Goal: Task Accomplishment & Management: Manage account settings

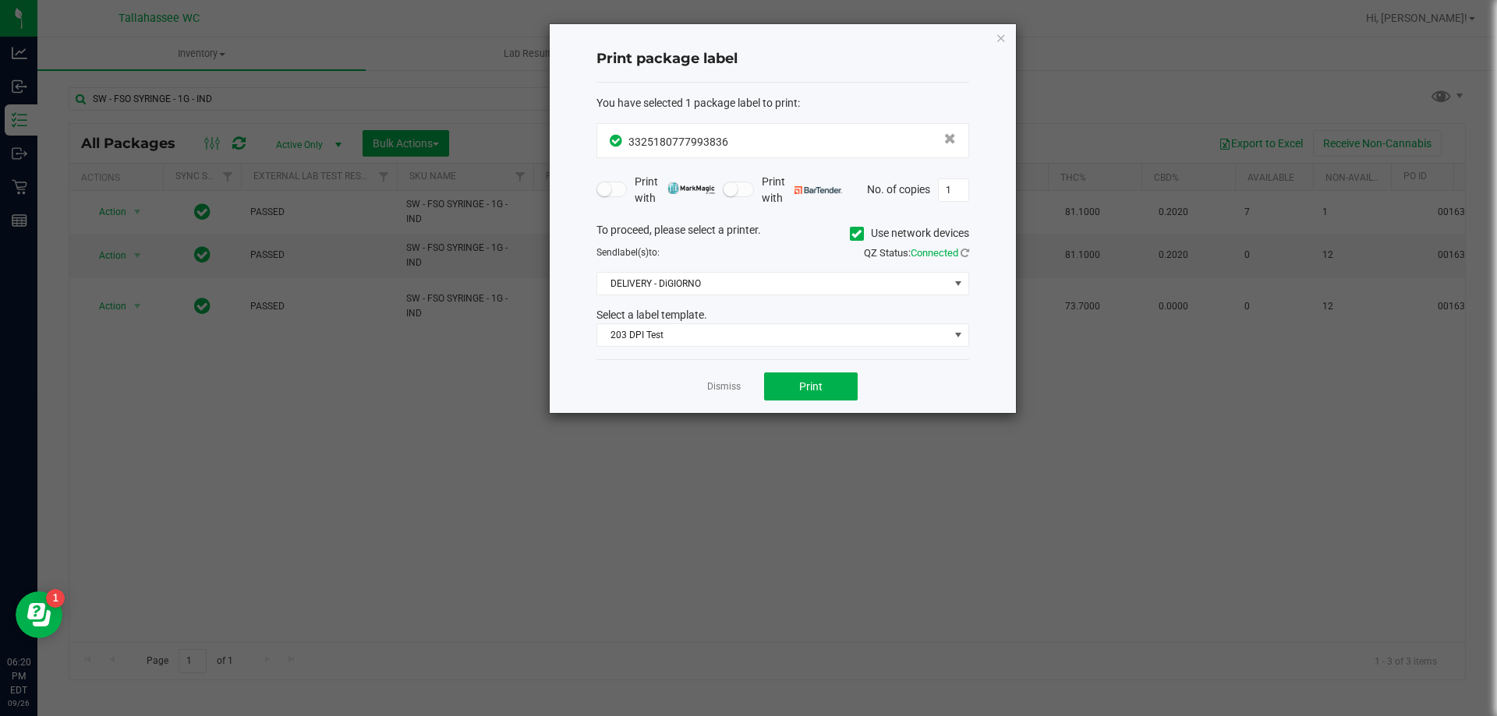
click at [725, 387] on link "Dismiss" at bounding box center [724, 386] width 34 height 13
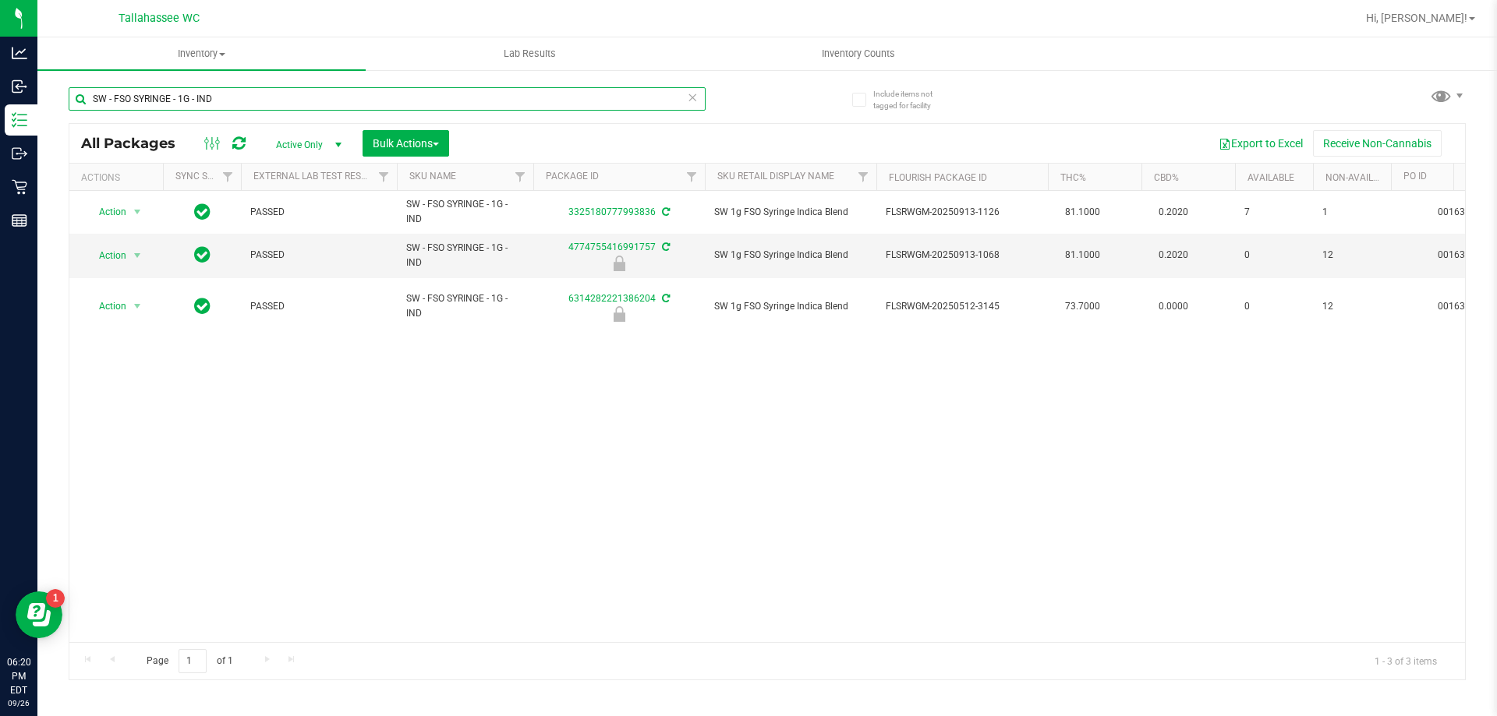
click at [349, 94] on input "SW - FSO SYRINGE - 1G - IND" at bounding box center [387, 98] width 637 height 23
click at [348, 94] on input "SW - FSO SYRINGE - 1G - IND" at bounding box center [387, 98] width 637 height 23
click at [320, 105] on input "SW - FSO SYRINGE - 1G - IND" at bounding box center [387, 98] width 637 height 23
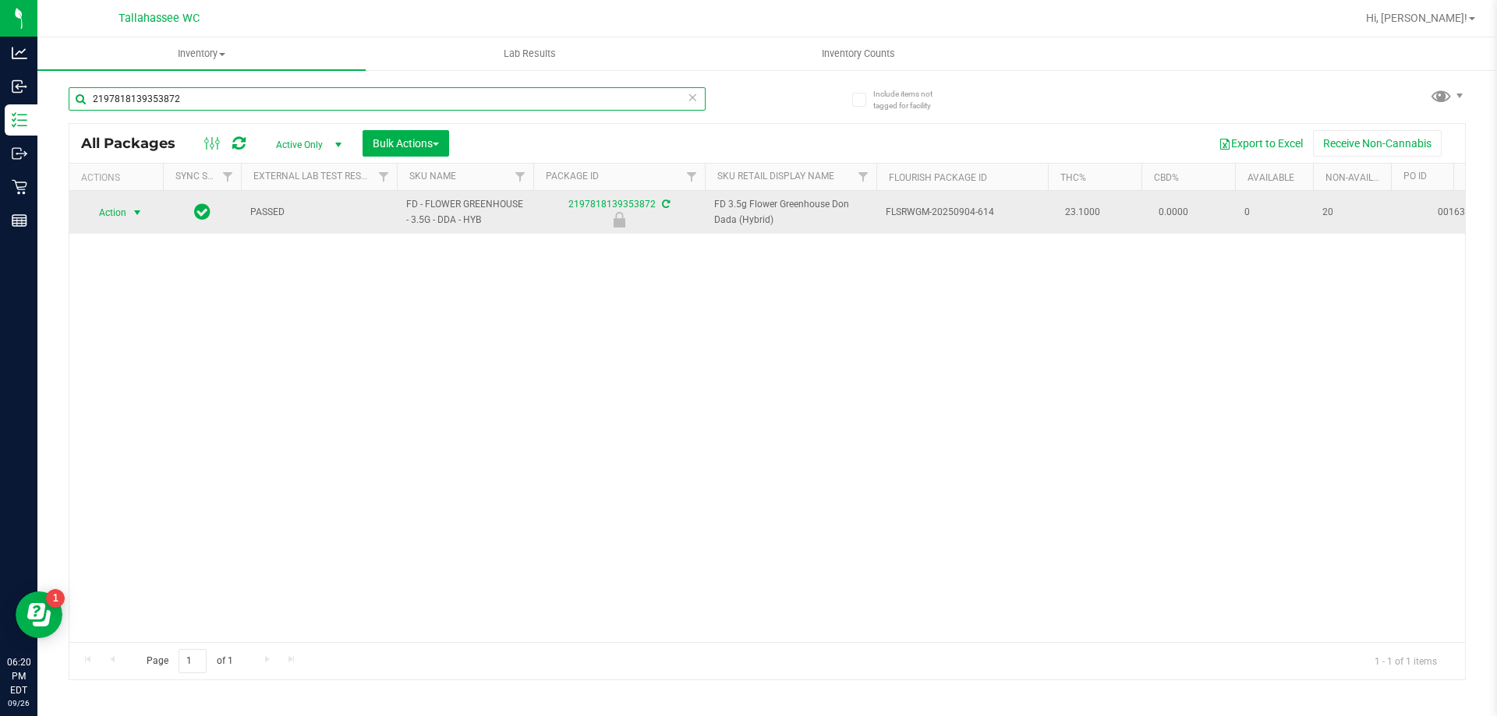
type input "2197818139353872"
click at [134, 215] on span "select" at bounding box center [137, 213] width 12 height 12
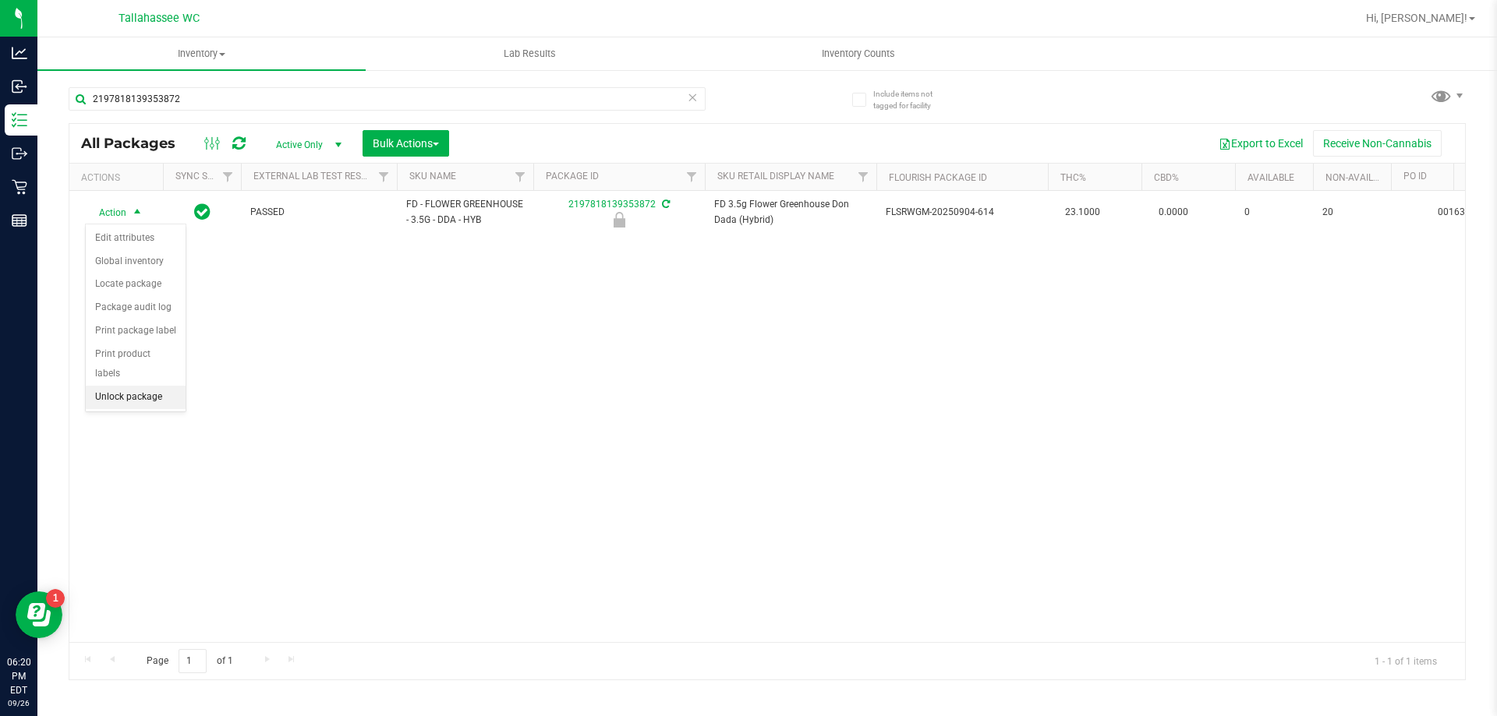
click at [140, 386] on li "Unlock package" at bounding box center [136, 397] width 100 height 23
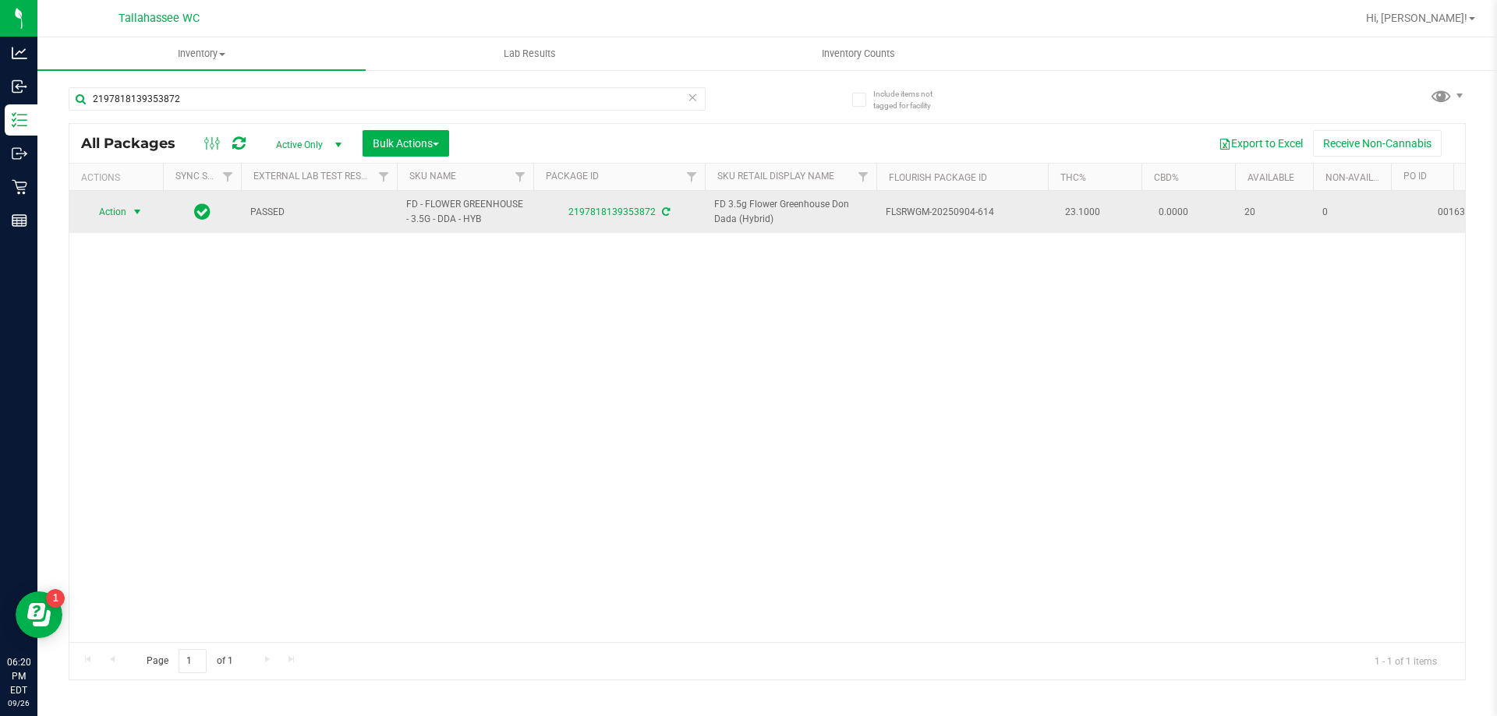
click at [137, 213] on span "select" at bounding box center [137, 212] width 12 height 12
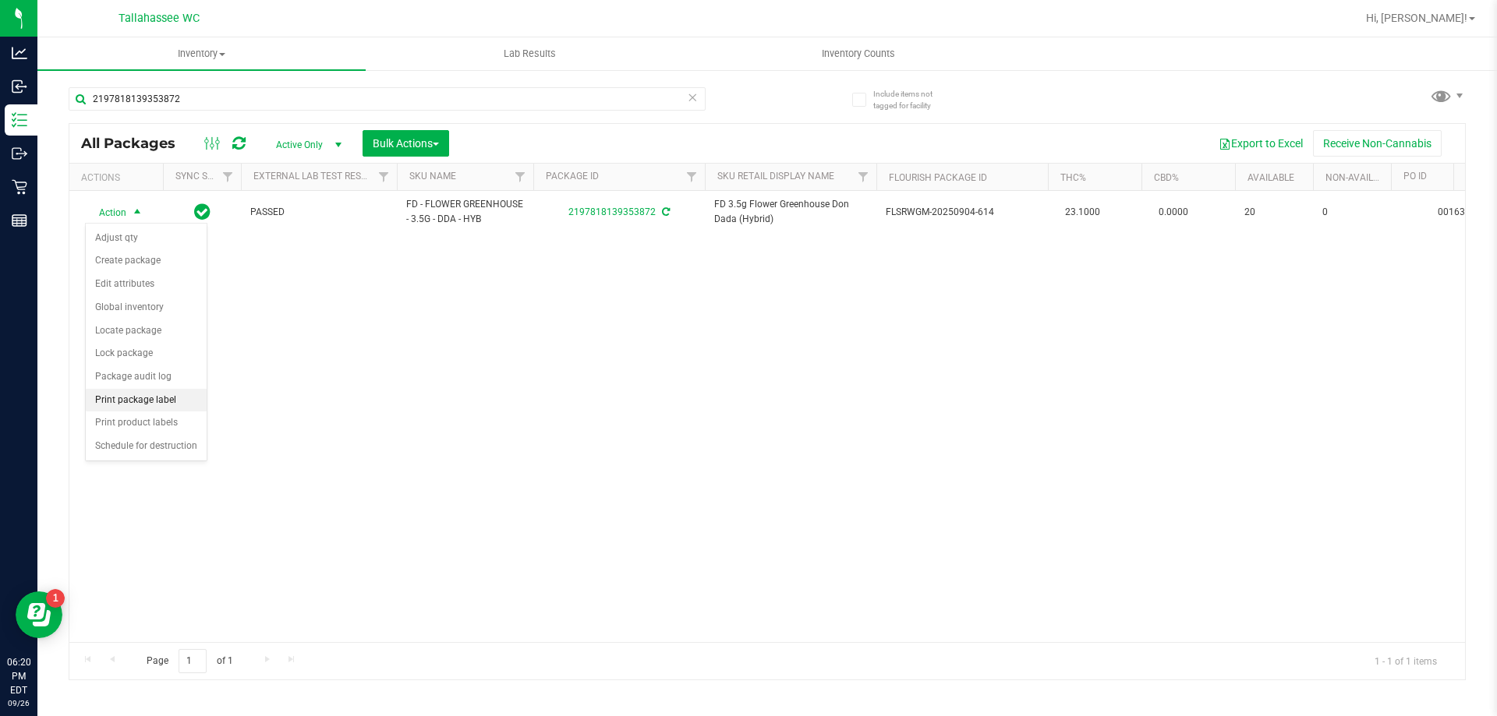
click at [136, 396] on li "Print package label" at bounding box center [146, 400] width 121 height 23
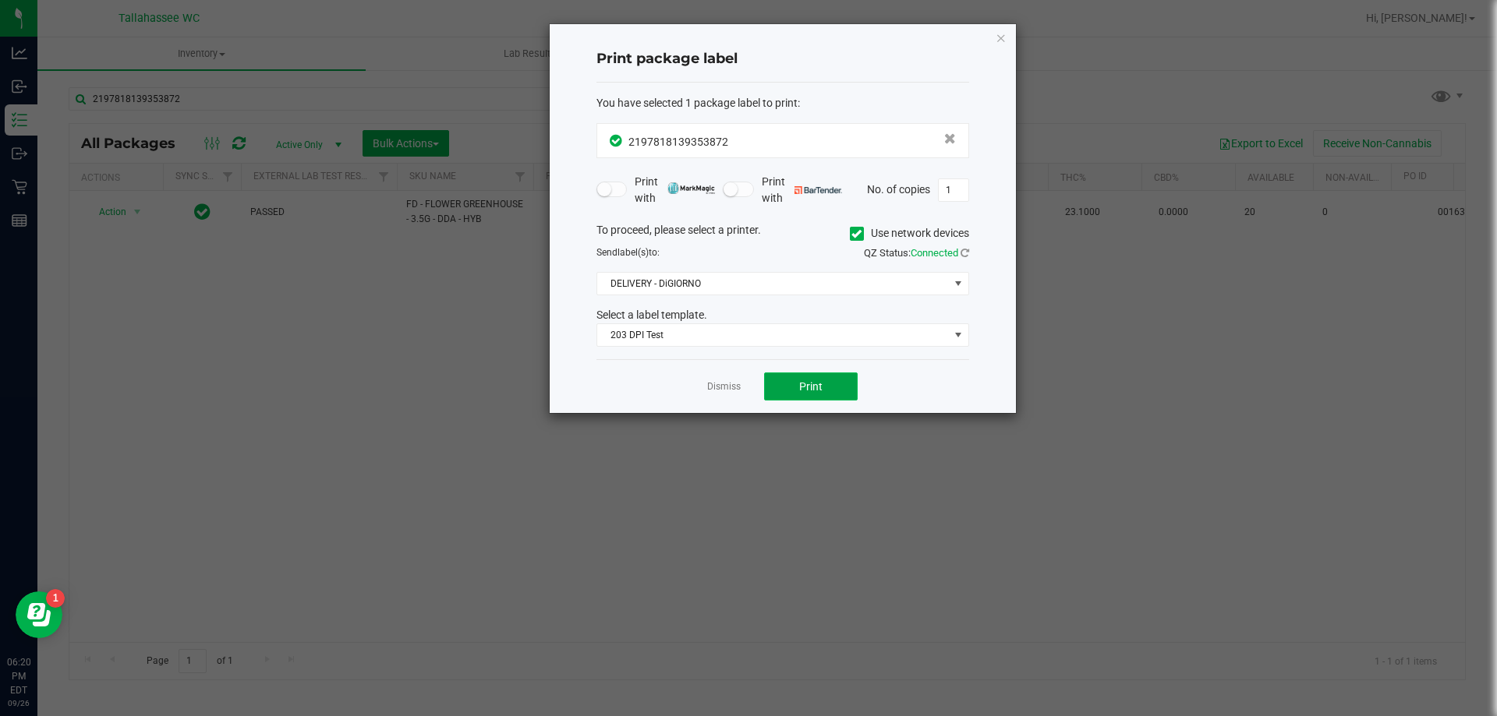
click at [799, 380] on span "Print" at bounding box center [810, 386] width 23 height 12
click at [731, 385] on link "Dismiss" at bounding box center [724, 386] width 34 height 13
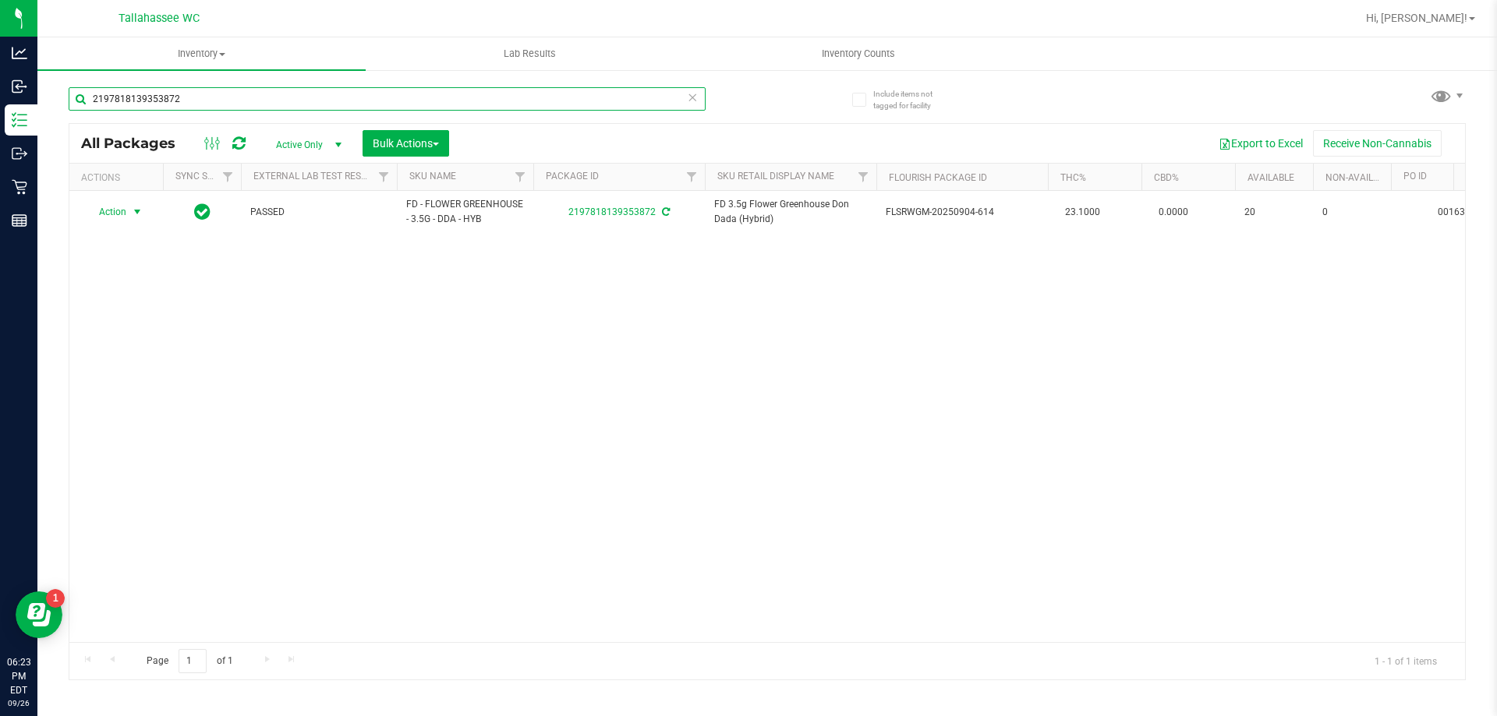
click at [460, 109] on input "2197818139353872" at bounding box center [387, 98] width 637 height 23
click at [460, 107] on input "2197818139353872" at bounding box center [387, 98] width 637 height 23
click at [461, 104] on input "2197818139353872" at bounding box center [387, 98] width 637 height 23
type input "3409487937583651"
click at [137, 212] on span "select" at bounding box center [137, 213] width 12 height 12
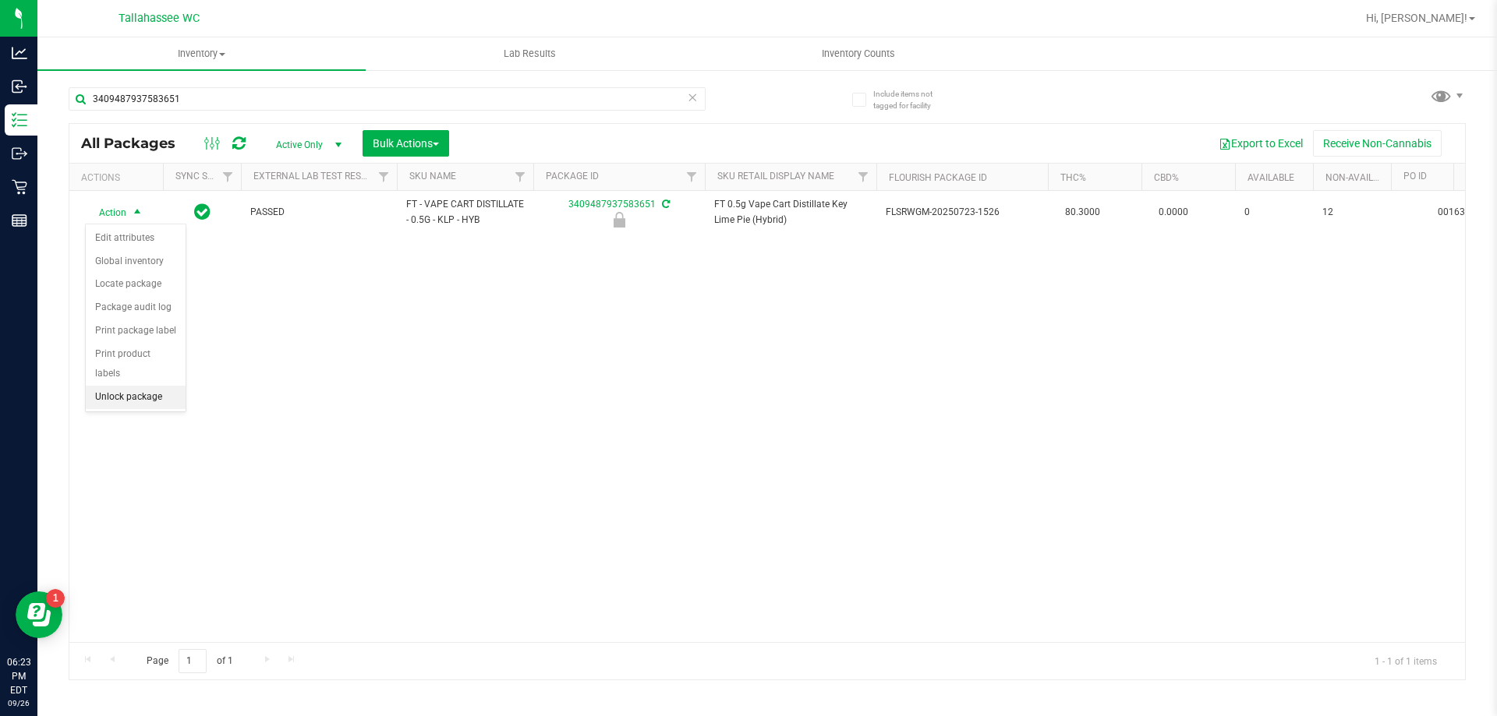
click at [138, 386] on li "Unlock package" at bounding box center [136, 397] width 100 height 23
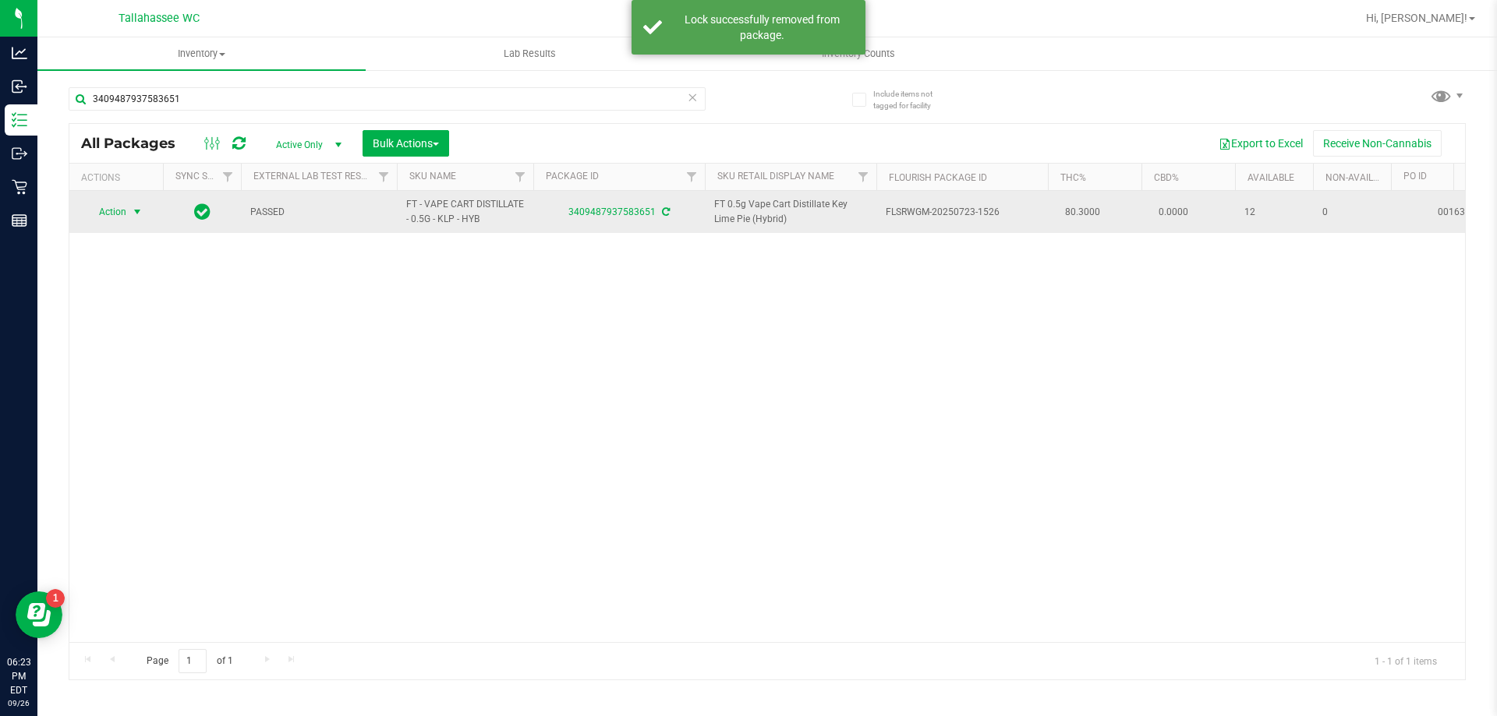
click at [138, 214] on span "select" at bounding box center [137, 212] width 12 height 12
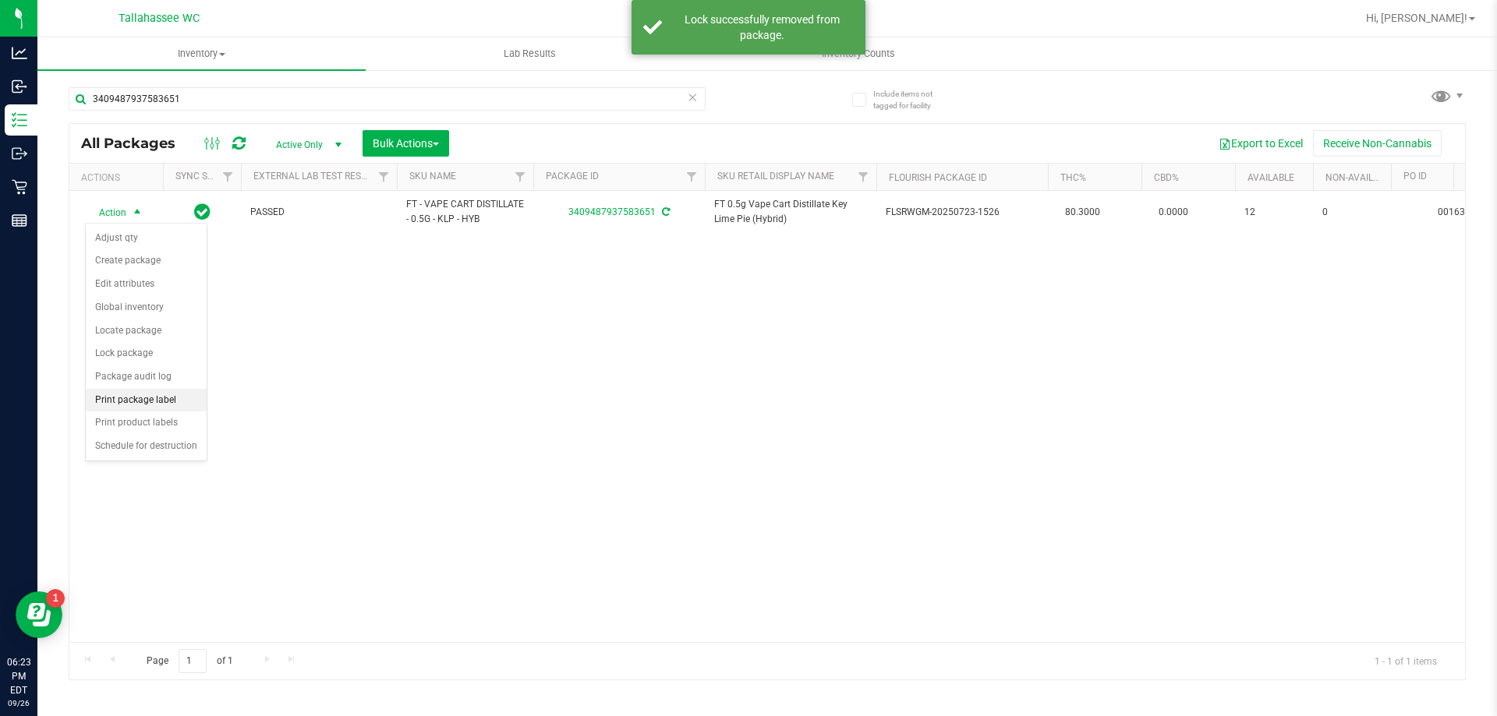
click at [168, 396] on li "Print package label" at bounding box center [146, 400] width 121 height 23
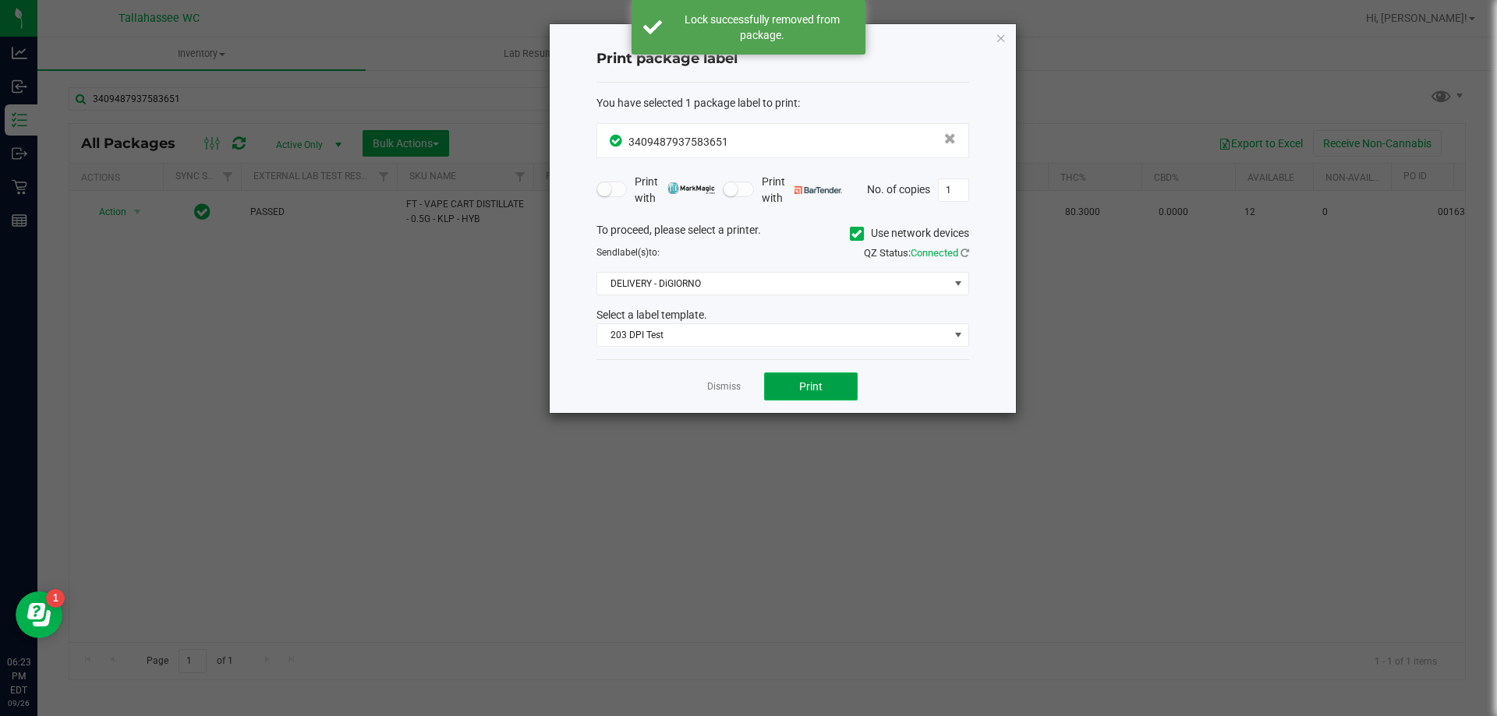
click at [800, 381] on span "Print" at bounding box center [810, 386] width 23 height 12
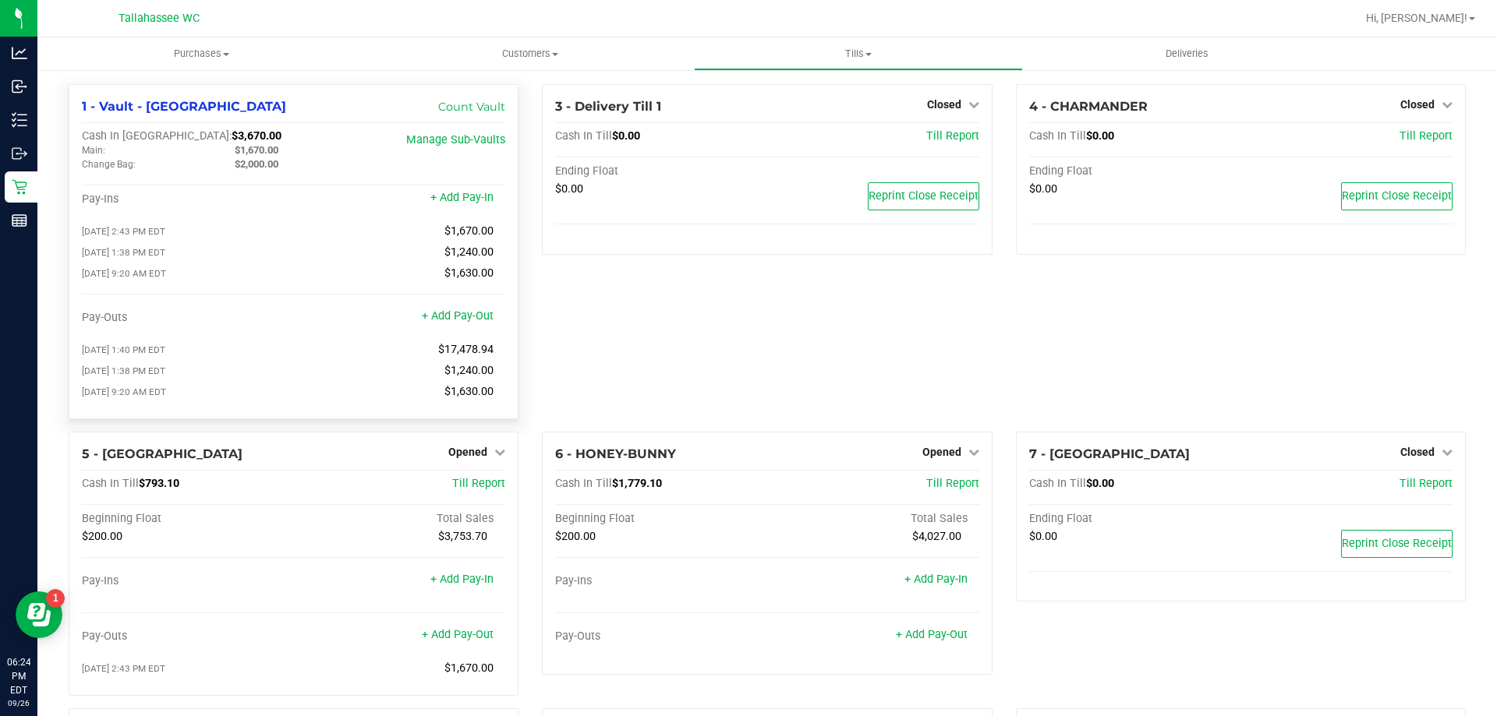
scroll to position [270, 0]
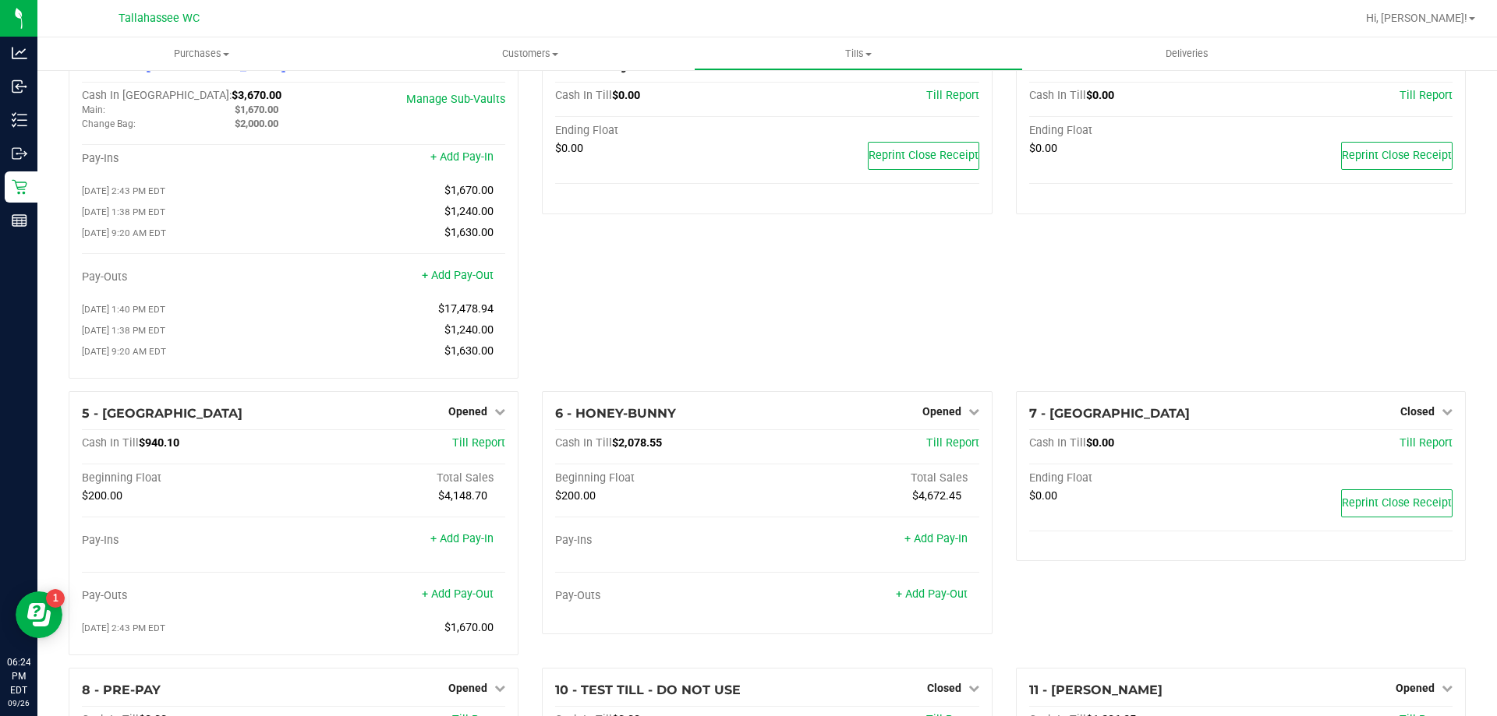
scroll to position [78, 0]
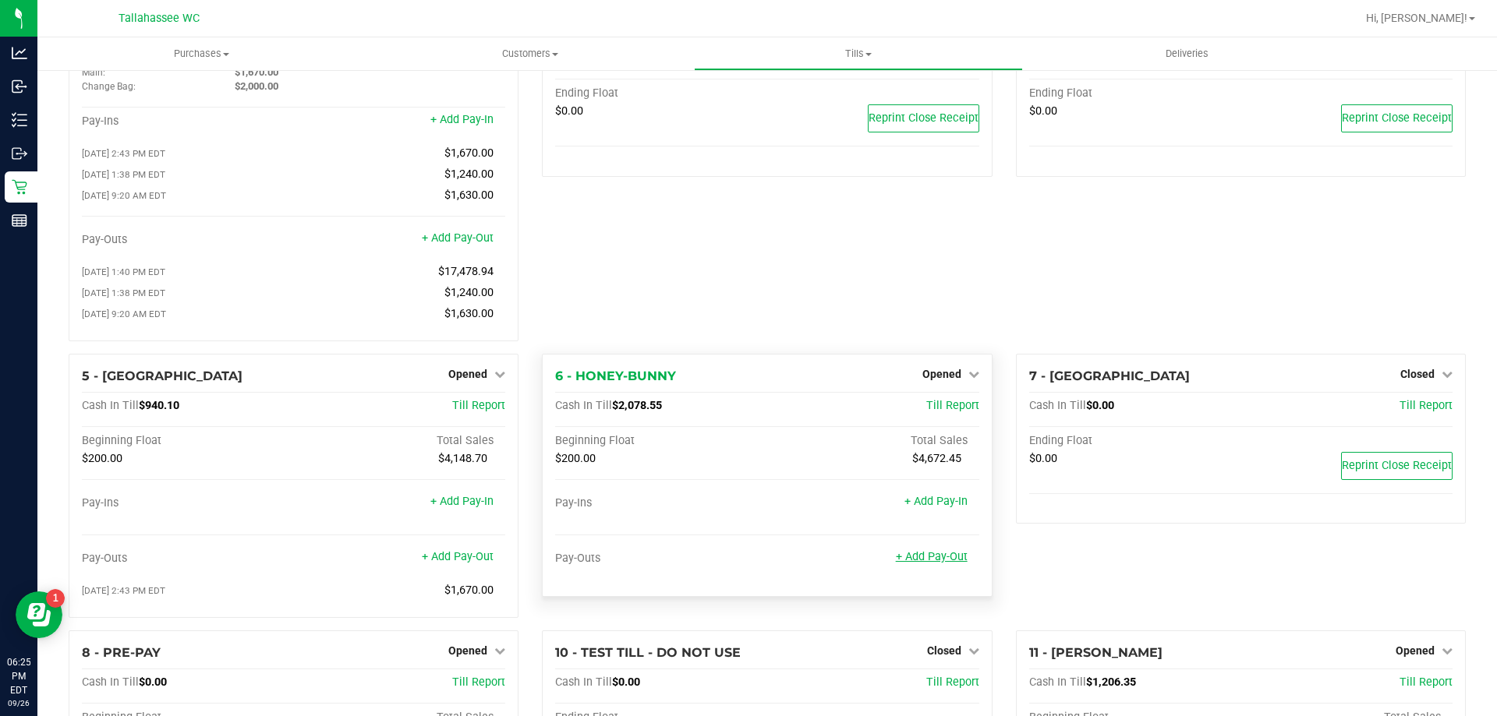
click at [940, 564] on link "+ Add Pay-Out" at bounding box center [932, 556] width 72 height 13
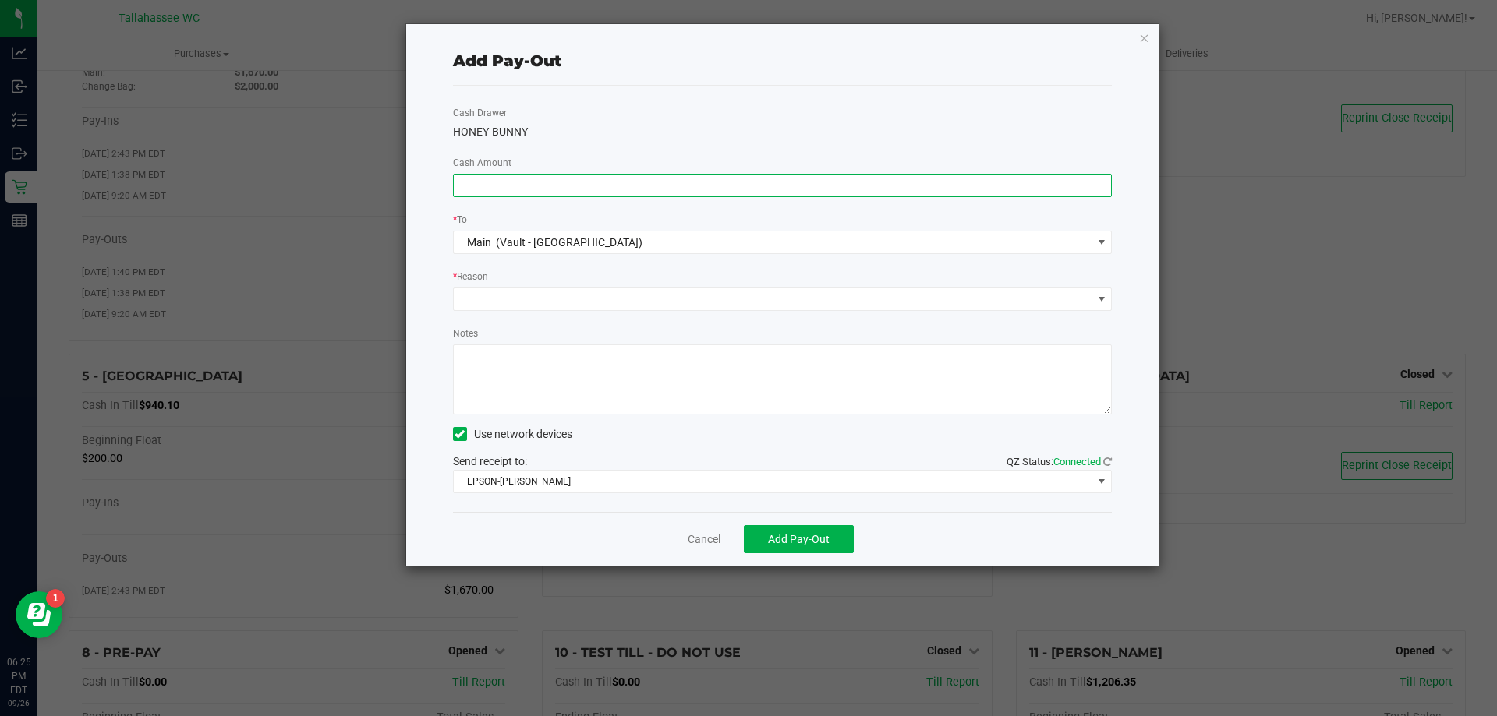
click at [621, 184] on input at bounding box center [783, 186] width 658 height 22
type input "$1,590.00"
click at [663, 302] on span at bounding box center [773, 299] width 638 height 22
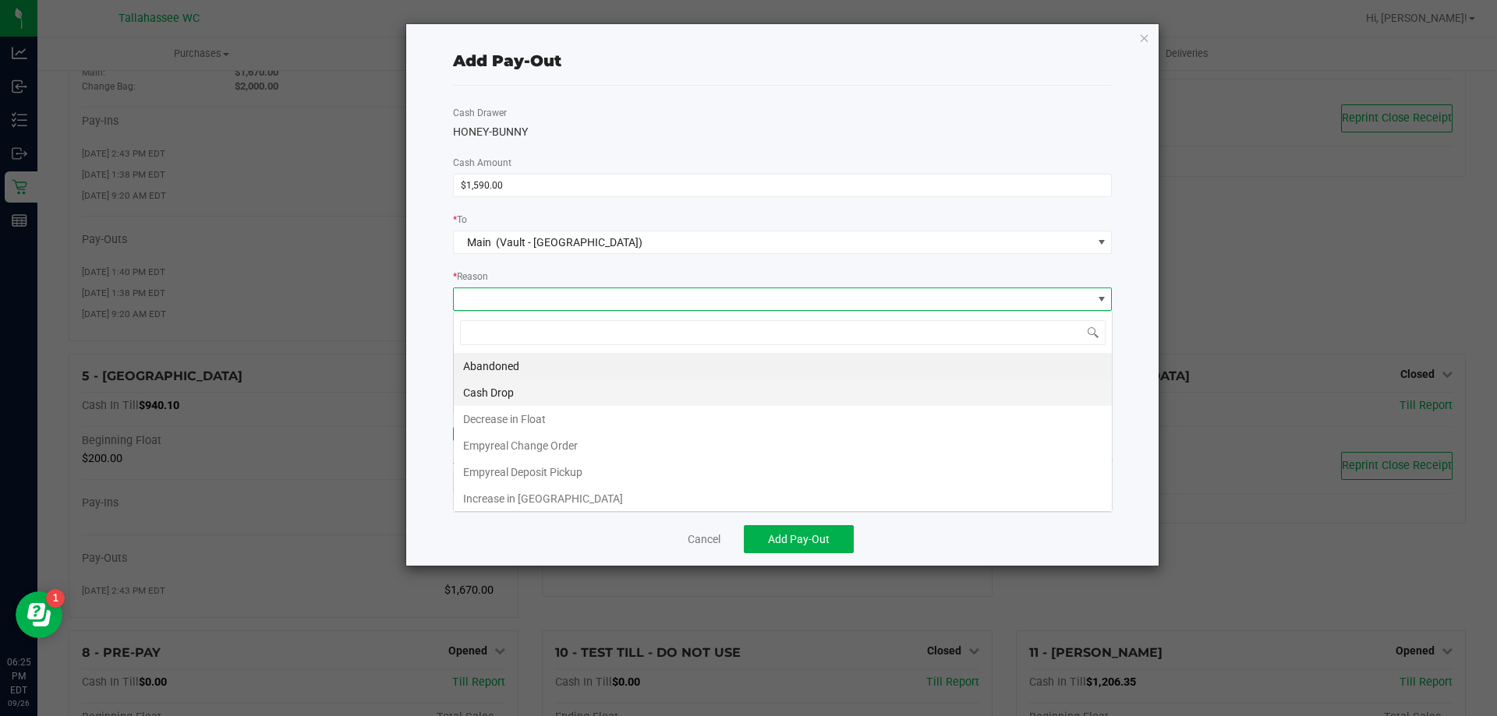
scroll to position [23, 659]
click at [592, 398] on li "Cash Drop" at bounding box center [783, 393] width 658 height 27
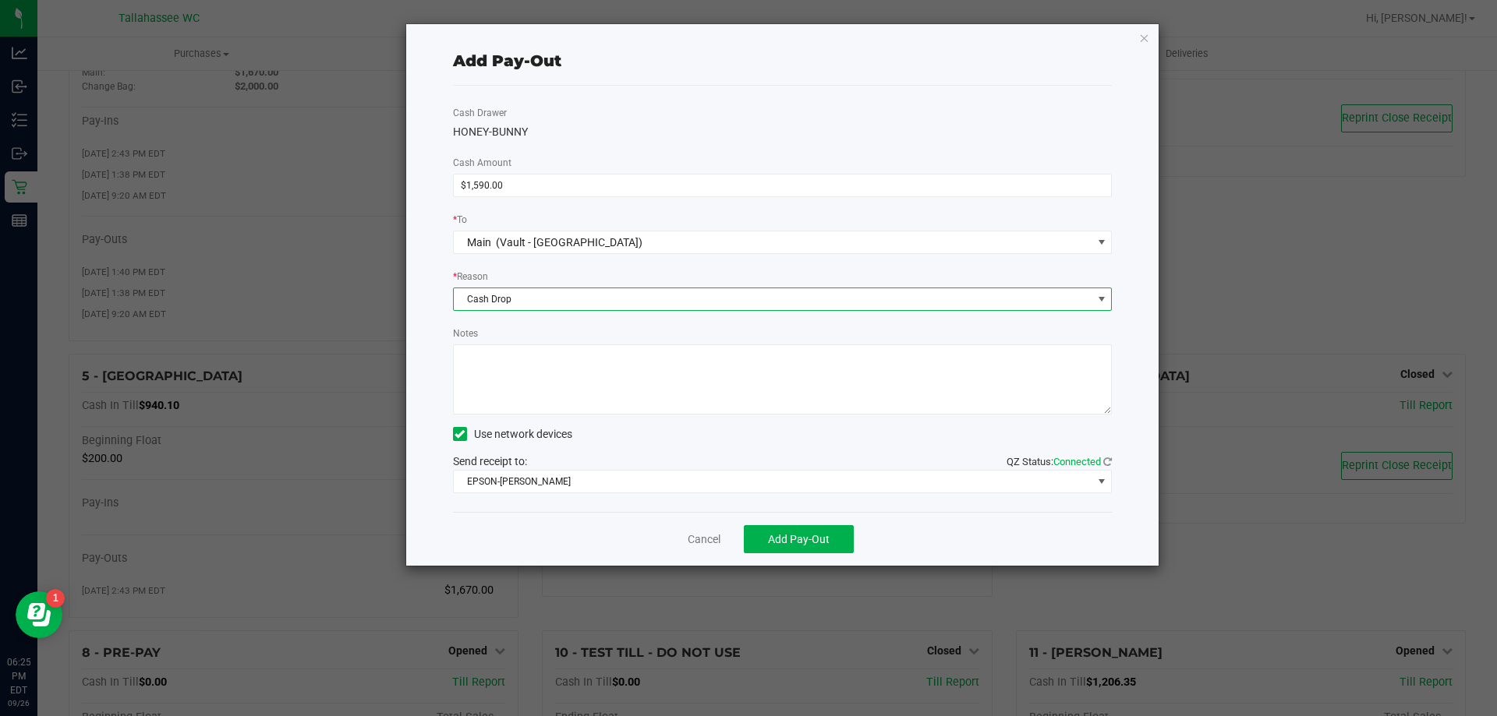
click at [592, 400] on textarea "Notes" at bounding box center [782, 380] width 659 height 70
type textarea "ce"
click at [804, 544] on span "Add Pay-Out" at bounding box center [799, 539] width 62 height 12
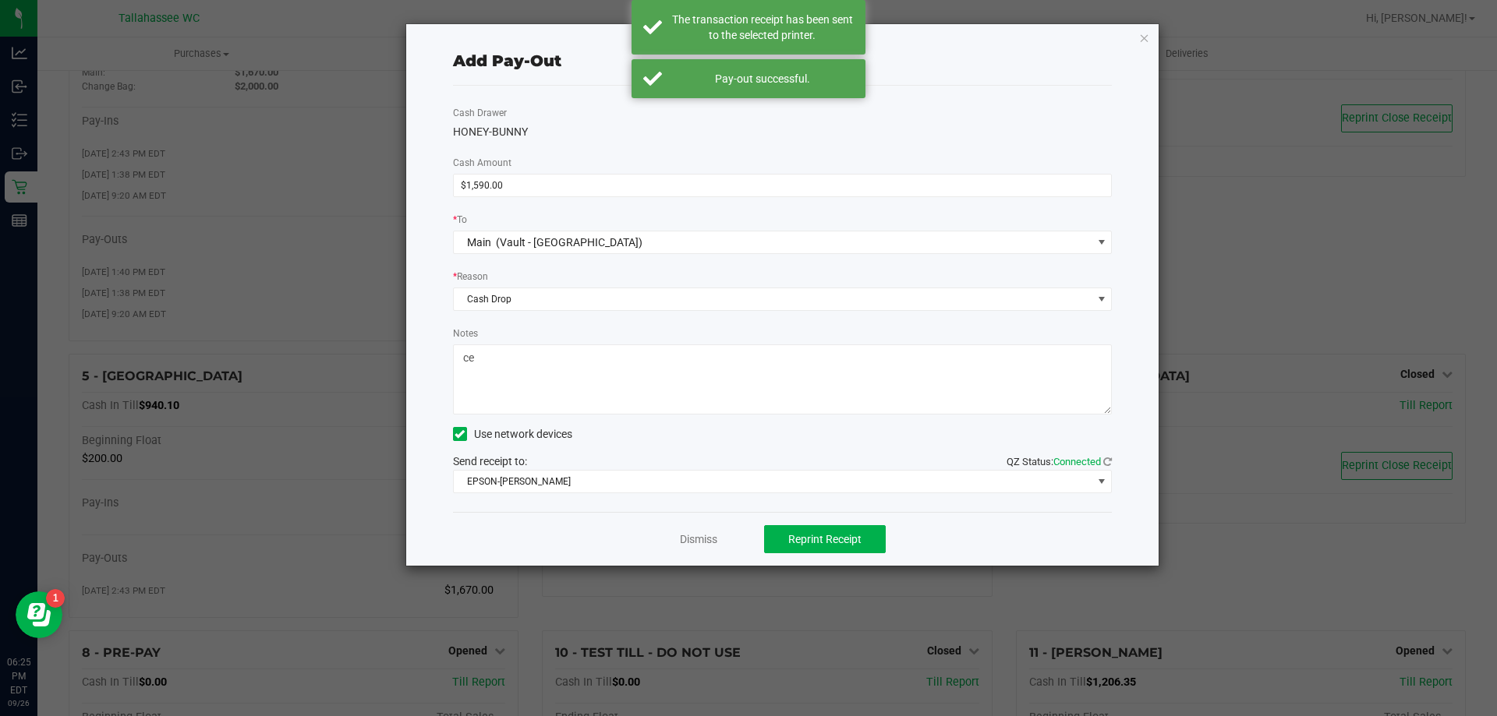
drag, startPoint x: 1143, startPoint y: 40, endPoint x: 1110, endPoint y: 32, distance: 34.4
click at [1143, 39] on icon "button" at bounding box center [1144, 37] width 11 height 19
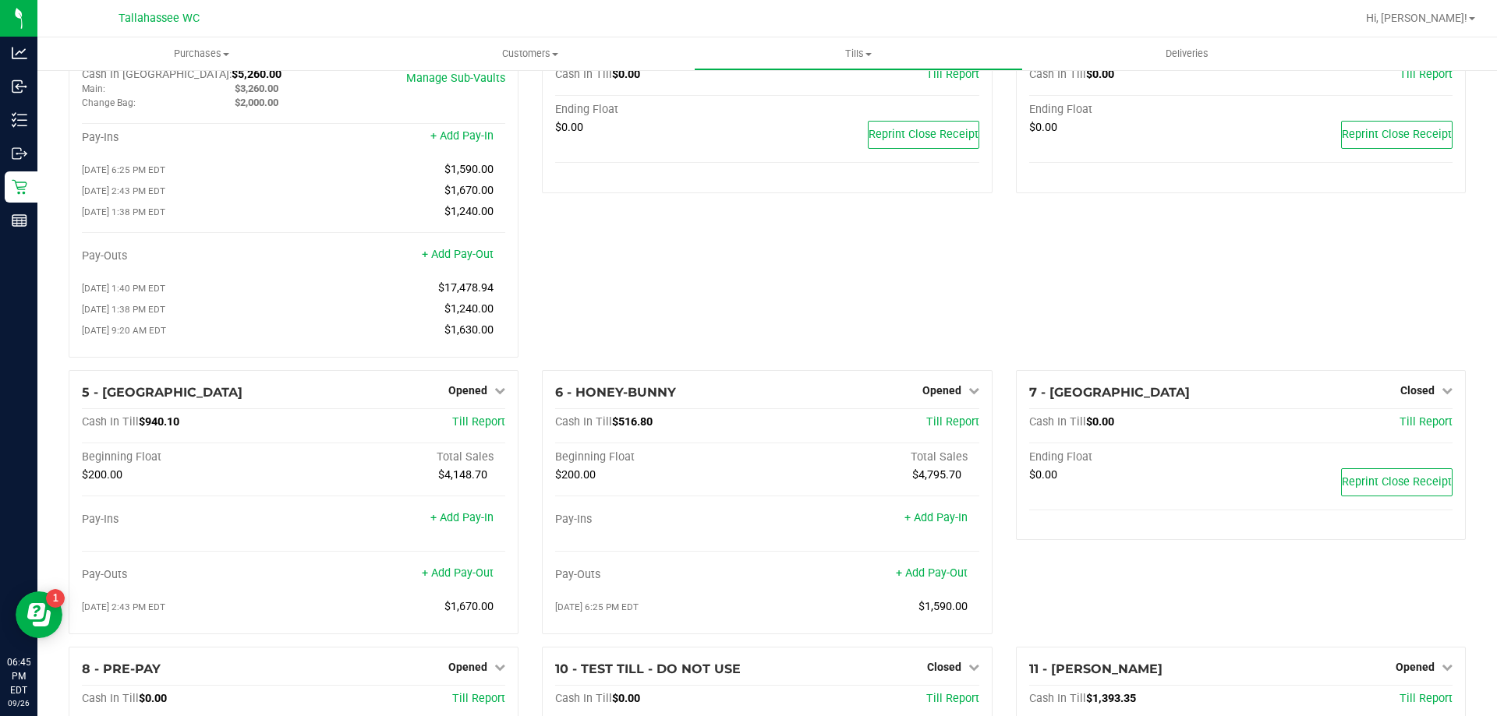
scroll to position [156, 0]
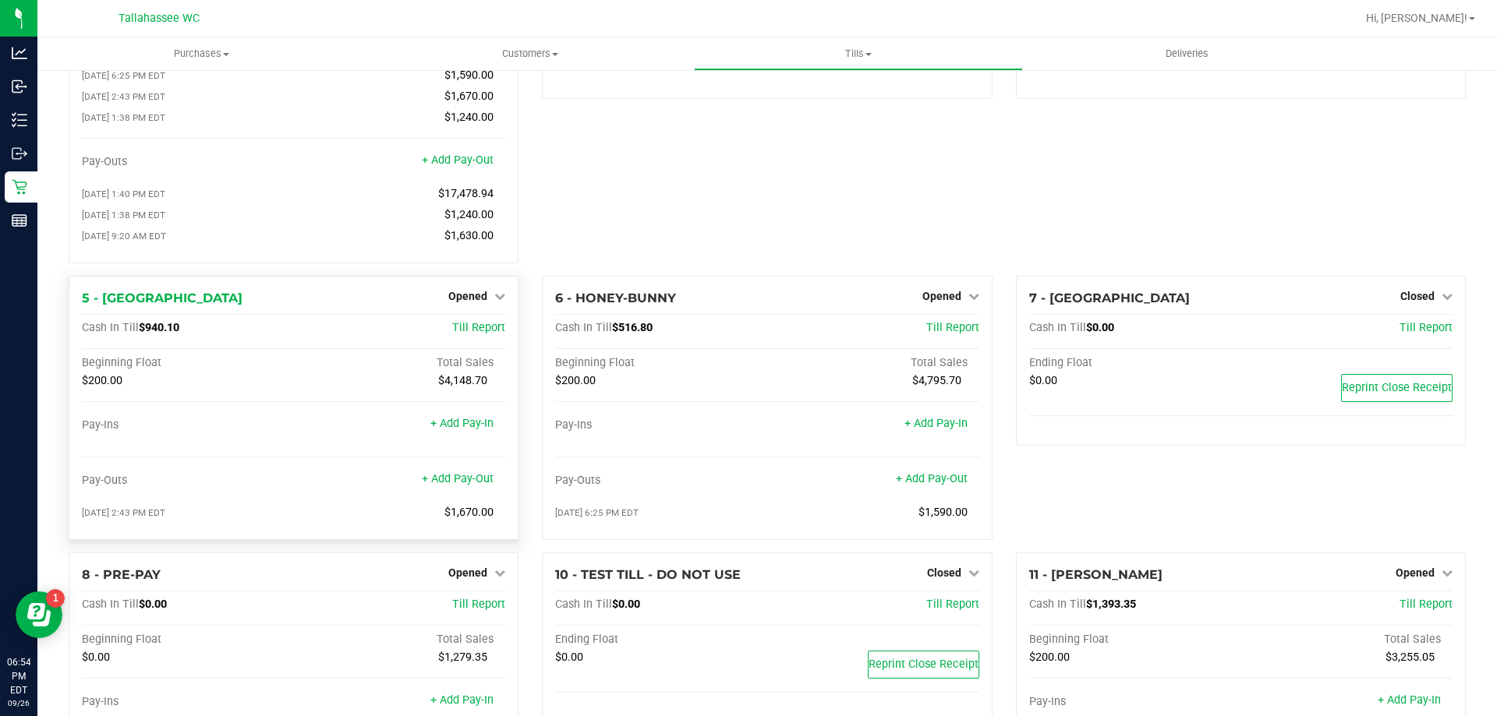
click at [145, 334] on span "$940.10" at bounding box center [159, 327] width 41 height 13
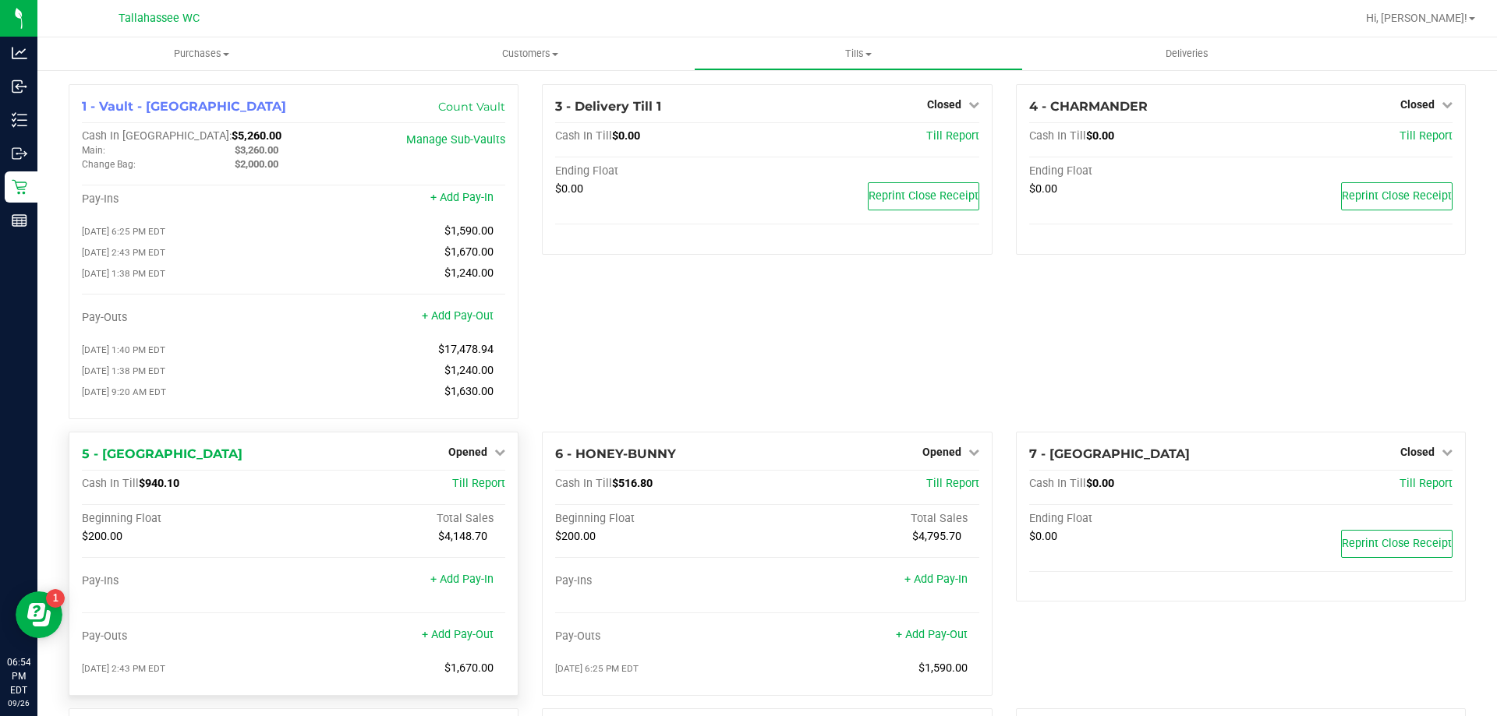
click at [149, 489] on span "$940.10" at bounding box center [159, 483] width 41 height 13
copy span "940.10"
click at [481, 454] on span "Opened" at bounding box center [467, 452] width 39 height 12
click at [484, 490] on link "Close Till" at bounding box center [470, 484] width 42 height 12
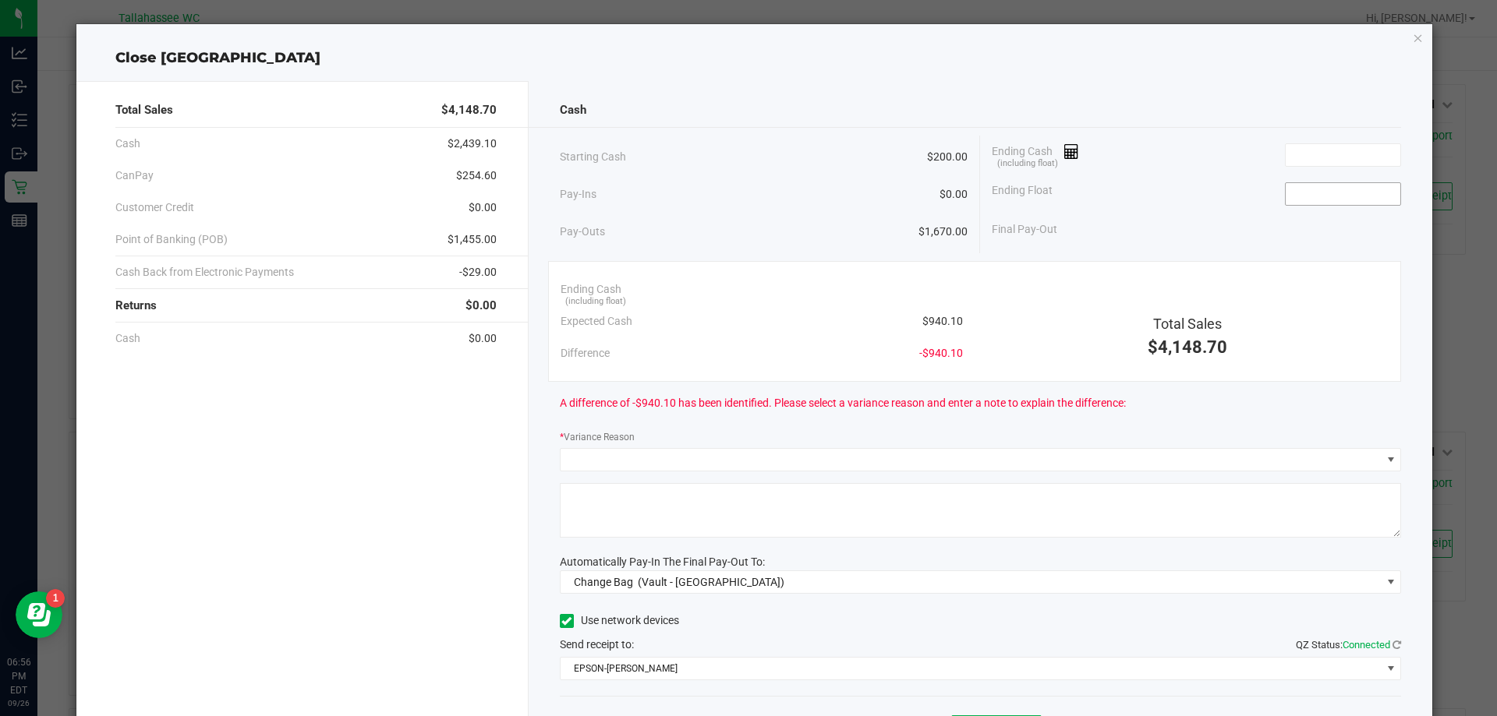
click at [1351, 194] on input at bounding box center [1342, 194] width 115 height 22
type input "$200.00"
click at [1329, 160] on input at bounding box center [1342, 155] width 115 height 22
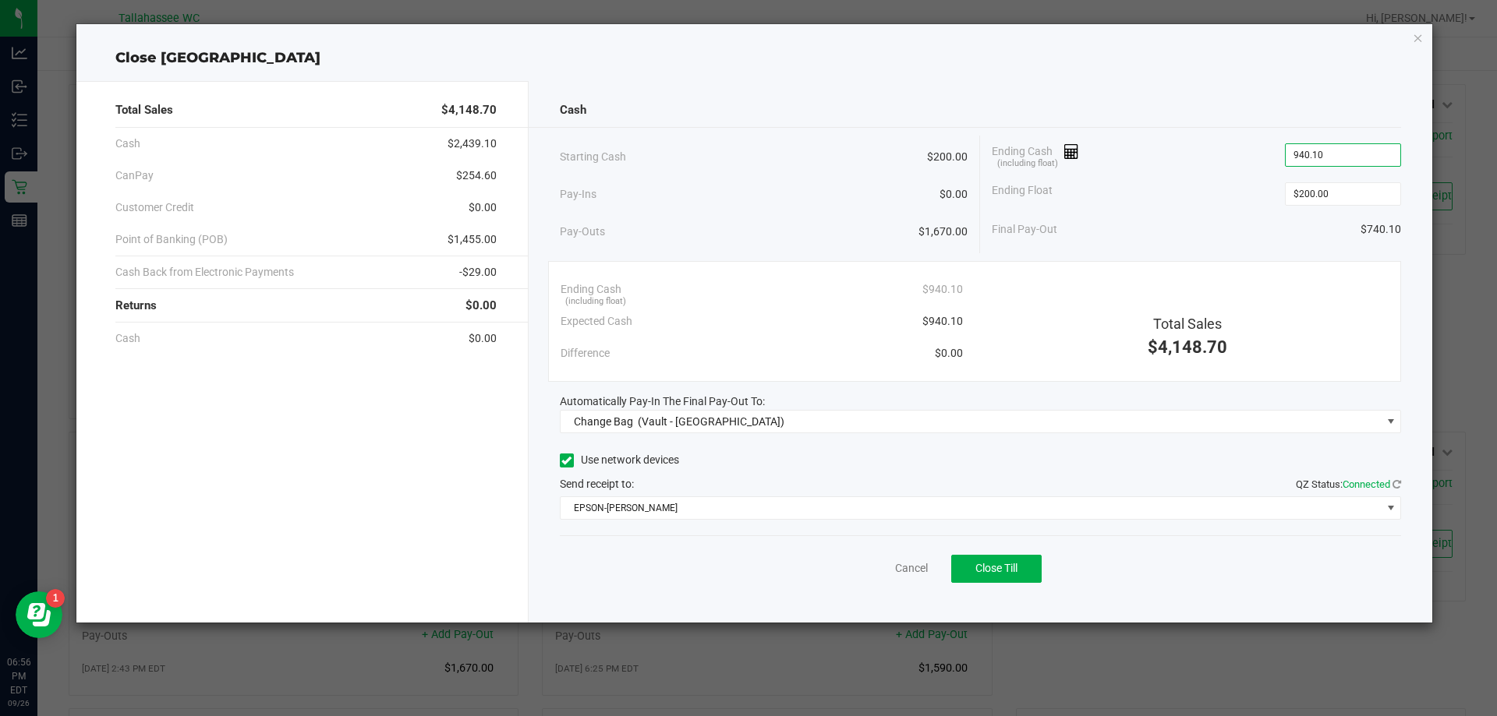
type input "$940.10"
click at [462, 176] on span "$254.60" at bounding box center [476, 176] width 41 height 16
copy span "254.60"
click at [472, 274] on span "-$29.00" at bounding box center [477, 272] width 37 height 16
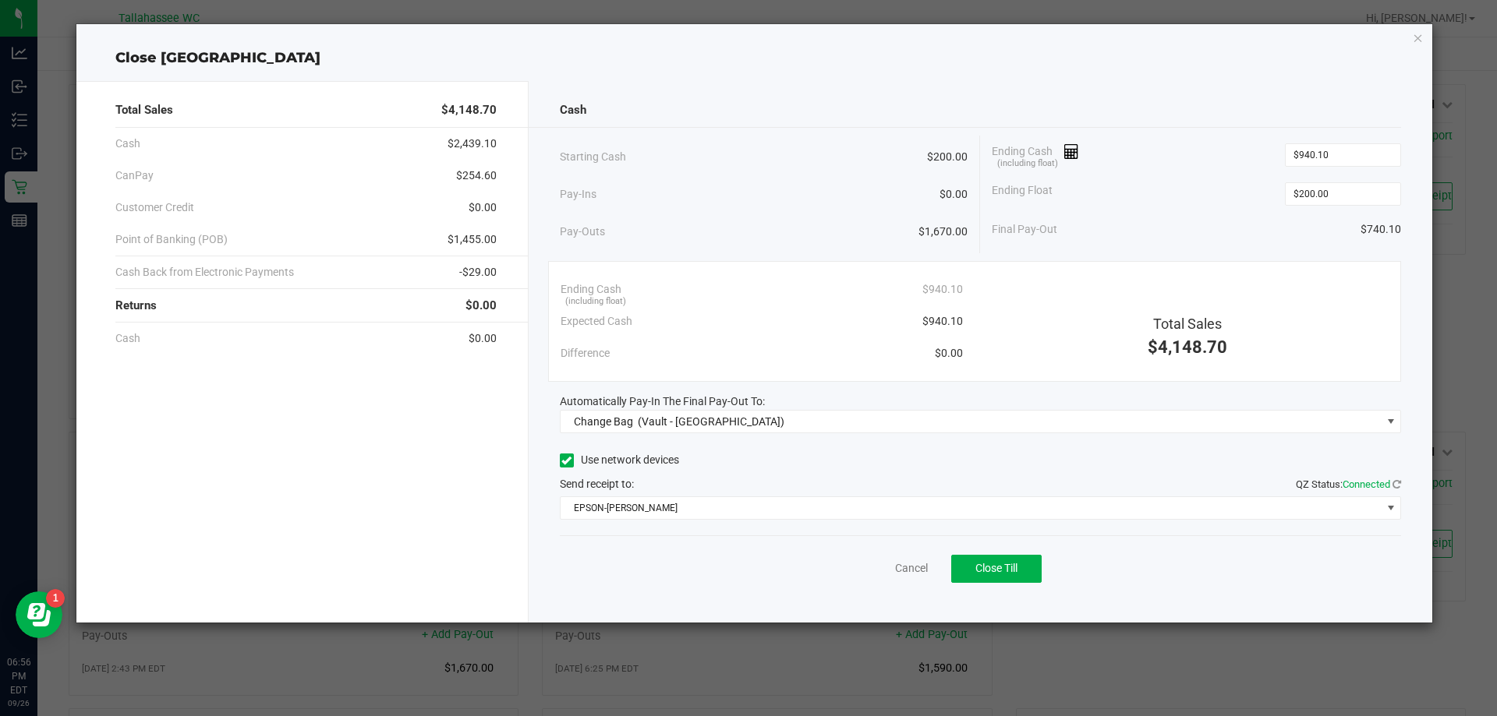
click at [472, 273] on span "-$29.00" at bounding box center [477, 272] width 37 height 16
copy span "29.00"
click at [459, 235] on span "$1,455.00" at bounding box center [471, 239] width 49 height 16
copy span "1,455.00"
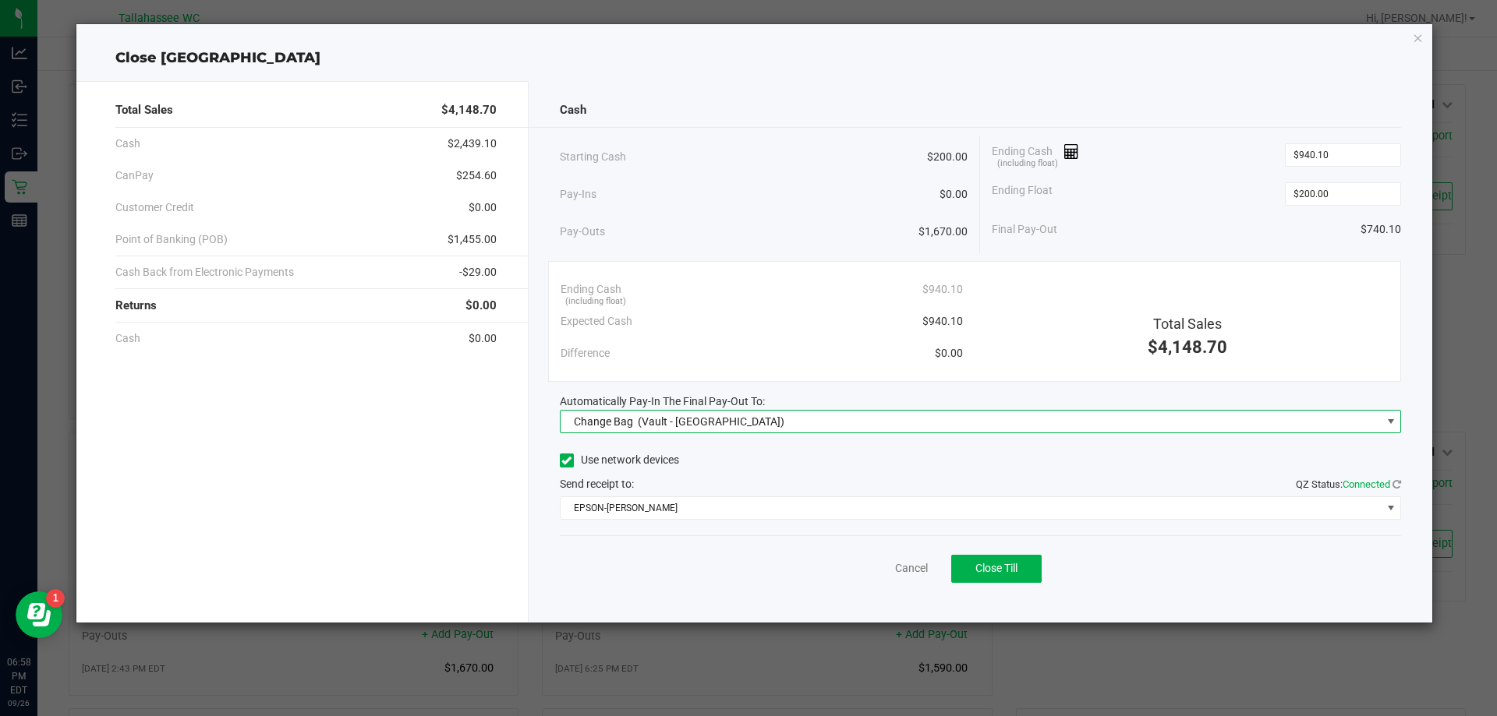
click at [1082, 427] on span "Change Bag (Vault - Tallahassee)" at bounding box center [970, 422] width 821 height 22
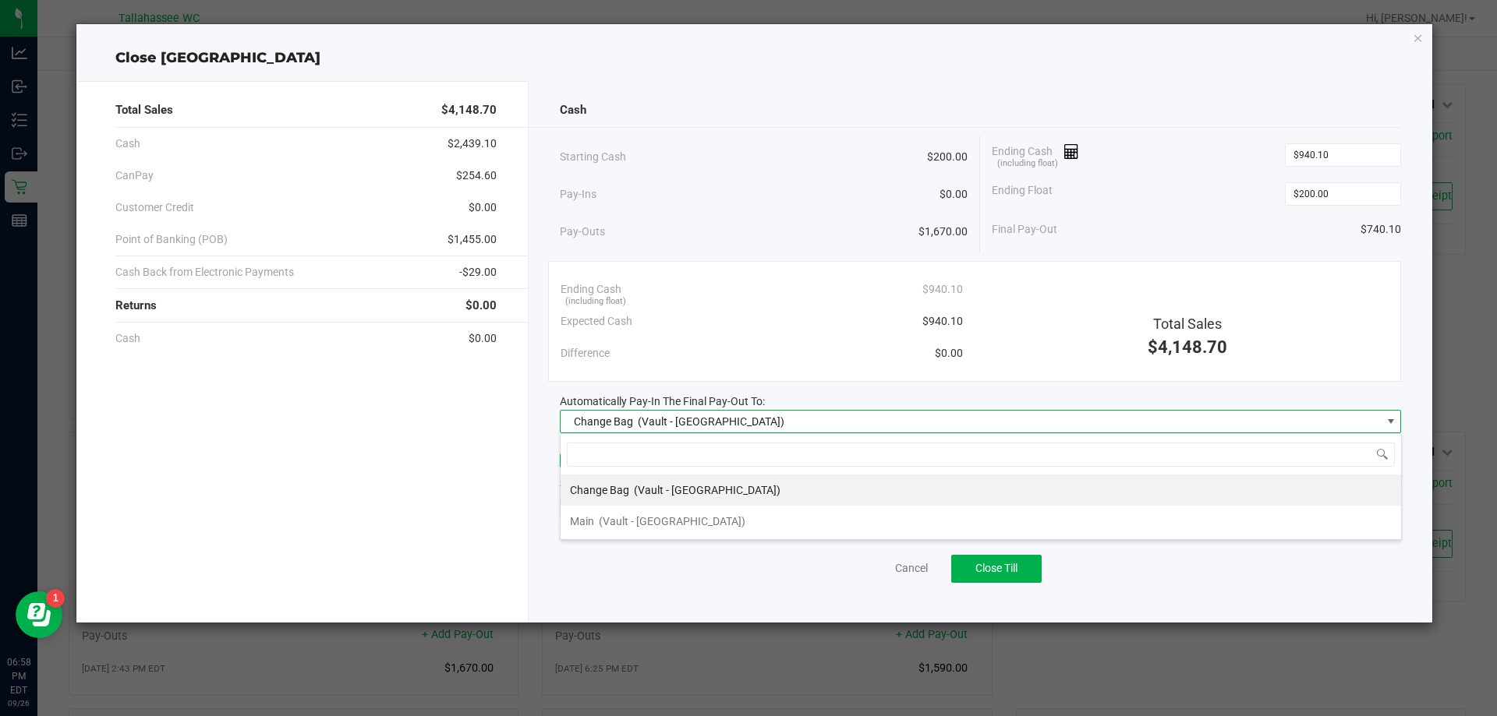
scroll to position [23, 841]
click at [897, 521] on li "Main (Vault - Tallahassee)" at bounding box center [980, 521] width 840 height 31
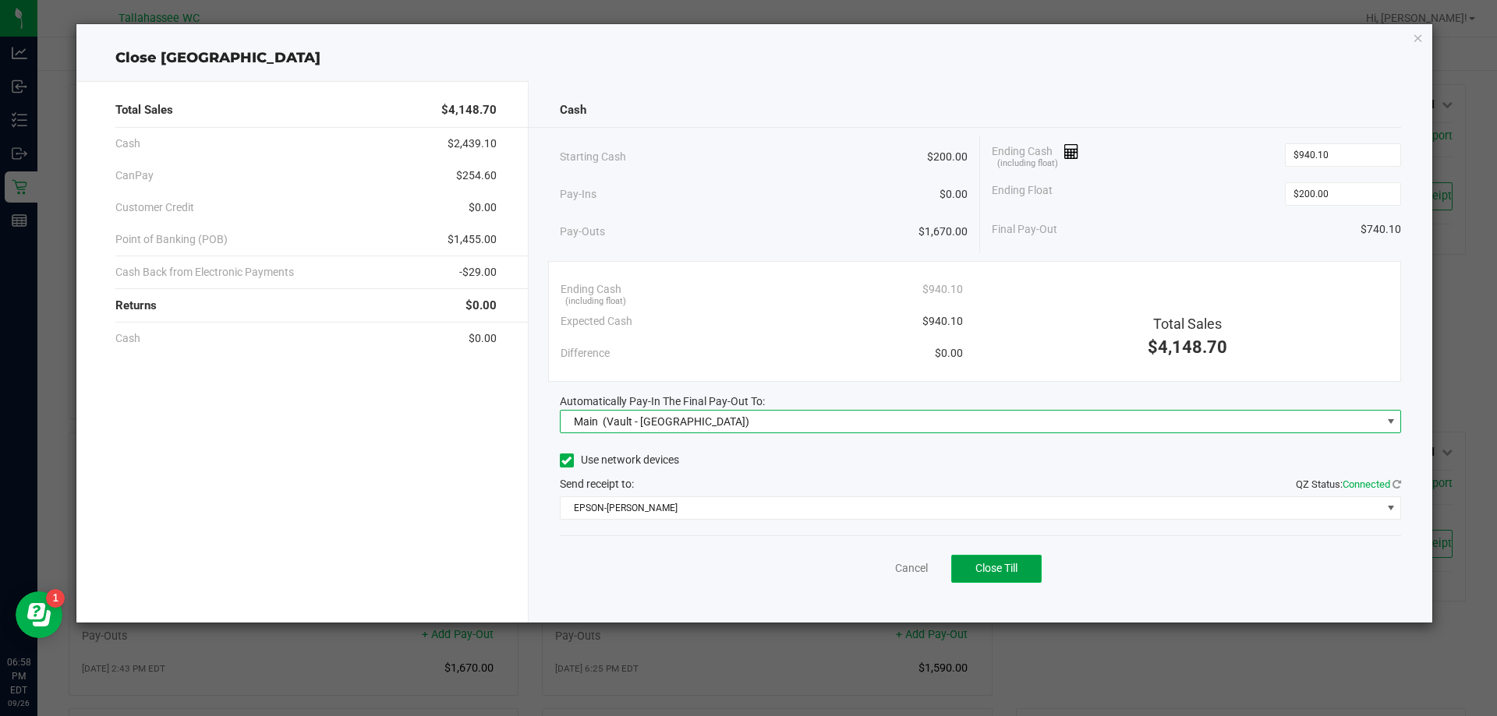
click at [1017, 568] on span "Close Till" at bounding box center [996, 568] width 42 height 12
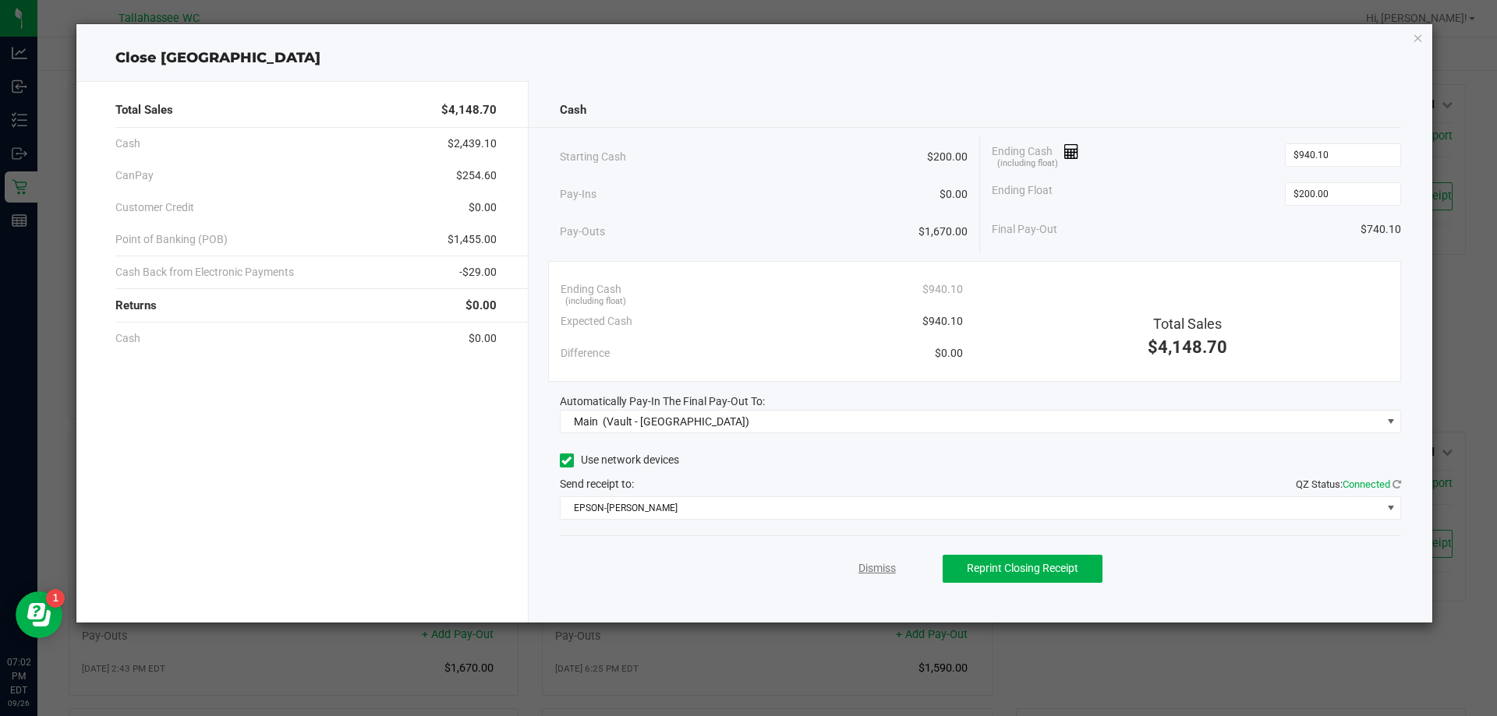
click at [889, 567] on link "Dismiss" at bounding box center [876, 568] width 37 height 16
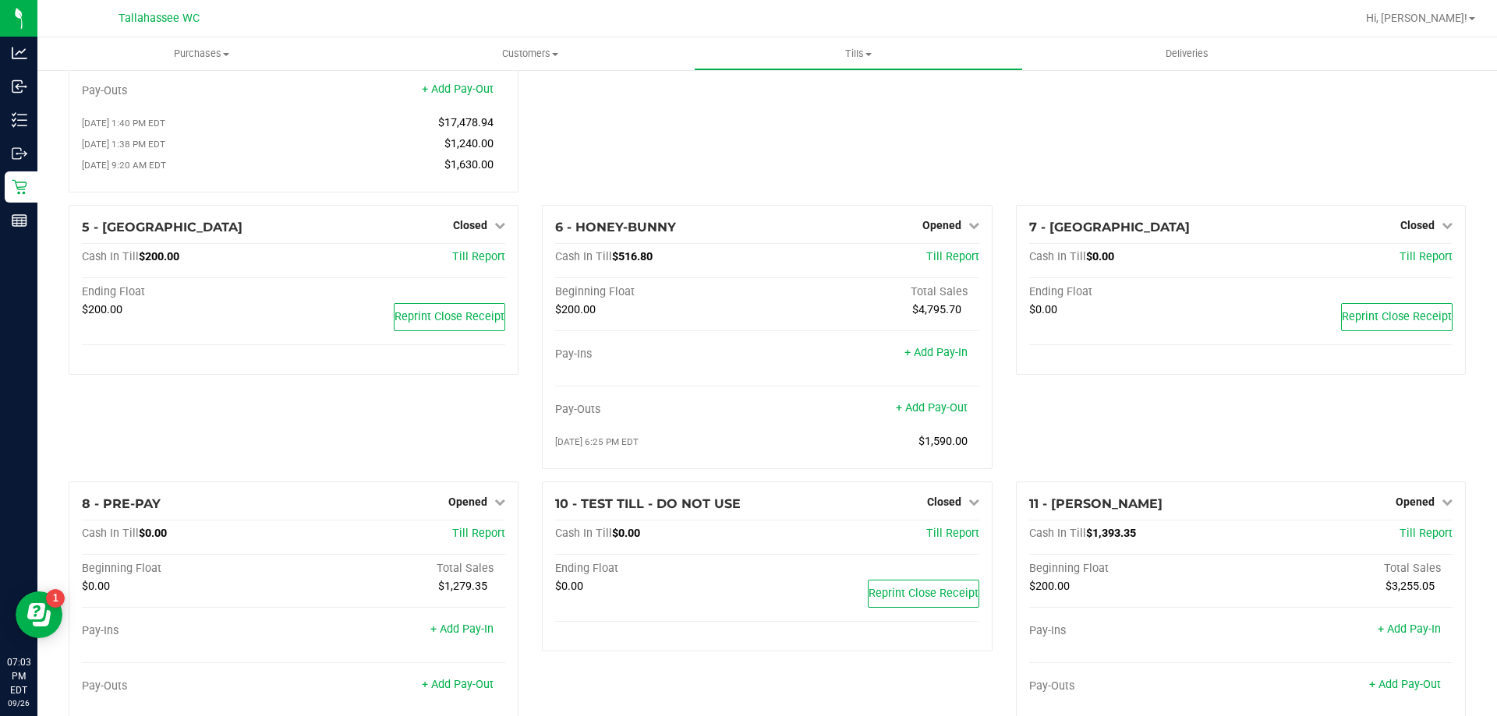
scroll to position [234, 0]
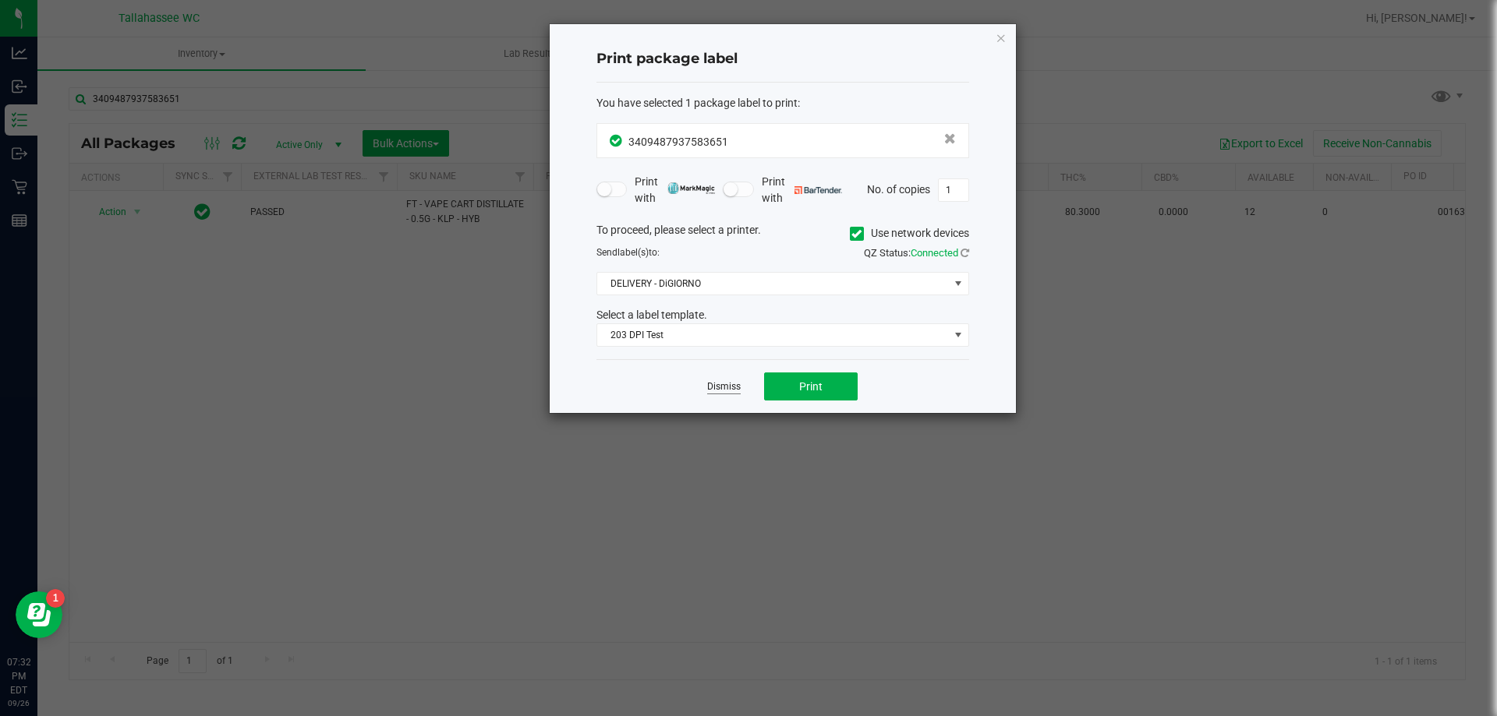
click at [728, 389] on link "Dismiss" at bounding box center [724, 386] width 34 height 13
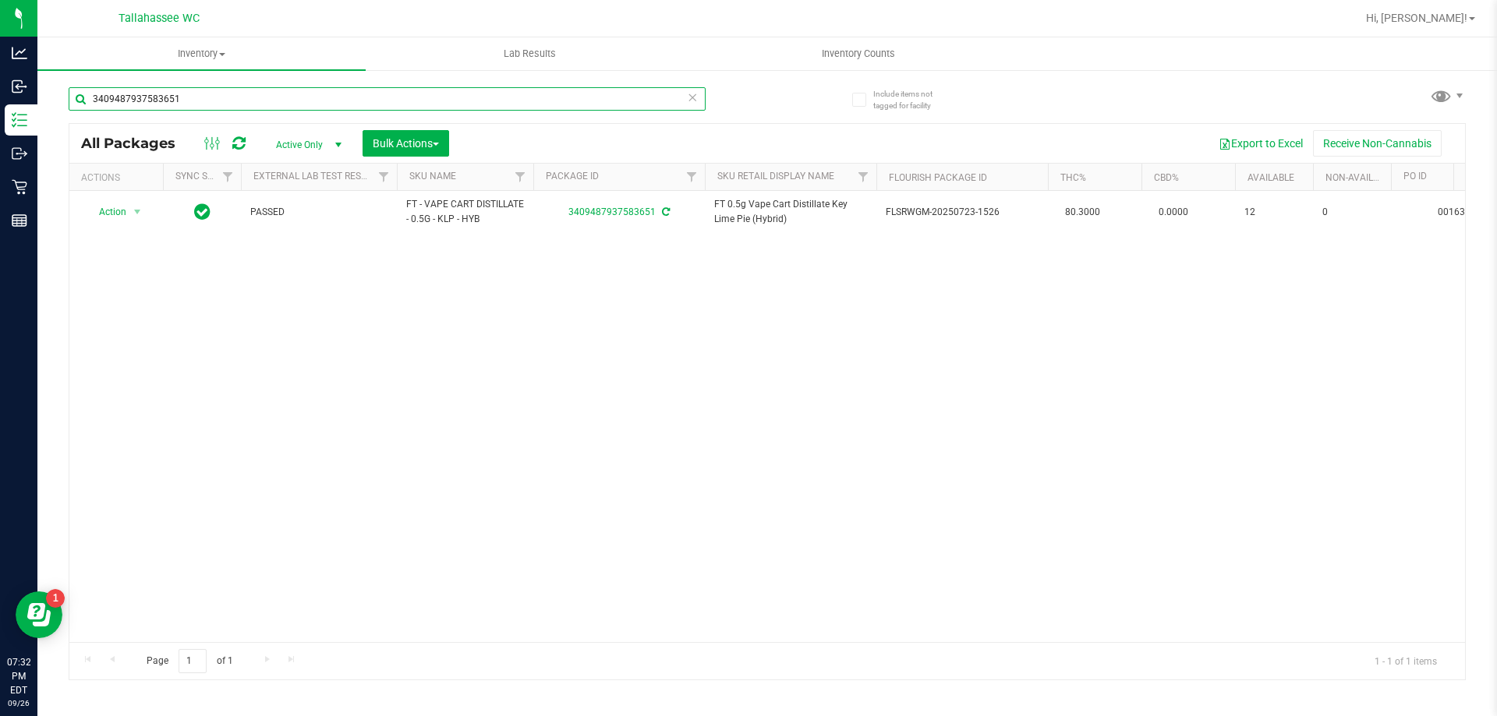
click at [366, 104] on input "3409487937583651" at bounding box center [387, 98] width 637 height 23
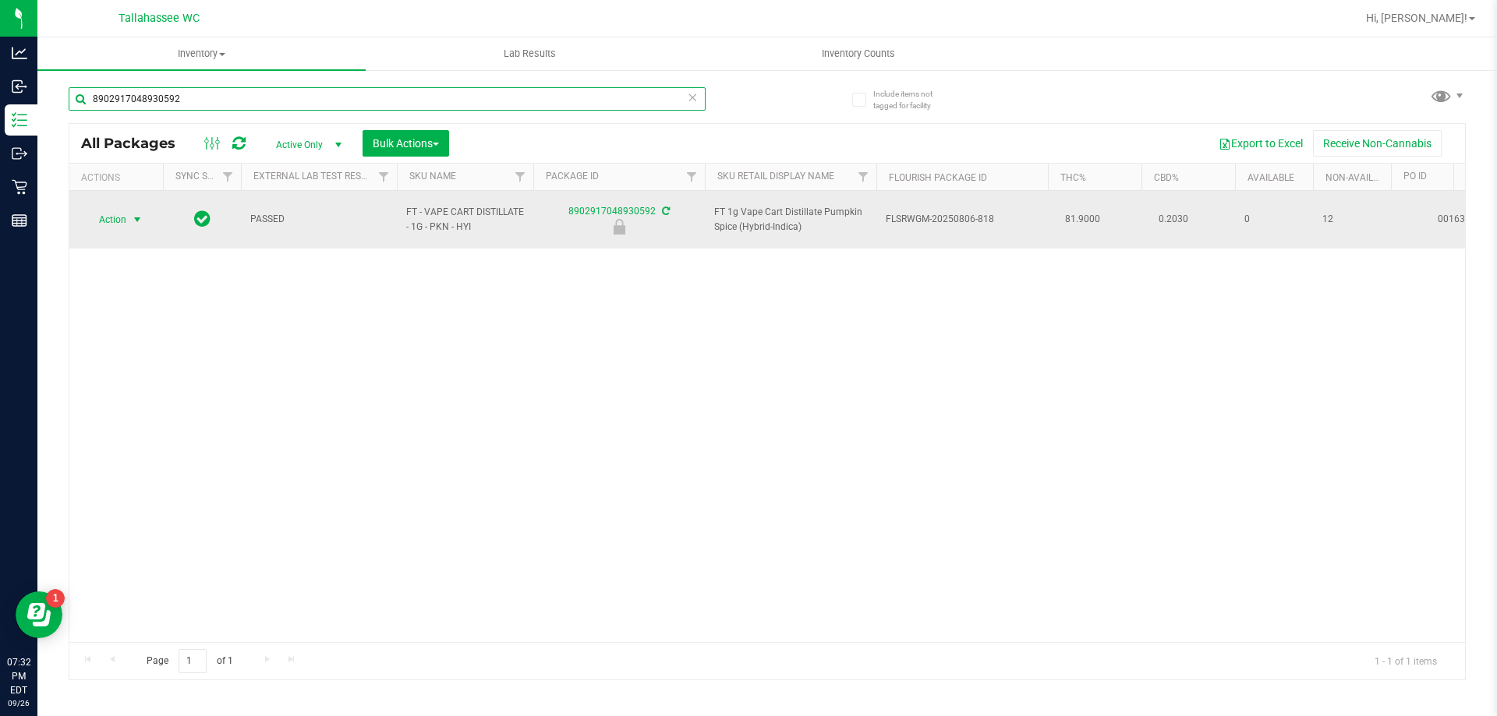
type input "8902917048930592"
click at [139, 215] on span "select" at bounding box center [137, 220] width 12 height 12
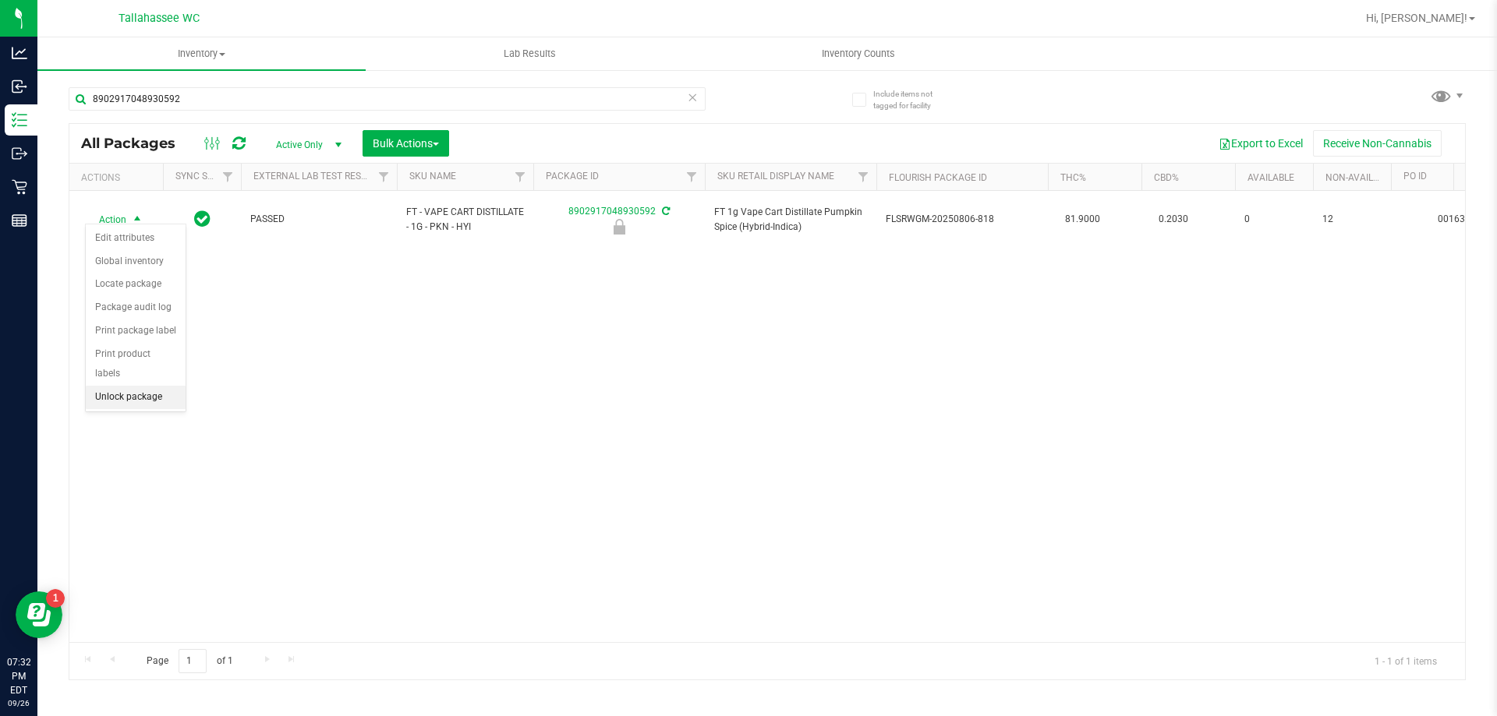
click at [147, 386] on li "Unlock package" at bounding box center [136, 397] width 100 height 23
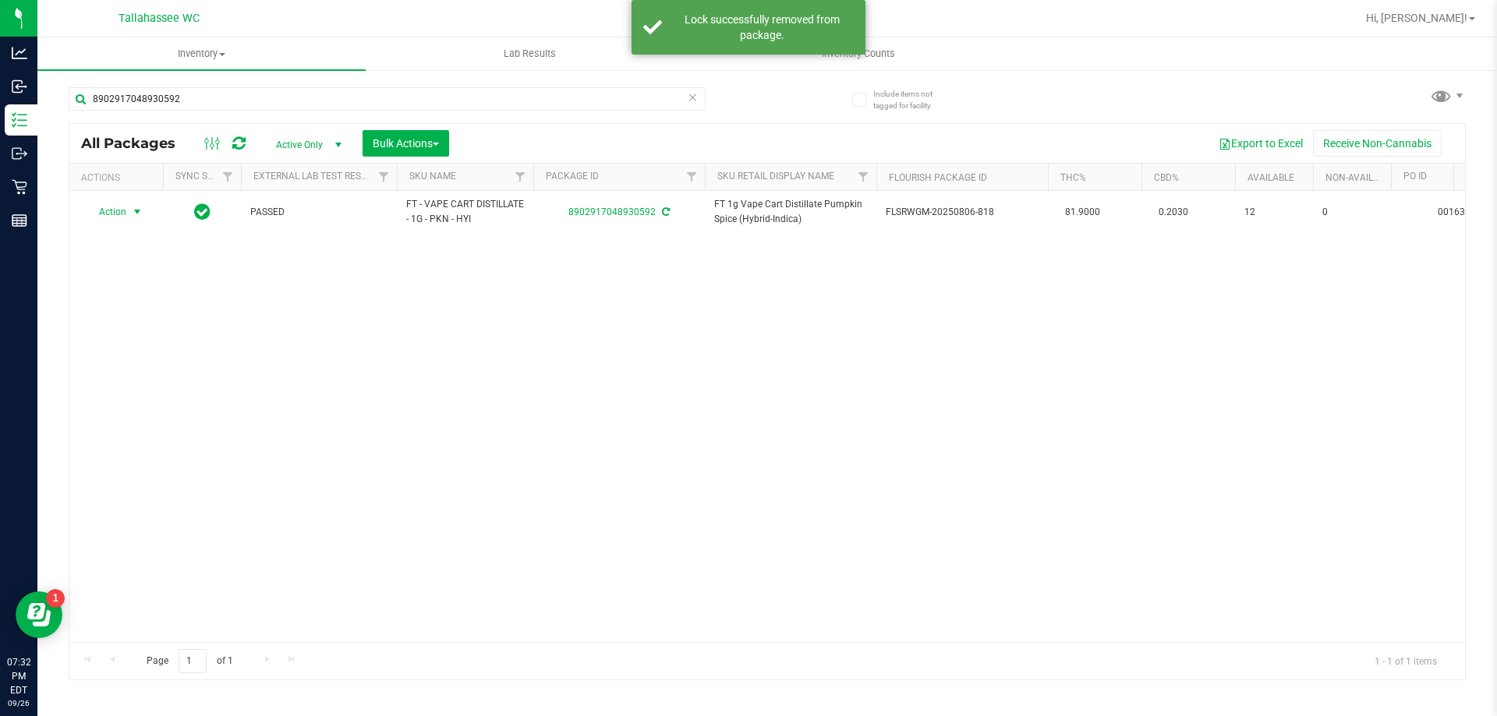
drag, startPoint x: 135, startPoint y: 211, endPoint x: 158, endPoint y: 305, distance: 96.4
click at [135, 210] on span "select" at bounding box center [137, 212] width 12 height 12
click at [175, 401] on li "Print package label" at bounding box center [146, 400] width 121 height 23
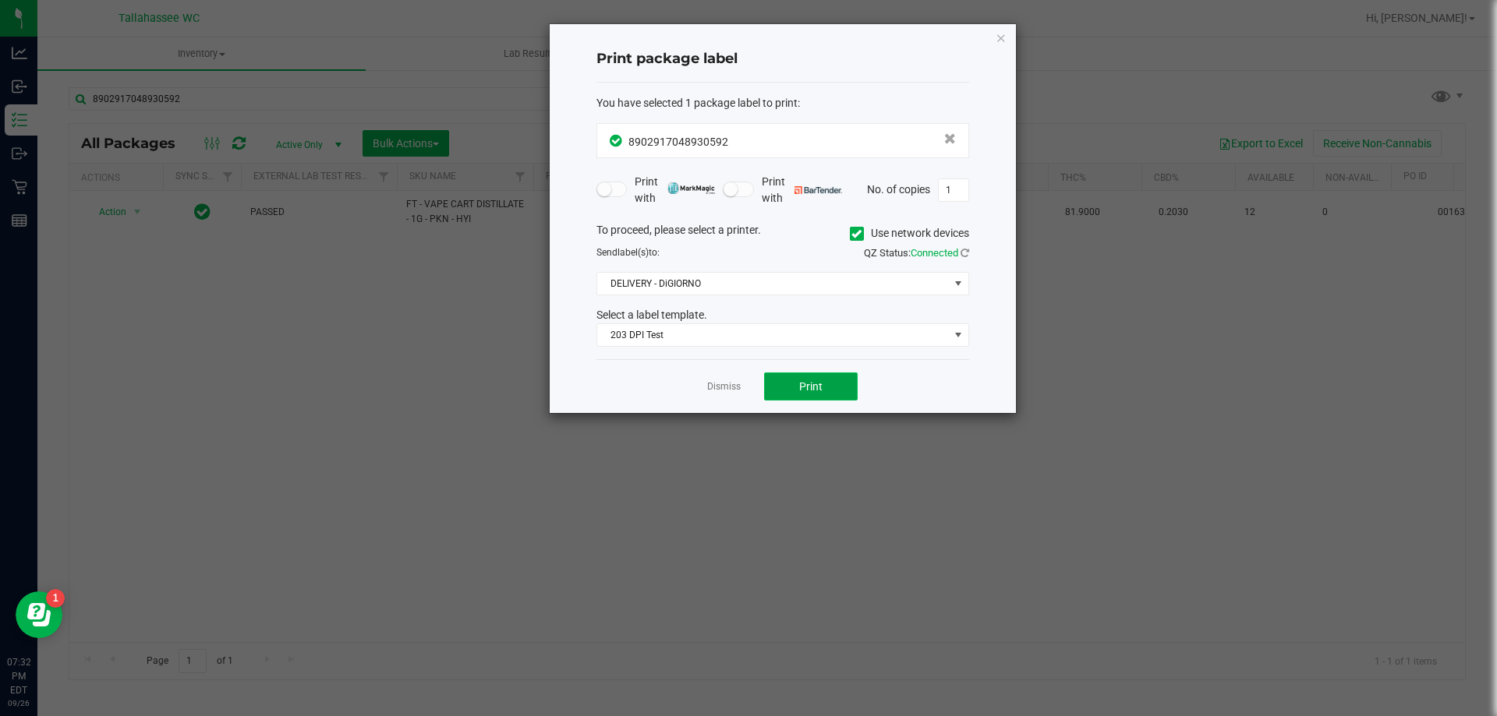
click at [829, 388] on button "Print" at bounding box center [811, 387] width 94 height 28
click at [723, 385] on link "Dismiss" at bounding box center [724, 386] width 34 height 13
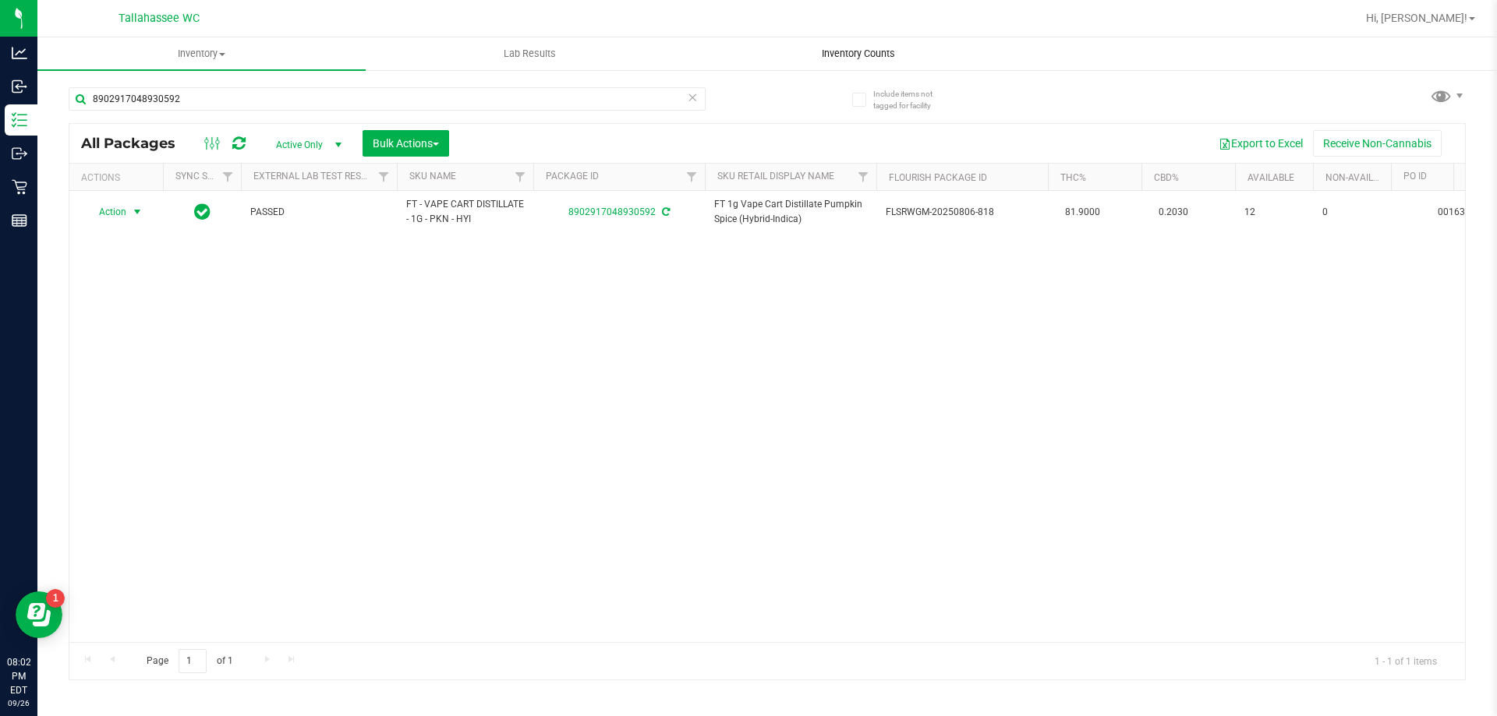
click at [873, 55] on span "Inventory Counts" at bounding box center [857, 54] width 115 height 14
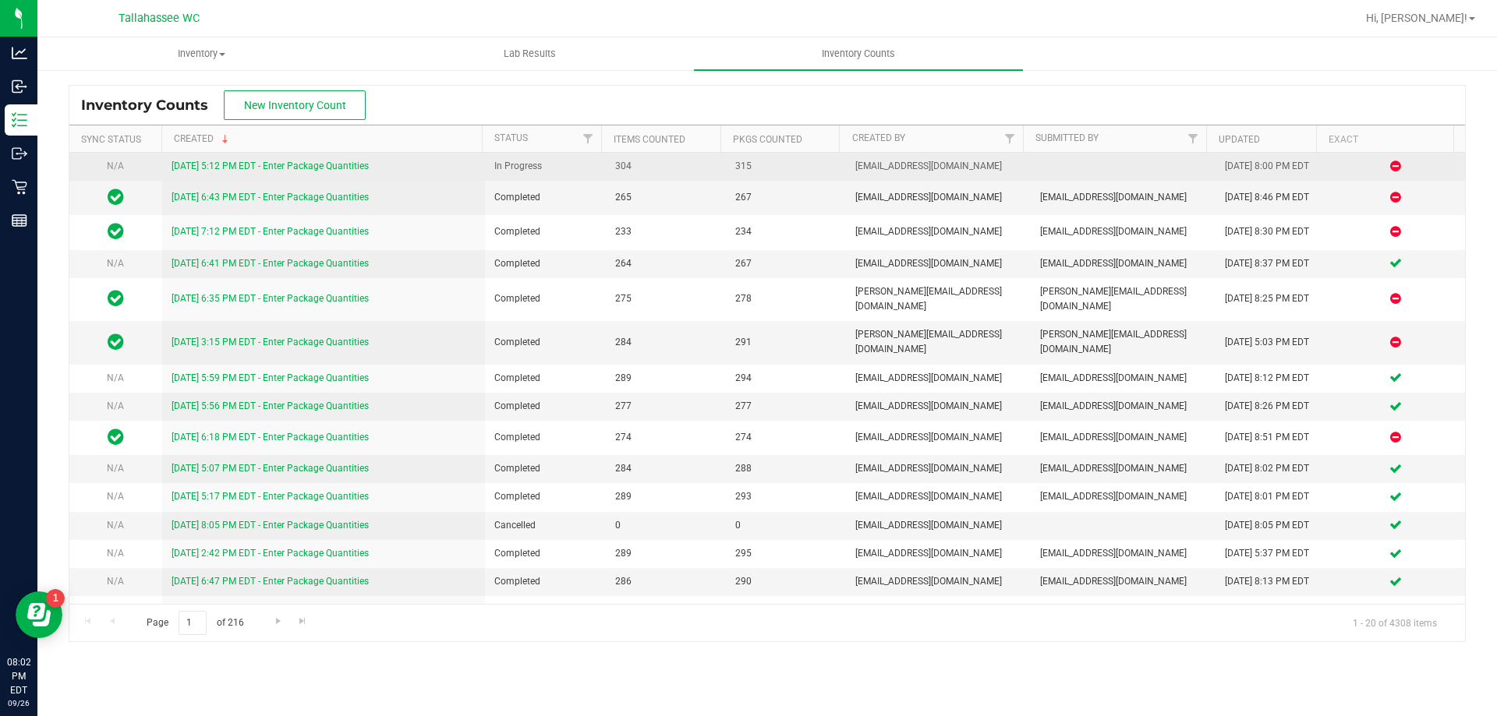
click at [316, 165] on link "9/26/25 5:12 PM EDT - Enter Package Quantities" at bounding box center [269, 166] width 197 height 11
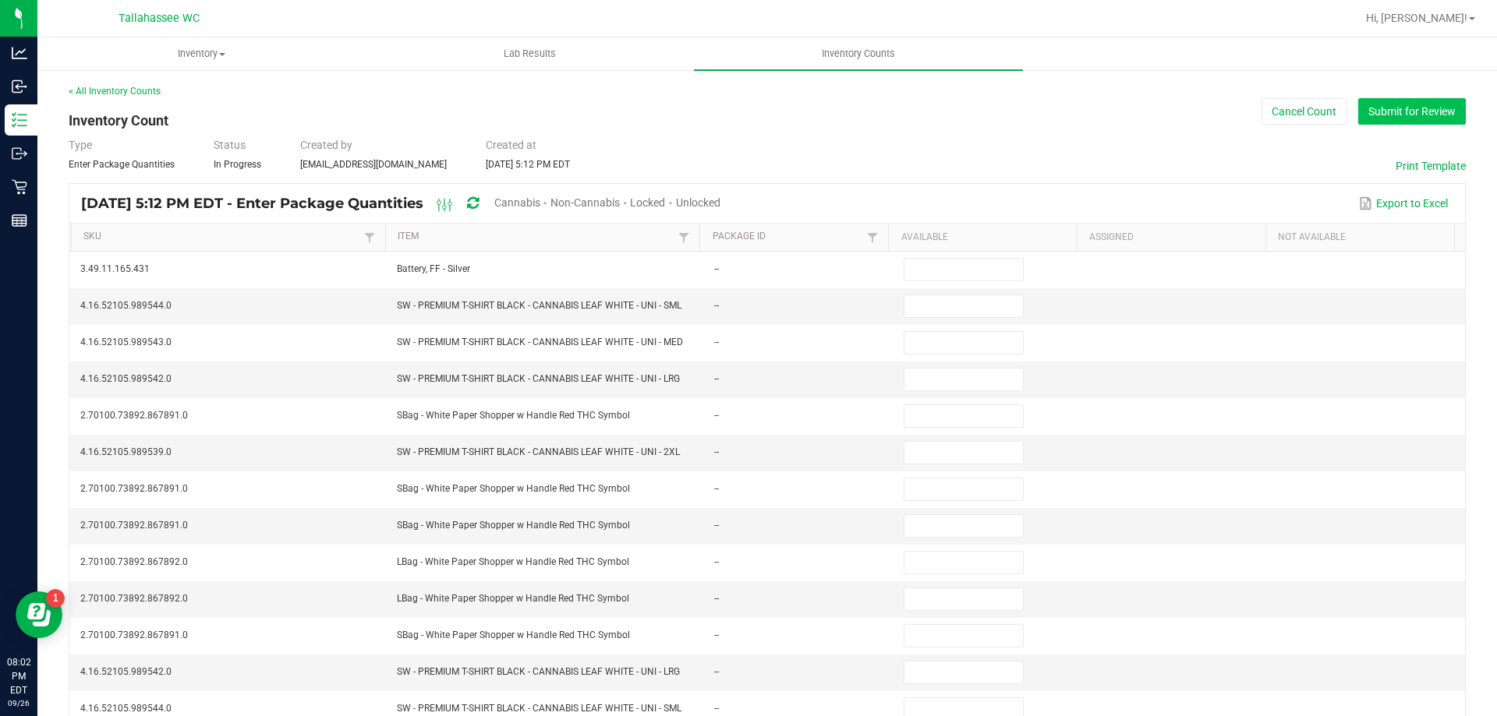
click at [1438, 110] on button "Submit for Review" at bounding box center [1412, 111] width 108 height 27
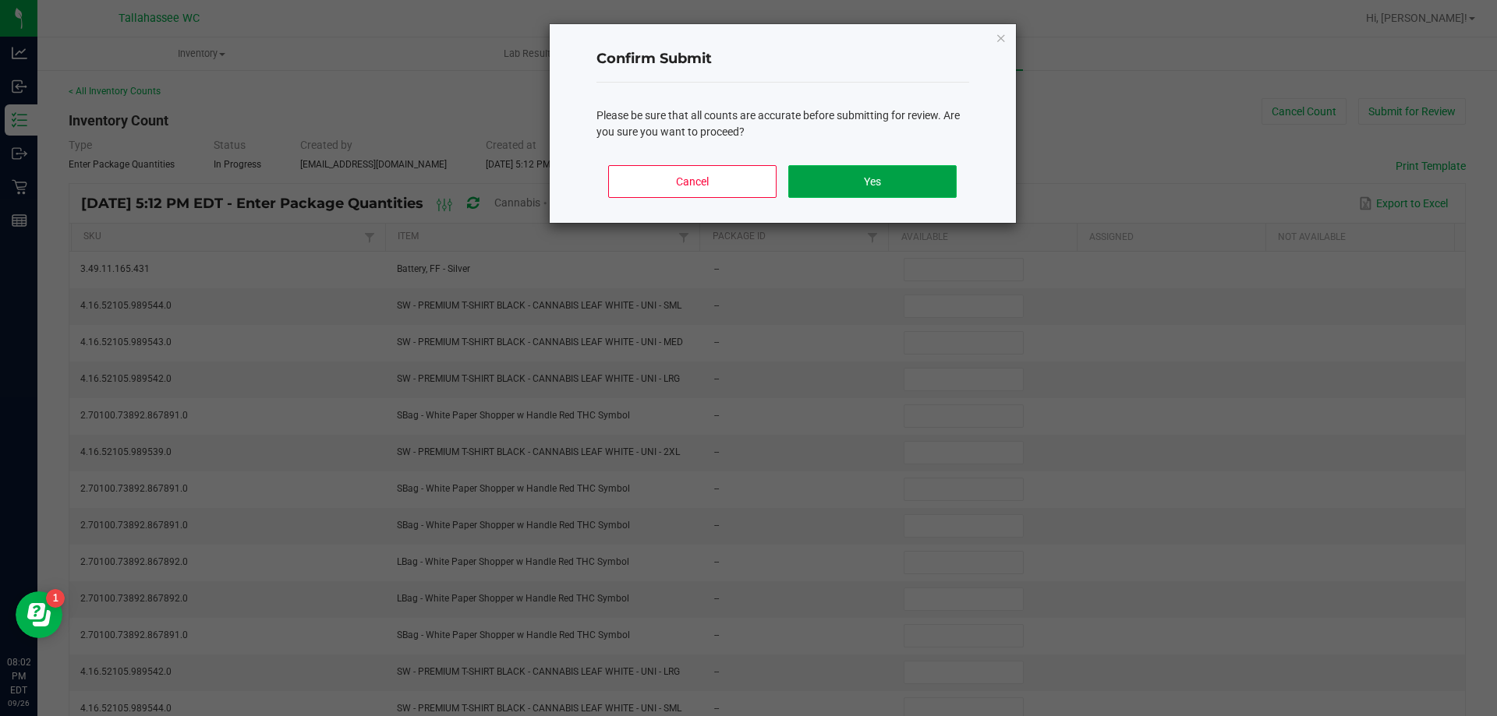
click at [930, 181] on button "Yes" at bounding box center [872, 181] width 168 height 33
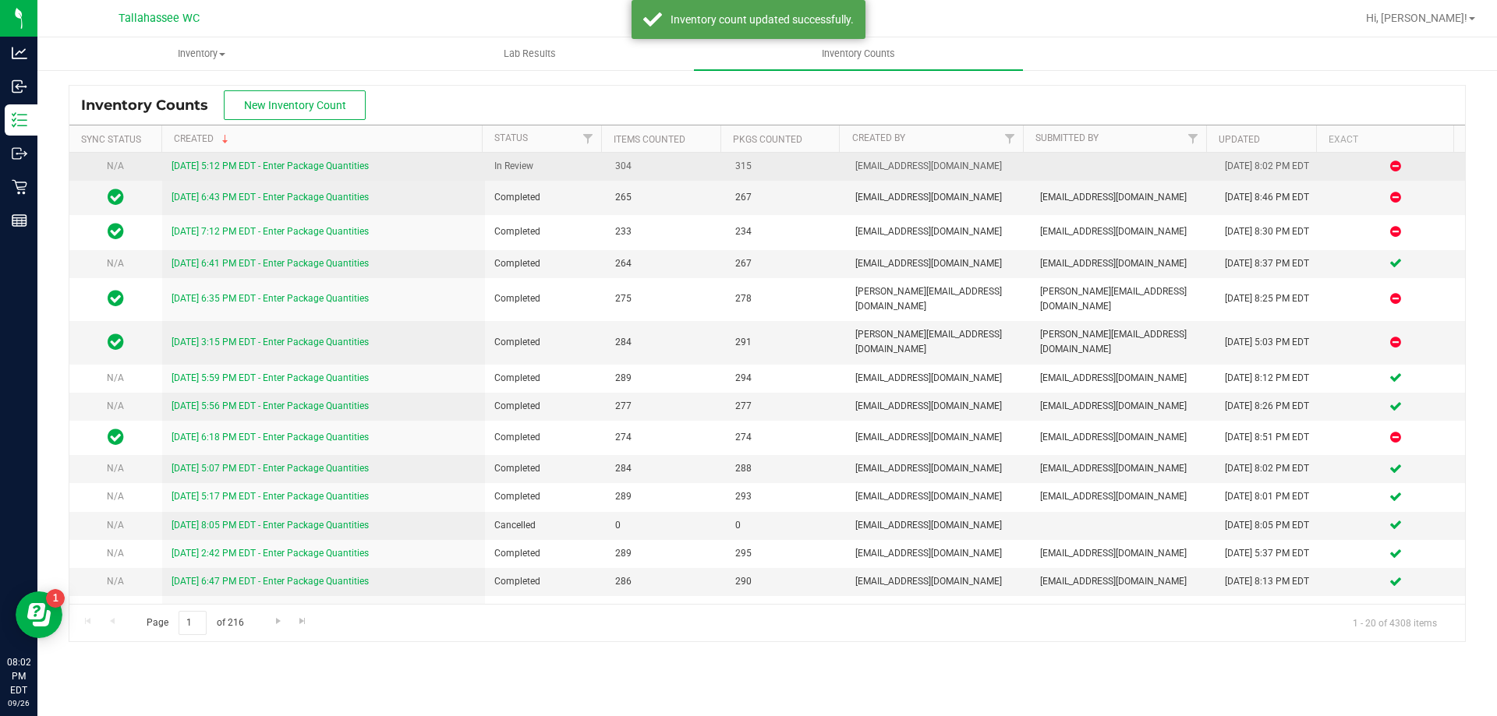
click at [355, 163] on link "9/26/25 5:12 PM EDT - Enter Package Quantities" at bounding box center [269, 166] width 197 height 11
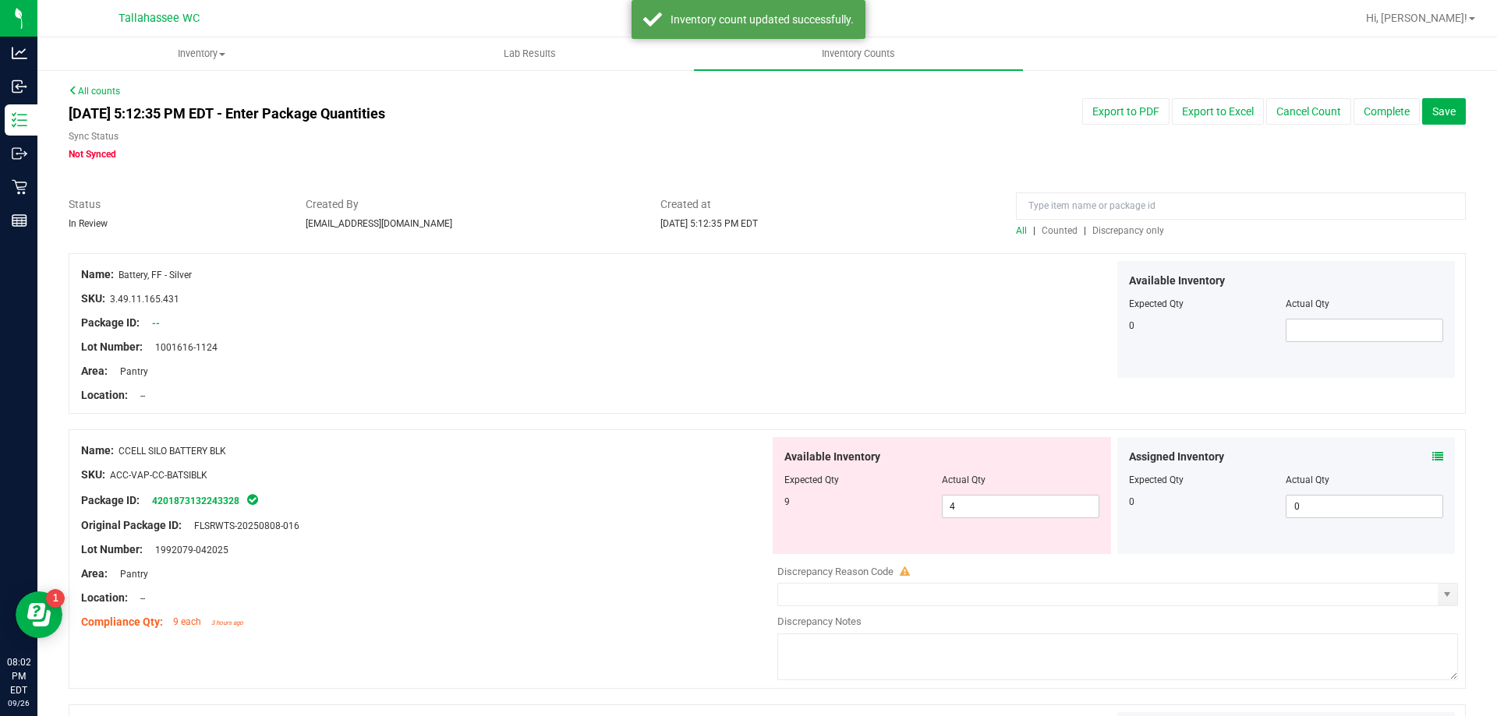
click at [1137, 235] on span "Discrepancy only" at bounding box center [1128, 230] width 72 height 11
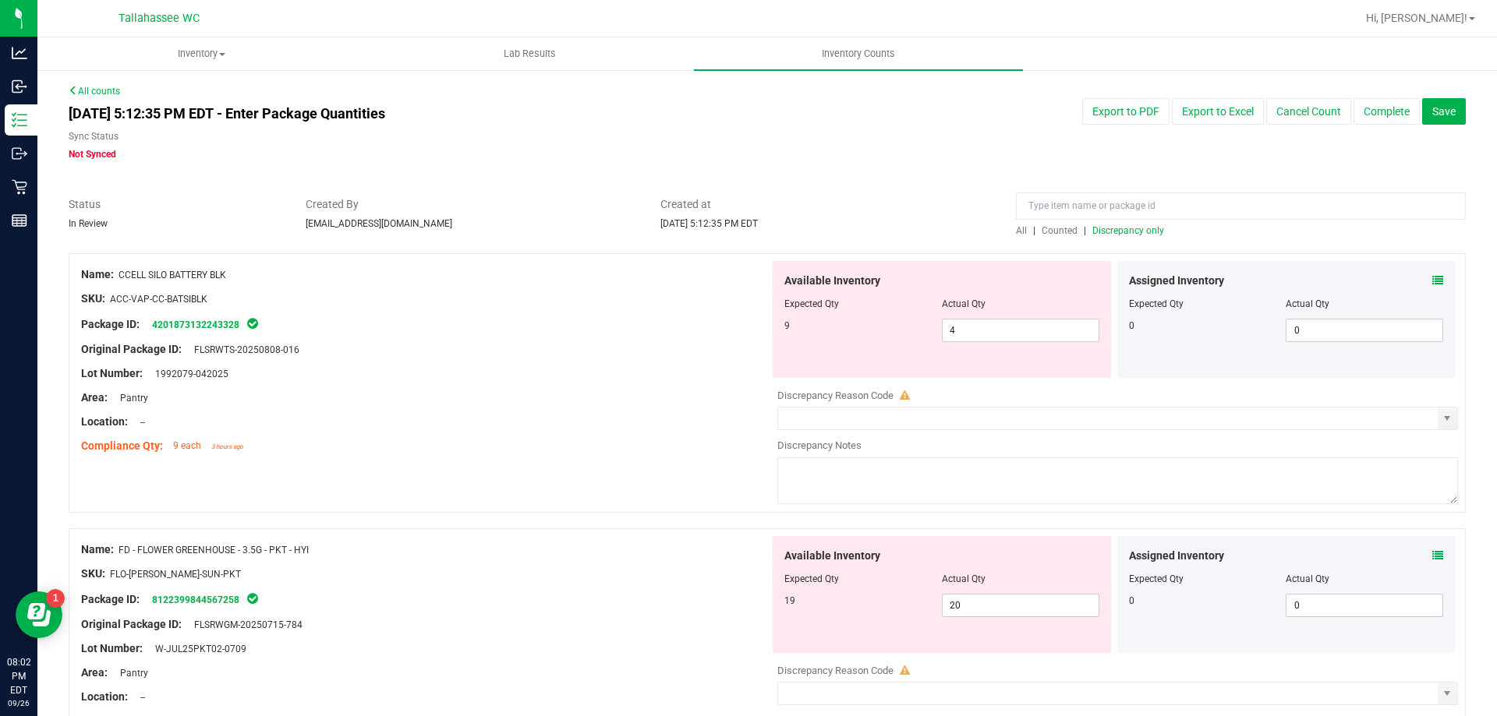
click at [1432, 280] on icon at bounding box center [1437, 280] width 11 height 11
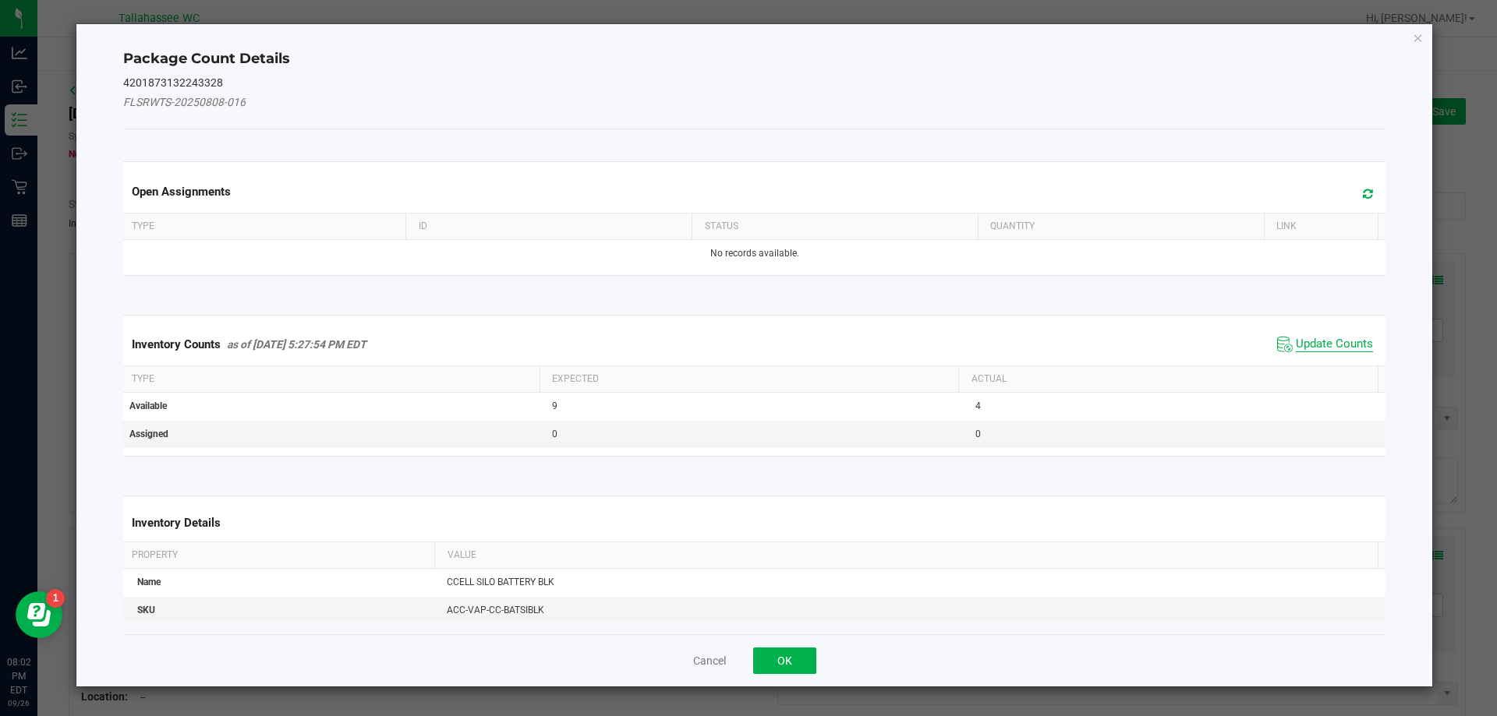
click at [1343, 348] on span "Update Counts" at bounding box center [1333, 345] width 77 height 16
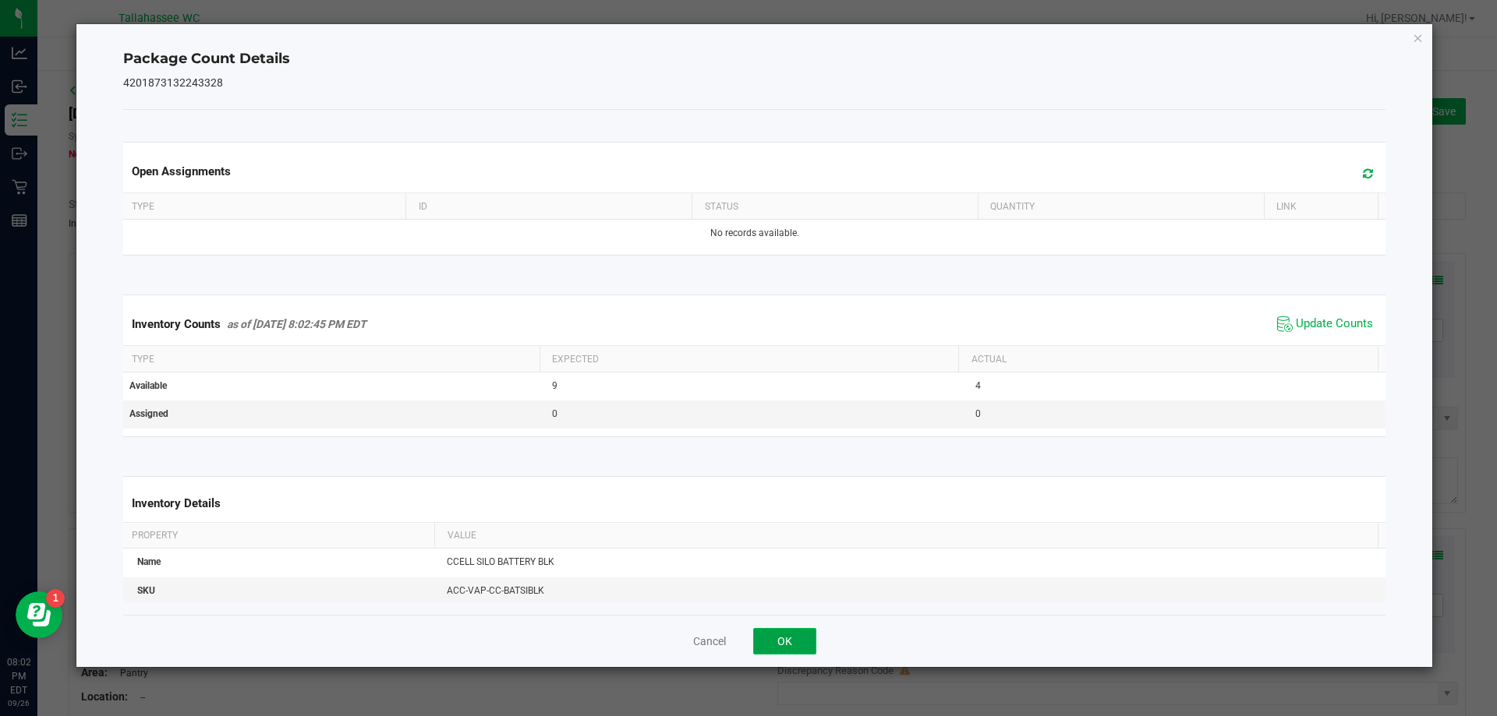
click at [797, 628] on button "OK" at bounding box center [784, 641] width 63 height 27
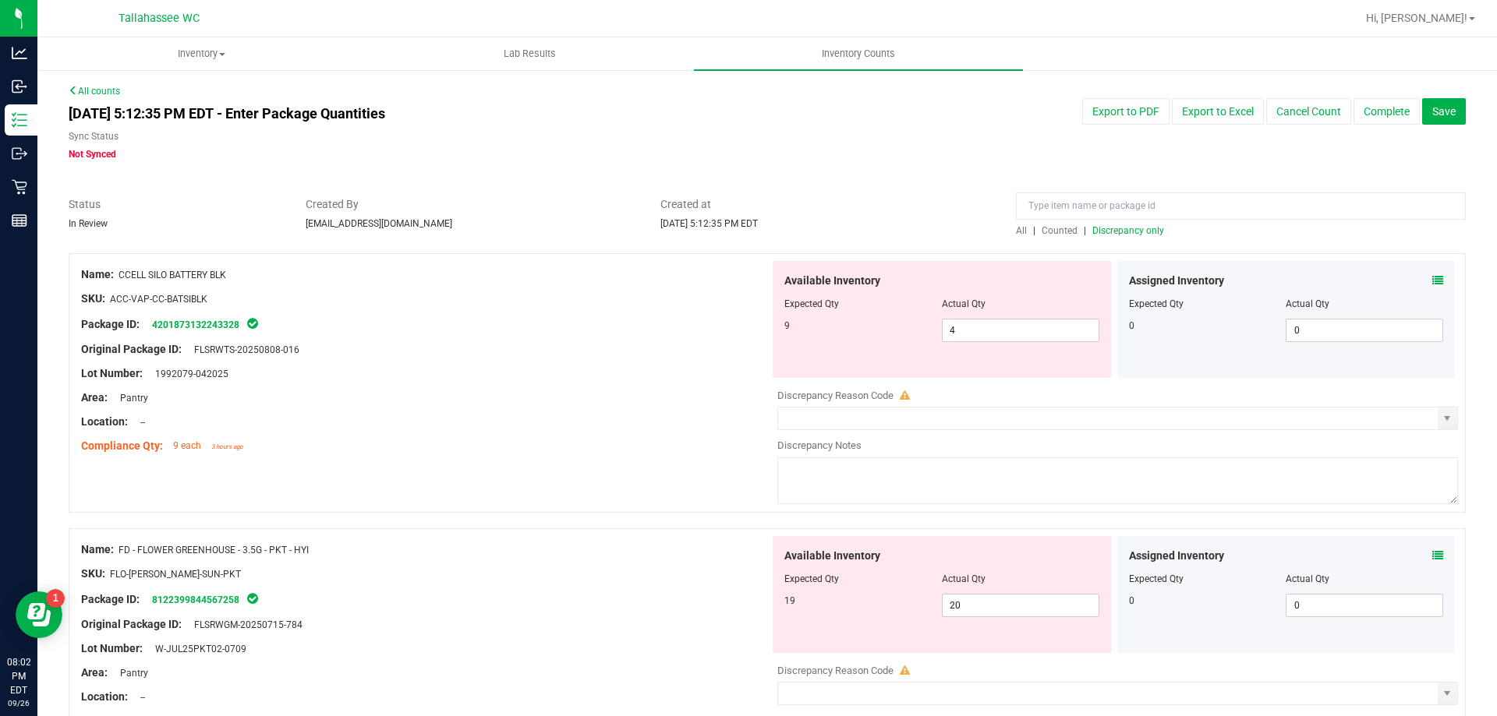
click at [1432, 550] on icon at bounding box center [1437, 555] width 11 height 11
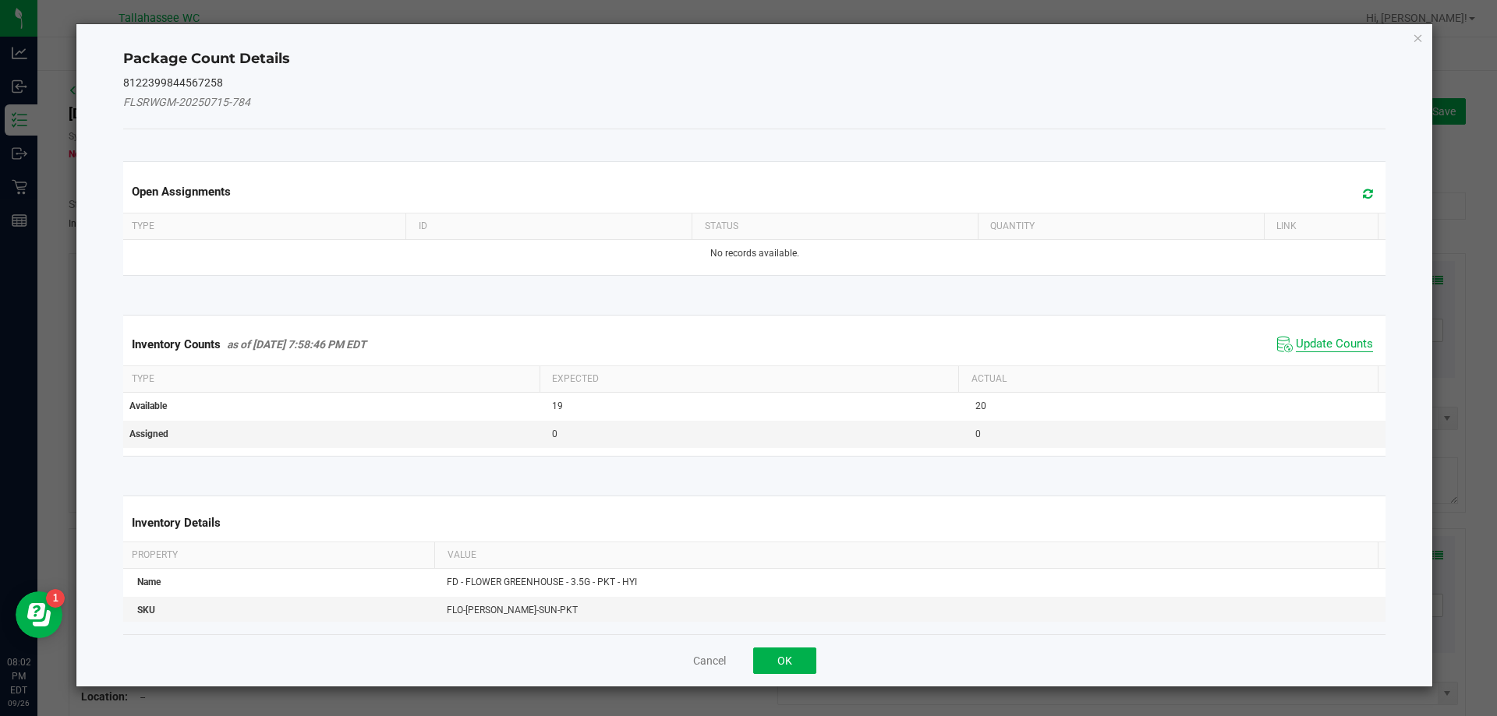
click at [1327, 352] on span "Update Counts" at bounding box center [1333, 345] width 77 height 16
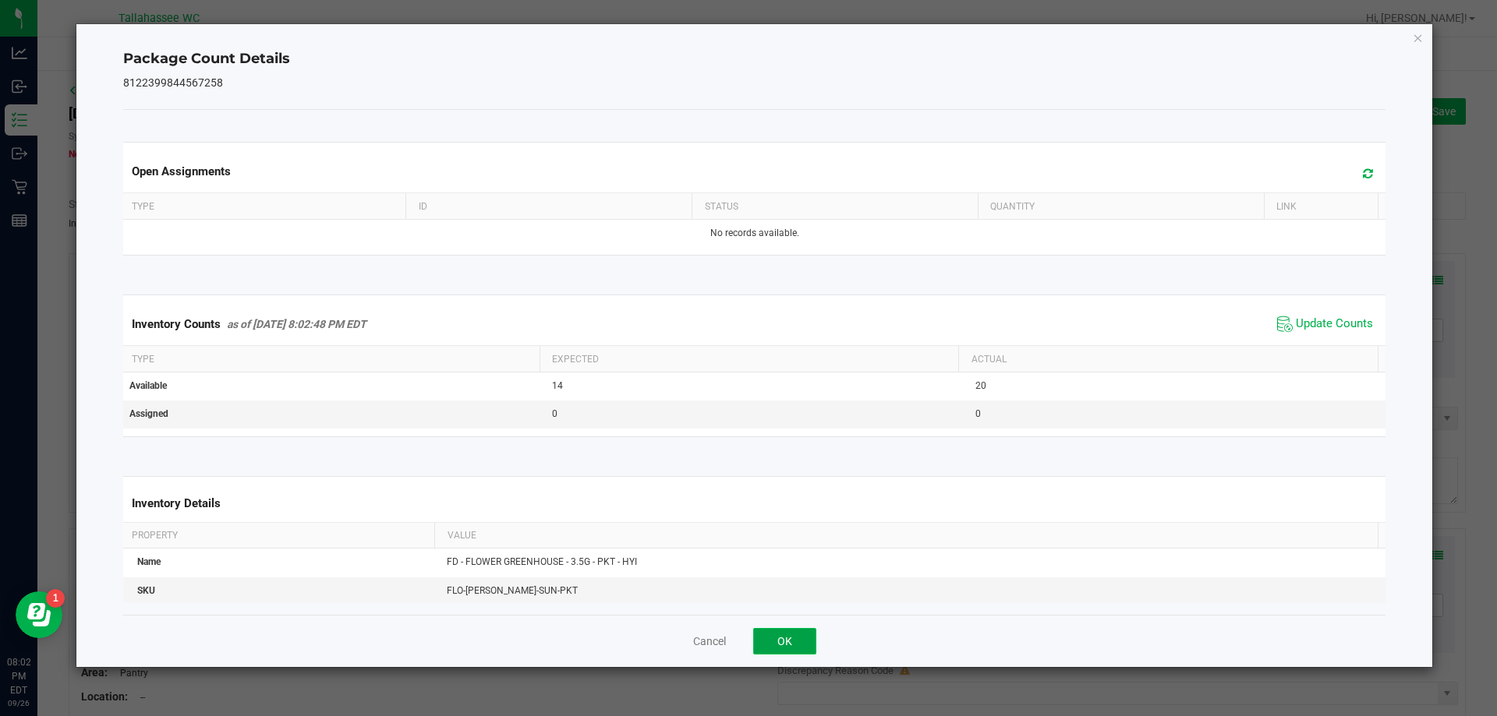
click at [781, 651] on button "OK" at bounding box center [784, 641] width 63 height 27
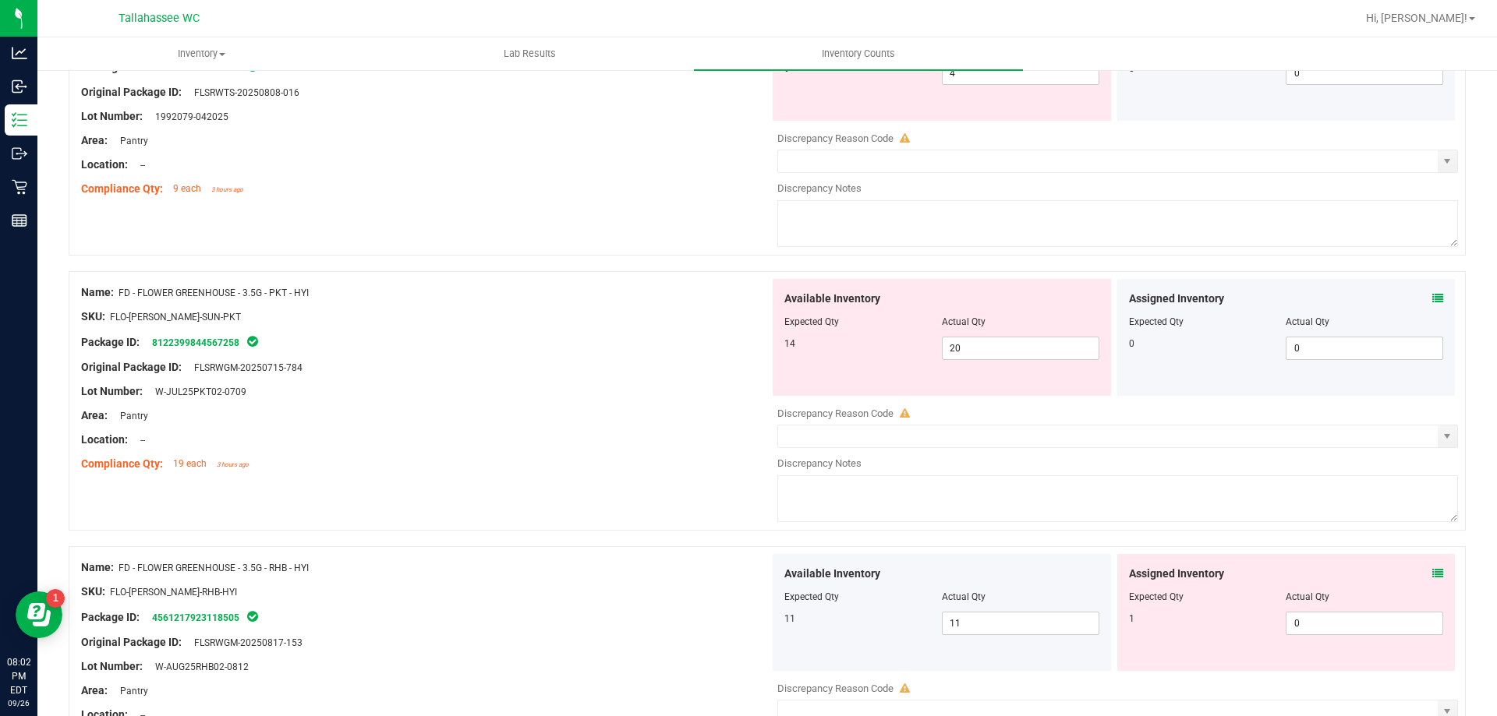
scroll to position [260, 0]
click at [1432, 569] on icon at bounding box center [1437, 570] width 11 height 11
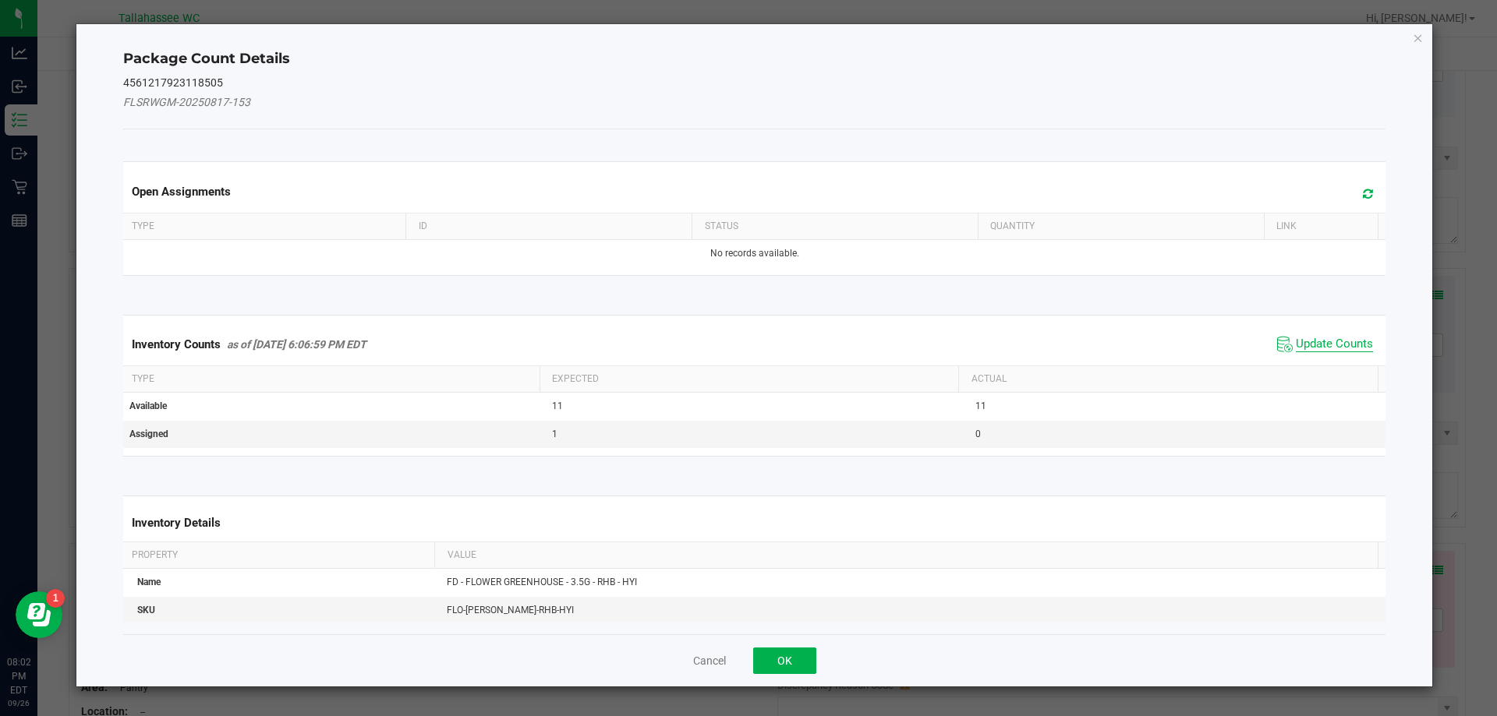
click at [1315, 344] on span "Update Counts" at bounding box center [1333, 345] width 77 height 16
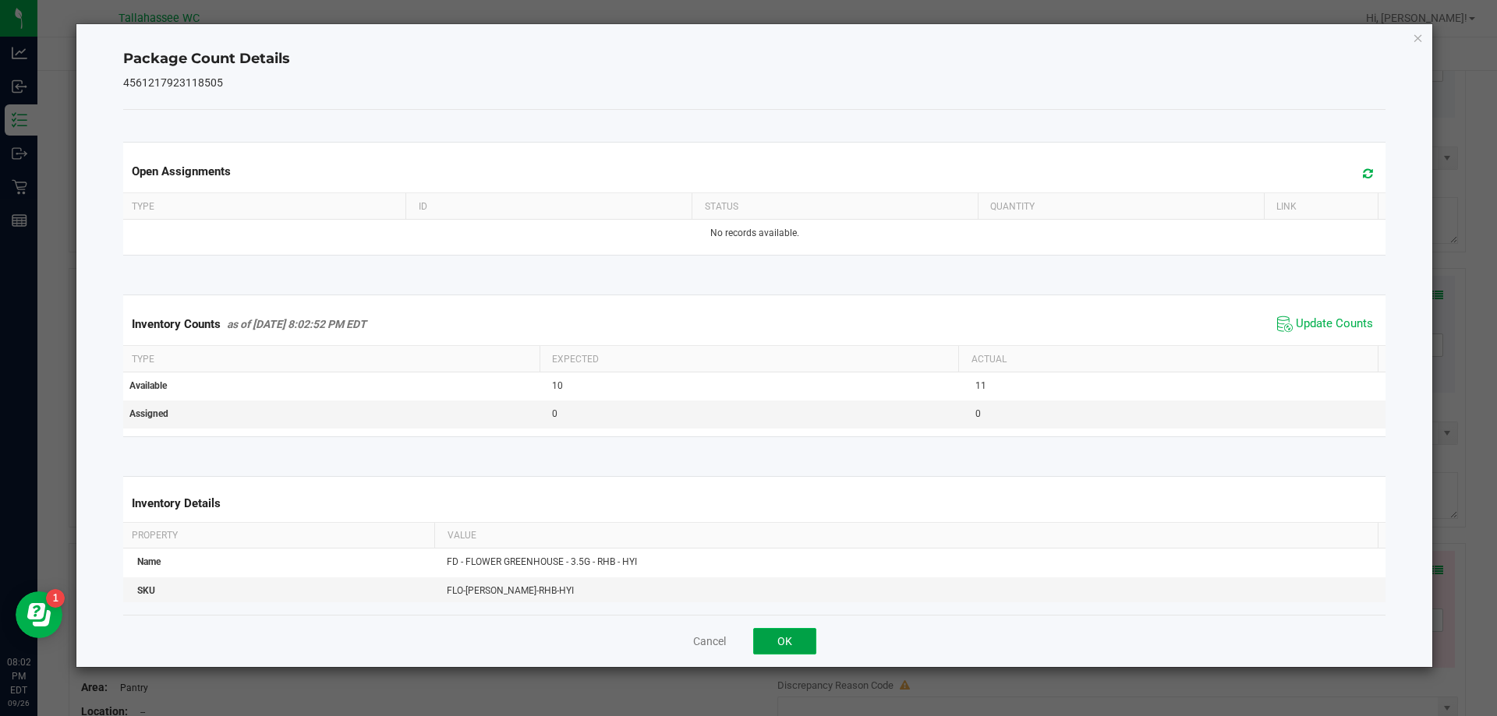
click at [787, 652] on button "OK" at bounding box center [784, 641] width 63 height 27
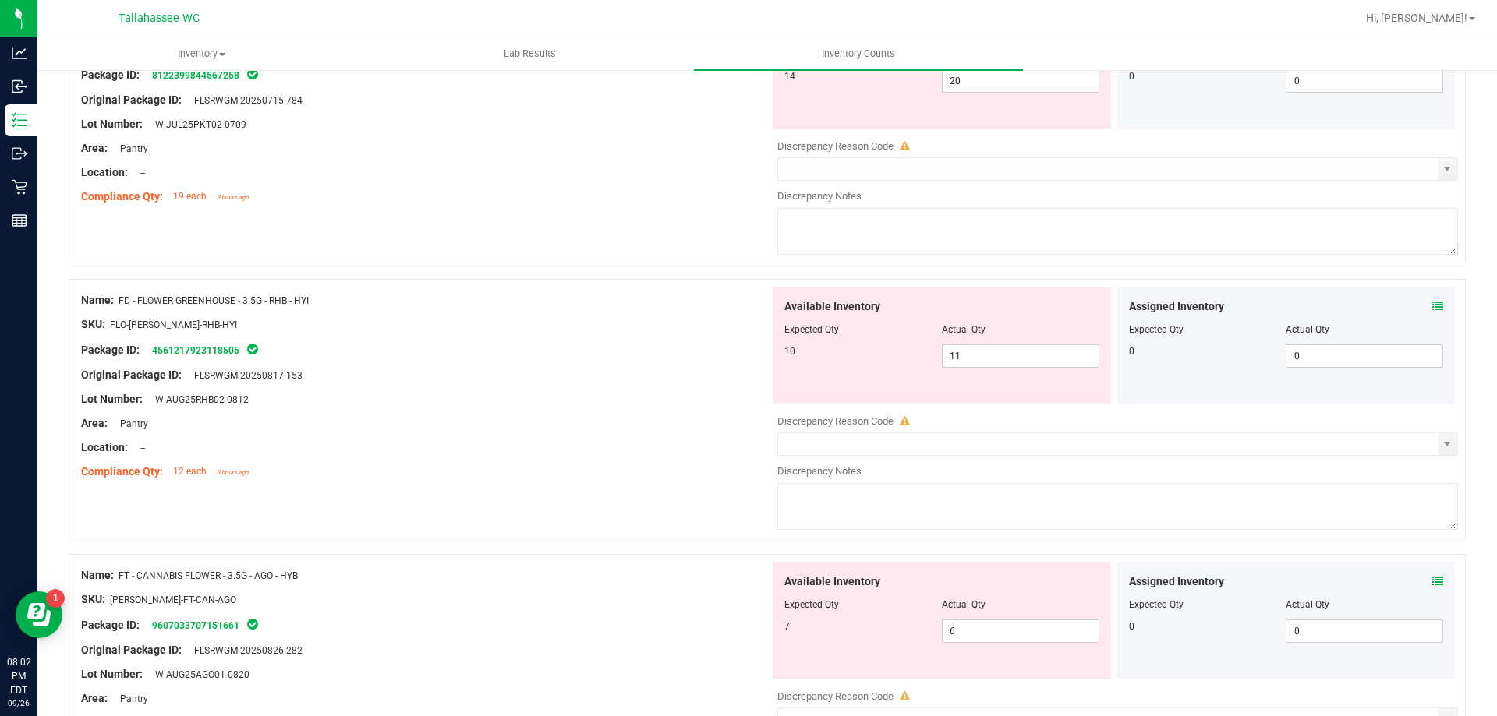
scroll to position [526, 0]
click at [1432, 579] on icon at bounding box center [1437, 579] width 11 height 11
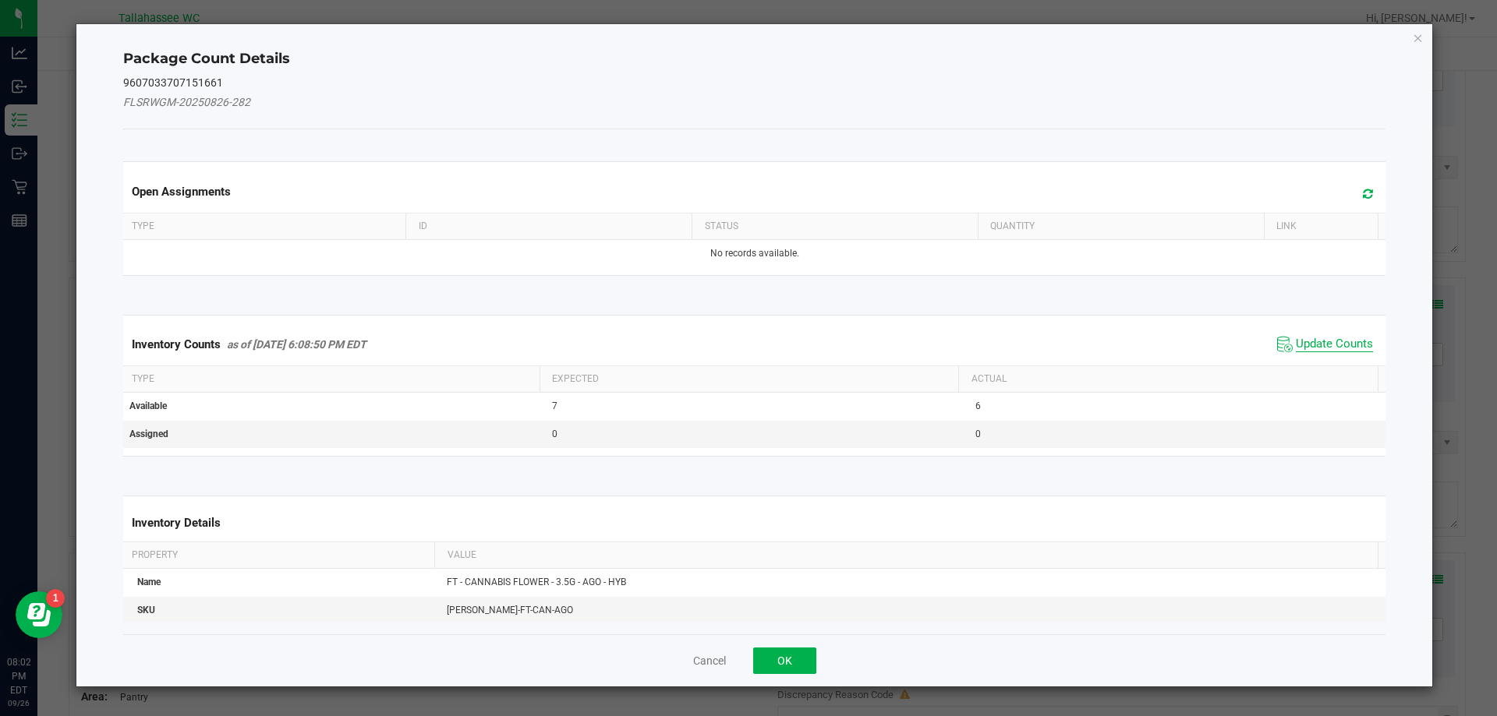
click at [1316, 345] on span "Update Counts" at bounding box center [1333, 345] width 77 height 16
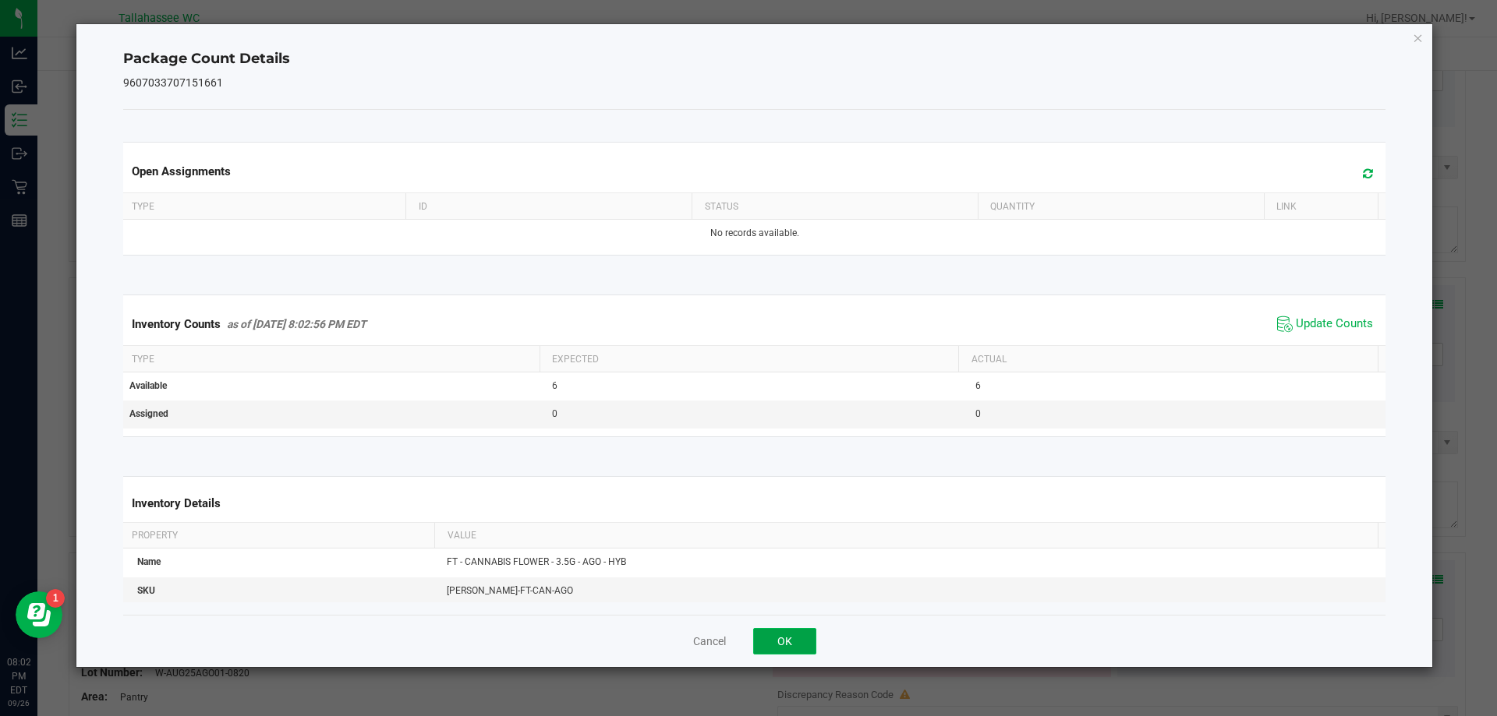
click at [804, 654] on button "OK" at bounding box center [784, 641] width 63 height 27
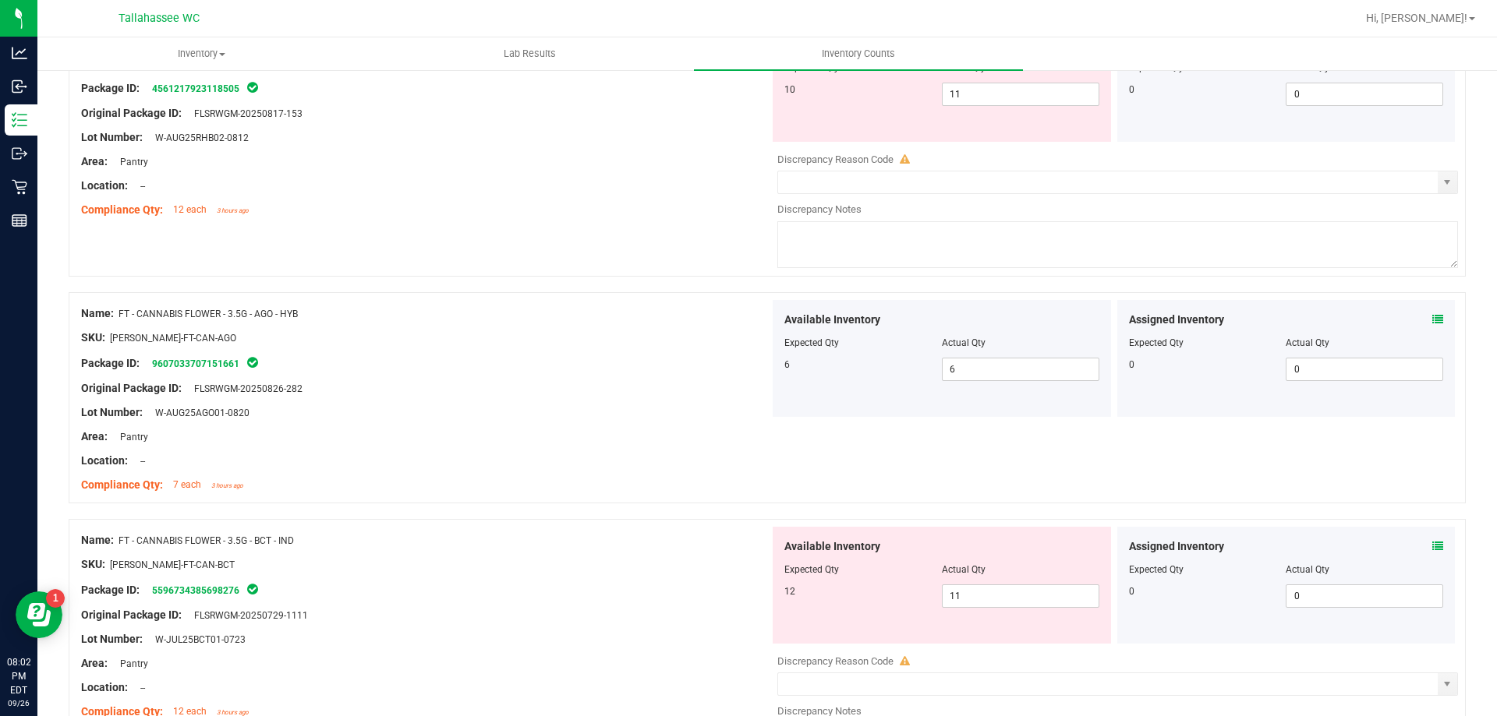
scroll to position [790, 0]
click at [1432, 546] on icon at bounding box center [1437, 543] width 11 height 11
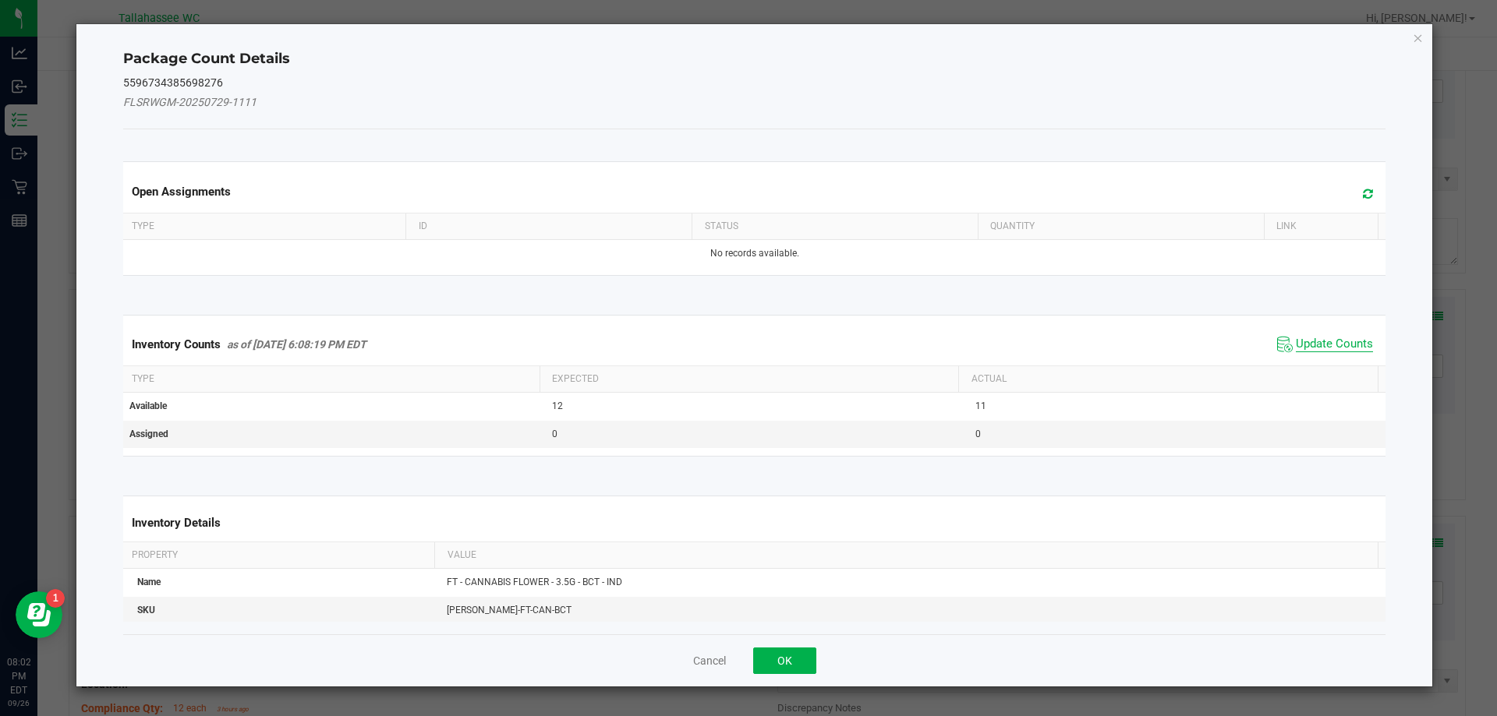
click at [1313, 347] on span "Update Counts" at bounding box center [1333, 345] width 77 height 16
click at [784, 659] on button "OK" at bounding box center [784, 661] width 63 height 27
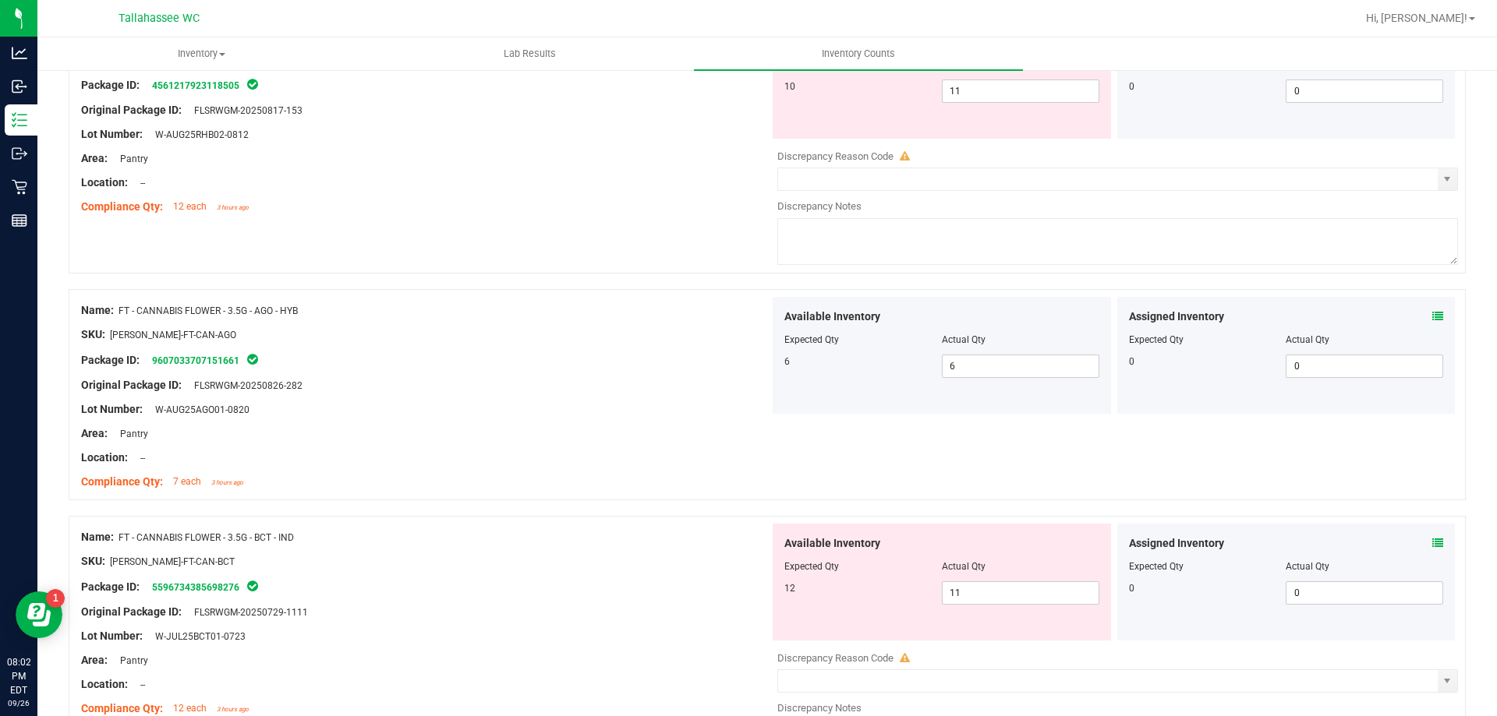
click at [1432, 542] on icon at bounding box center [1437, 543] width 11 height 11
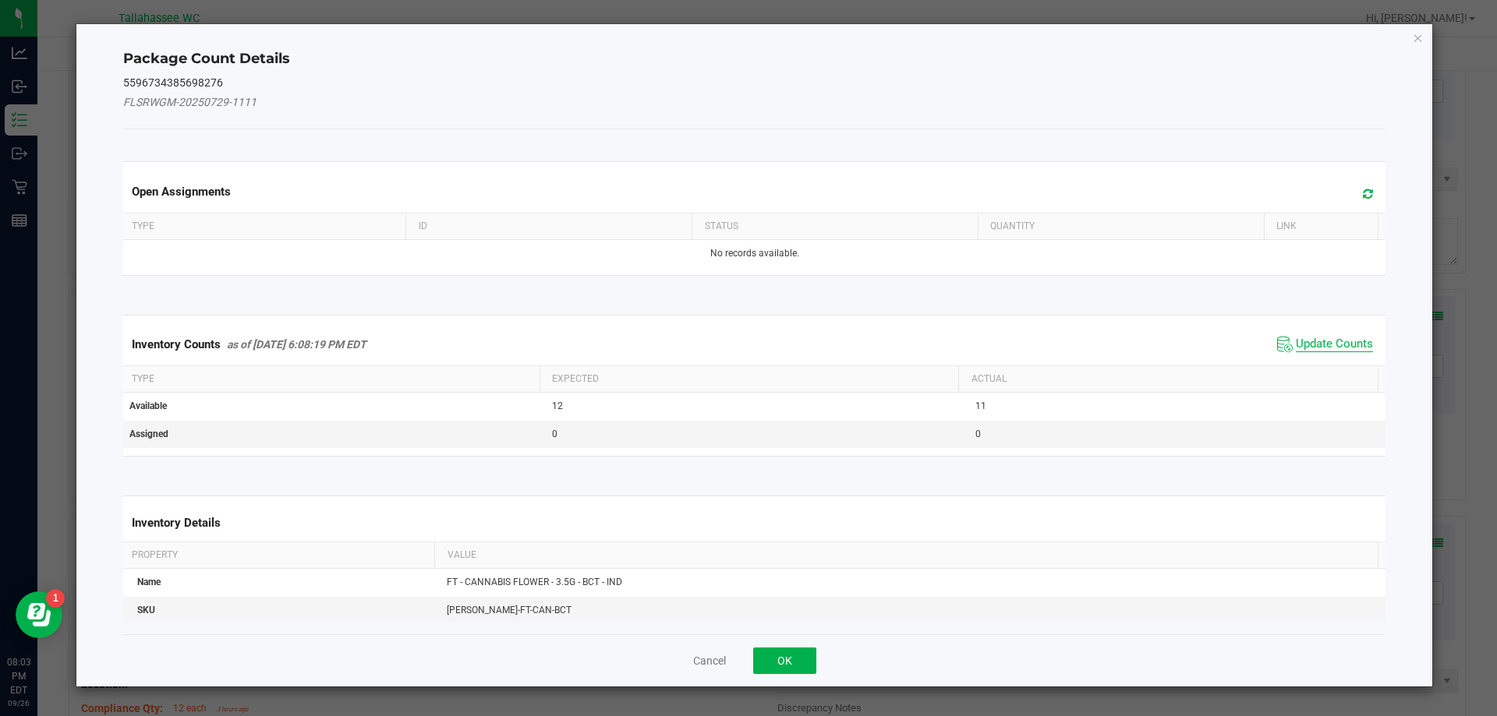
click at [1308, 351] on span "Update Counts" at bounding box center [1333, 345] width 77 height 16
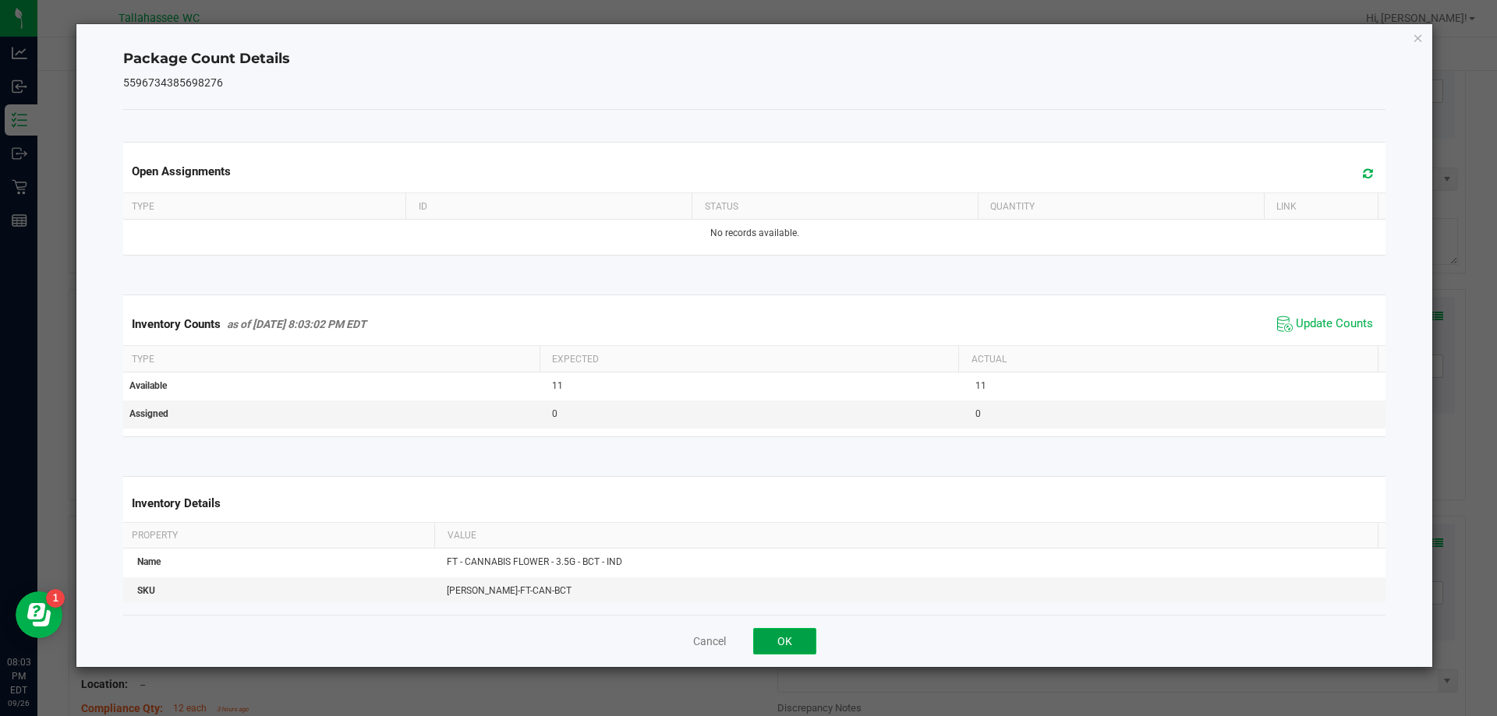
click at [794, 642] on button "OK" at bounding box center [784, 641] width 63 height 27
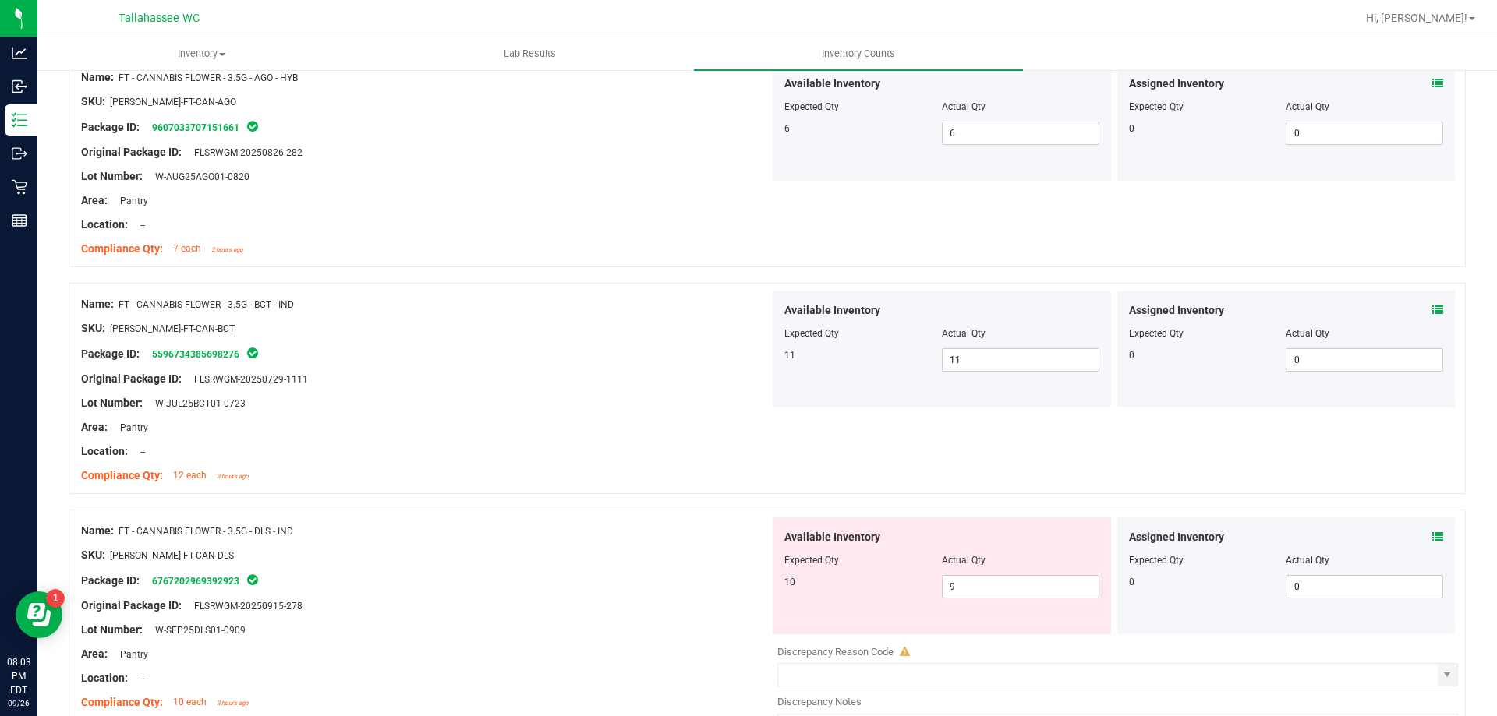
scroll to position [1024, 0]
click at [1432, 535] on icon at bounding box center [1437, 535] width 11 height 11
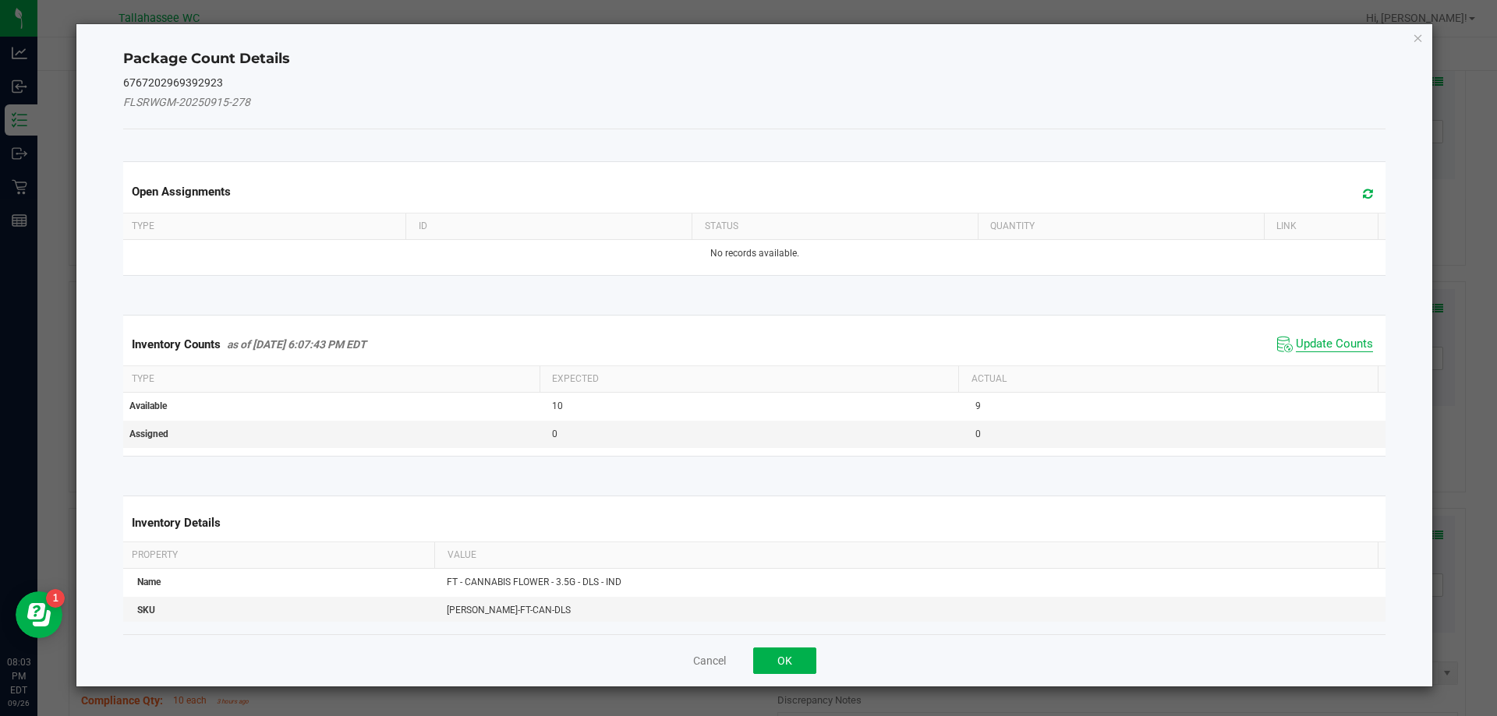
click at [1326, 346] on span "Update Counts" at bounding box center [1333, 345] width 77 height 16
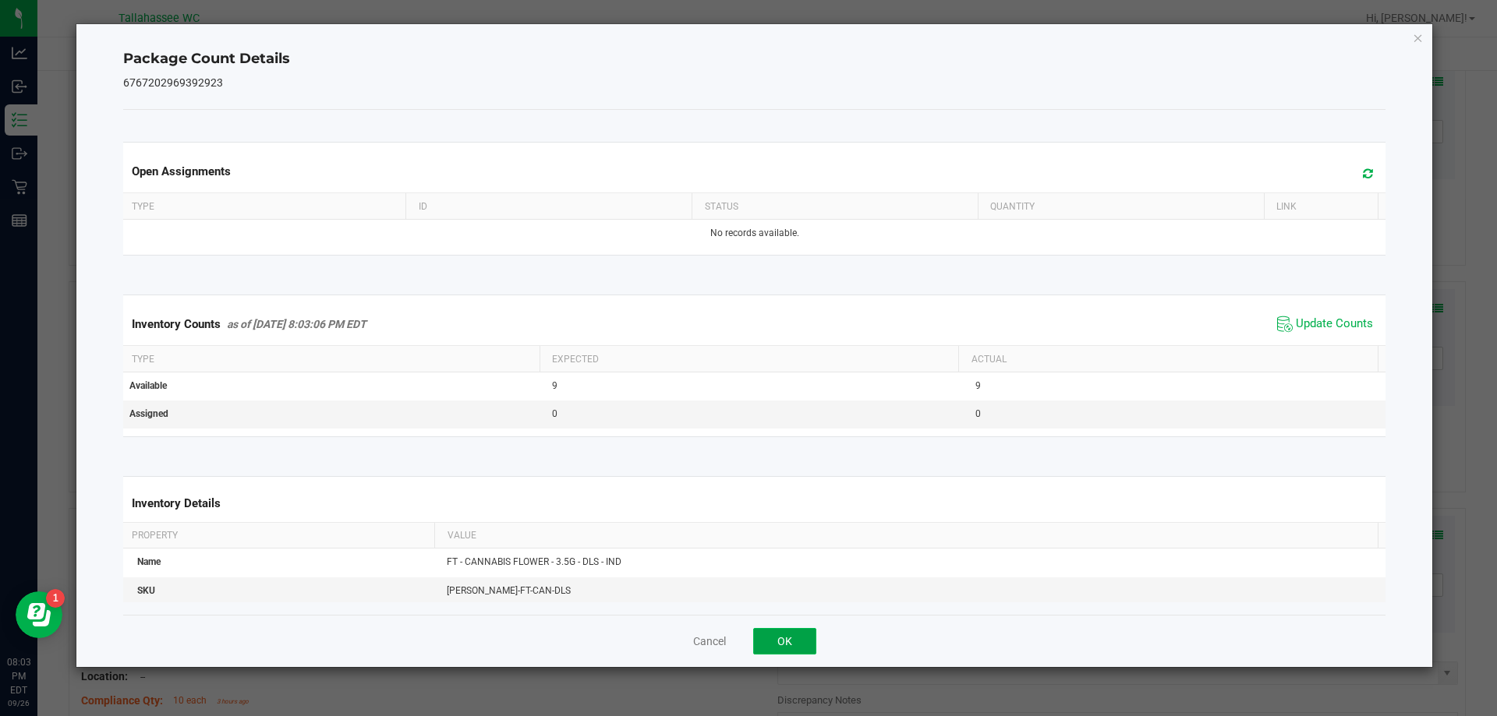
click at [782, 632] on button "OK" at bounding box center [784, 641] width 63 height 27
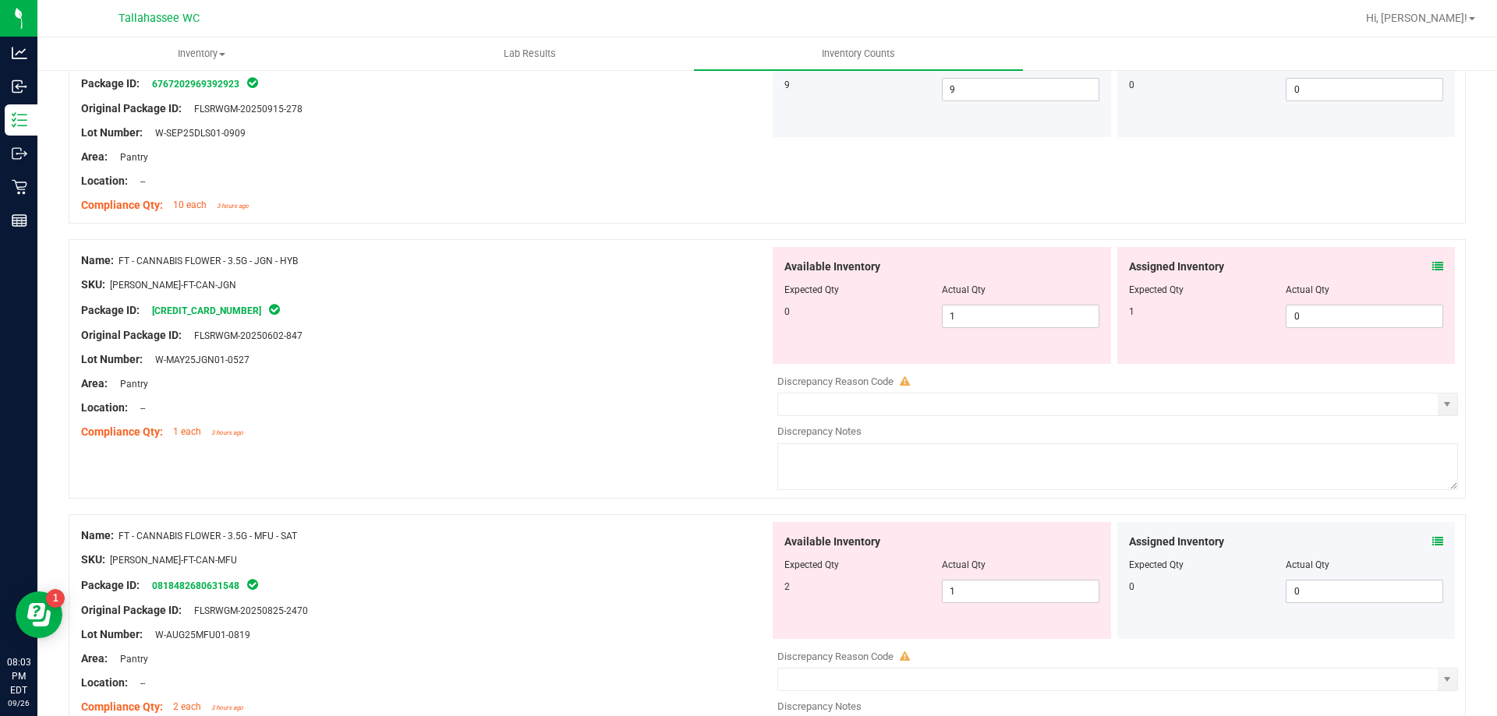
scroll to position [1572, 0]
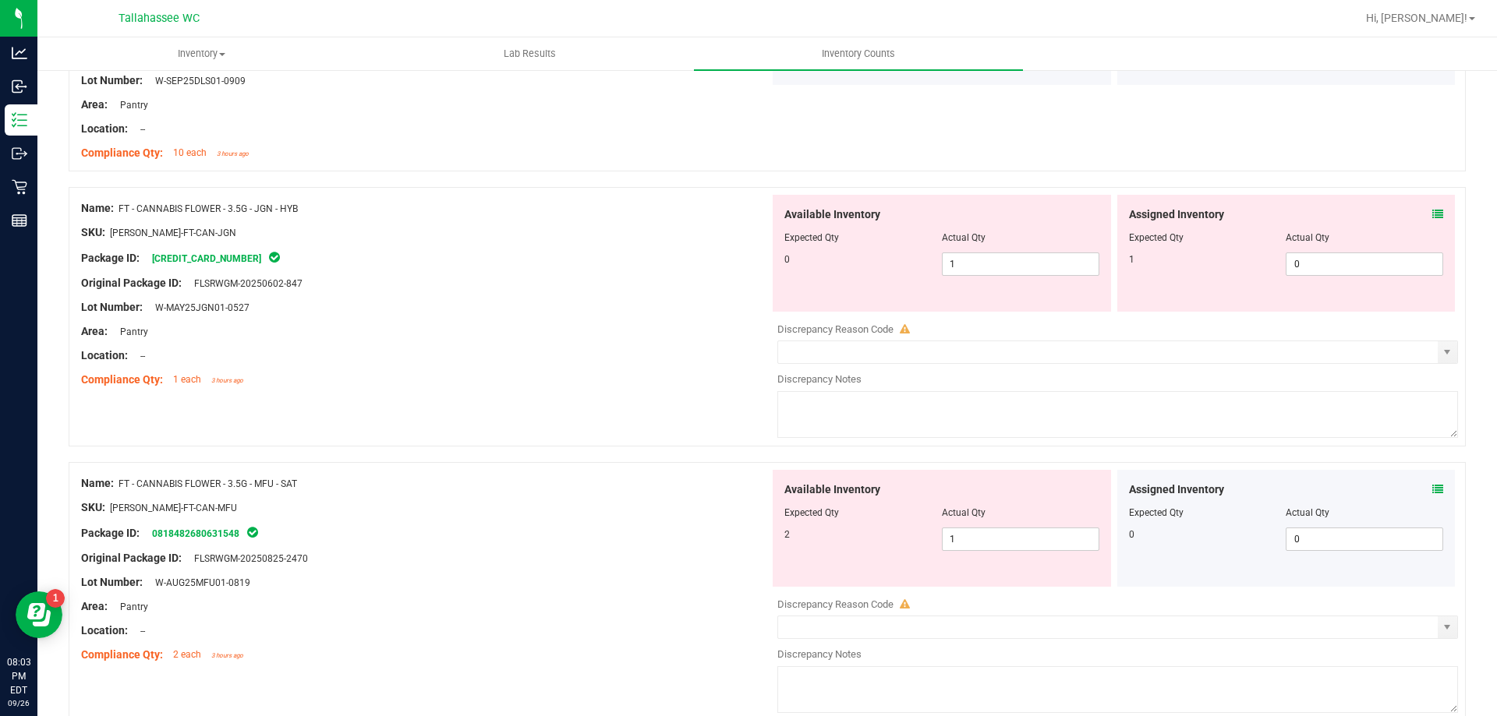
click at [1432, 218] on icon at bounding box center [1437, 214] width 11 height 11
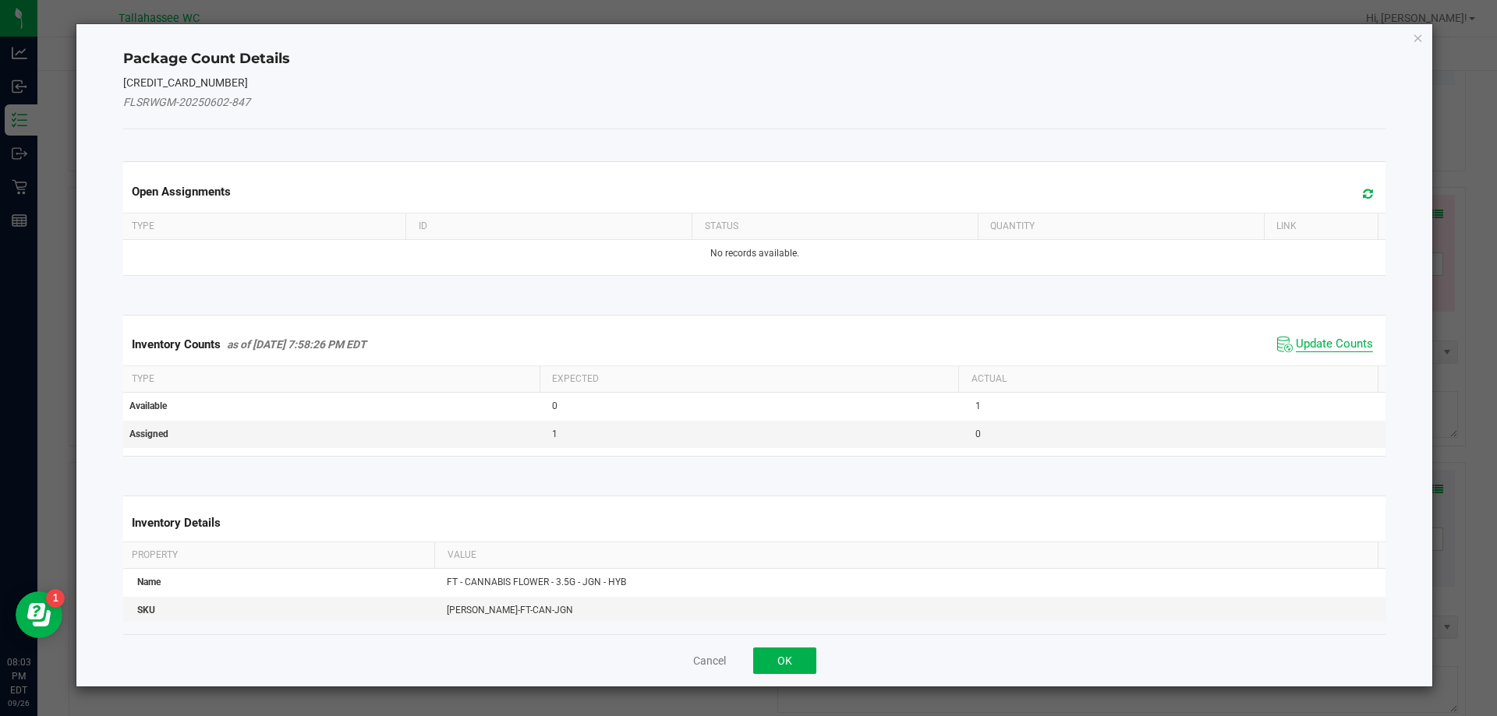
click at [1302, 348] on span "Update Counts" at bounding box center [1333, 345] width 77 height 16
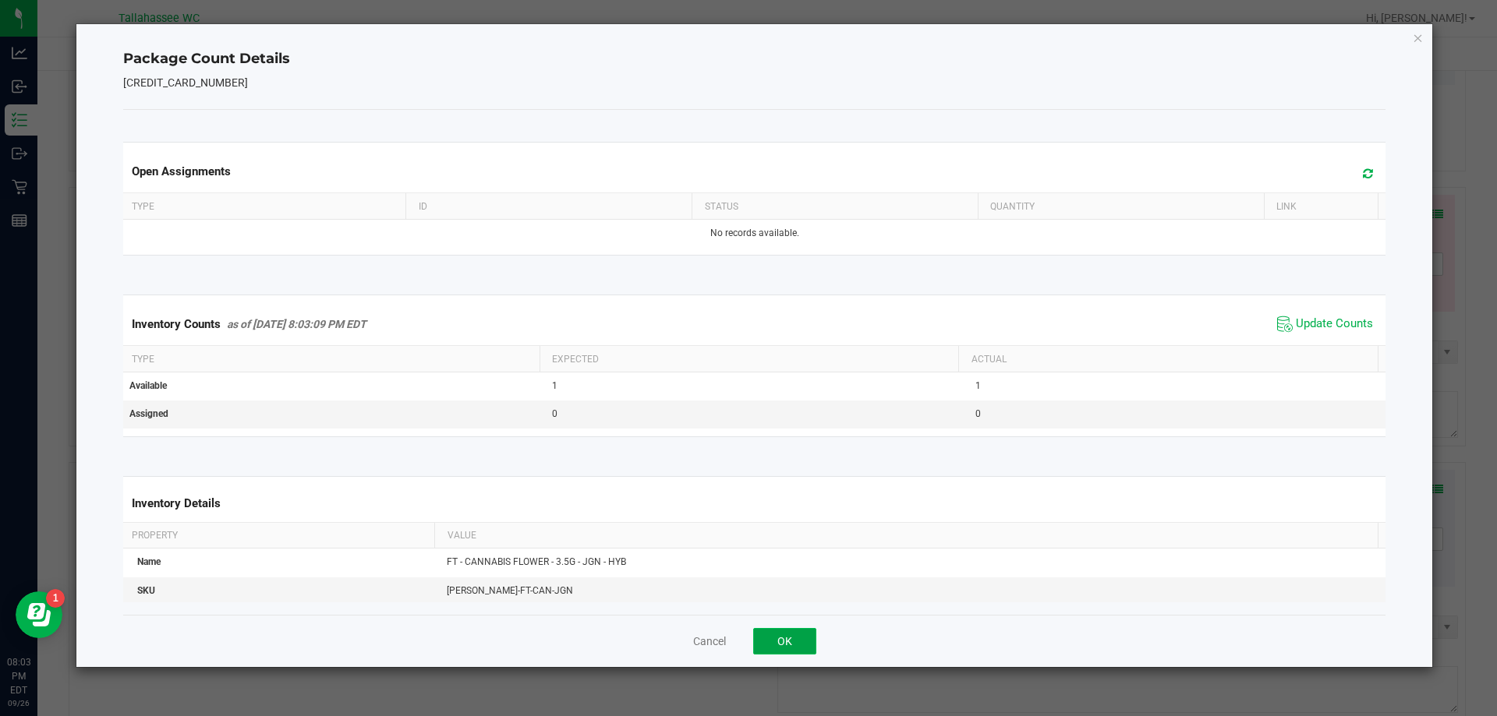
click at [805, 645] on button "OK" at bounding box center [784, 641] width 63 height 27
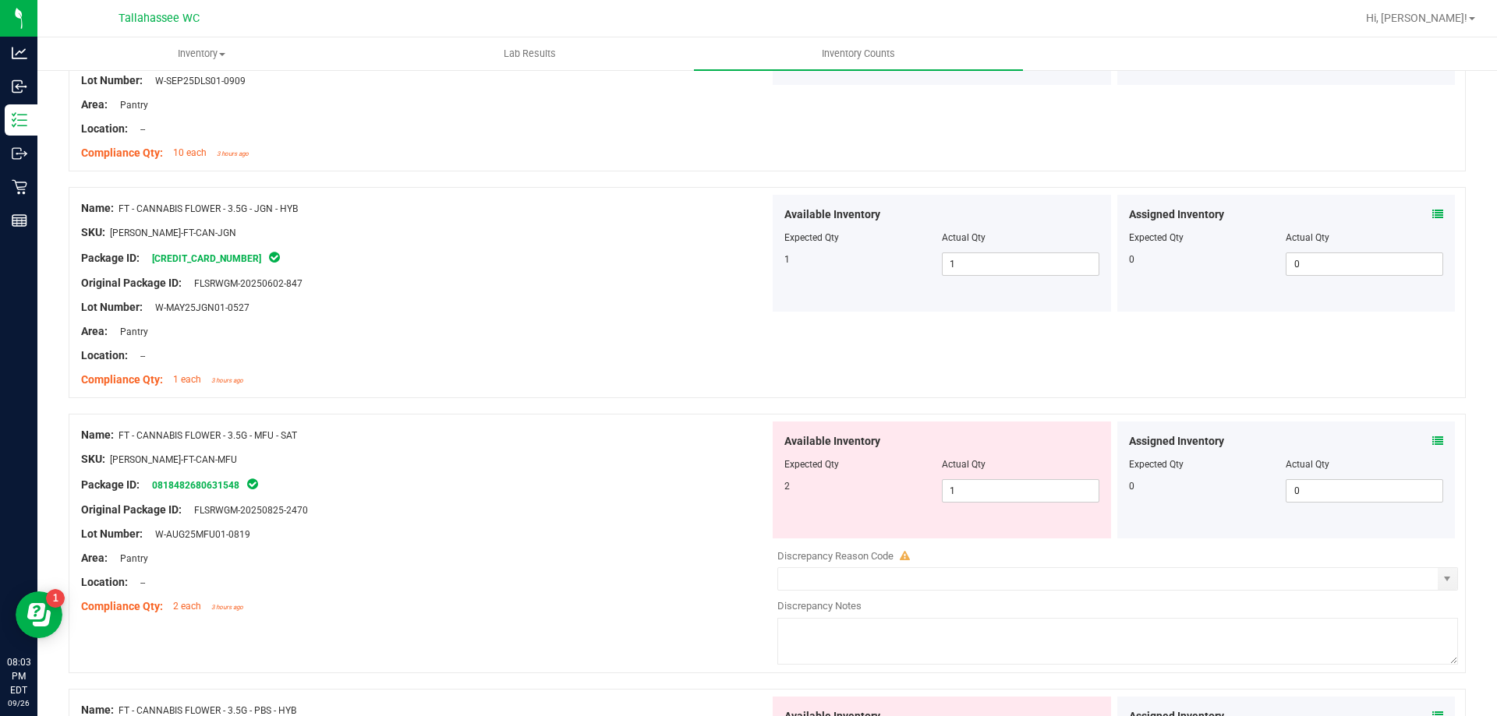
click at [1432, 440] on icon at bounding box center [1437, 441] width 11 height 11
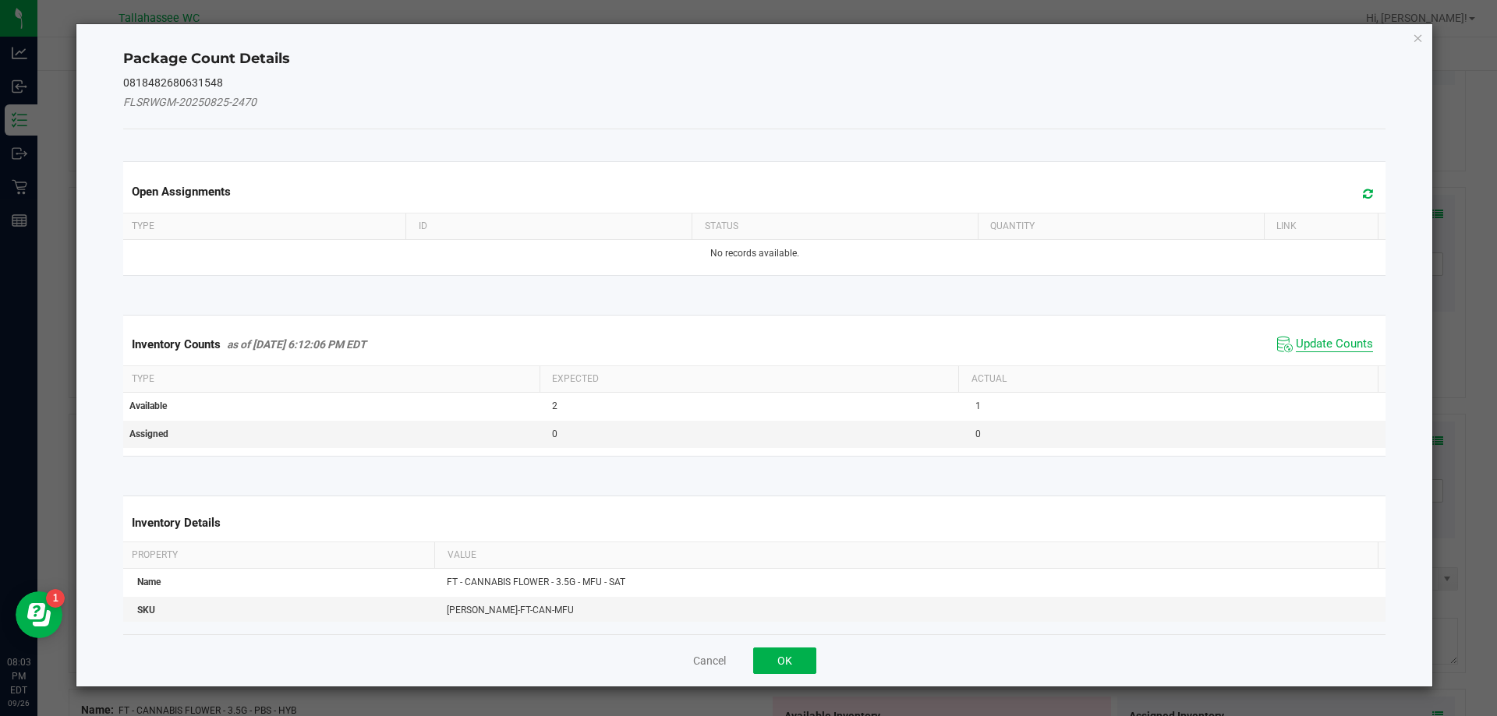
click at [1327, 340] on span "Update Counts" at bounding box center [1333, 345] width 77 height 16
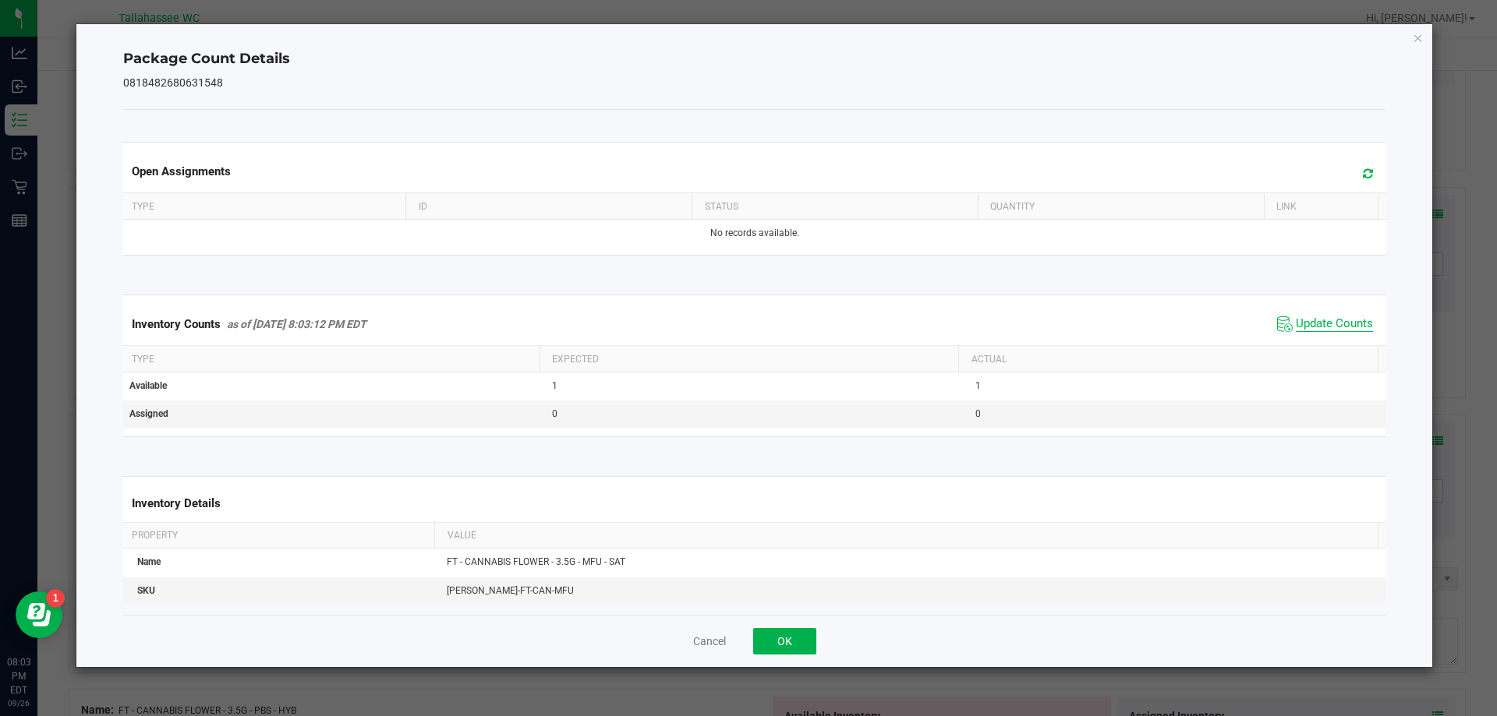
click at [1303, 332] on span "Update Counts" at bounding box center [1333, 324] width 77 height 16
click at [802, 636] on button "OK" at bounding box center [784, 641] width 63 height 27
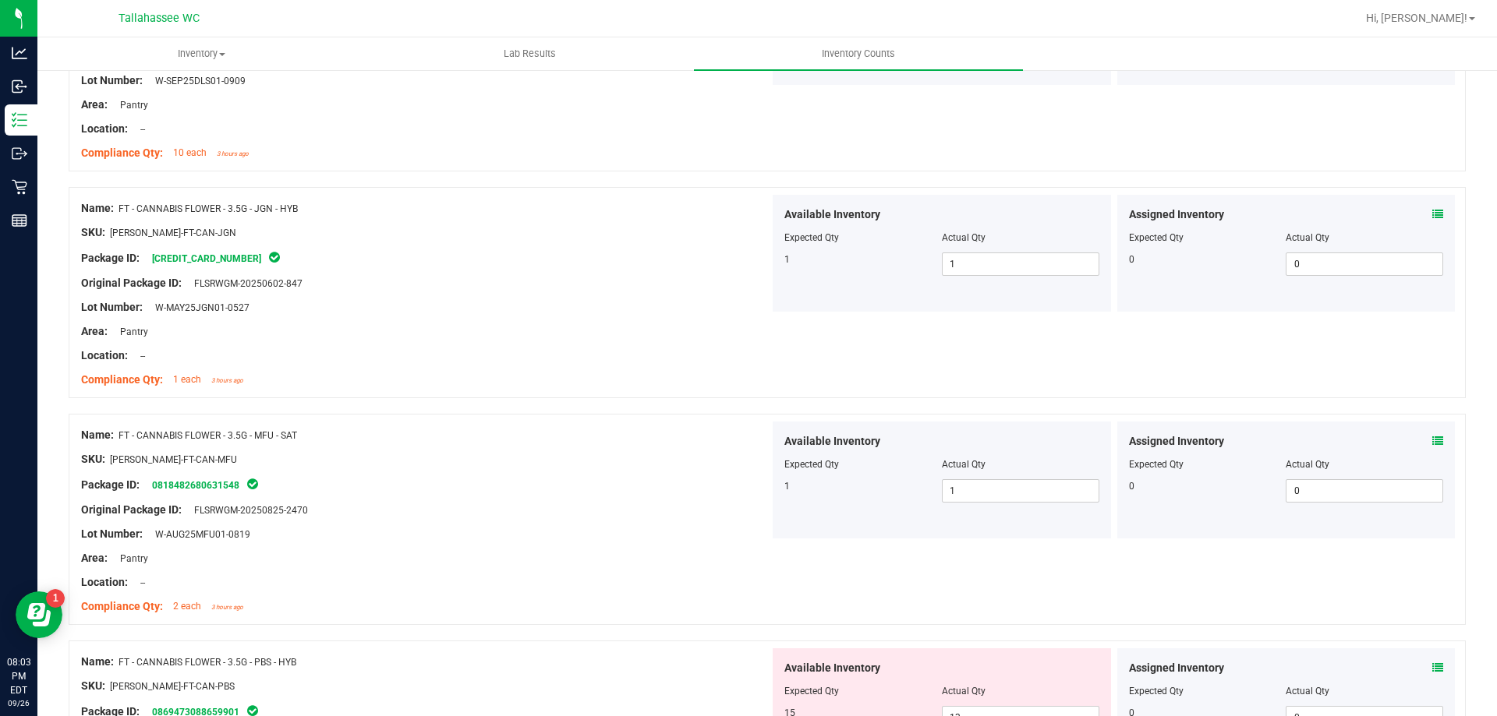
click at [1432, 666] on icon at bounding box center [1437, 668] width 11 height 11
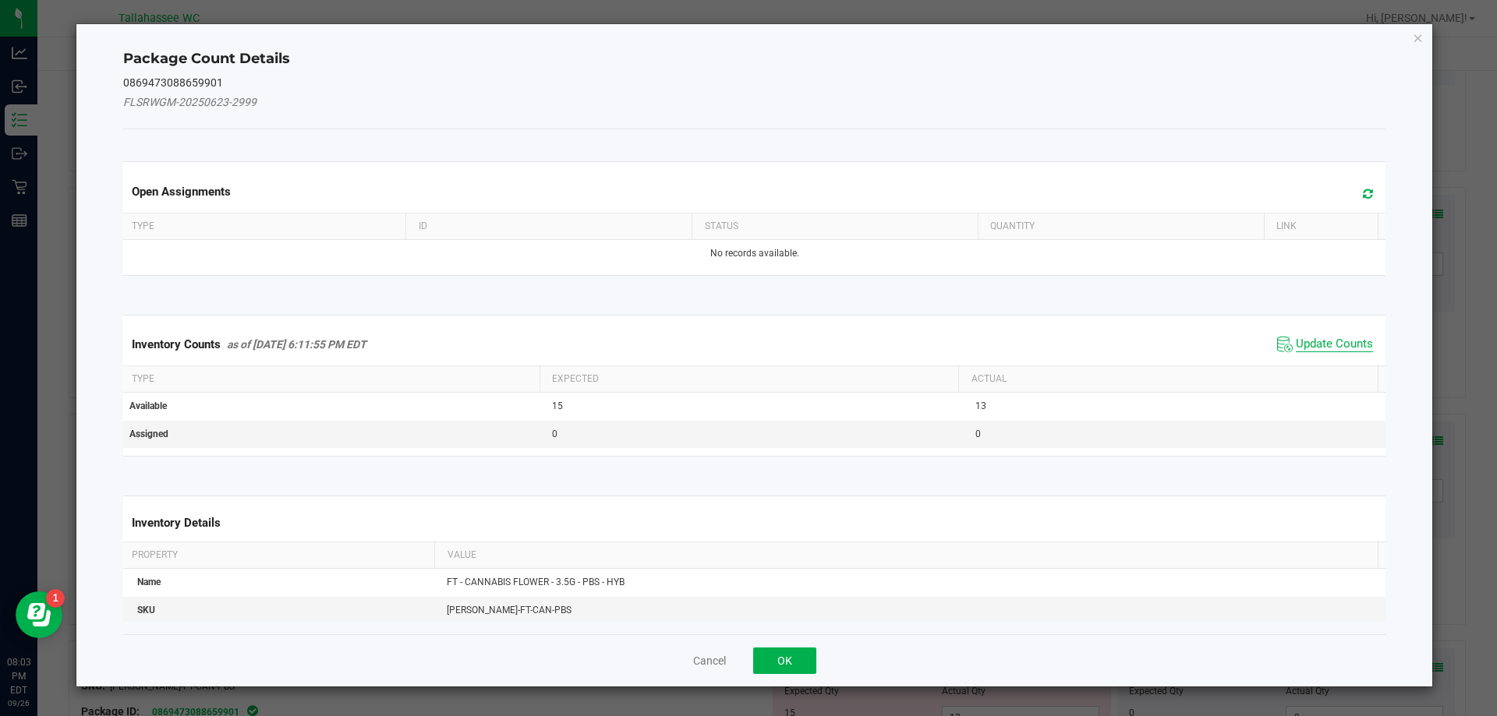
click at [1302, 345] on span "Update Counts" at bounding box center [1333, 345] width 77 height 16
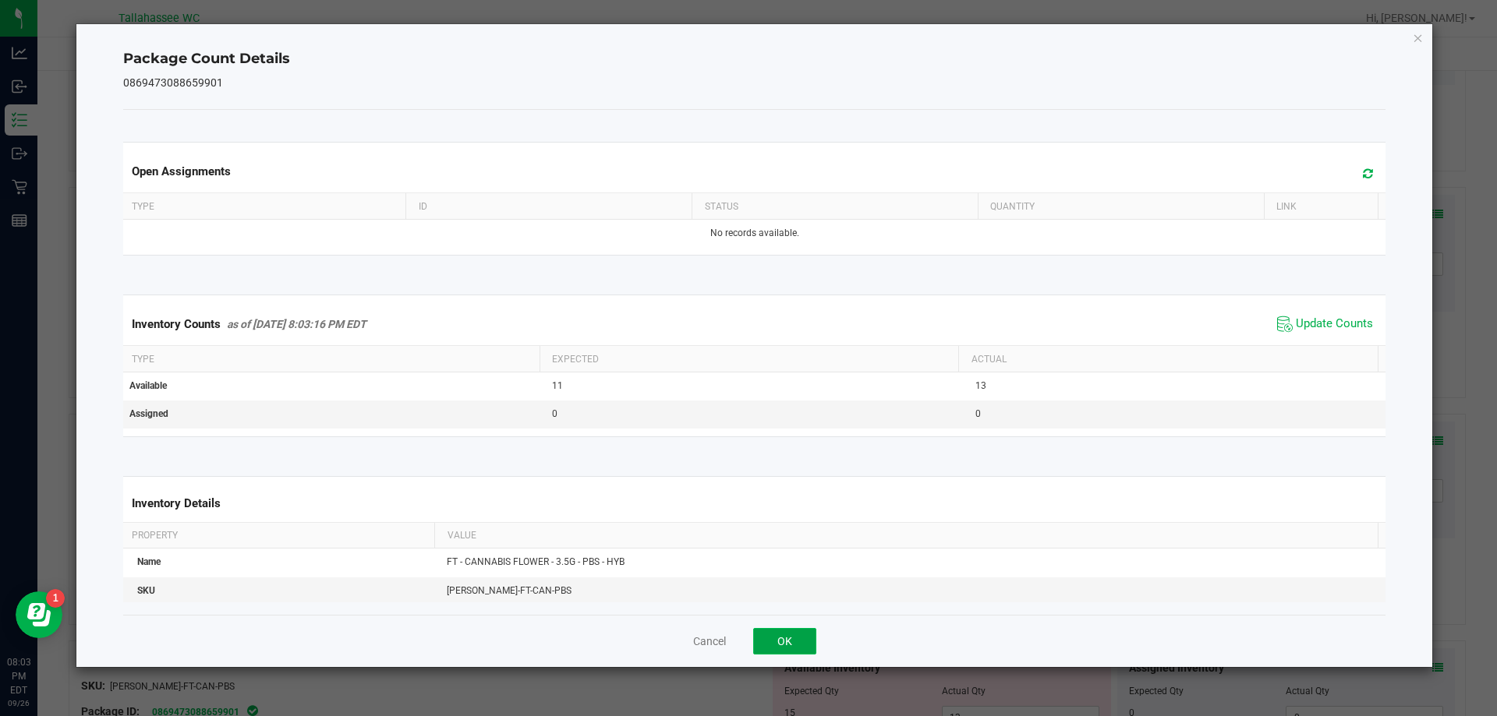
click at [805, 638] on button "OK" at bounding box center [784, 641] width 63 height 27
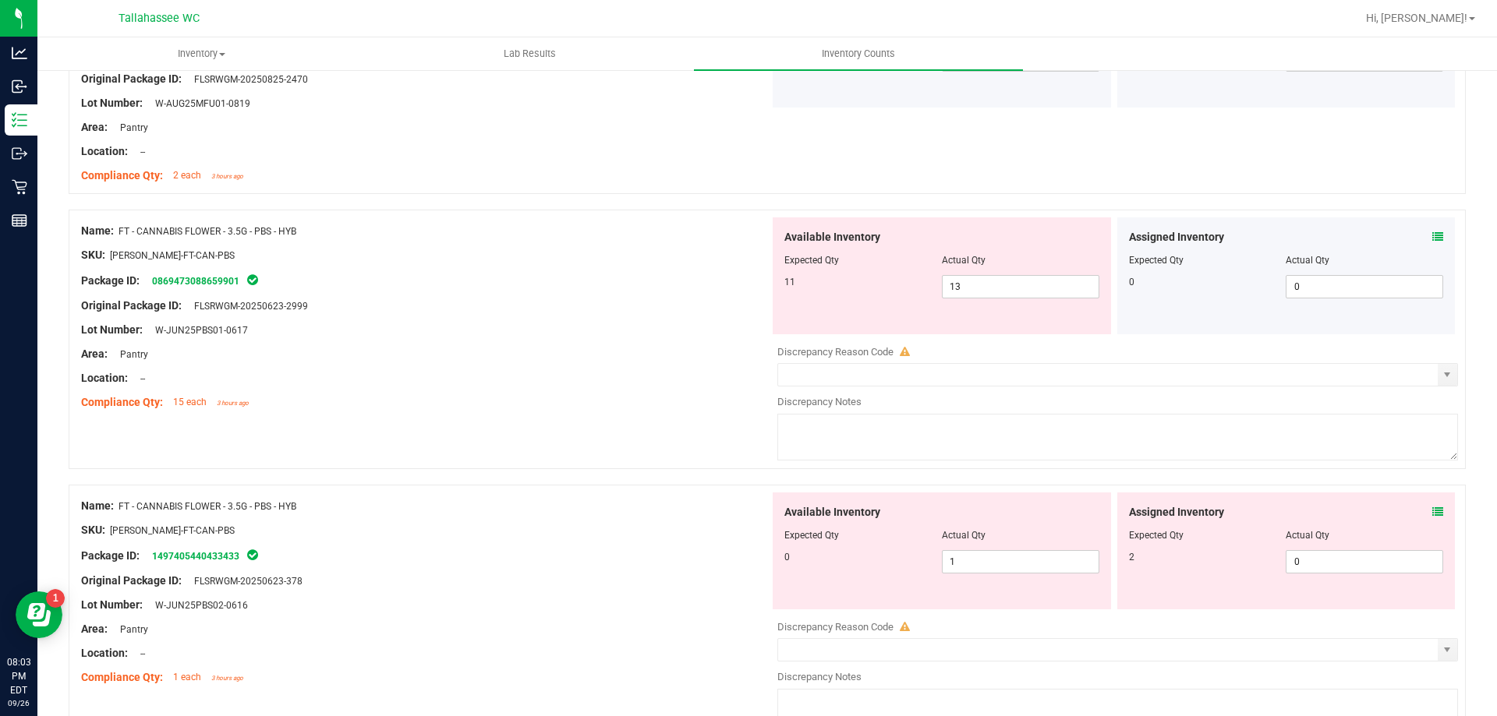
scroll to position [2005, 0]
click at [1432, 510] on icon at bounding box center [1437, 510] width 11 height 11
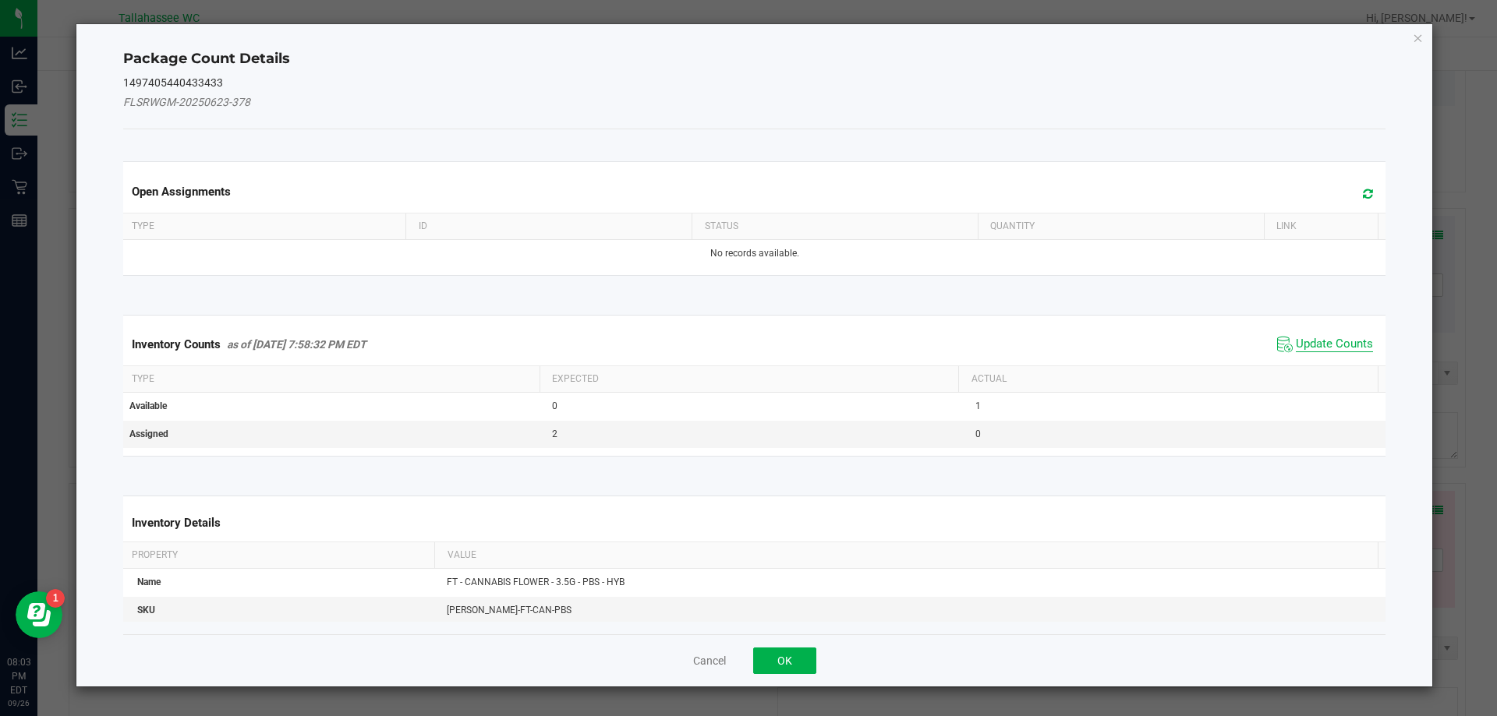
click at [1329, 348] on span "Update Counts" at bounding box center [1333, 345] width 77 height 16
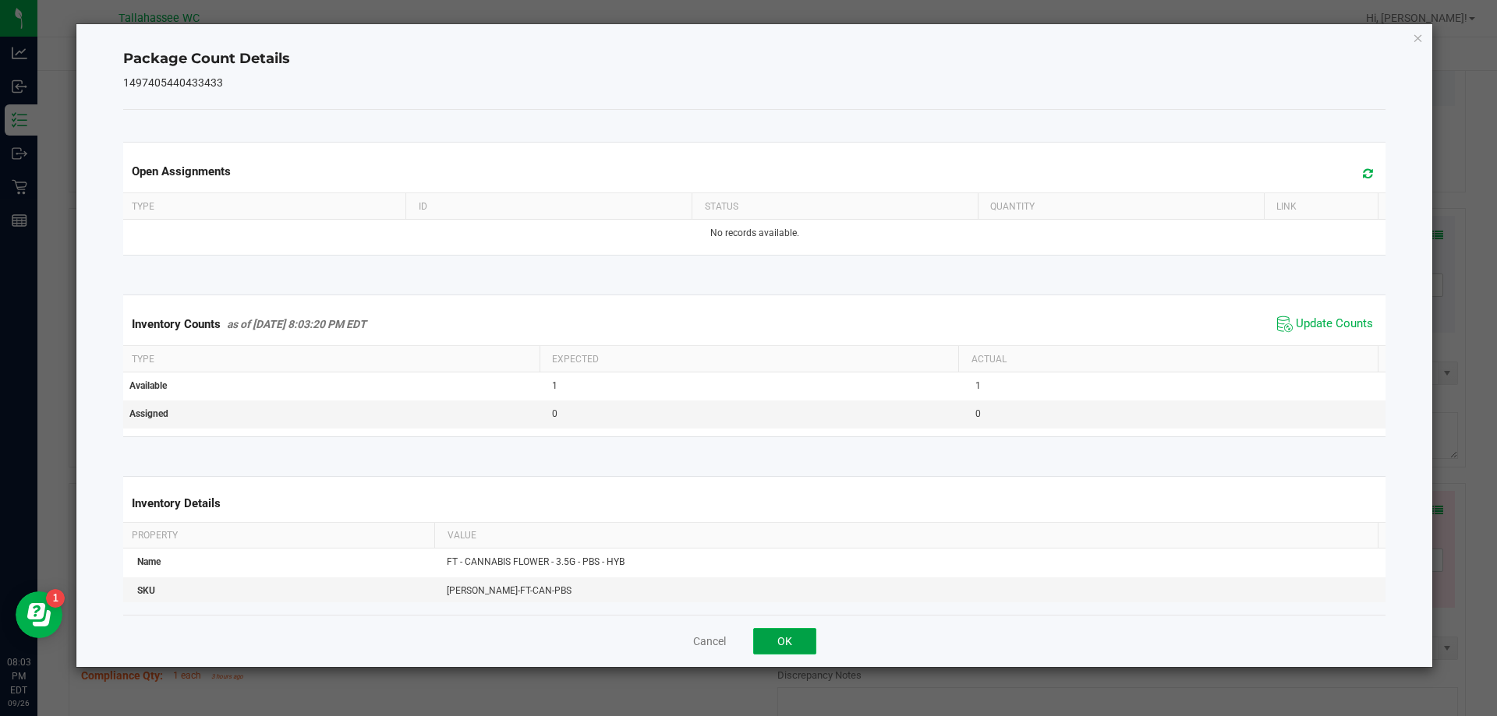
click at [788, 638] on button "OK" at bounding box center [784, 641] width 63 height 27
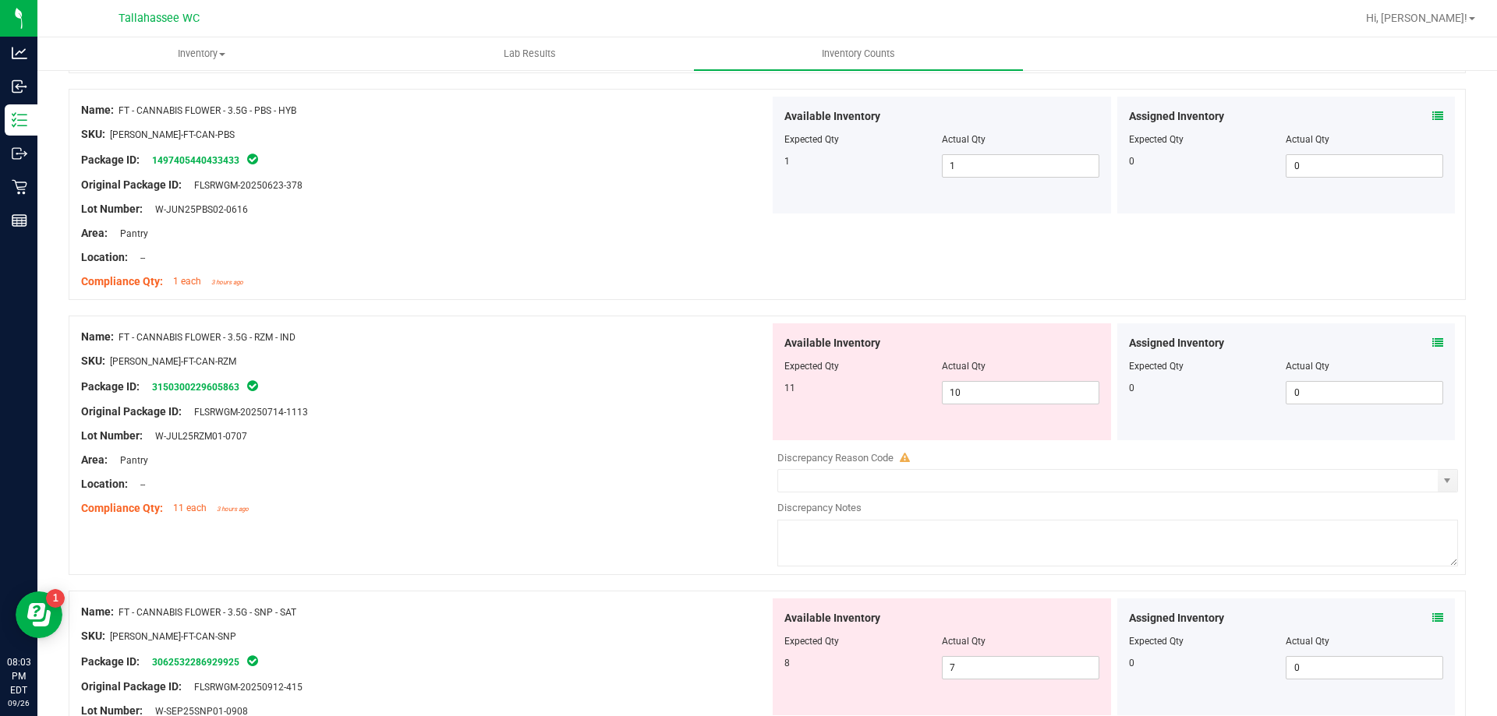
scroll to position [2427, 0]
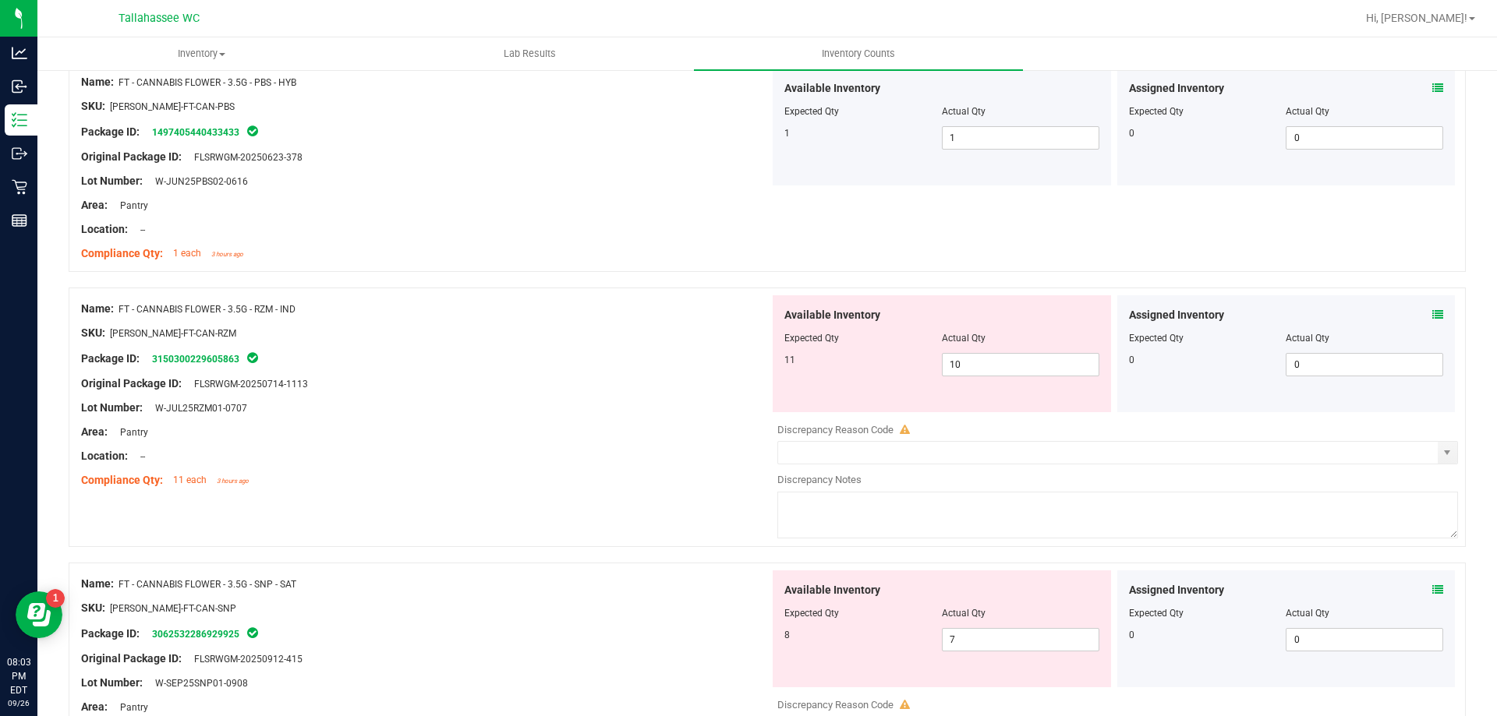
click at [1432, 314] on icon at bounding box center [1437, 314] width 11 height 11
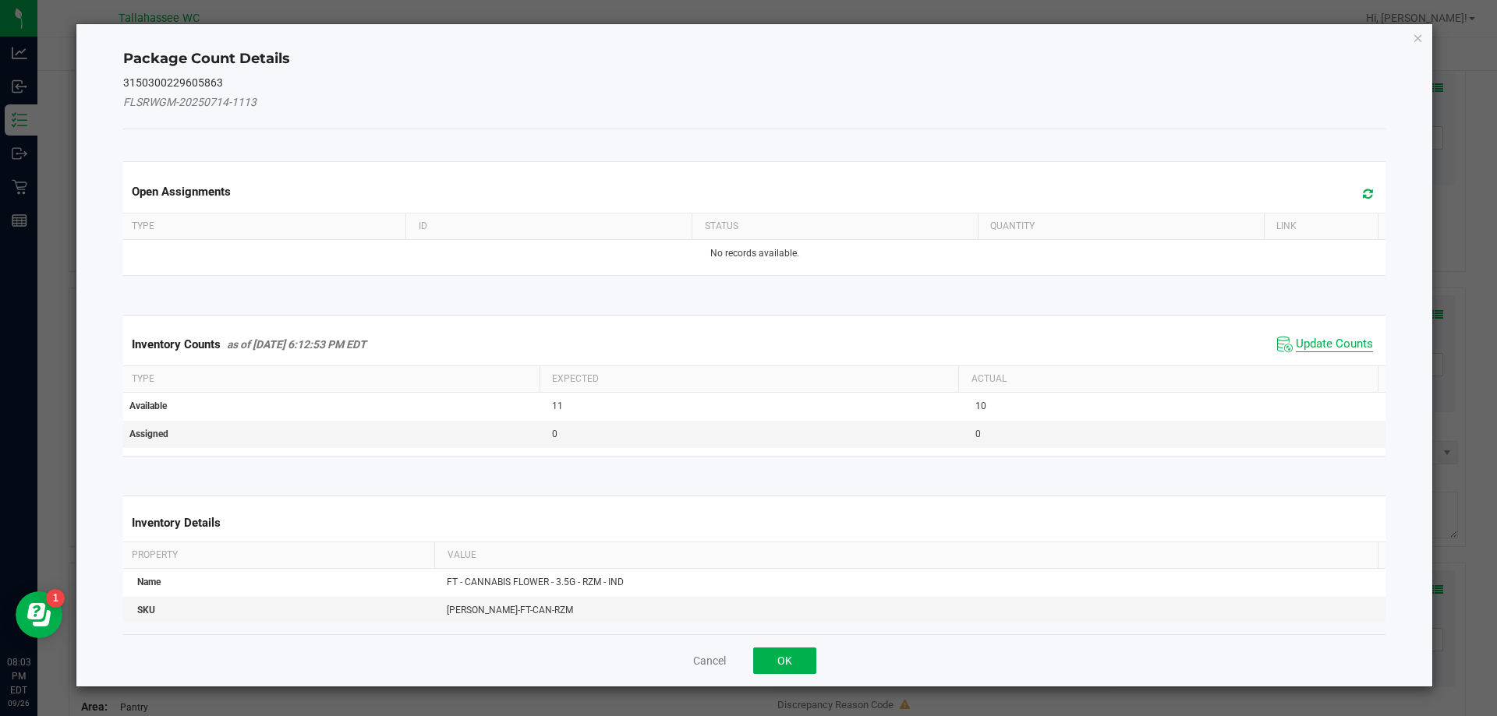
click at [1316, 337] on span "Update Counts" at bounding box center [1333, 345] width 77 height 16
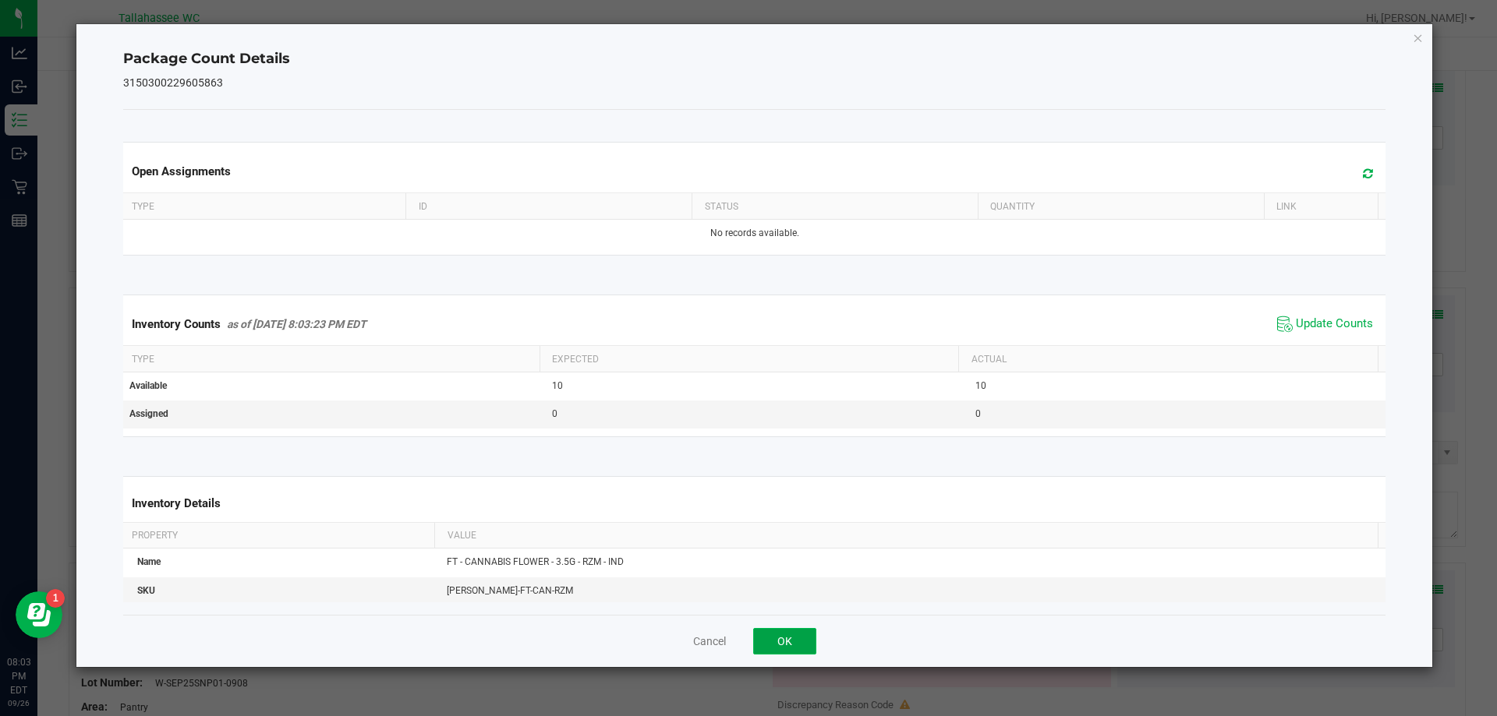
click at [798, 648] on button "OK" at bounding box center [784, 641] width 63 height 27
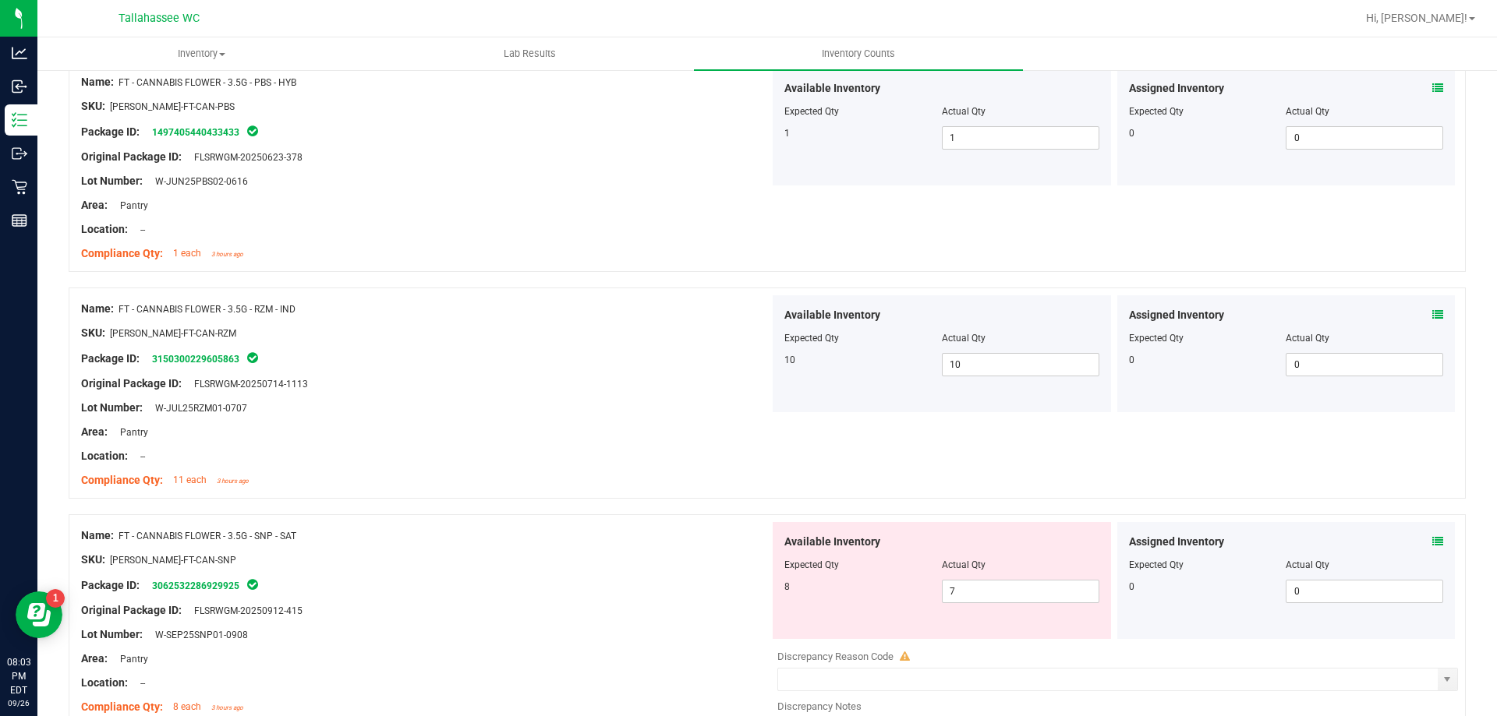
click at [1432, 542] on icon at bounding box center [1437, 541] width 11 height 11
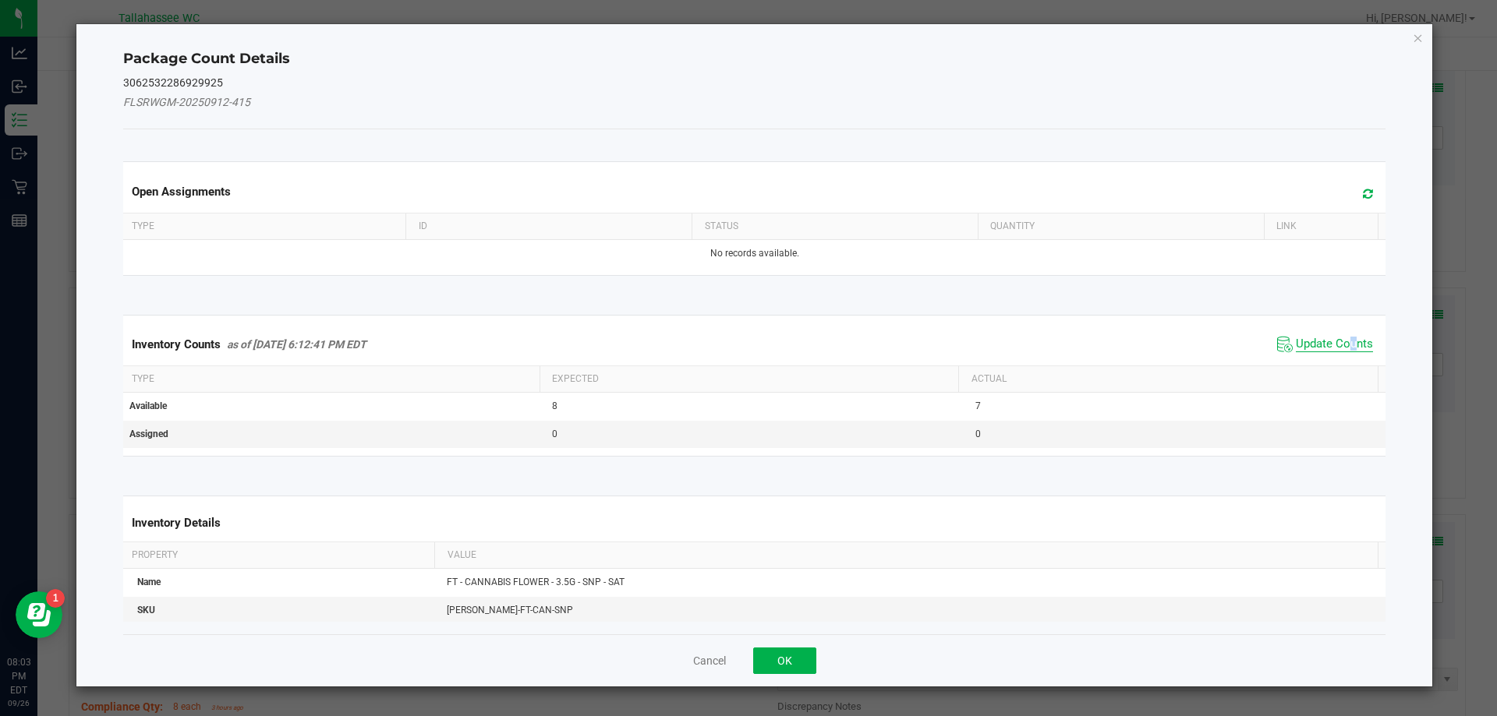
click at [1341, 341] on span "Update Counts" at bounding box center [1333, 345] width 77 height 16
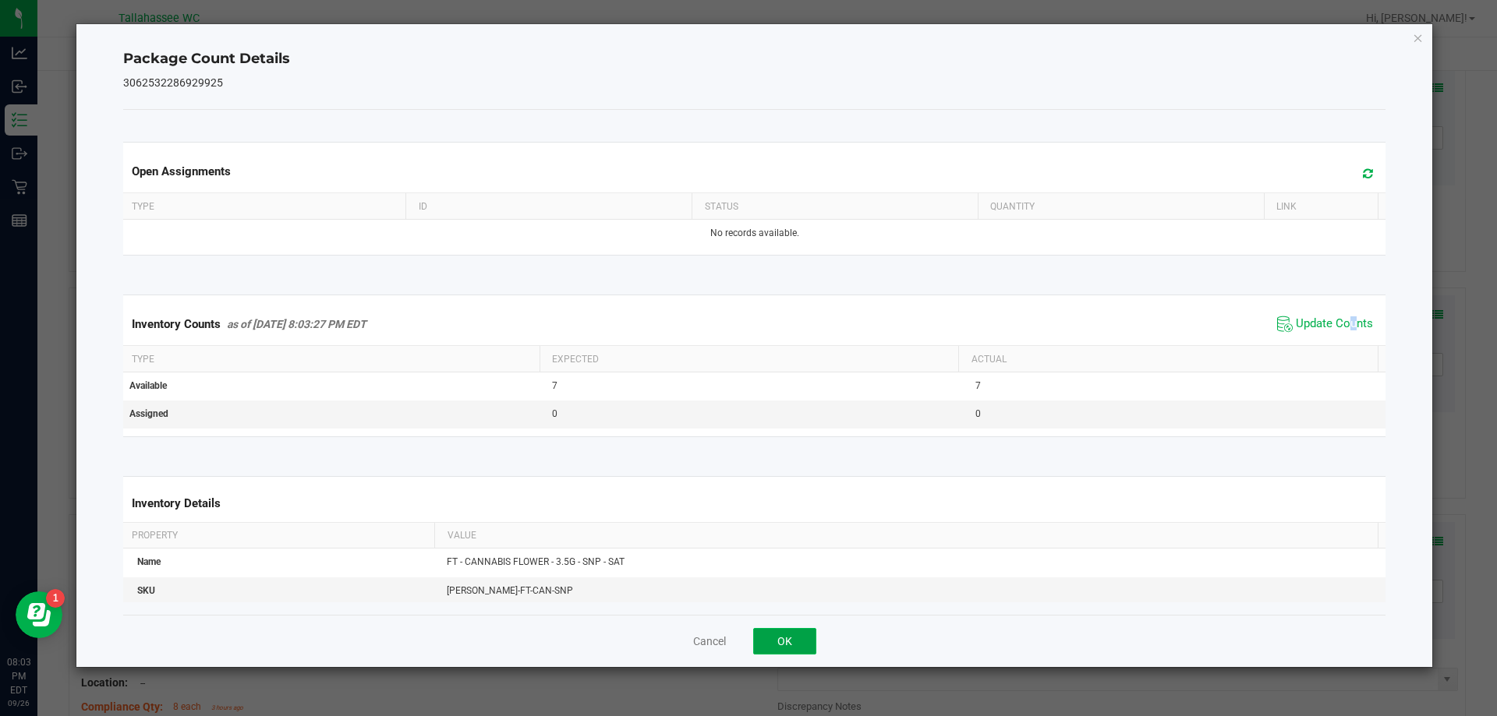
click at [789, 645] on button "OK" at bounding box center [784, 641] width 63 height 27
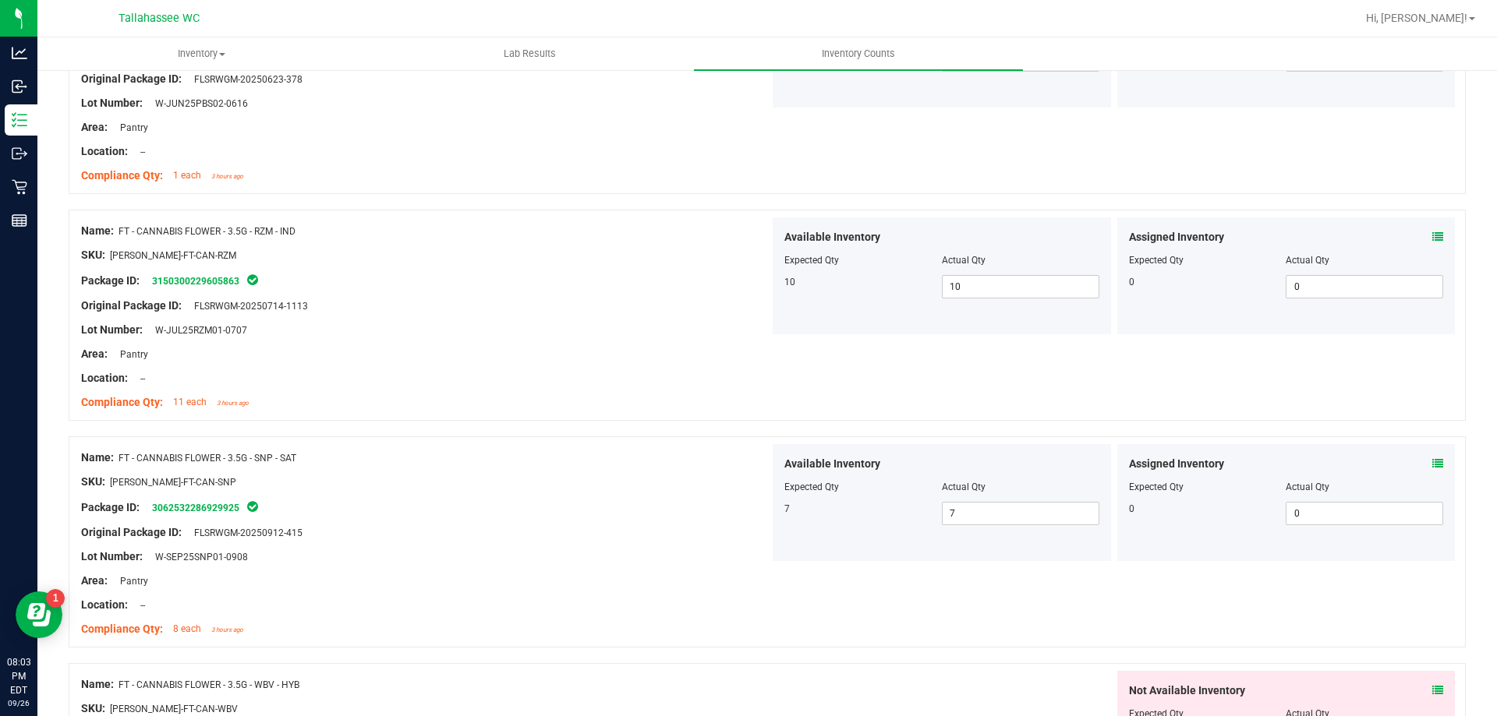
scroll to position [2661, 0]
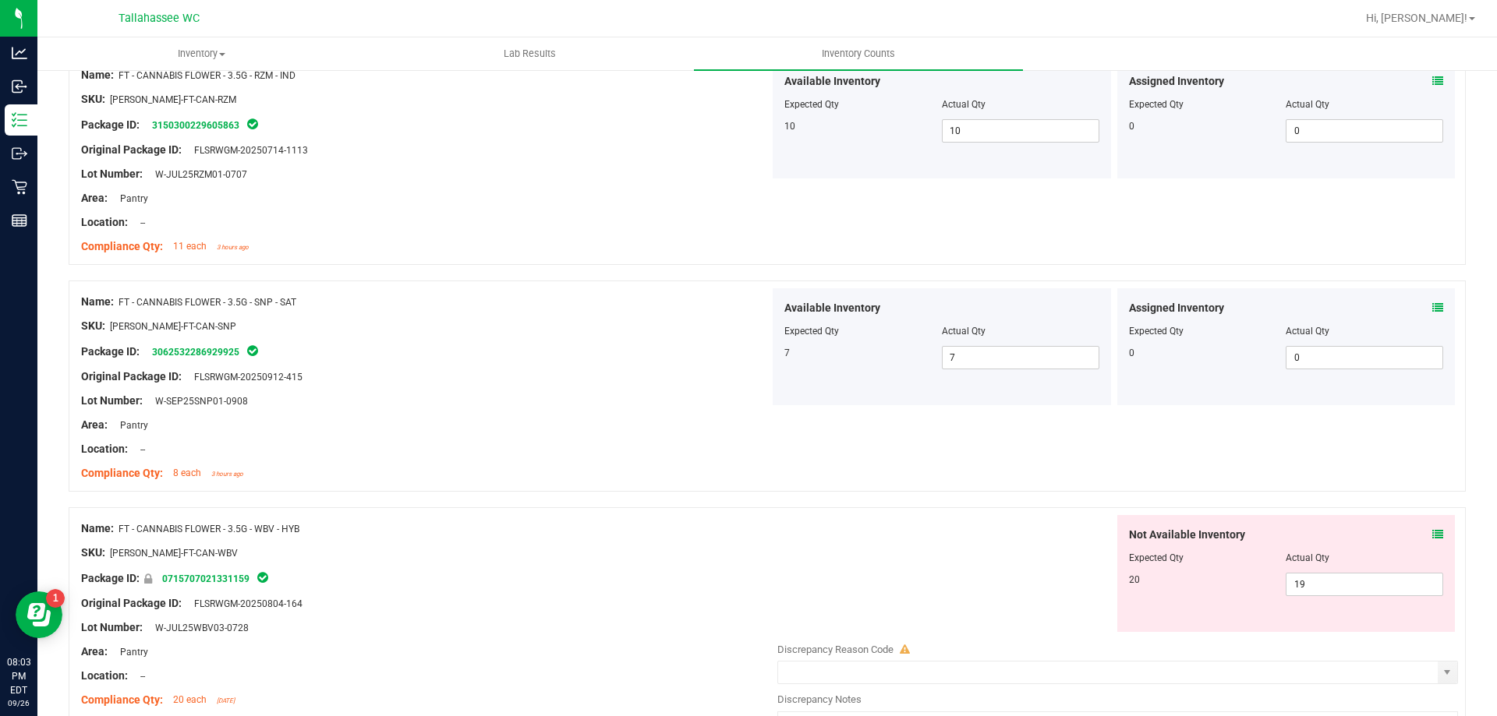
click at [1432, 529] on icon at bounding box center [1437, 534] width 11 height 11
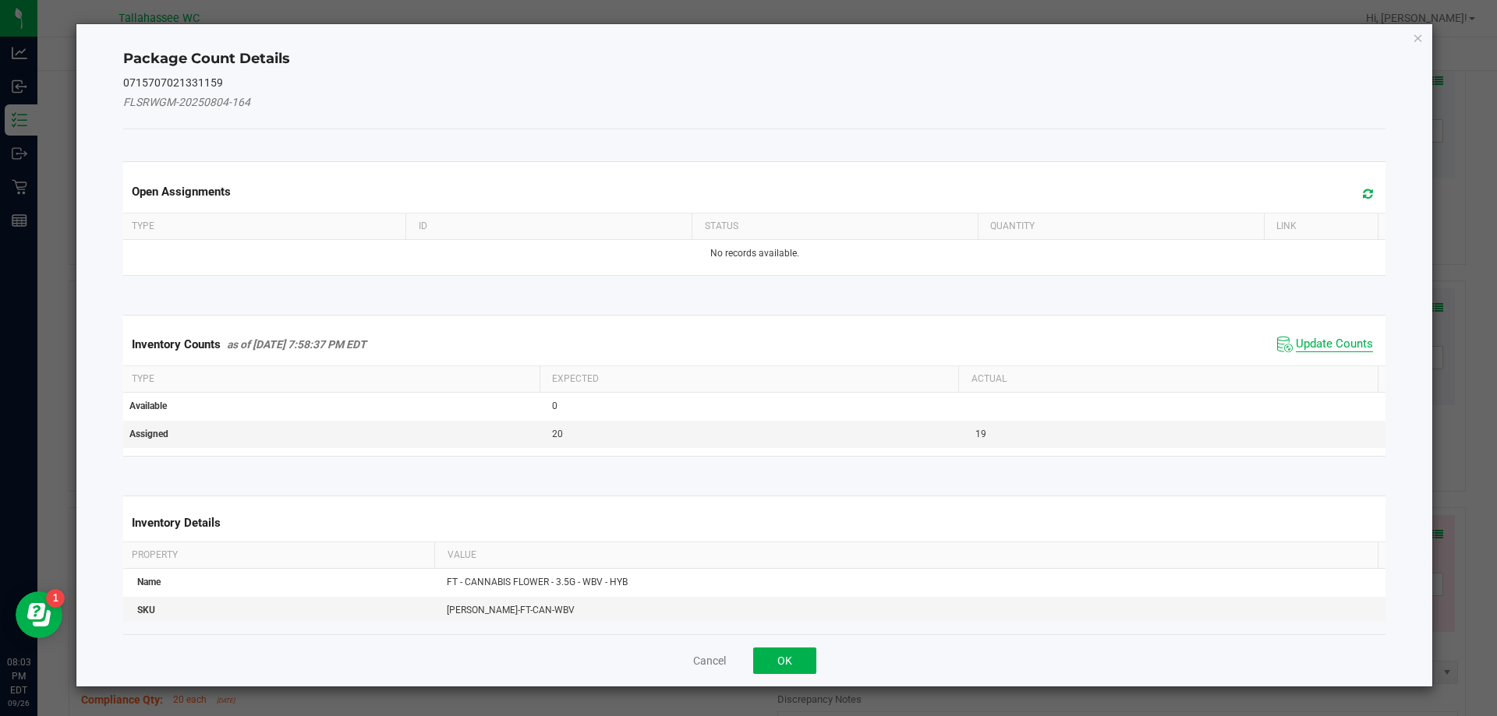
click at [1320, 344] on span "Update Counts" at bounding box center [1333, 345] width 77 height 16
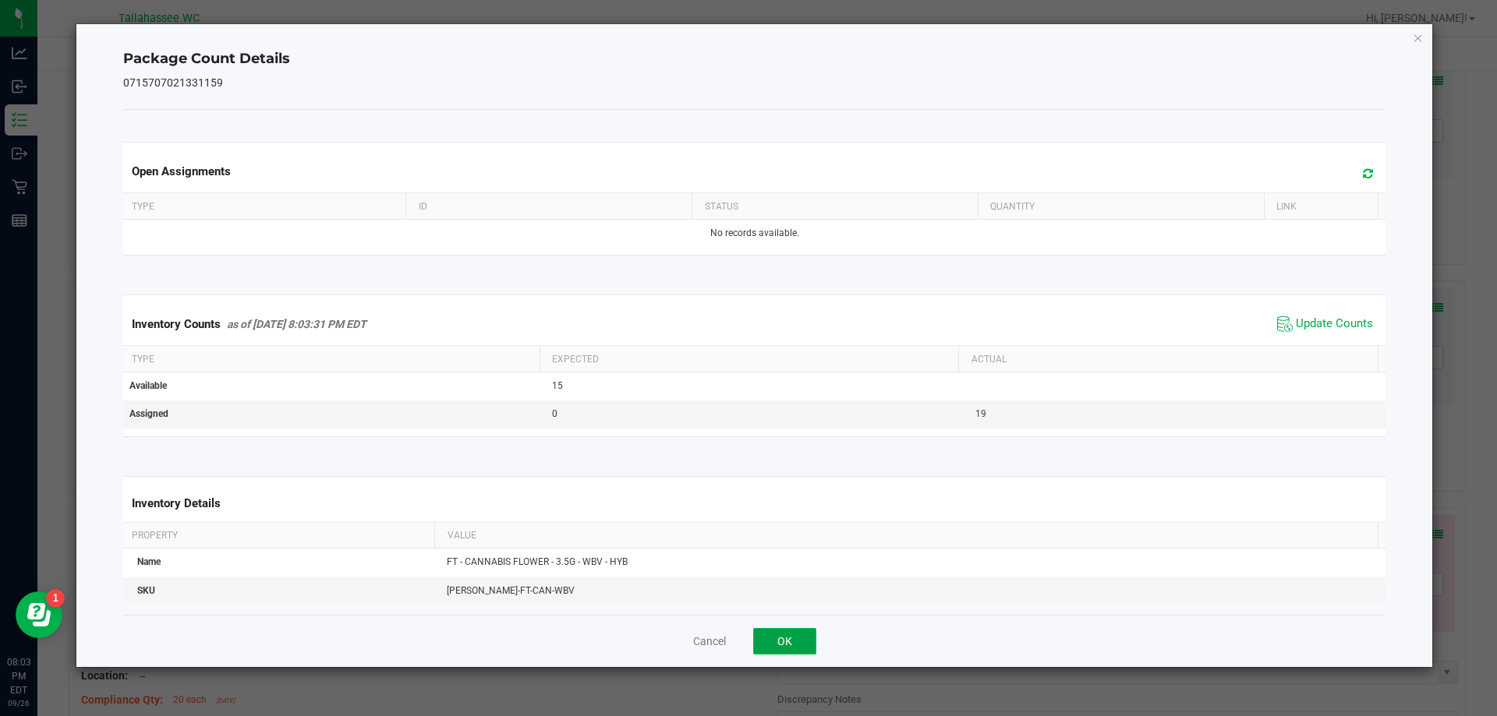
click at [788, 642] on button "OK" at bounding box center [784, 641] width 63 height 27
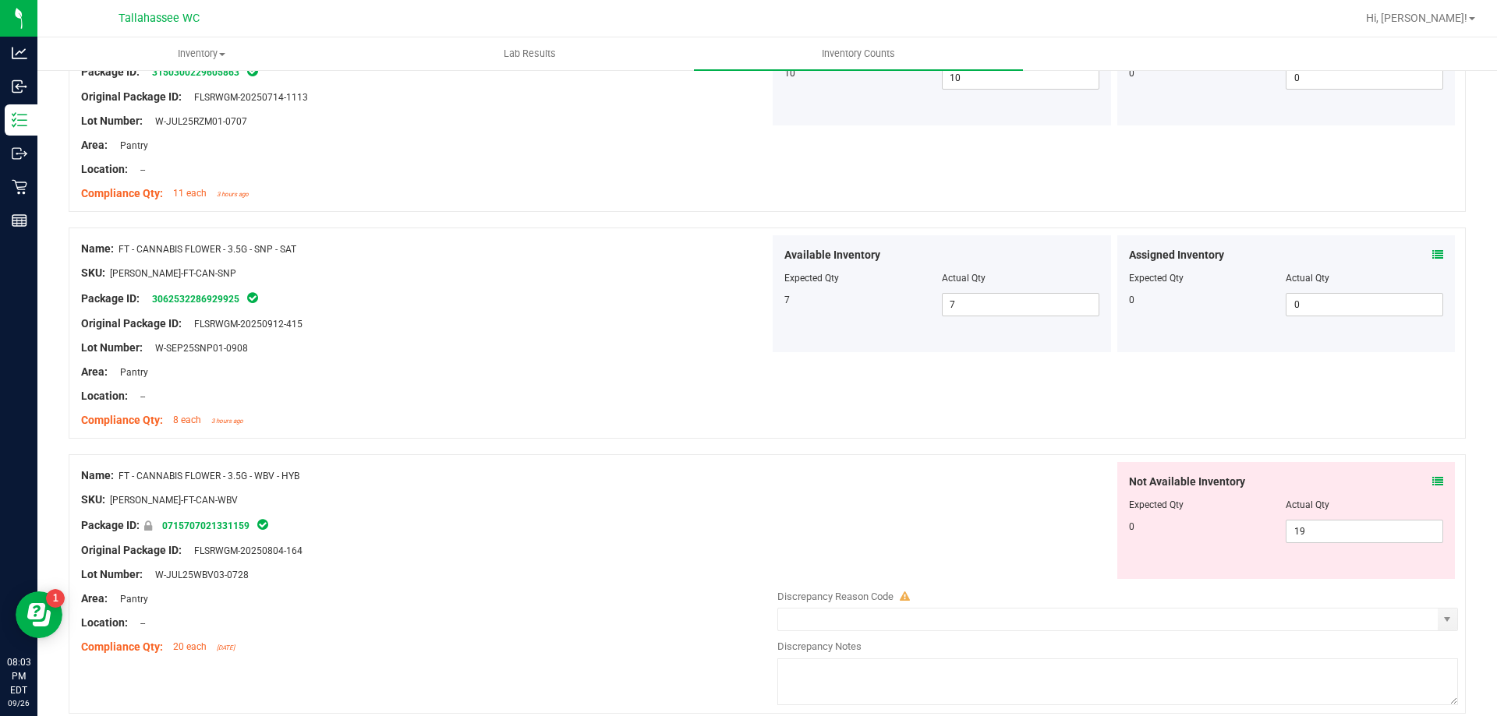
scroll to position [2739, 0]
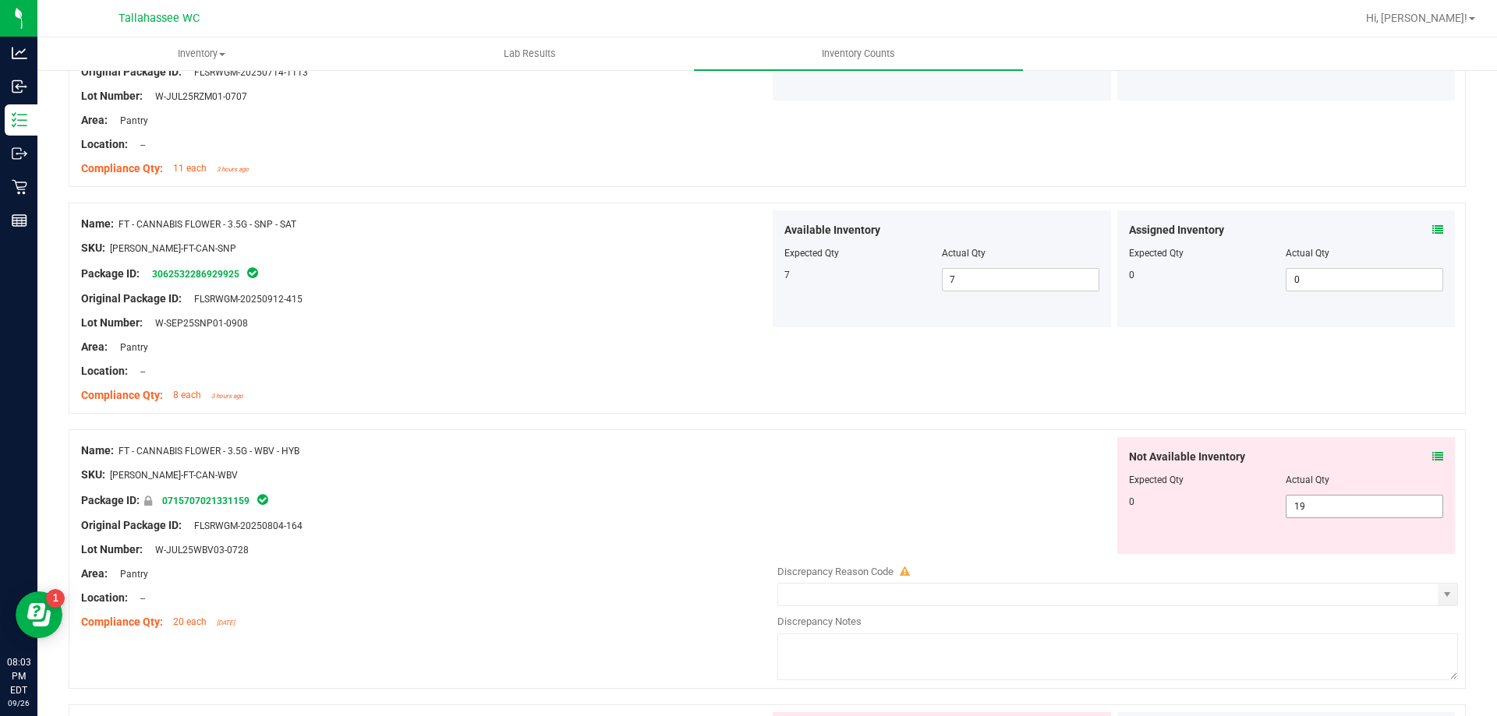
click at [1320, 506] on span "19 19" at bounding box center [1363, 506] width 157 height 23
type input "1"
type input "0"
click at [972, 479] on div "Not Available Inventory Expected Qty Actual Qty 0 19 0" at bounding box center [1113, 495] width 688 height 117
type input "0"
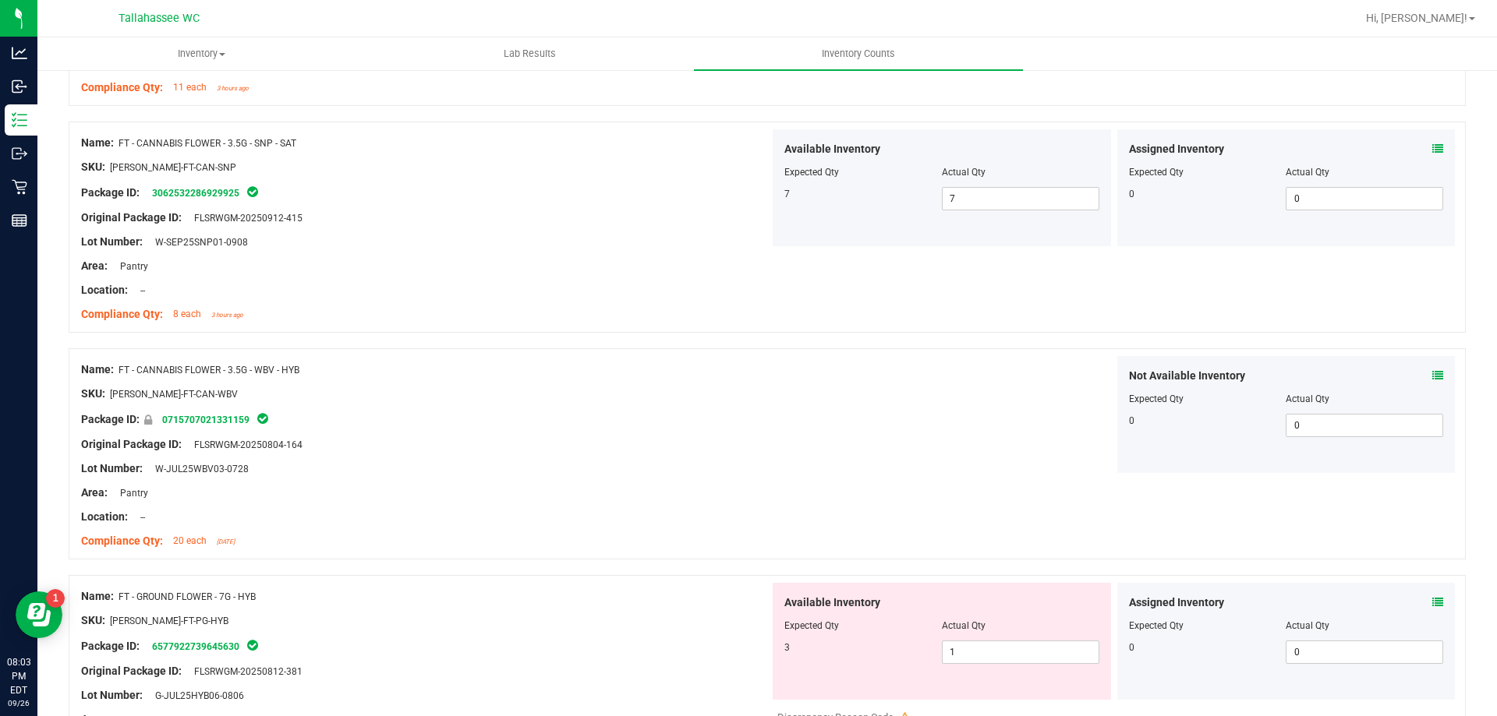
scroll to position [3051, 0]
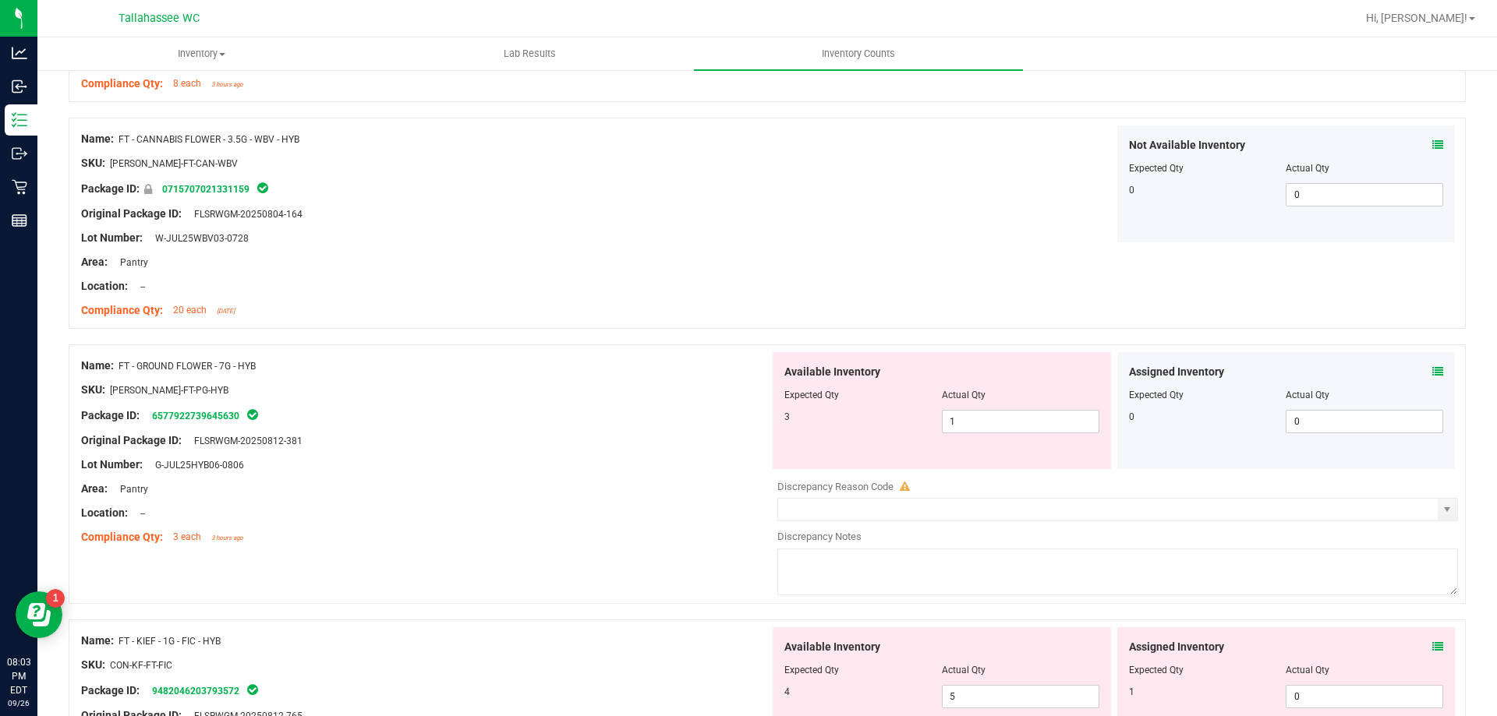
click at [1432, 374] on icon at bounding box center [1437, 371] width 11 height 11
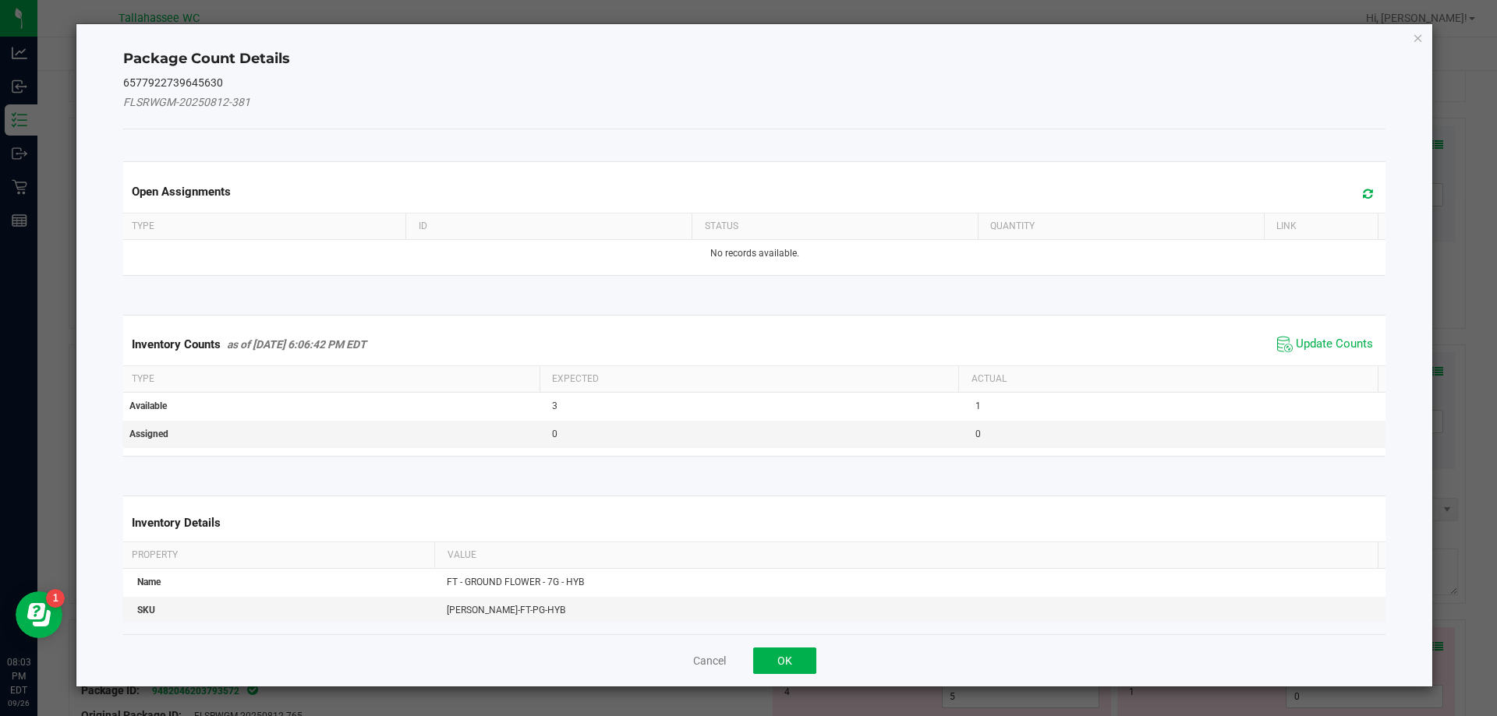
drag, startPoint x: 1321, startPoint y: 339, endPoint x: 1312, endPoint y: 356, distance: 19.5
click at [1320, 342] on span "Update Counts" at bounding box center [1333, 345] width 77 height 16
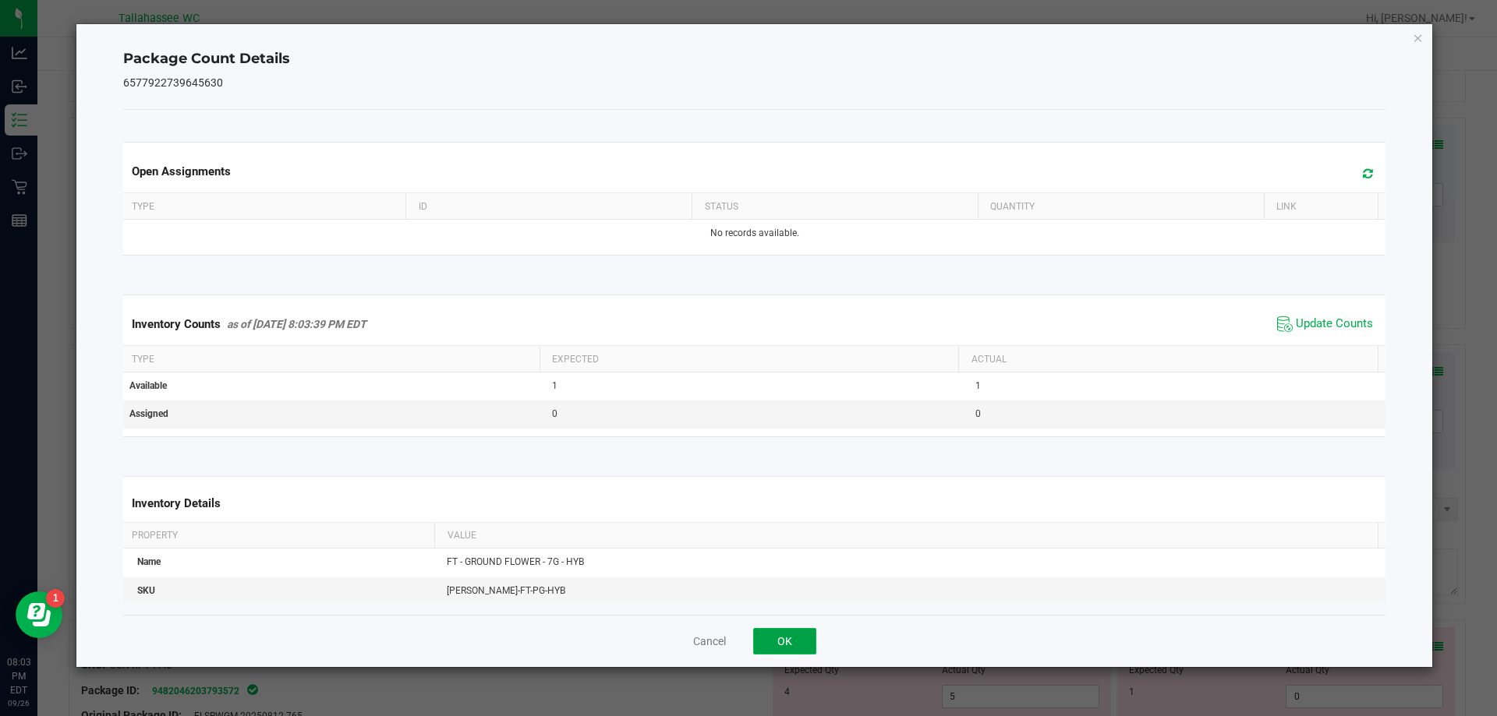
click at [804, 635] on button "OK" at bounding box center [784, 641] width 63 height 27
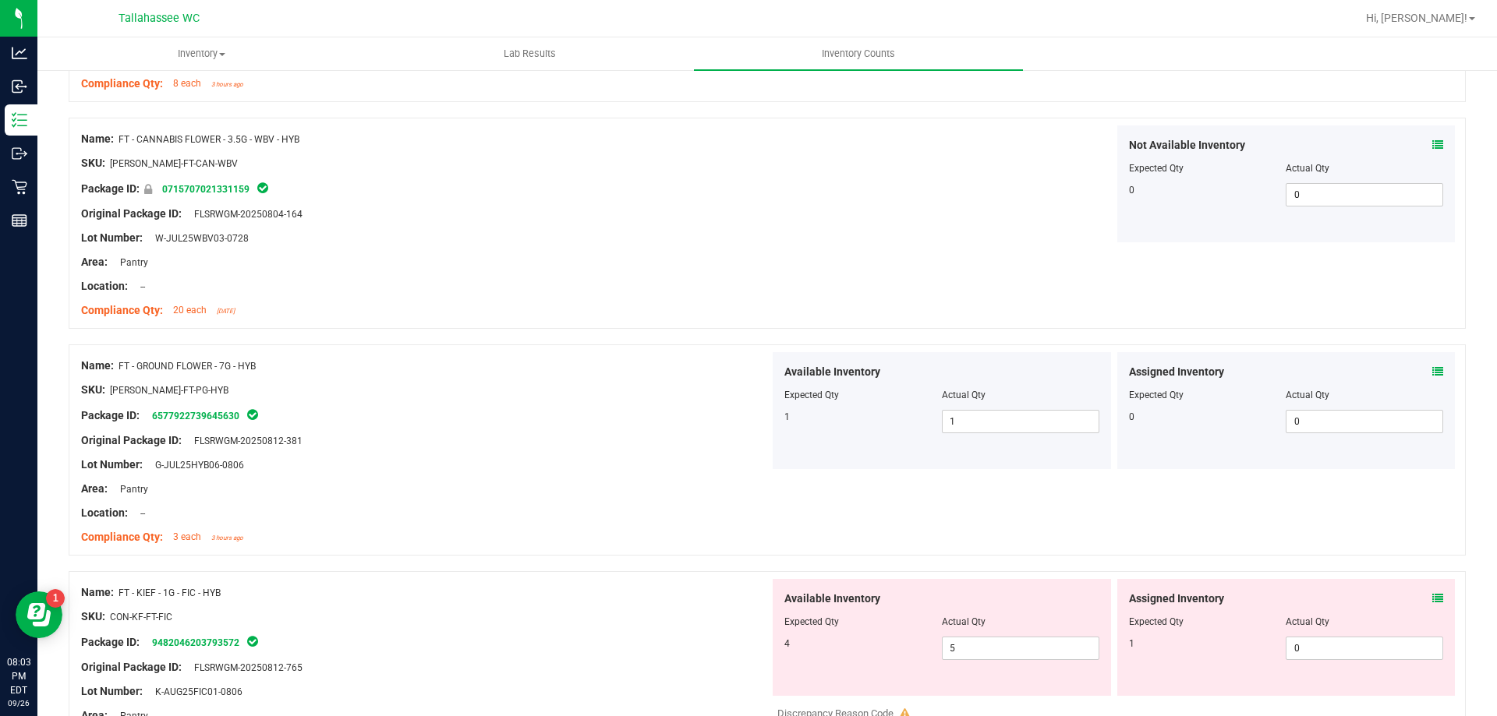
click at [1432, 596] on icon at bounding box center [1437, 598] width 11 height 11
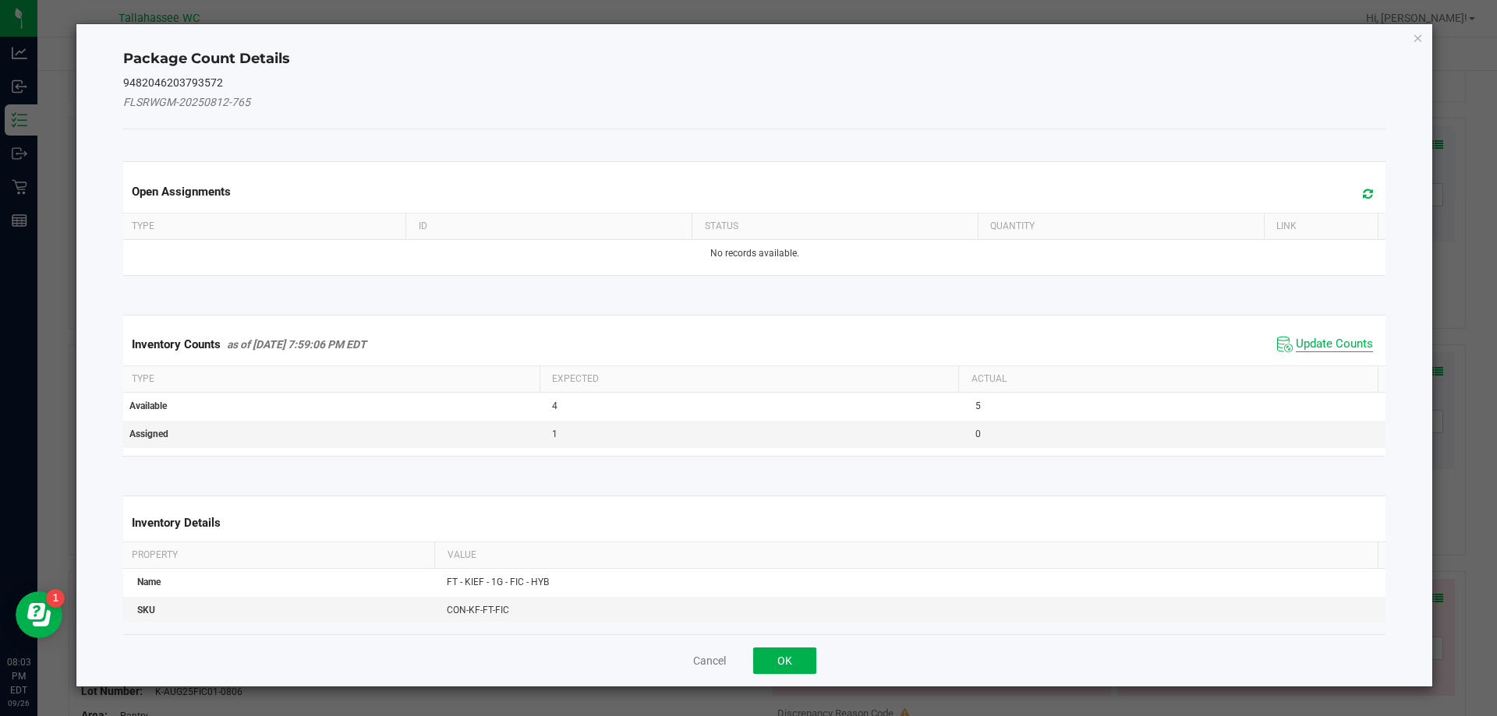
click at [1316, 345] on span "Update Counts" at bounding box center [1333, 345] width 77 height 16
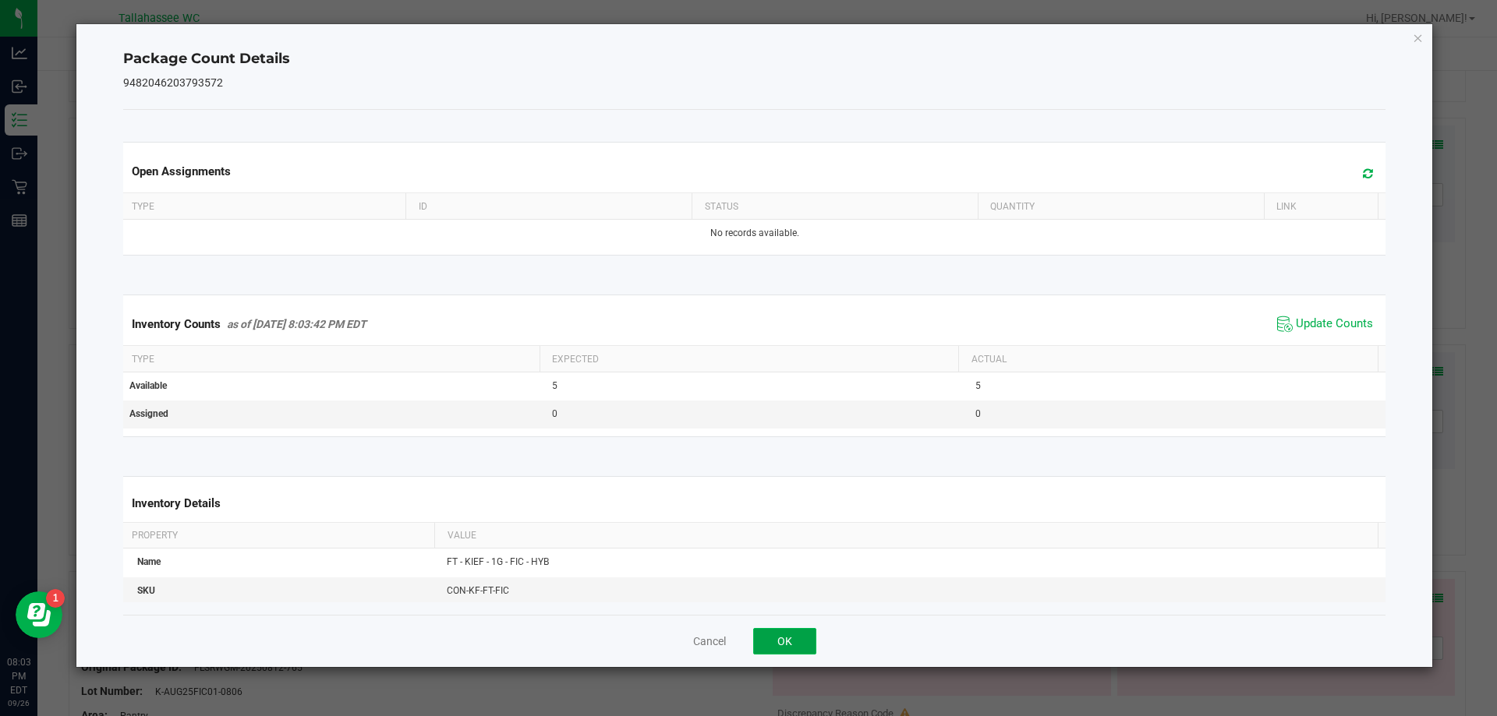
click at [767, 645] on button "OK" at bounding box center [784, 641] width 63 height 27
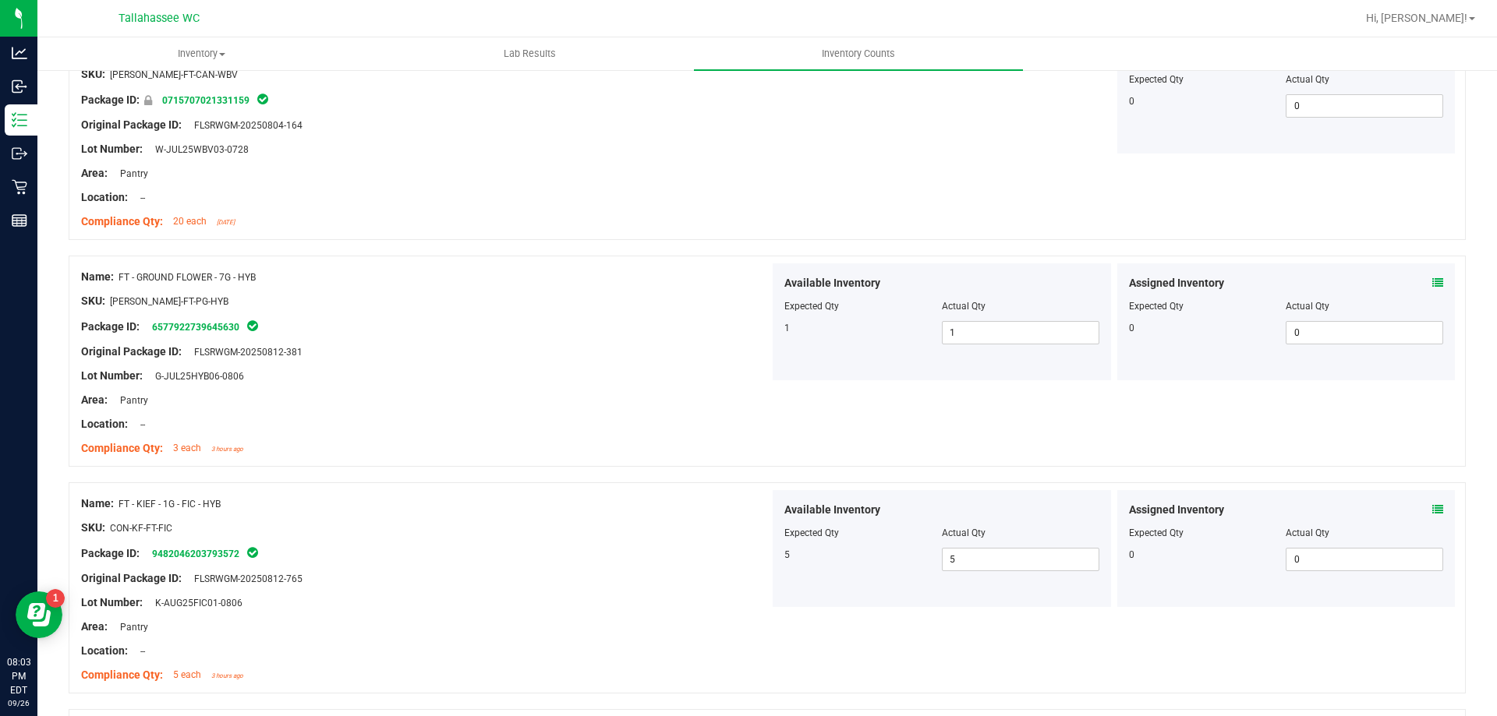
scroll to position [3363, 0]
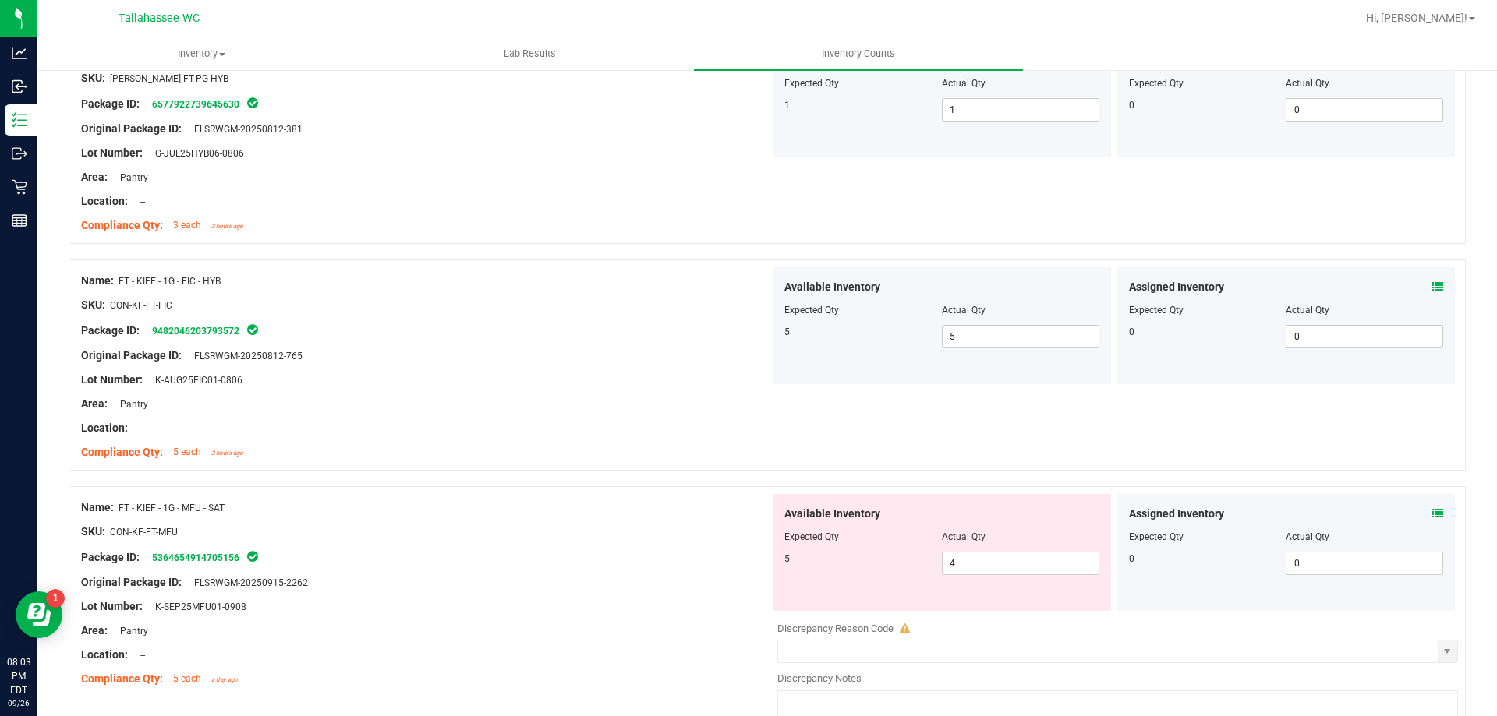
click at [1419, 511] on div "Assigned Inventory" at bounding box center [1286, 514] width 315 height 16
click at [1432, 514] on icon at bounding box center [1437, 513] width 11 height 11
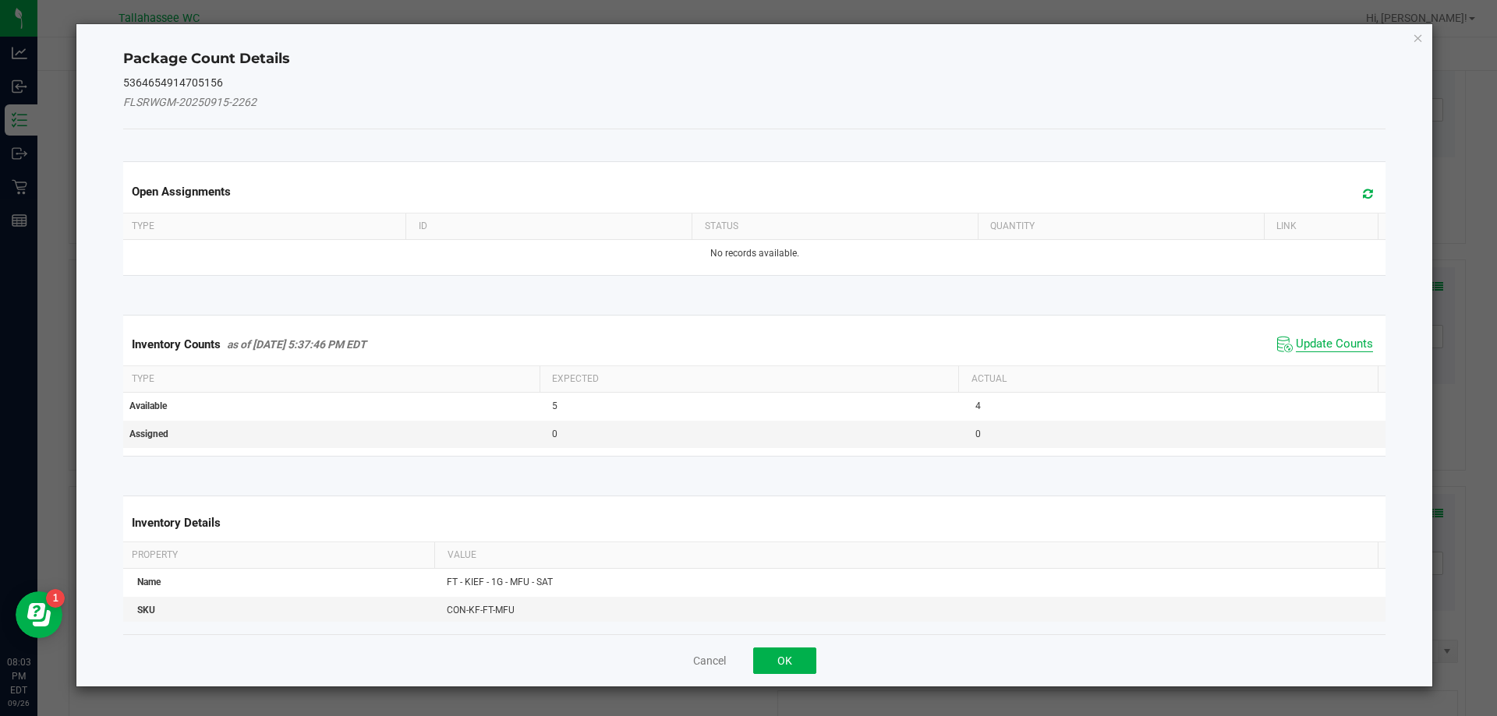
click at [1320, 345] on span "Update Counts" at bounding box center [1333, 345] width 77 height 16
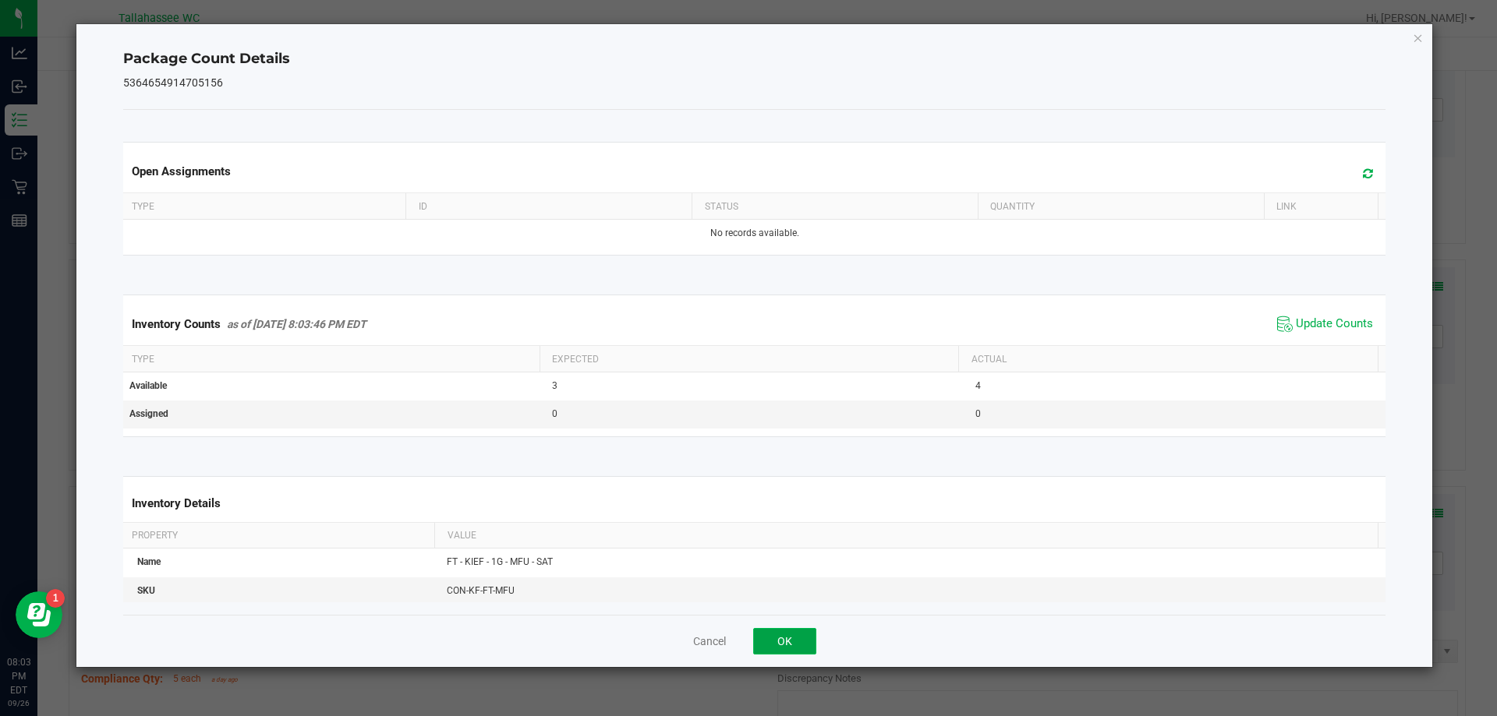
click at [797, 628] on button "OK" at bounding box center [784, 641] width 63 height 27
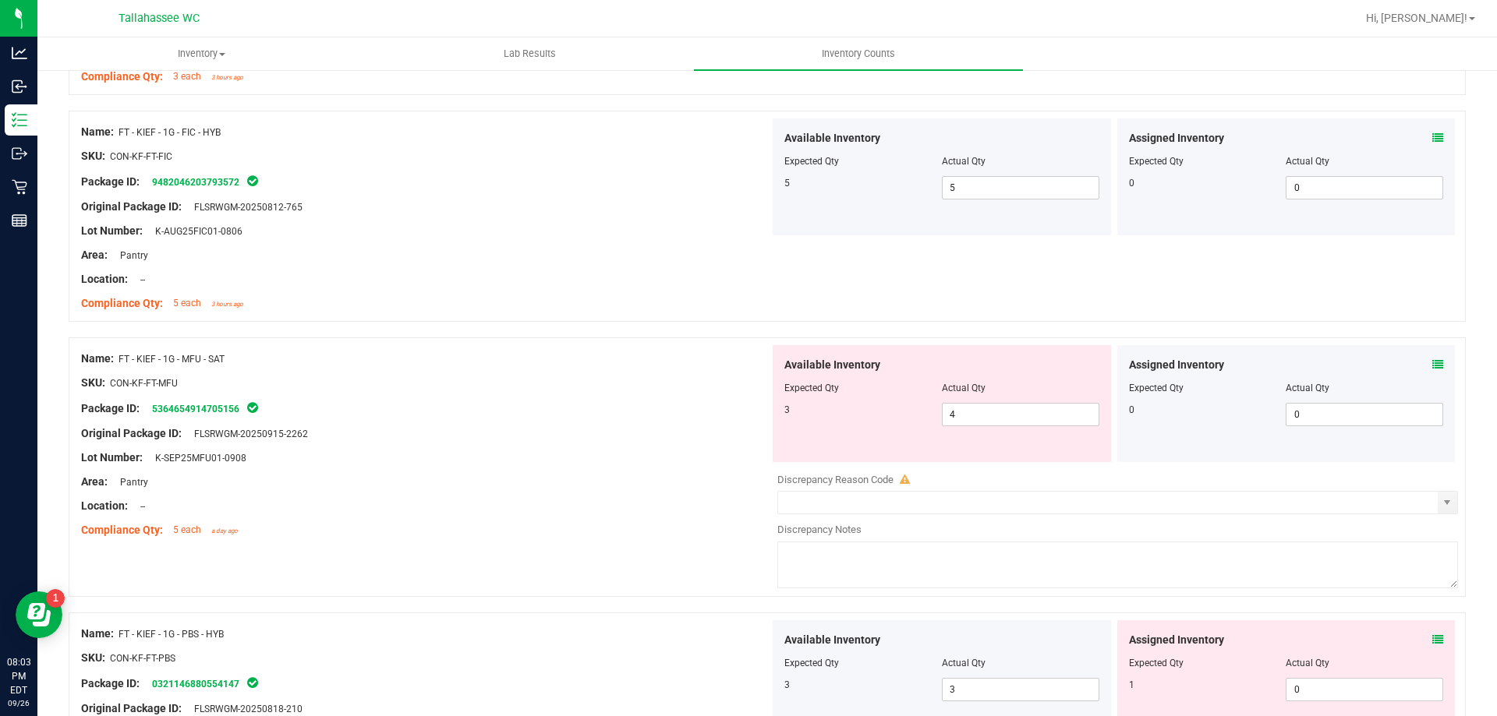
scroll to position [3596, 0]
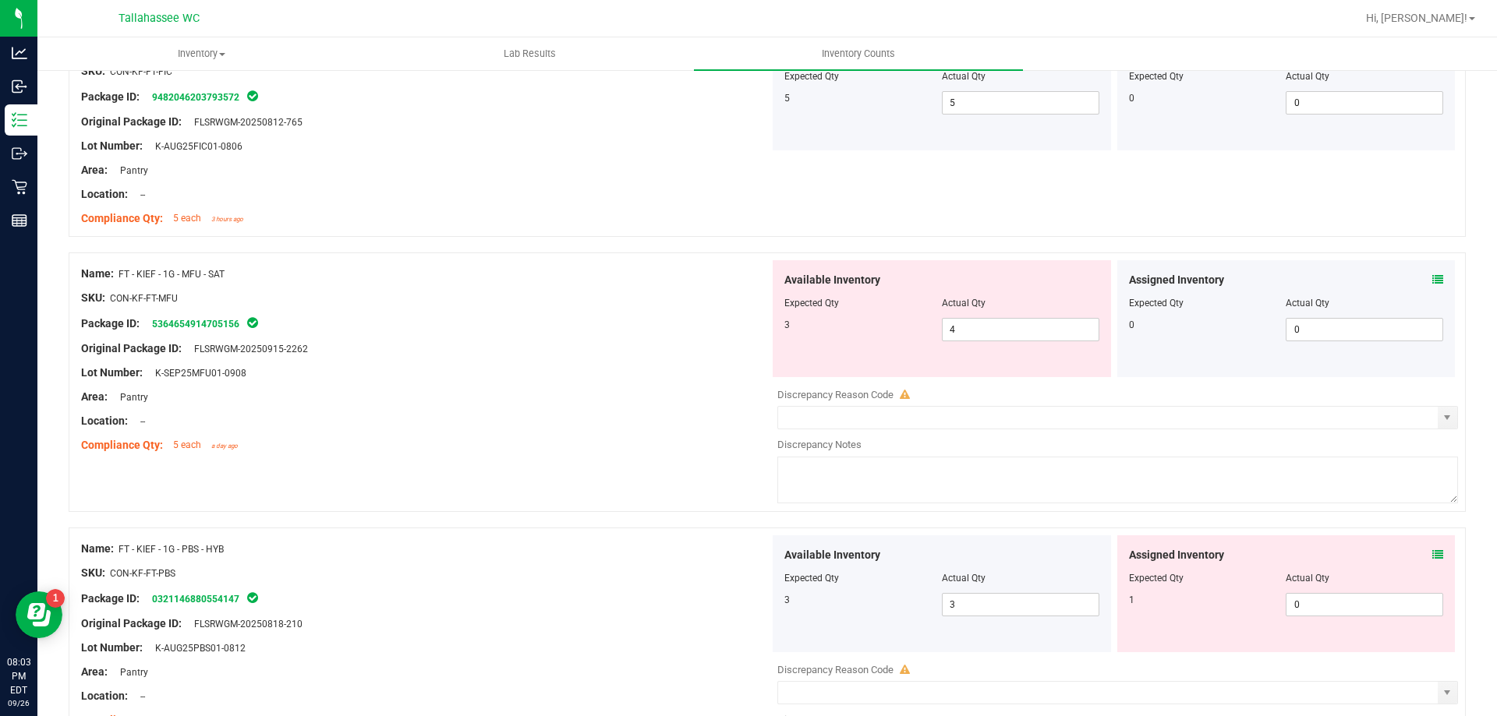
click at [1432, 556] on icon at bounding box center [1437, 555] width 11 height 11
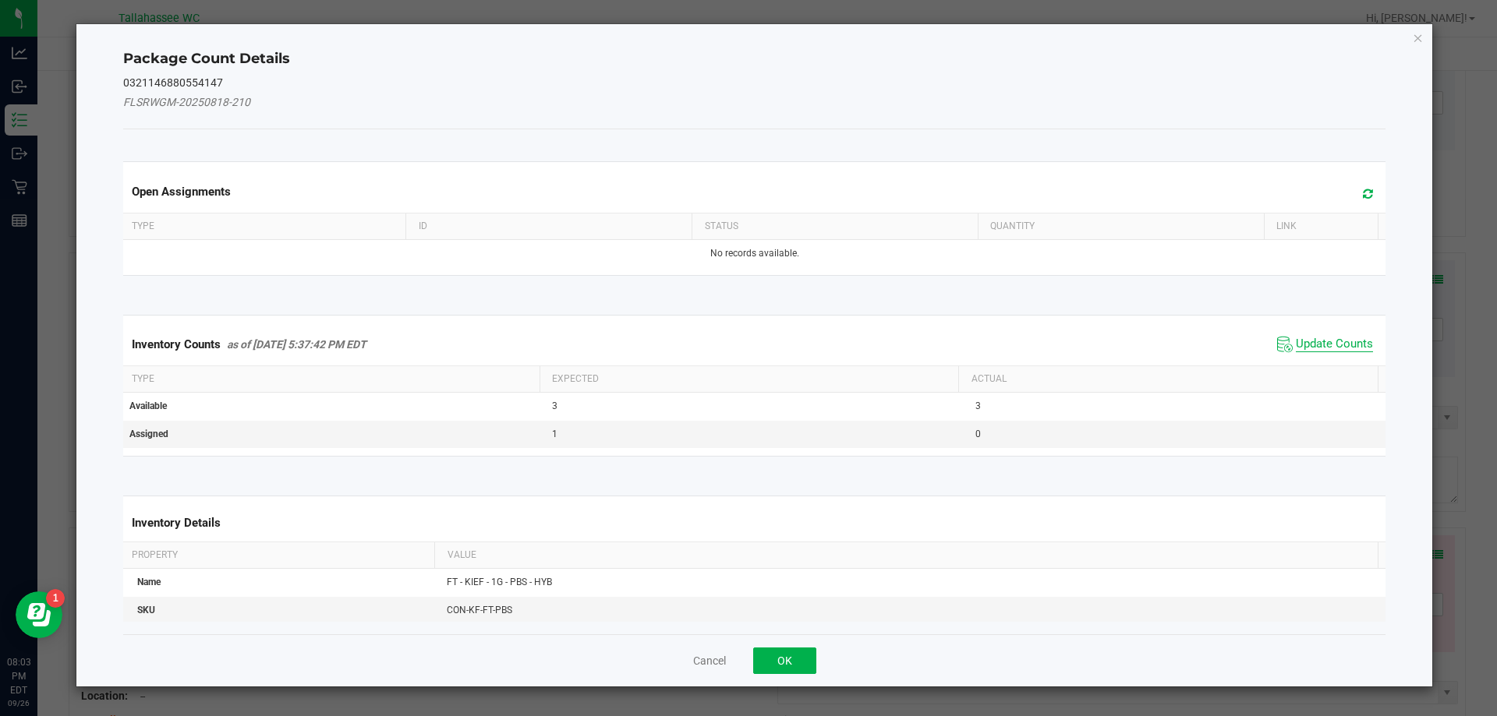
click at [1295, 342] on span "Update Counts" at bounding box center [1333, 345] width 77 height 16
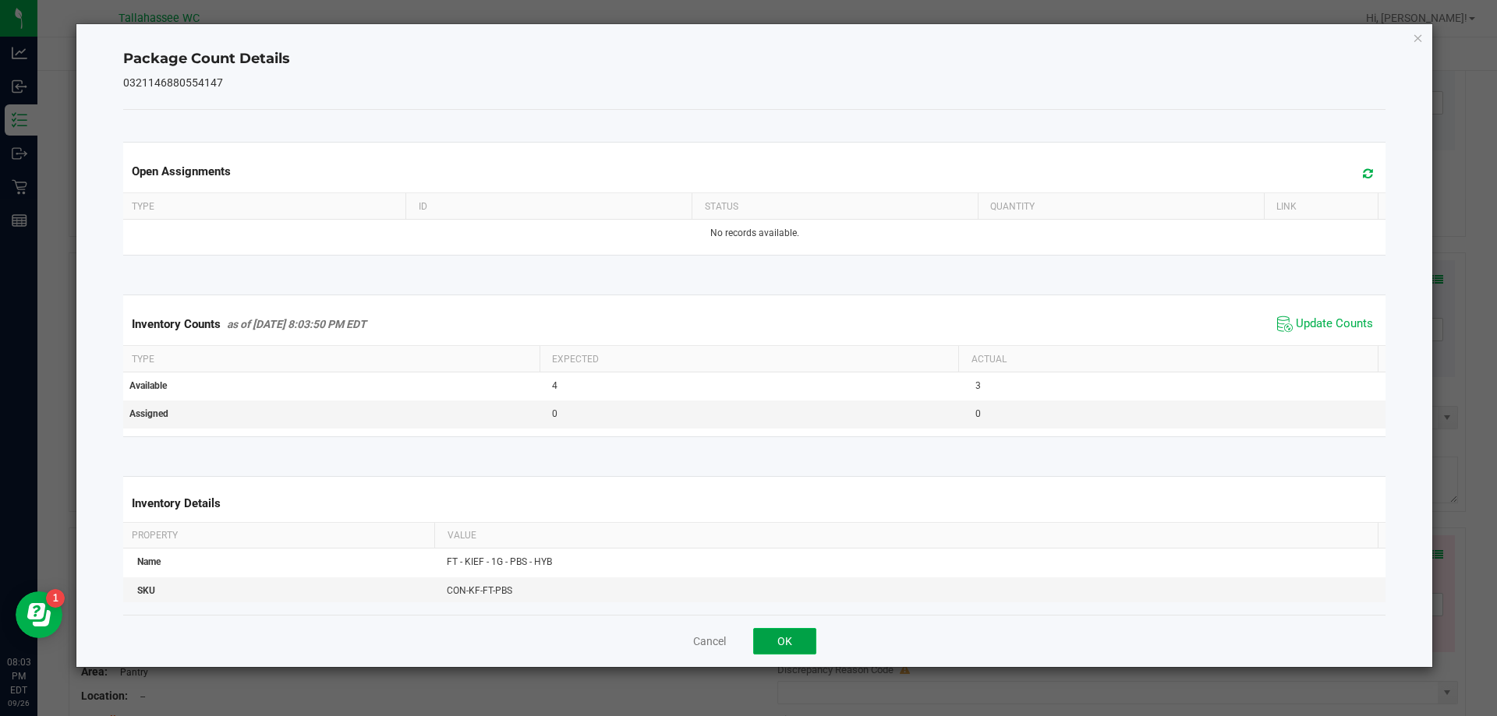
click at [796, 633] on button "OK" at bounding box center [784, 641] width 63 height 27
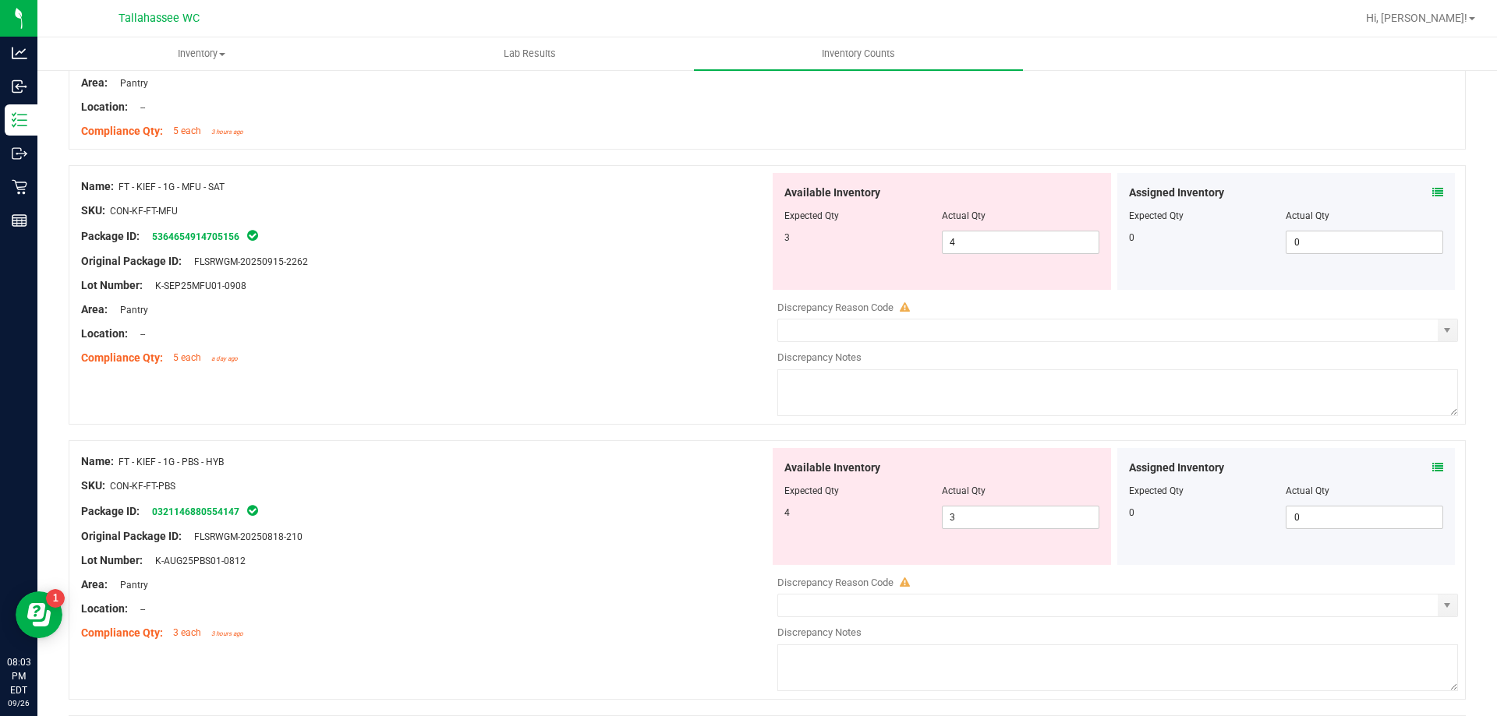
scroll to position [3830, 0]
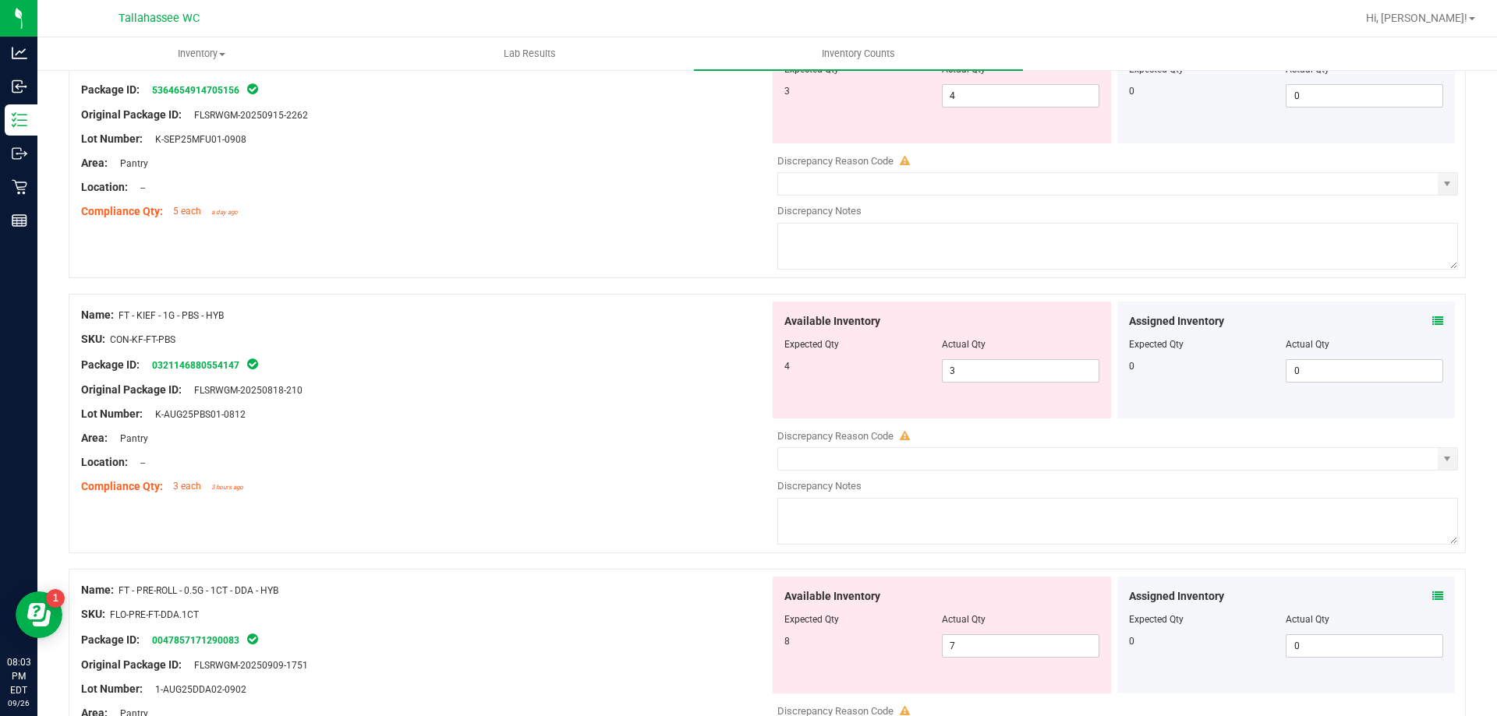
click at [1432, 596] on icon at bounding box center [1437, 596] width 11 height 11
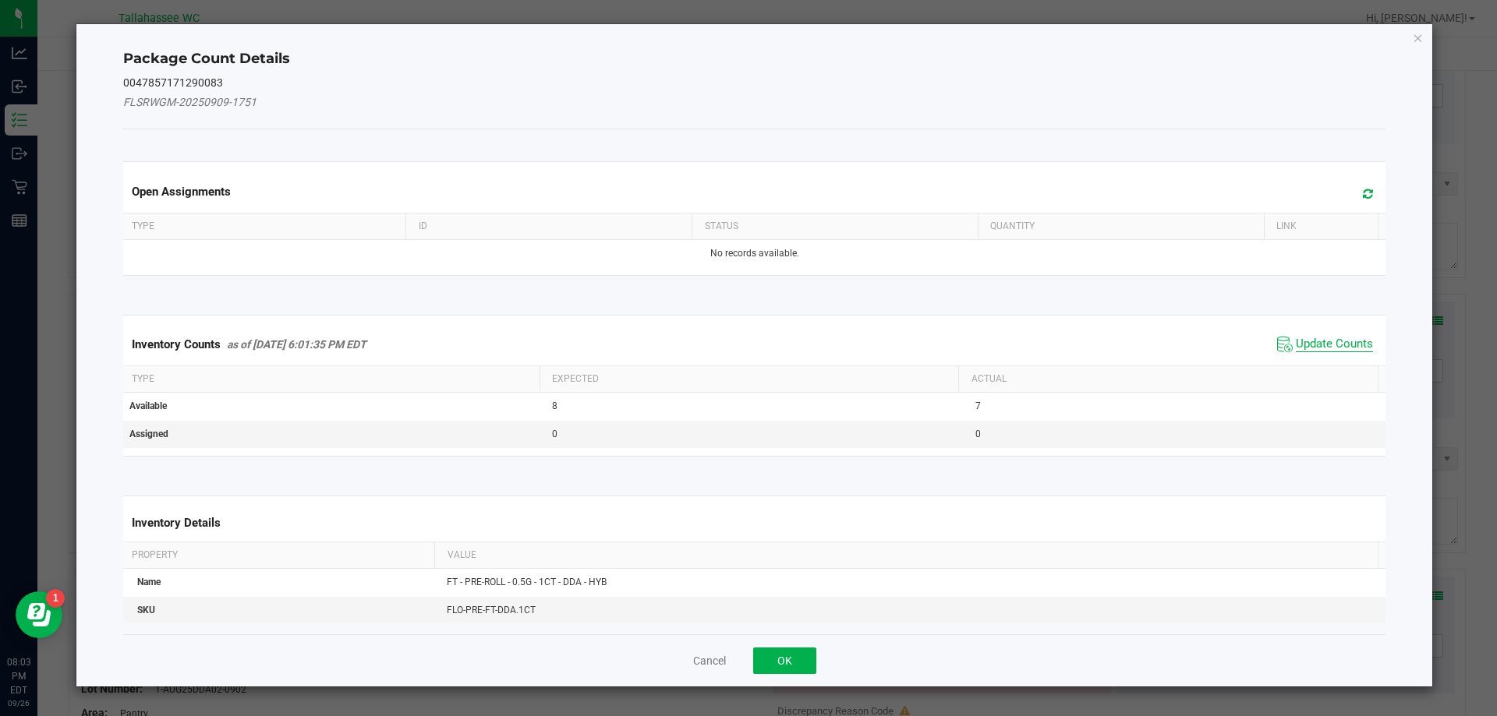
click at [1316, 341] on span "Update Counts" at bounding box center [1333, 345] width 77 height 16
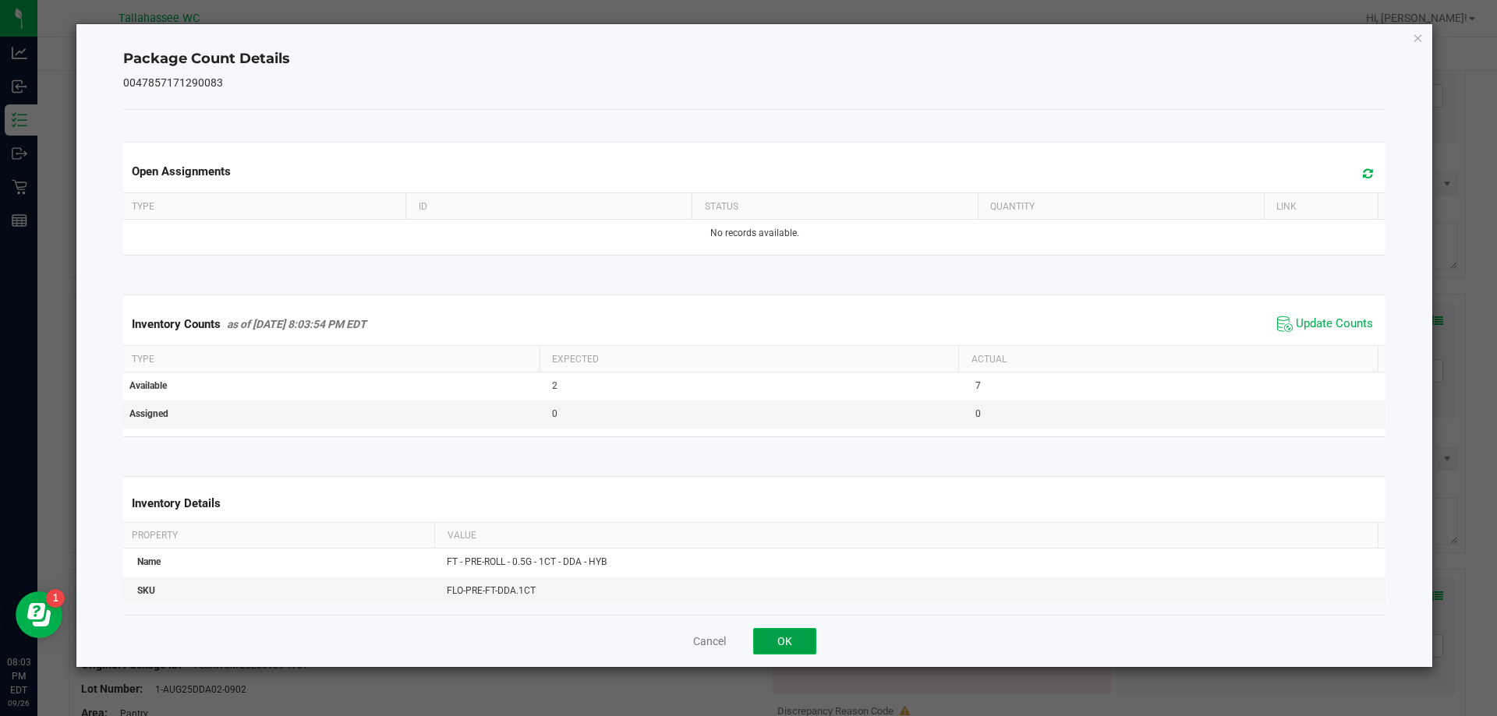
click at [797, 642] on button "OK" at bounding box center [784, 641] width 63 height 27
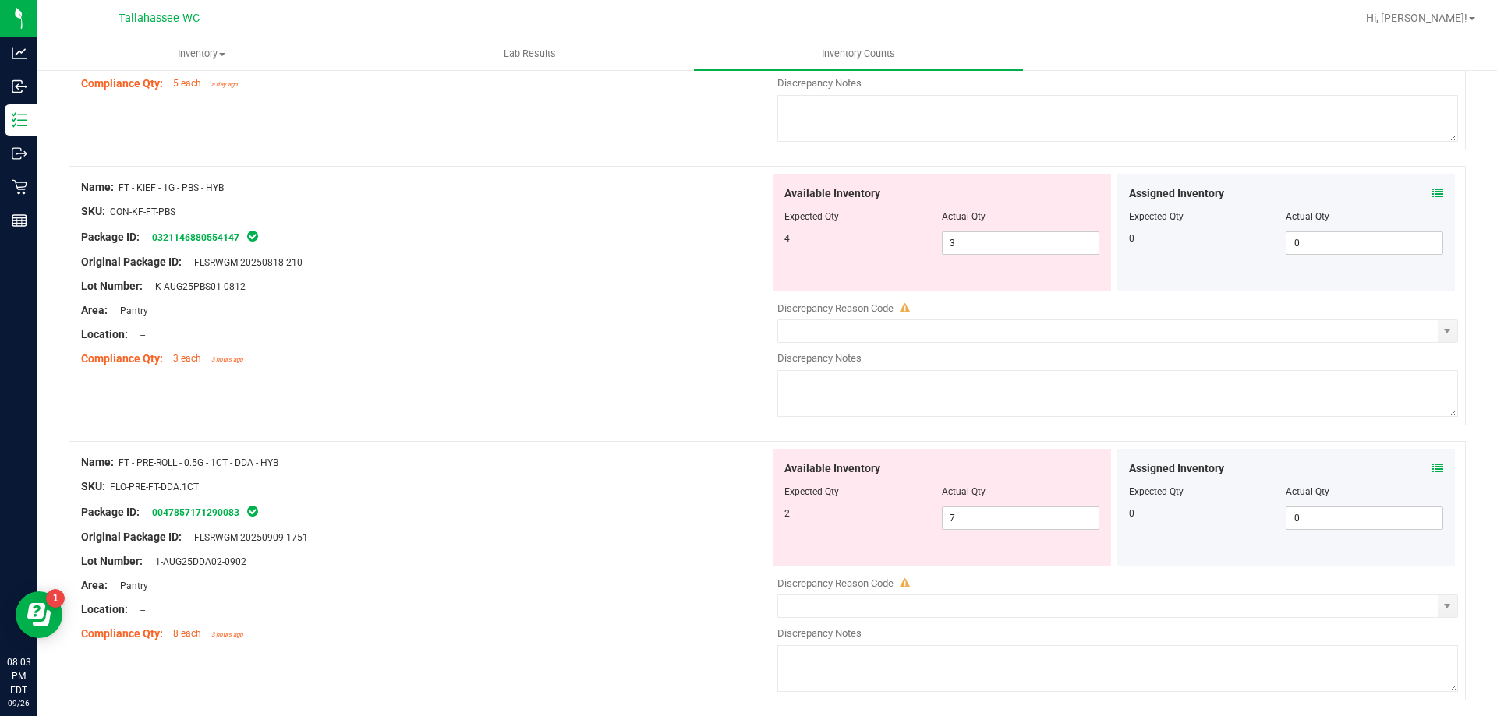
scroll to position [4142, 0]
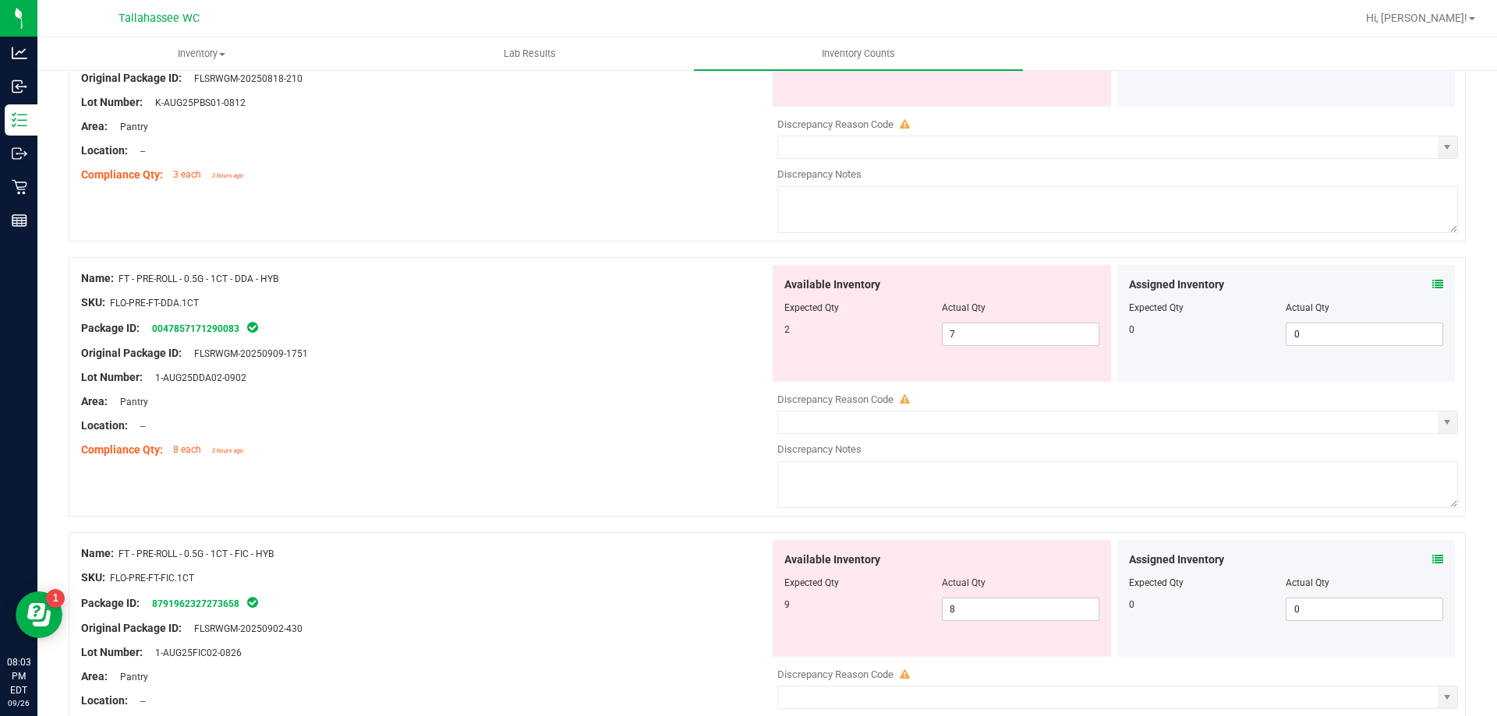
click at [1432, 559] on icon at bounding box center [1437, 559] width 11 height 11
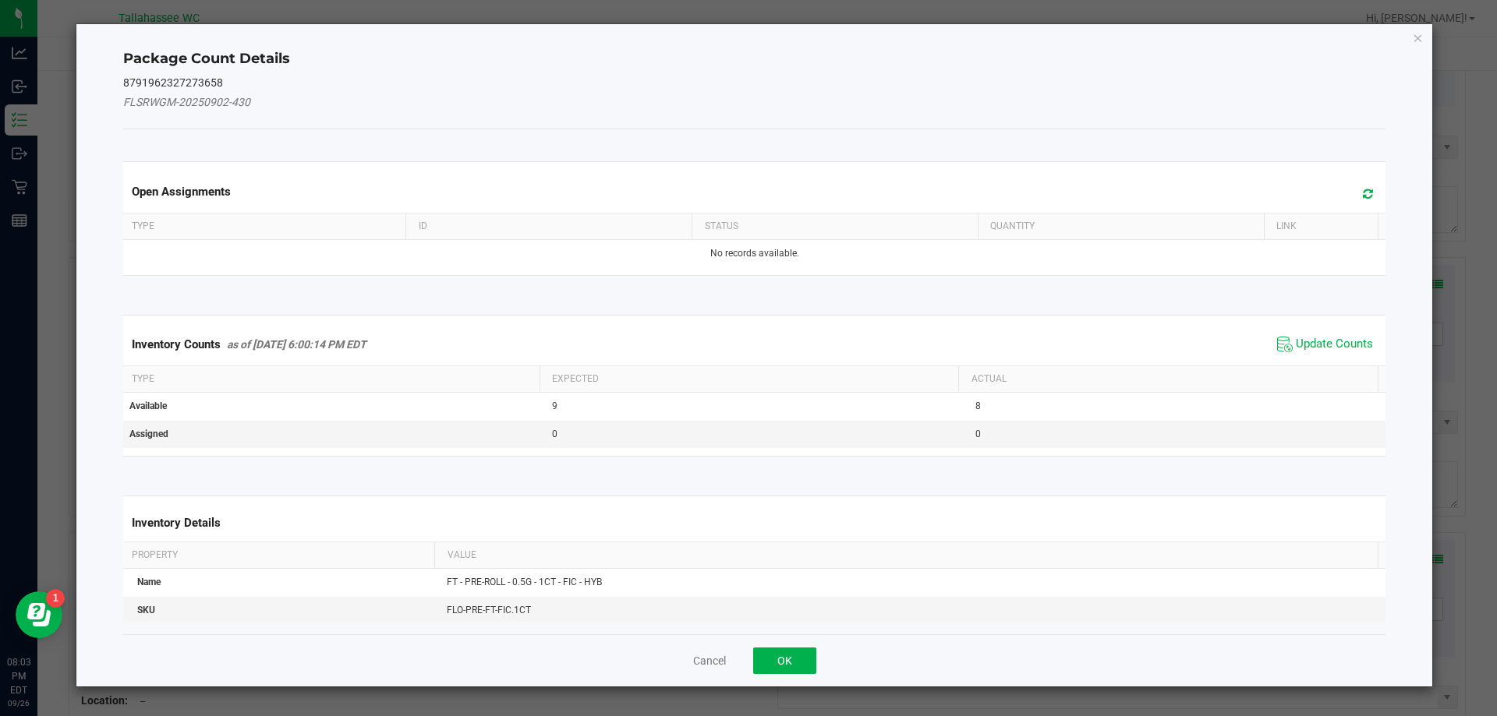
drag, startPoint x: 1336, startPoint y: 346, endPoint x: 1328, endPoint y: 351, distance: 9.1
click at [1335, 346] on span "Update Counts" at bounding box center [1333, 345] width 77 height 16
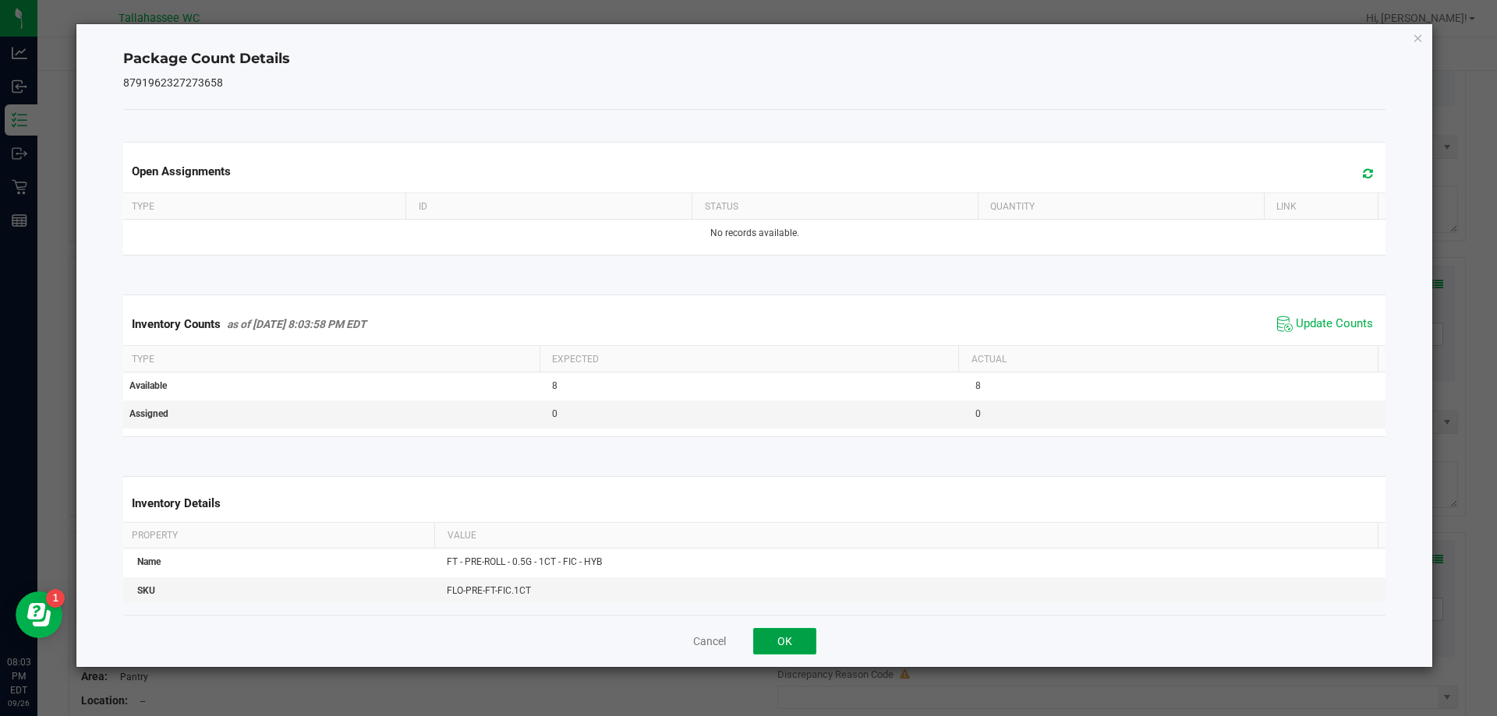
drag, startPoint x: 796, startPoint y: 648, endPoint x: 798, endPoint y: 611, distance: 36.7
click at [799, 648] on button "OK" at bounding box center [784, 641] width 63 height 27
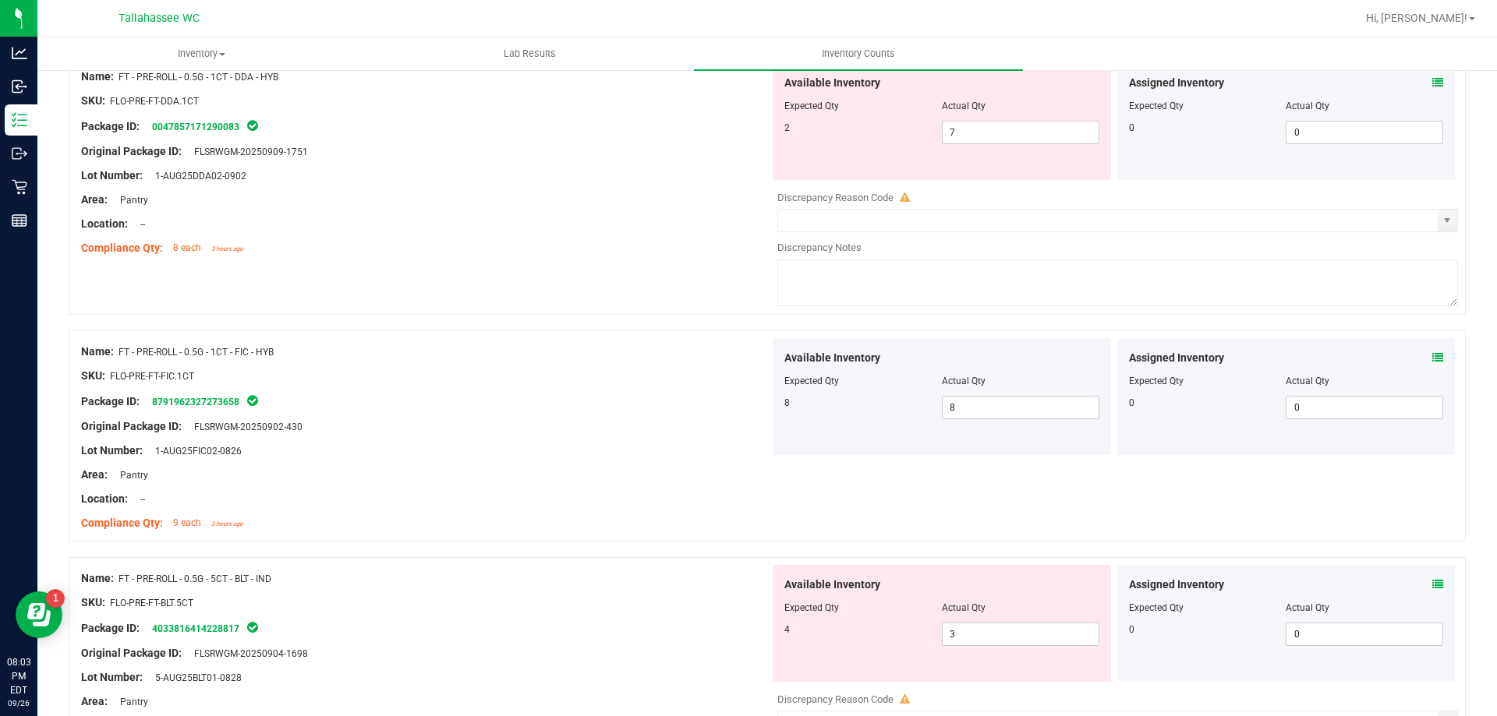
scroll to position [4454, 0]
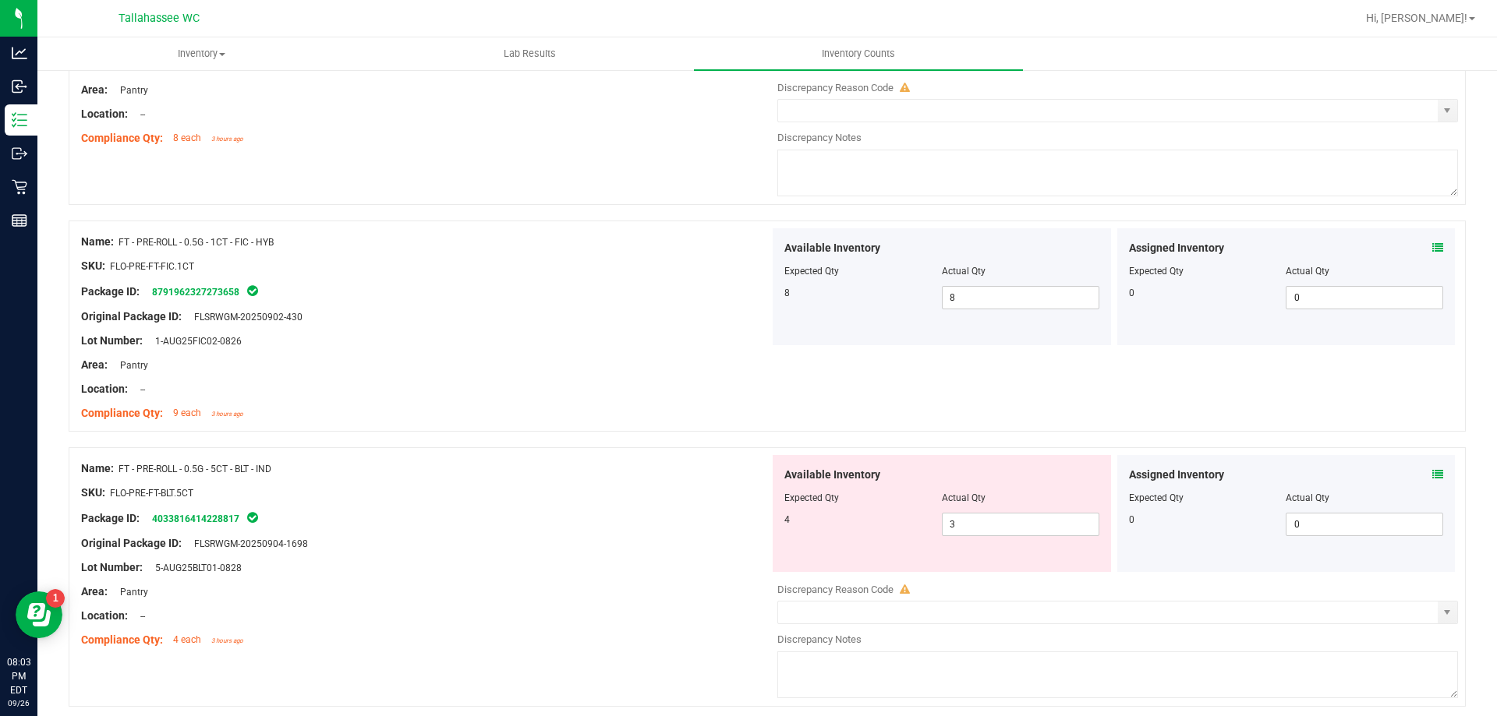
click at [1432, 474] on icon at bounding box center [1437, 474] width 11 height 11
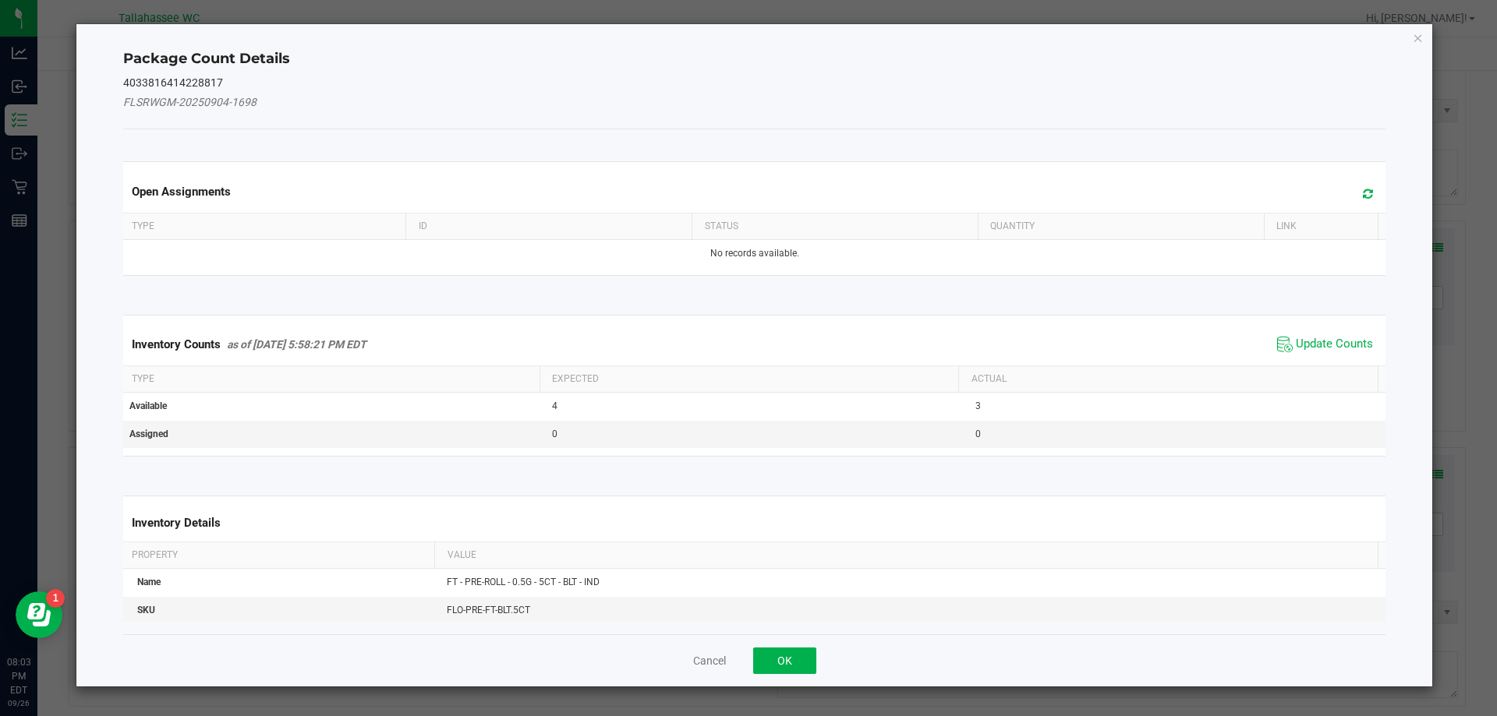
drag, startPoint x: 1299, startPoint y: 347, endPoint x: 1190, endPoint y: 373, distance: 112.3
click at [1299, 347] on span "Update Counts" at bounding box center [1333, 345] width 77 height 16
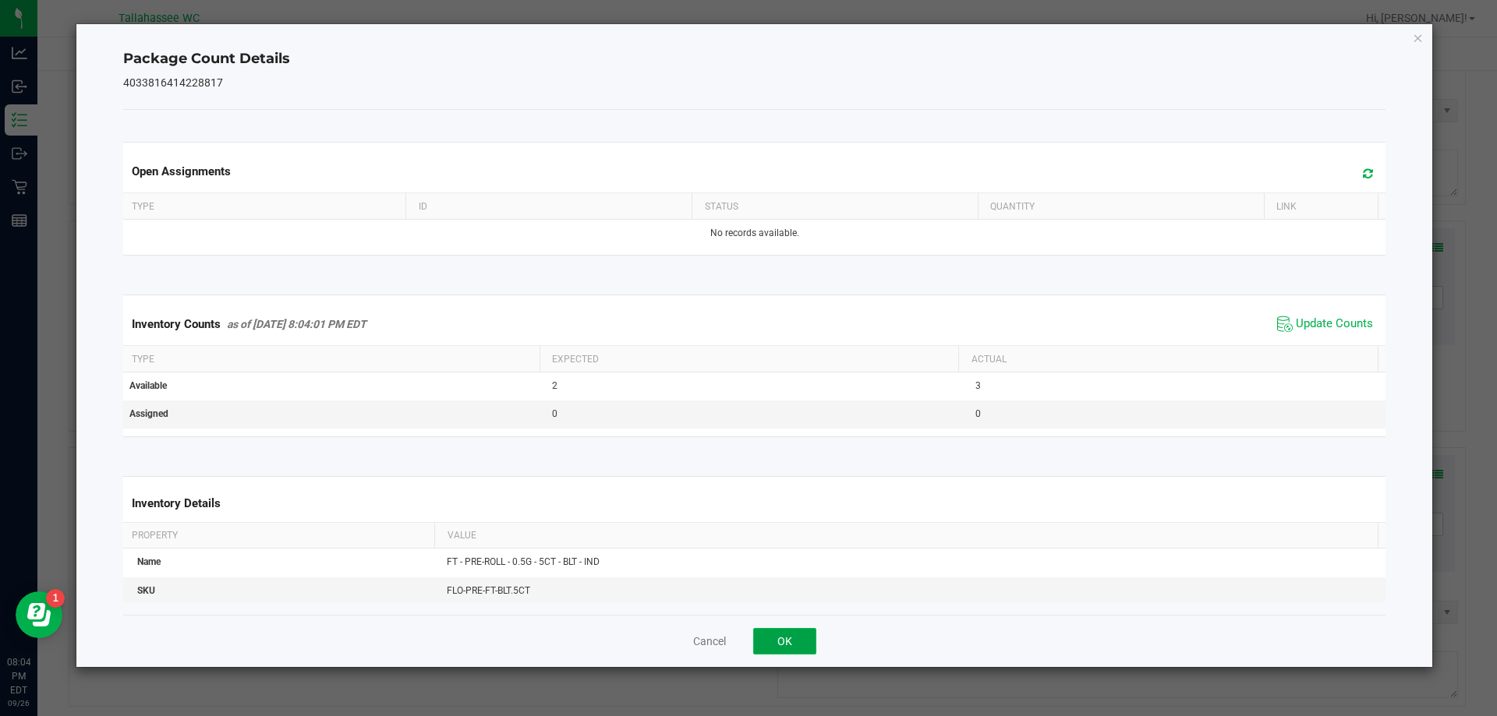
click at [785, 638] on button "OK" at bounding box center [784, 641] width 63 height 27
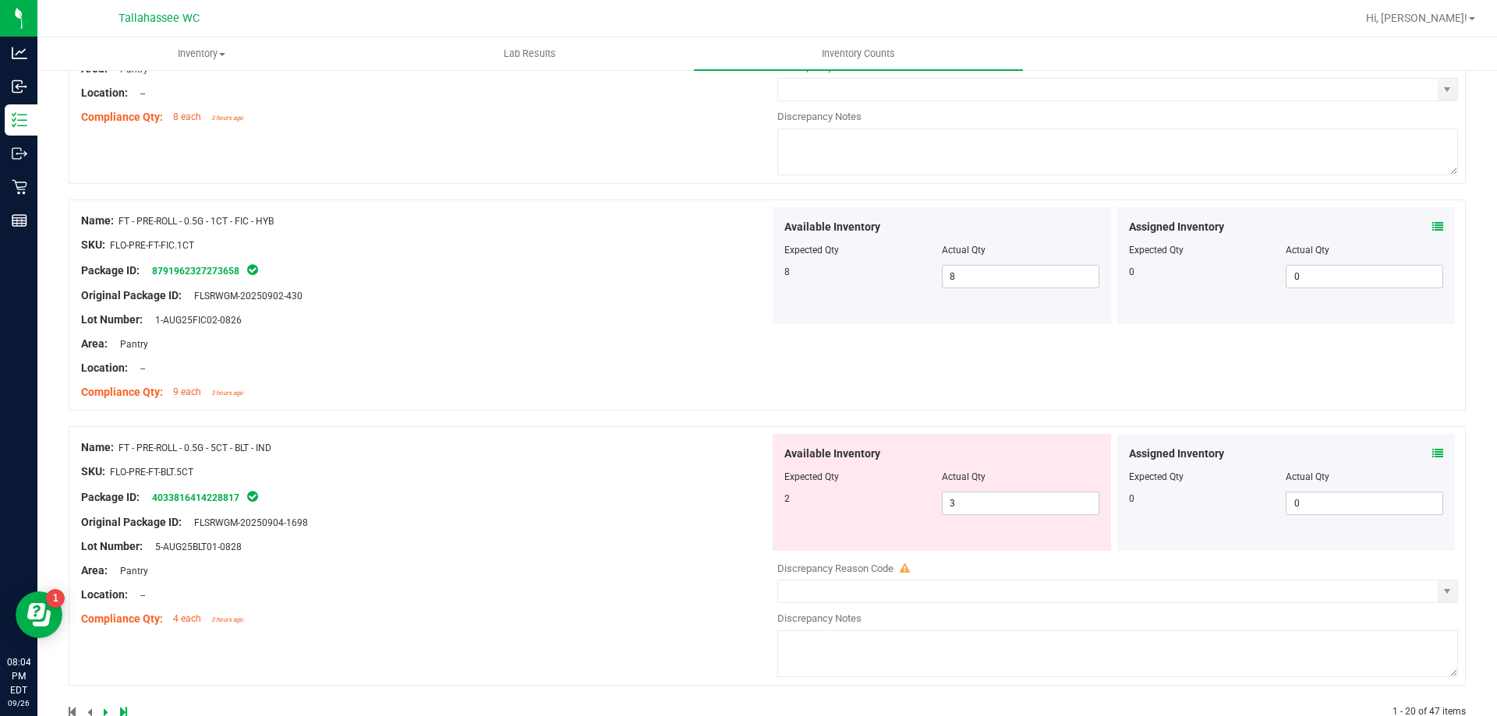
scroll to position [4513, 0]
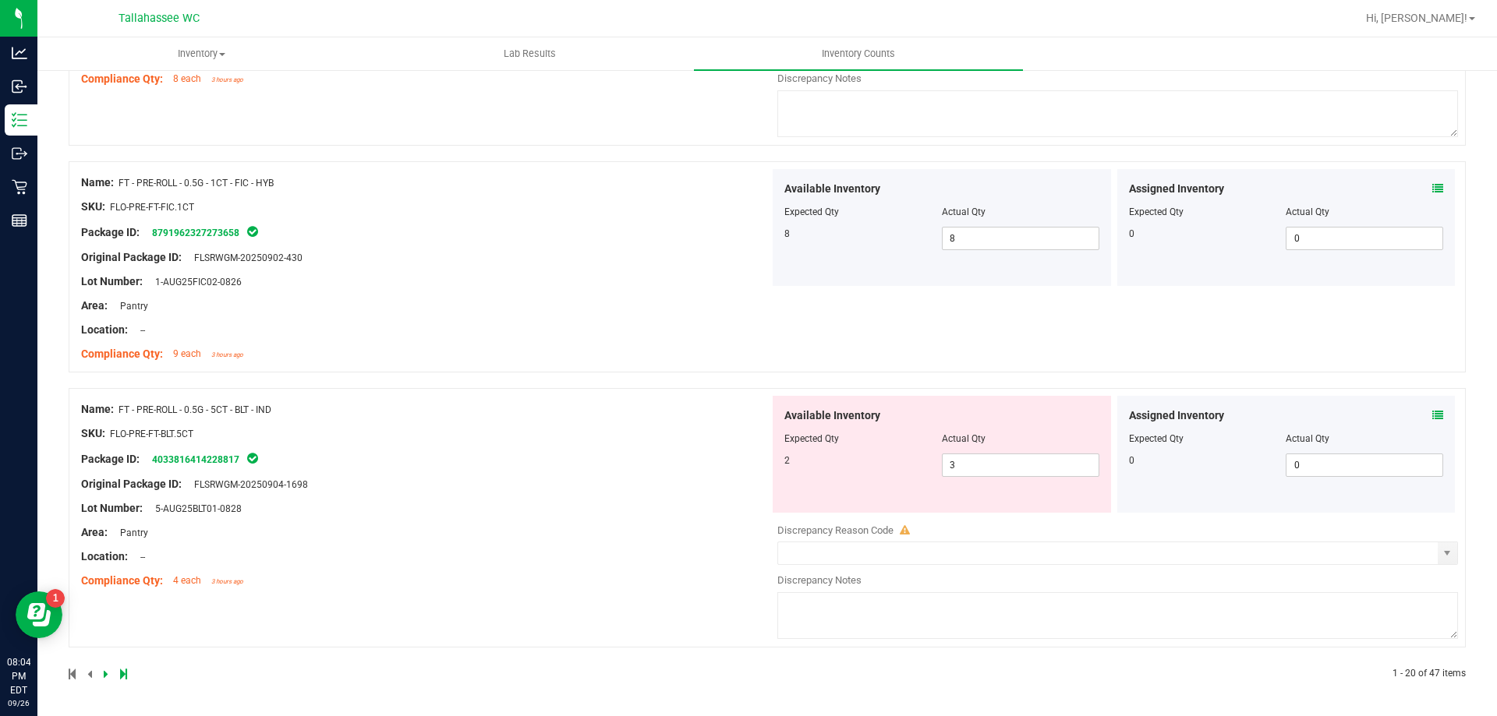
click at [104, 670] on icon at bounding box center [106, 674] width 5 height 9
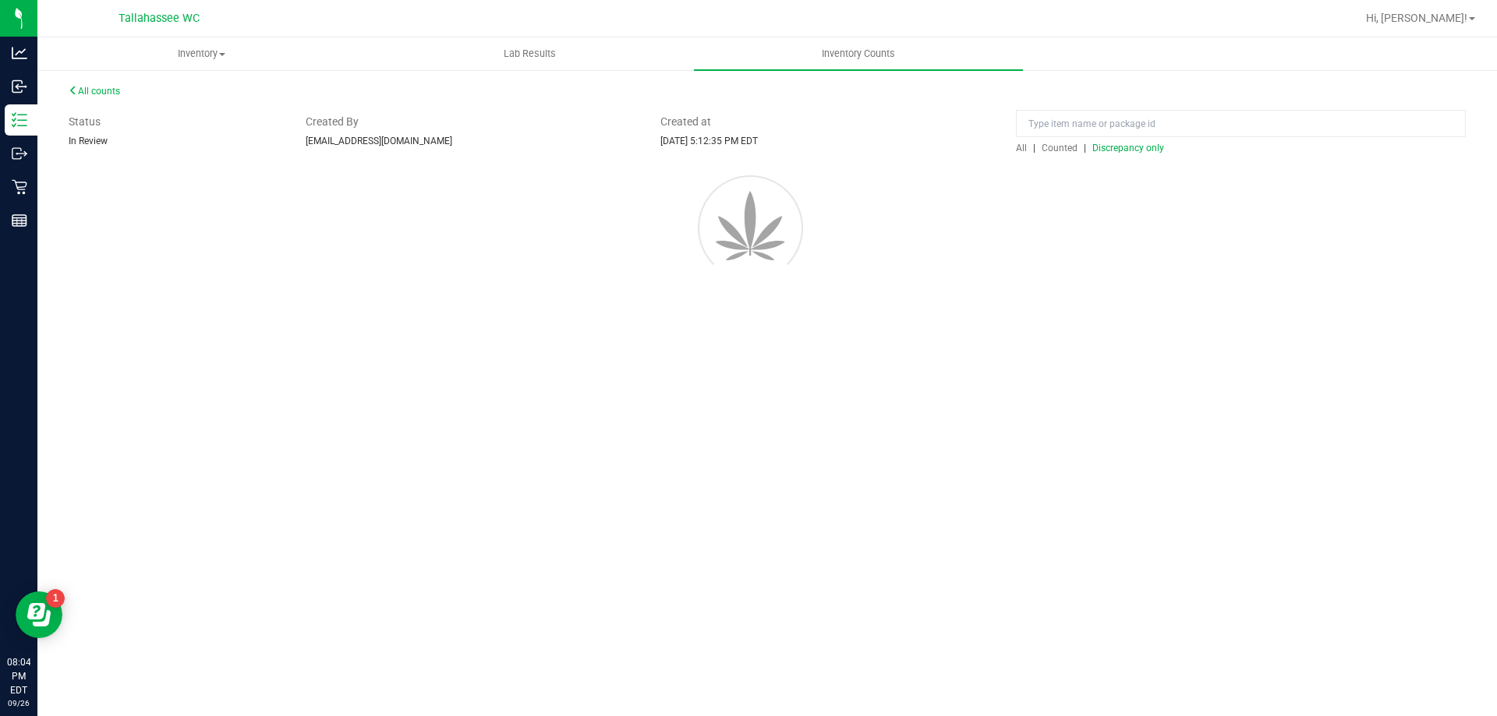
scroll to position [0, 0]
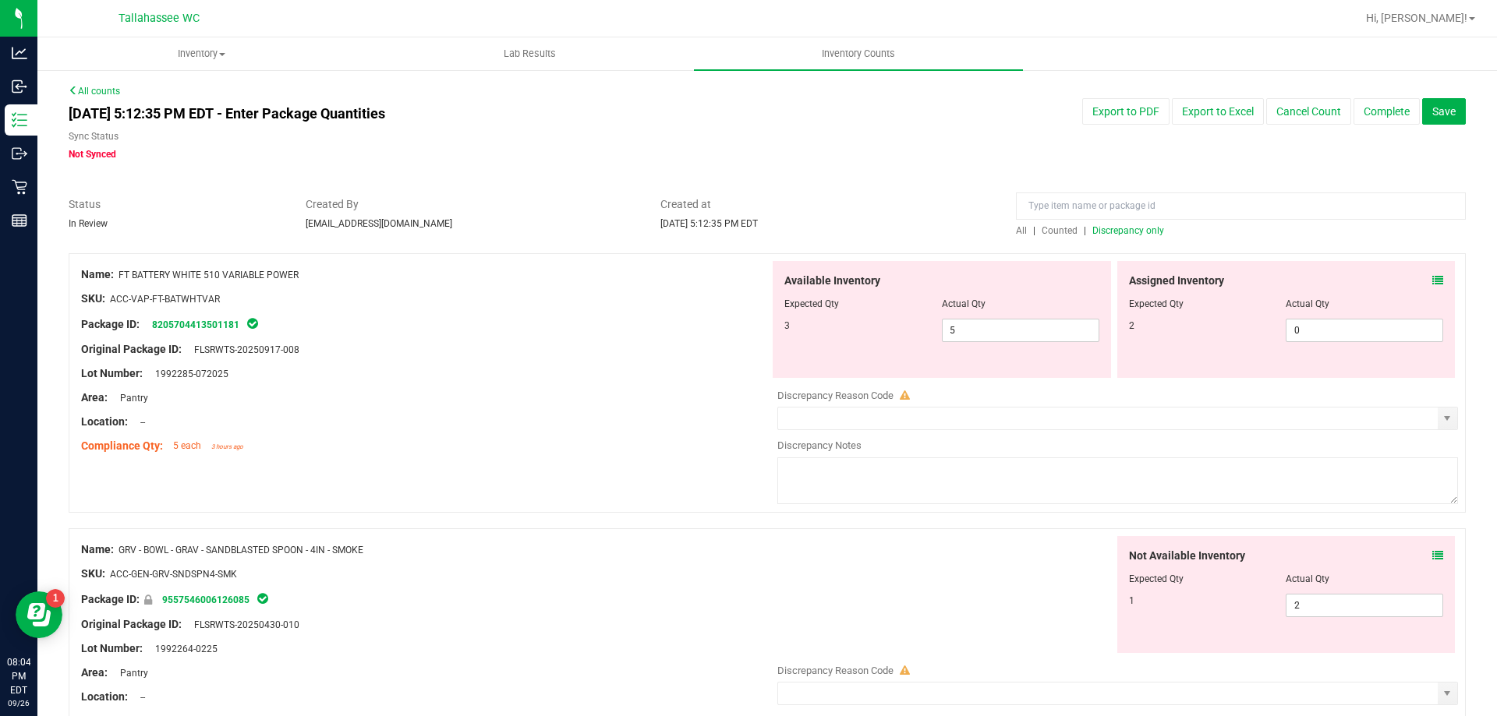
click at [1432, 277] on icon at bounding box center [1437, 280] width 11 height 11
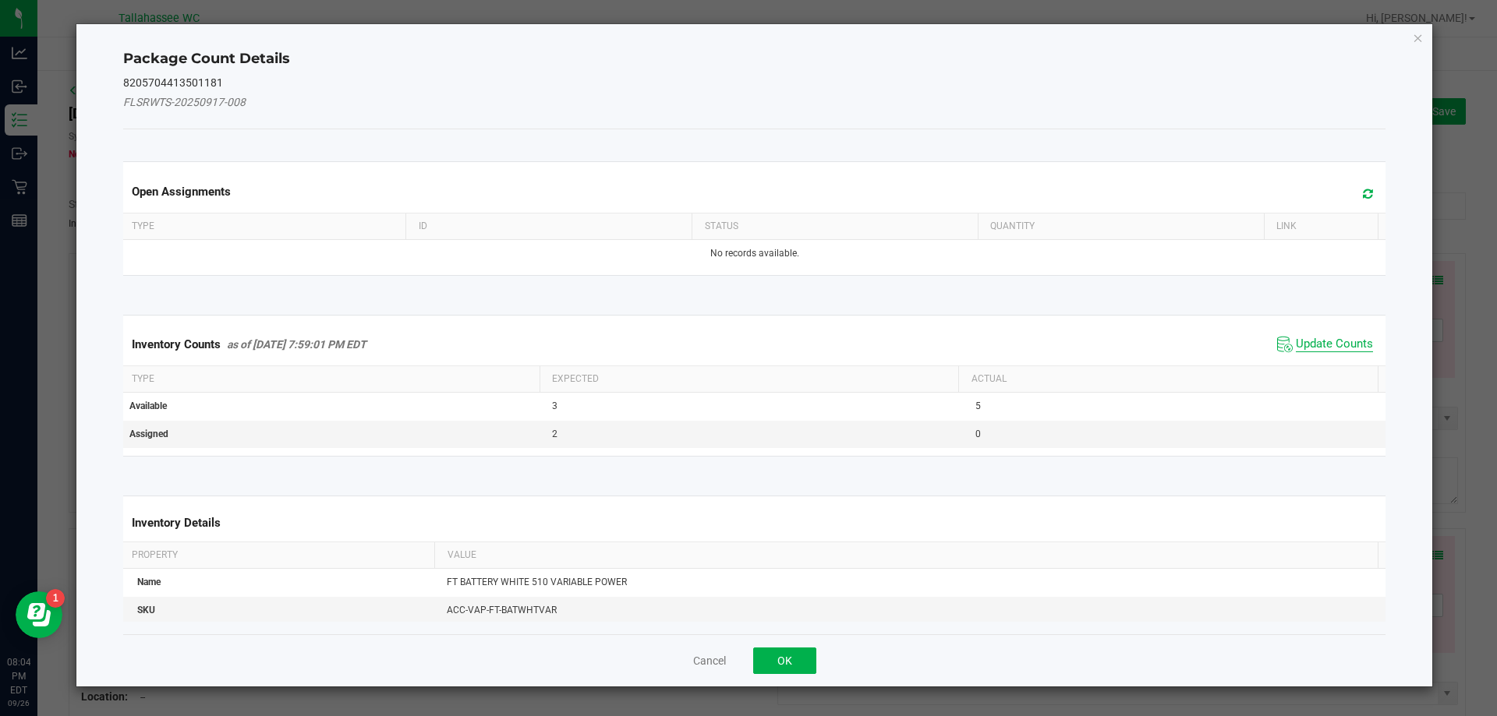
click at [1326, 340] on span "Update Counts" at bounding box center [1333, 345] width 77 height 16
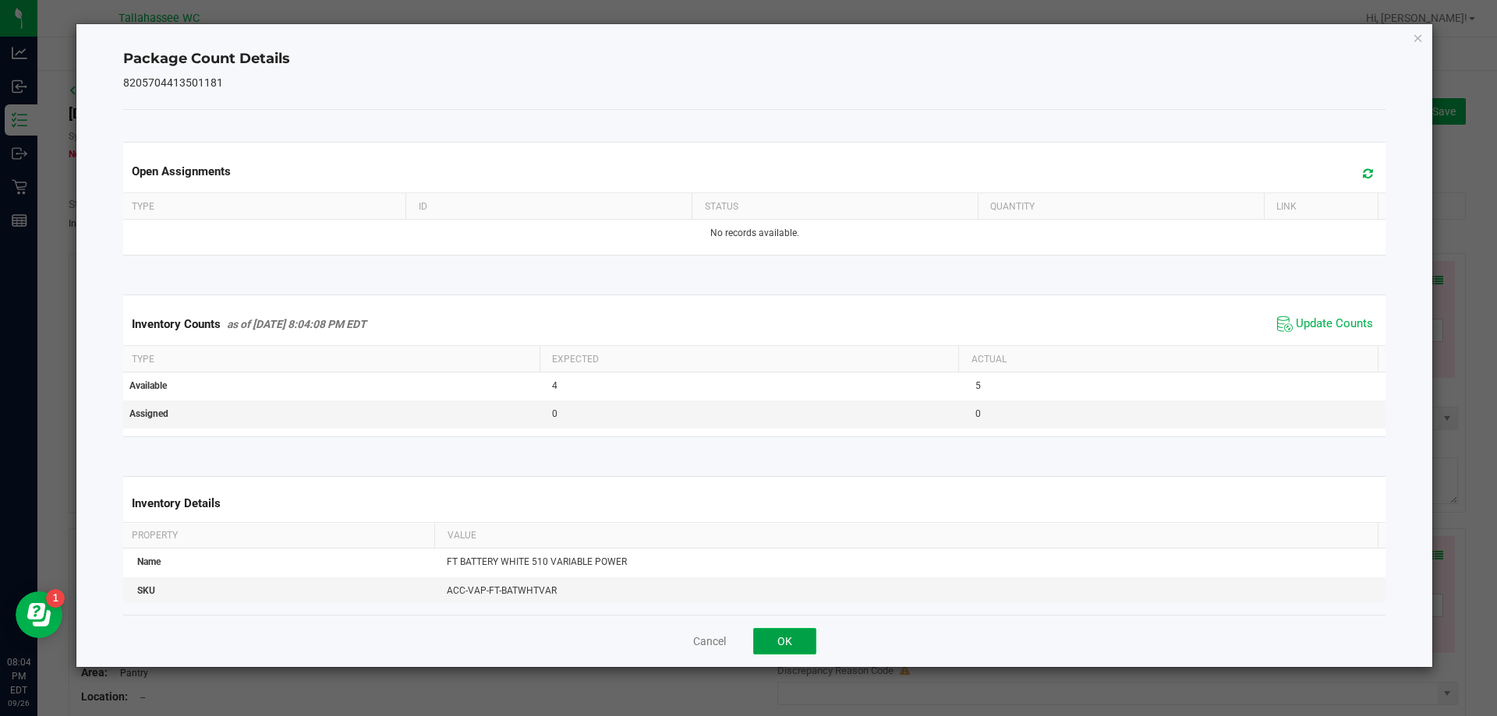
click at [797, 637] on button "OK" at bounding box center [784, 641] width 63 height 27
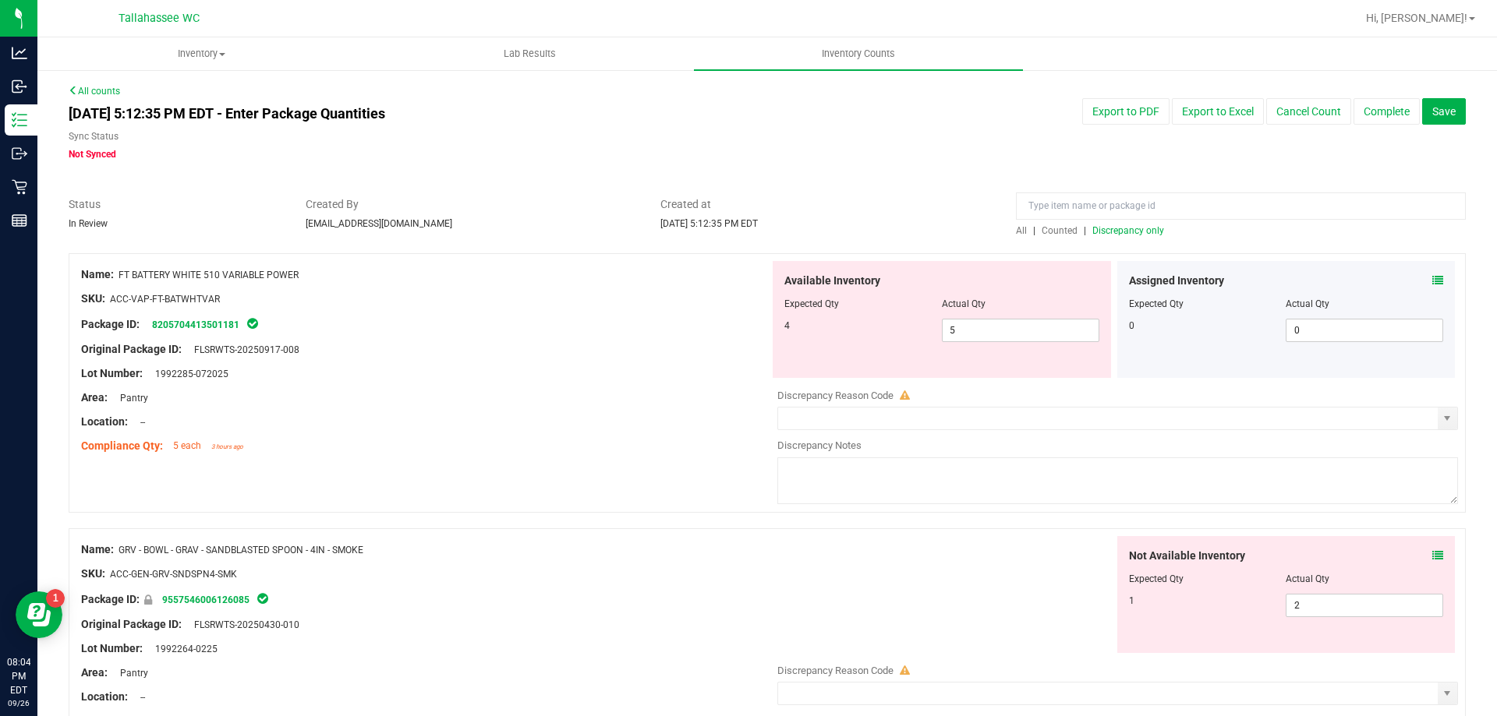
click at [1432, 551] on icon at bounding box center [1437, 555] width 11 height 11
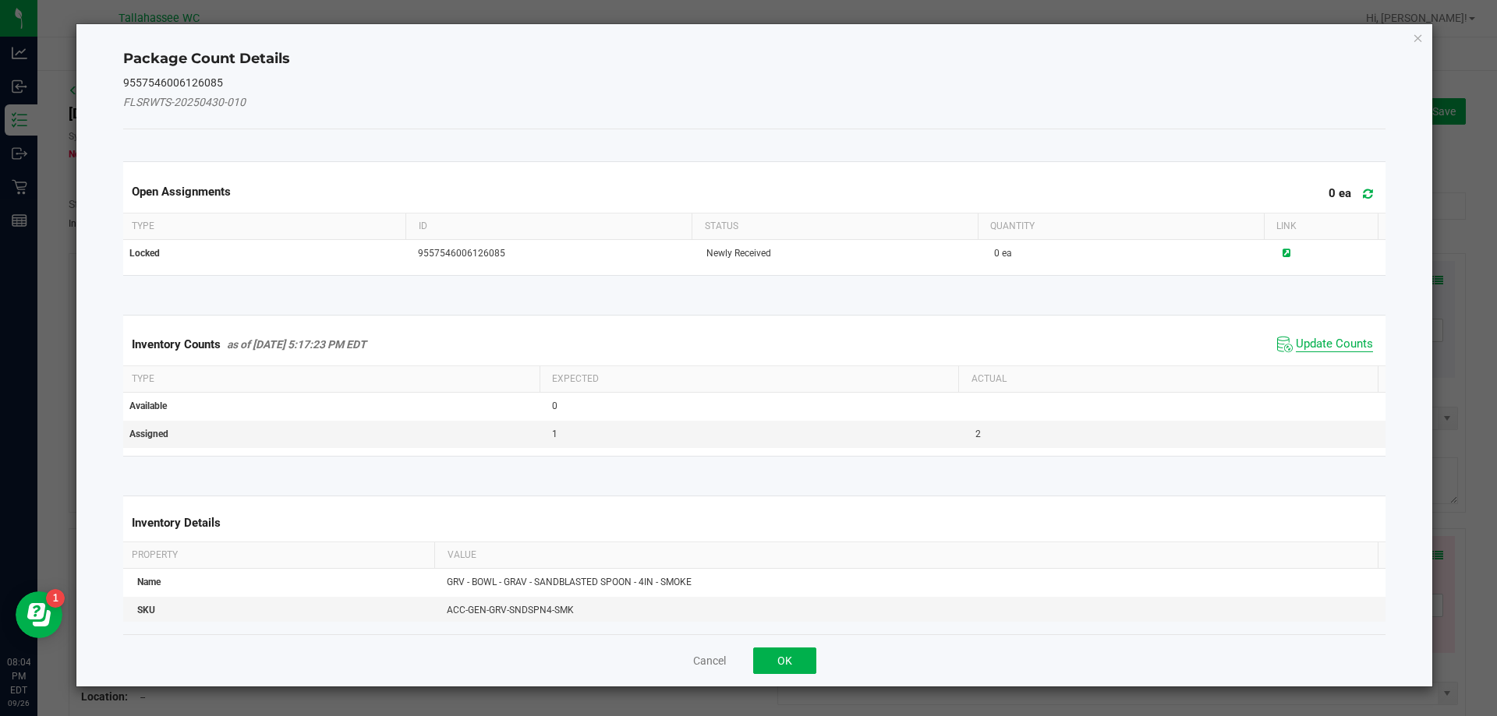
click at [1299, 345] on span "Update Counts" at bounding box center [1333, 345] width 77 height 16
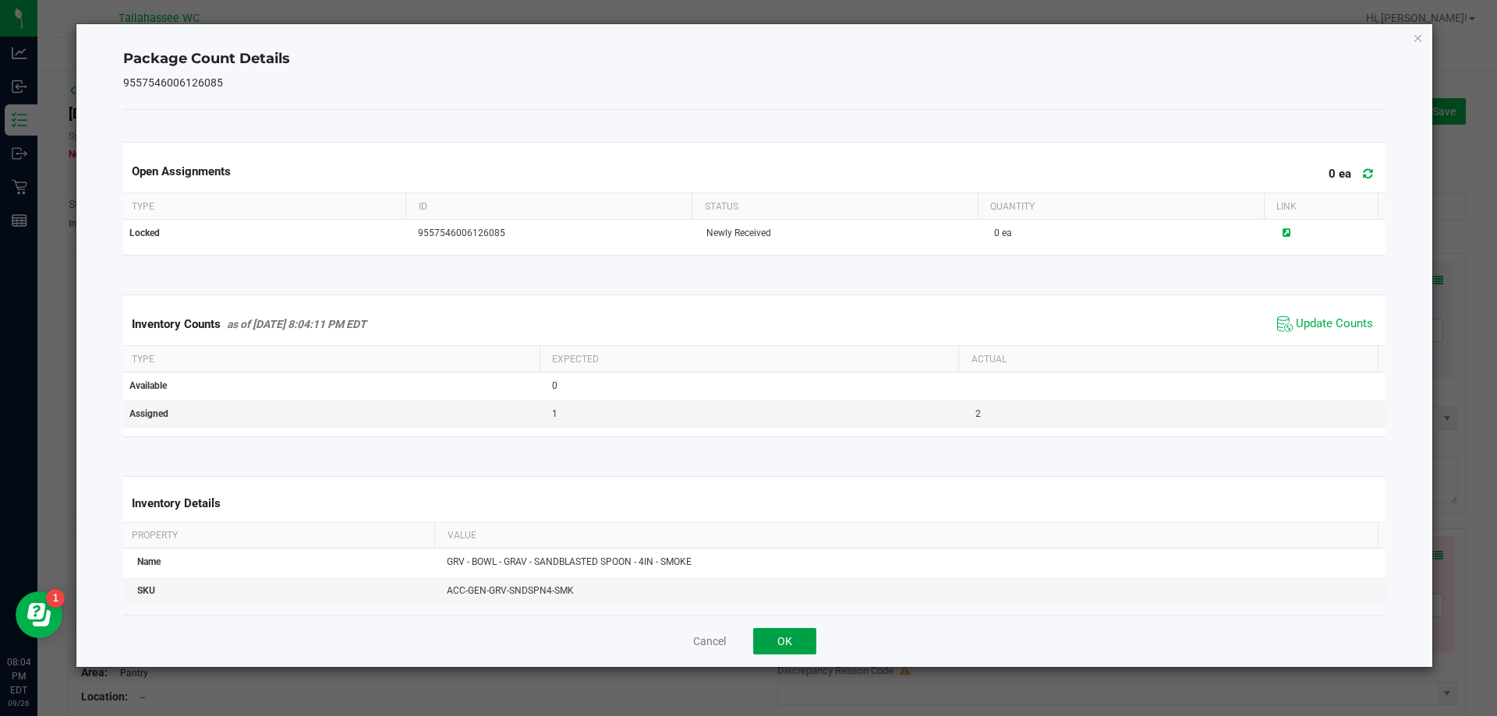
click at [800, 645] on button "OK" at bounding box center [784, 641] width 63 height 27
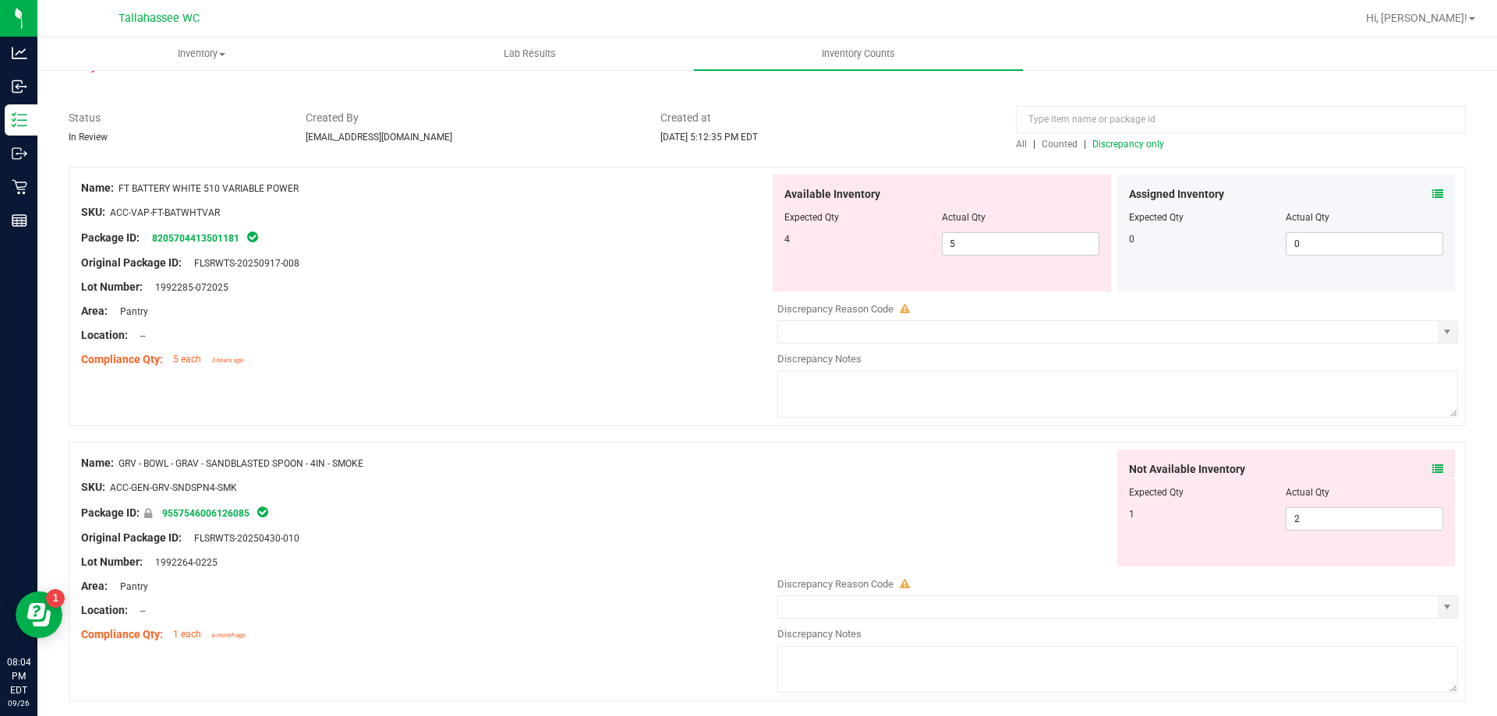
scroll to position [312, 0]
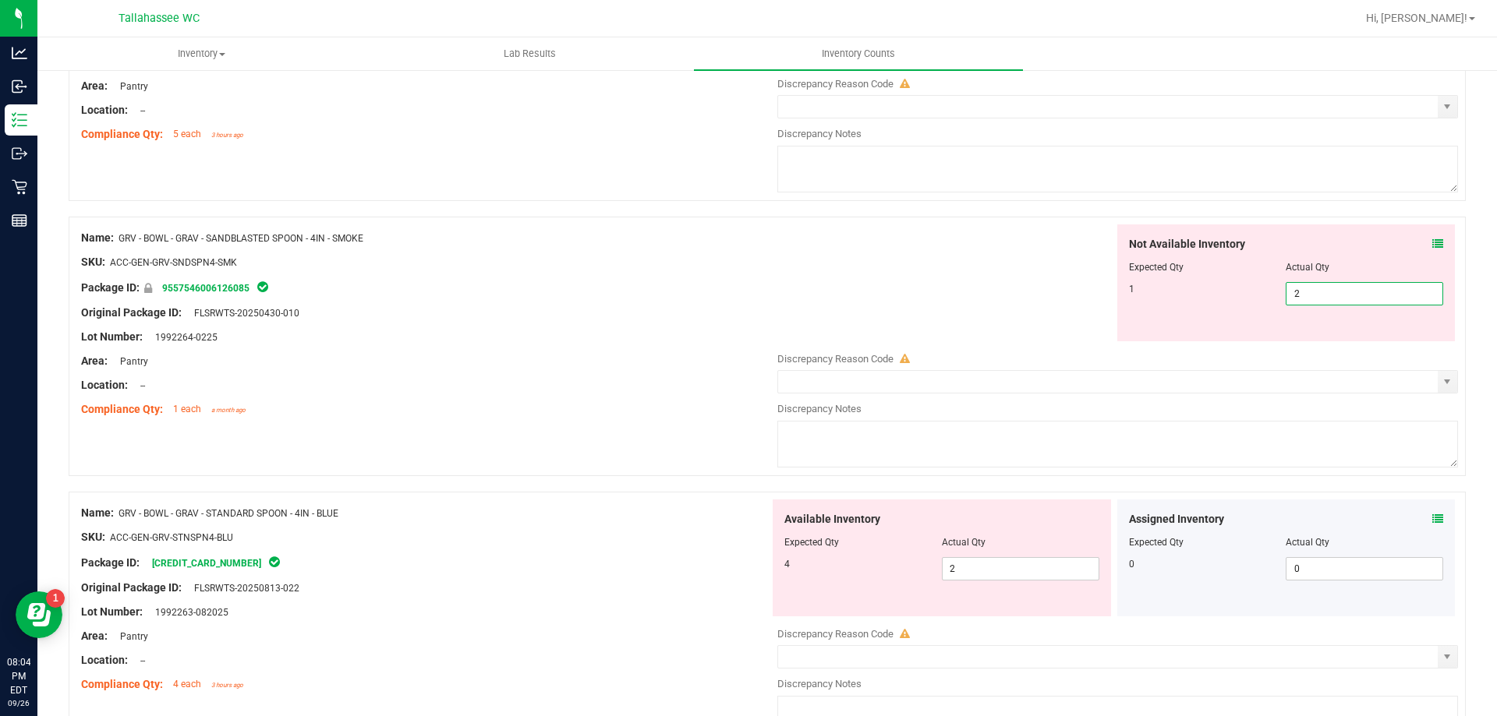
click at [1307, 295] on span "2 2" at bounding box center [1363, 293] width 157 height 23
type input "1"
click at [789, 294] on div "Not Available Inventory Expected Qty Actual Qty 1 1 1" at bounding box center [1113, 282] width 688 height 117
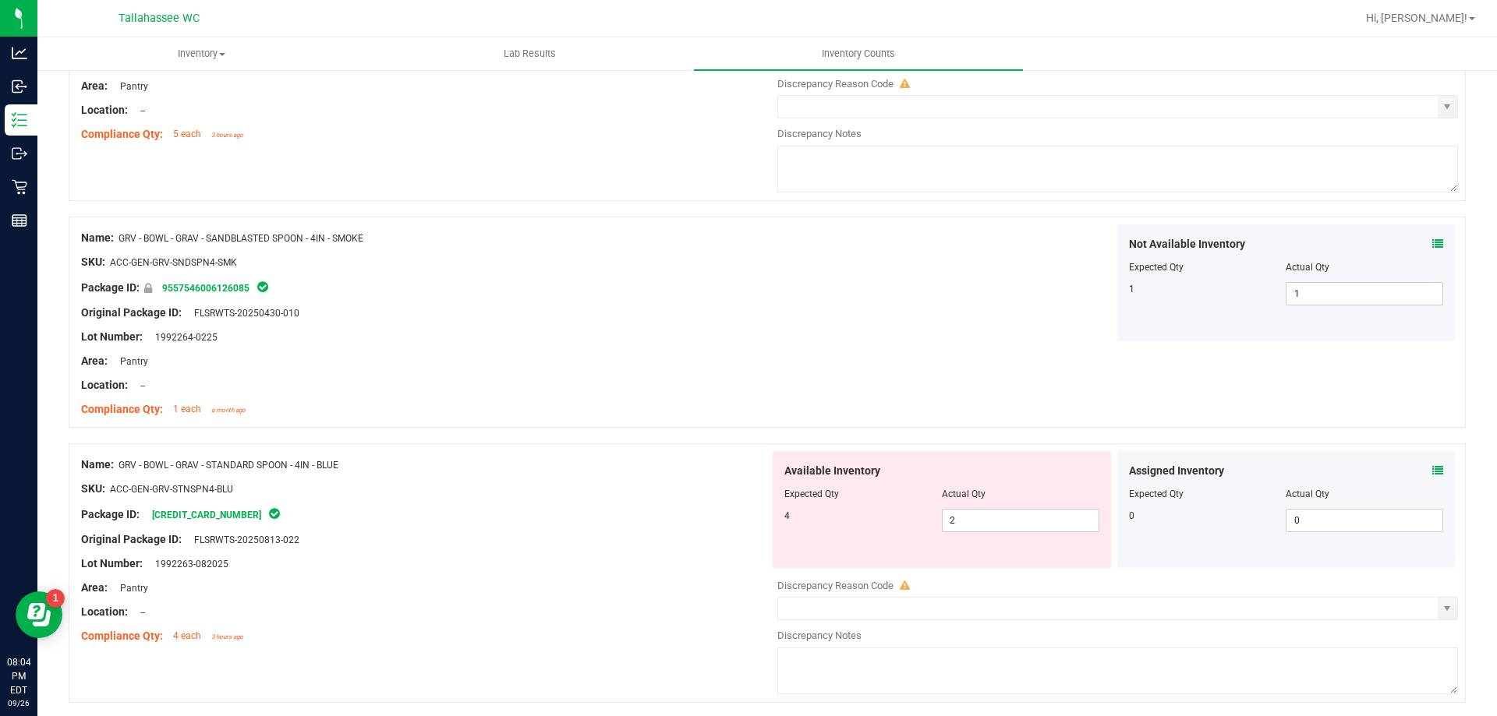
scroll to position [468, 0]
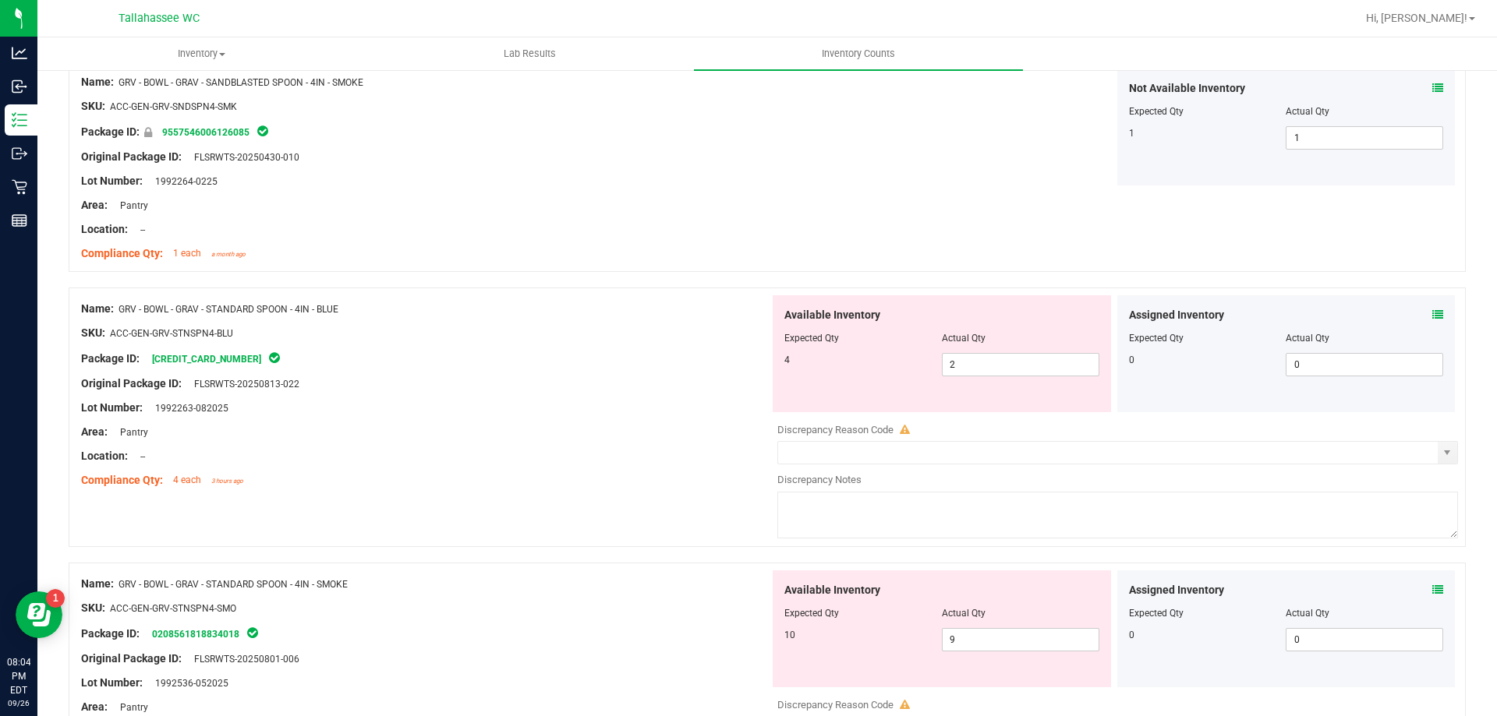
click at [1432, 311] on icon at bounding box center [1437, 314] width 11 height 11
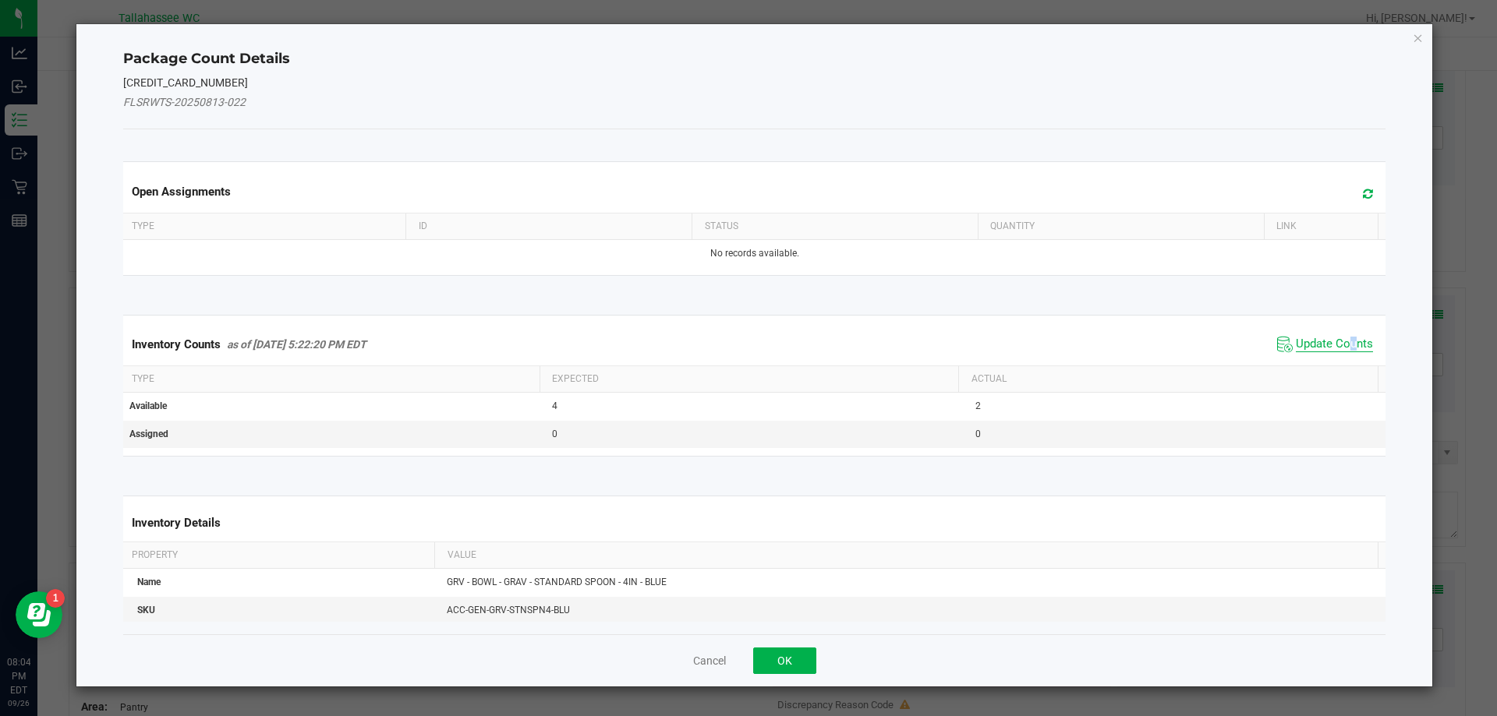
click at [1341, 339] on span "Update Counts" at bounding box center [1333, 345] width 77 height 16
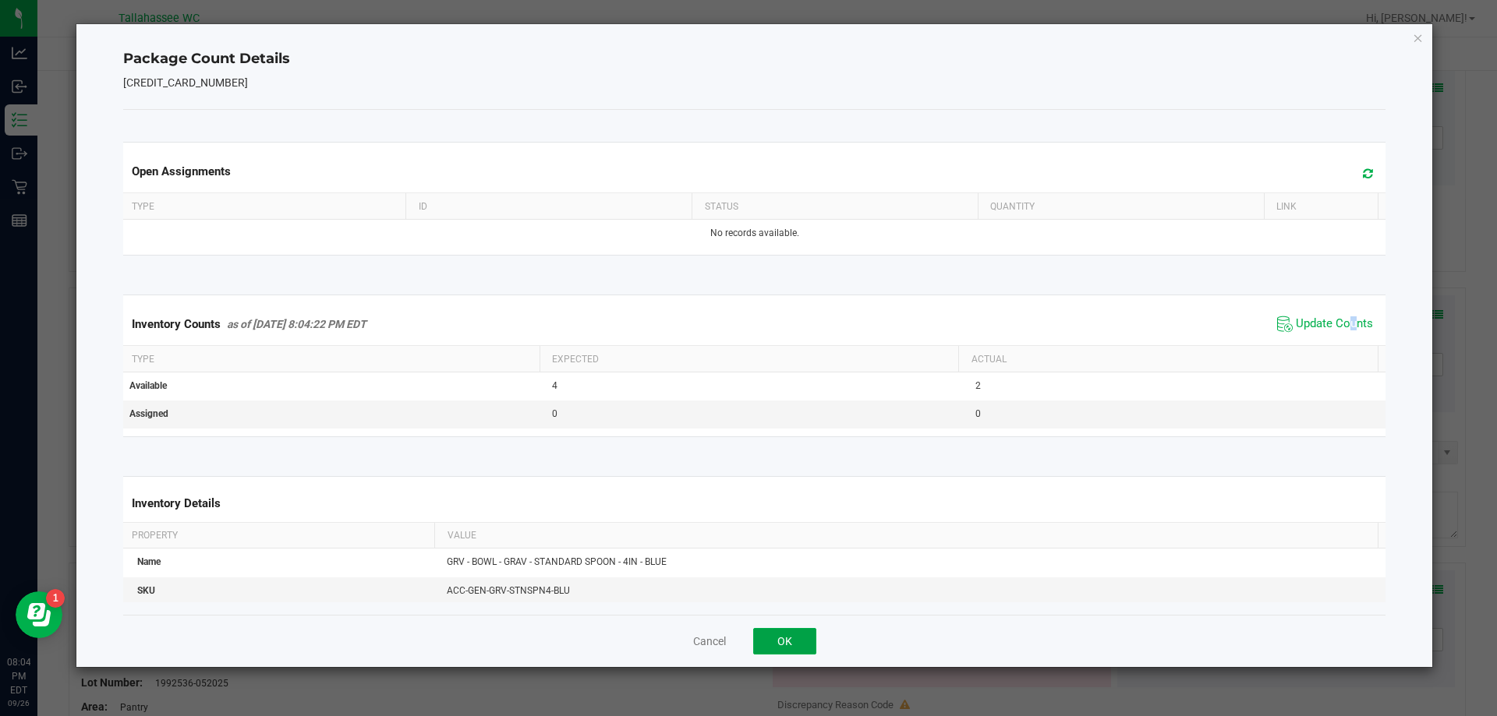
click at [770, 640] on button "OK" at bounding box center [784, 641] width 63 height 27
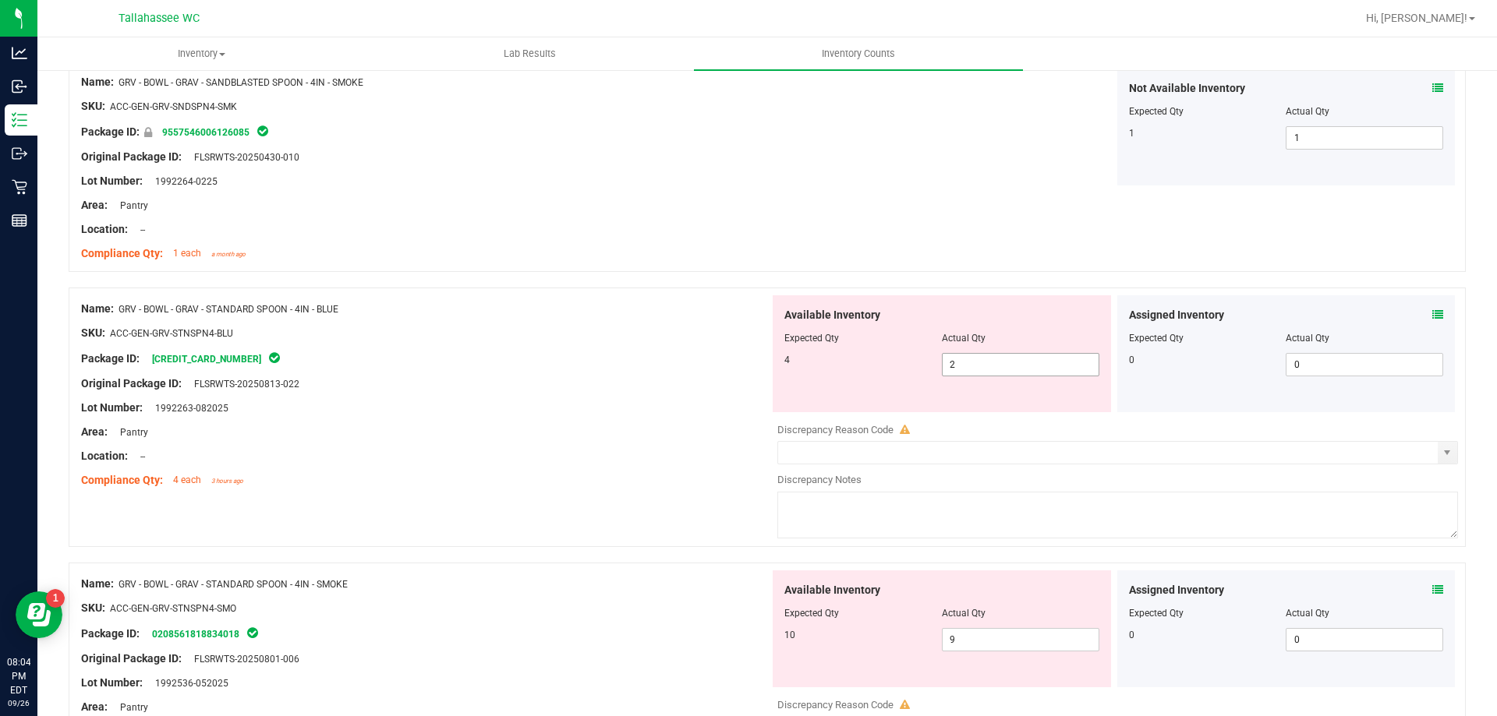
click at [1035, 366] on span "2 2" at bounding box center [1020, 364] width 157 height 23
type input "4"
click at [727, 416] on div at bounding box center [425, 420] width 688 height 8
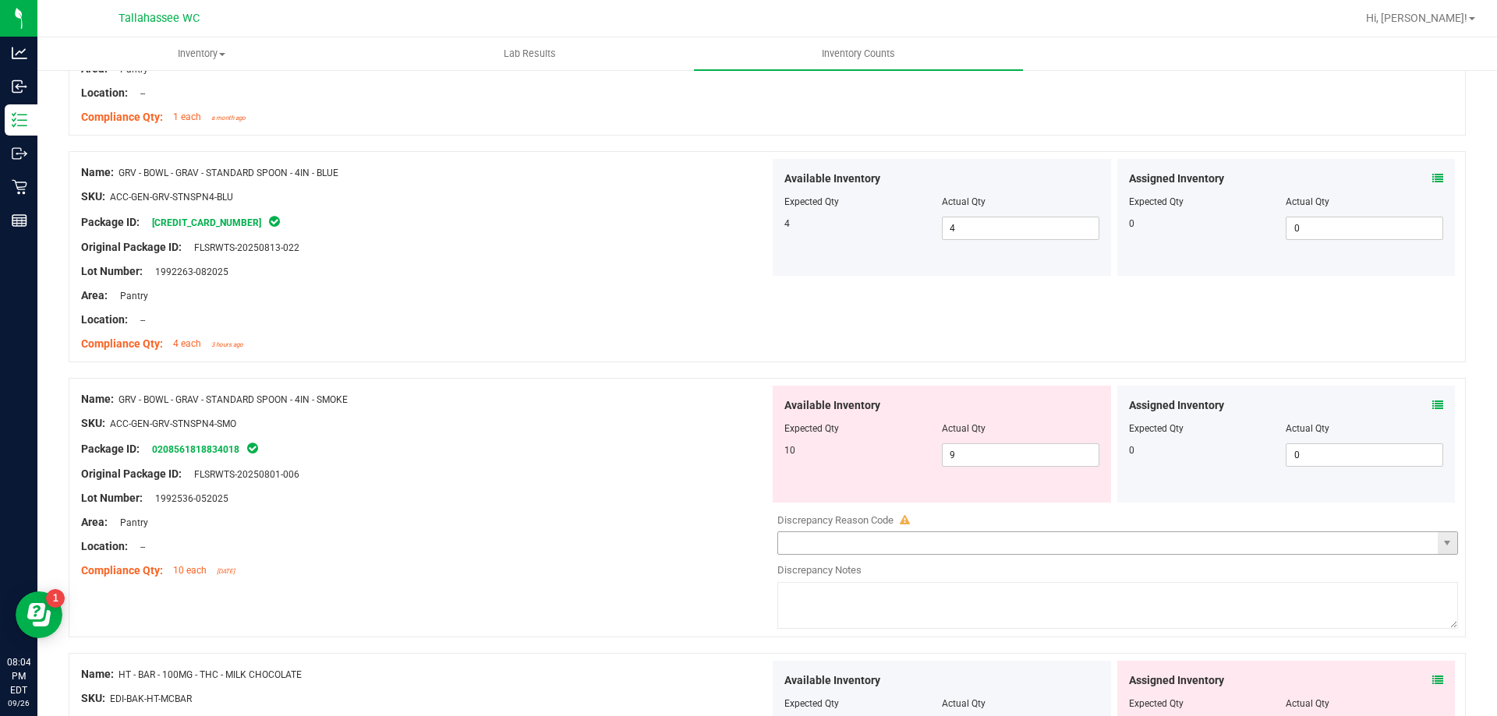
scroll to position [702, 0]
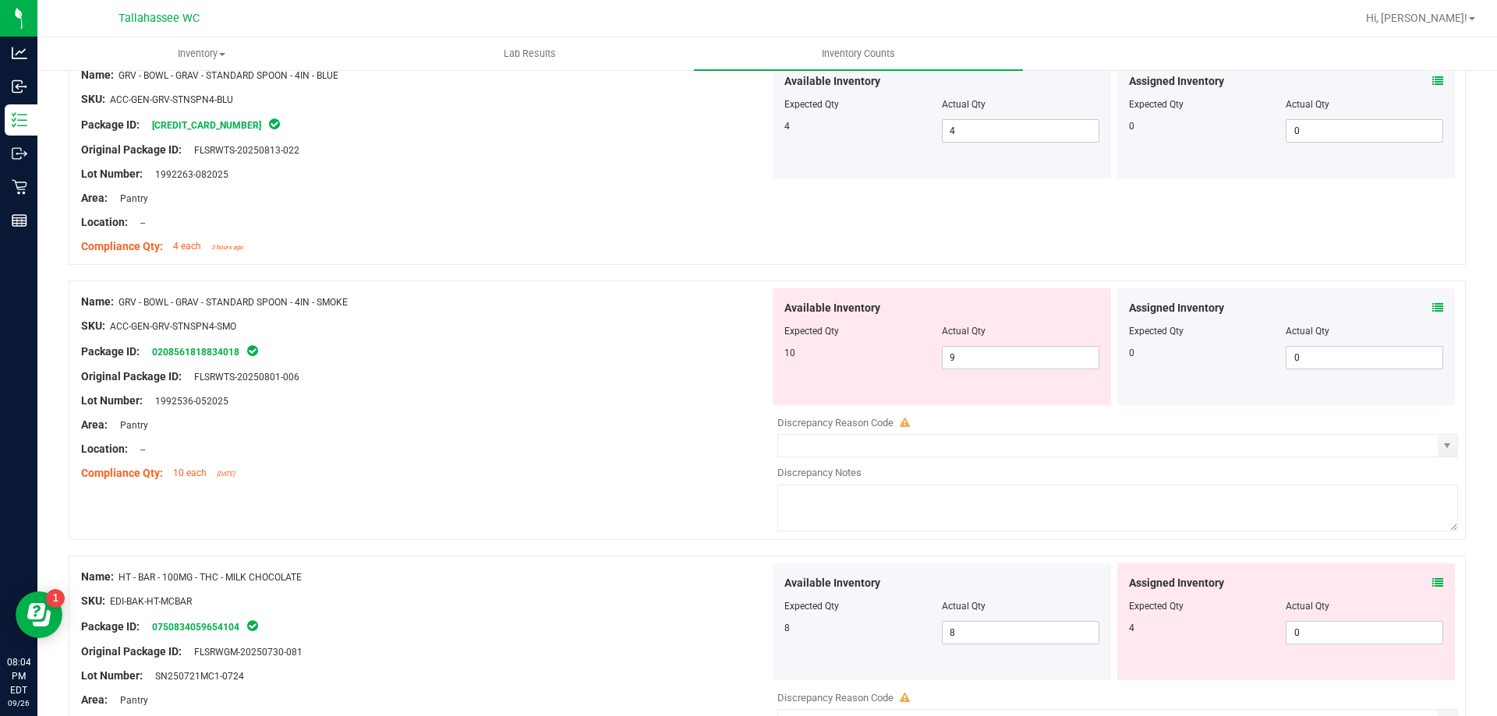
click at [1432, 307] on icon at bounding box center [1437, 307] width 11 height 11
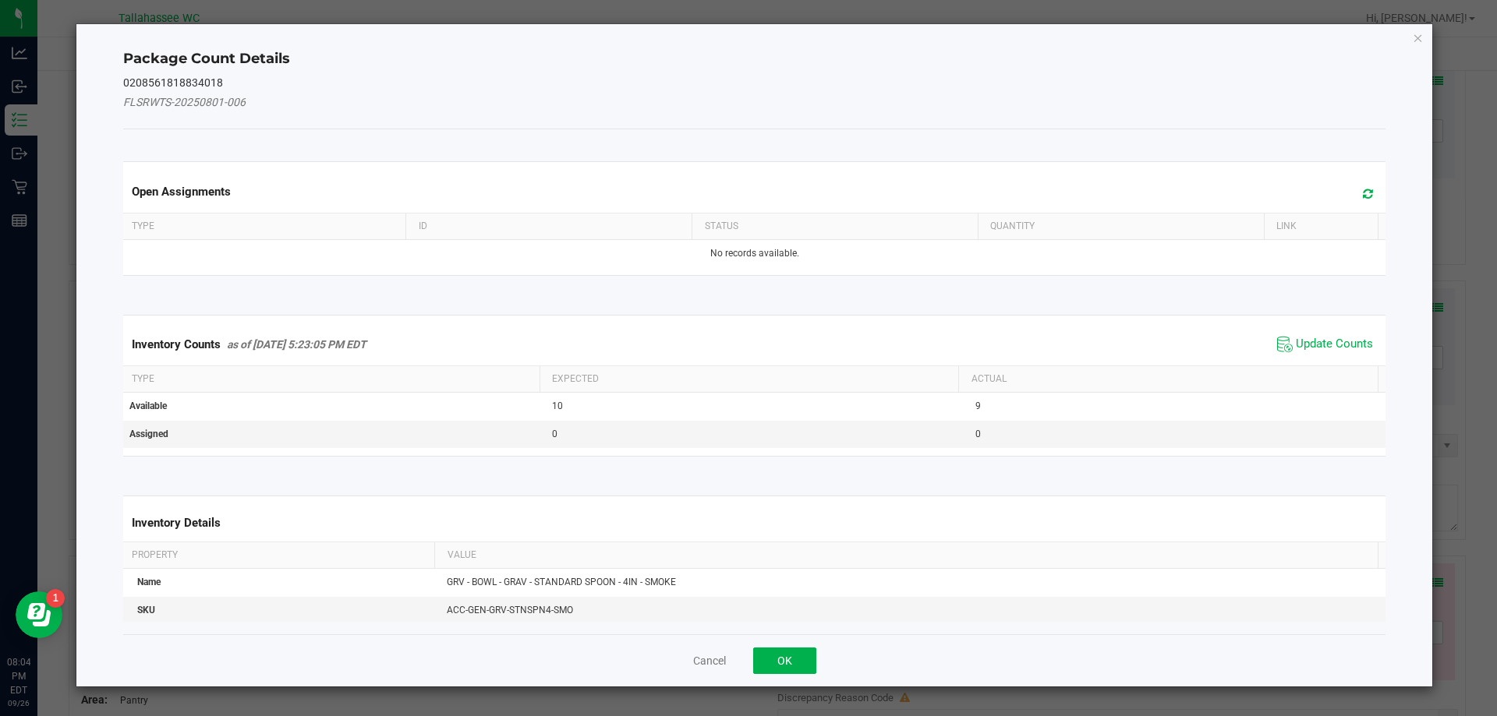
drag, startPoint x: 1319, startPoint y: 343, endPoint x: 1031, endPoint y: 458, distance: 309.6
click at [1318, 343] on span "Update Counts" at bounding box center [1333, 345] width 77 height 16
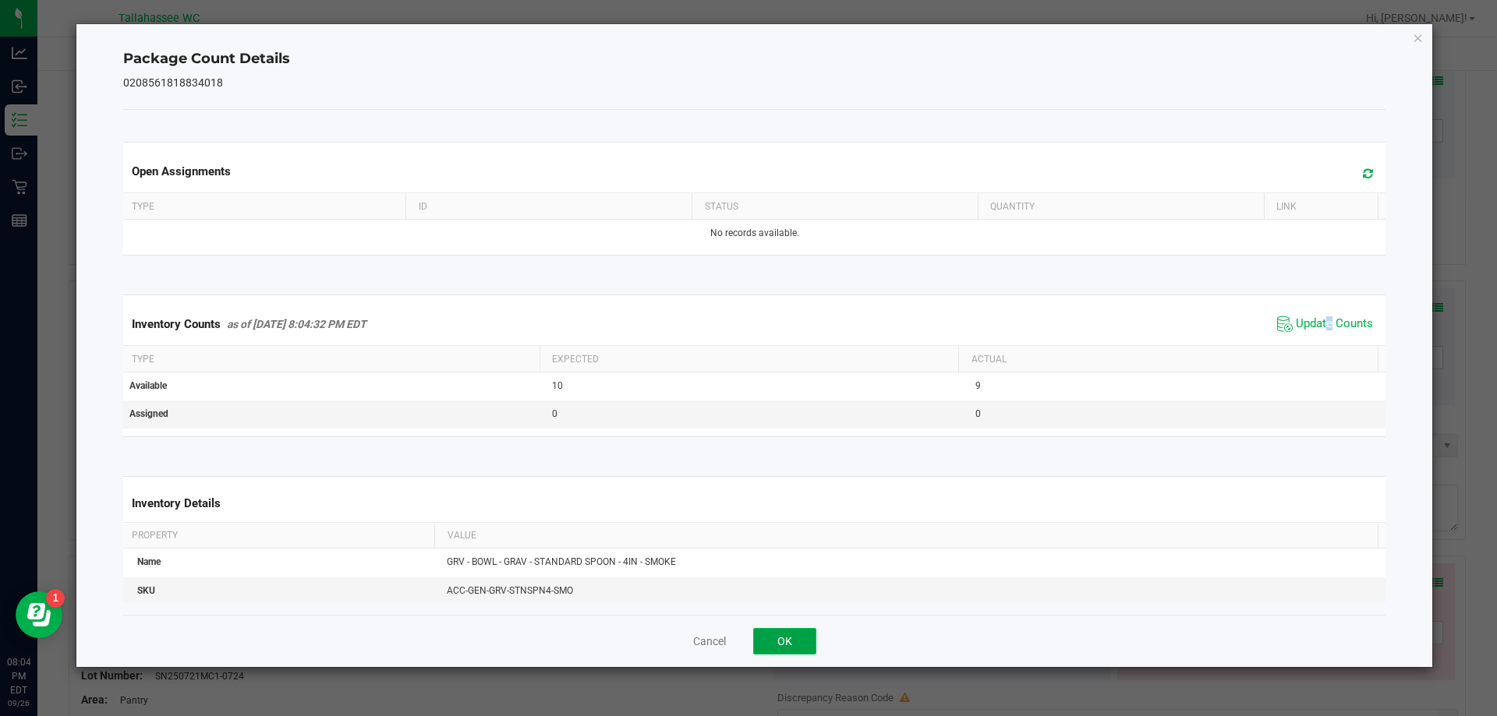
click at [796, 649] on button "OK" at bounding box center [784, 641] width 63 height 27
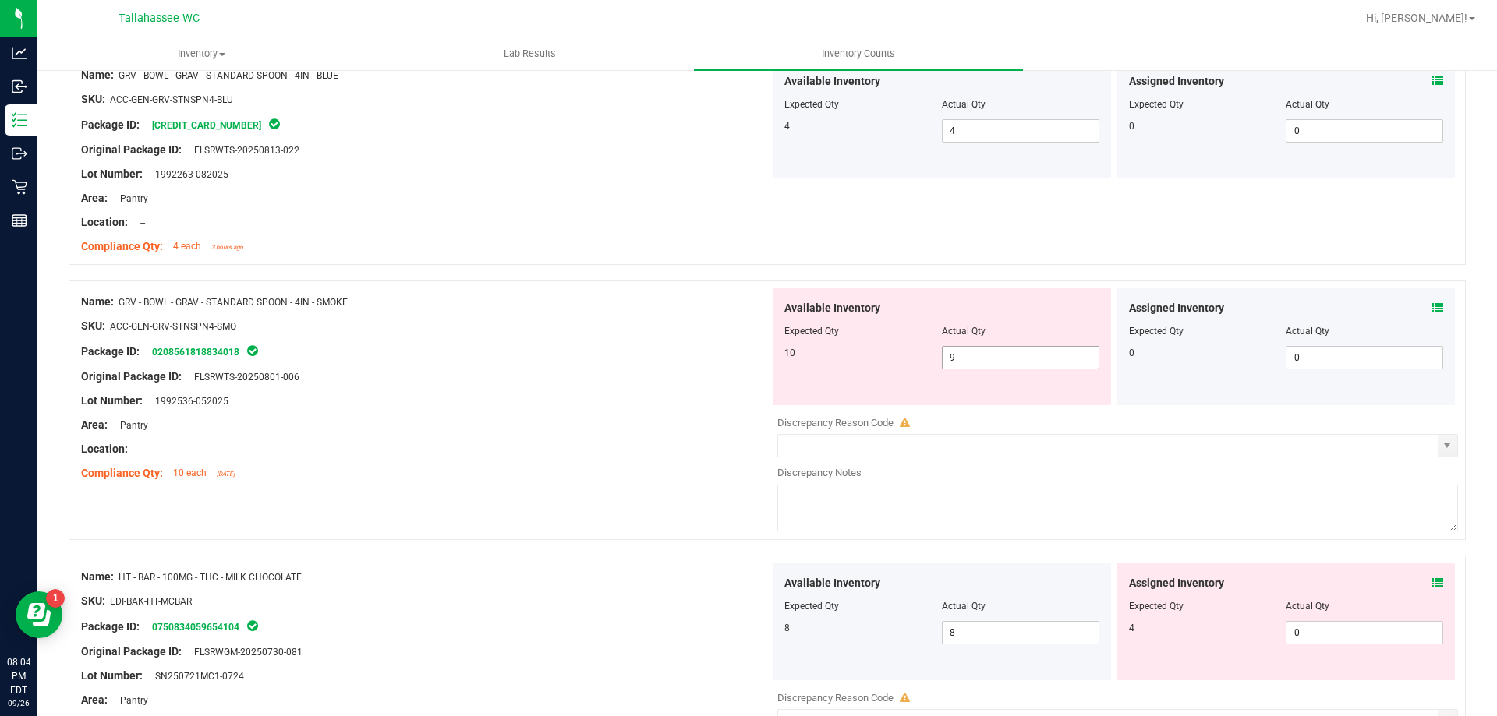
click at [1028, 359] on span "9 9" at bounding box center [1020, 357] width 157 height 23
type input "10"
click at [528, 471] on div "Compliance Qty: 10 each 6 days ago" at bounding box center [425, 473] width 688 height 16
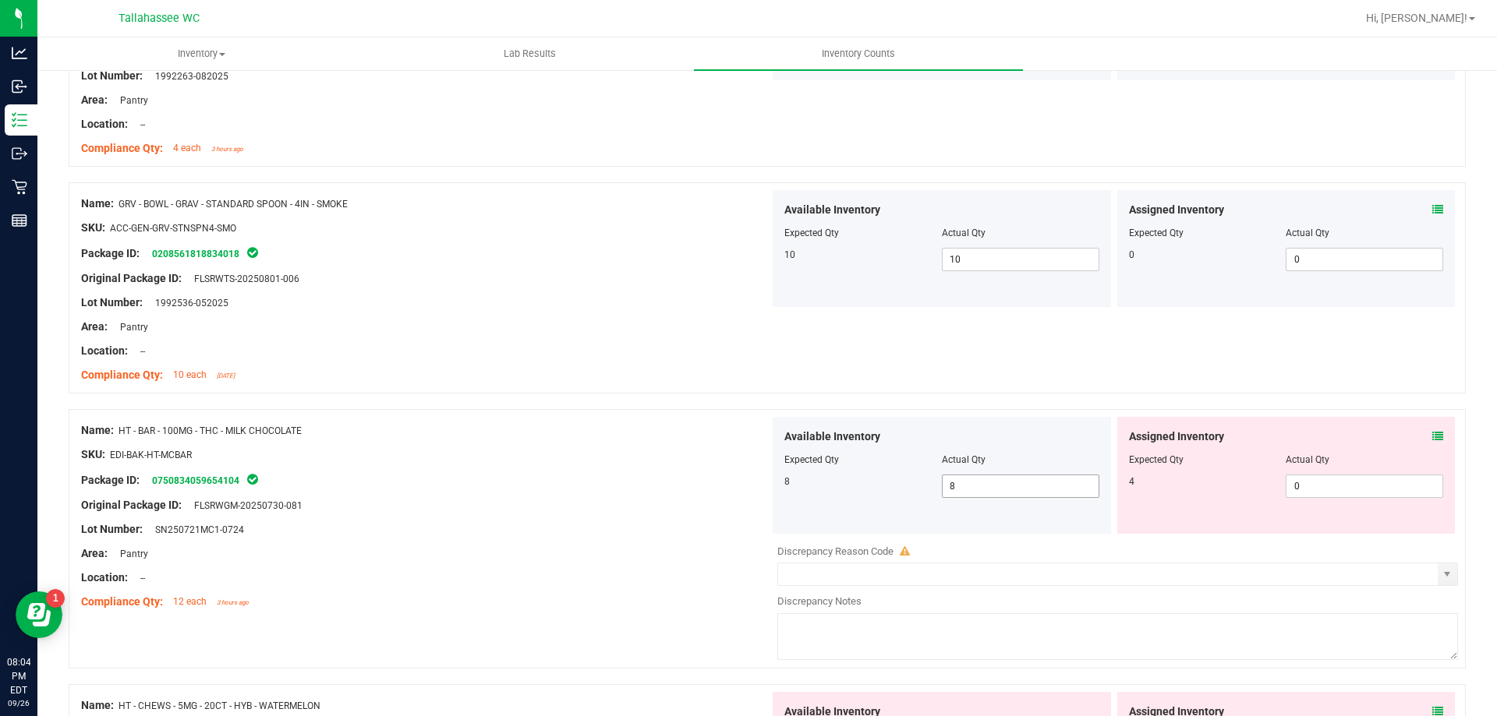
scroll to position [857, 0]
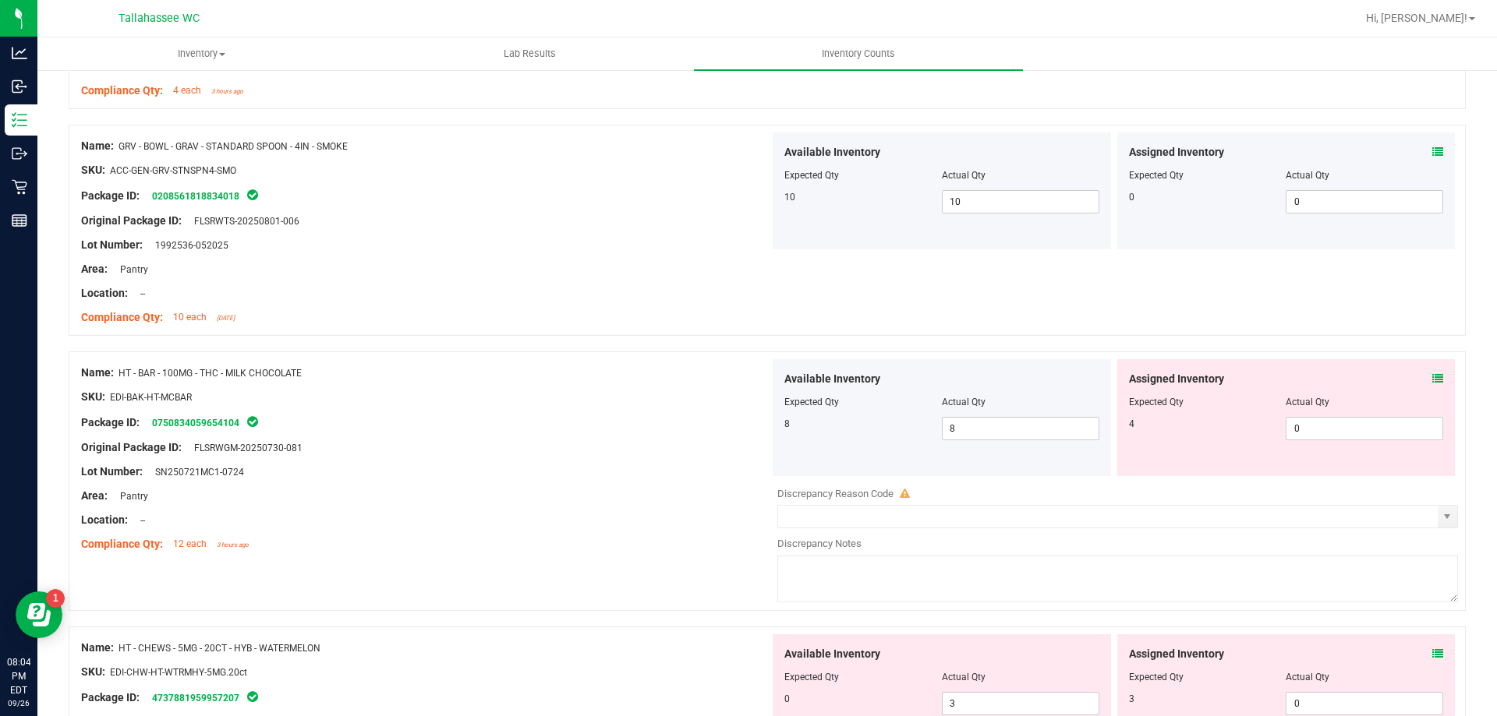
click at [1431, 379] on div "Assigned Inventory Expected Qty Actual Qty 4 0 0" at bounding box center [1286, 417] width 338 height 117
click at [1432, 377] on icon at bounding box center [1437, 378] width 11 height 11
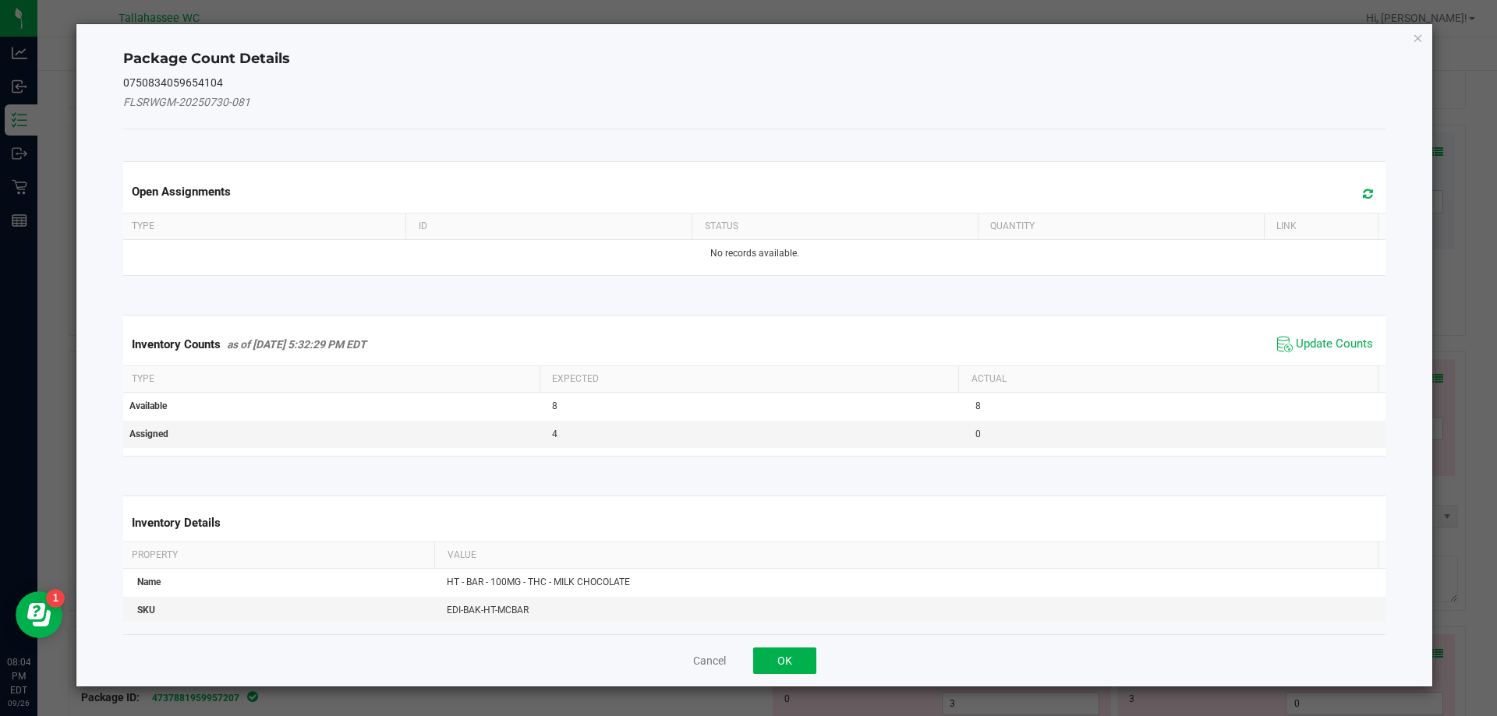
click at [1319, 351] on span "Update Counts" at bounding box center [1333, 345] width 77 height 16
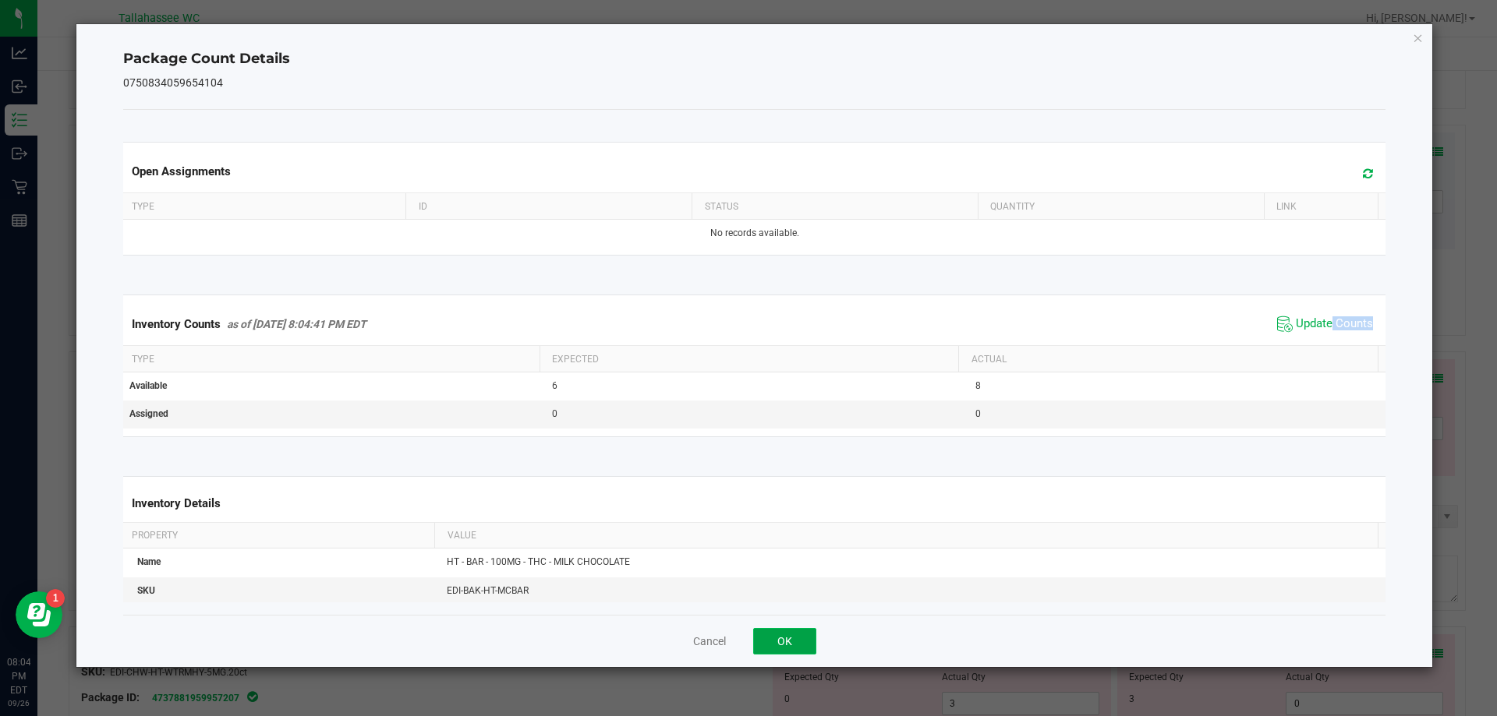
click at [805, 647] on button "OK" at bounding box center [784, 641] width 63 height 27
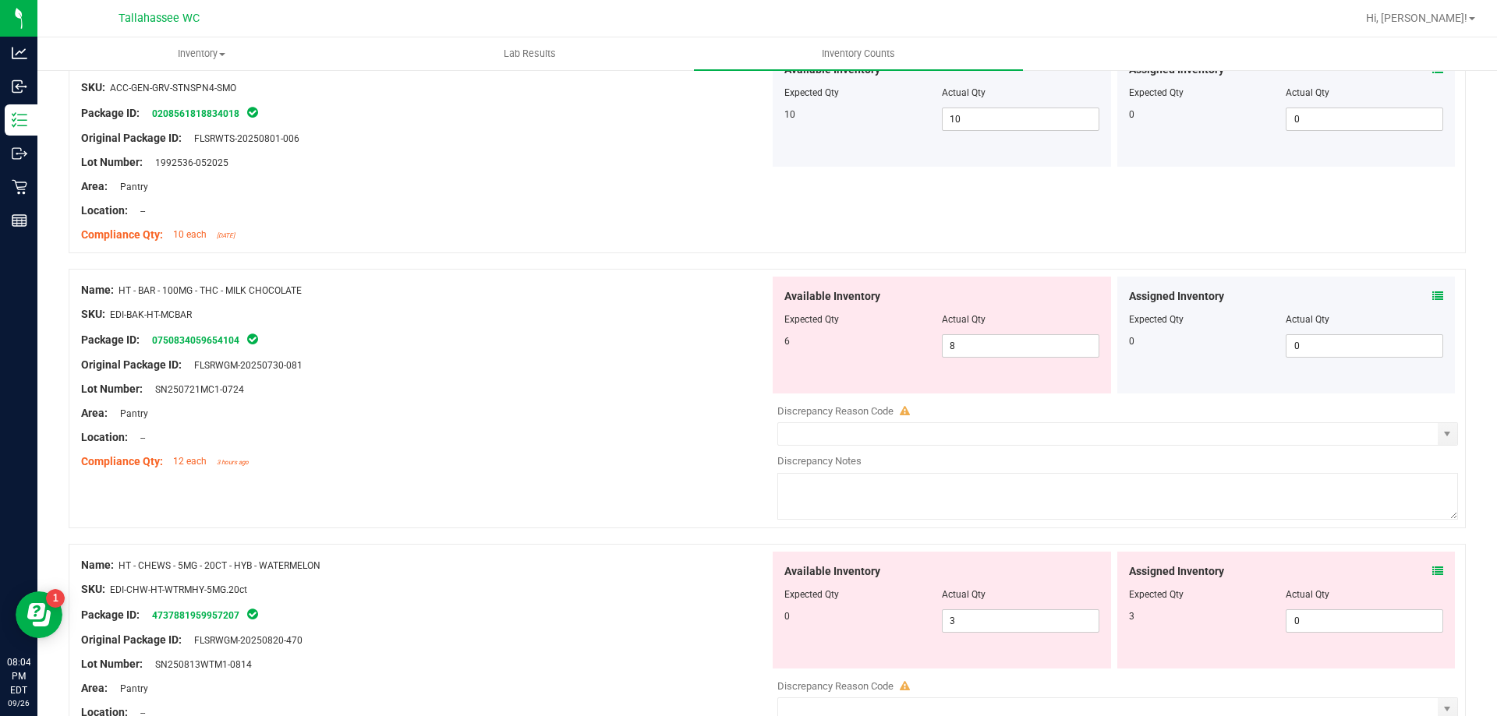
scroll to position [1013, 0]
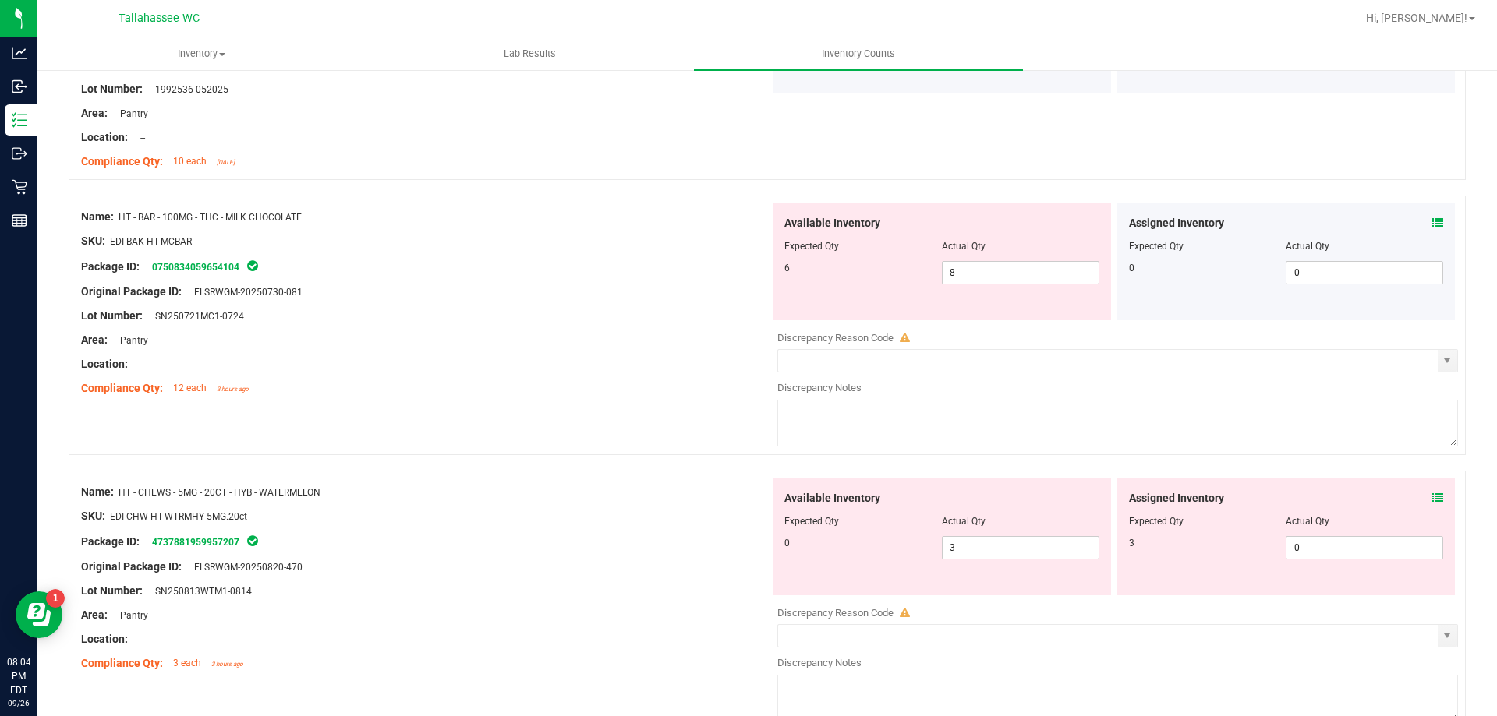
click at [1432, 493] on icon at bounding box center [1437, 498] width 11 height 11
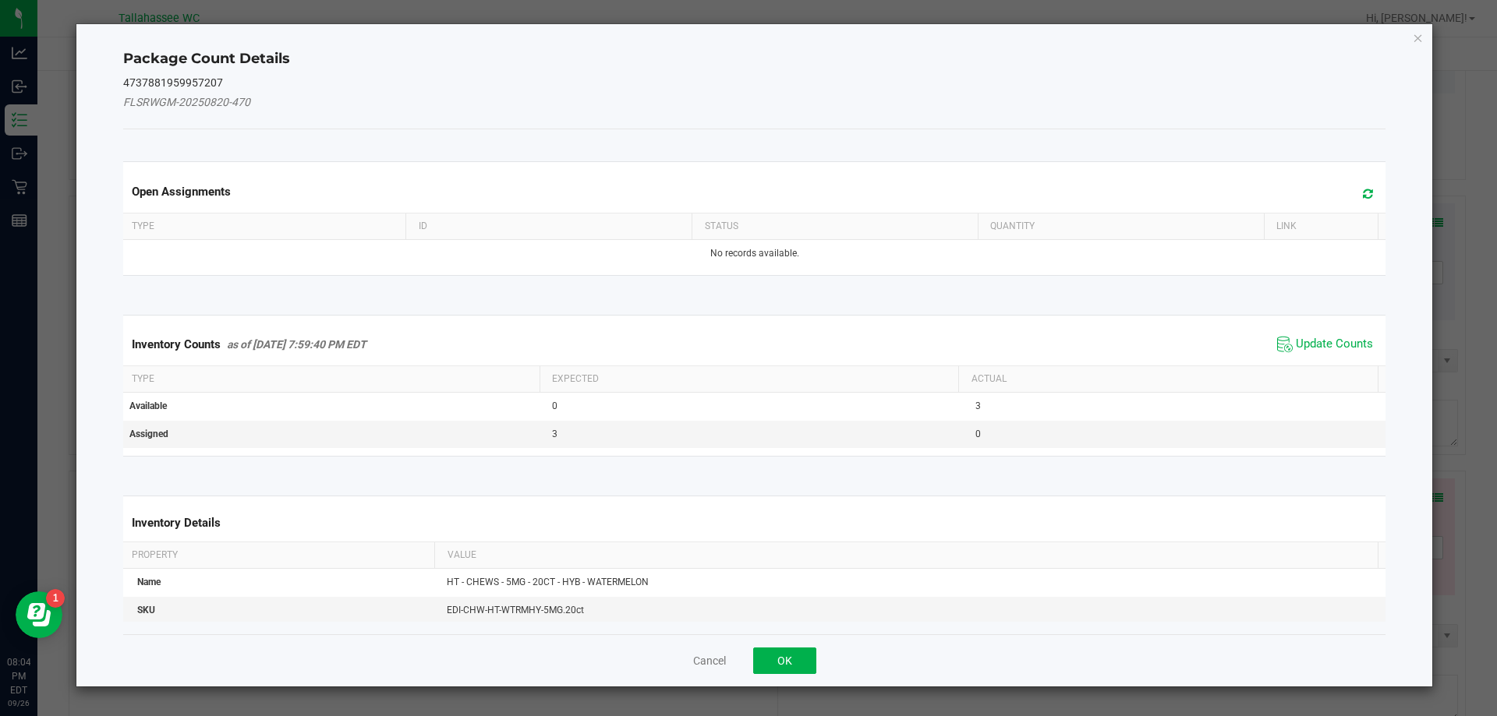
drag, startPoint x: 1316, startPoint y: 347, endPoint x: 972, endPoint y: 525, distance: 388.0
click at [1316, 347] on span "Update Counts" at bounding box center [1333, 345] width 77 height 16
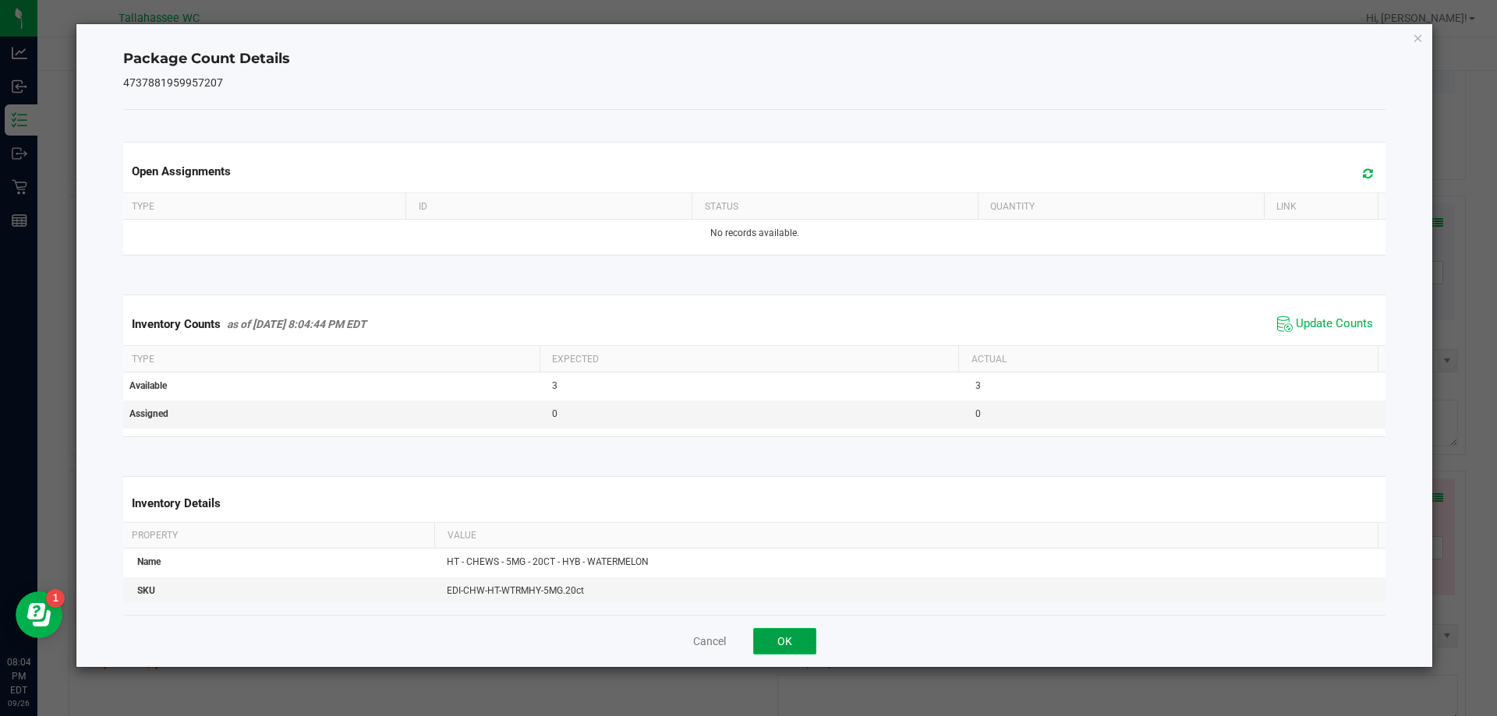
click at [793, 643] on button "OK" at bounding box center [784, 641] width 63 height 27
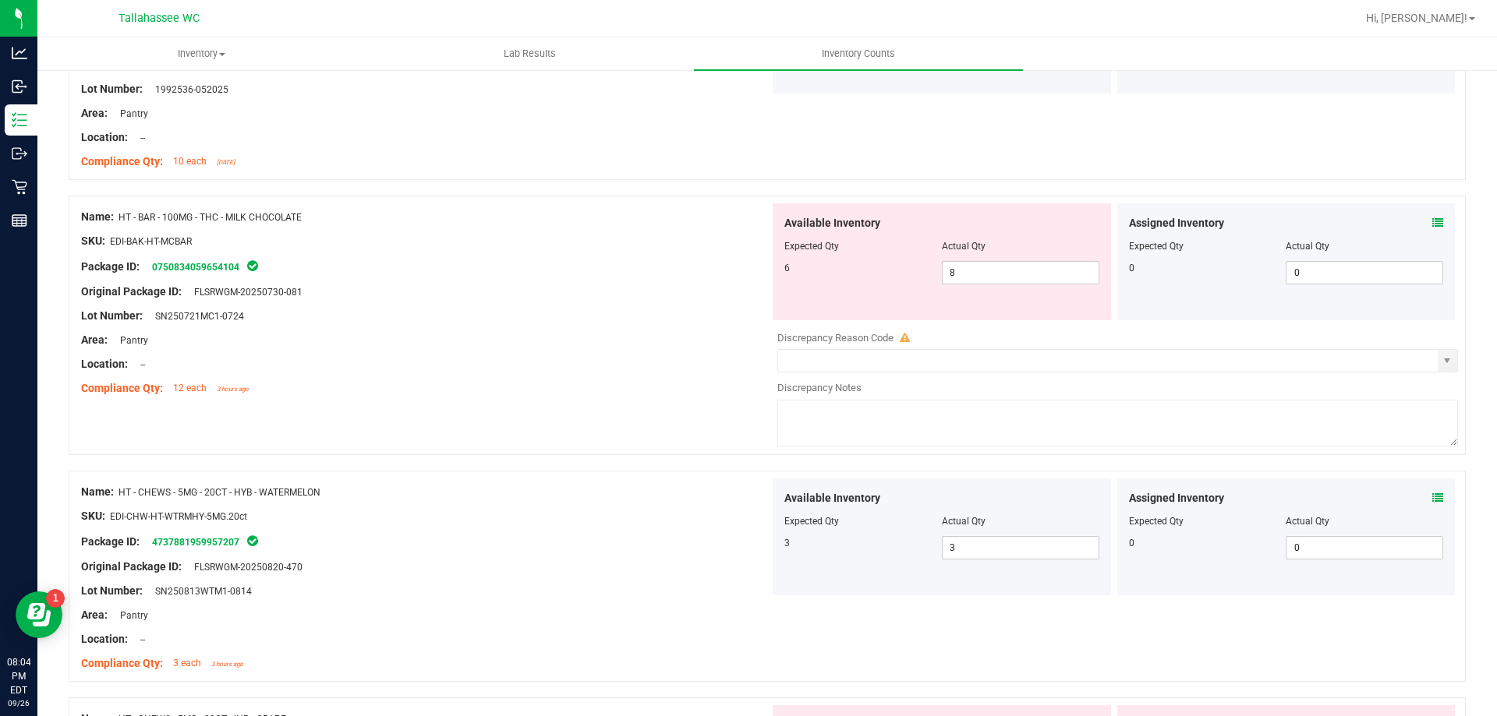
scroll to position [1247, 0]
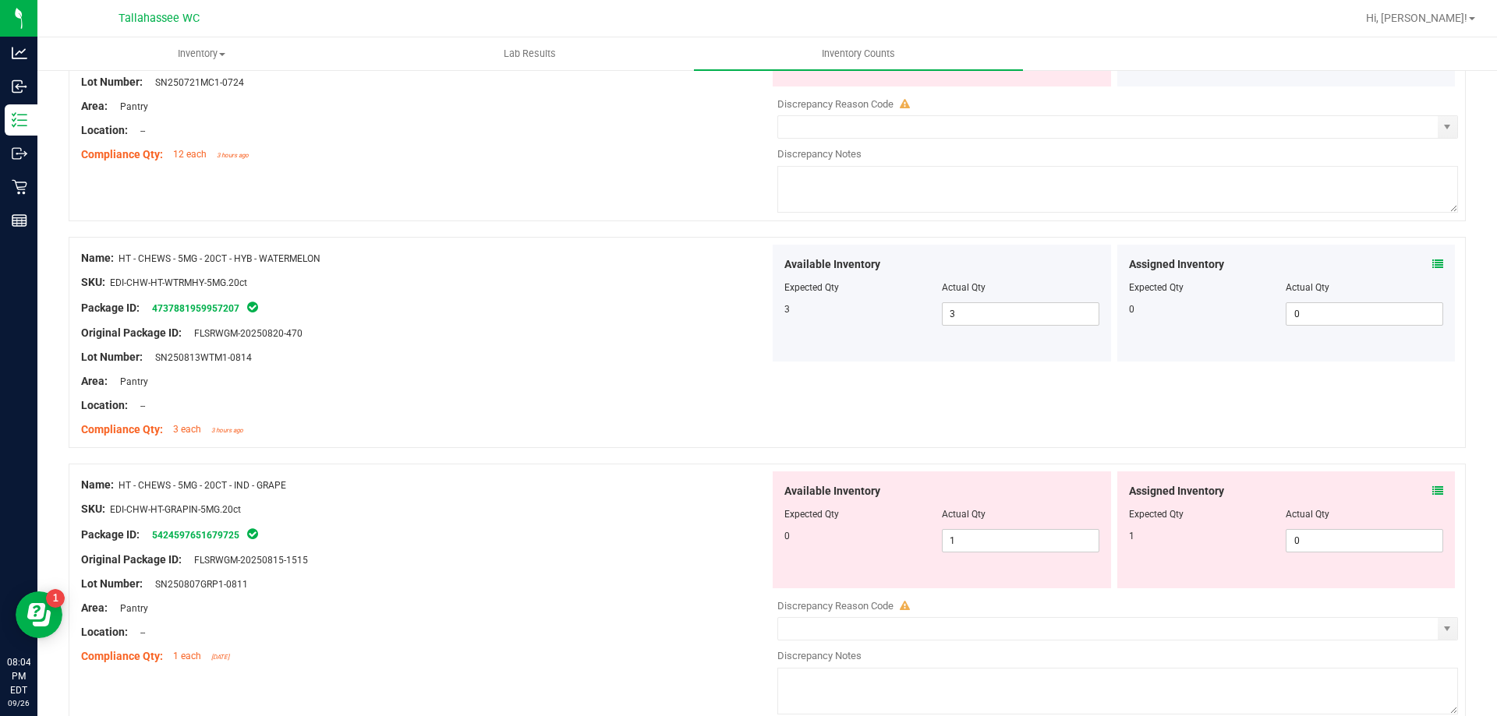
click at [1432, 489] on icon at bounding box center [1437, 491] width 11 height 11
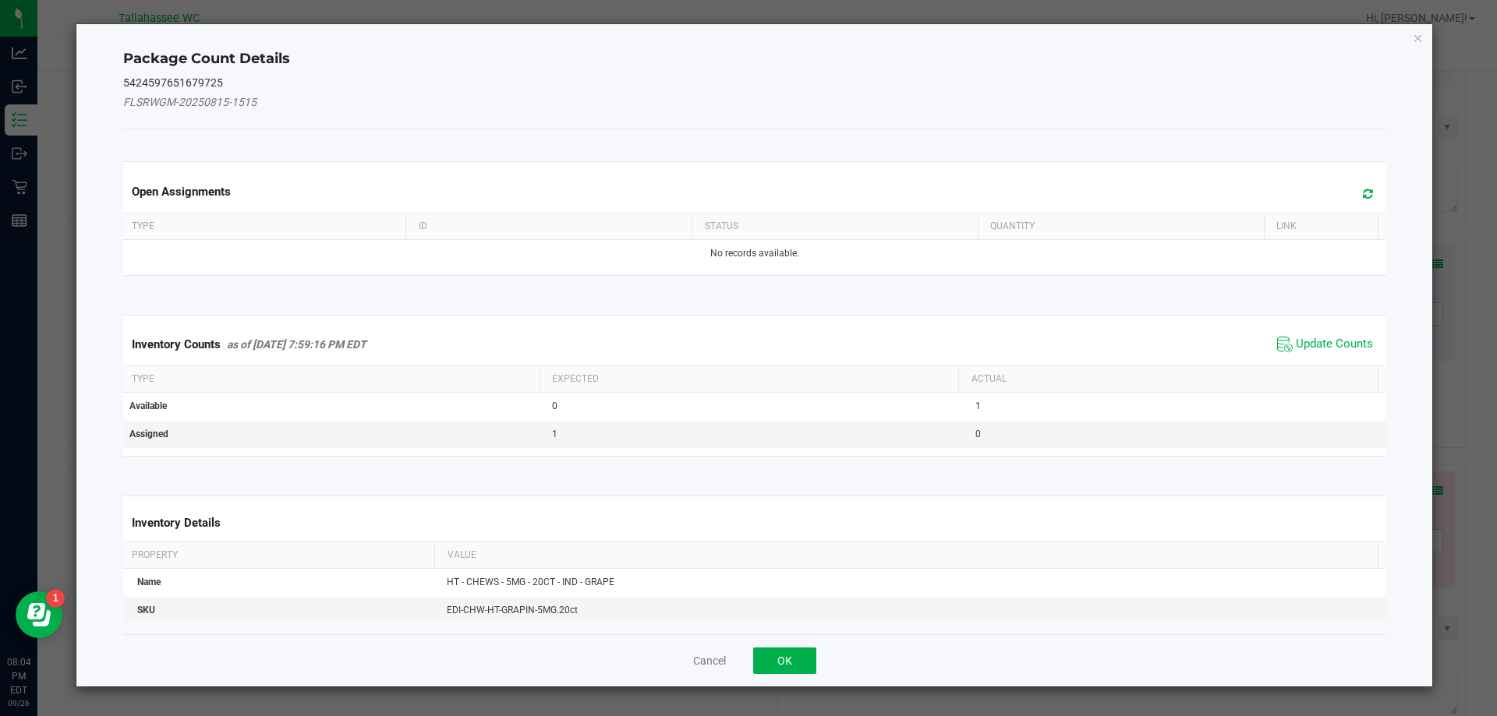
click at [1346, 341] on span "Update Counts" at bounding box center [1333, 345] width 77 height 16
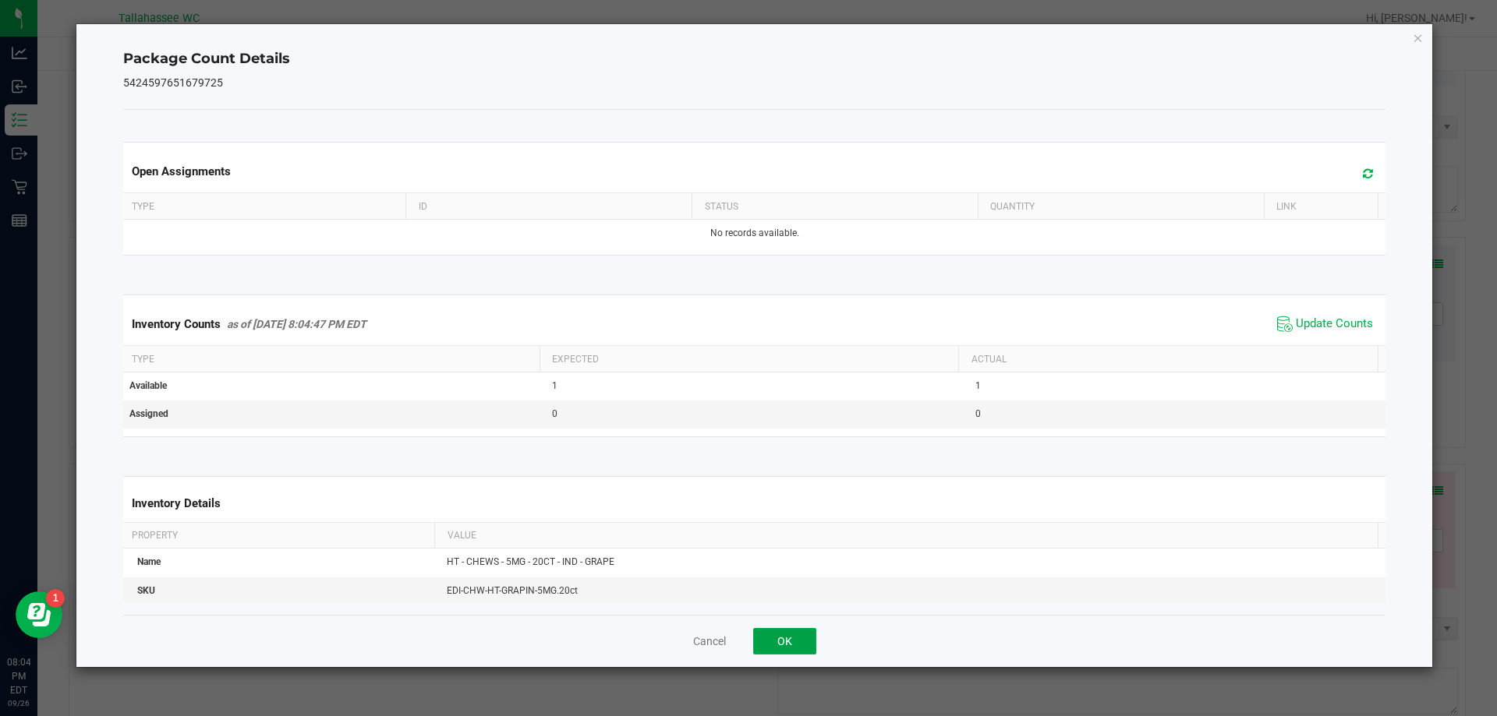
click at [768, 637] on button "OK" at bounding box center [784, 641] width 63 height 27
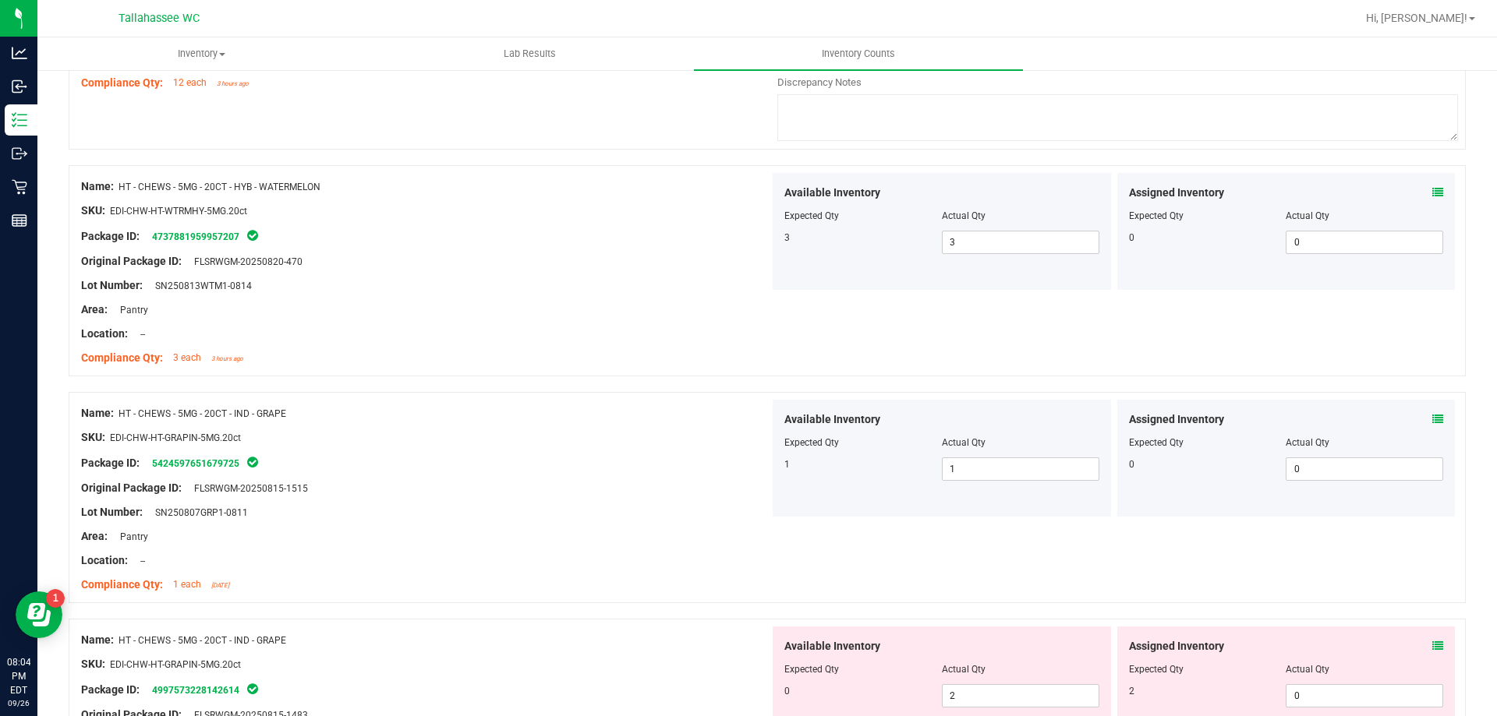
scroll to position [1559, 0]
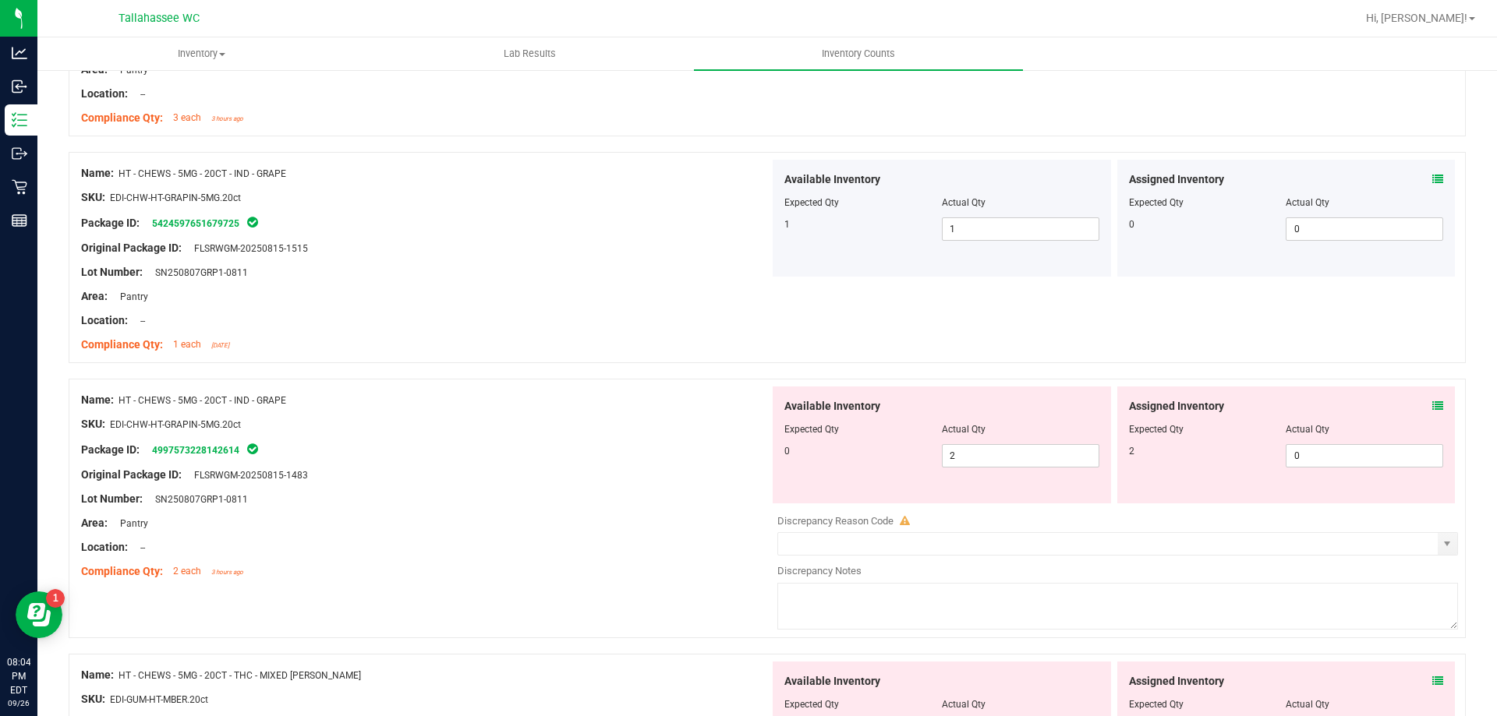
click at [1432, 401] on icon at bounding box center [1437, 406] width 11 height 11
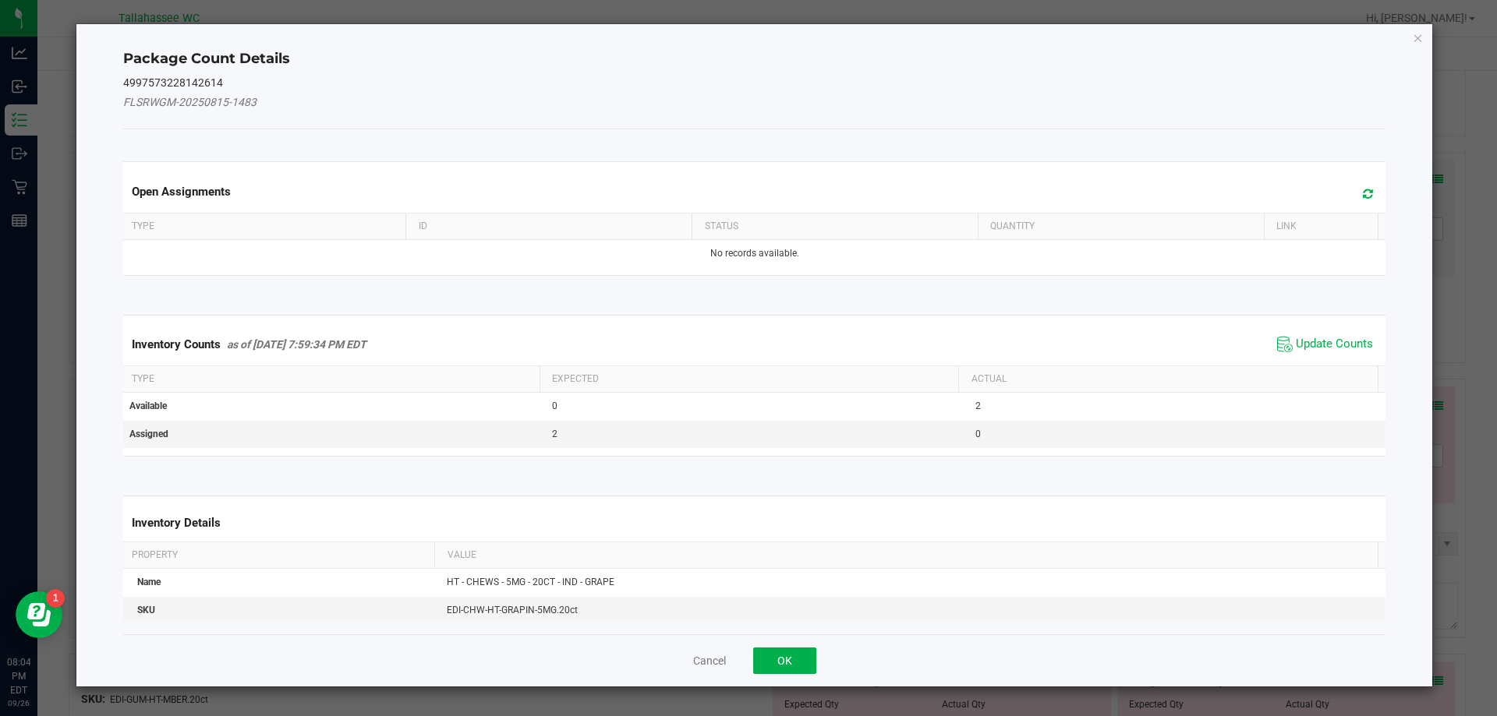
drag, startPoint x: 1296, startPoint y: 339, endPoint x: 1267, endPoint y: 377, distance: 48.3
click at [1295, 341] on span "Update Counts" at bounding box center [1333, 345] width 77 height 16
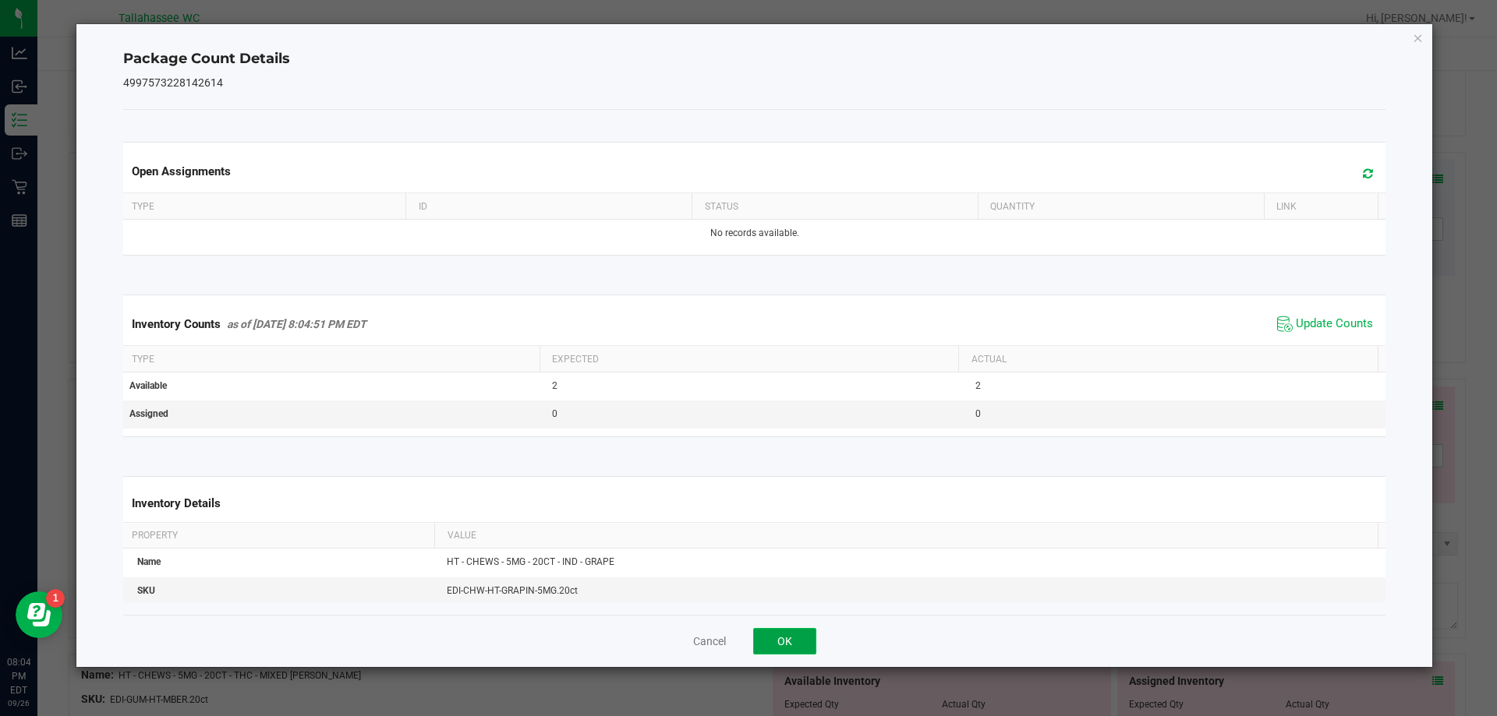
click at [792, 639] on button "OK" at bounding box center [784, 641] width 63 height 27
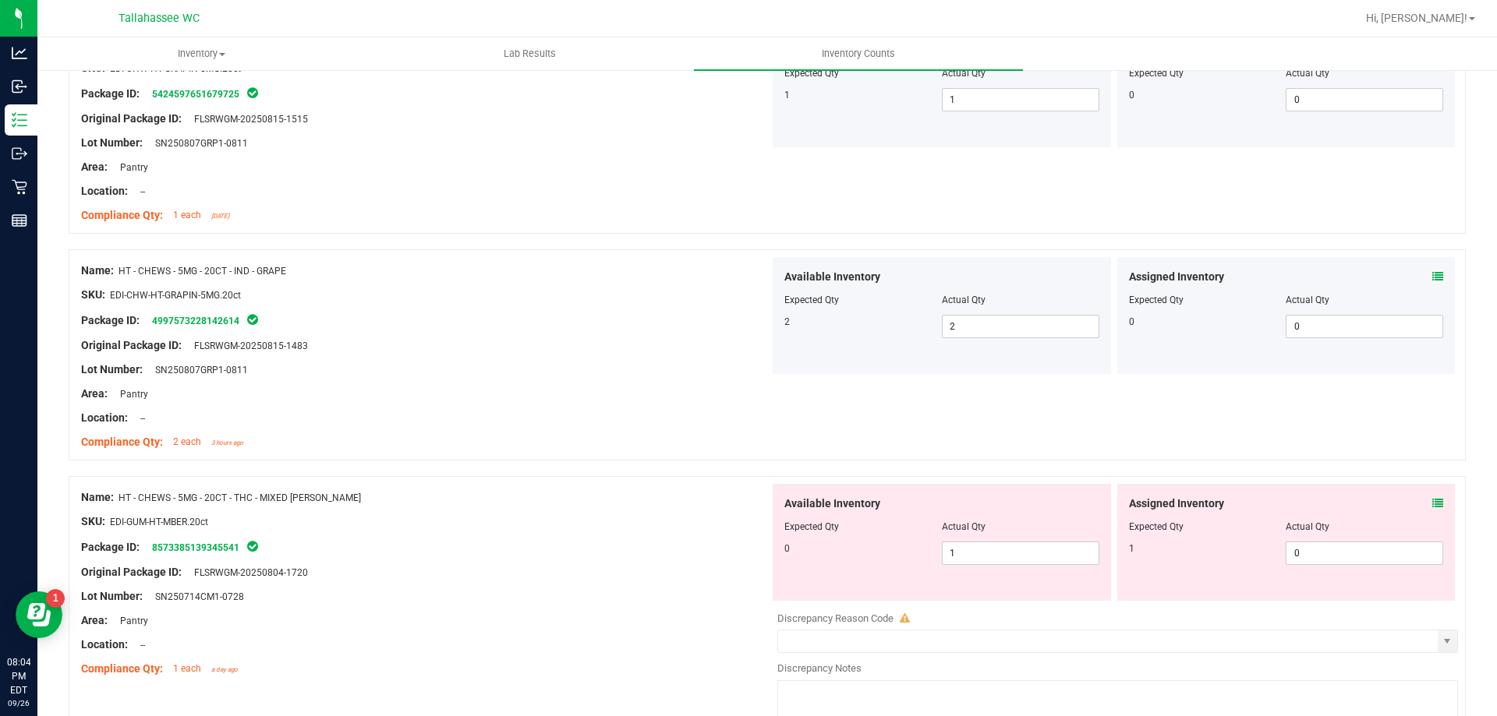
scroll to position [1793, 0]
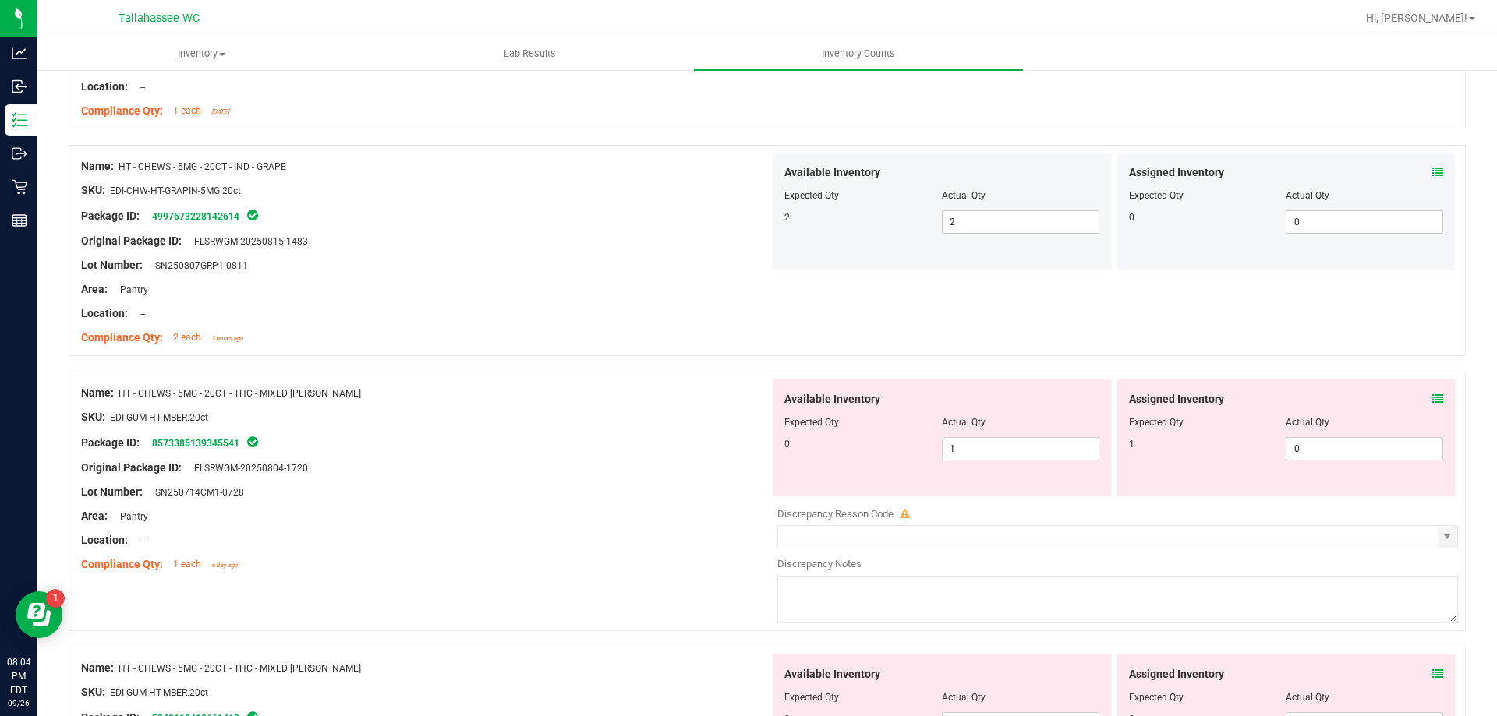
click at [1416, 391] on div "Assigned Inventory" at bounding box center [1286, 399] width 315 height 16
click at [1432, 398] on icon at bounding box center [1437, 399] width 11 height 11
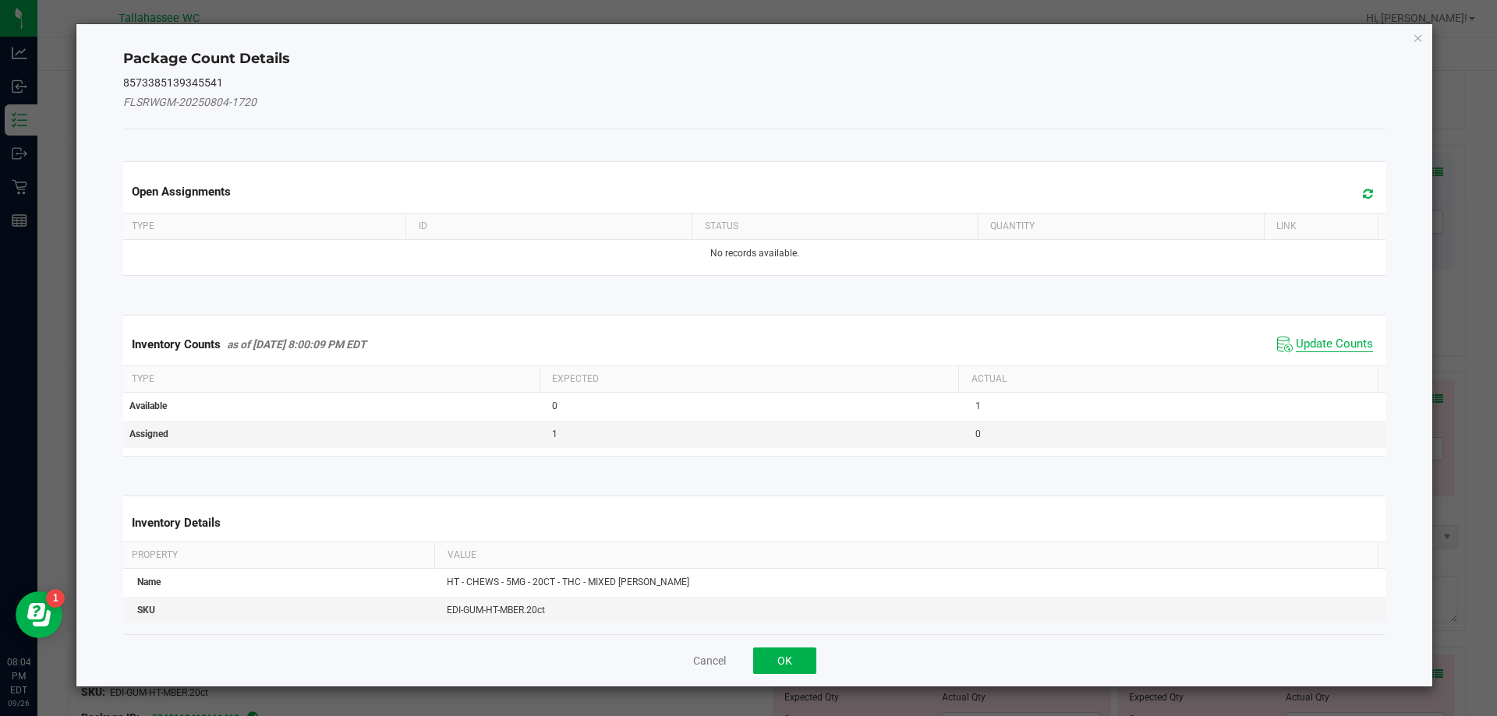
click at [1341, 349] on span "Update Counts" at bounding box center [1333, 345] width 77 height 16
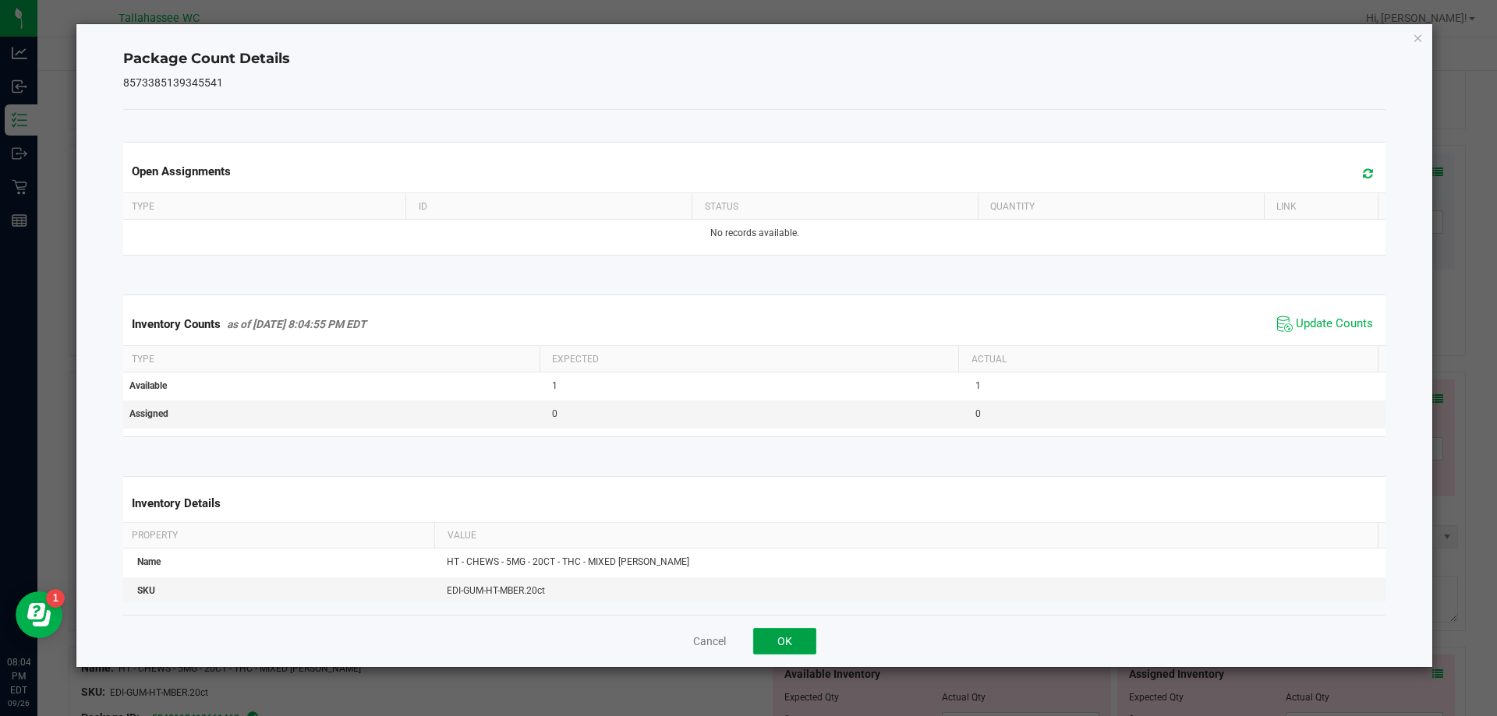
click at [795, 650] on button "OK" at bounding box center [784, 641] width 63 height 27
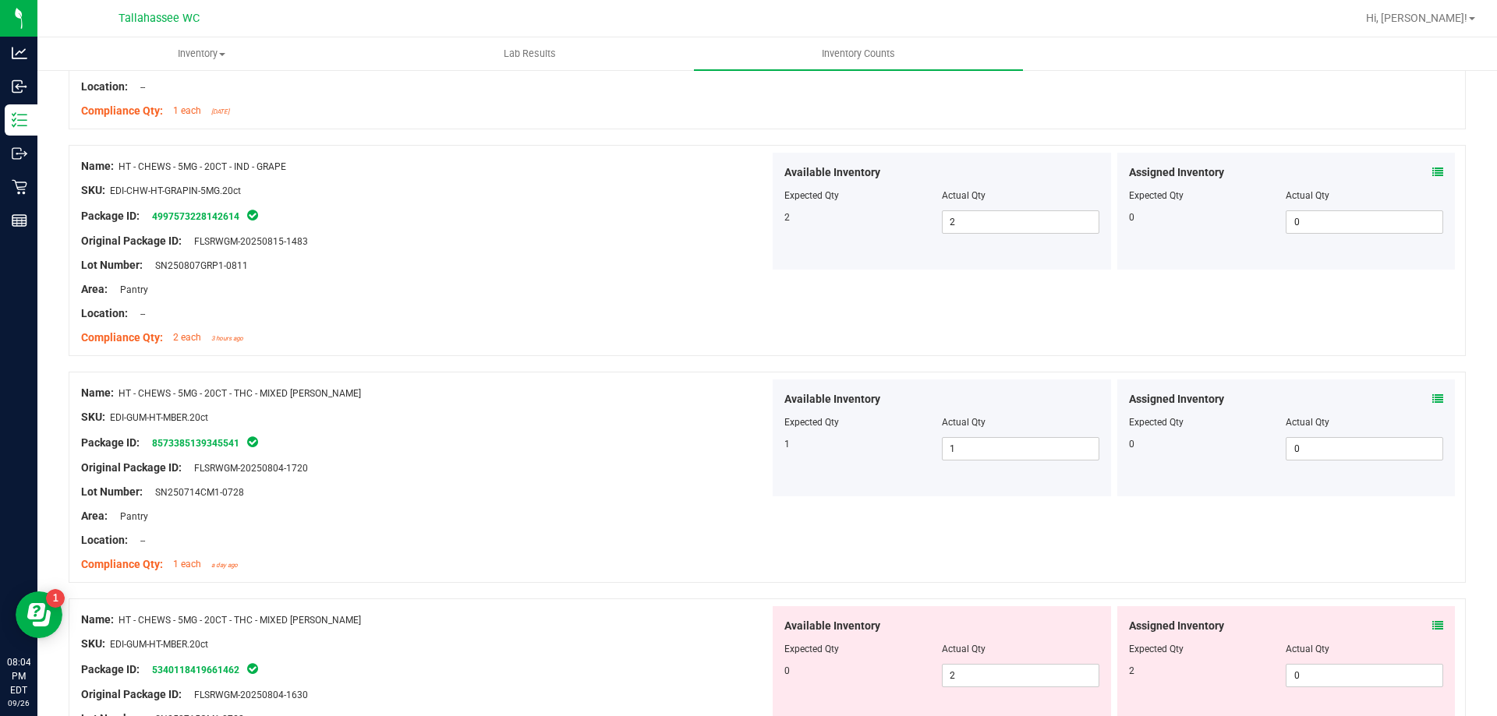
click at [1432, 629] on icon at bounding box center [1437, 625] width 11 height 11
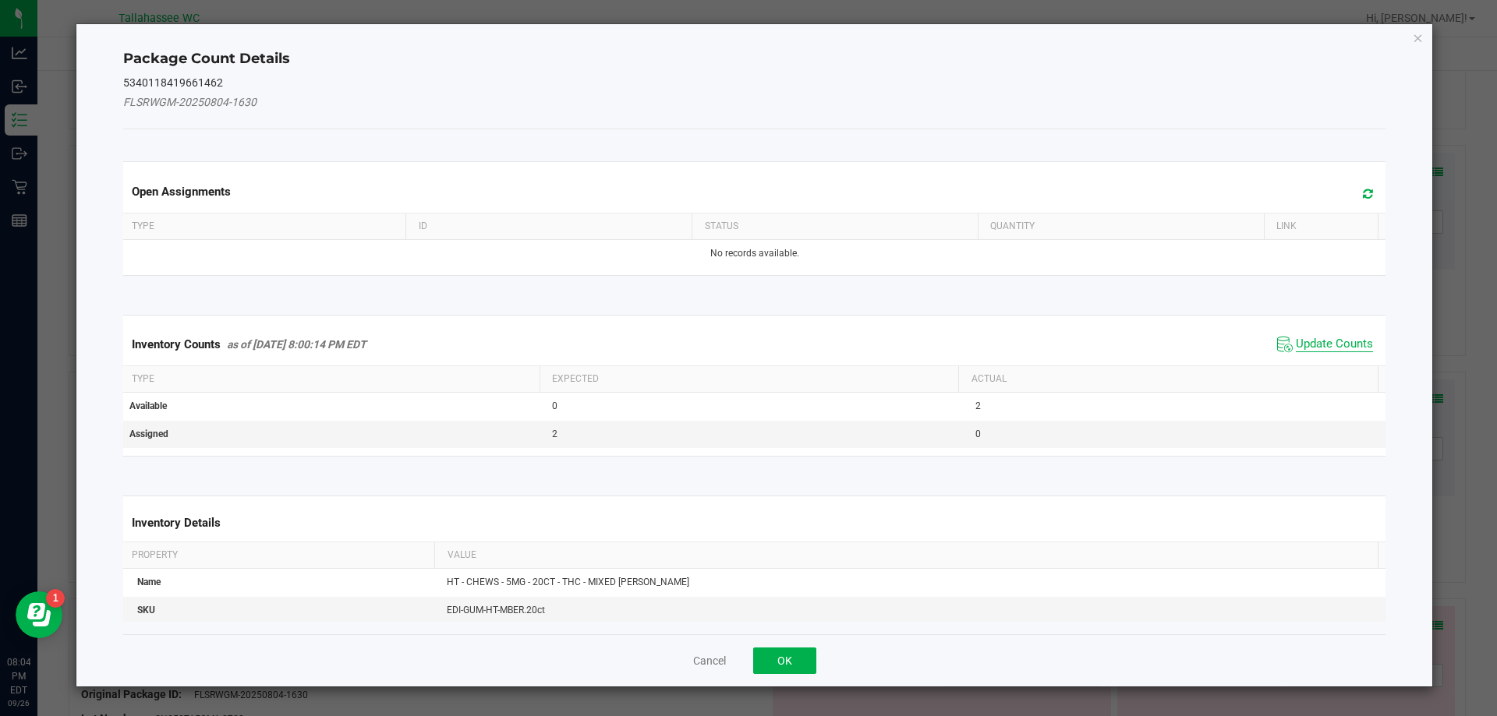
click at [1300, 347] on span "Update Counts" at bounding box center [1333, 345] width 77 height 16
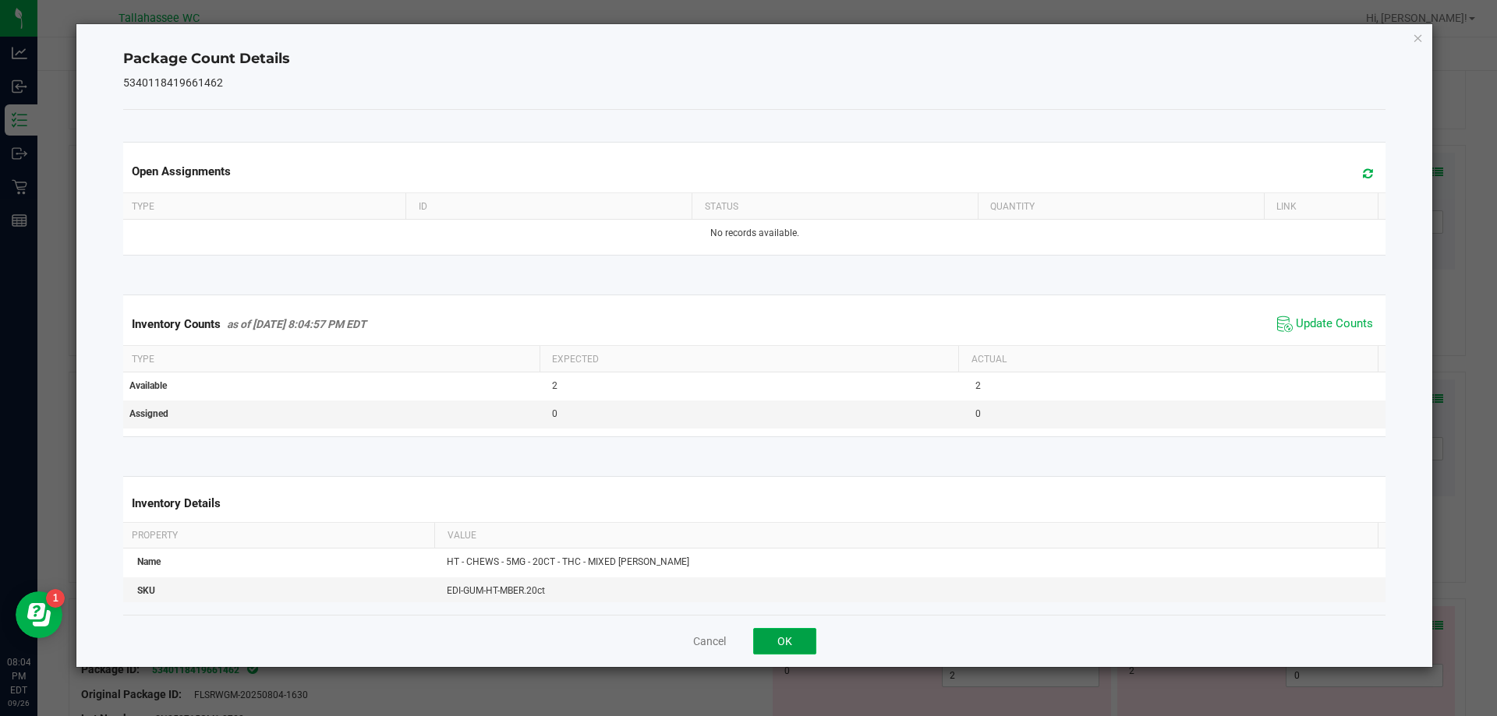
click at [793, 637] on button "OK" at bounding box center [784, 641] width 63 height 27
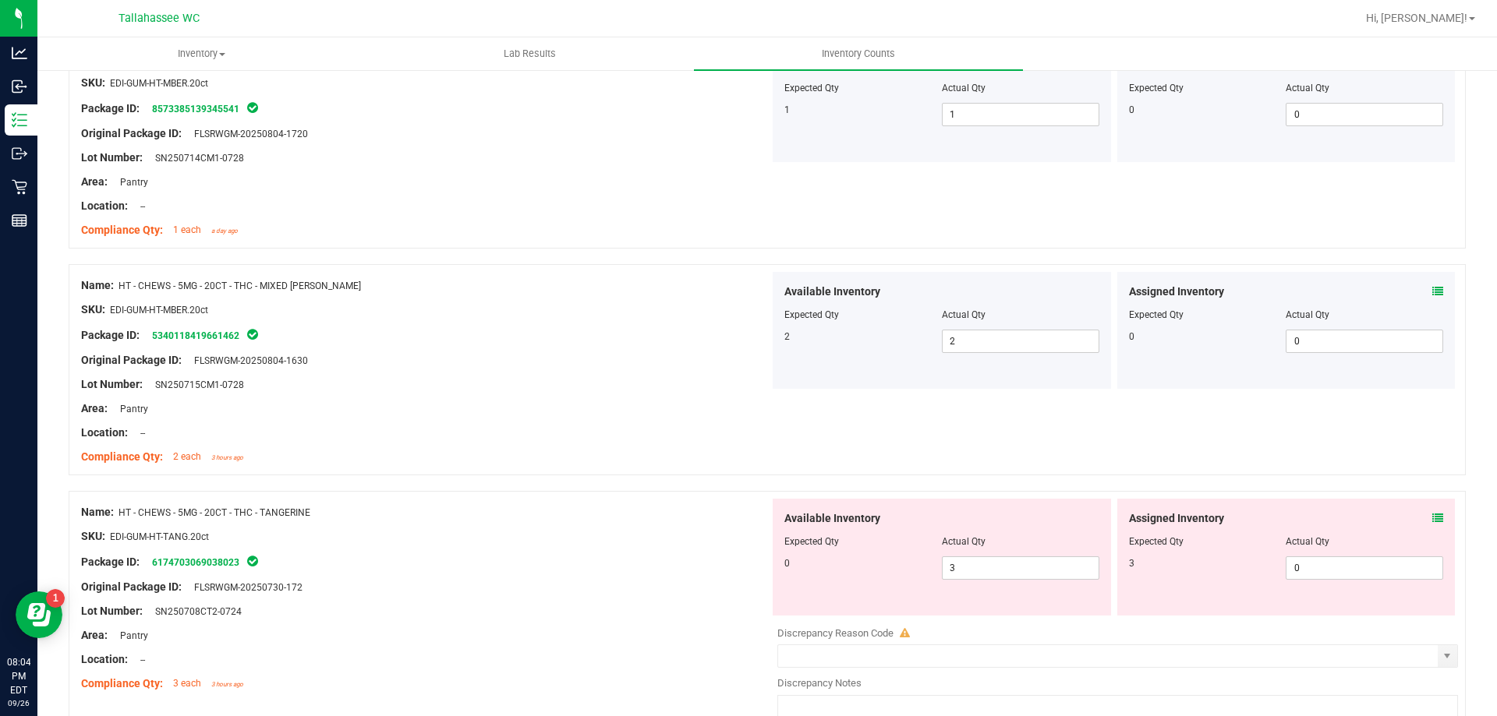
scroll to position [2162, 0]
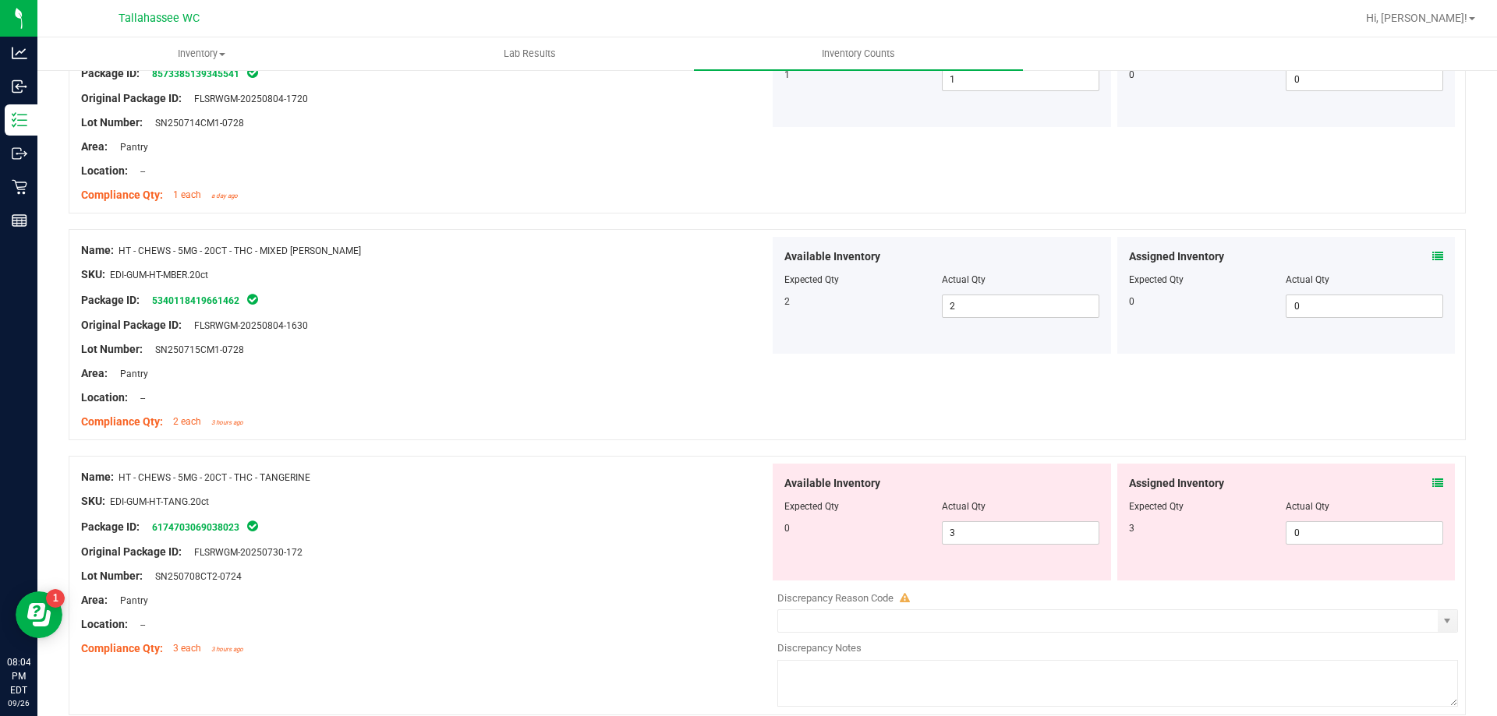
click at [1432, 486] on icon at bounding box center [1437, 483] width 11 height 11
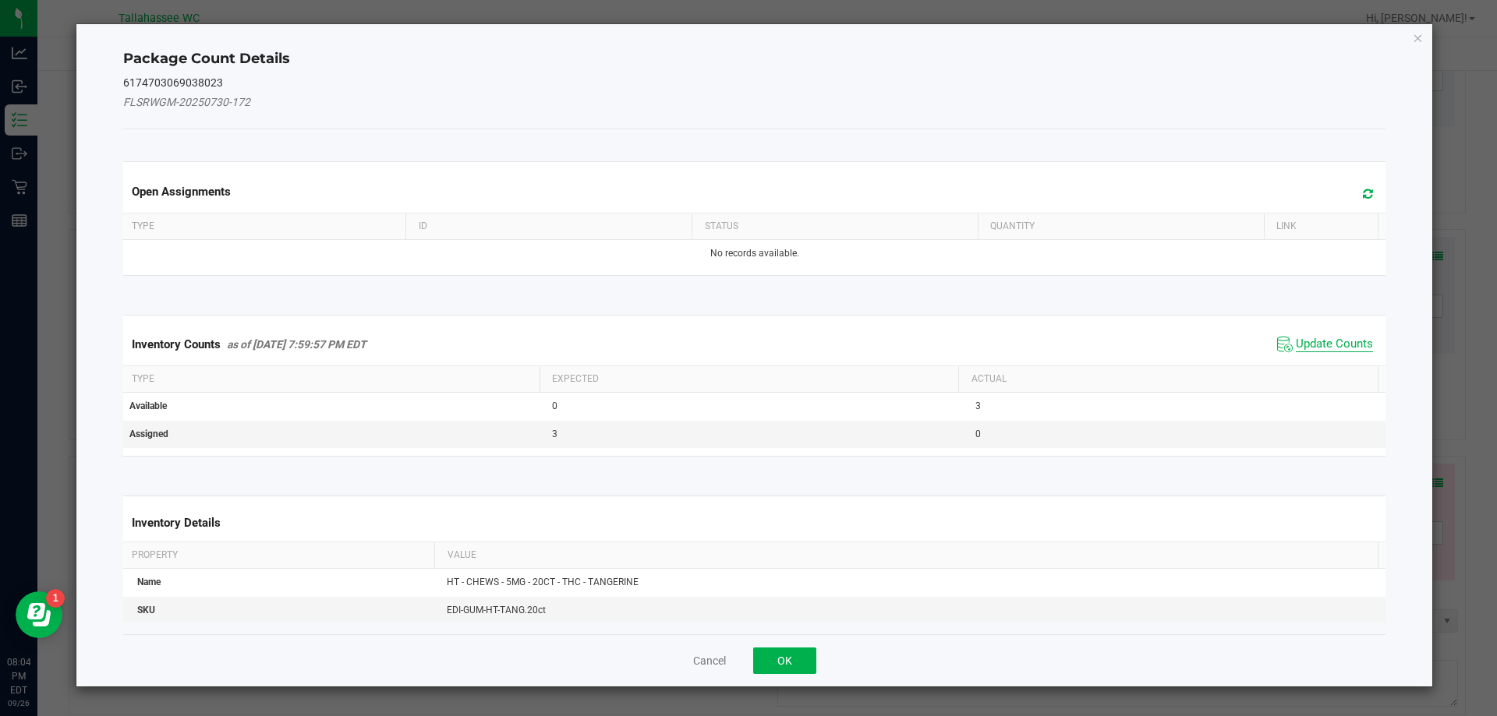
click at [1324, 348] on span "Update Counts" at bounding box center [1333, 345] width 77 height 16
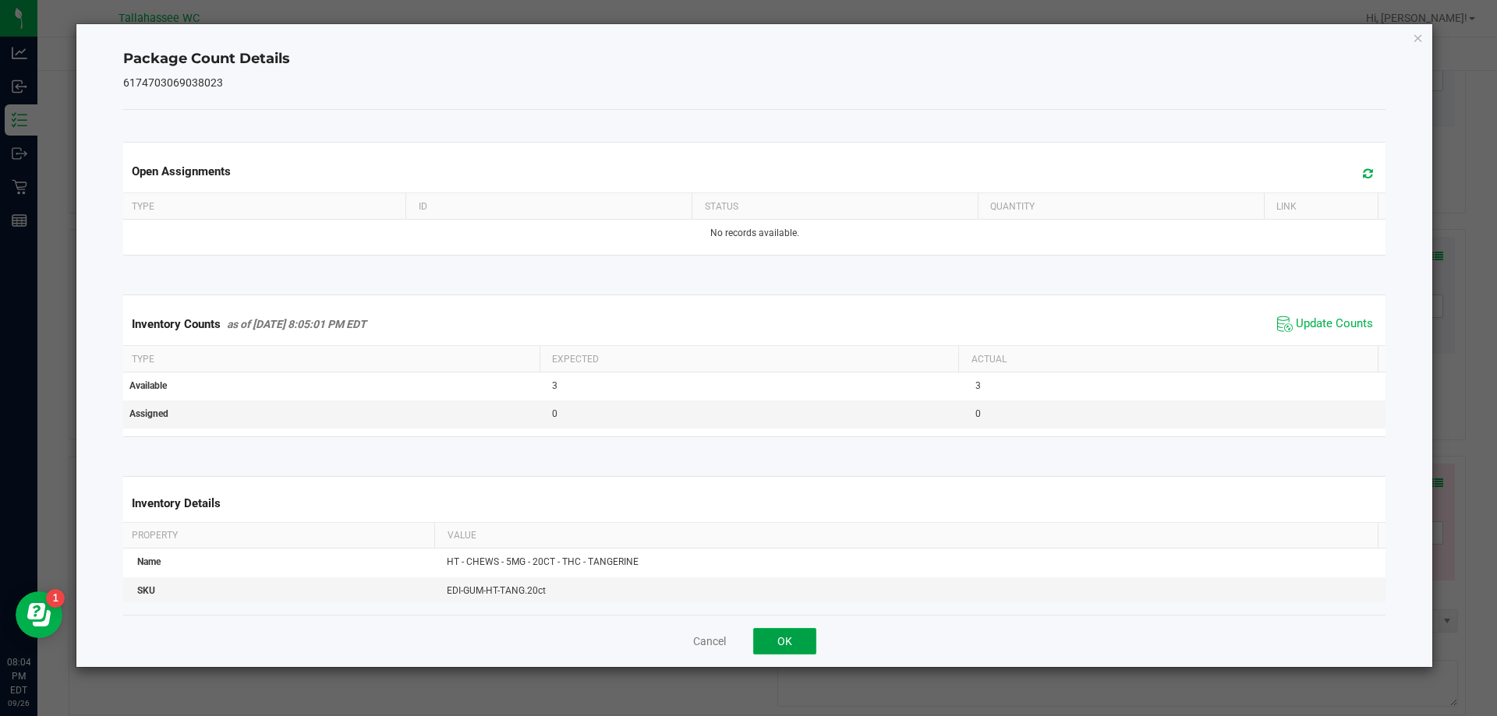
click at [803, 637] on button "OK" at bounding box center [784, 641] width 63 height 27
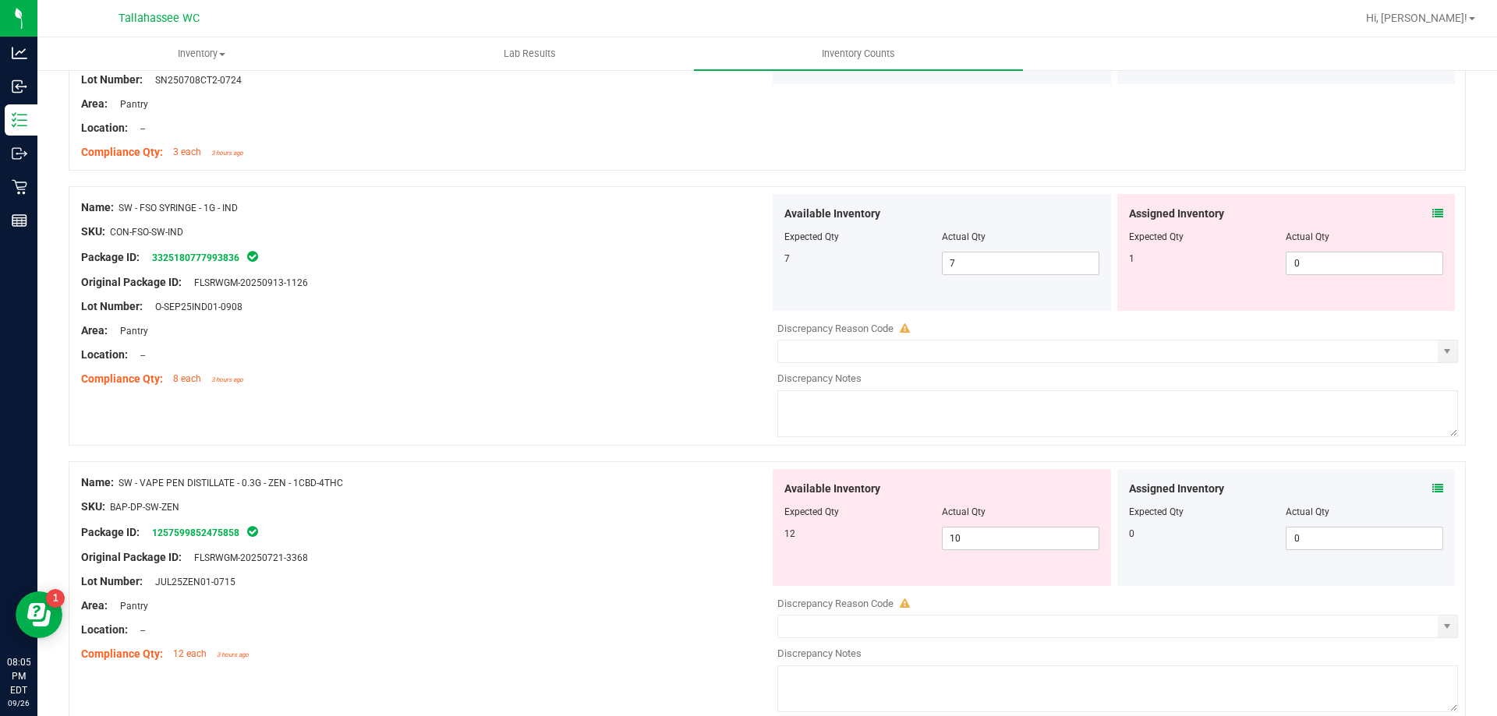
scroll to position [2659, 0]
click at [1432, 212] on icon at bounding box center [1437, 212] width 11 height 11
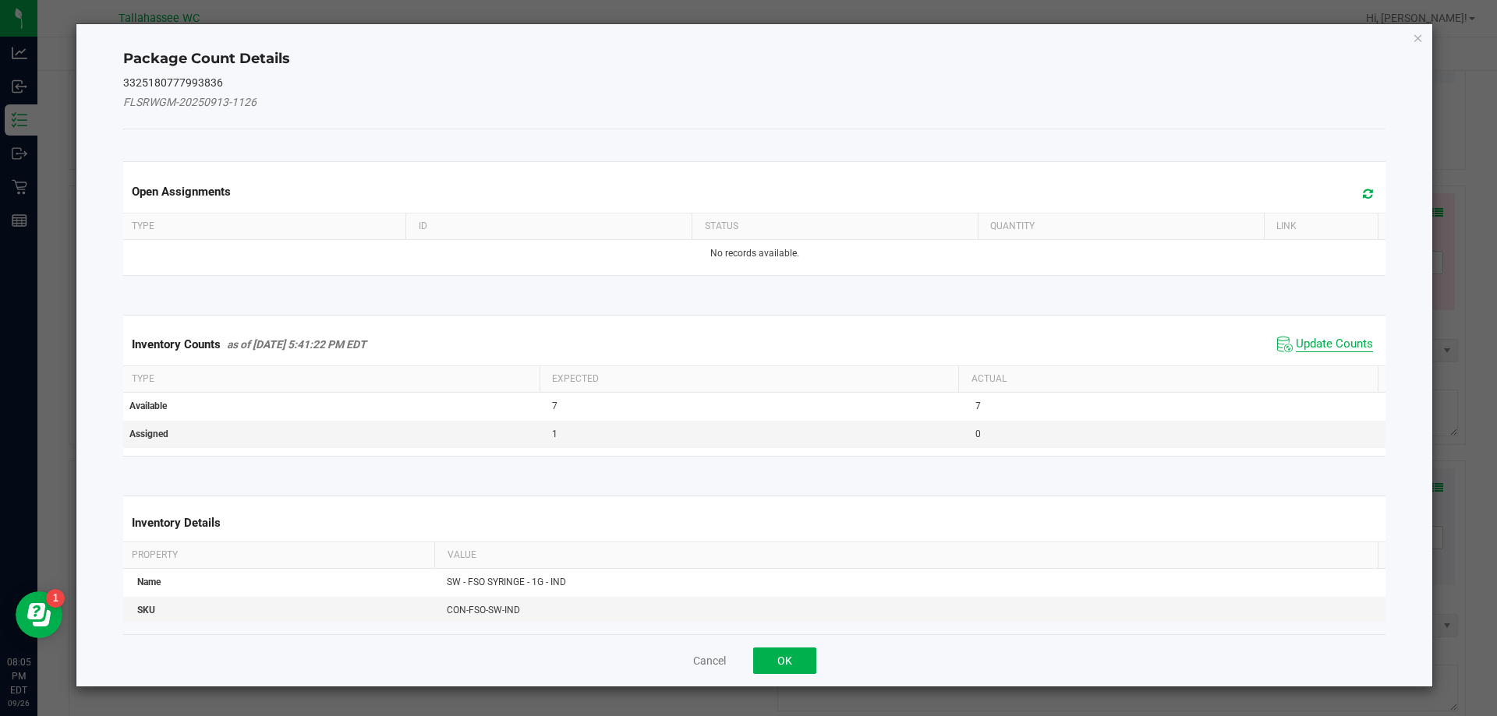
click at [1313, 341] on span "Update Counts" at bounding box center [1333, 345] width 77 height 16
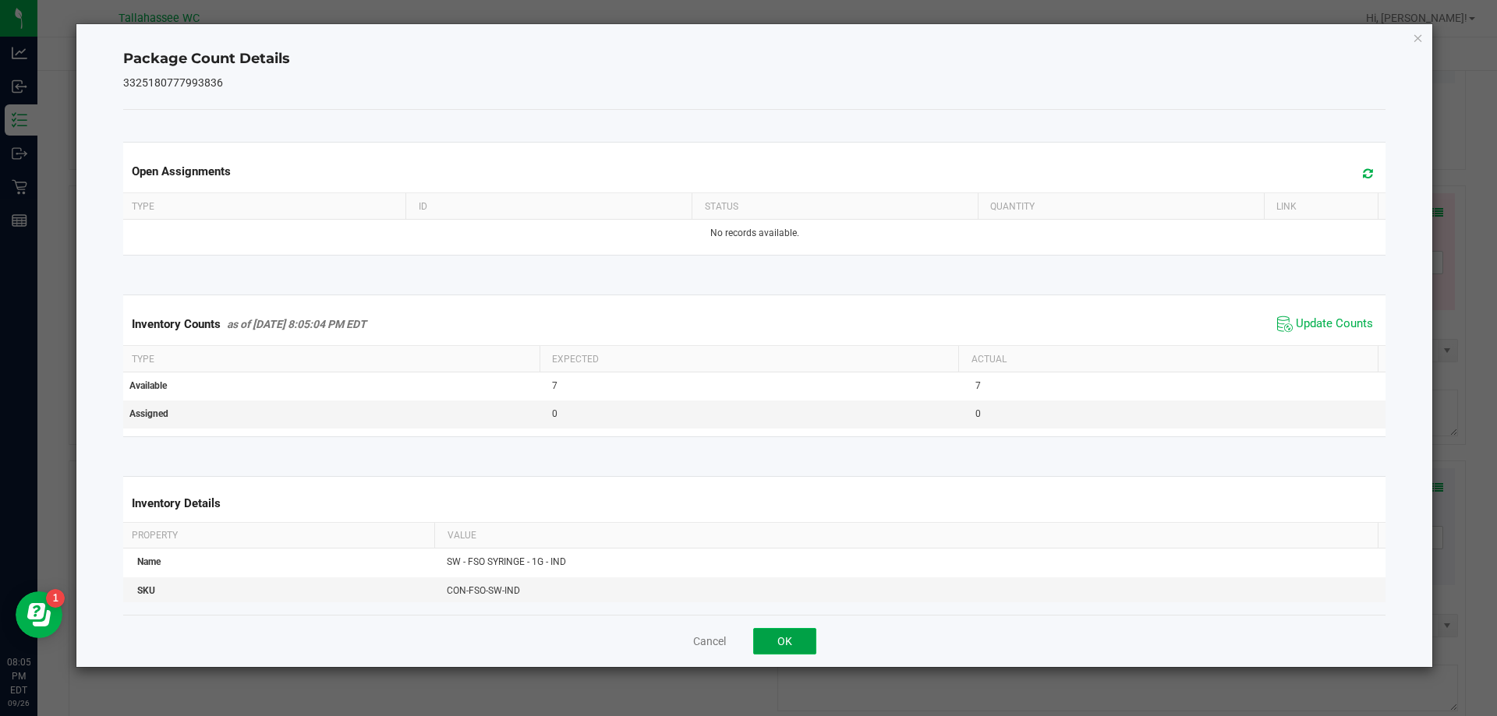
click at [797, 647] on button "OK" at bounding box center [784, 641] width 63 height 27
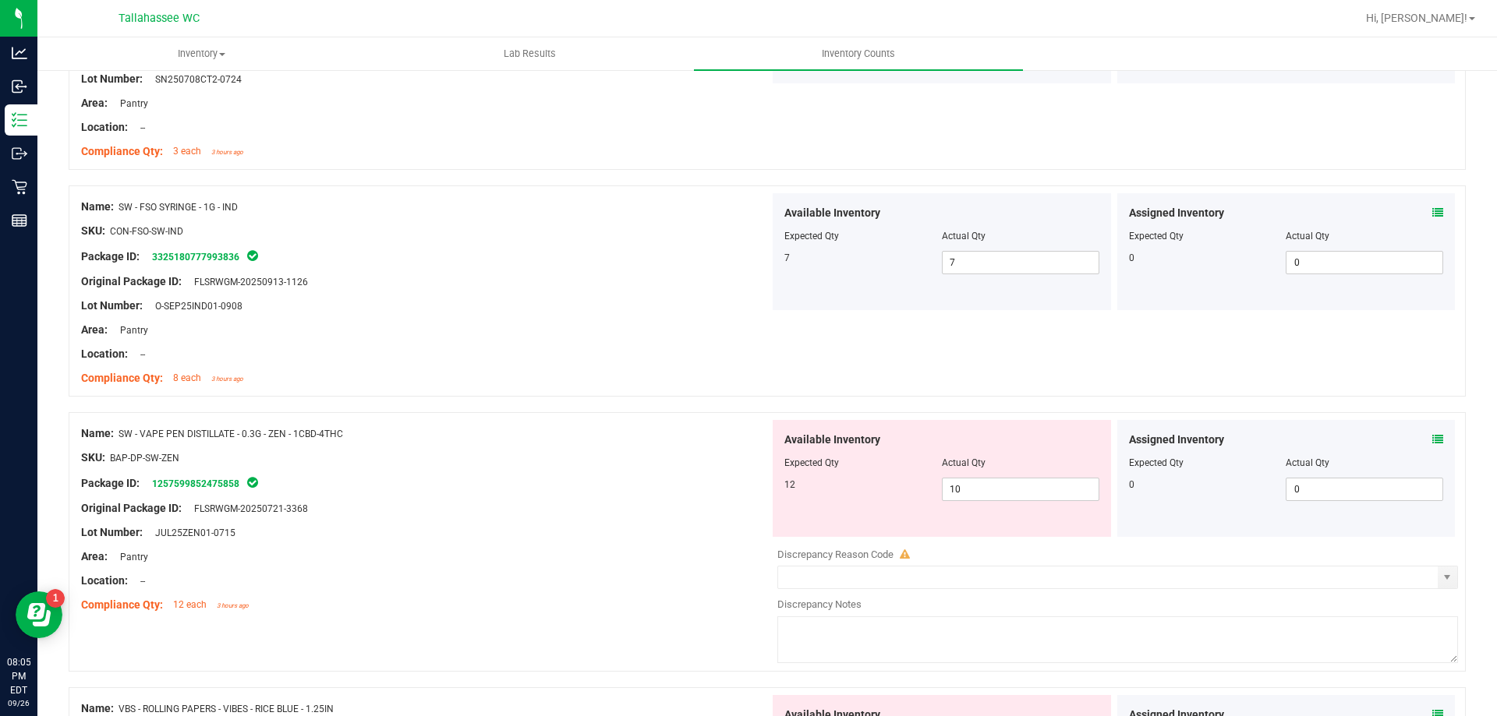
click at [1432, 439] on icon at bounding box center [1437, 439] width 11 height 11
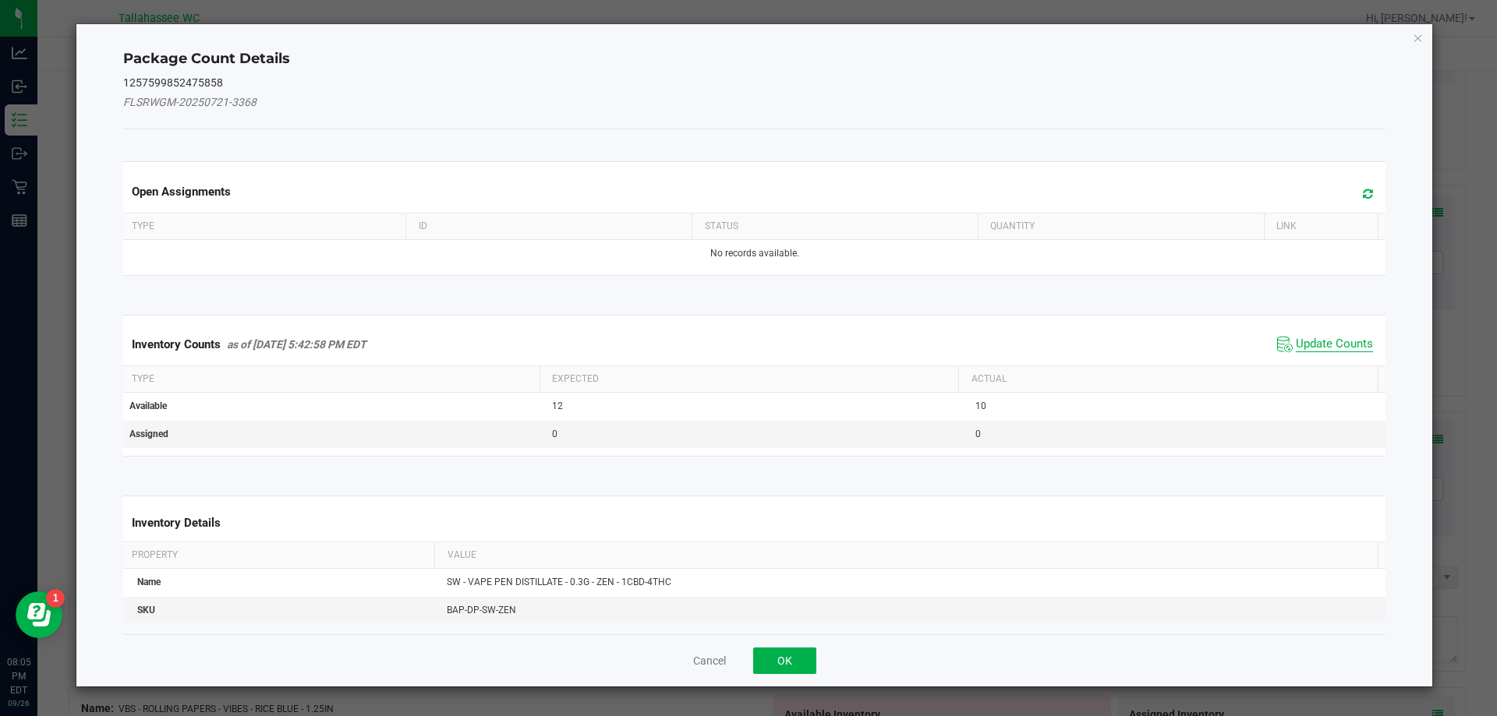
click at [1316, 348] on span "Update Counts" at bounding box center [1333, 345] width 77 height 16
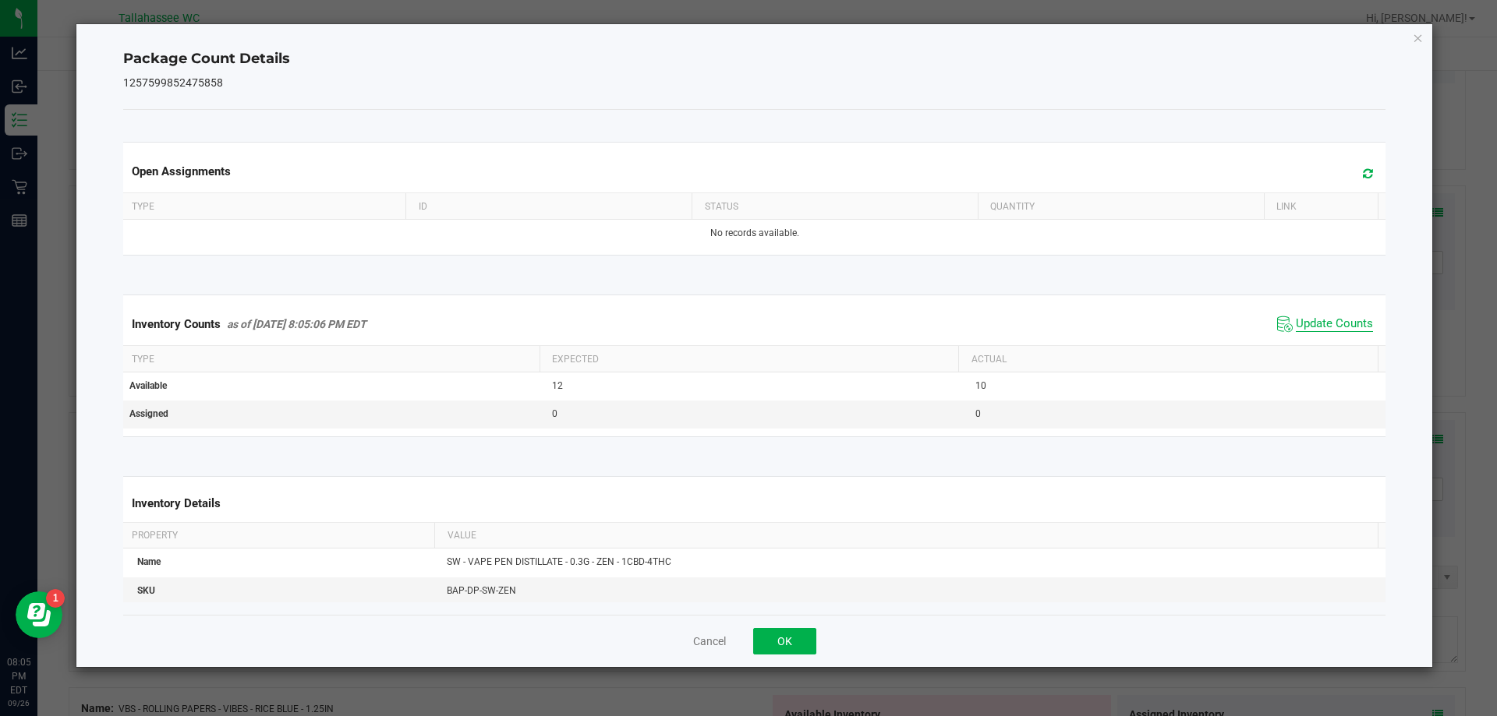
click at [1309, 332] on span "Update Counts" at bounding box center [1333, 324] width 77 height 16
click at [800, 643] on button "OK" at bounding box center [784, 641] width 63 height 27
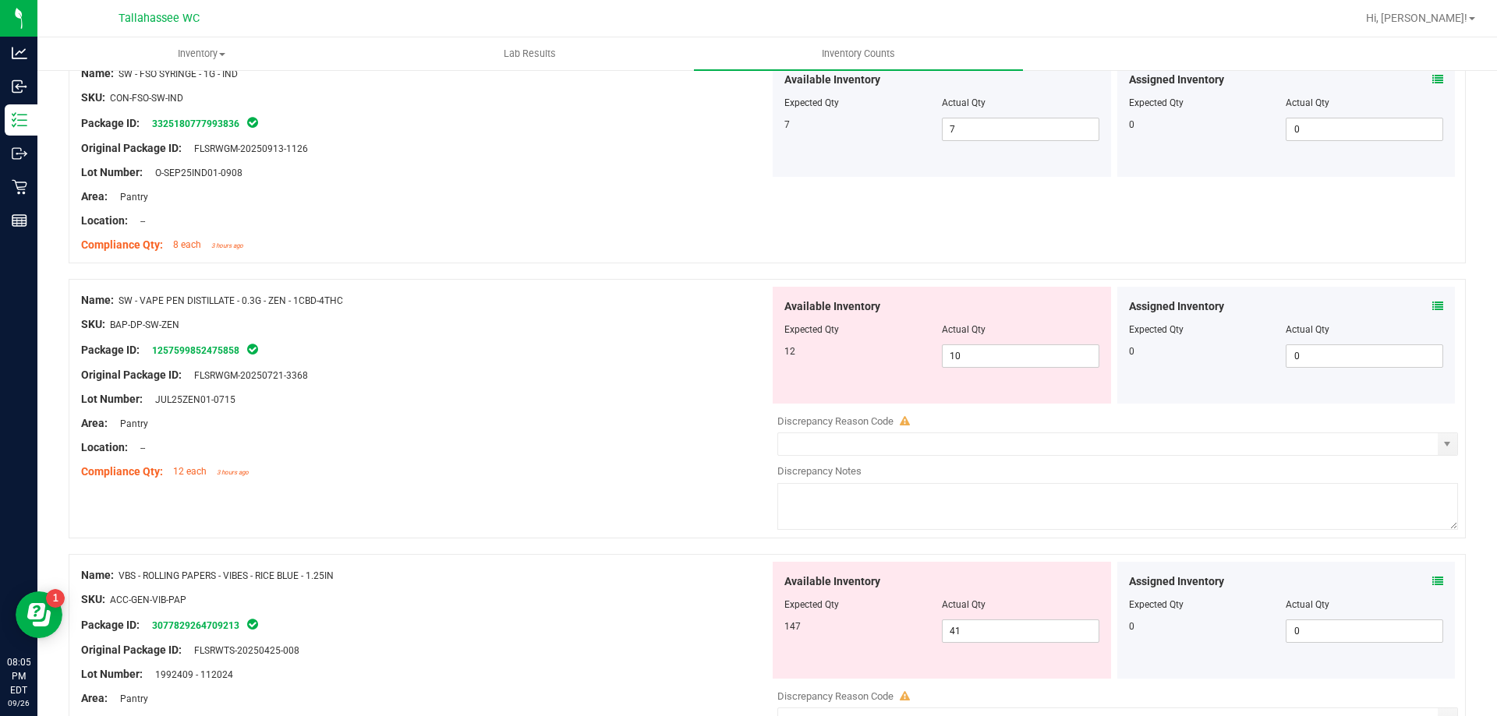
scroll to position [2826, 0]
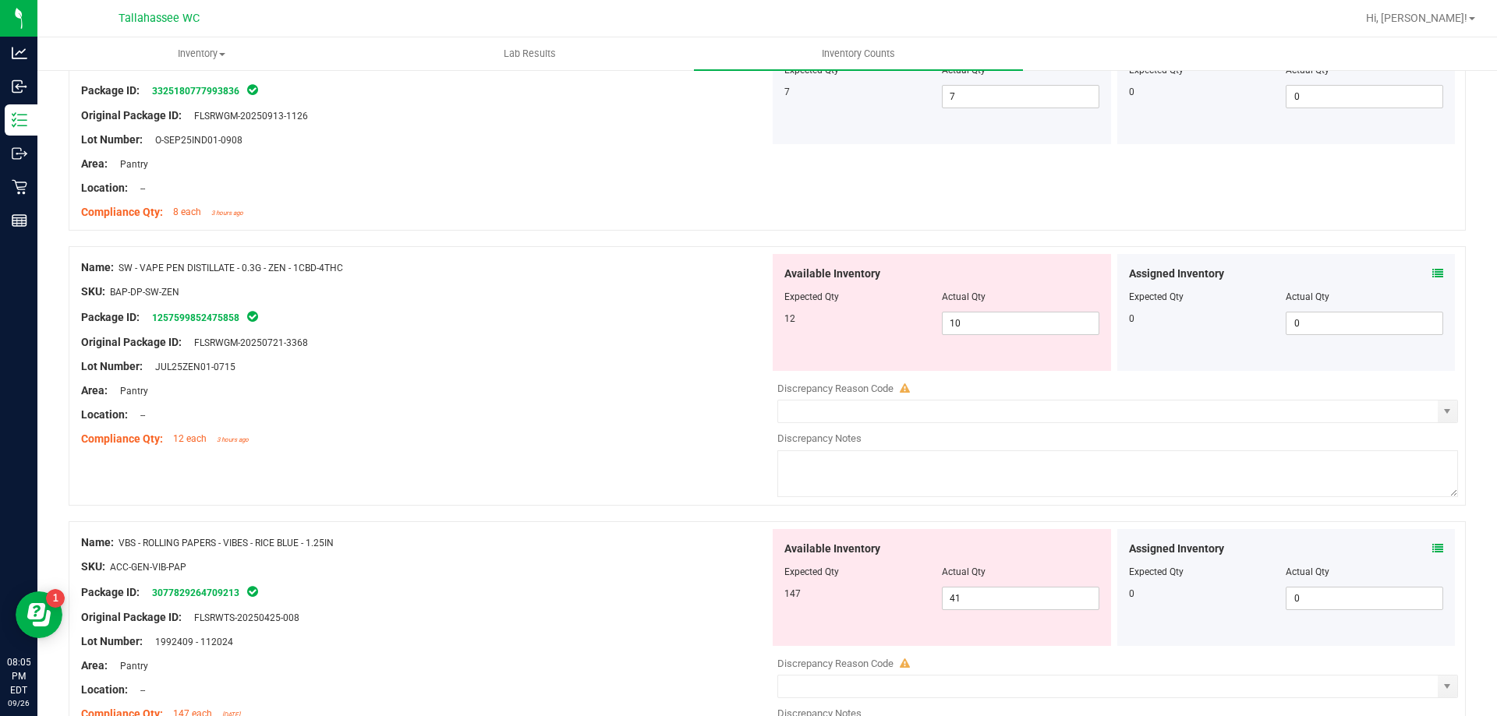
click at [1432, 553] on icon at bounding box center [1437, 548] width 11 height 11
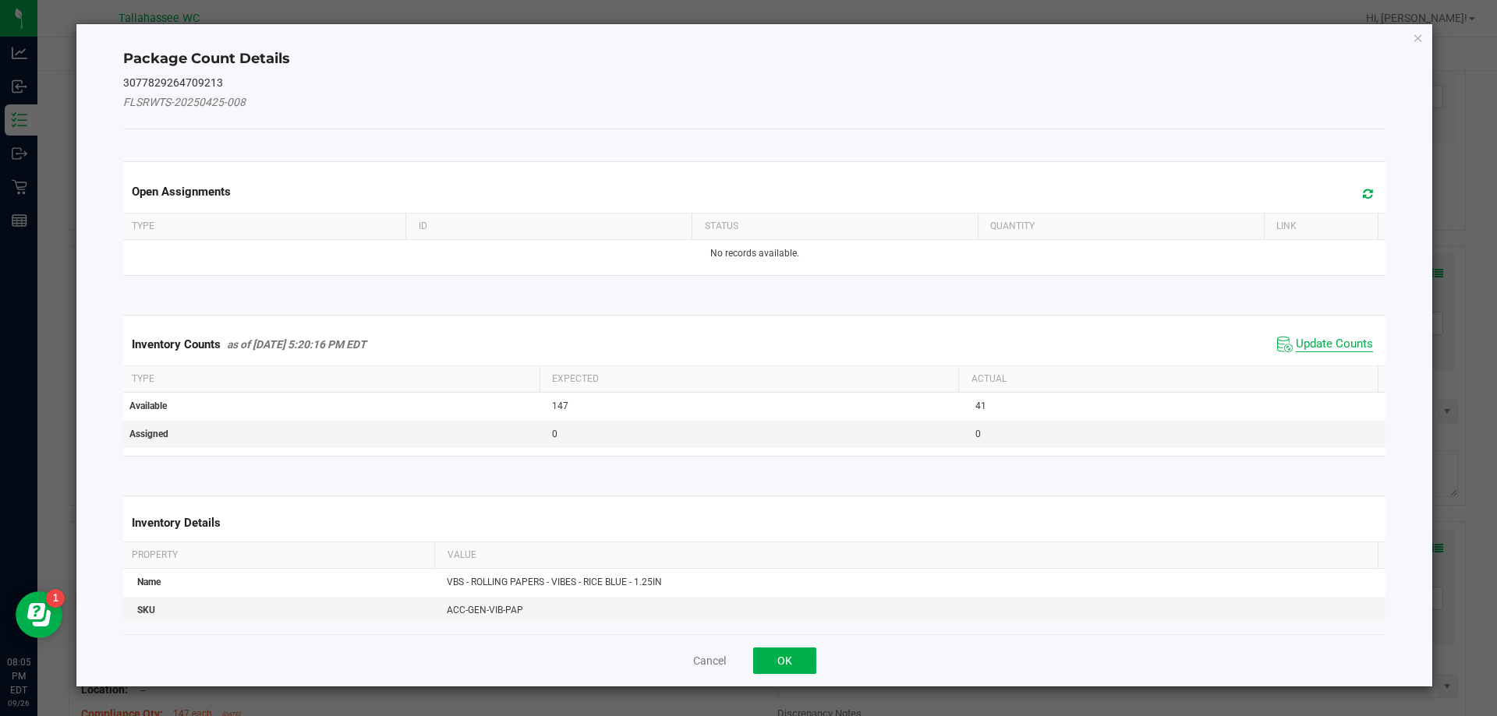
click at [1317, 345] on span "Update Counts" at bounding box center [1333, 345] width 77 height 16
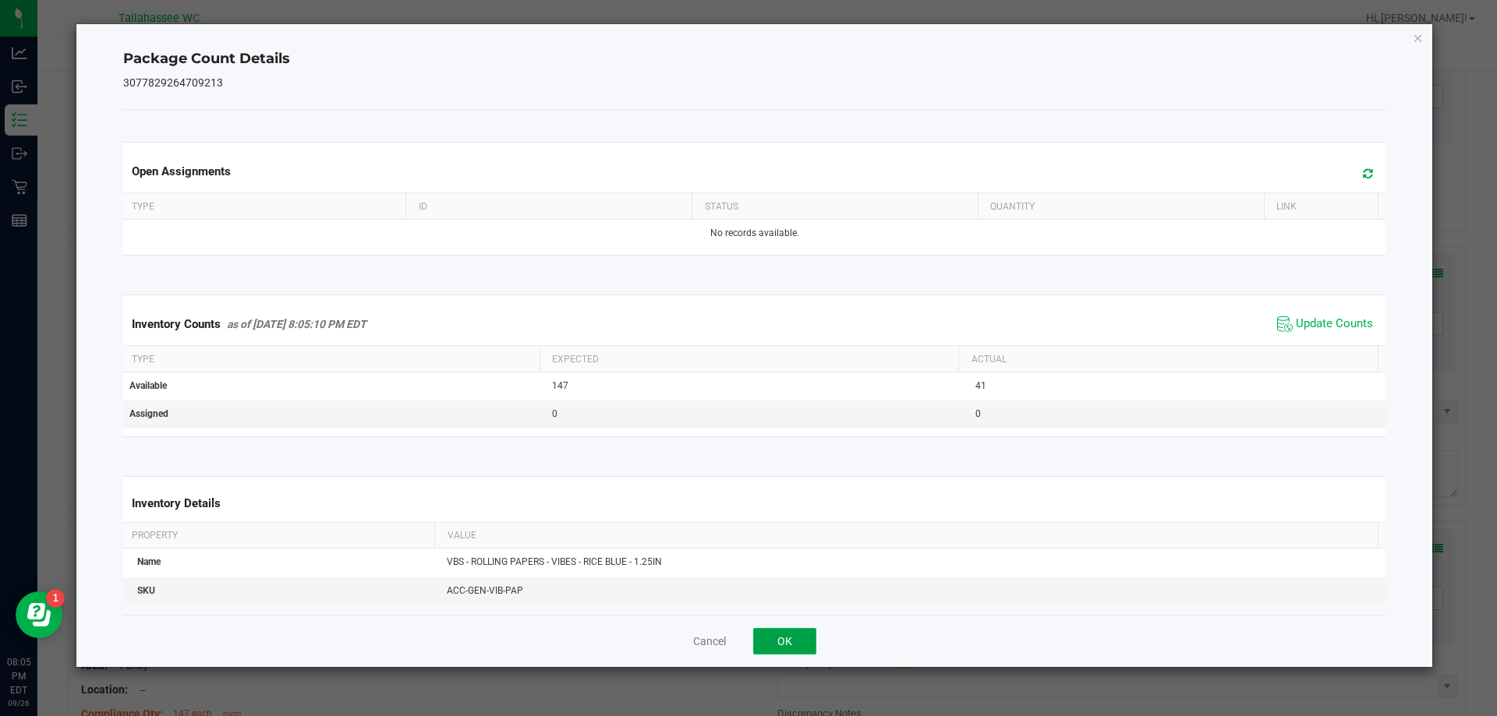
click at [786, 644] on button "OK" at bounding box center [784, 641] width 63 height 27
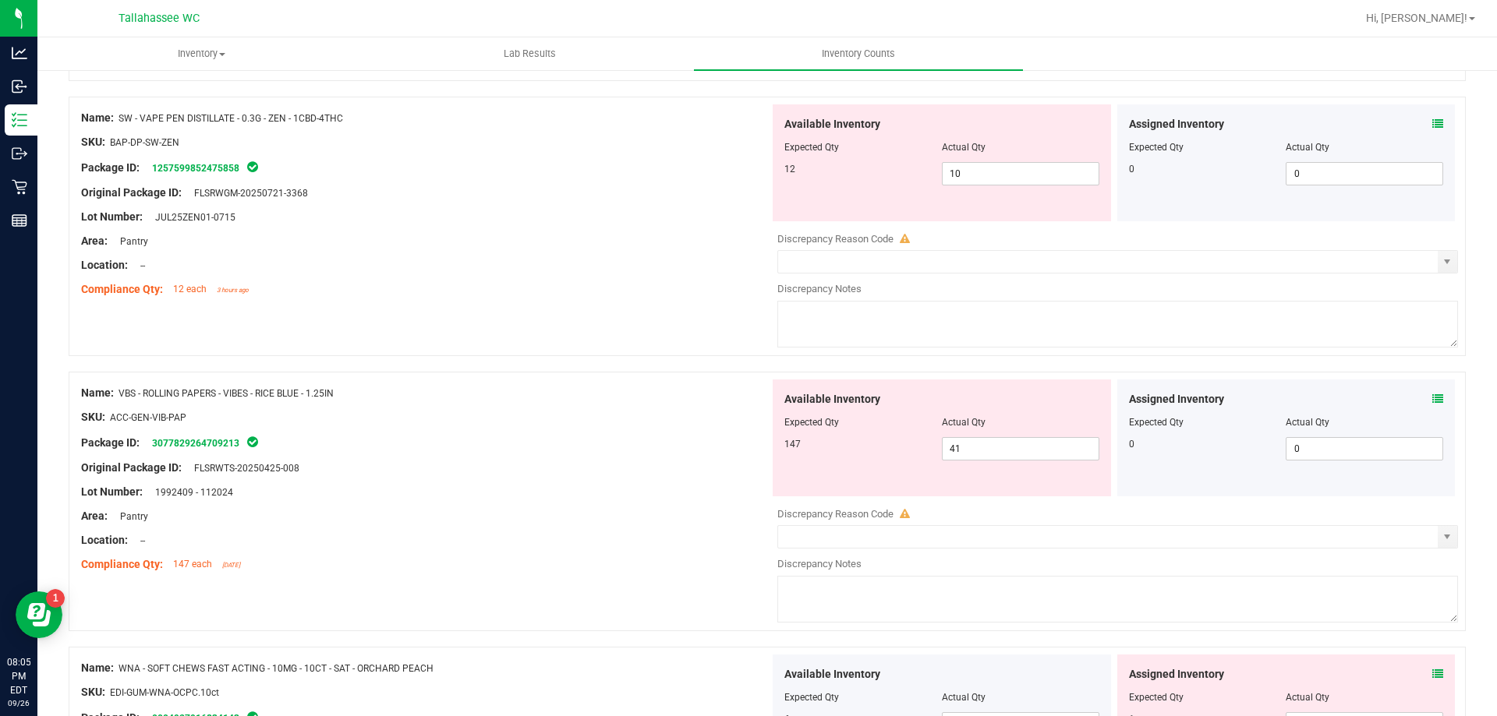
scroll to position [3011, 0]
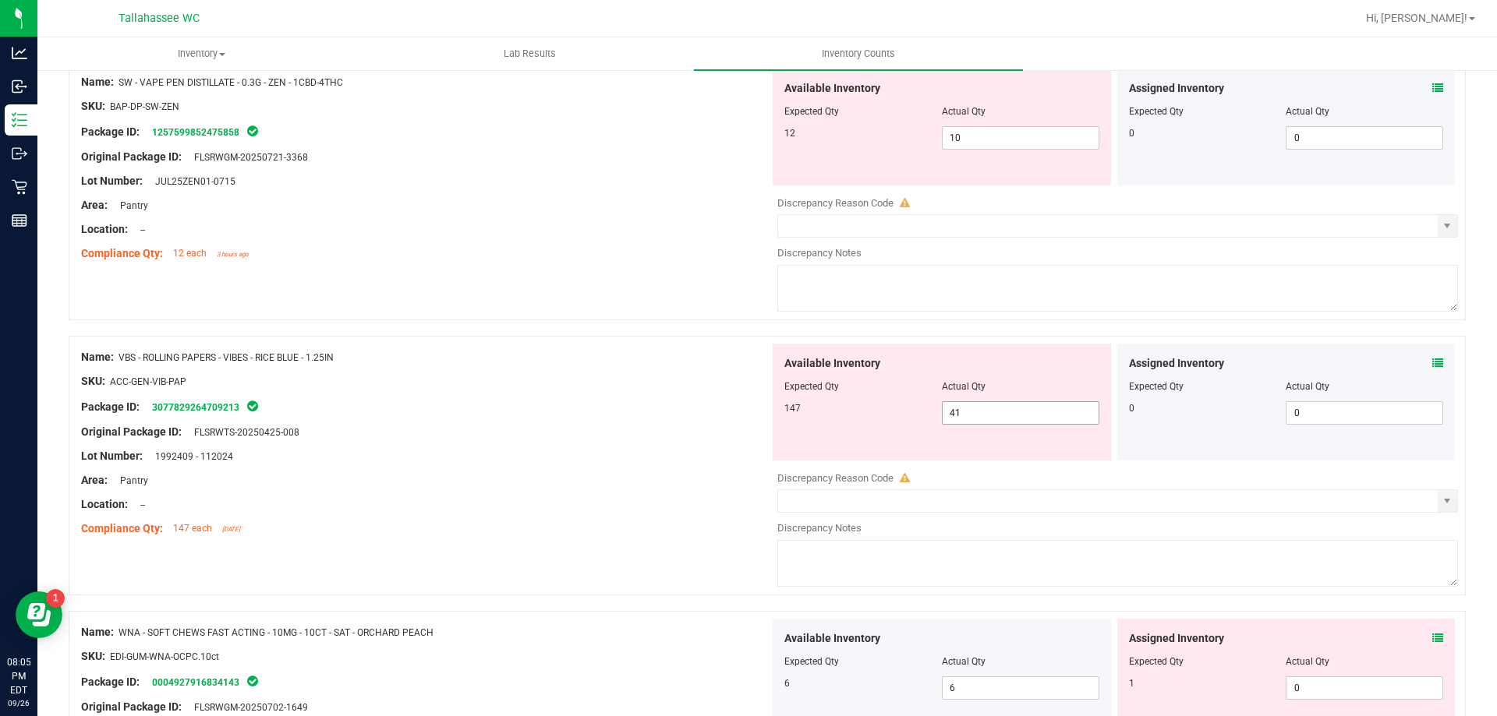
click at [1022, 414] on input "41" at bounding box center [1020, 413] width 156 height 22
type input "4"
type input "147"
click at [458, 501] on div "Location: --" at bounding box center [425, 505] width 688 height 16
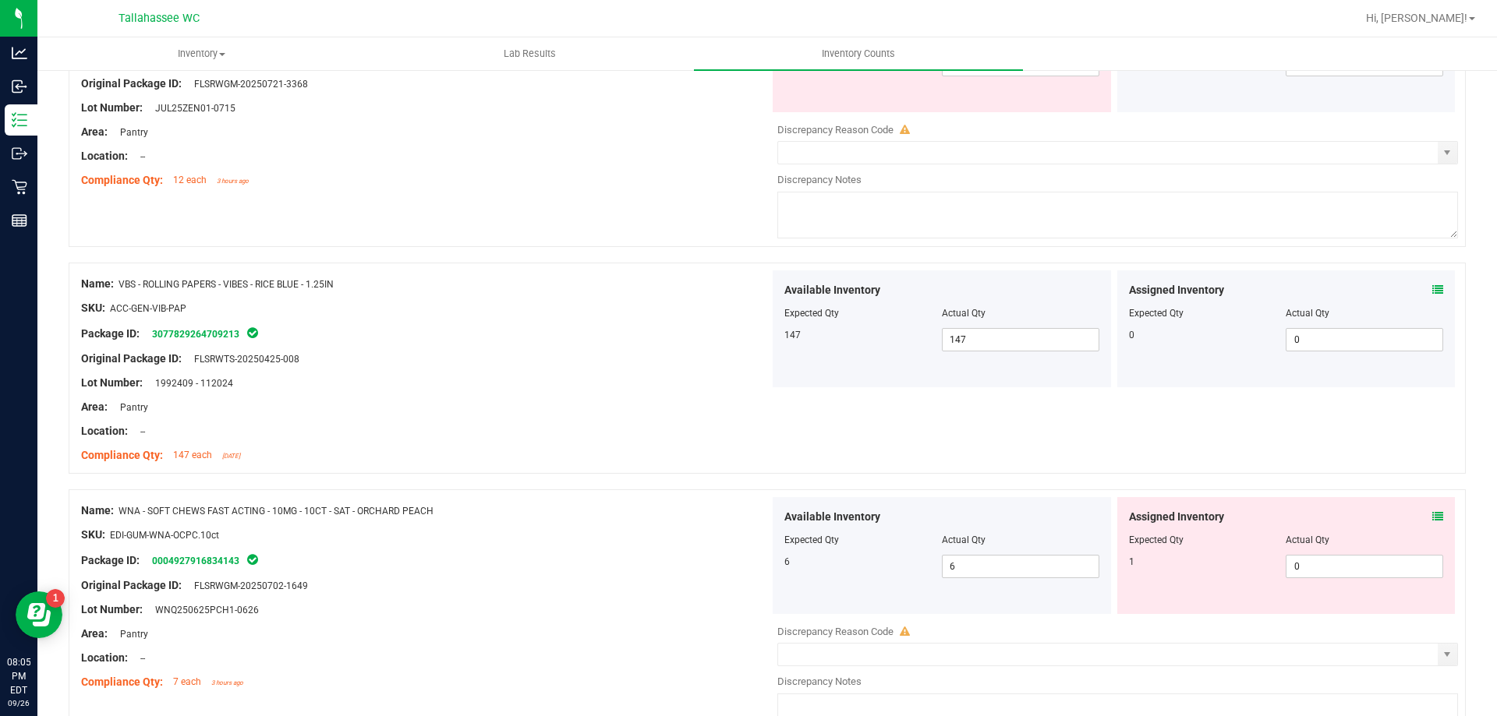
scroll to position [3186, 0]
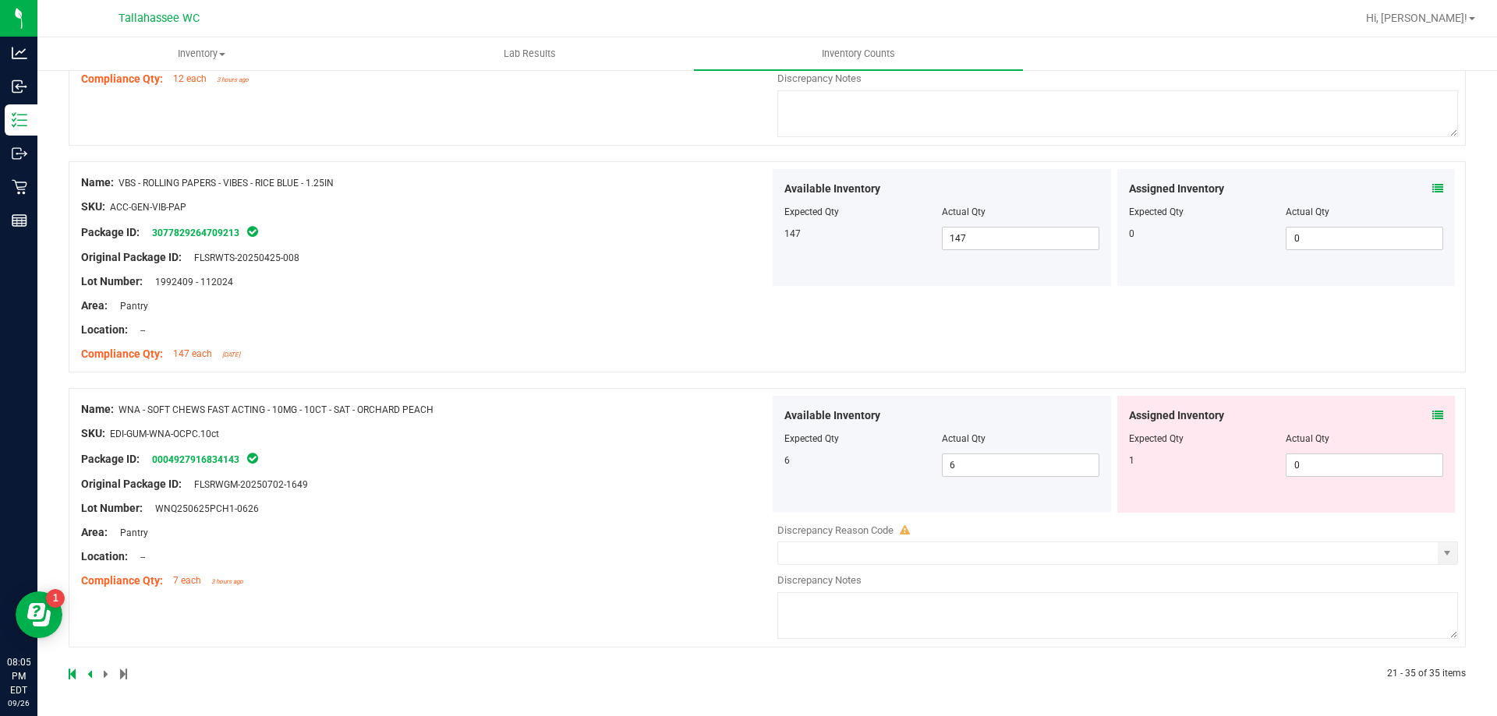
click at [1432, 415] on icon at bounding box center [1437, 415] width 11 height 11
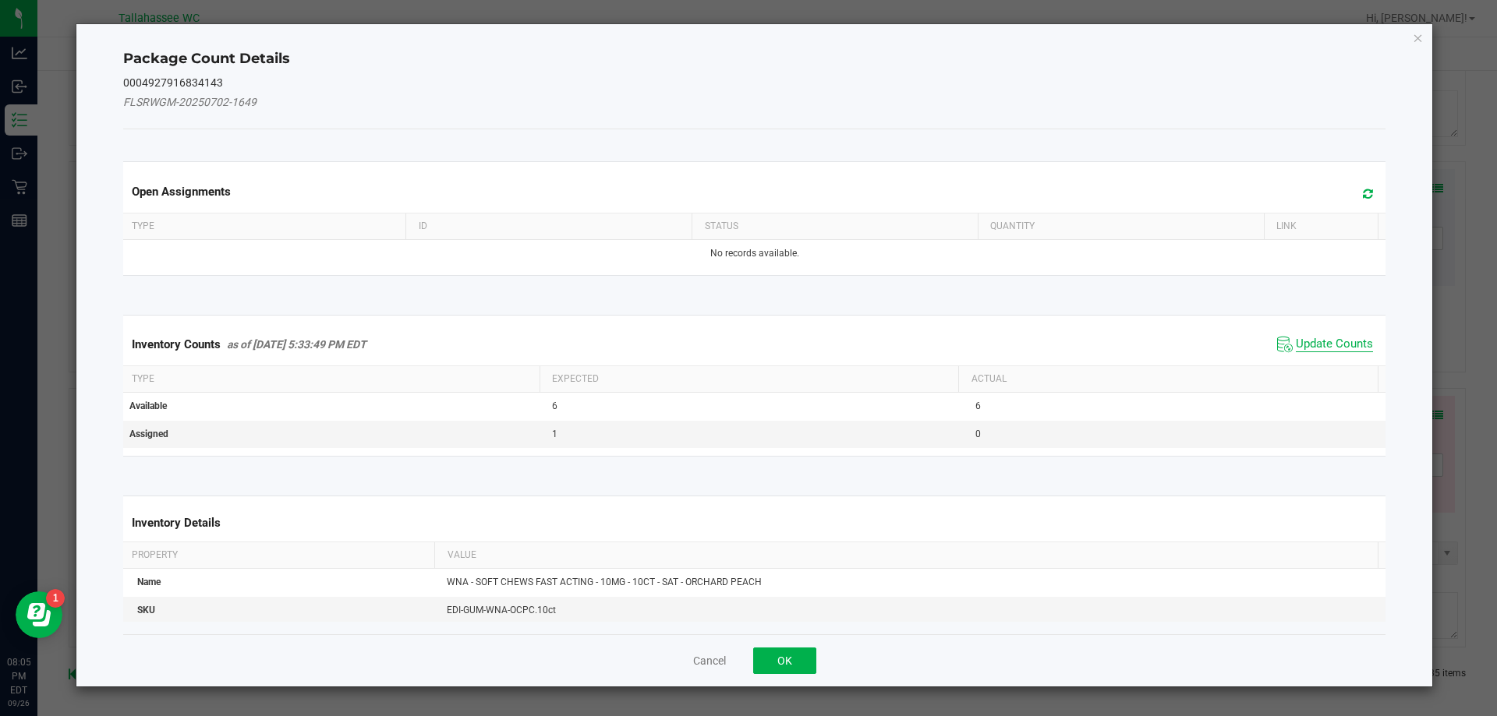
click at [1326, 341] on span "Update Counts" at bounding box center [1333, 345] width 77 height 16
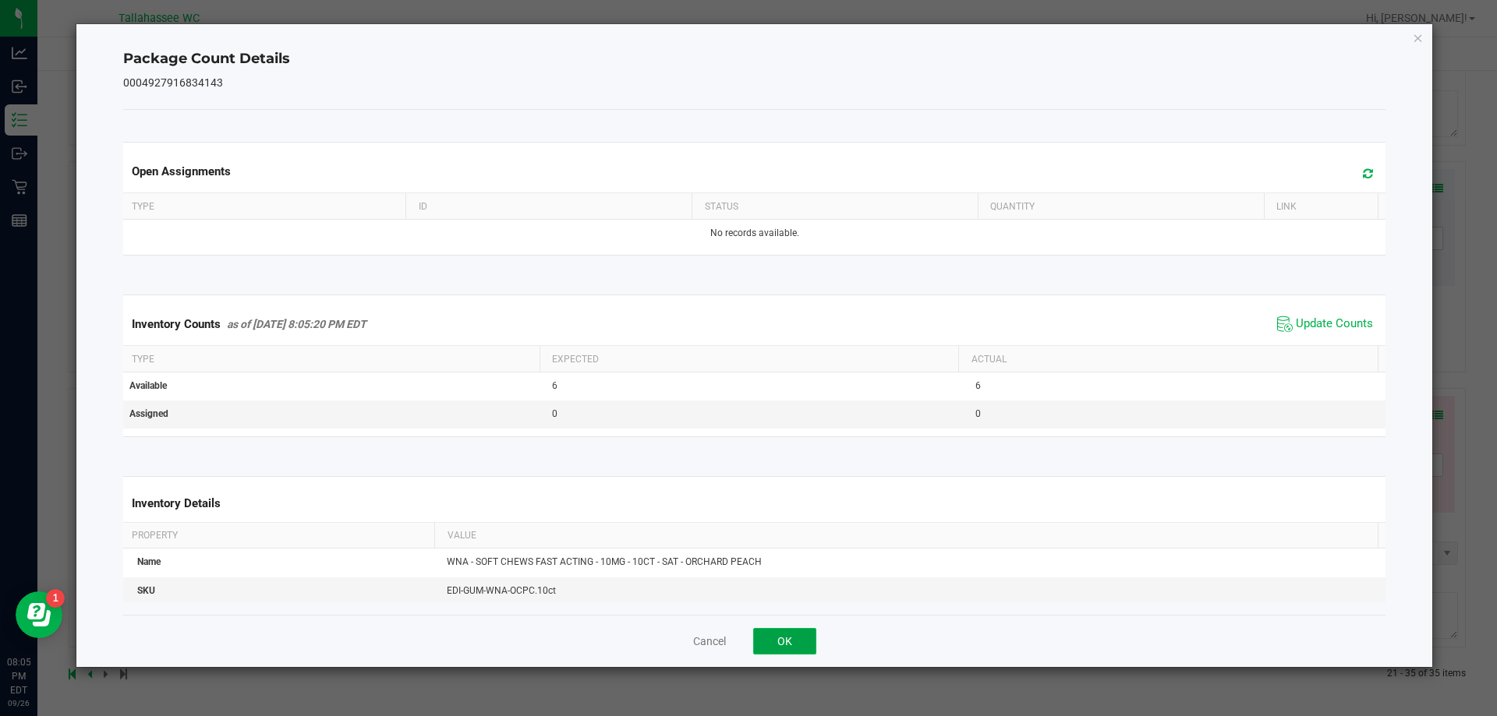
click at [798, 649] on button "OK" at bounding box center [784, 641] width 63 height 27
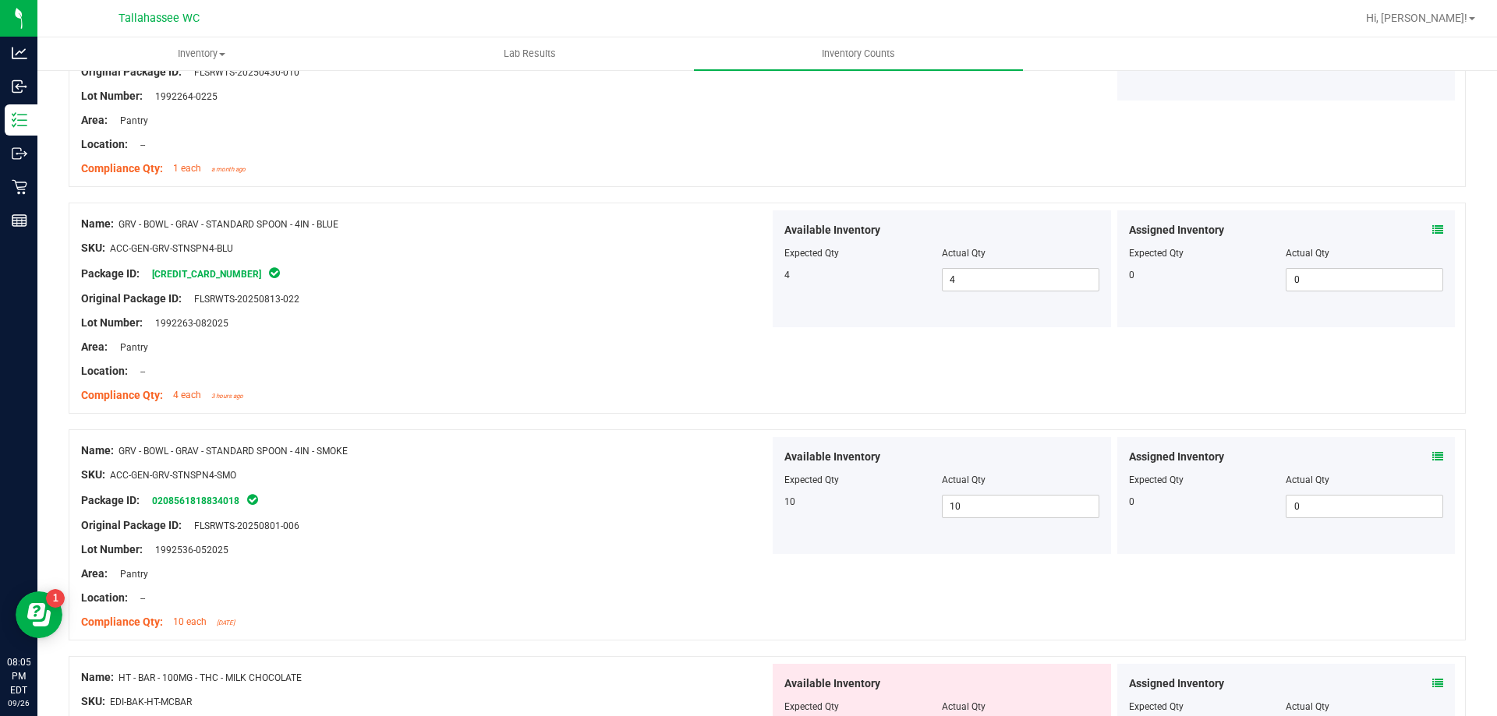
scroll to position [0, 0]
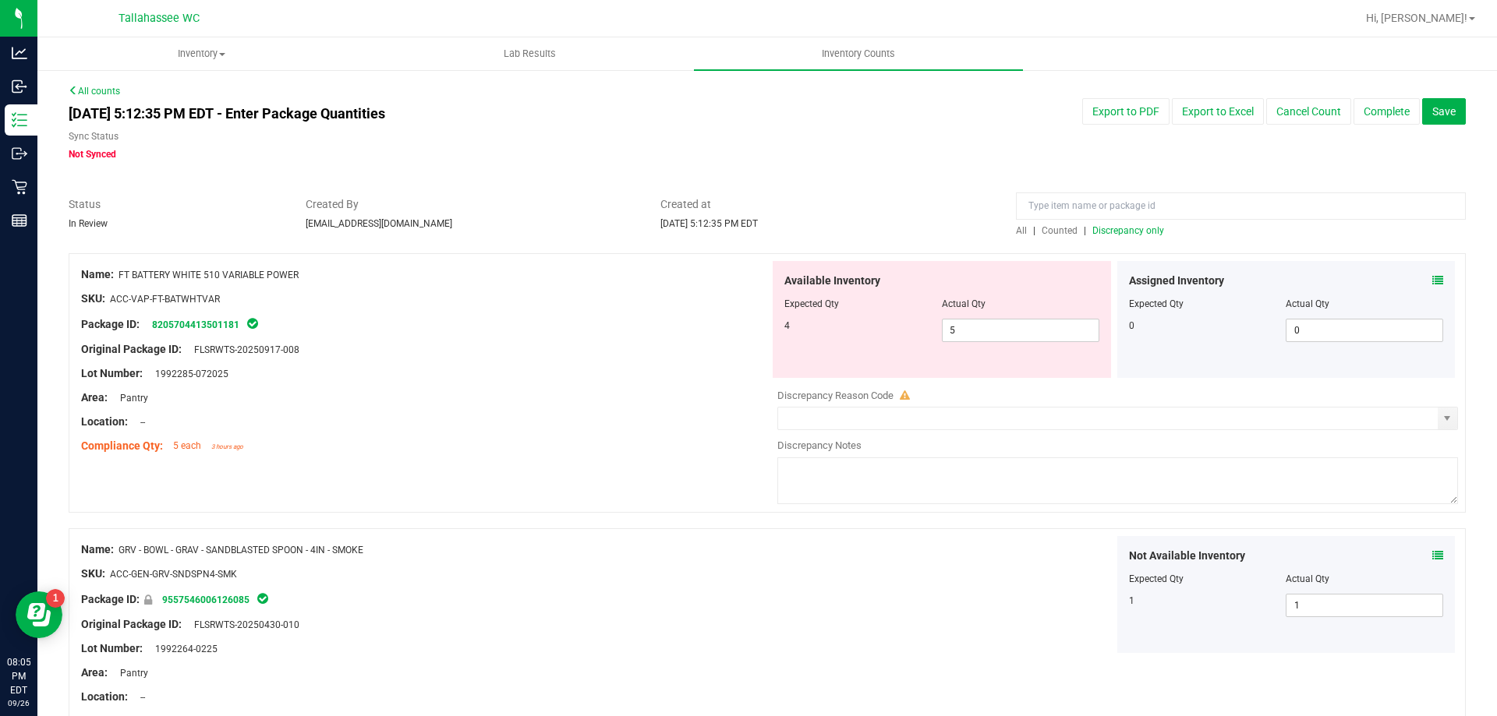
click at [1116, 233] on span "Discrepancy only" at bounding box center [1128, 230] width 72 height 11
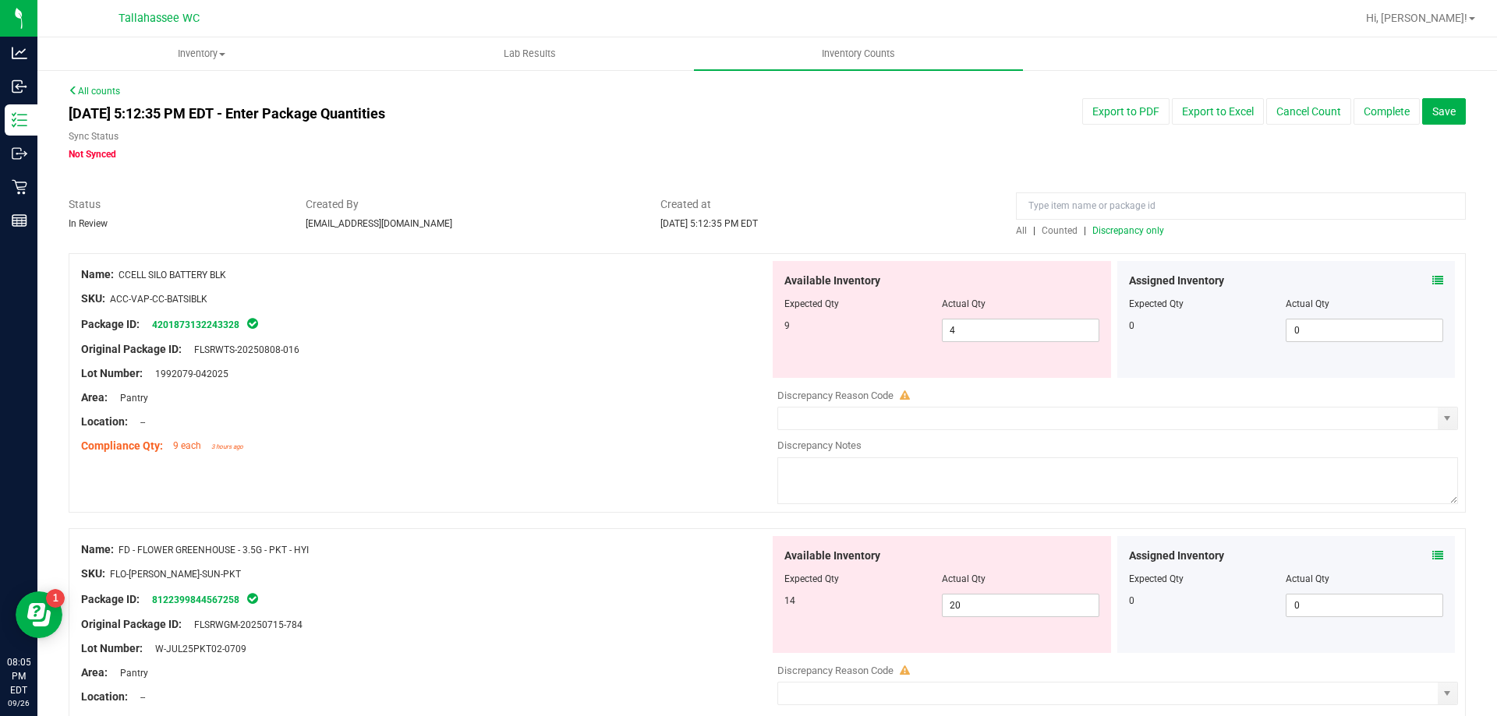
click at [1432, 283] on icon at bounding box center [1437, 280] width 11 height 11
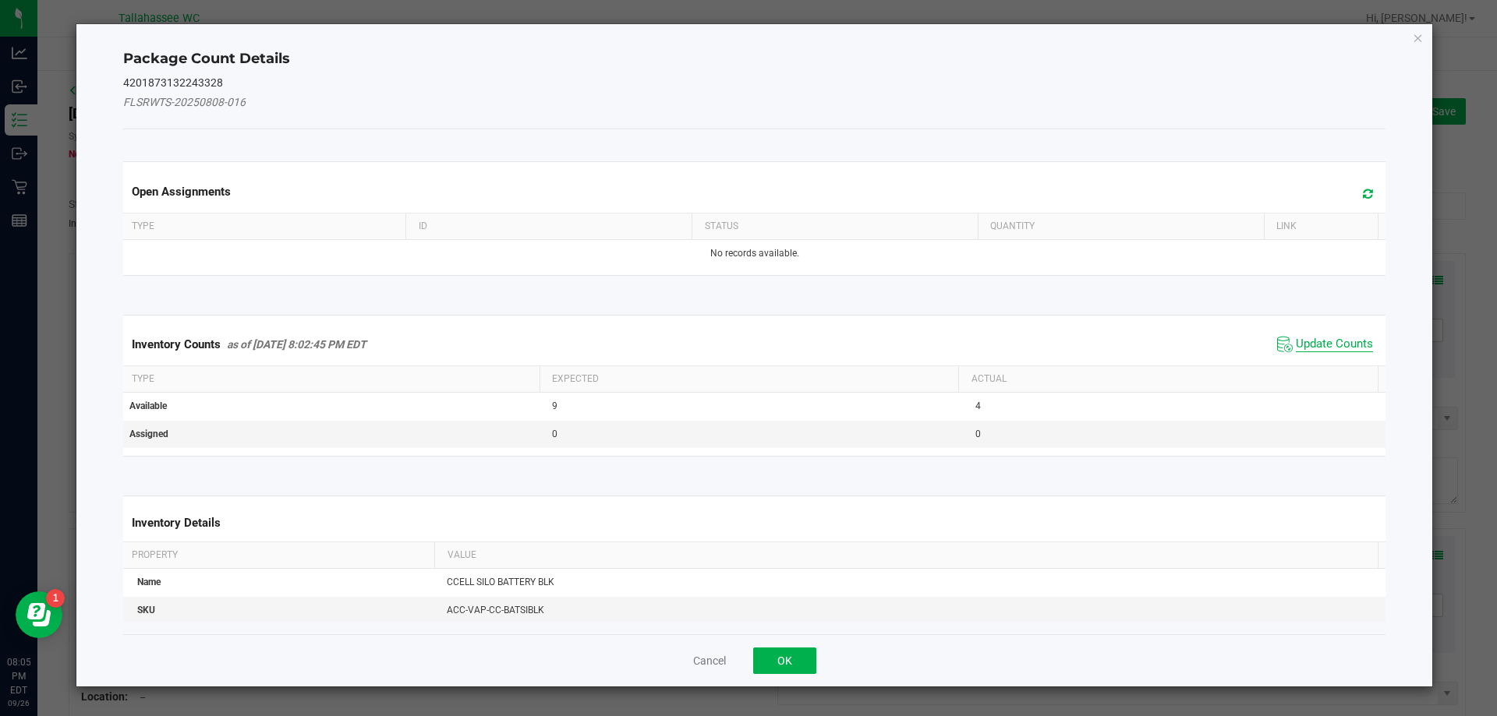
click at [1319, 342] on span "Update Counts" at bounding box center [1333, 345] width 77 height 16
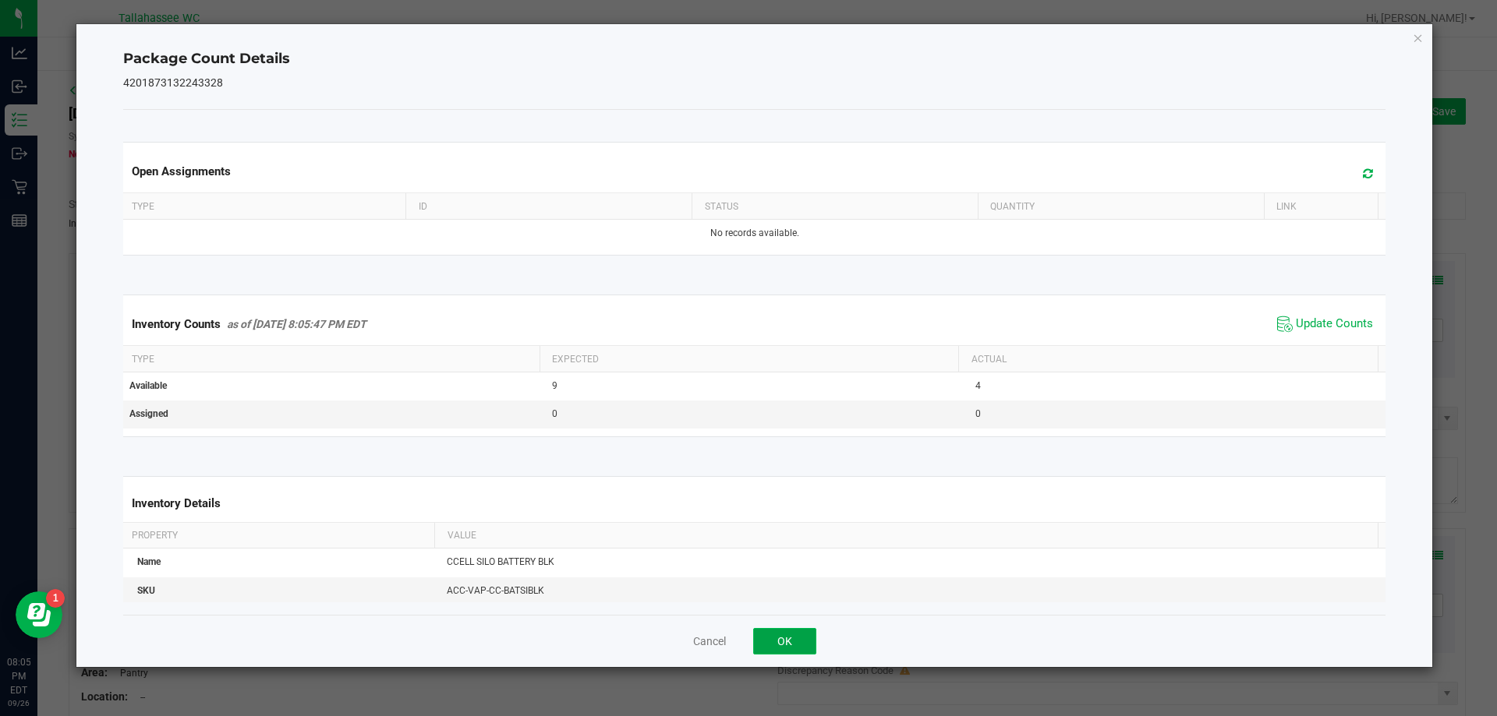
click at [781, 647] on button "OK" at bounding box center [784, 641] width 63 height 27
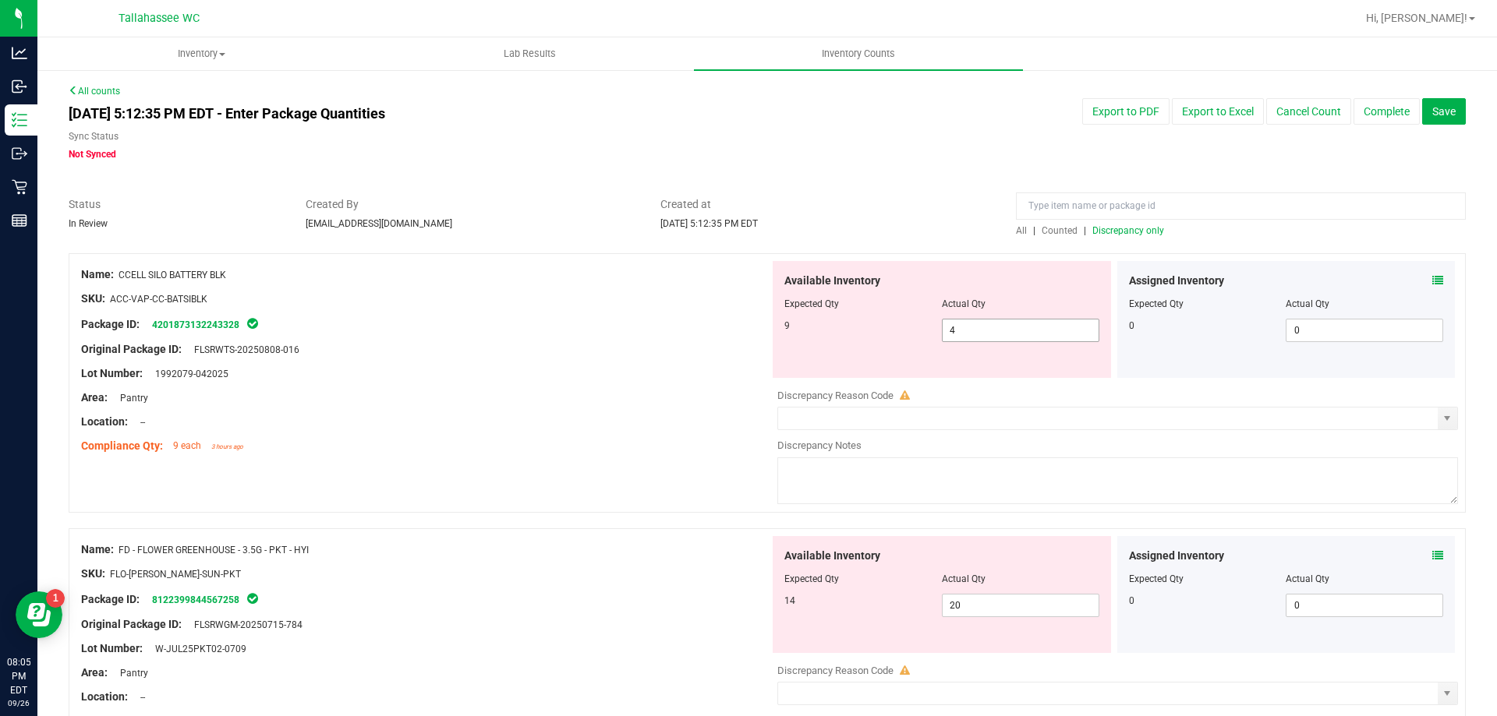
click at [991, 334] on input "4" at bounding box center [1020, 331] width 156 height 22
type input "9"
click at [357, 355] on div "Original Package ID: FLSRWTS-20250808-016" at bounding box center [425, 349] width 688 height 16
type input "9"
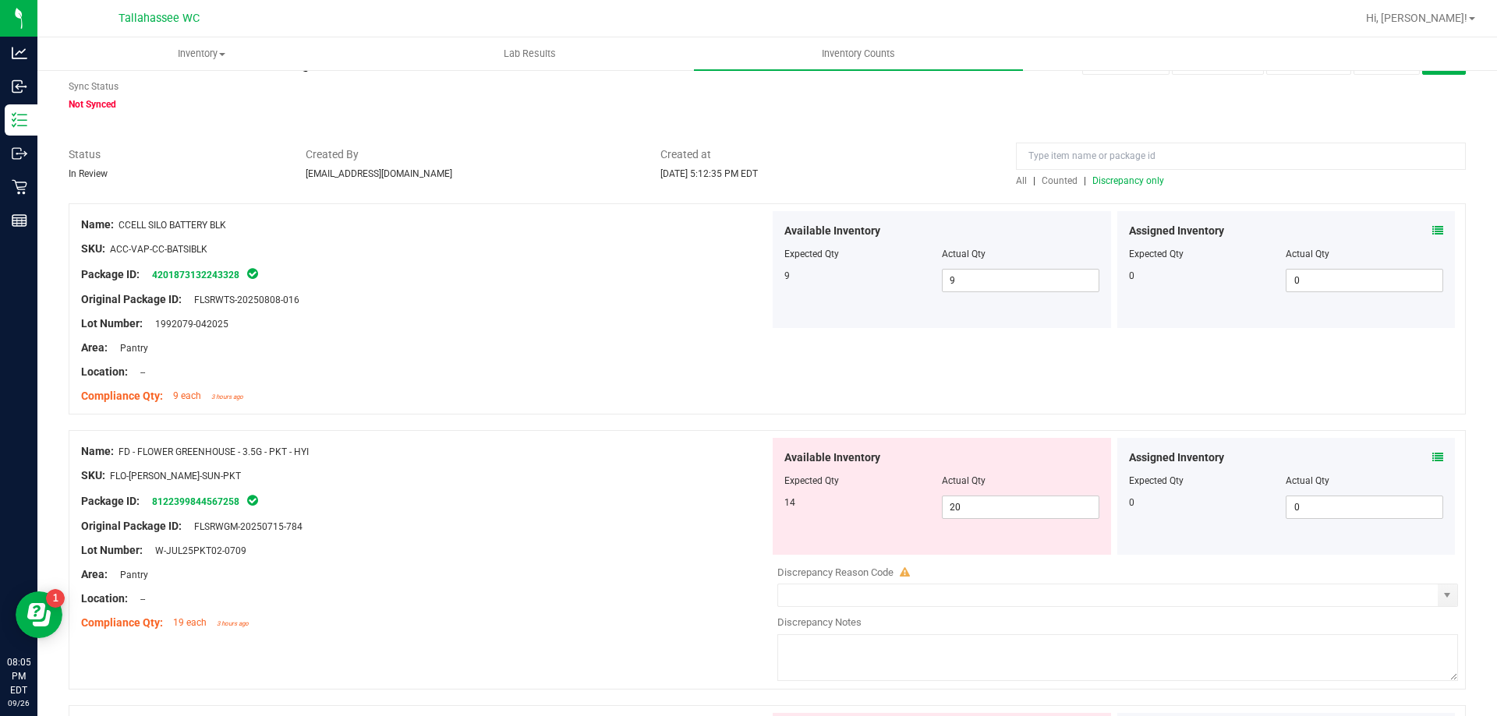
scroll to position [156, 0]
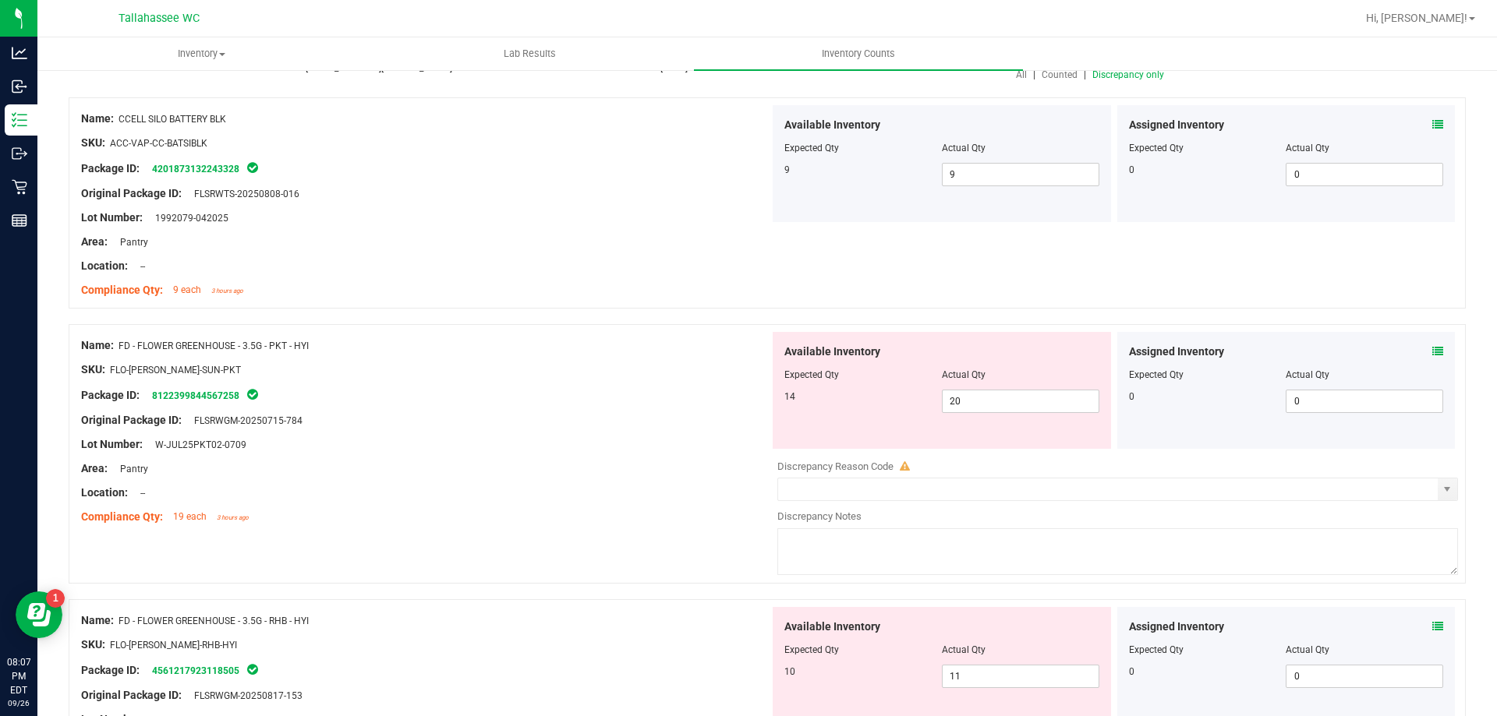
click at [1432, 355] on icon at bounding box center [1437, 351] width 11 height 11
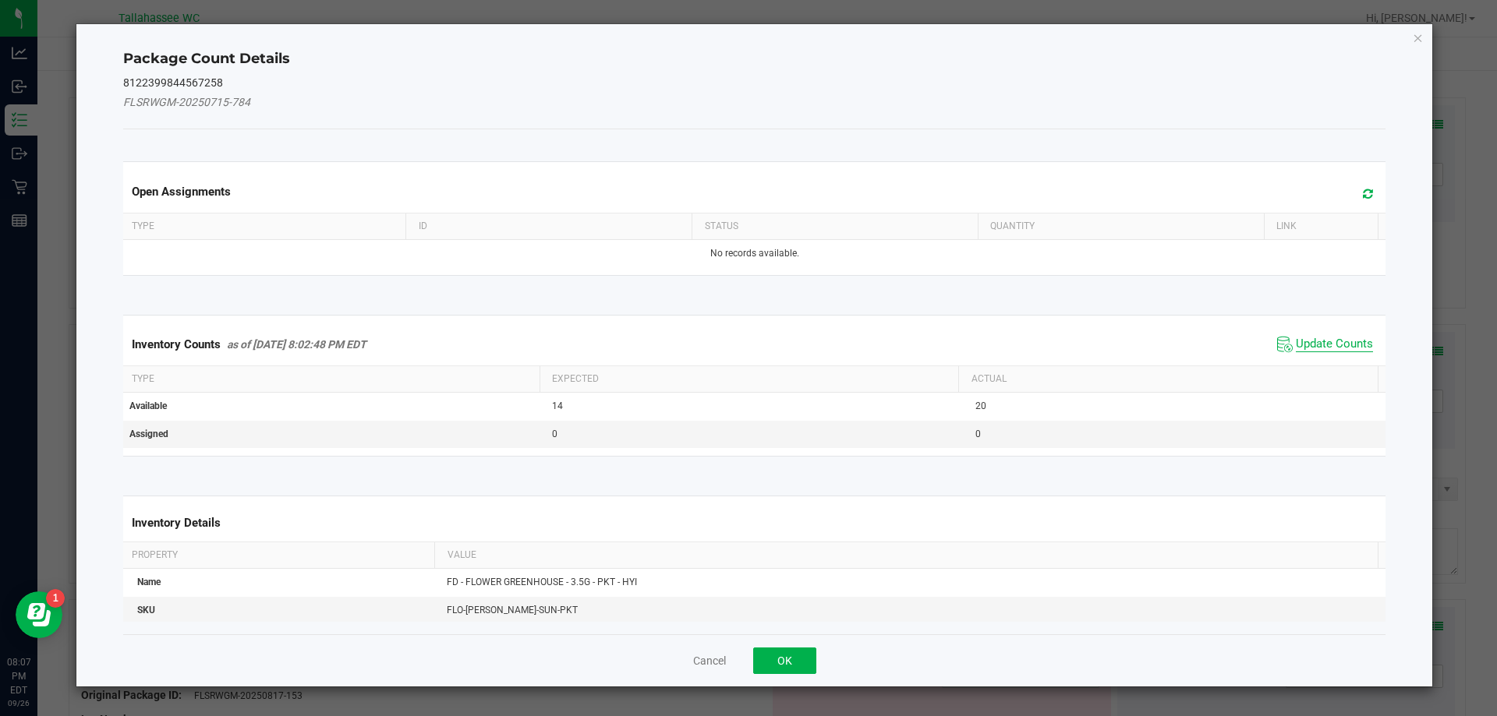
click at [1309, 344] on span "Update Counts" at bounding box center [1333, 345] width 77 height 16
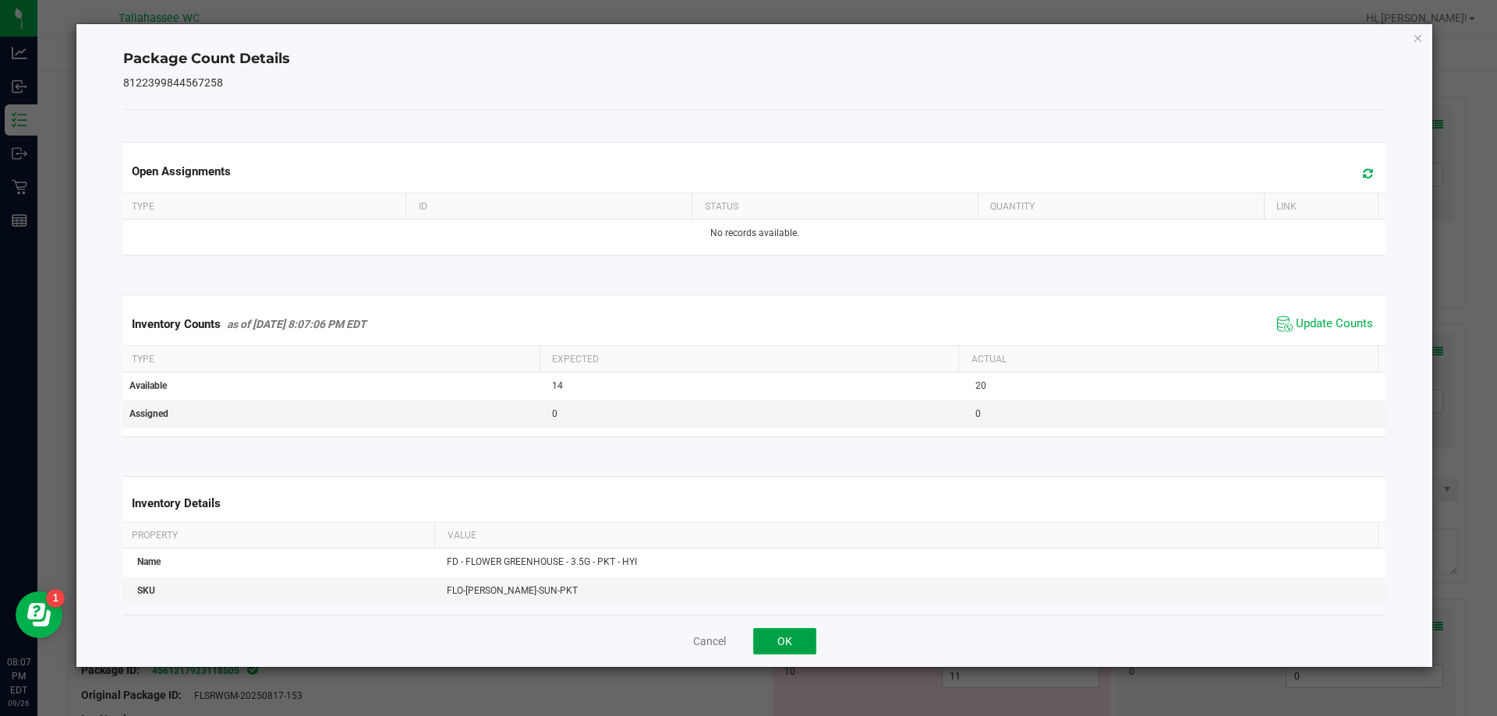
click at [783, 638] on button "OK" at bounding box center [784, 641] width 63 height 27
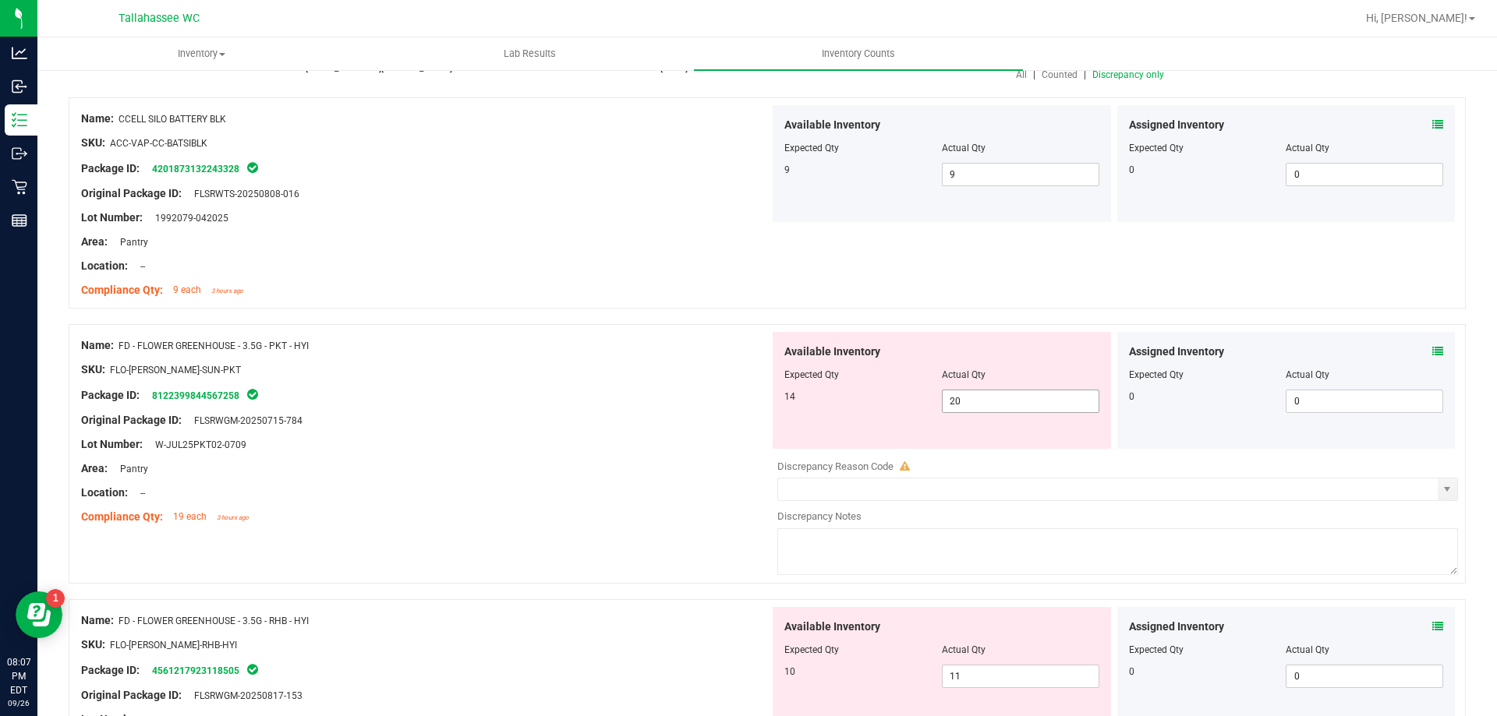
click at [1041, 400] on span "20 20" at bounding box center [1020, 401] width 157 height 23
click at [123, 345] on span "FD - FLOWER GREENHOUSE - 3.5G - PKT - HYI" at bounding box center [213, 346] width 190 height 11
click at [124, 345] on span "FD - FLOWER GREENHOUSE - 3.5G - PKT - HYI" at bounding box center [213, 346] width 190 height 11
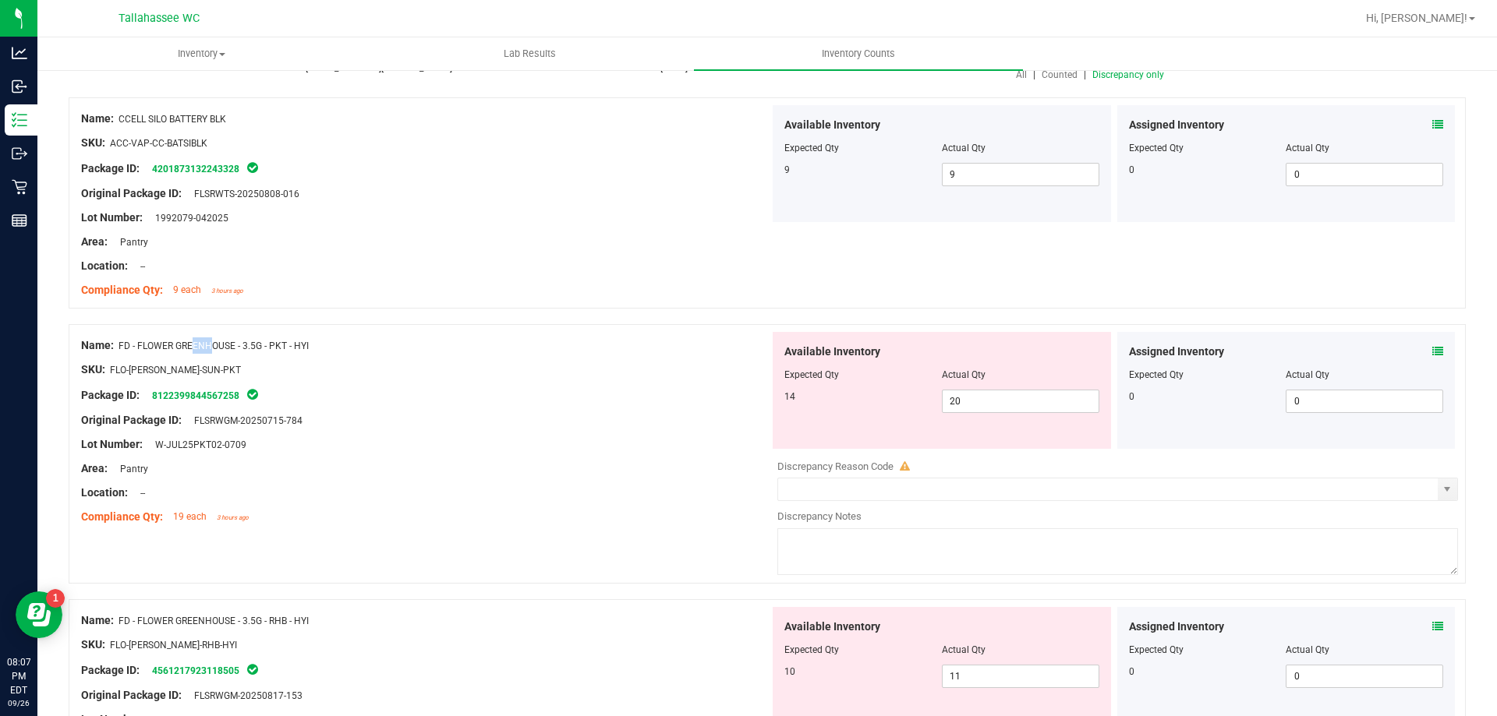
drag, startPoint x: 124, startPoint y: 345, endPoint x: 146, endPoint y: 345, distance: 21.8
click at [150, 345] on span "FD - FLOWER GREENHOUSE - 3.5G - PKT - HYI" at bounding box center [213, 346] width 190 height 11
click at [141, 345] on span "FD - FLOWER GREENHOUSE - 3.5G - PKT - HYI" at bounding box center [213, 346] width 190 height 11
click at [140, 345] on span "FD - FLOWER GREENHOUSE - 3.5G - PKT - HYI" at bounding box center [213, 346] width 190 height 11
drag, startPoint x: 122, startPoint y: 345, endPoint x: 321, endPoint y: 346, distance: 198.8
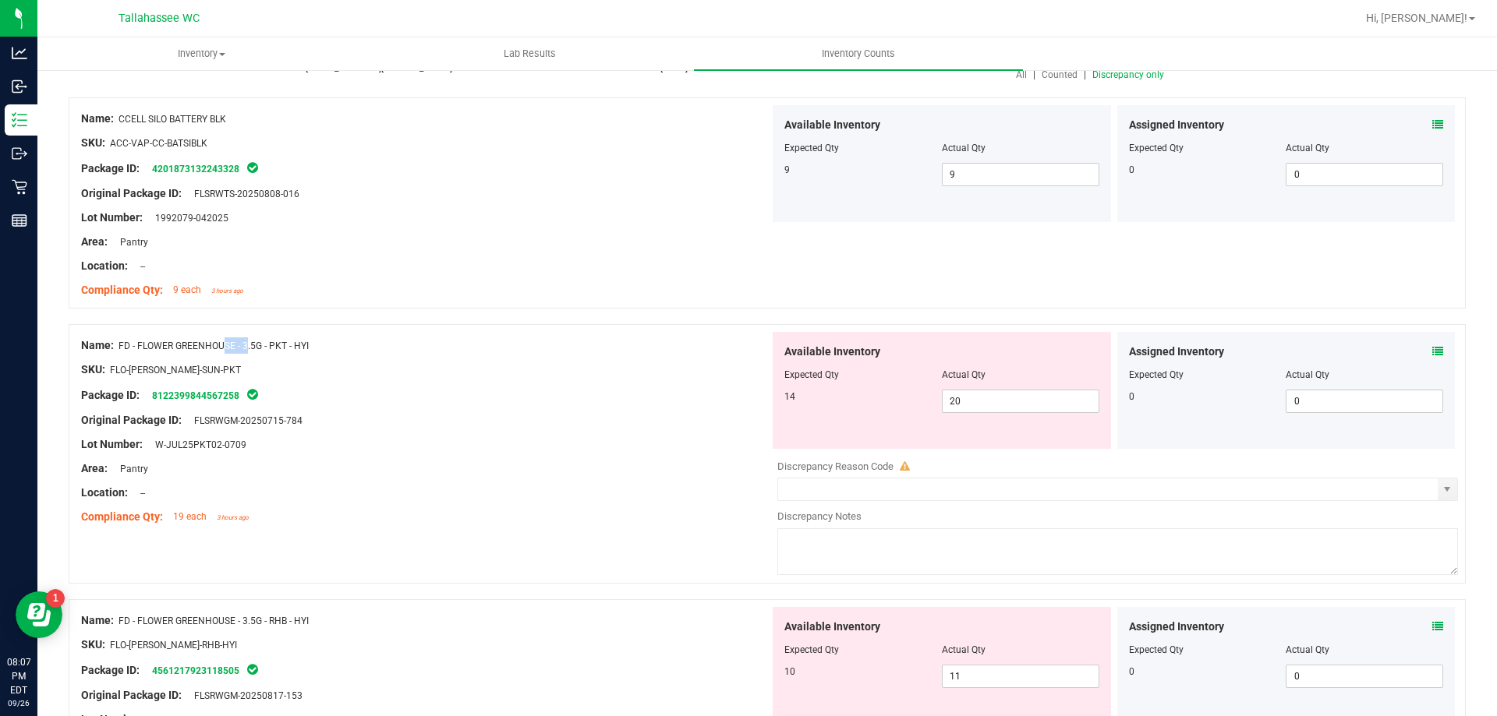
click at [321, 346] on div "Name: FD - FLOWER GREENHOUSE - 3.5G - PKT - HYI" at bounding box center [425, 346] width 688 height 16
copy span "FD - FLOWER GREENHOUSE - 3.5G - PKT - HYI"
click at [995, 408] on span "20 20" at bounding box center [1020, 401] width 157 height 23
type input "2"
type input "14"
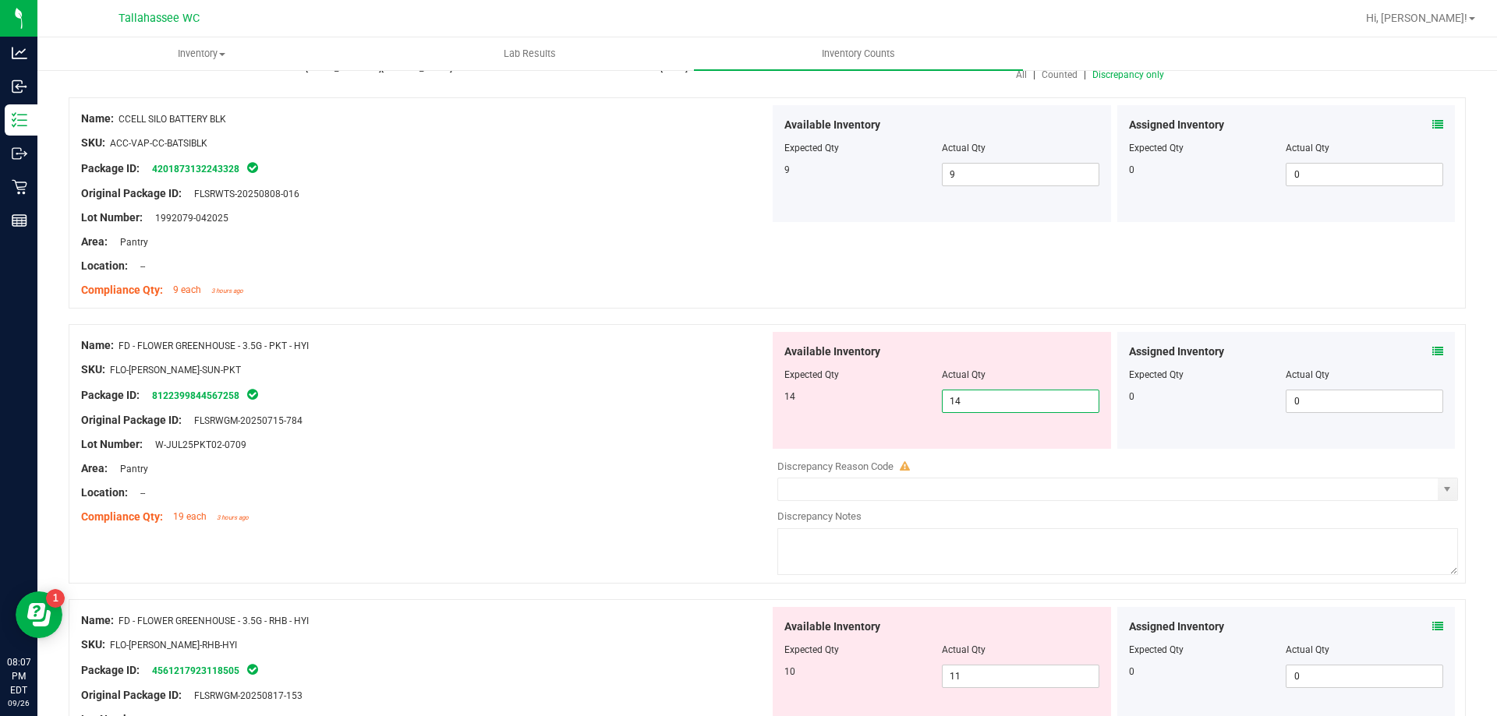
type input "14"
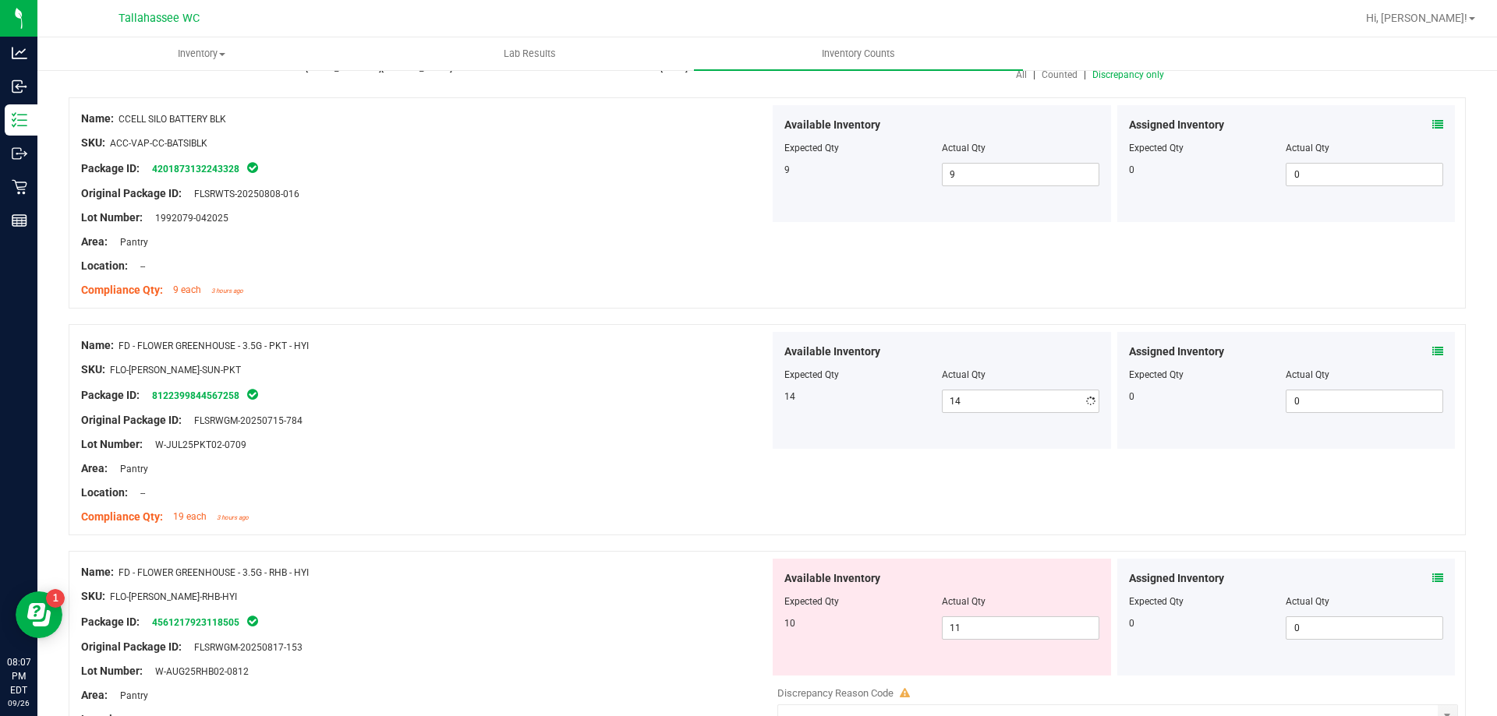
click at [614, 472] on div "Area: Pantry" at bounding box center [425, 469] width 688 height 16
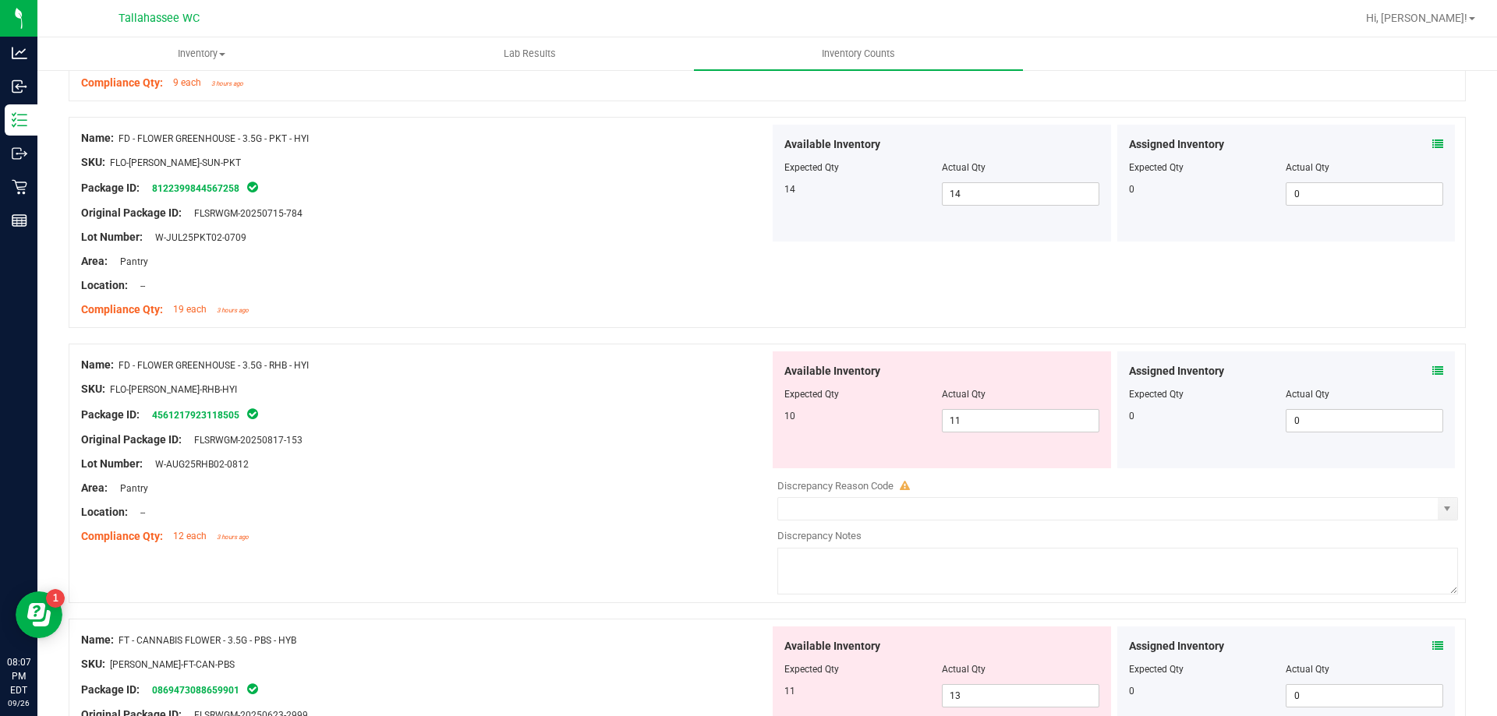
scroll to position [390, 0]
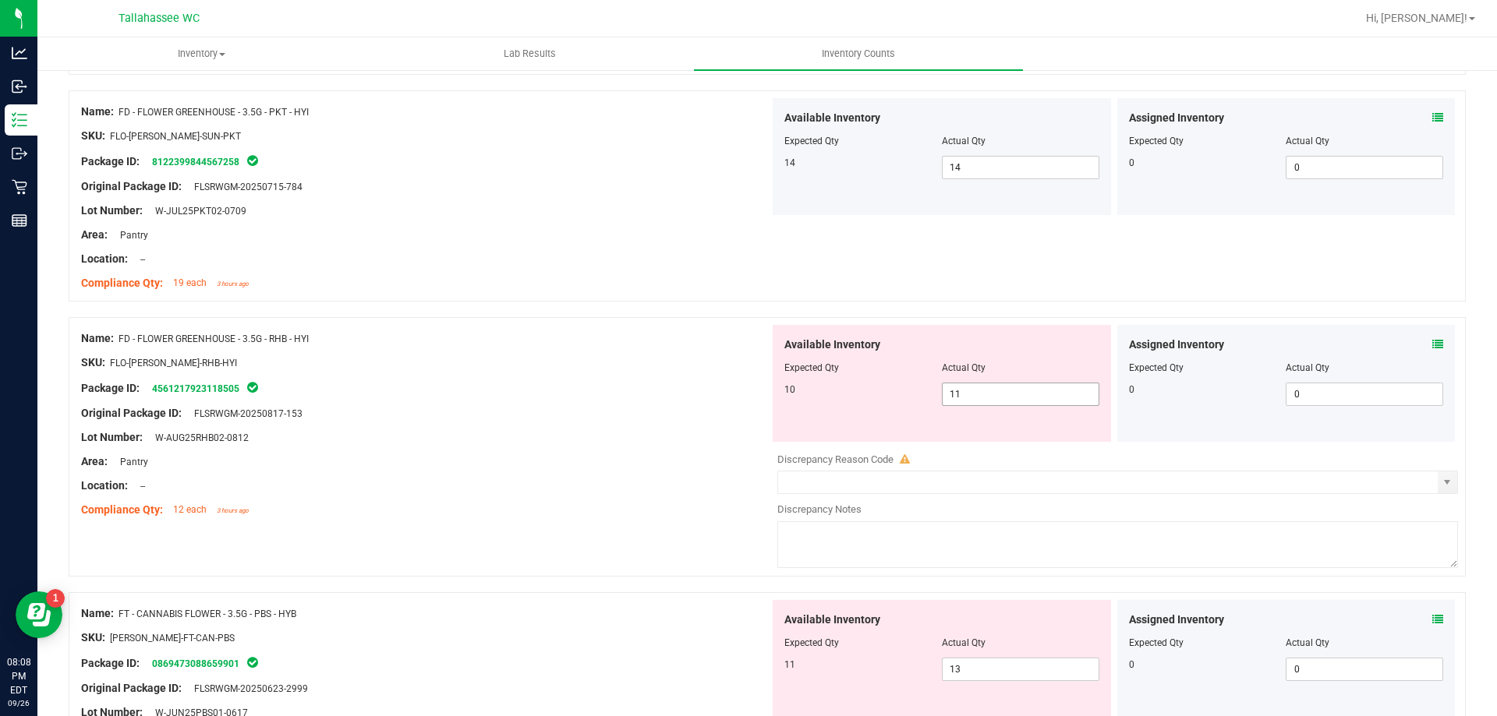
click at [976, 386] on span "11 11" at bounding box center [1020, 394] width 157 height 23
type input "10"
click at [631, 419] on div "Original Package ID: FLSRWGM-20250817-153" at bounding box center [425, 413] width 688 height 16
type input "10"
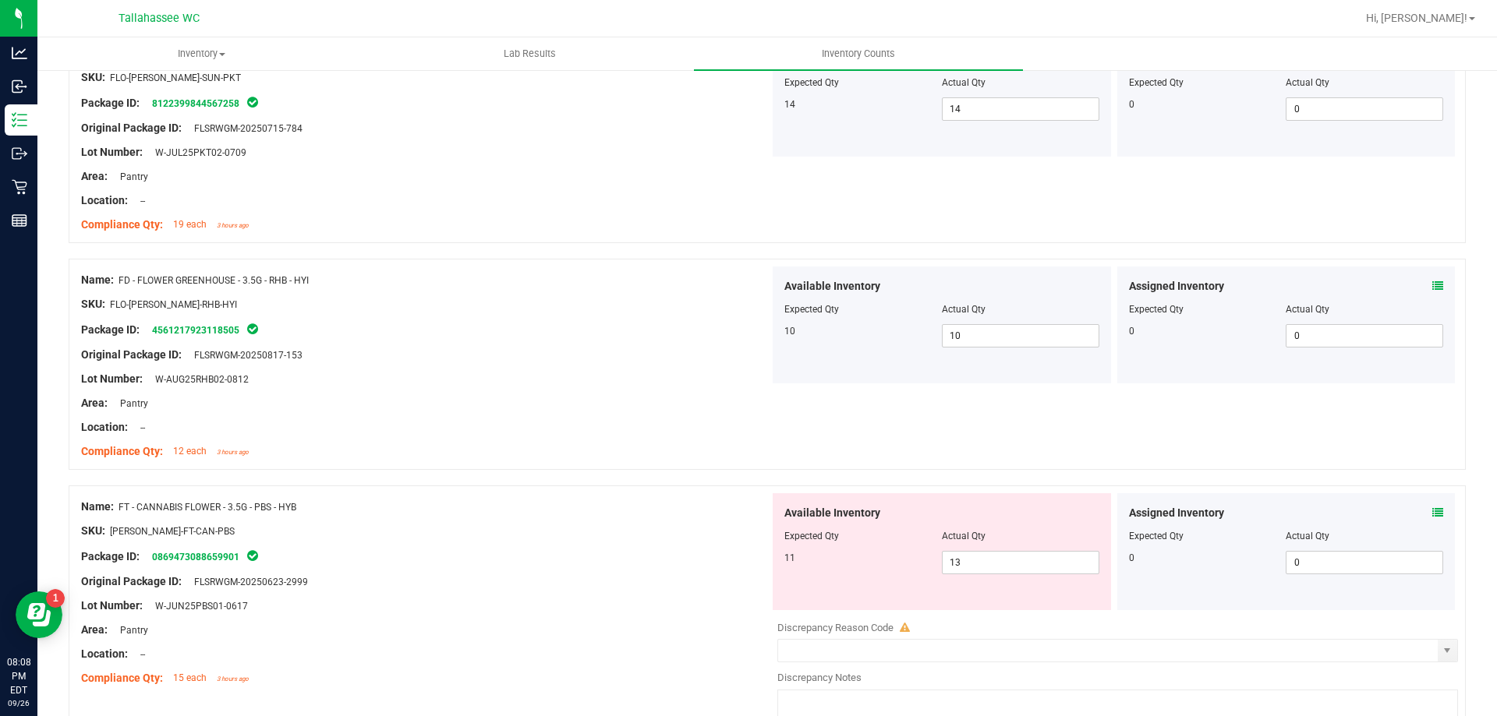
scroll to position [624, 0]
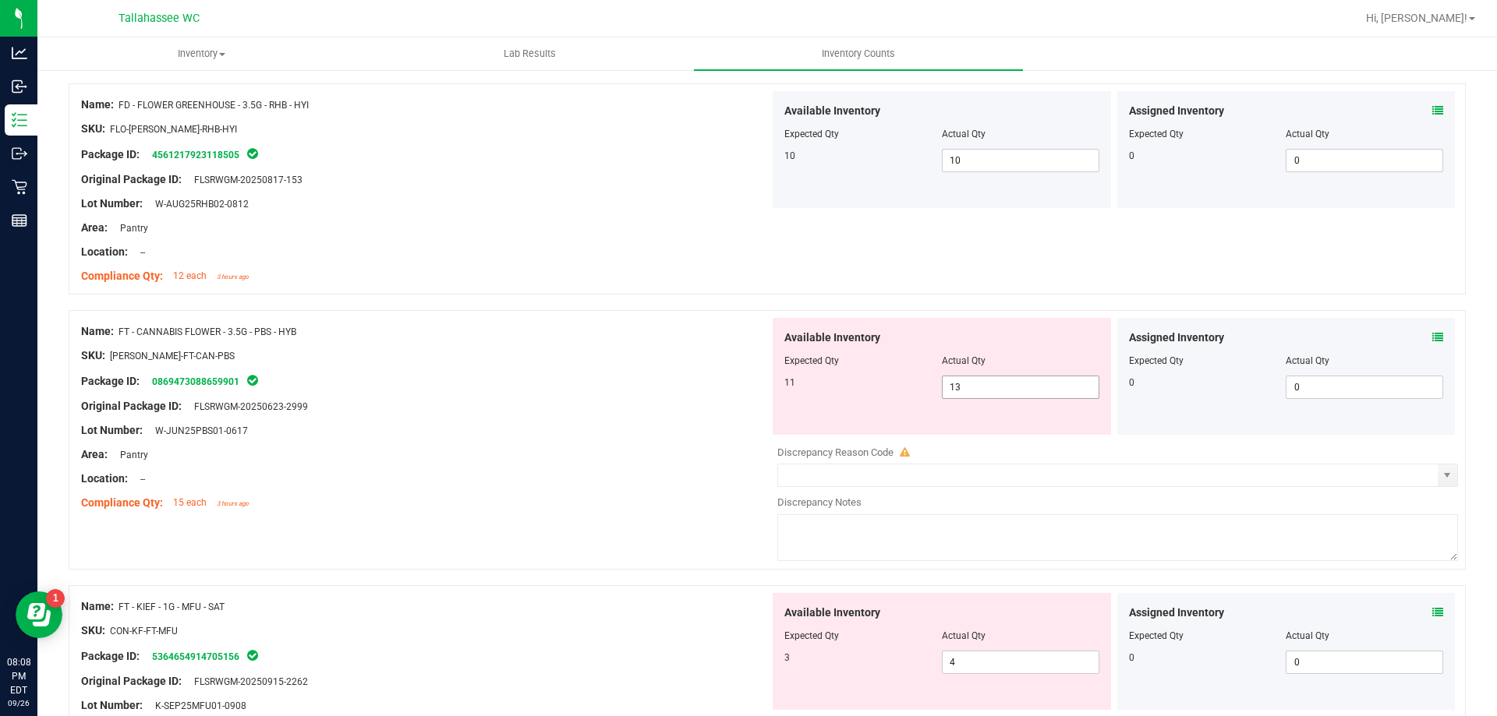
click at [1025, 391] on span "13 13" at bounding box center [1020, 387] width 157 height 23
type input "11"
click at [499, 395] on div at bounding box center [425, 395] width 688 height 8
type input "11"
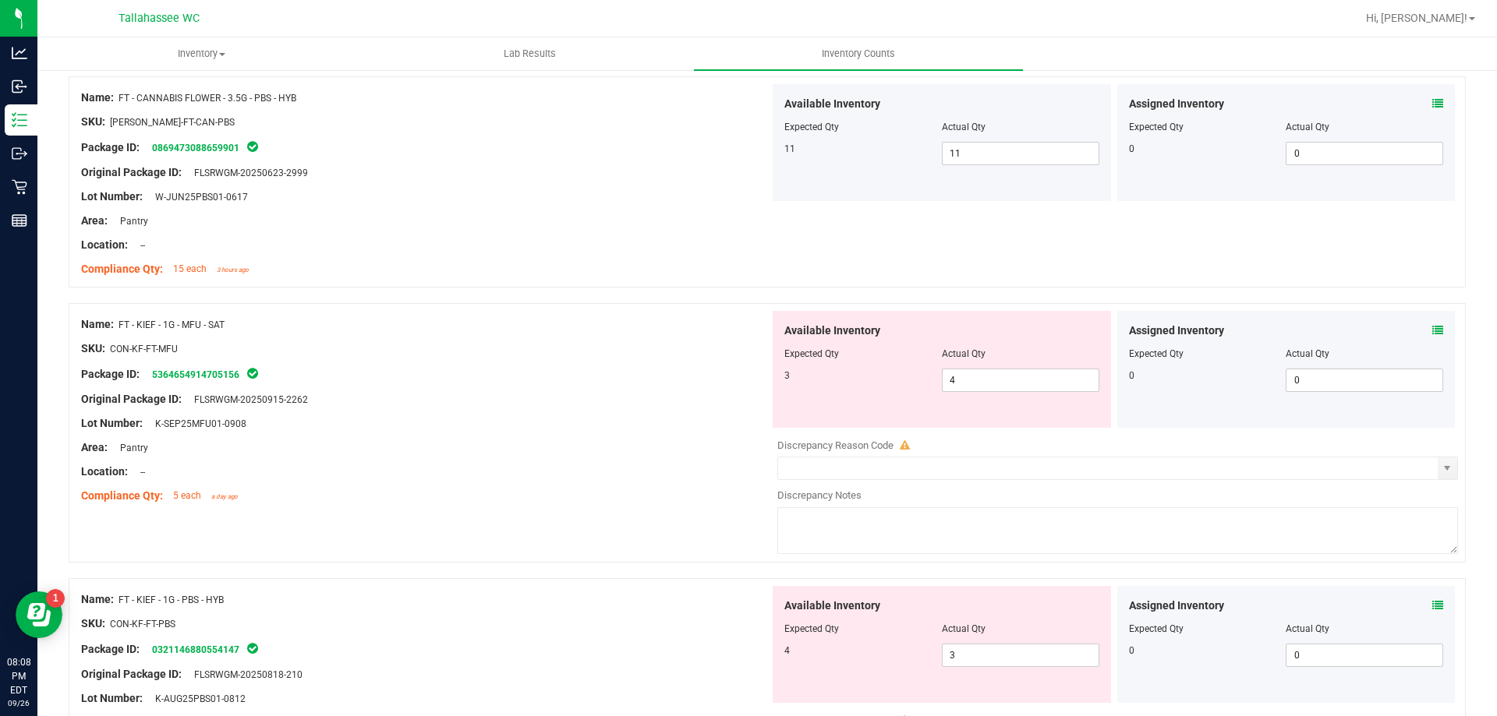
scroll to position [935, 0]
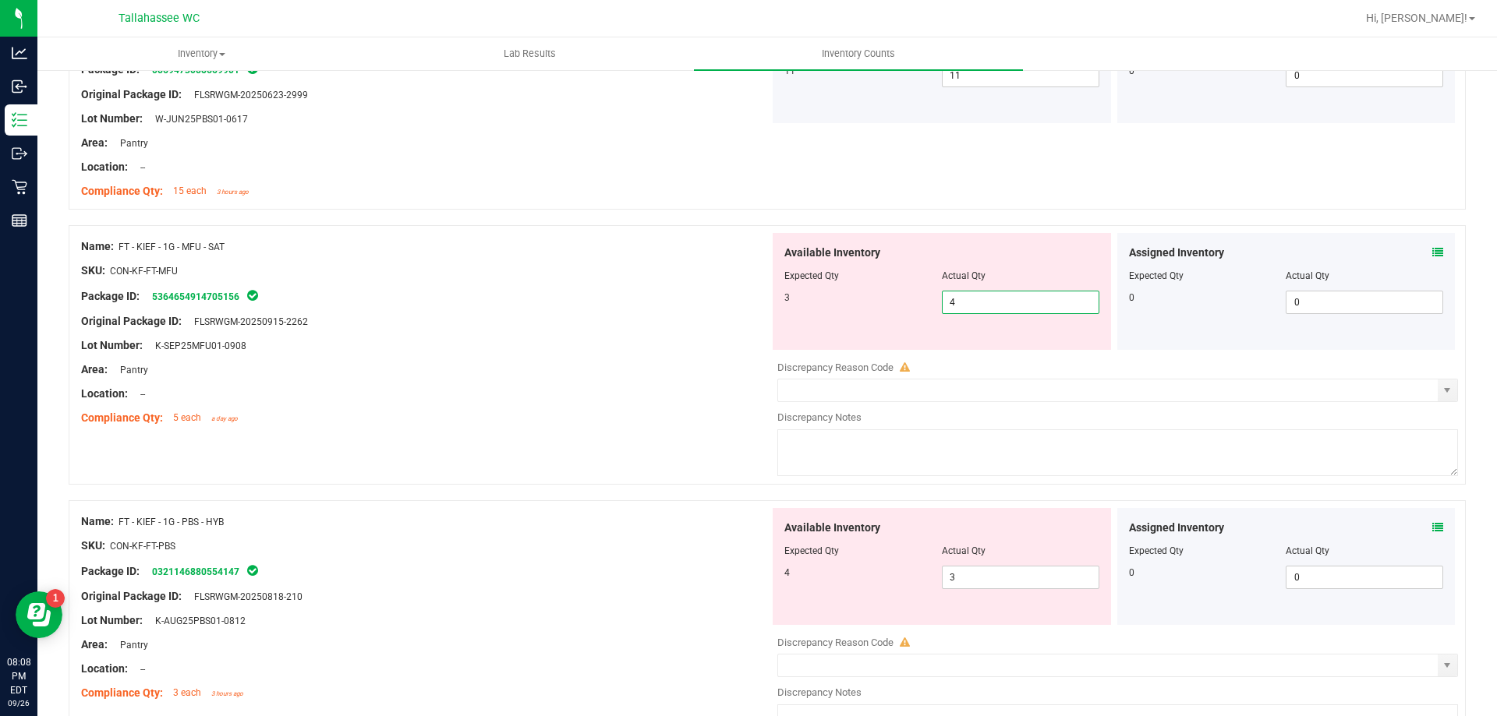
click at [961, 302] on span "4 4" at bounding box center [1020, 302] width 157 height 23
type input "3"
click at [609, 408] on div at bounding box center [425, 406] width 688 height 8
type input "3"
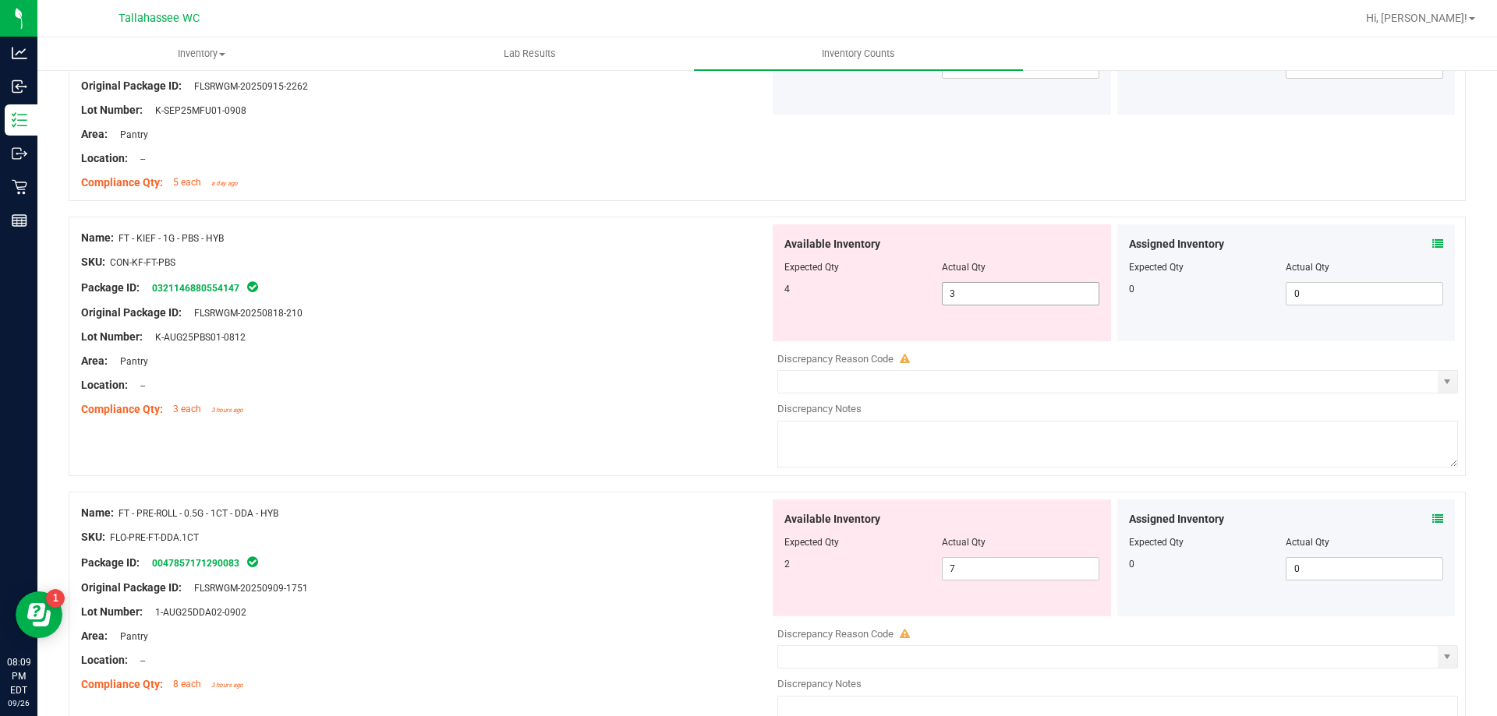
scroll to position [1169, 0]
click at [980, 288] on span "3 3" at bounding box center [1020, 295] width 157 height 23
click at [980, 288] on input "3" at bounding box center [1020, 295] width 156 height 22
type input "4"
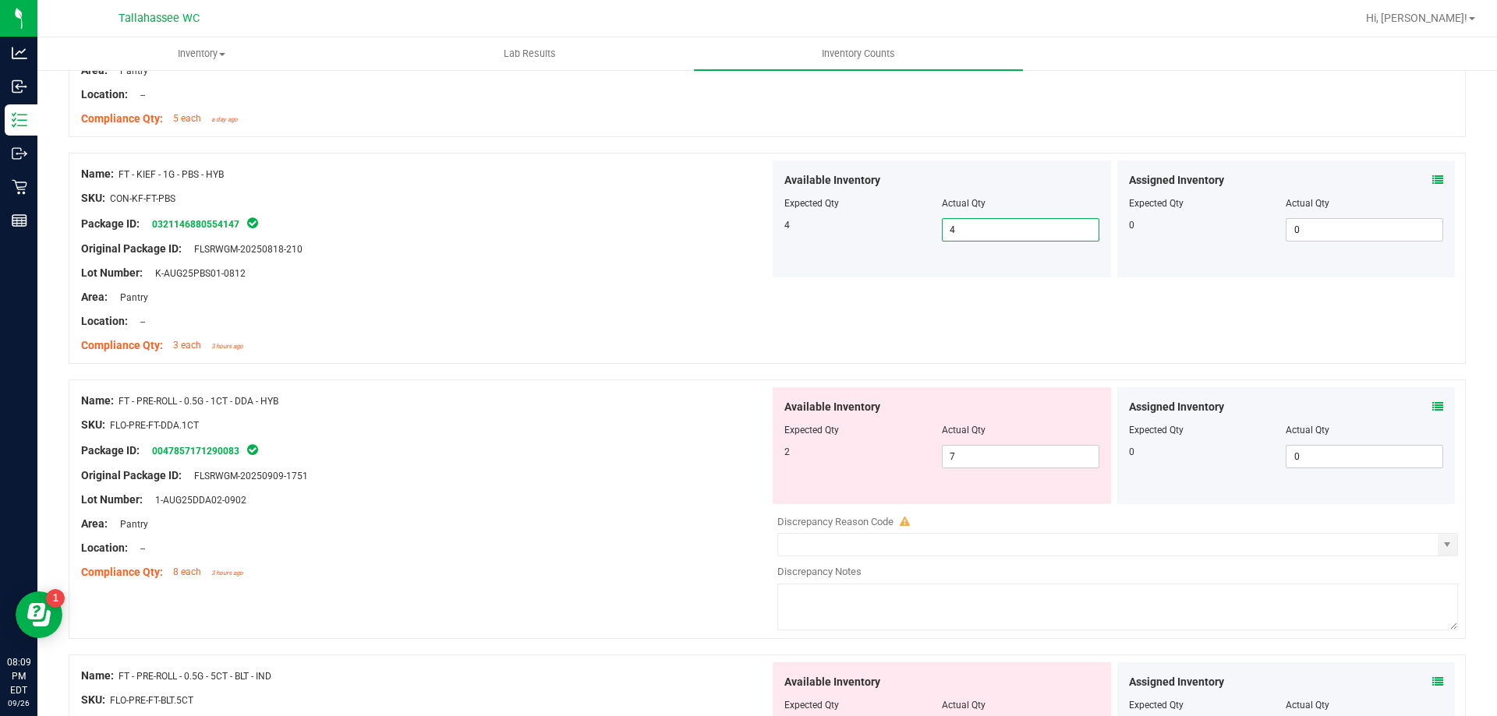
scroll to position [1325, 0]
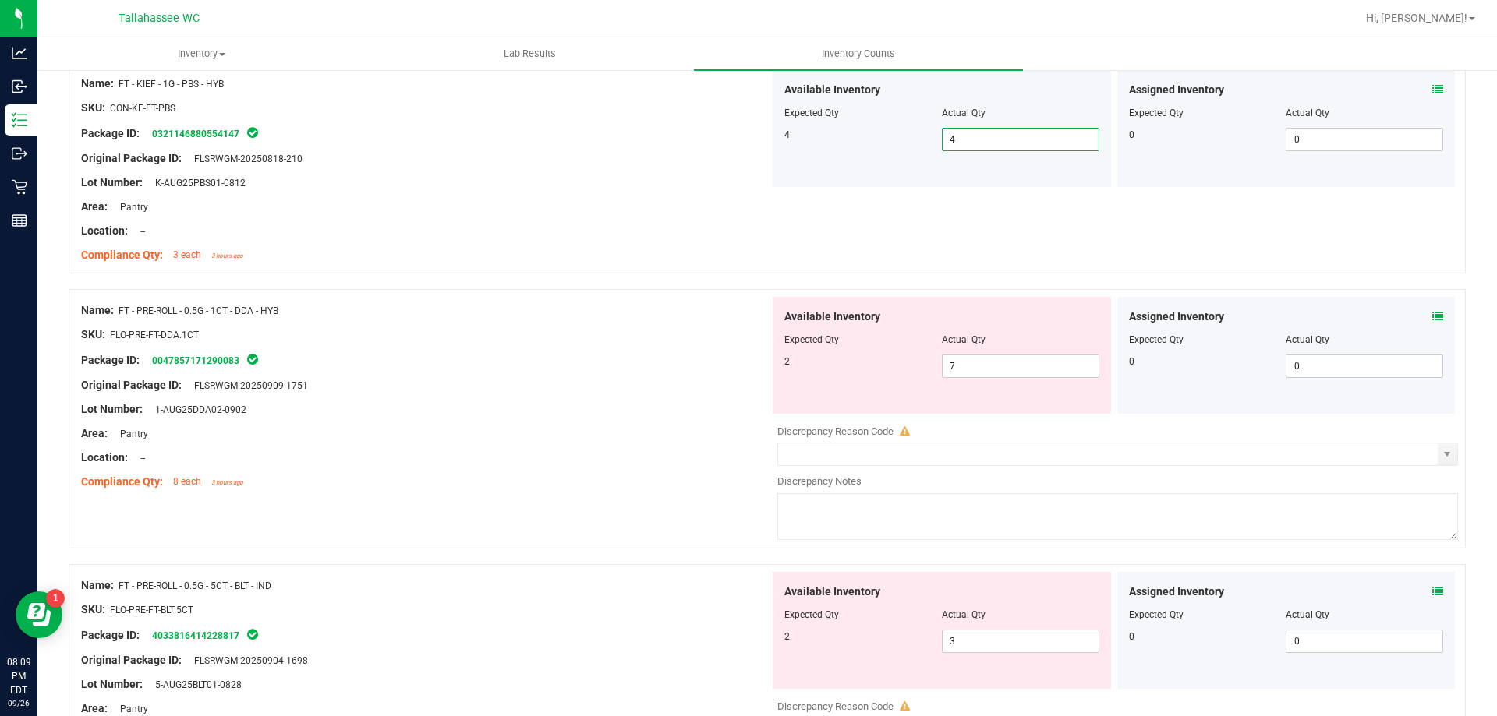
click at [1432, 312] on icon at bounding box center [1437, 316] width 11 height 11
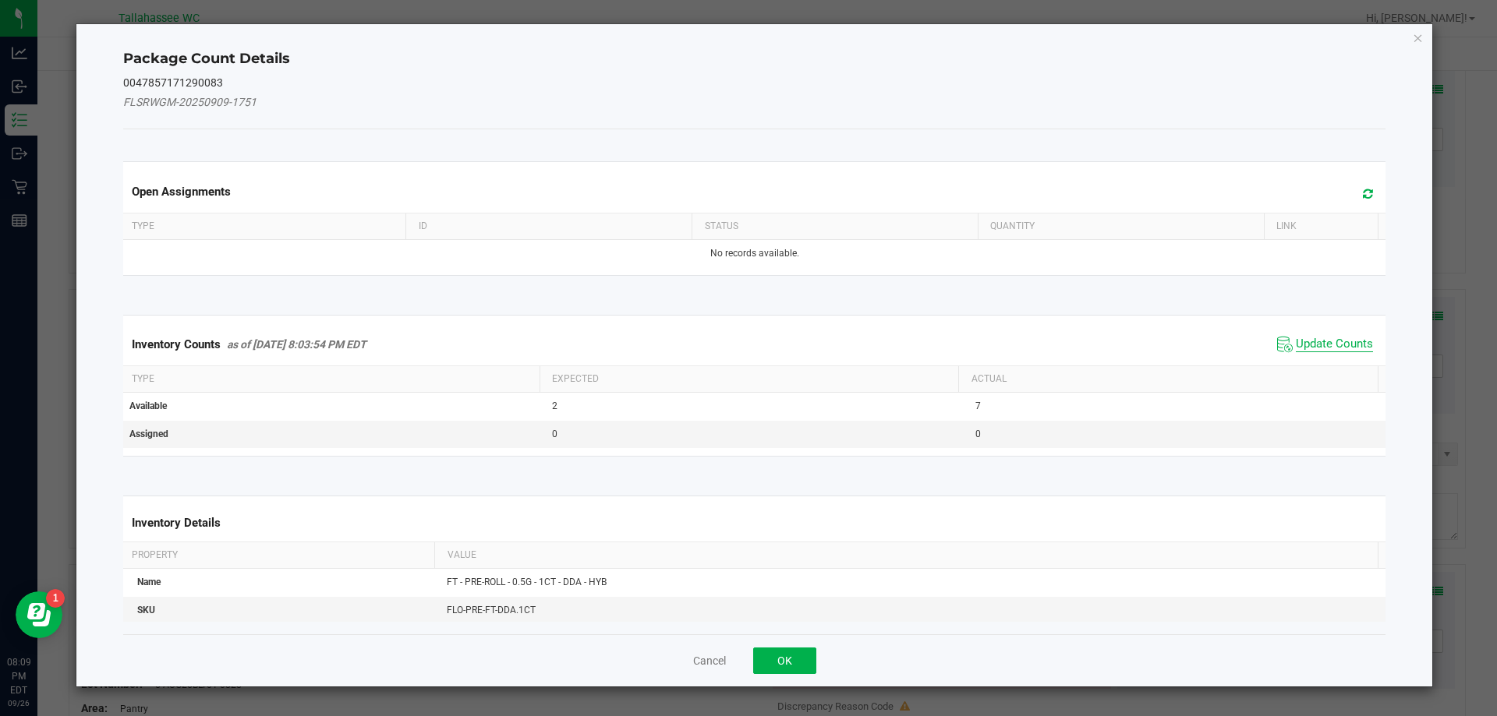
click at [1298, 338] on span "Update Counts" at bounding box center [1333, 345] width 77 height 16
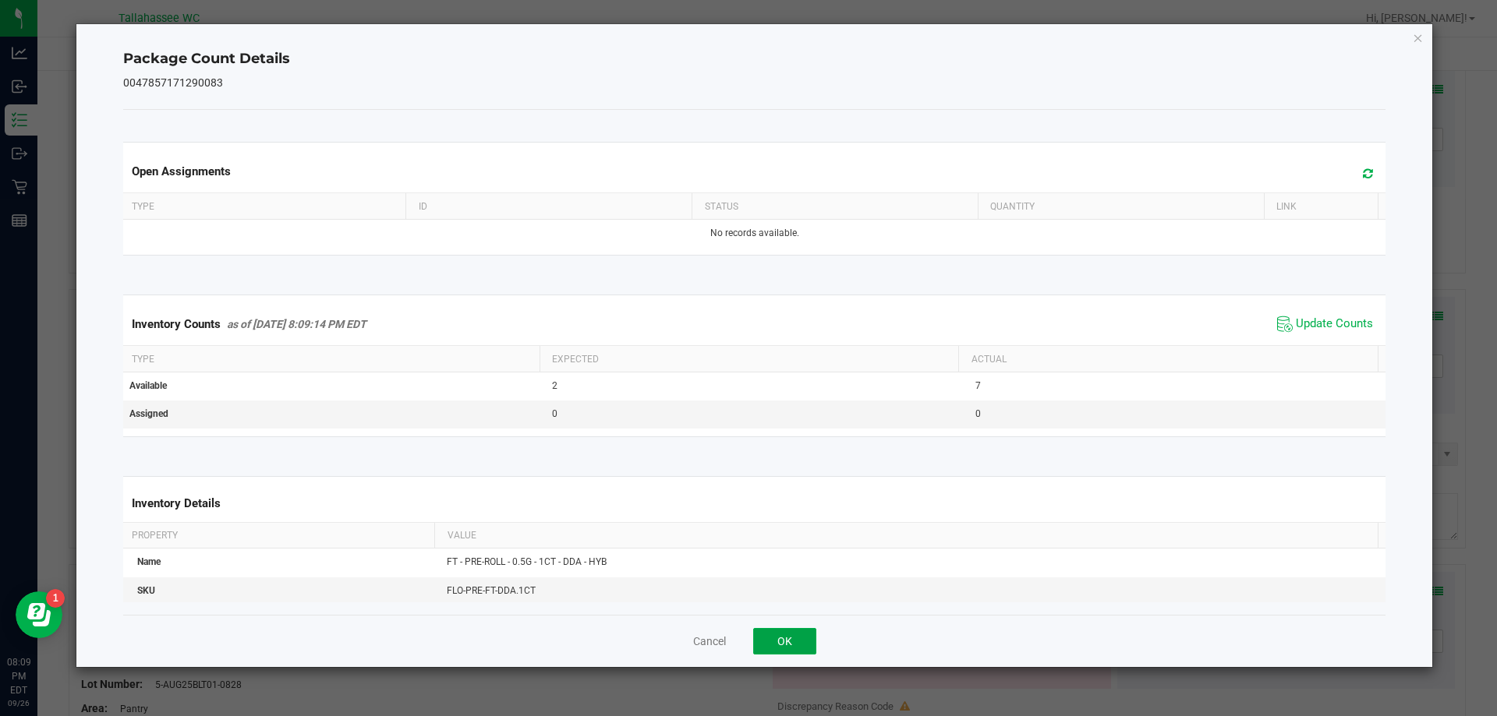
drag, startPoint x: 766, startPoint y: 642, endPoint x: 838, endPoint y: 558, distance: 110.6
click at [766, 641] on button "OK" at bounding box center [784, 641] width 63 height 27
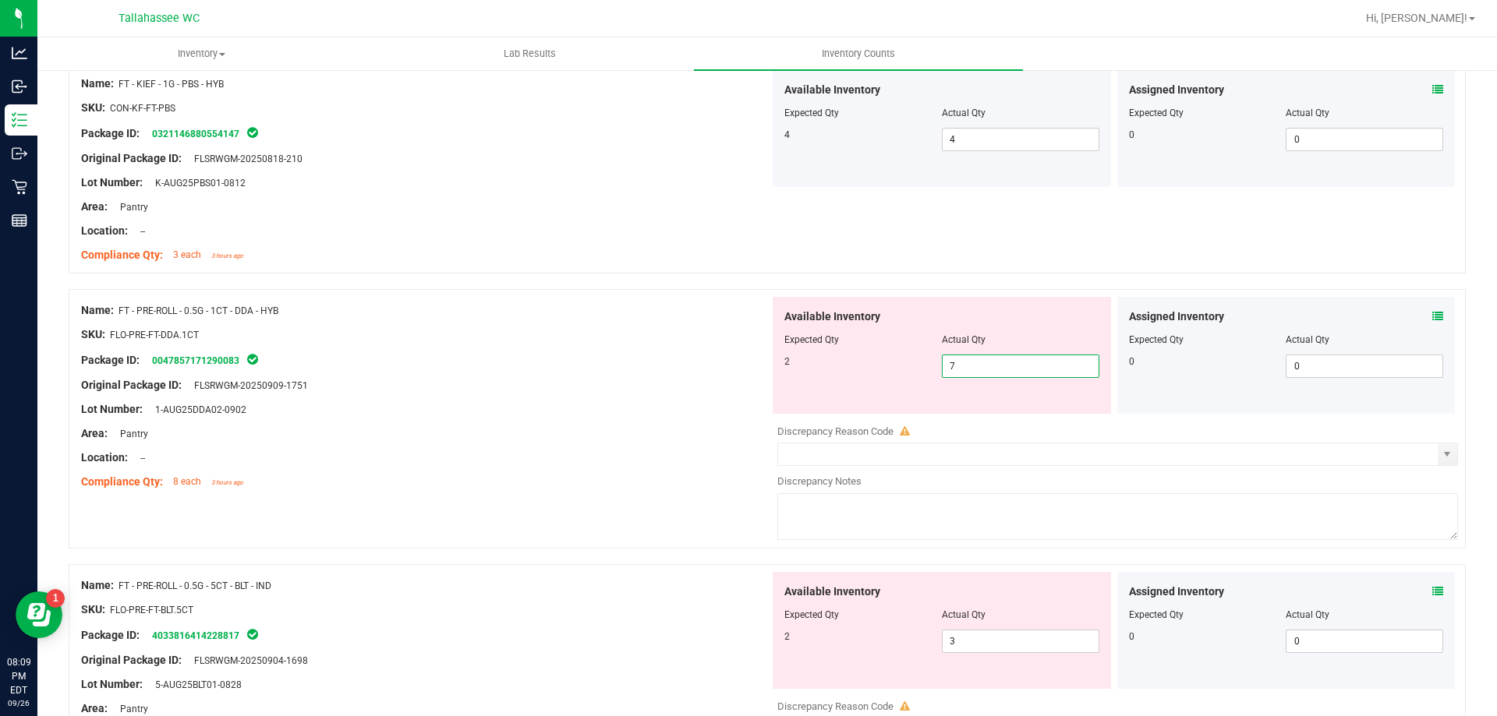
click at [963, 370] on span "7 7" at bounding box center [1020, 366] width 157 height 23
click at [963, 370] on input "7" at bounding box center [1020, 366] width 156 height 22
type input "2"
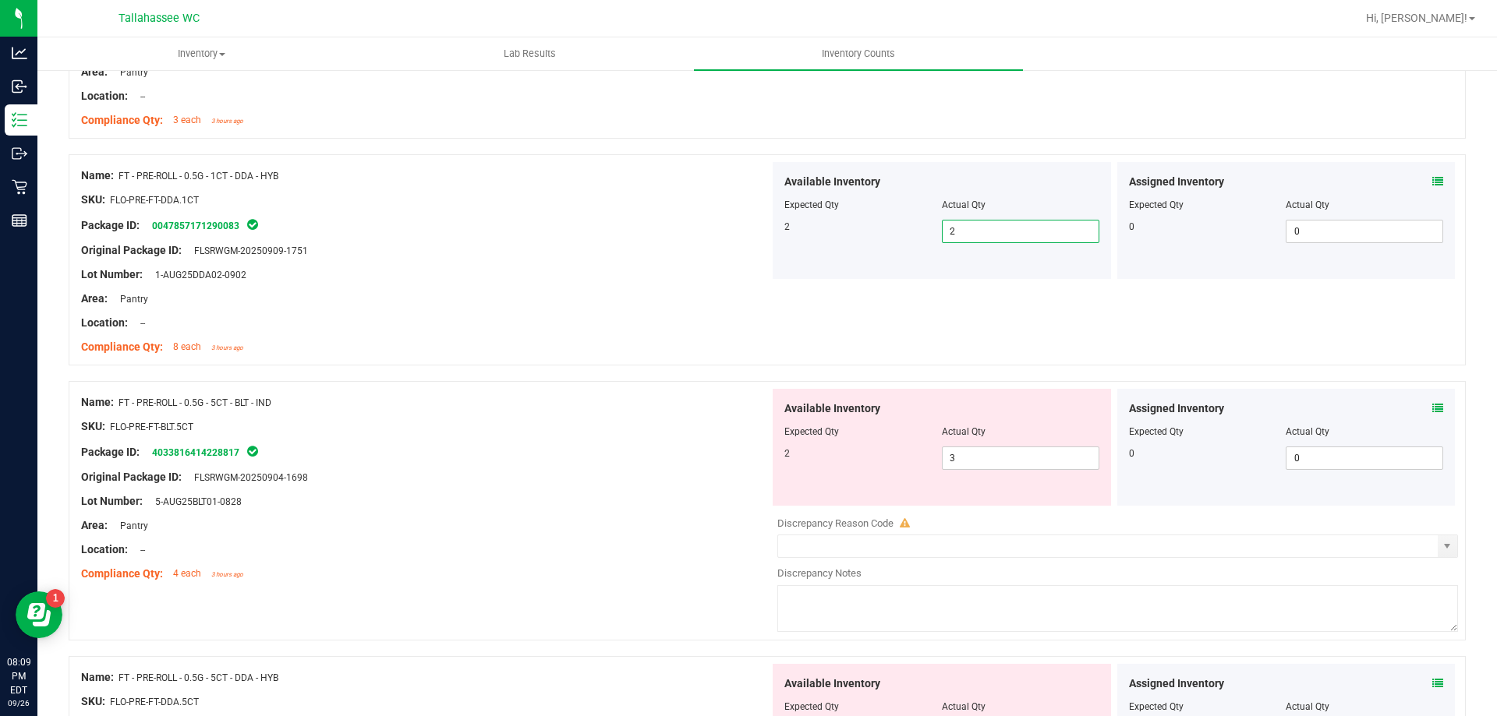
scroll to position [1481, 0]
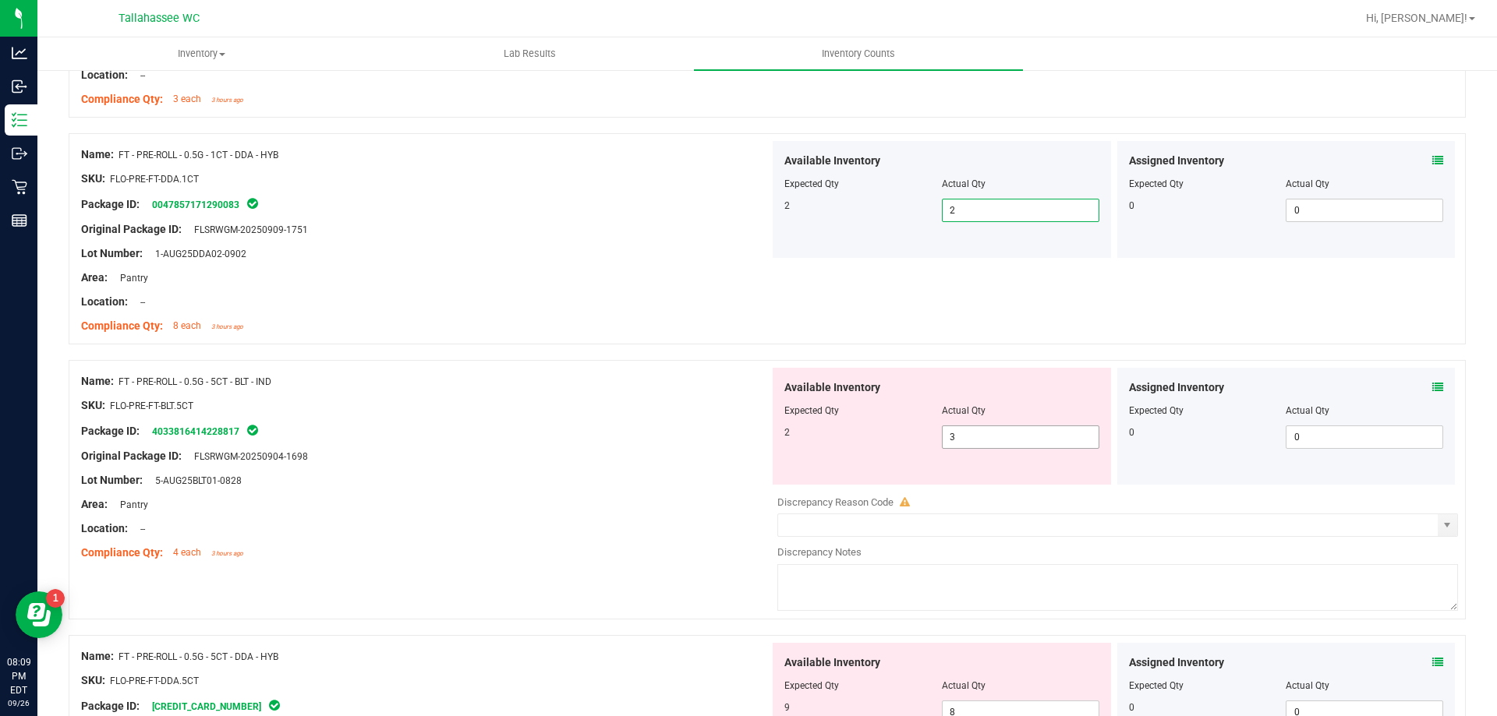
click at [981, 443] on span "3 3" at bounding box center [1020, 437] width 157 height 23
click at [981, 443] on input "3" at bounding box center [1020, 437] width 156 height 22
click at [1432, 387] on div "Assigned Inventory Expected Qty Actual Qty 0 0 0" at bounding box center [1286, 426] width 338 height 117
click at [1432, 386] on icon at bounding box center [1437, 387] width 11 height 11
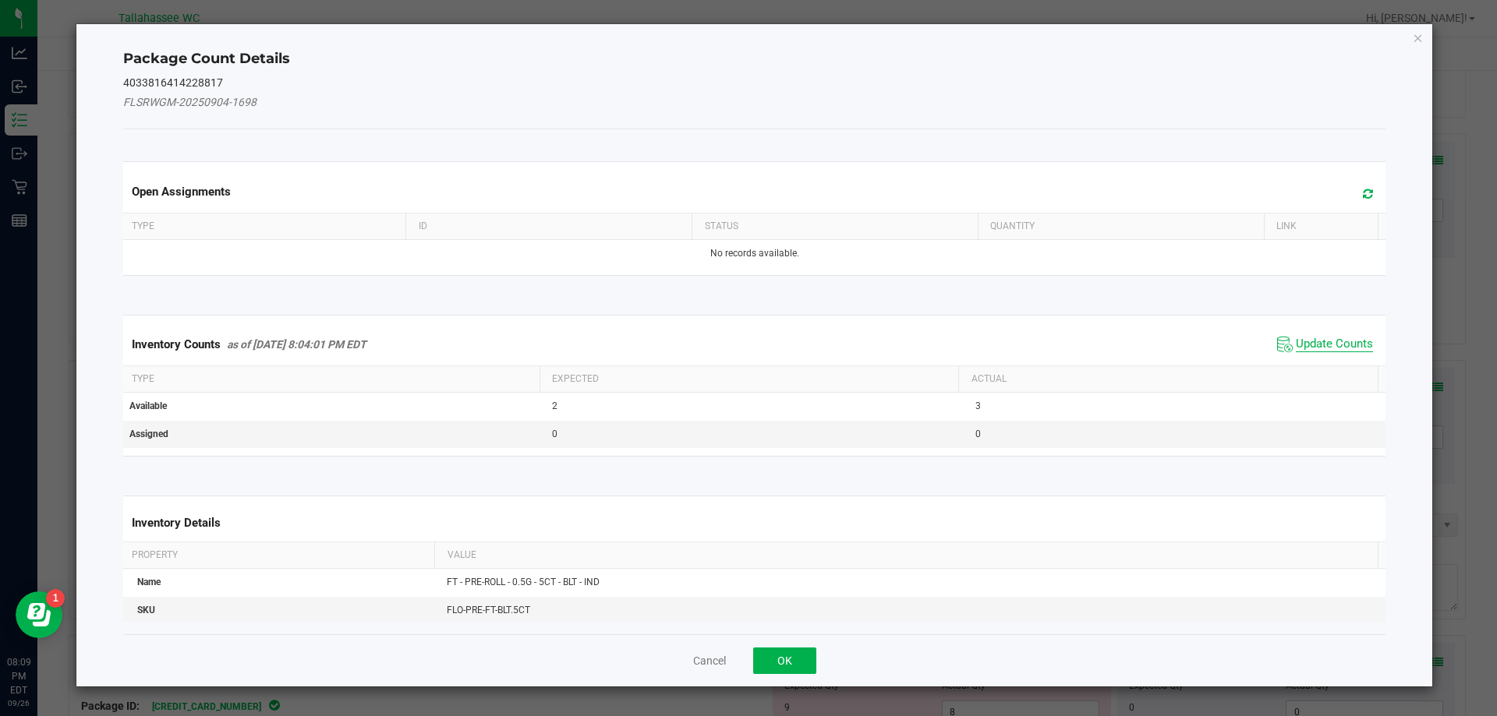
click at [1310, 338] on span "Update Counts" at bounding box center [1333, 345] width 77 height 16
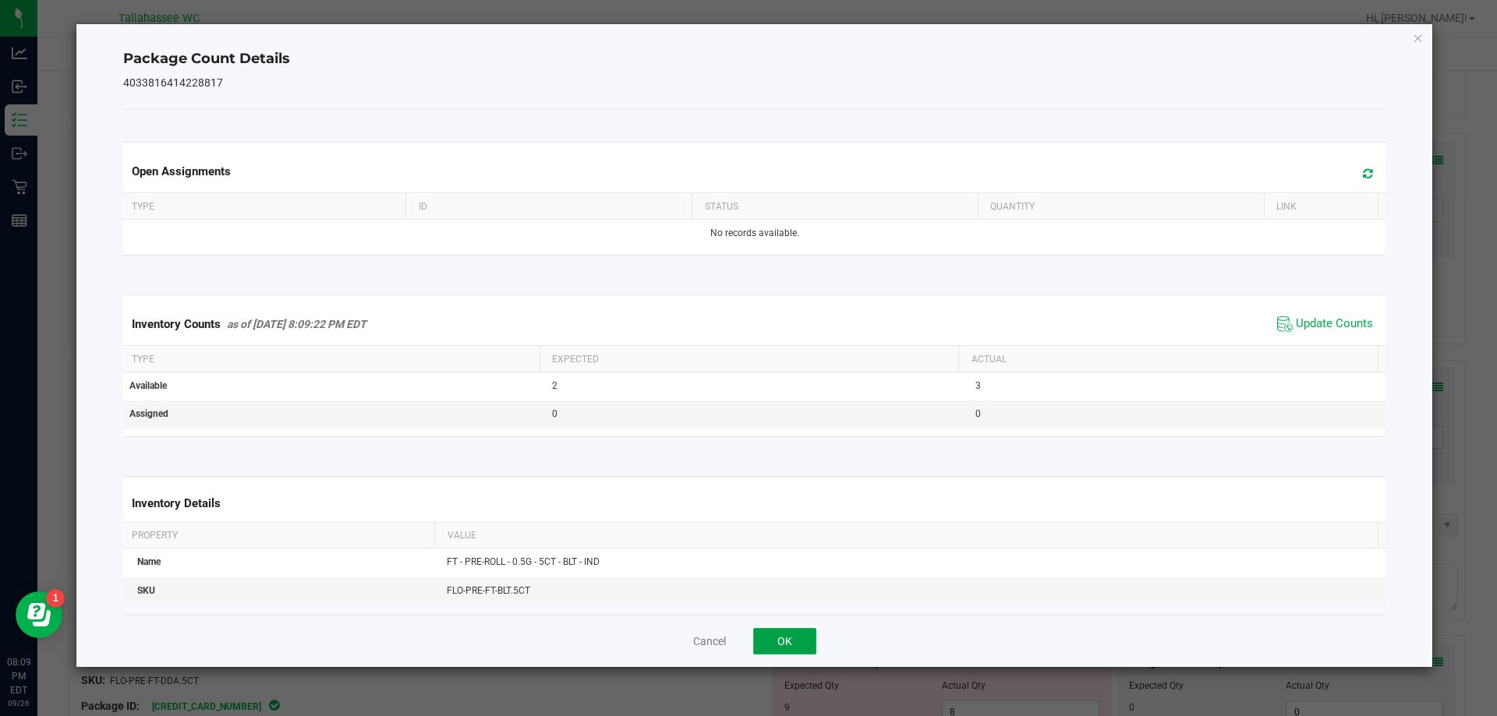
drag, startPoint x: 800, startPoint y: 638, endPoint x: 810, endPoint y: 615, distance: 25.2
click at [800, 640] on button "OK" at bounding box center [784, 641] width 63 height 27
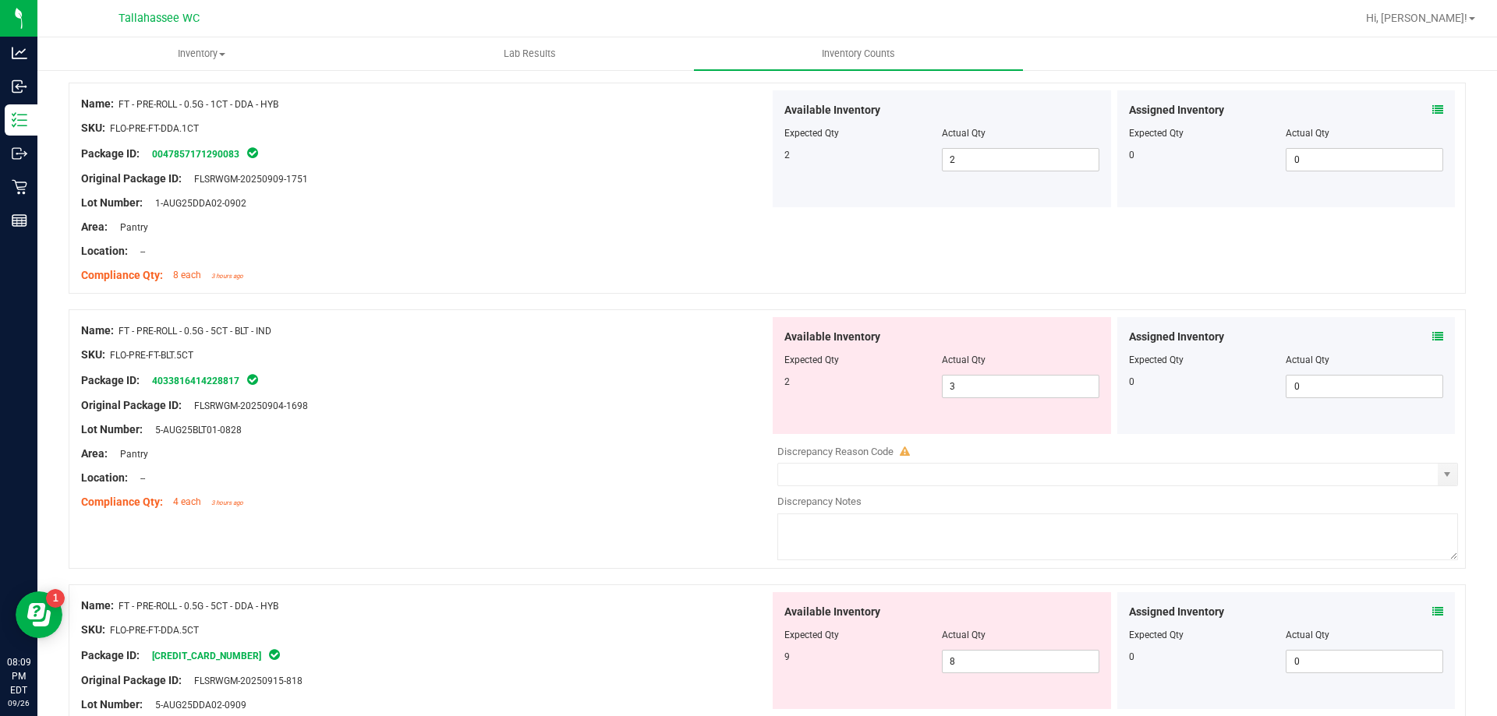
scroll to position [1559, 0]
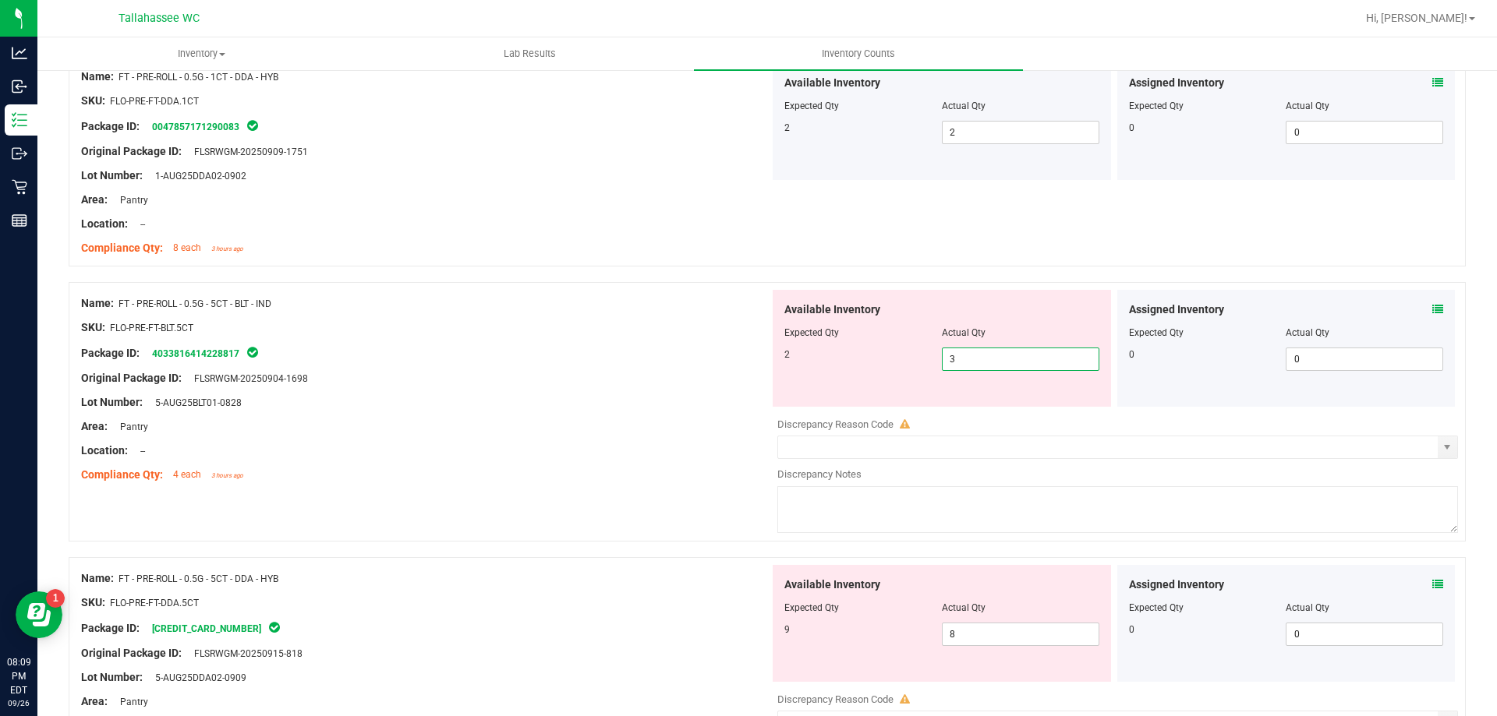
click at [977, 359] on span "3 3" at bounding box center [1020, 359] width 157 height 23
click at [977, 359] on input "3" at bounding box center [1020, 359] width 156 height 22
type input "2"
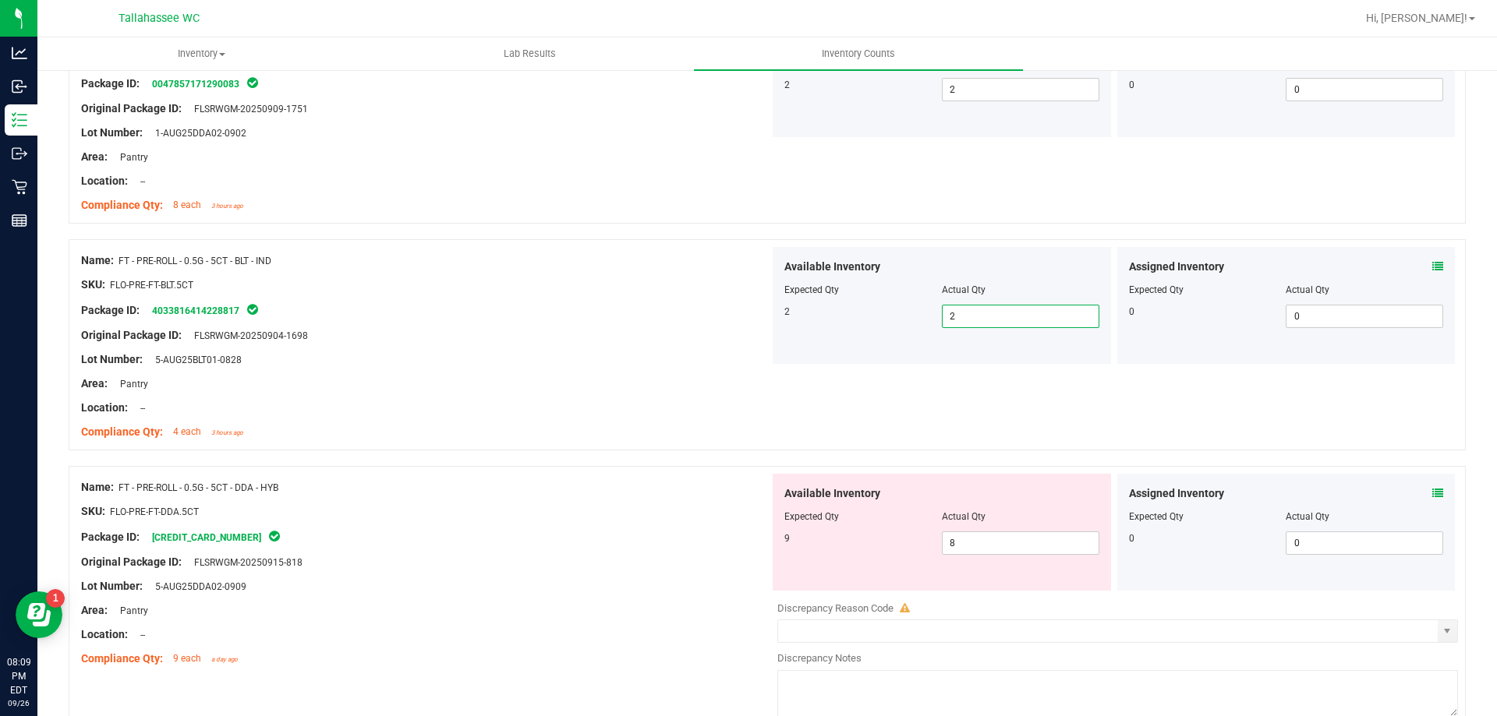
scroll to position [1637, 0]
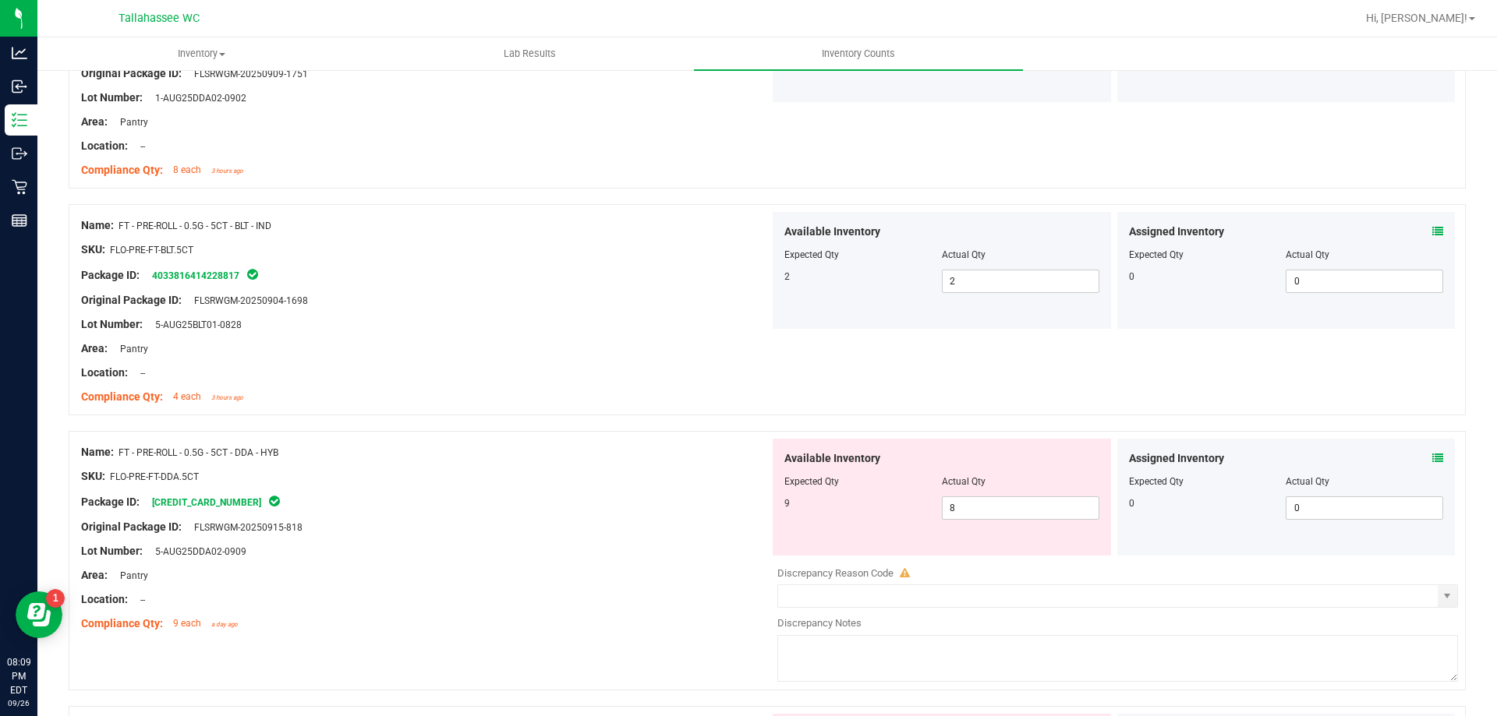
click at [1432, 457] on icon at bounding box center [1437, 458] width 11 height 11
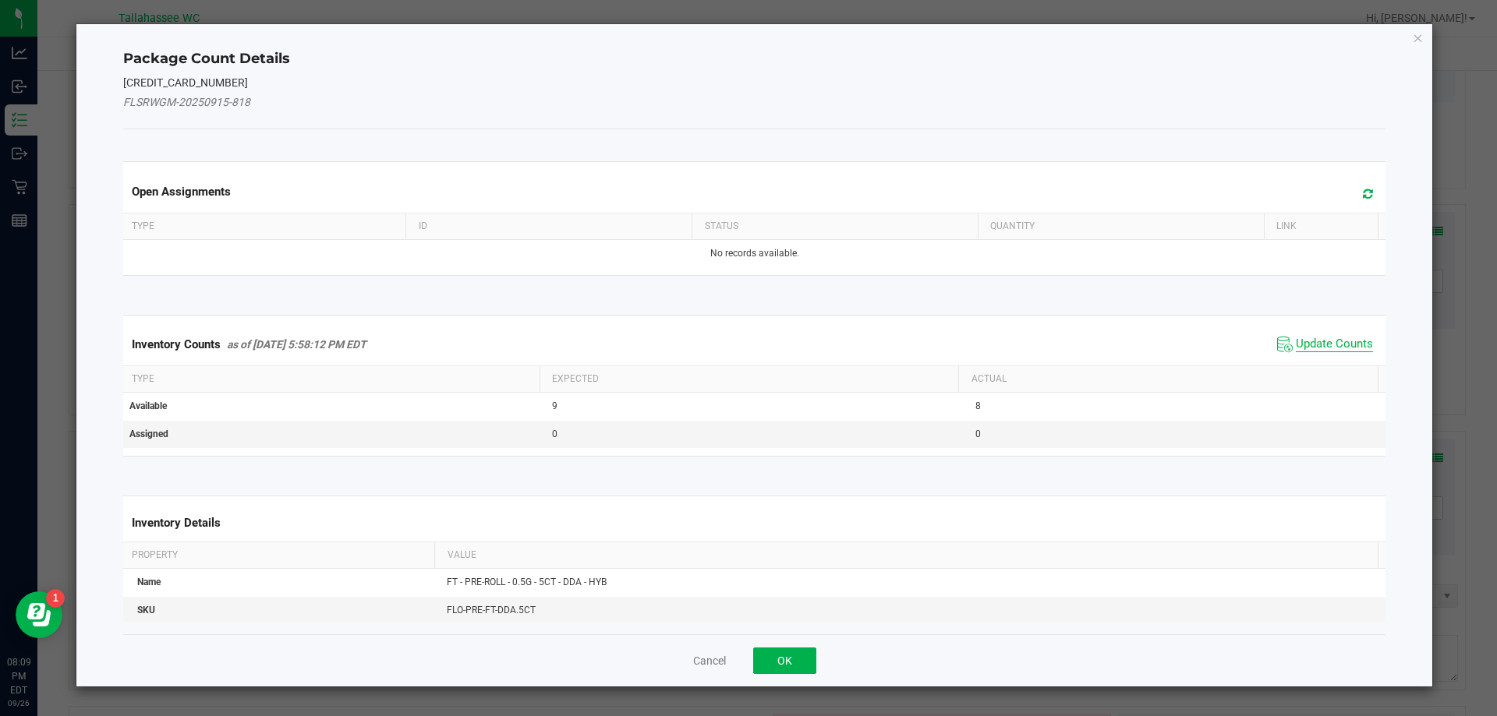
click at [1314, 338] on span "Update Counts" at bounding box center [1333, 345] width 77 height 16
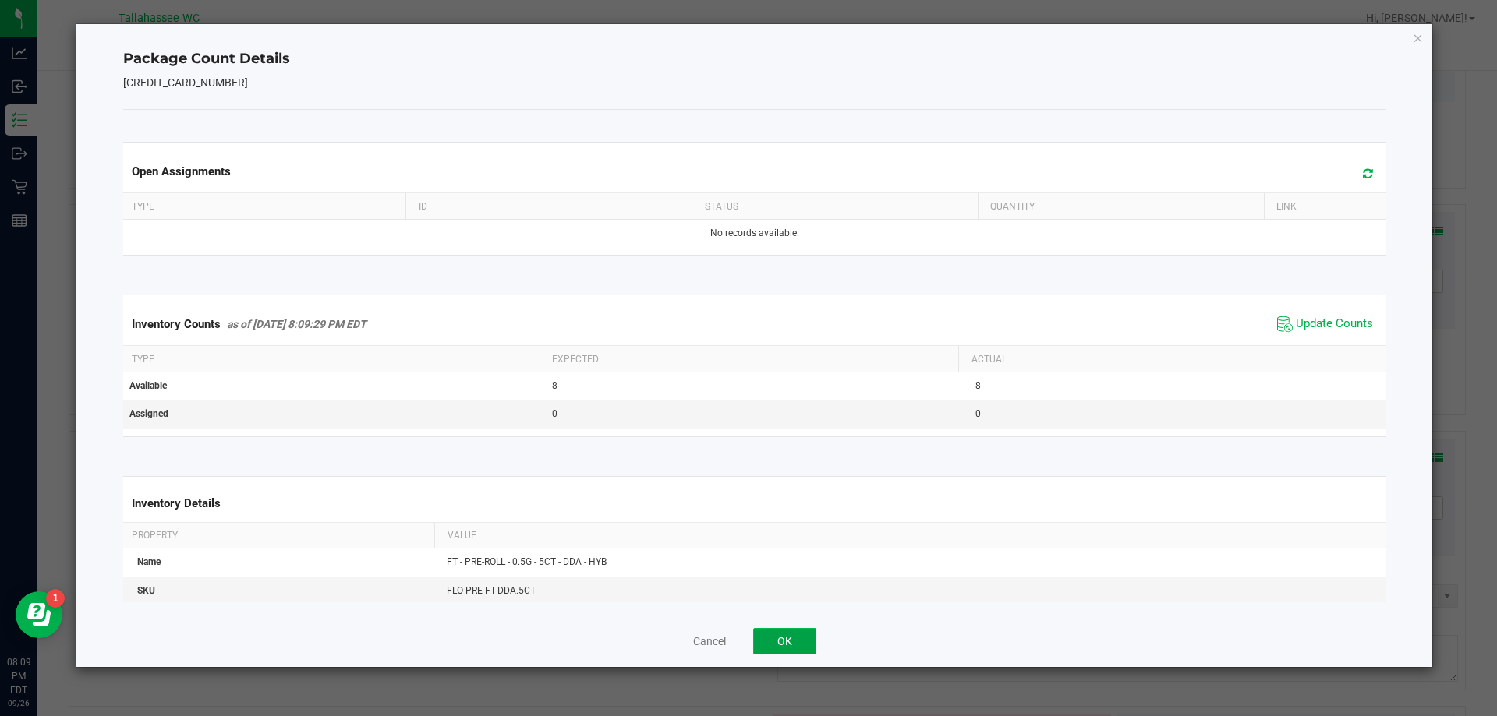
click at [798, 635] on button "OK" at bounding box center [784, 641] width 63 height 27
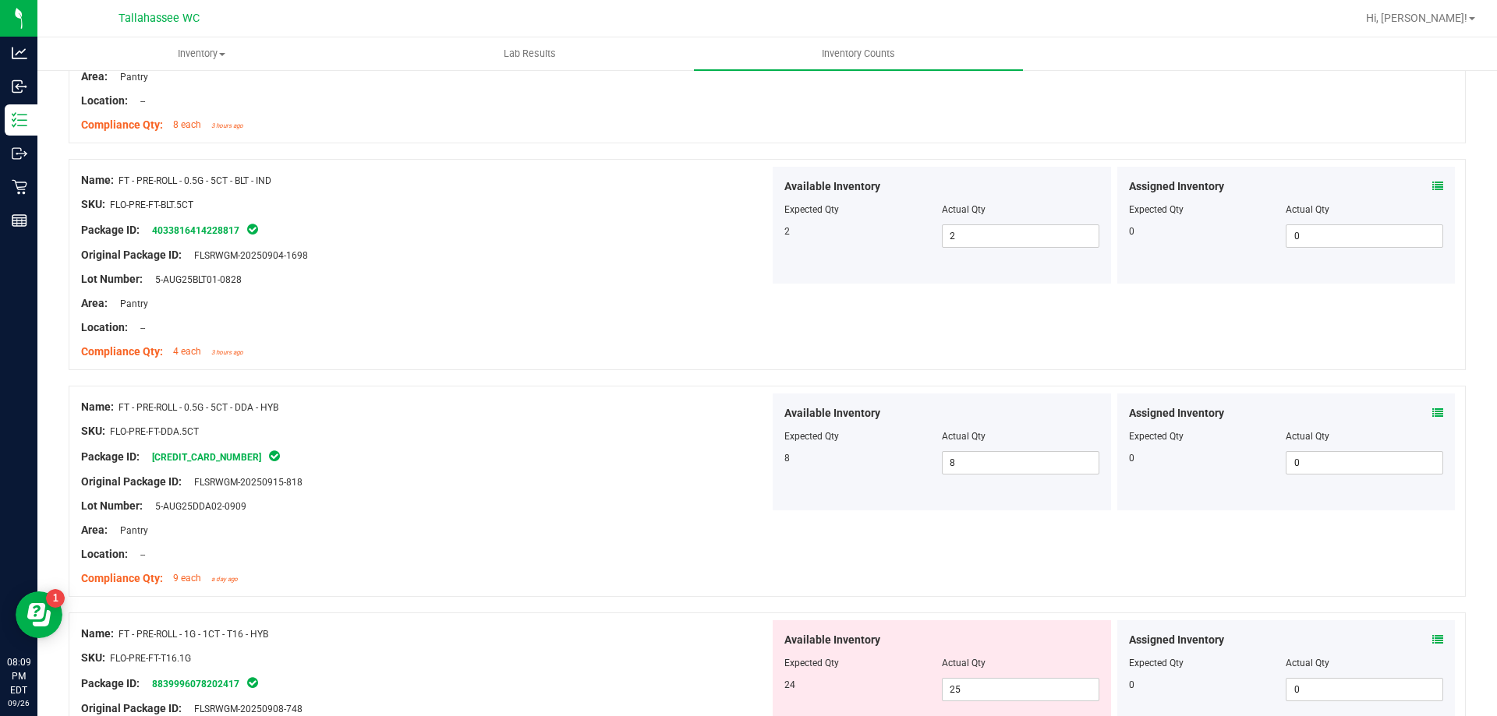
scroll to position [1871, 0]
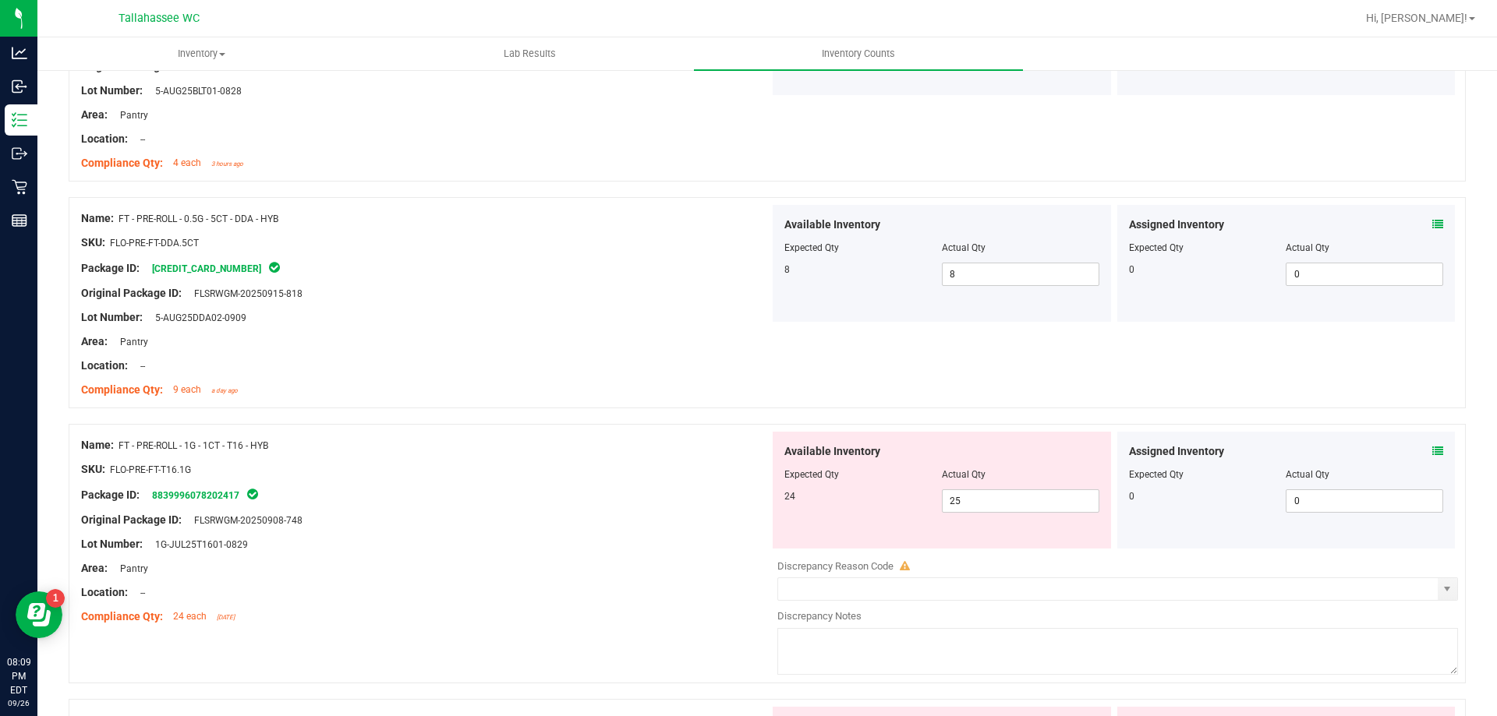
click at [1432, 449] on icon at bounding box center [1437, 451] width 11 height 11
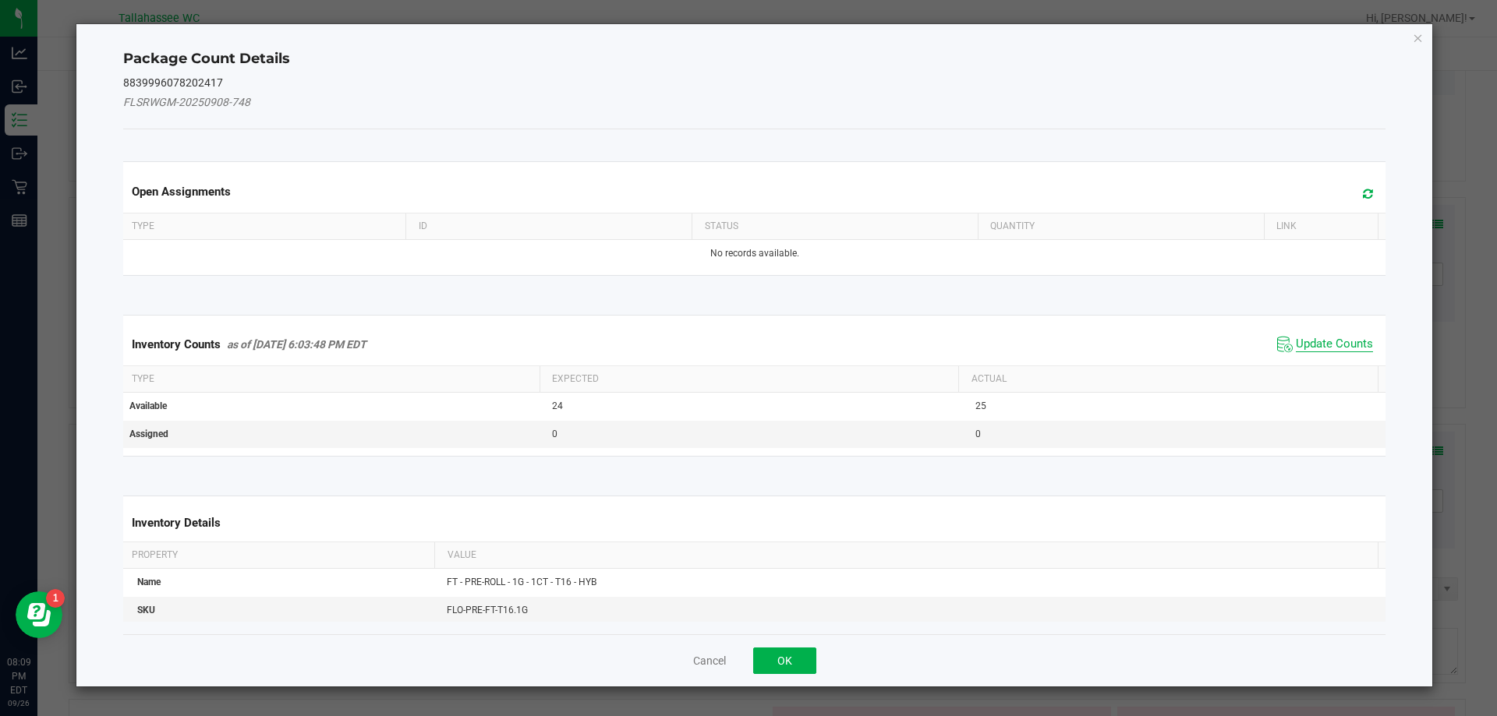
click at [1301, 341] on span "Update Counts" at bounding box center [1333, 345] width 77 height 16
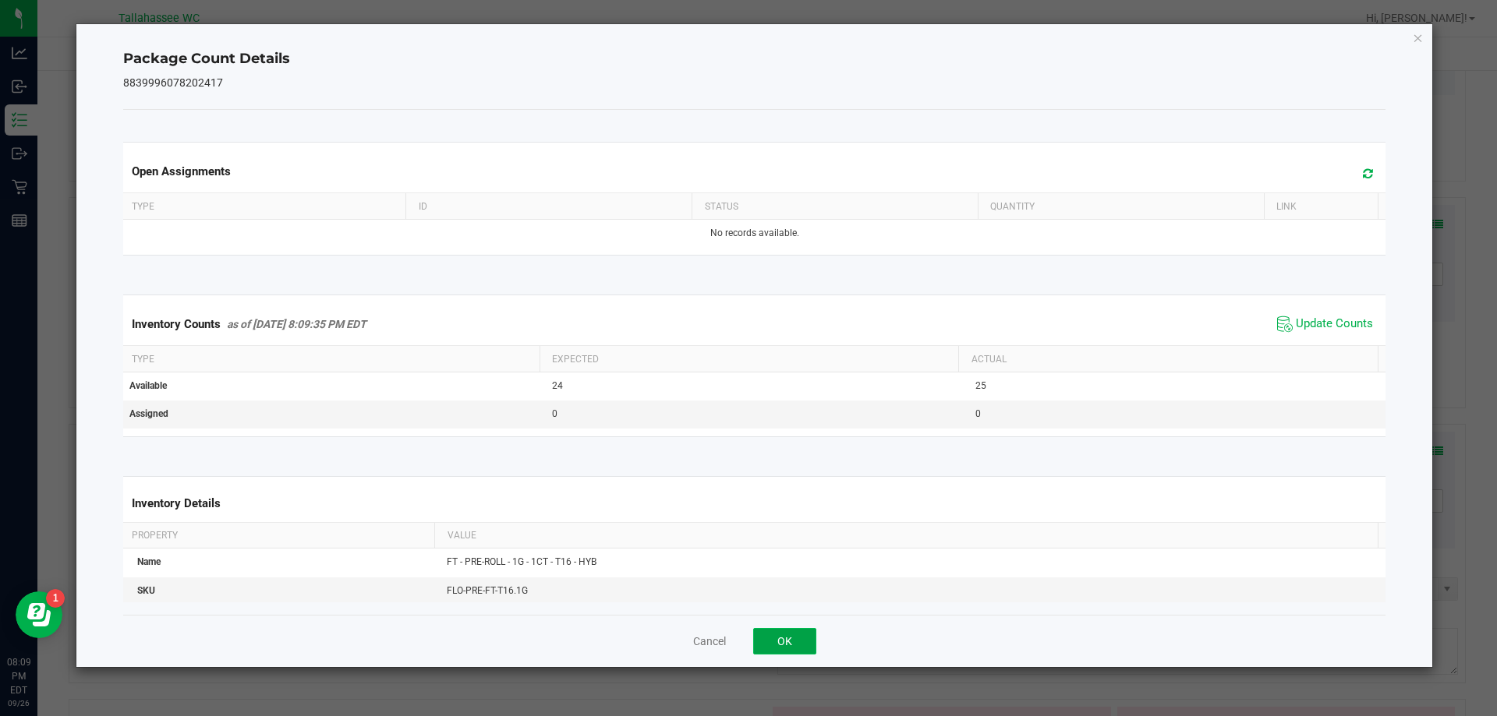
click at [783, 650] on button "OK" at bounding box center [784, 641] width 63 height 27
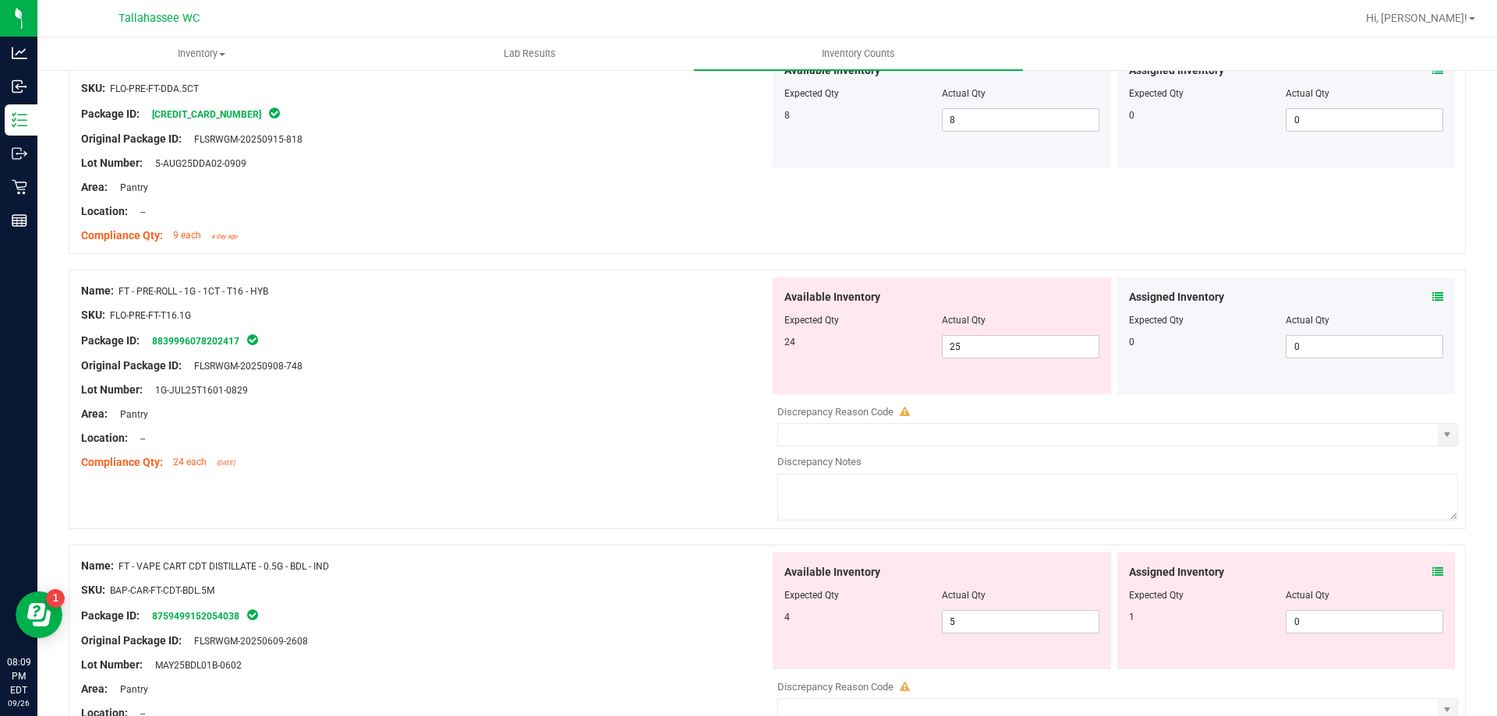
scroll to position [2027, 0]
click at [1432, 567] on icon at bounding box center [1437, 570] width 11 height 11
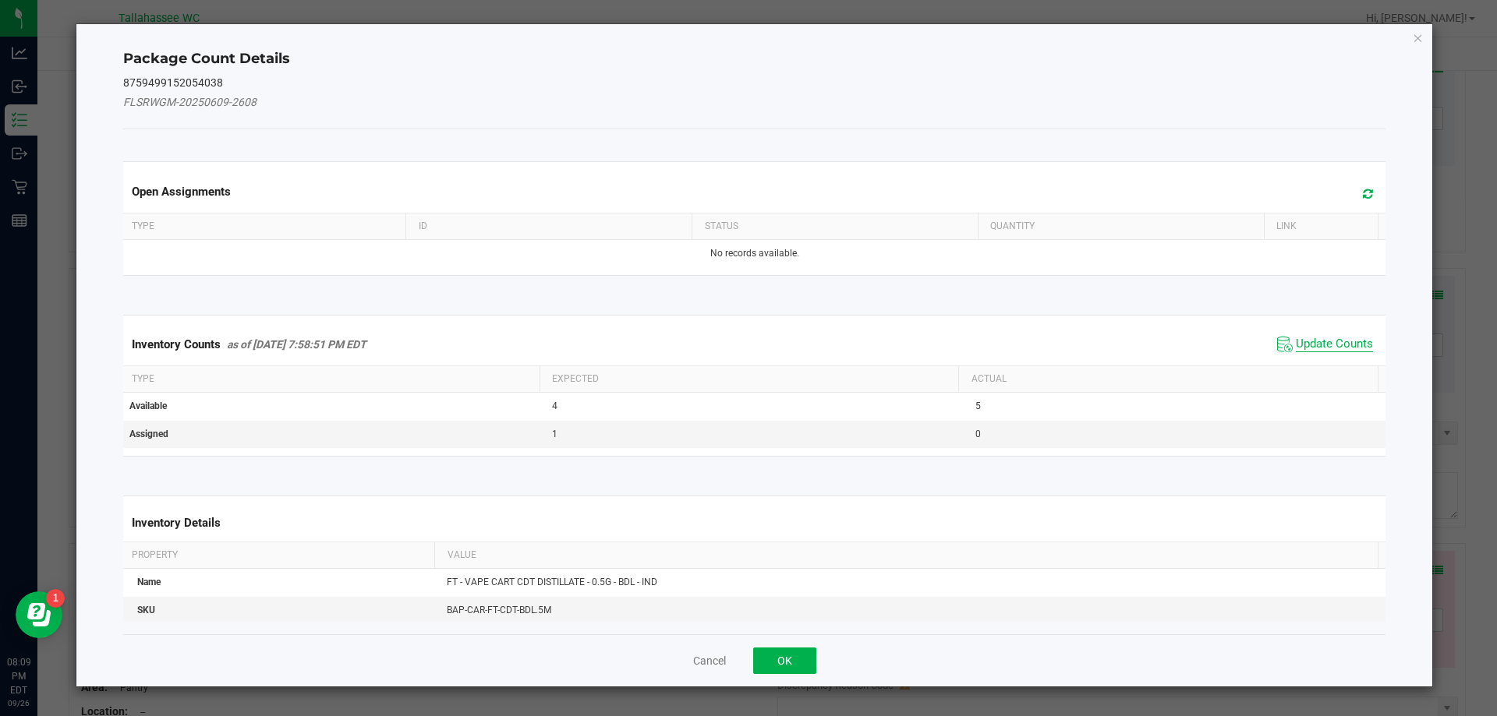
click at [1295, 341] on span "Update Counts" at bounding box center [1333, 345] width 77 height 16
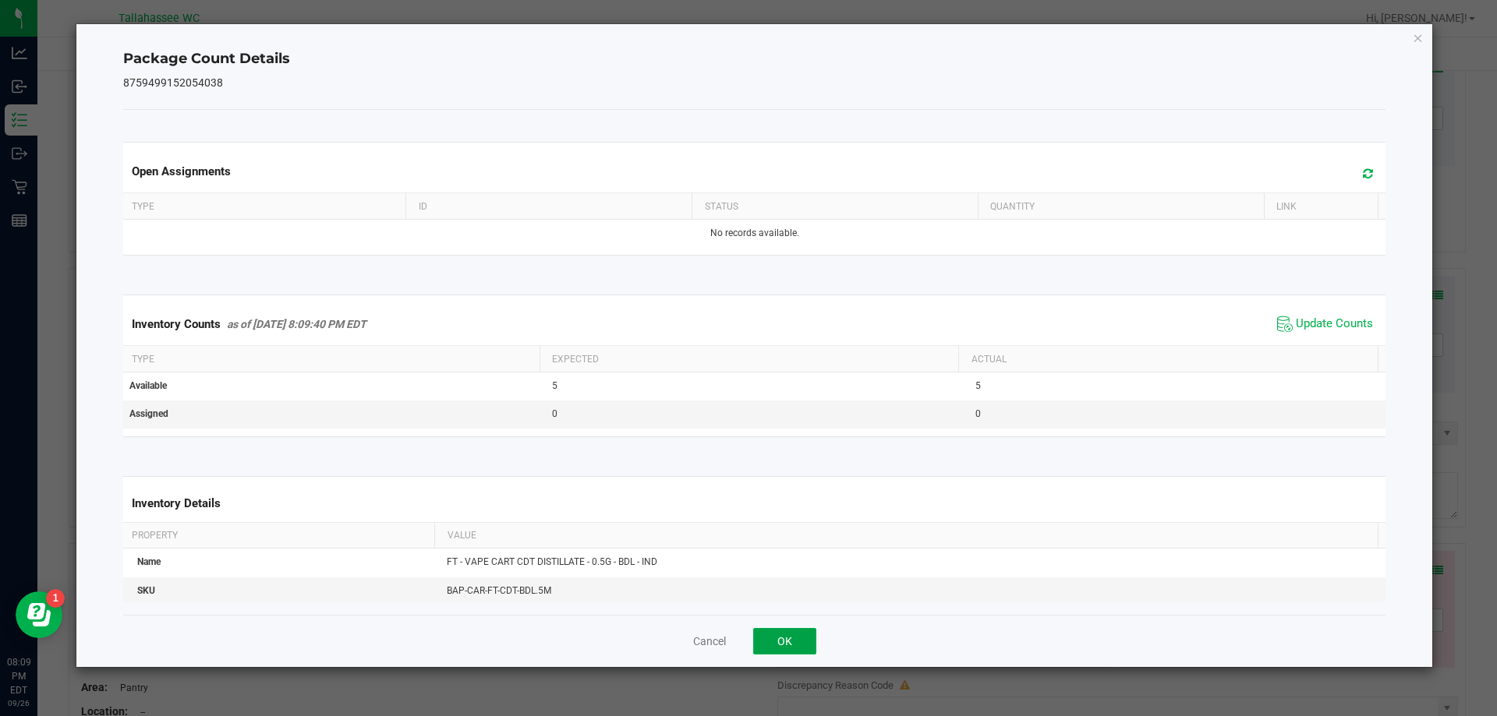
drag, startPoint x: 795, startPoint y: 632, endPoint x: 874, endPoint y: 606, distance: 82.8
click at [797, 632] on button "OK" at bounding box center [784, 641] width 63 height 27
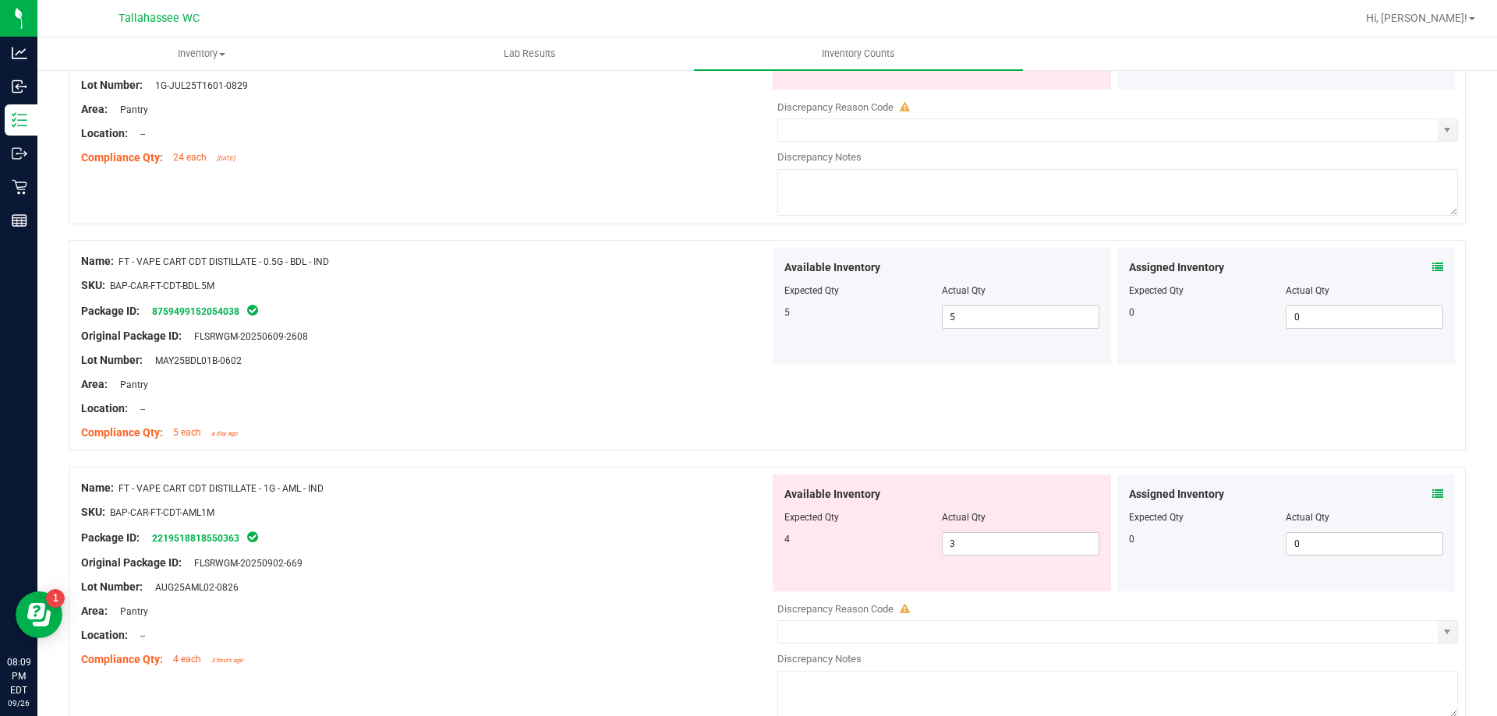
scroll to position [2338, 0]
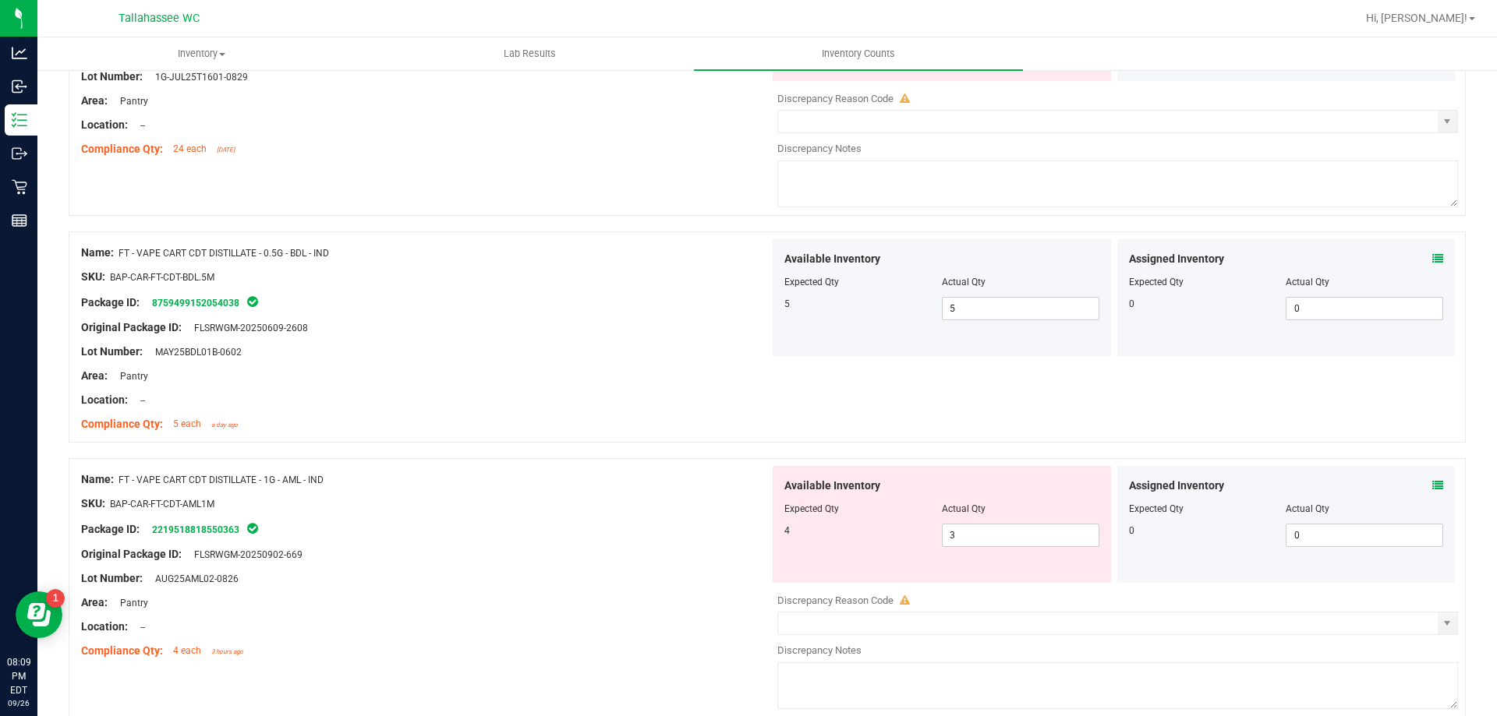
click at [1432, 484] on icon at bounding box center [1437, 485] width 11 height 11
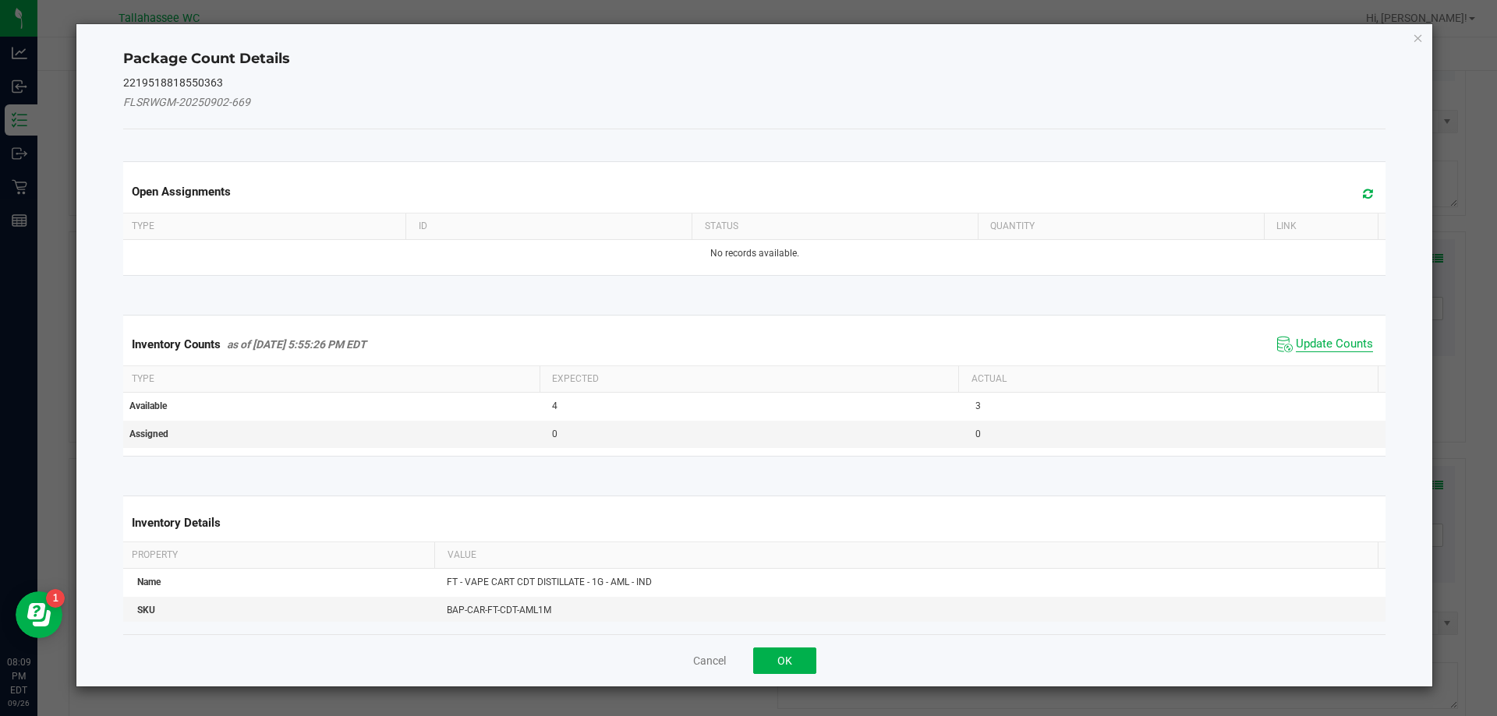
click at [1329, 348] on span "Update Counts" at bounding box center [1333, 345] width 77 height 16
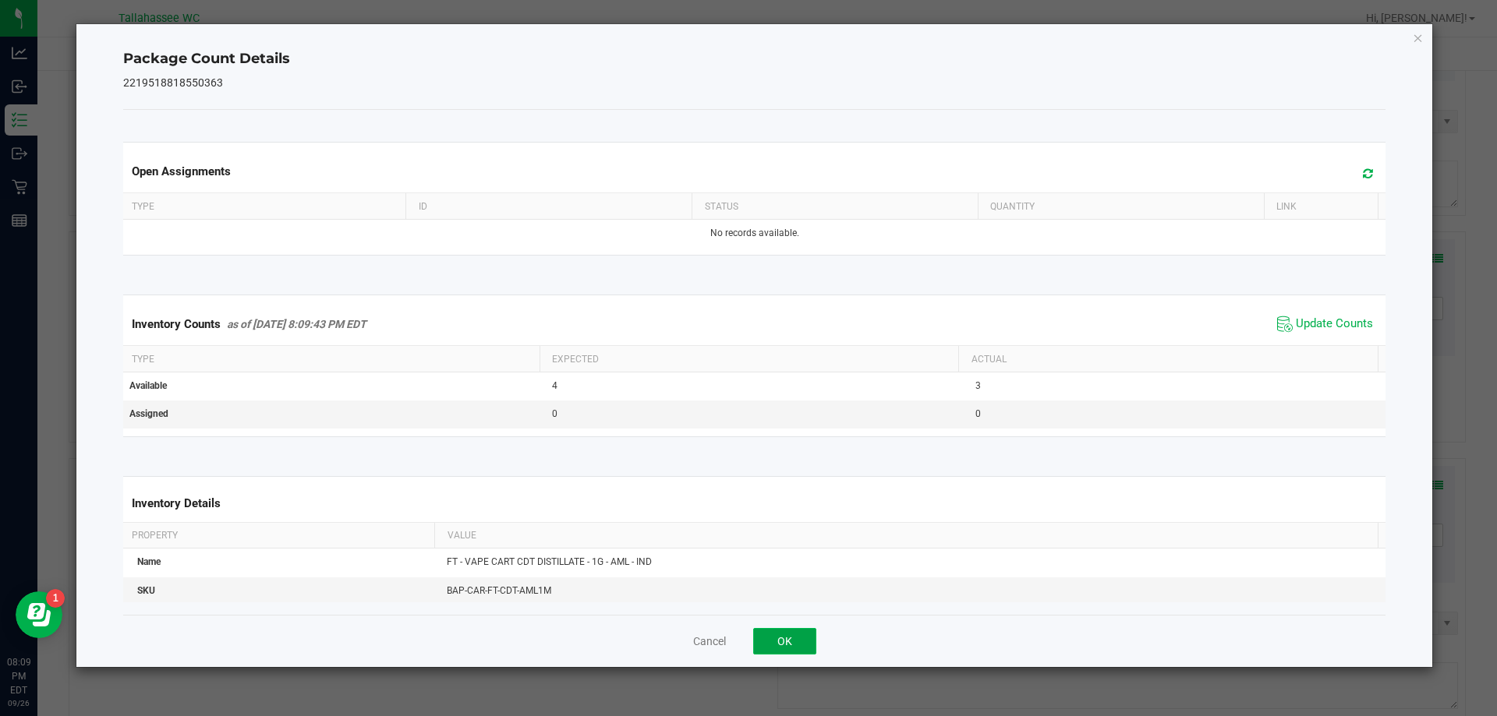
click at [784, 646] on button "OK" at bounding box center [784, 641] width 63 height 27
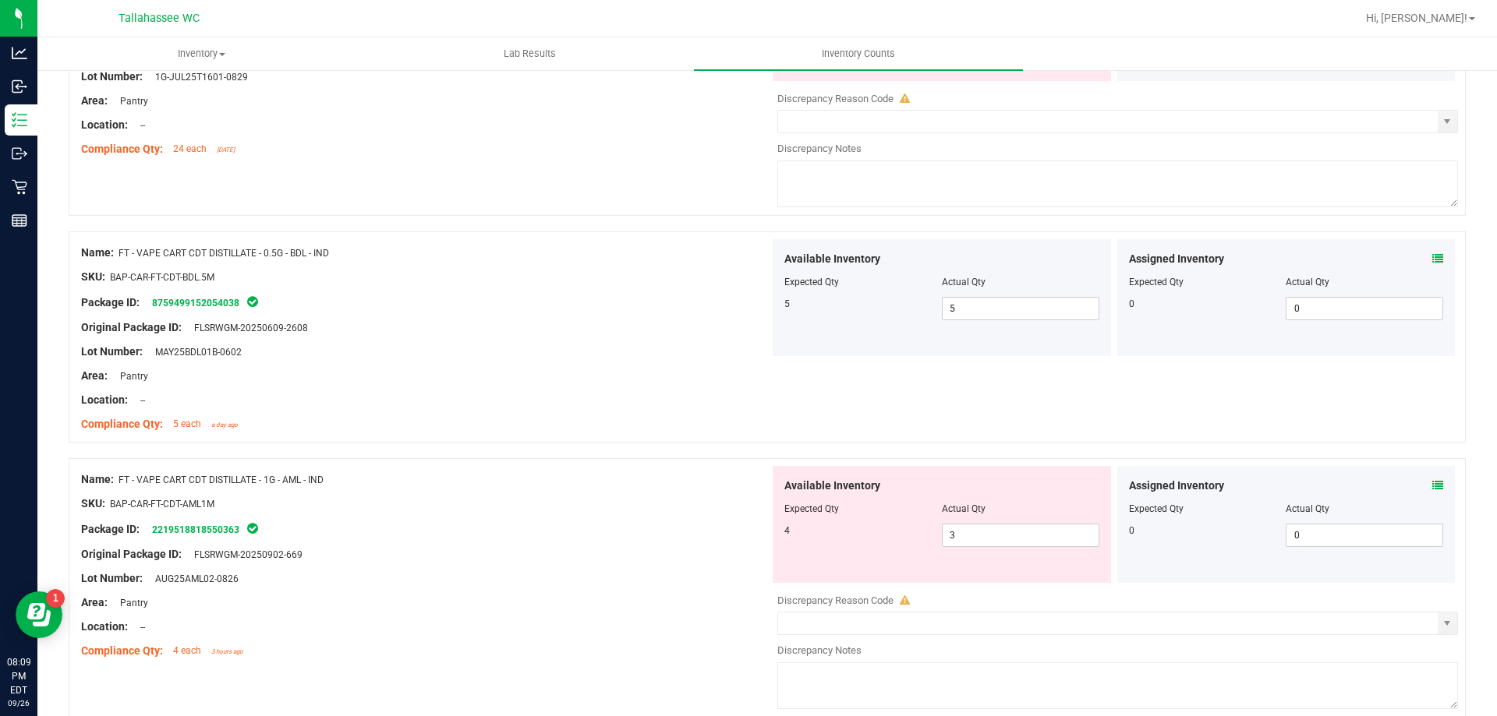
drag, startPoint x: 1431, startPoint y: 472, endPoint x: 1429, endPoint y: 487, distance: 15.8
click at [1430, 482] on div "Assigned Inventory Expected Qty Actual Qty 0 0 0" at bounding box center [1286, 524] width 338 height 117
click at [1432, 487] on icon at bounding box center [1437, 485] width 11 height 11
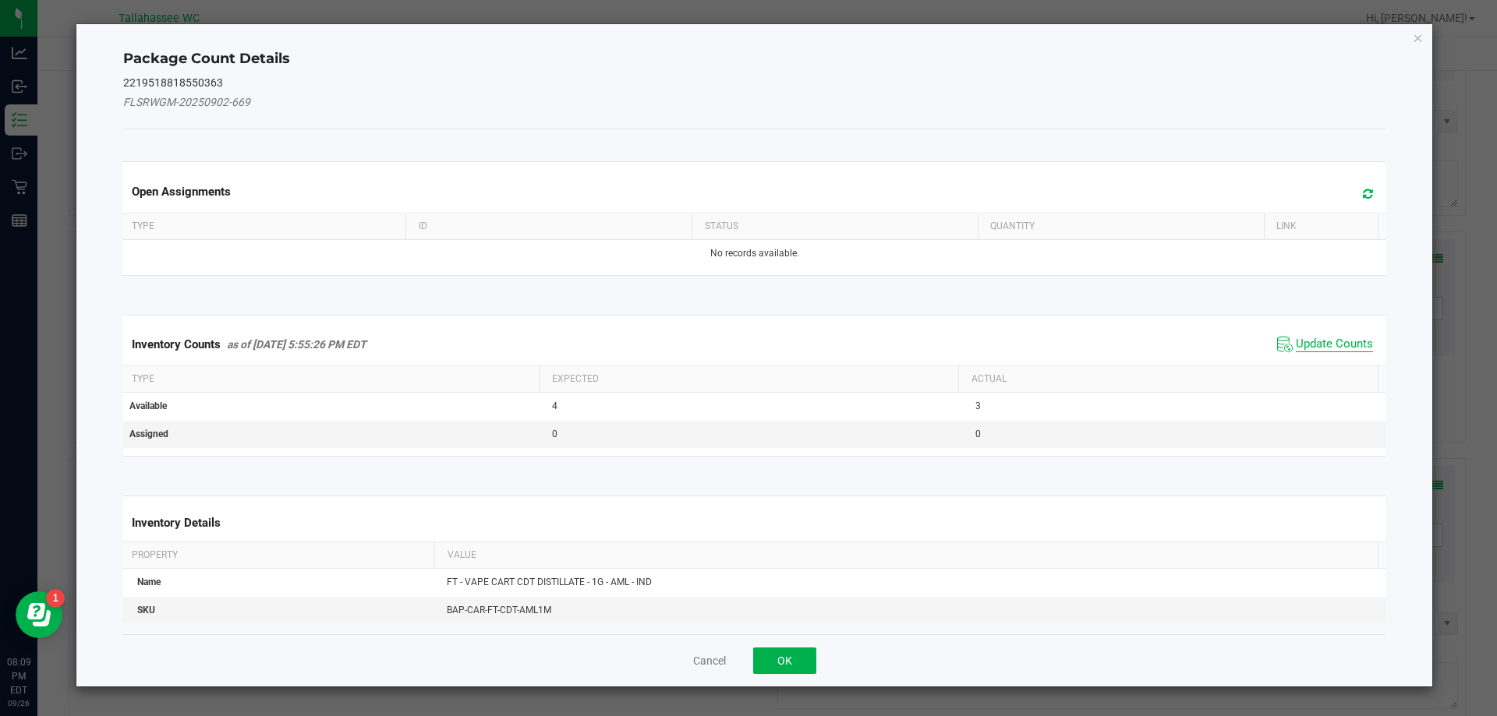
click at [1320, 348] on span "Update Counts" at bounding box center [1333, 345] width 77 height 16
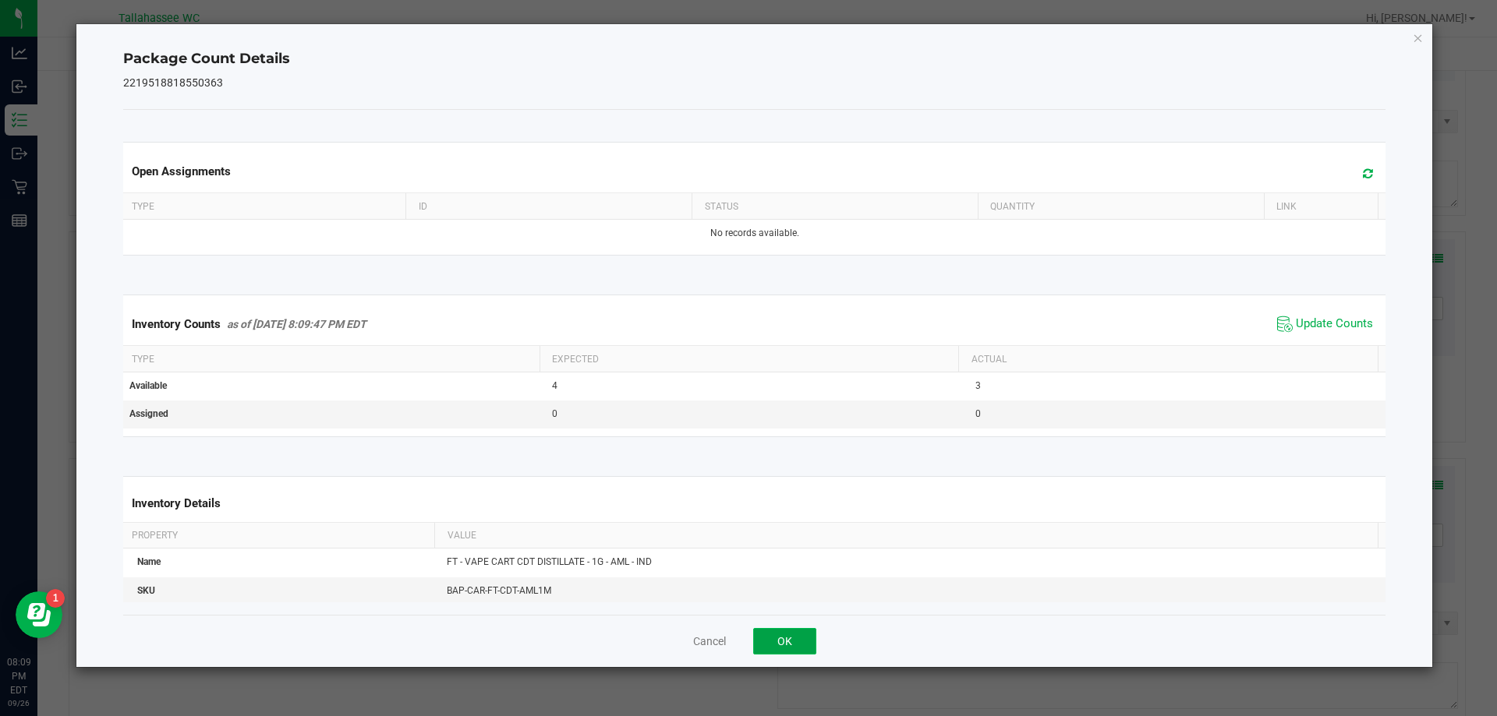
click at [788, 629] on button "OK" at bounding box center [784, 641] width 63 height 27
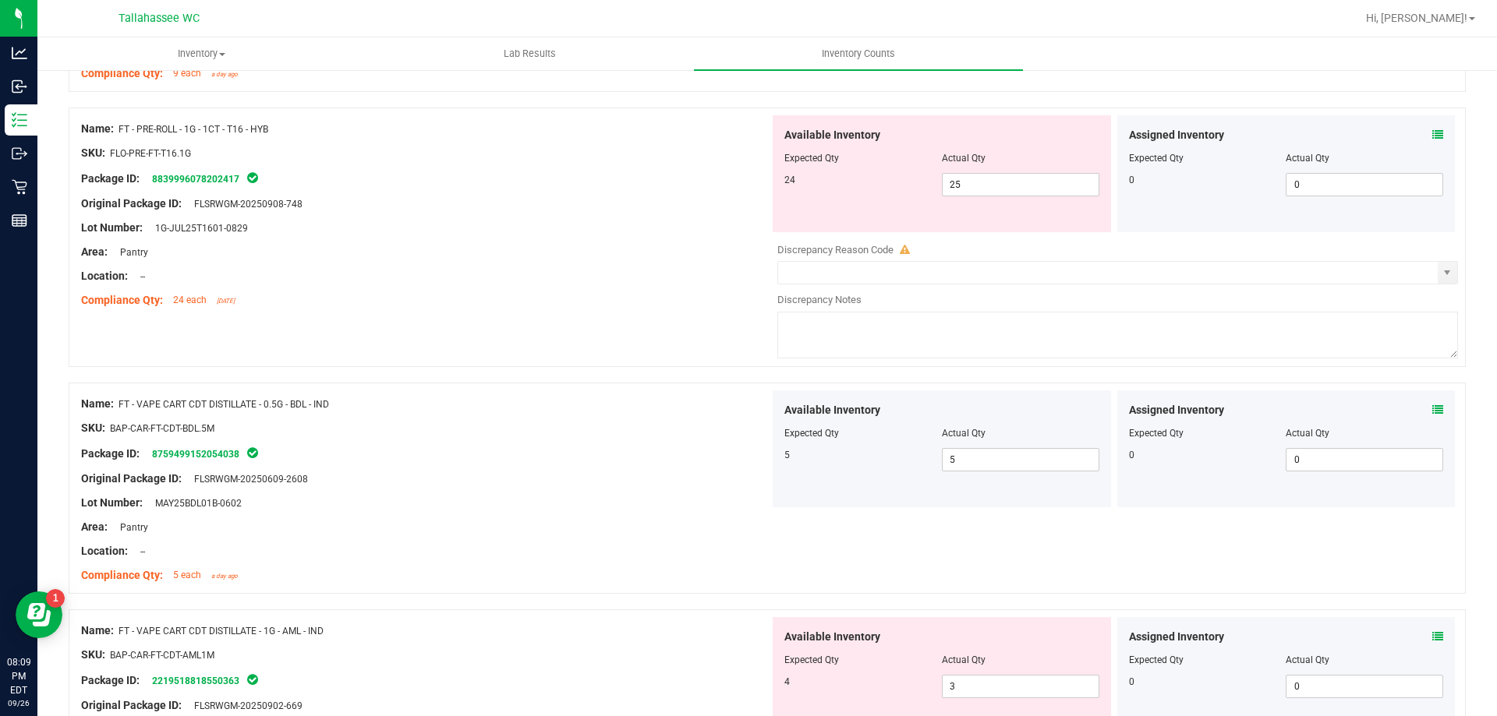
scroll to position [2182, 0]
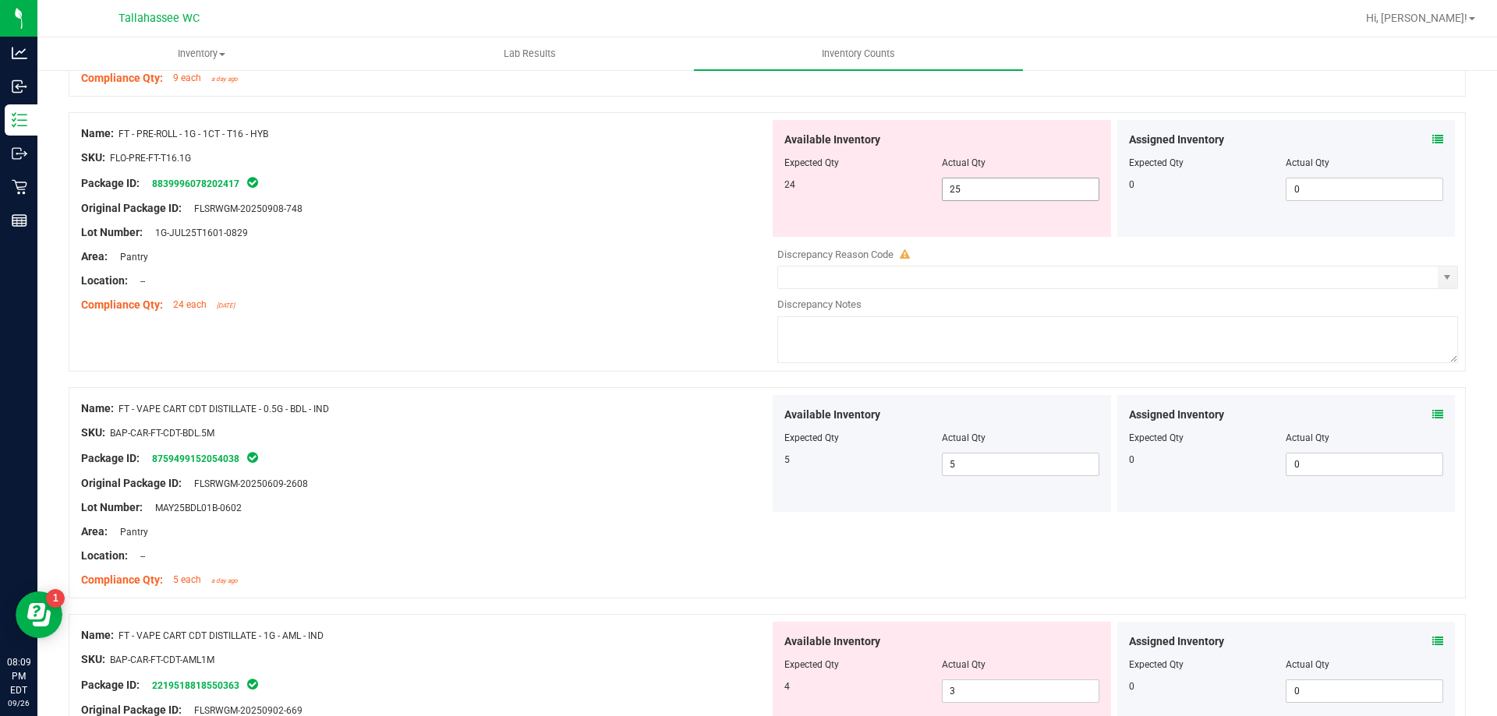
drag, startPoint x: 963, startPoint y: 204, endPoint x: 970, endPoint y: 189, distance: 16.8
click at [963, 203] on div "Available Inventory Expected Qty Actual Qty 24 25 25" at bounding box center [941, 178] width 338 height 117
click at [970, 186] on span "25 25" at bounding box center [1020, 189] width 157 height 23
click at [970, 186] on input "25" at bounding box center [1020, 189] width 156 height 22
type input "24"
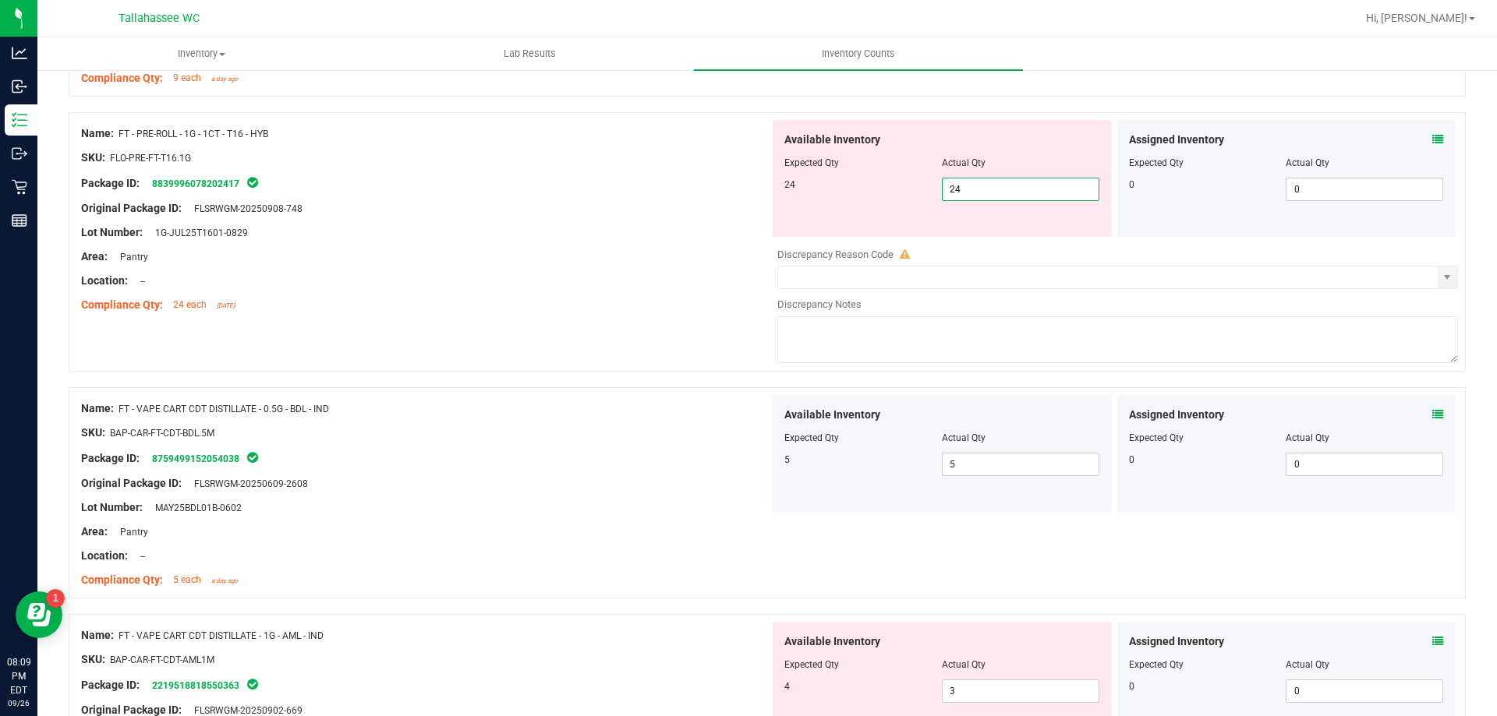
type input "24"
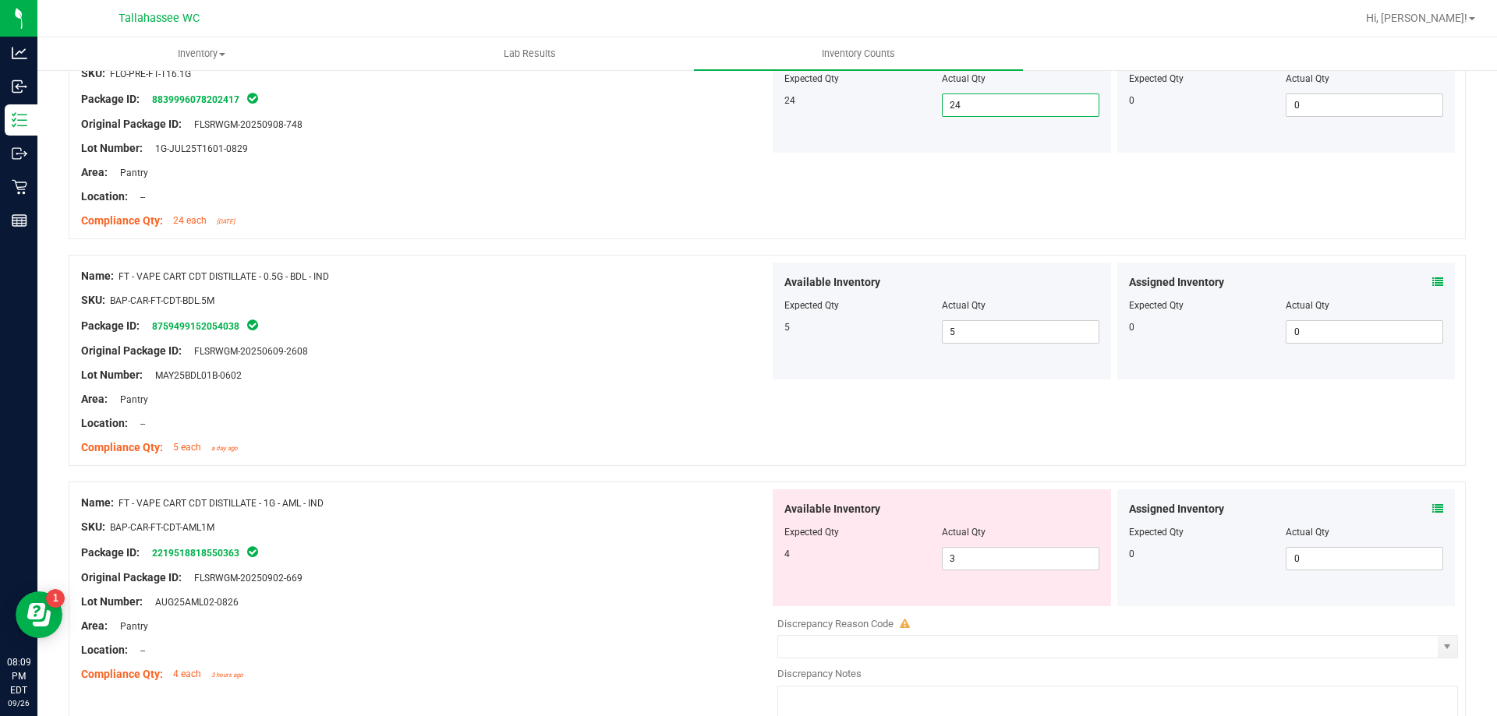
scroll to position [2416, 0]
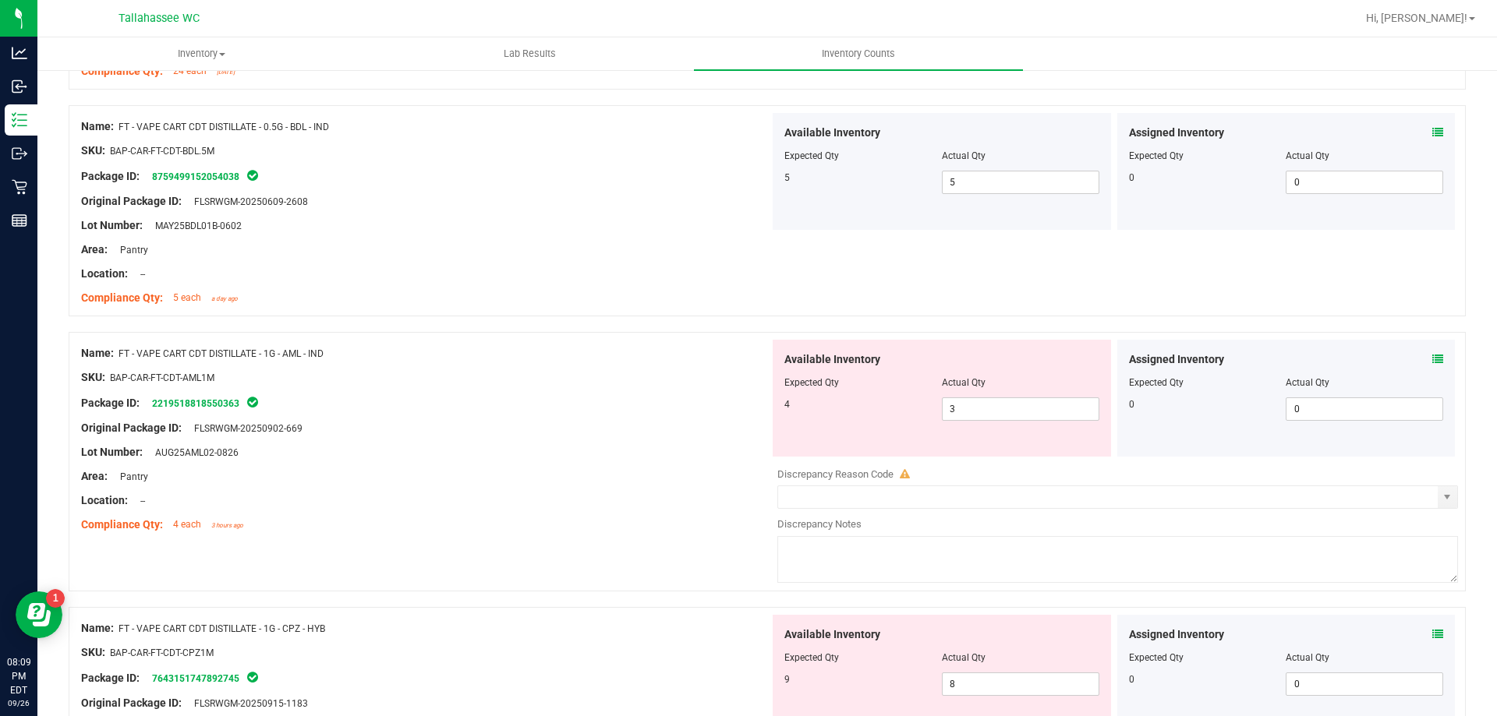
click at [1432, 362] on icon at bounding box center [1437, 359] width 11 height 11
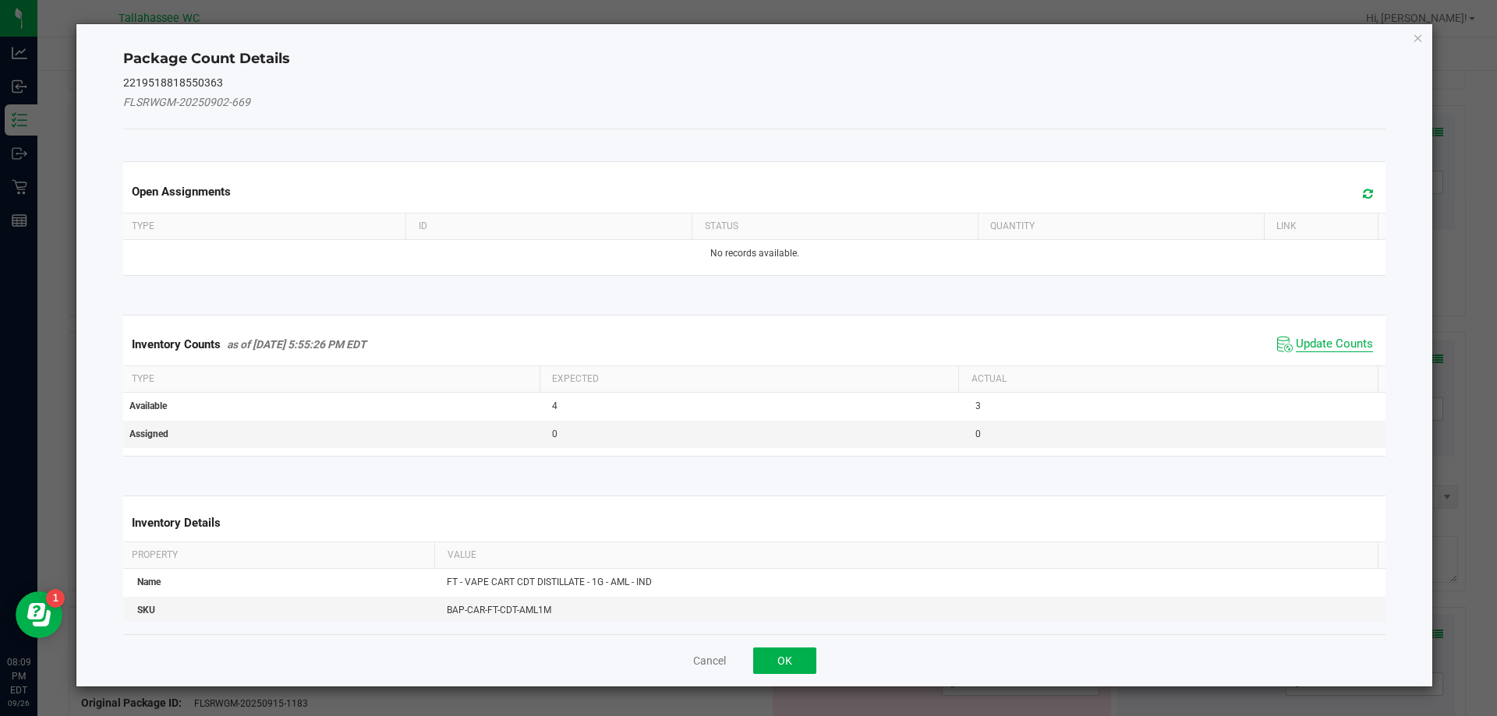
click at [1331, 334] on span "Update Counts" at bounding box center [1325, 344] width 104 height 23
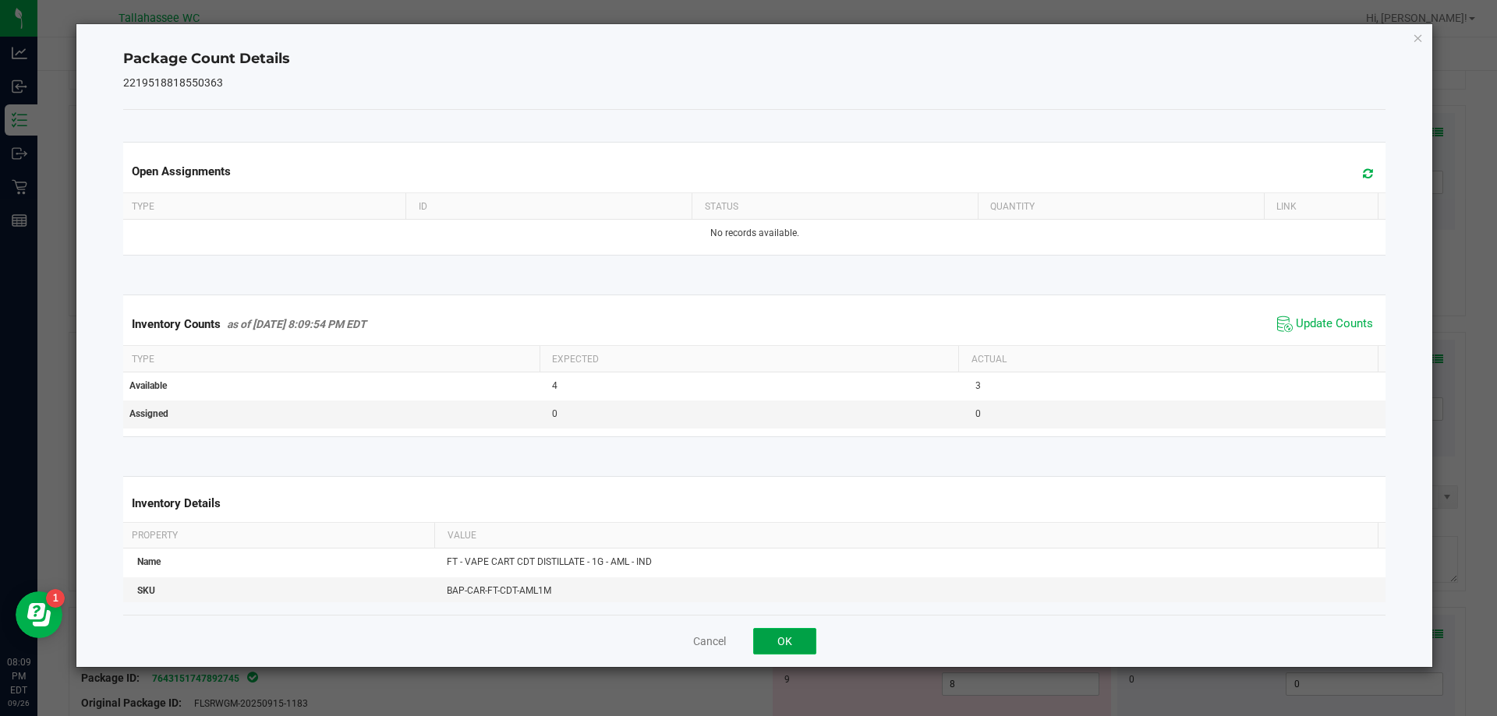
drag, startPoint x: 800, startPoint y: 645, endPoint x: 931, endPoint y: 605, distance: 137.1
click at [801, 645] on button "OK" at bounding box center [784, 641] width 63 height 27
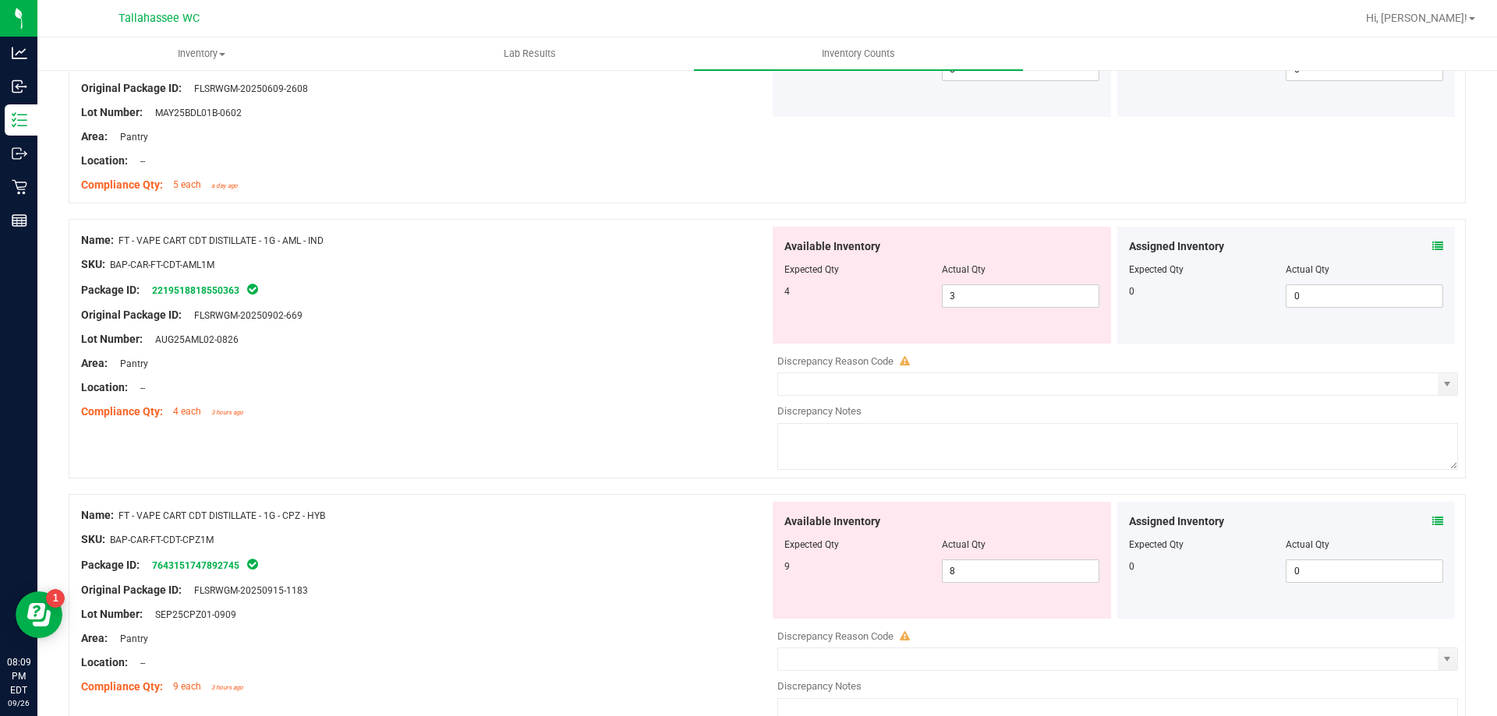
scroll to position [2650, 0]
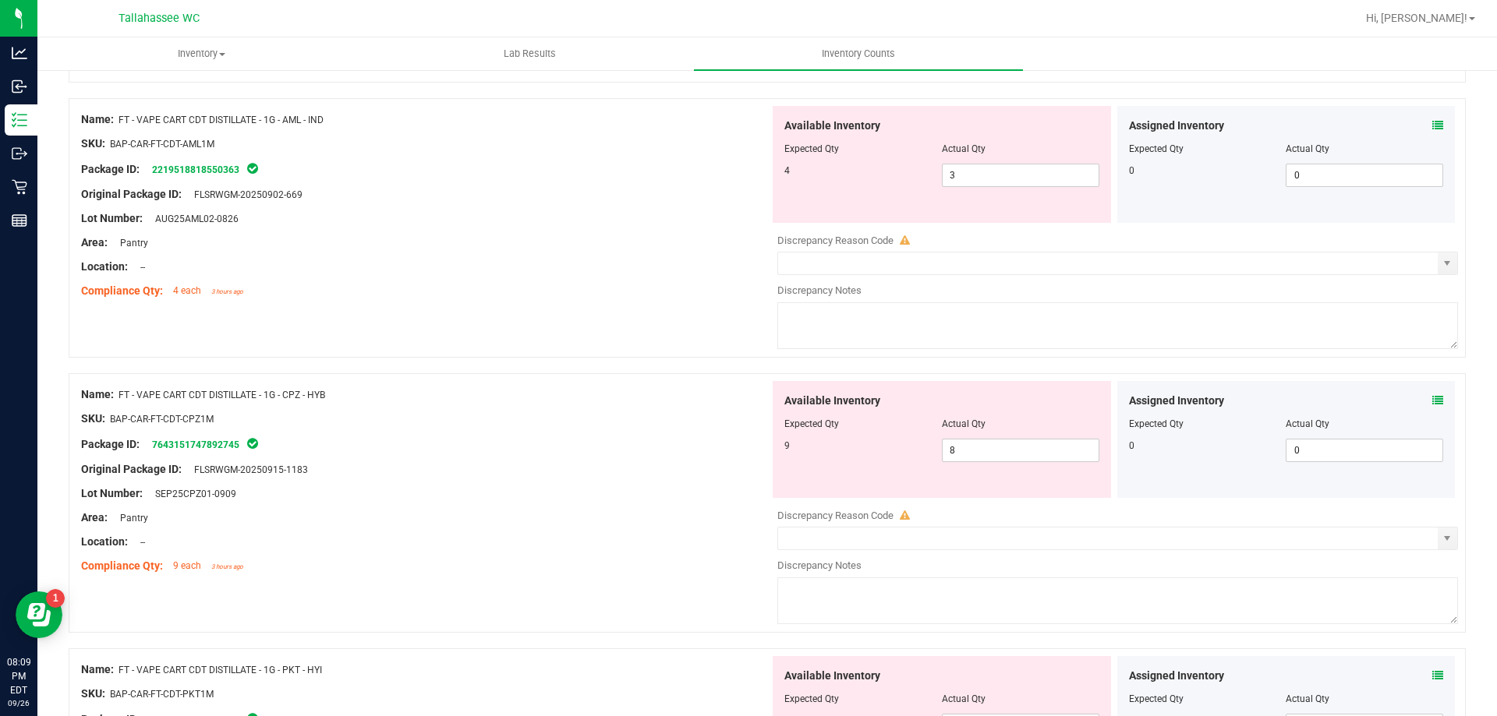
click at [1432, 398] on icon at bounding box center [1437, 400] width 11 height 11
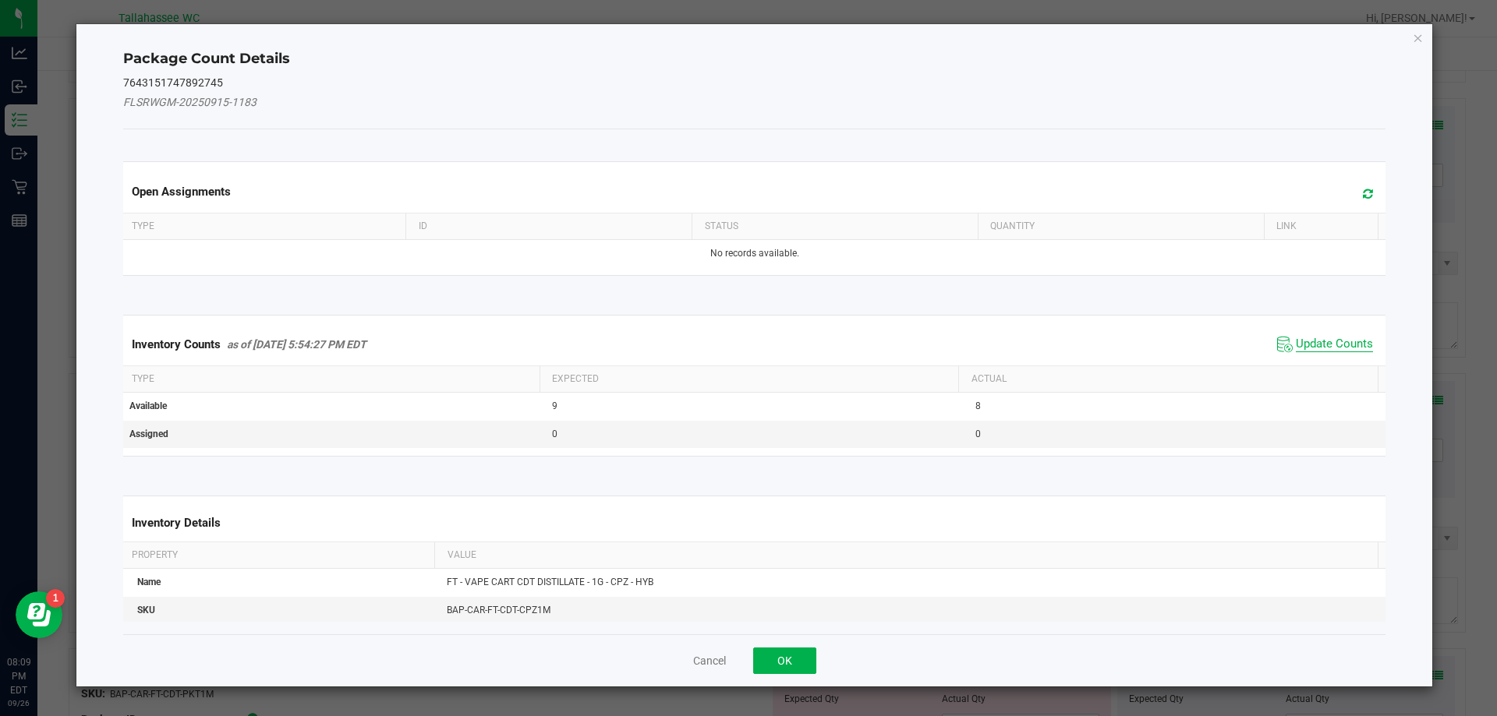
click at [1309, 347] on span "Update Counts" at bounding box center [1333, 345] width 77 height 16
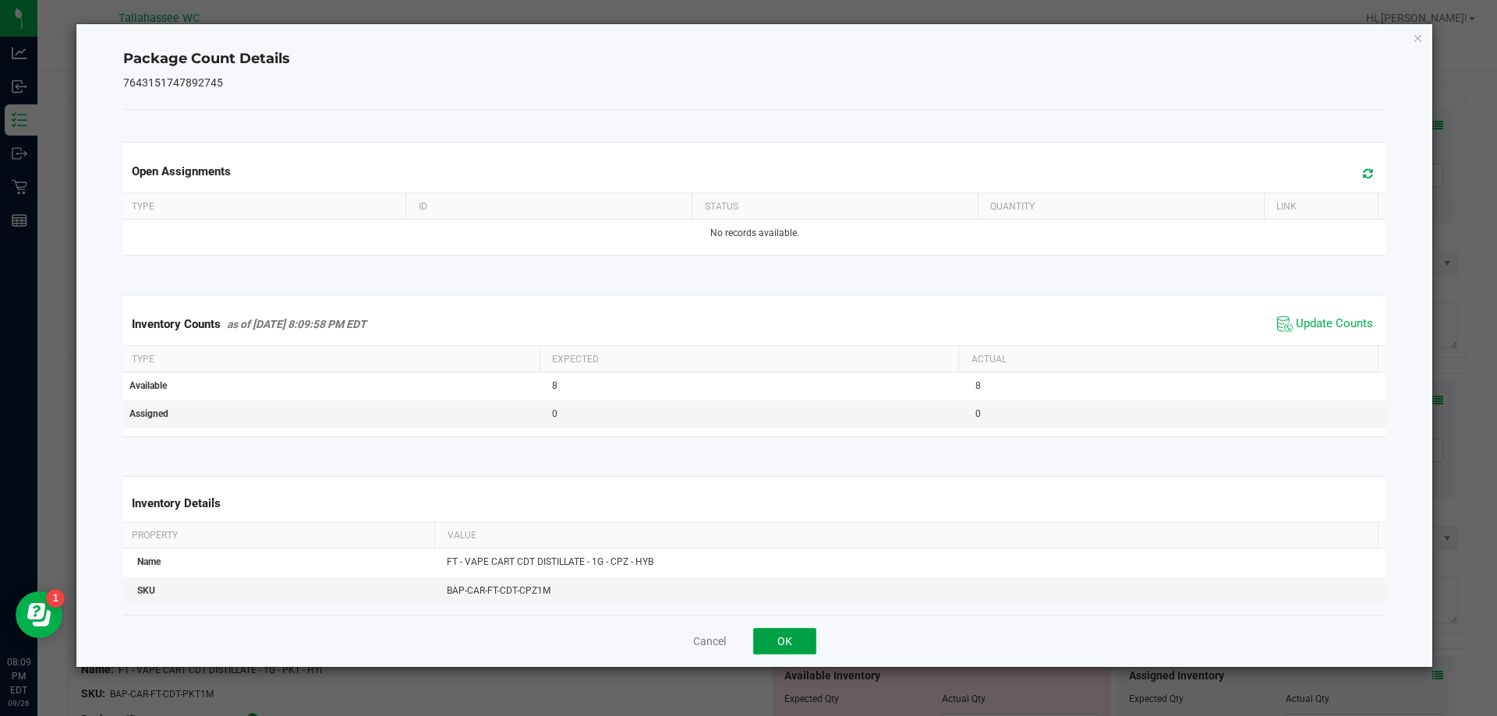
click at [786, 640] on button "OK" at bounding box center [784, 641] width 63 height 27
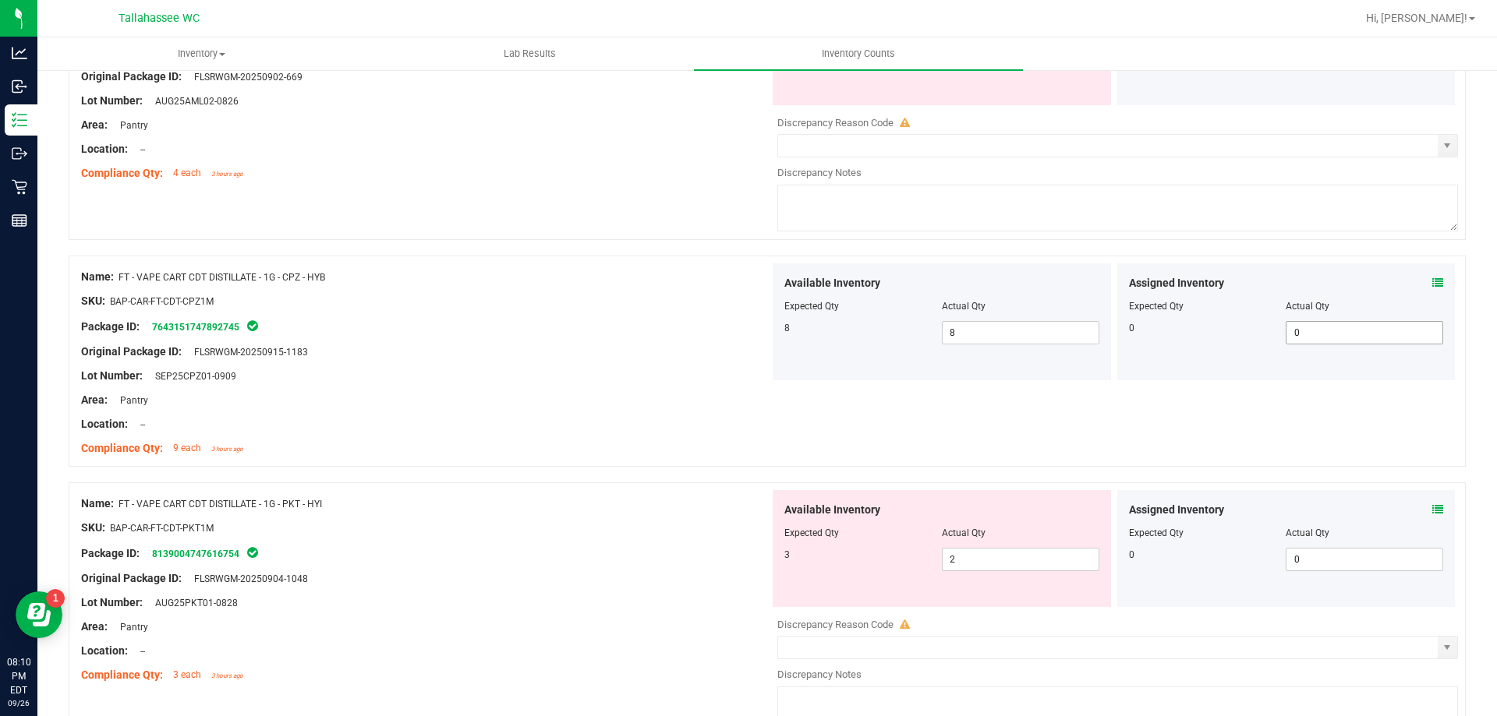
scroll to position [2572, 0]
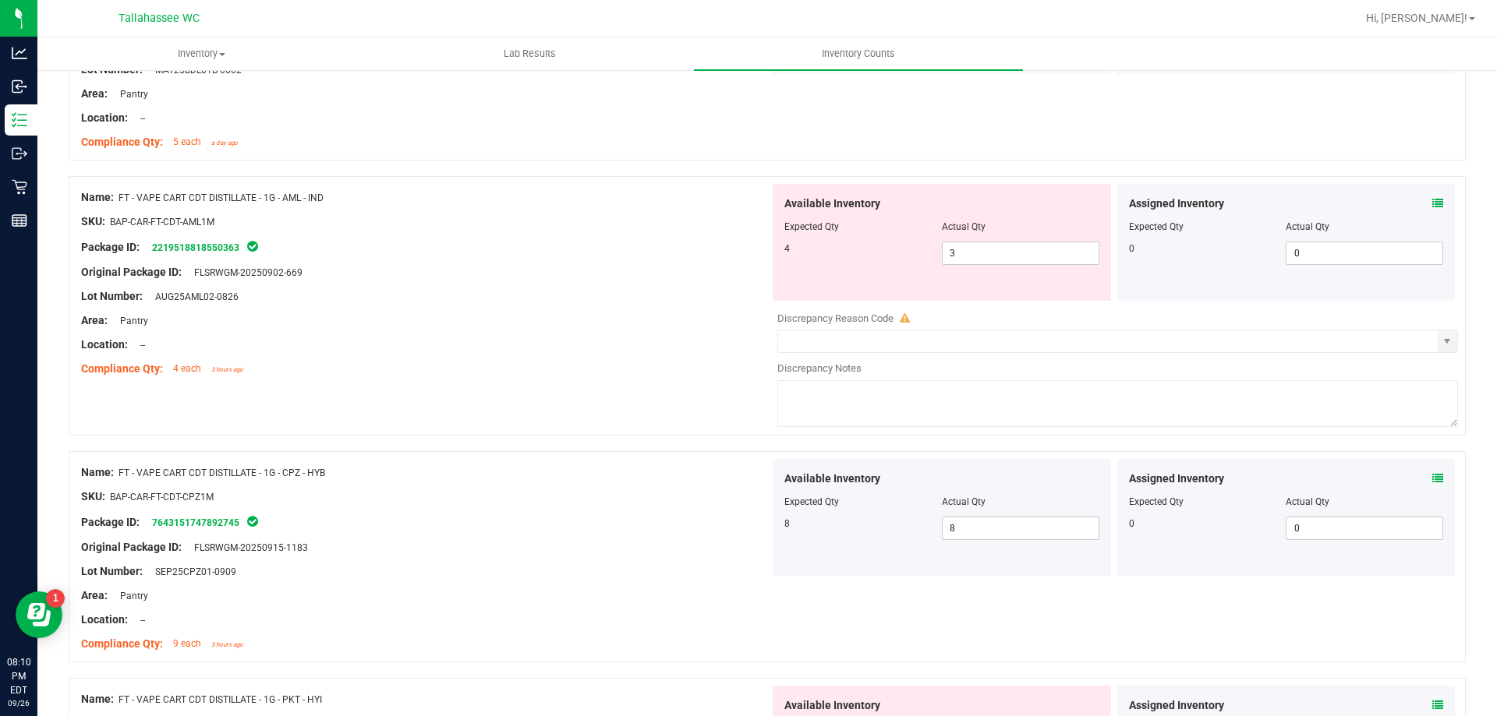
click at [1432, 203] on icon at bounding box center [1437, 203] width 11 height 11
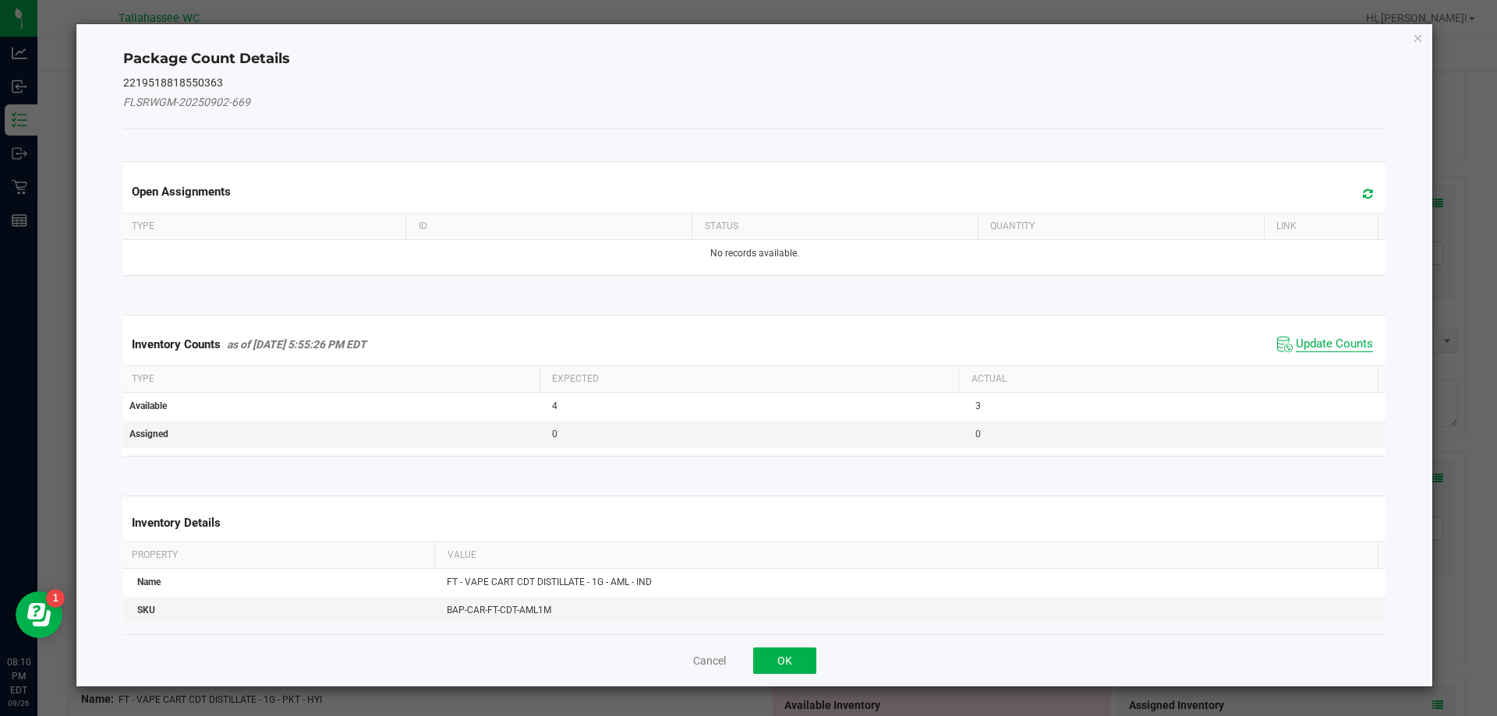
click at [1316, 344] on span "Update Counts" at bounding box center [1333, 345] width 77 height 16
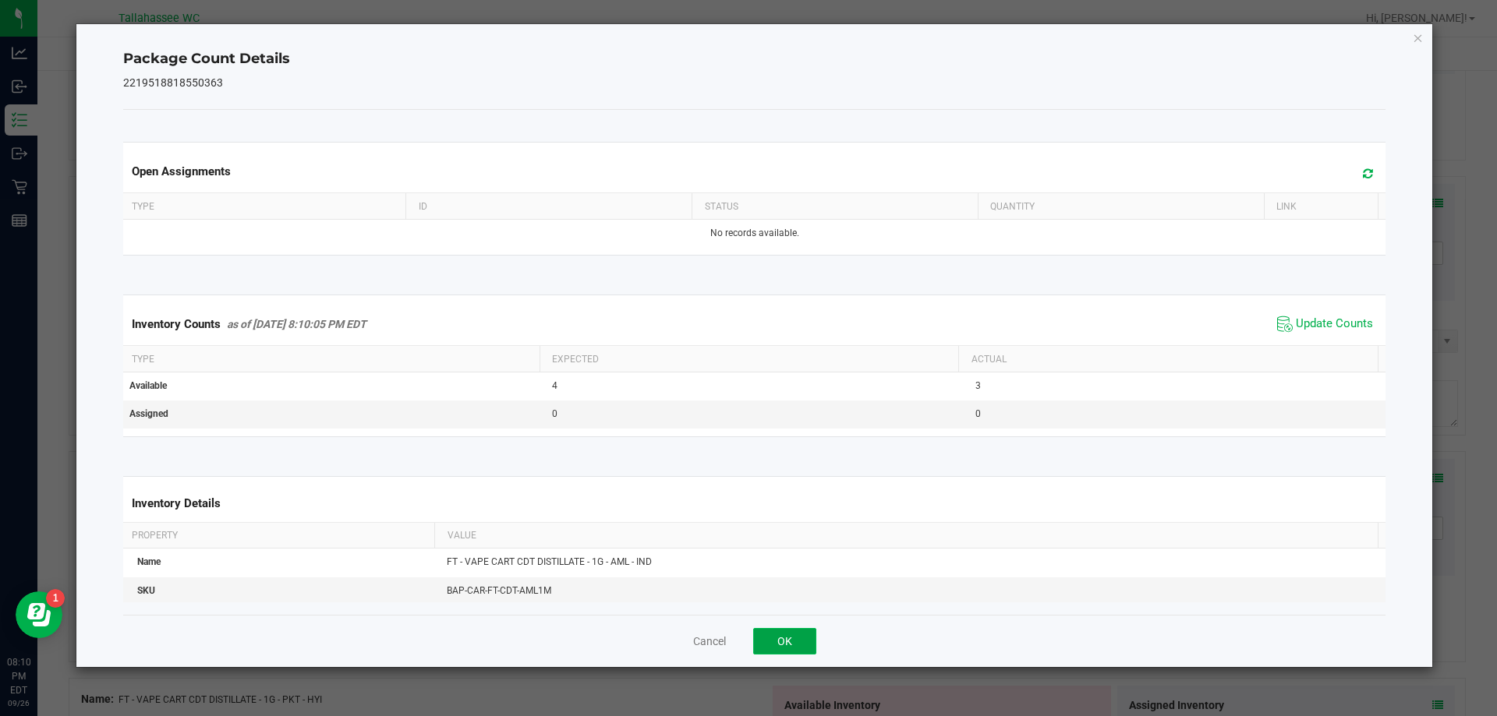
click at [793, 636] on button "OK" at bounding box center [784, 641] width 63 height 27
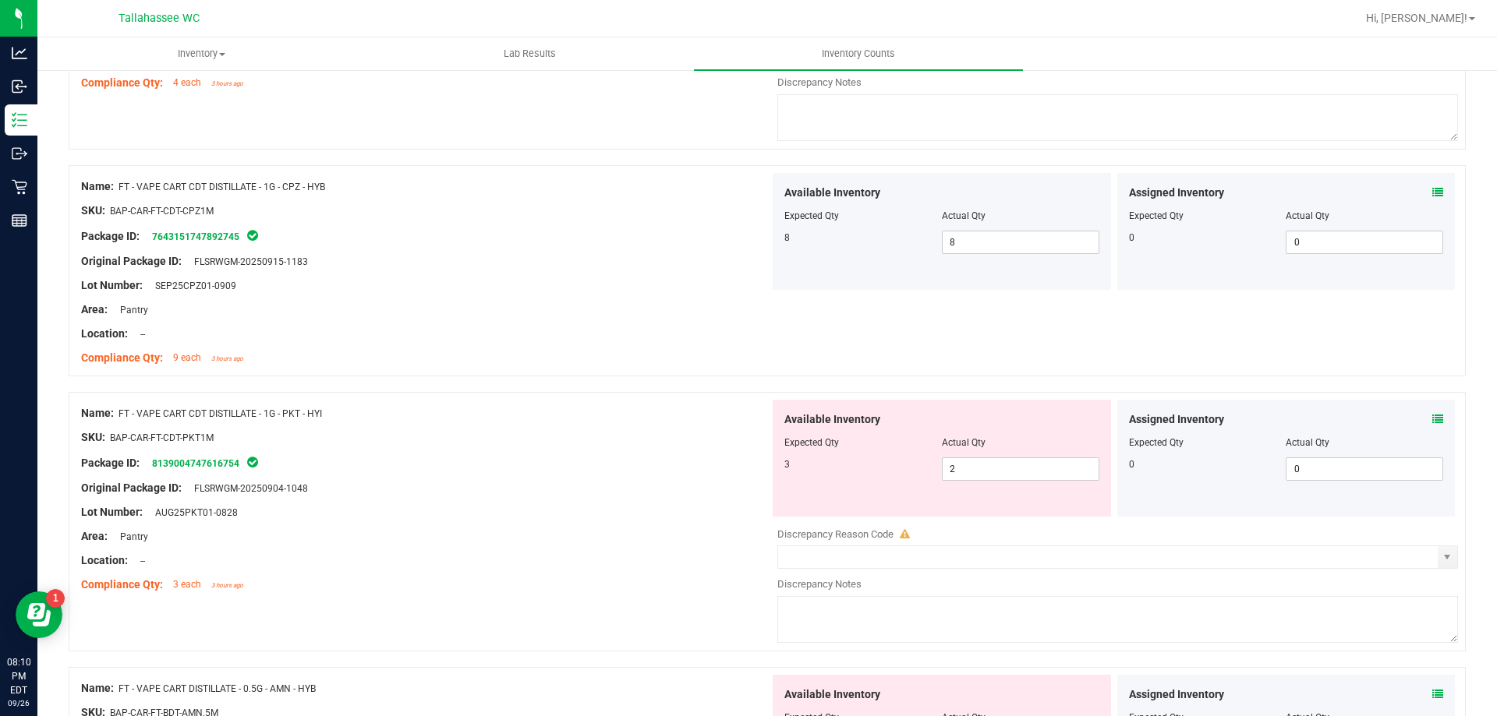
scroll to position [2884, 0]
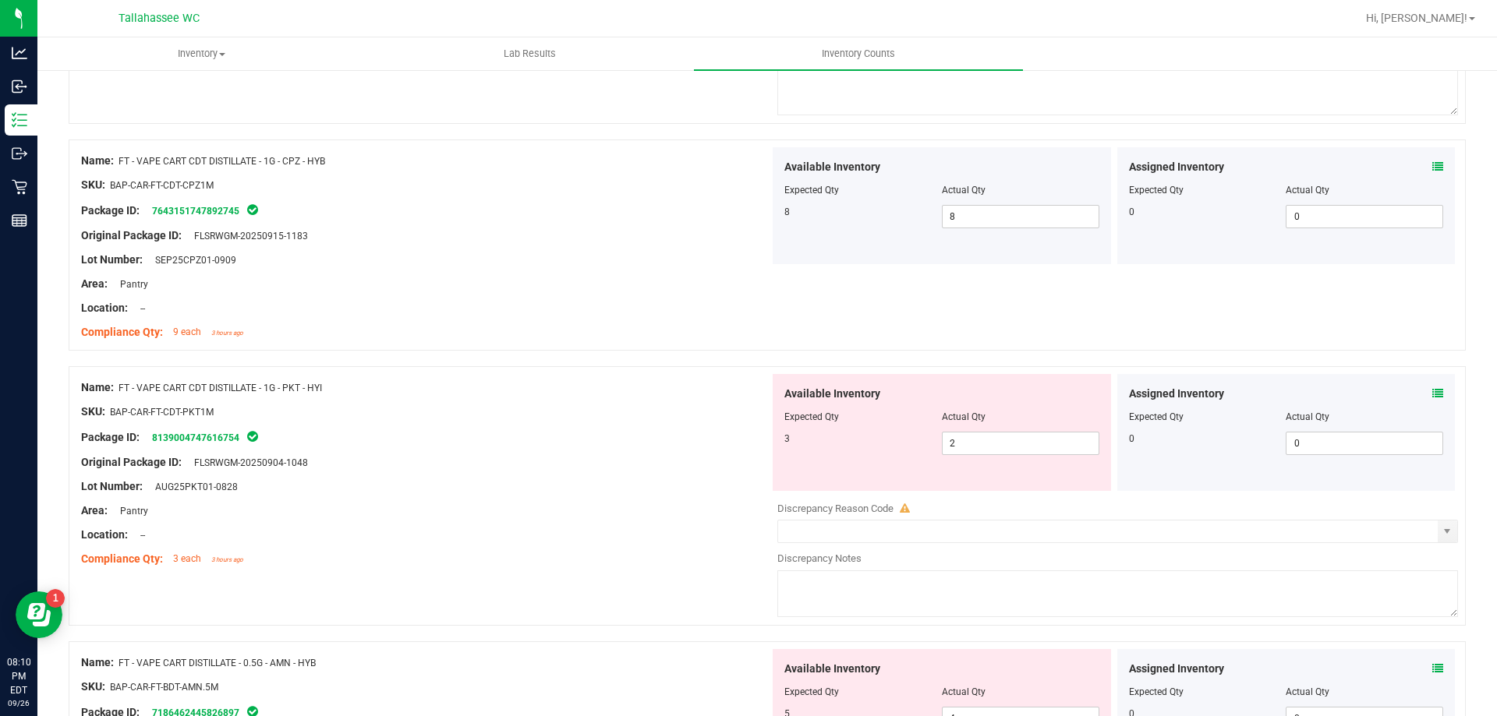
click at [1432, 390] on icon at bounding box center [1437, 393] width 11 height 11
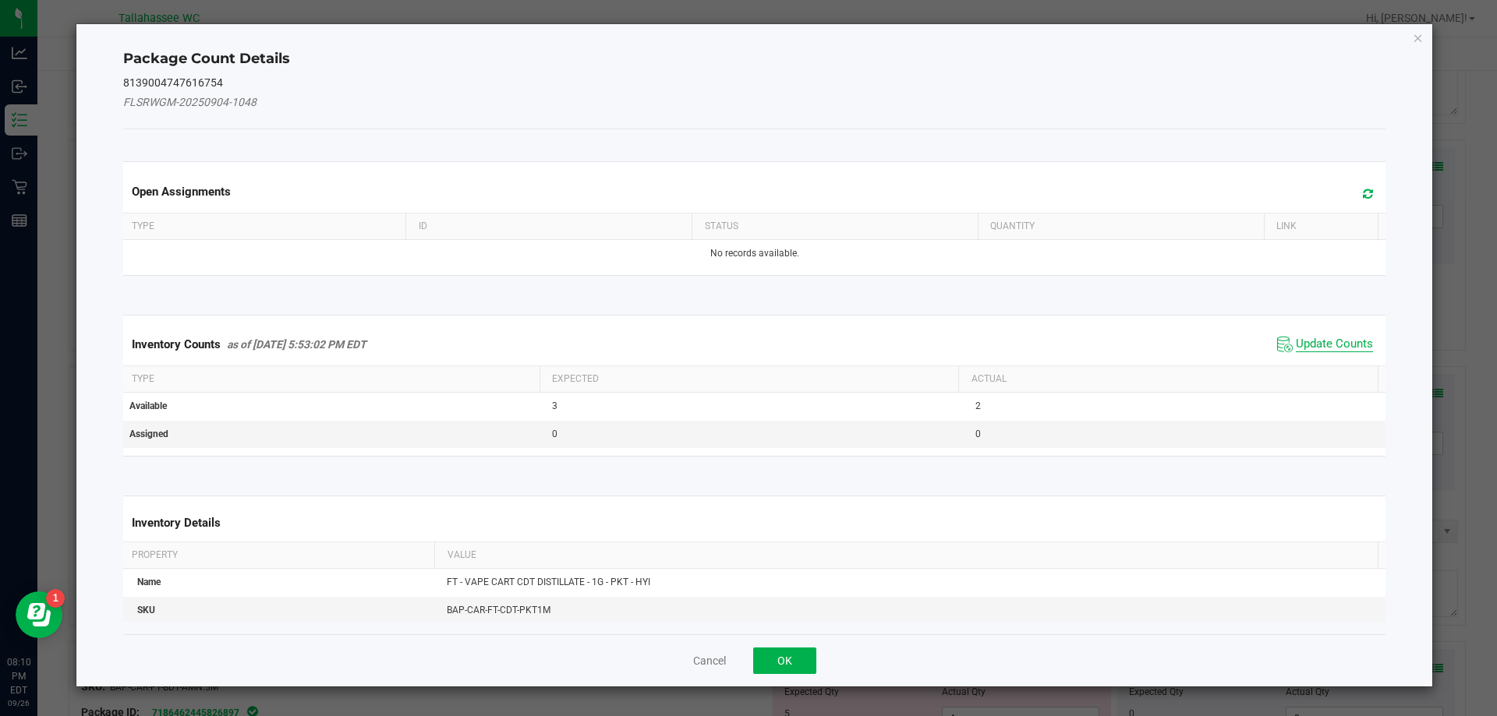
click at [1299, 351] on span "Update Counts" at bounding box center [1333, 345] width 77 height 16
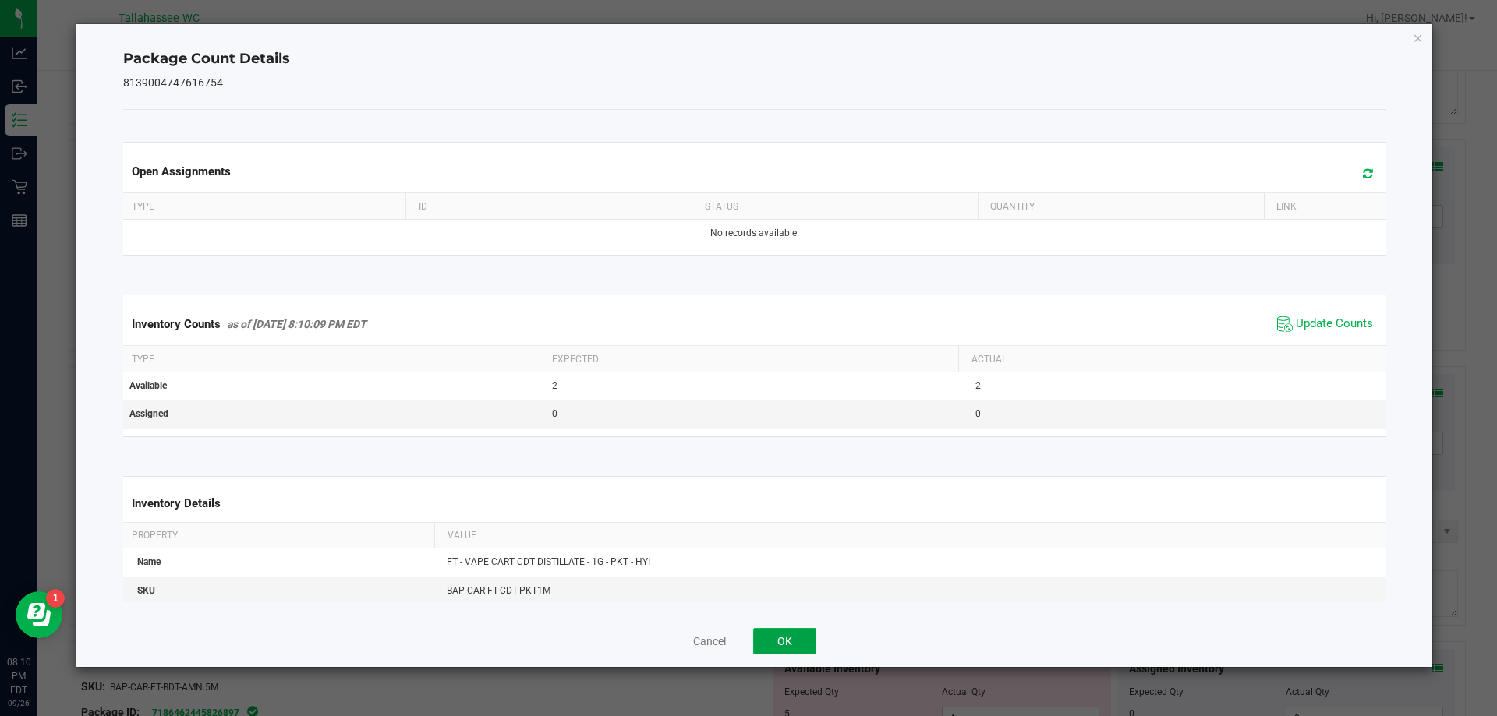
click at [810, 645] on button "OK" at bounding box center [784, 641] width 63 height 27
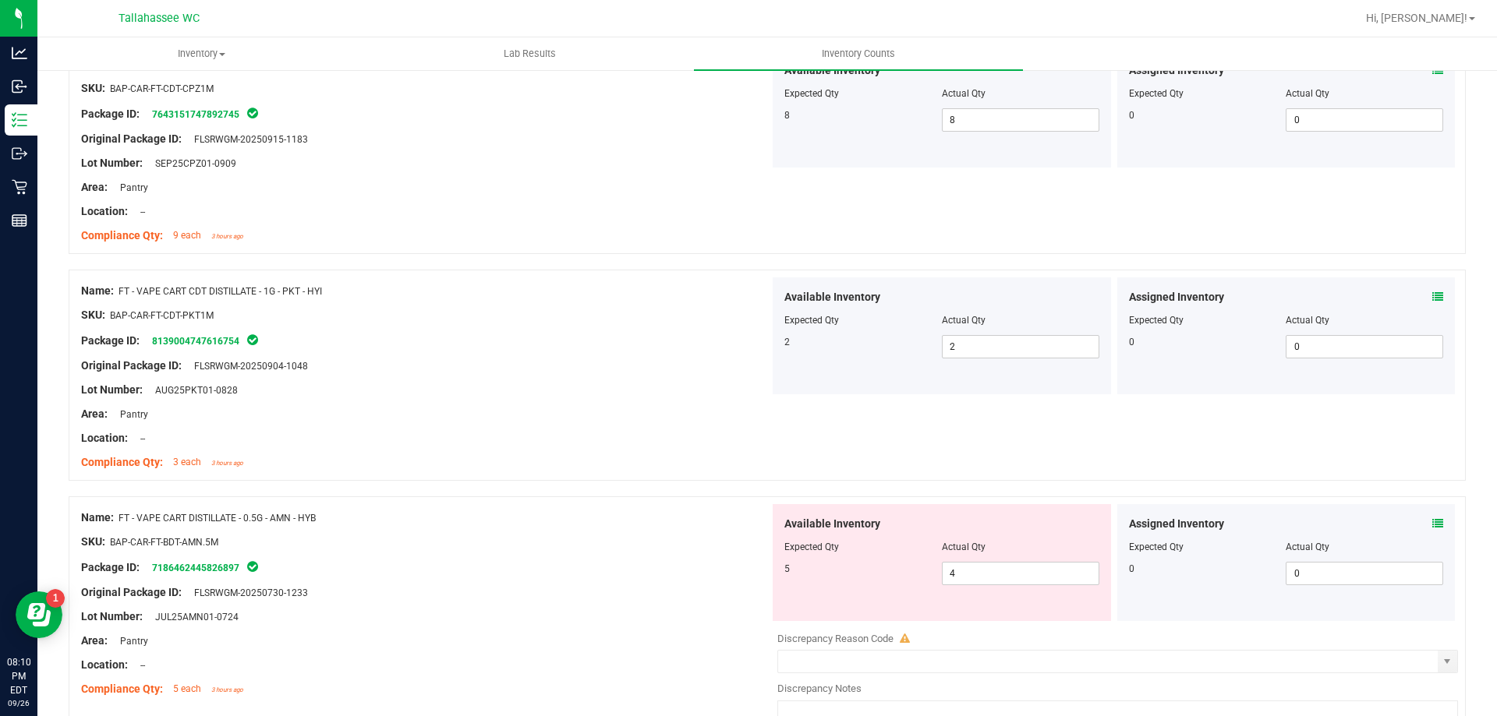
scroll to position [2650, 0]
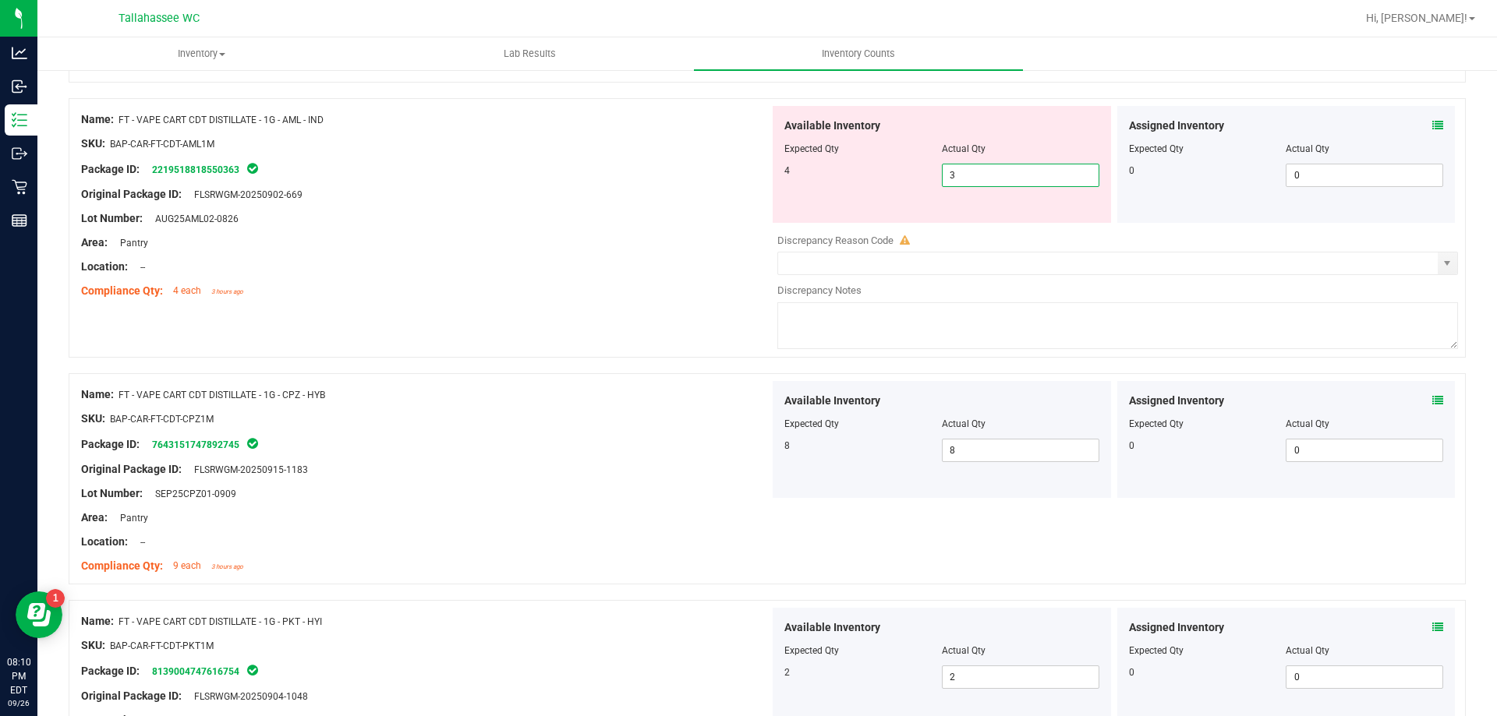
click at [962, 175] on span "3 3" at bounding box center [1020, 175] width 157 height 23
click at [962, 175] on input "3" at bounding box center [1020, 175] width 156 height 22
type input "4"
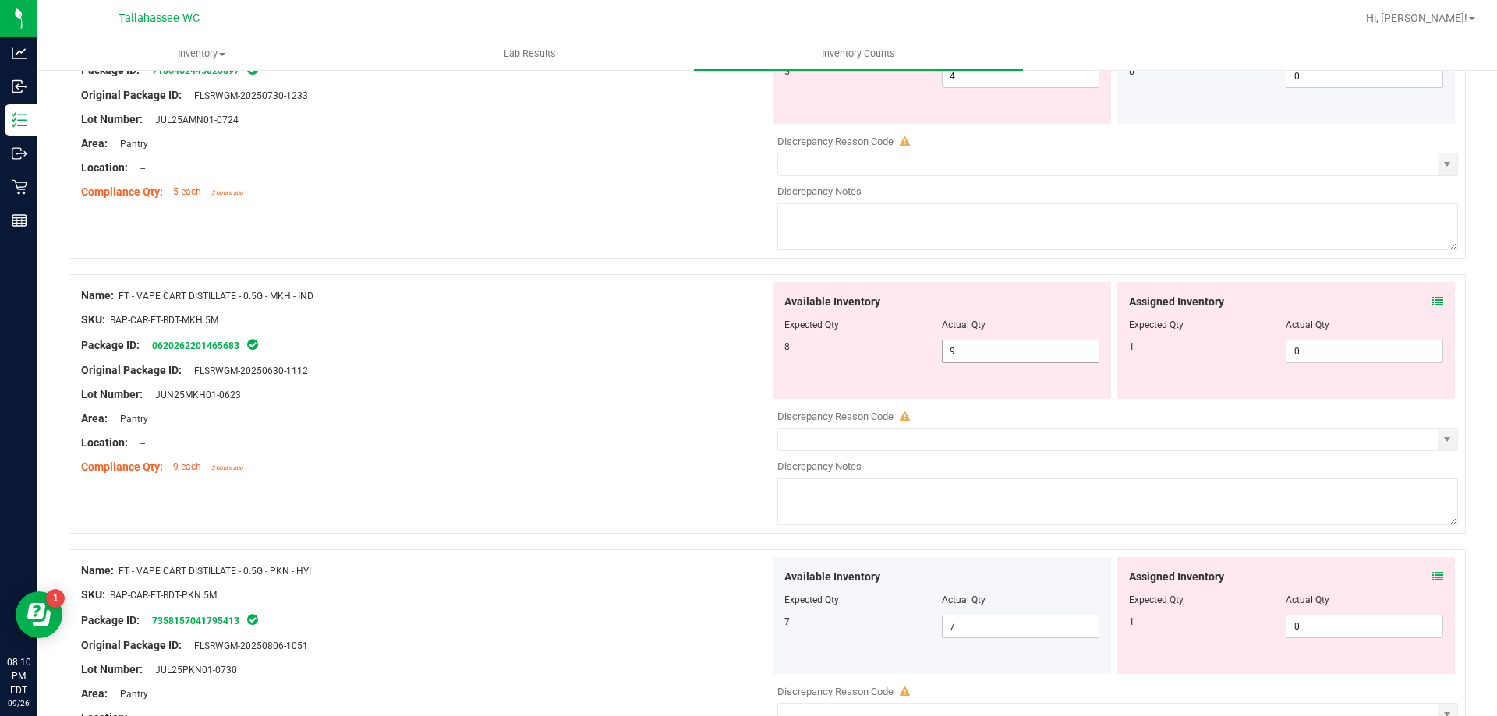
scroll to position [3196, 0]
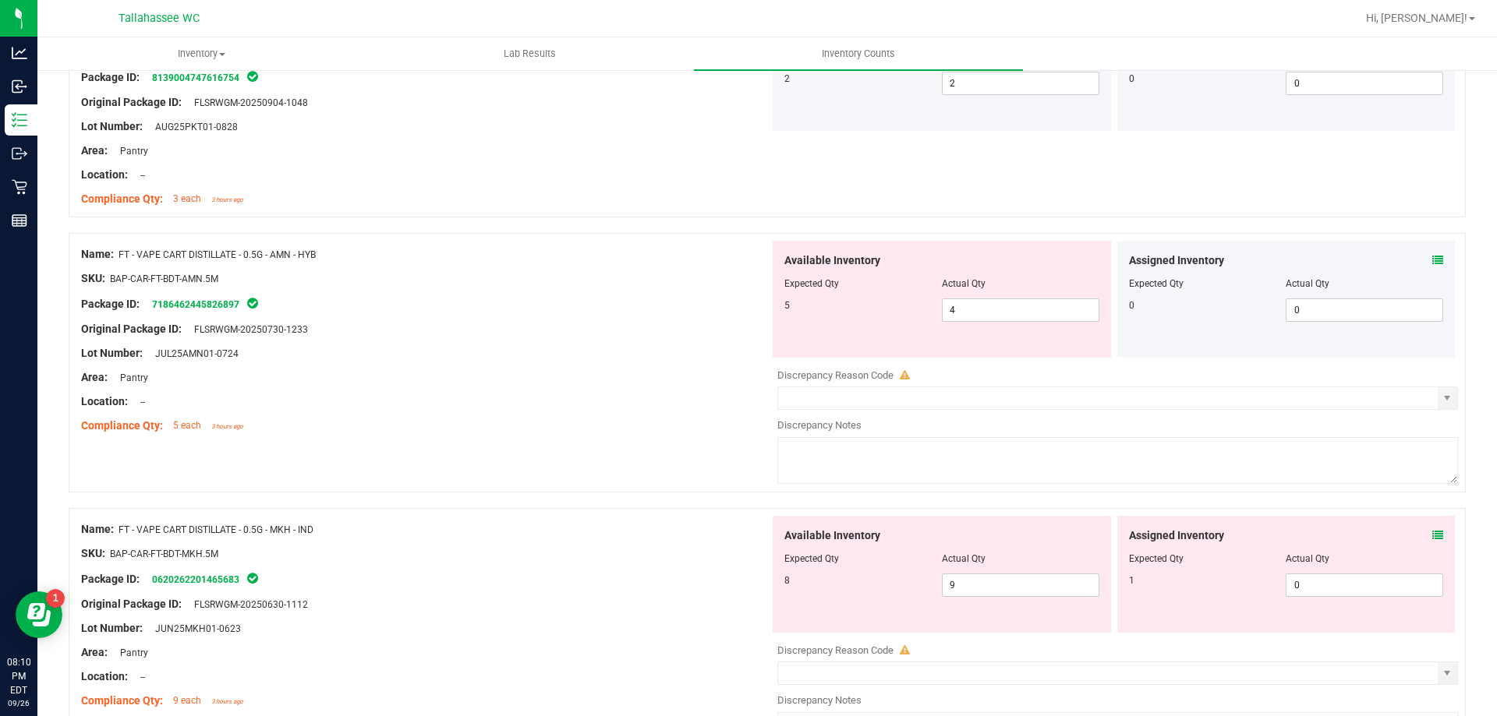
click at [1421, 259] on div "Assigned Inventory" at bounding box center [1286, 261] width 315 height 16
click at [1432, 264] on icon at bounding box center [1437, 260] width 11 height 11
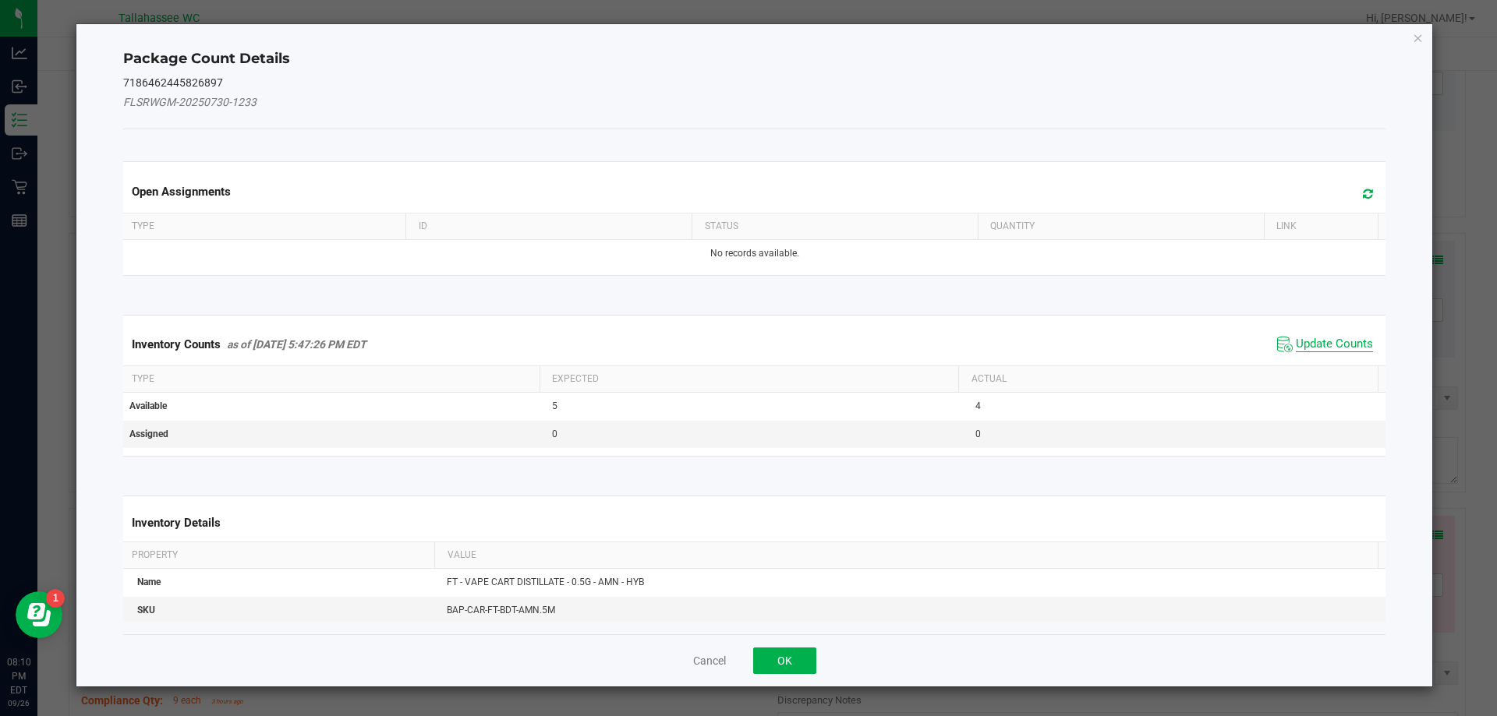
click at [1295, 339] on span "Update Counts" at bounding box center [1333, 345] width 77 height 16
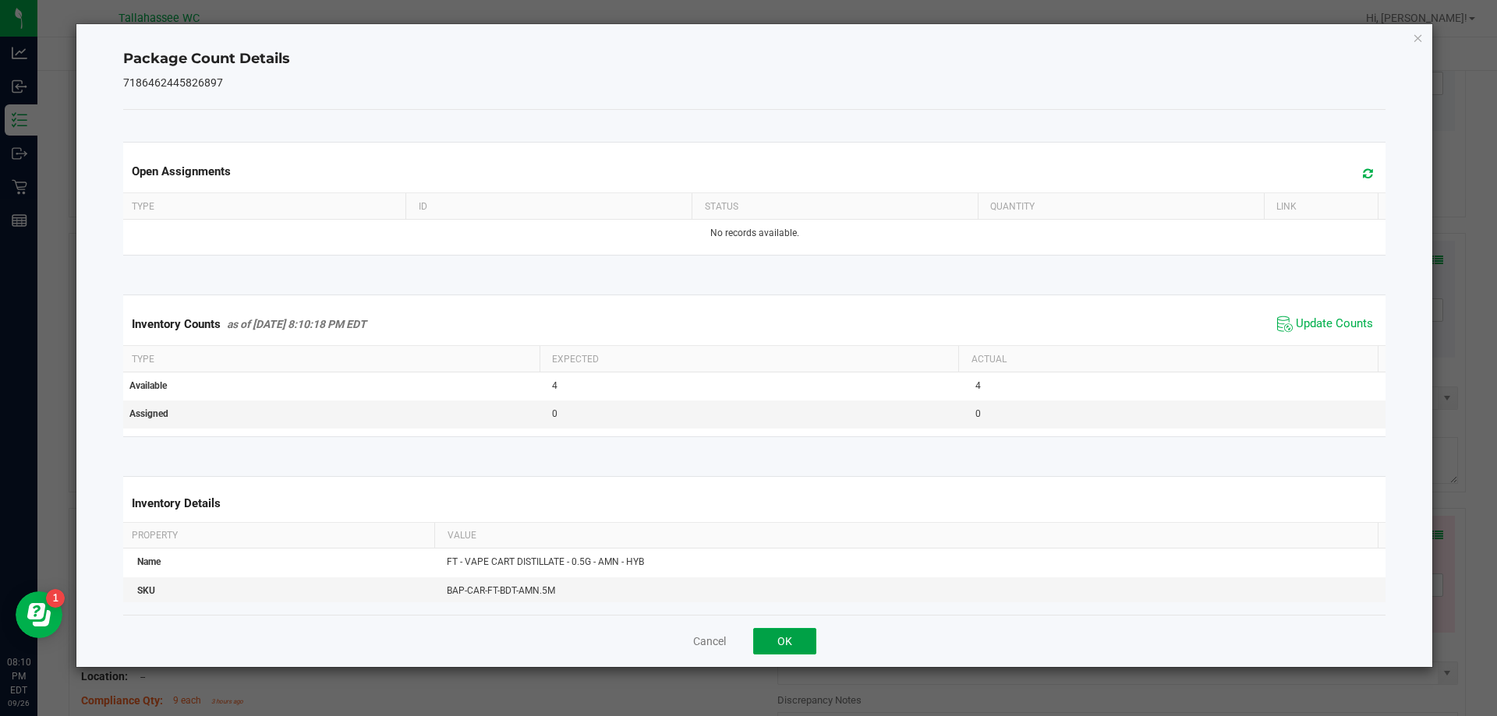
drag, startPoint x: 810, startPoint y: 637, endPoint x: 832, endPoint y: 608, distance: 36.6
click at [811, 636] on button "OK" at bounding box center [784, 641] width 63 height 27
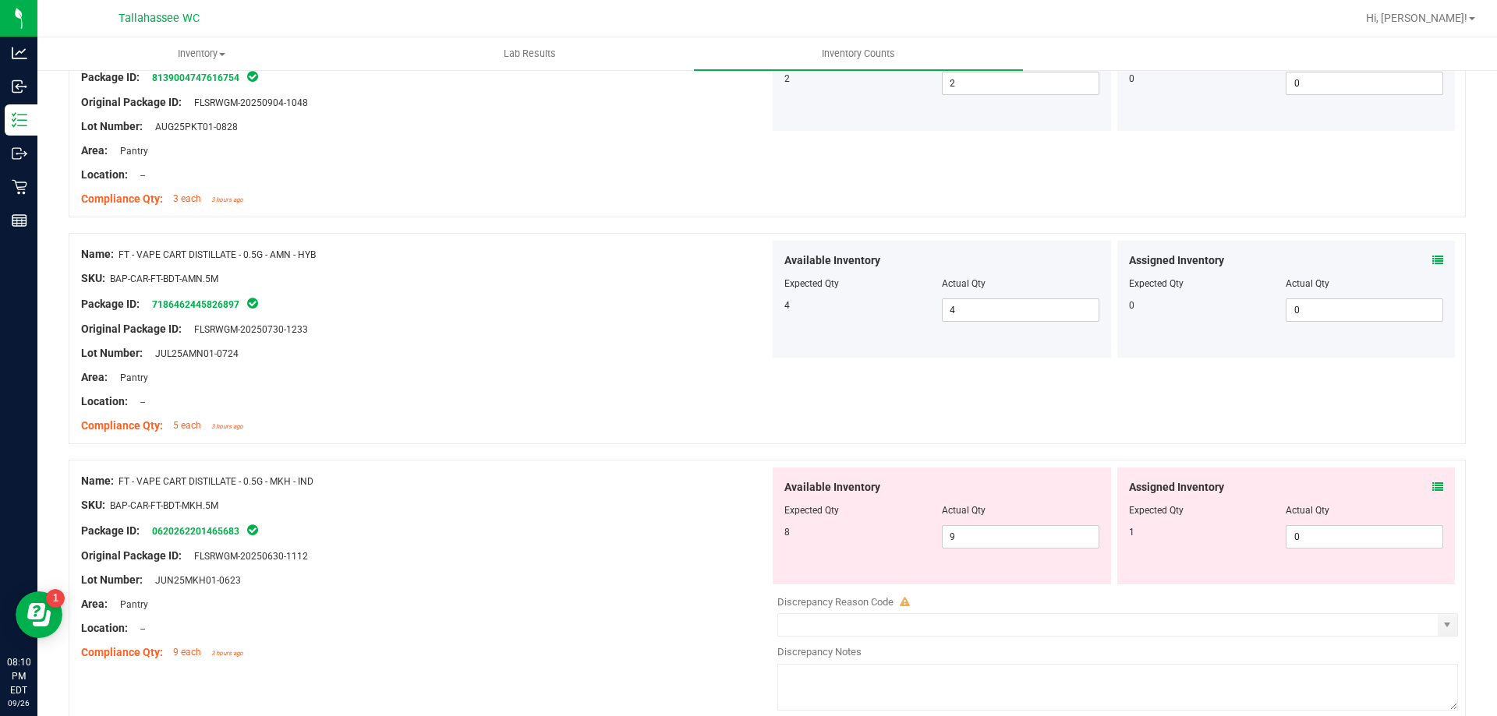
click at [1432, 486] on icon at bounding box center [1437, 487] width 11 height 11
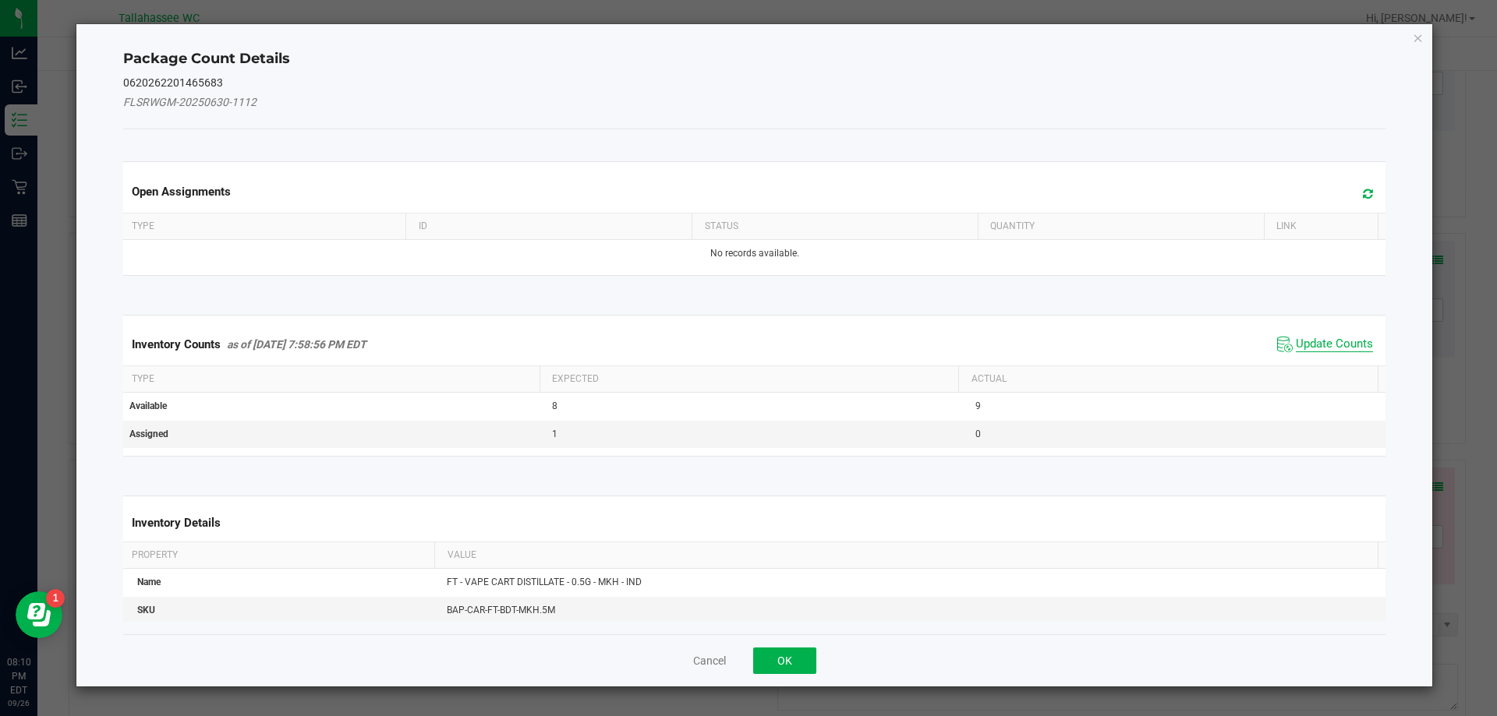
click at [1295, 338] on span "Update Counts" at bounding box center [1333, 345] width 77 height 16
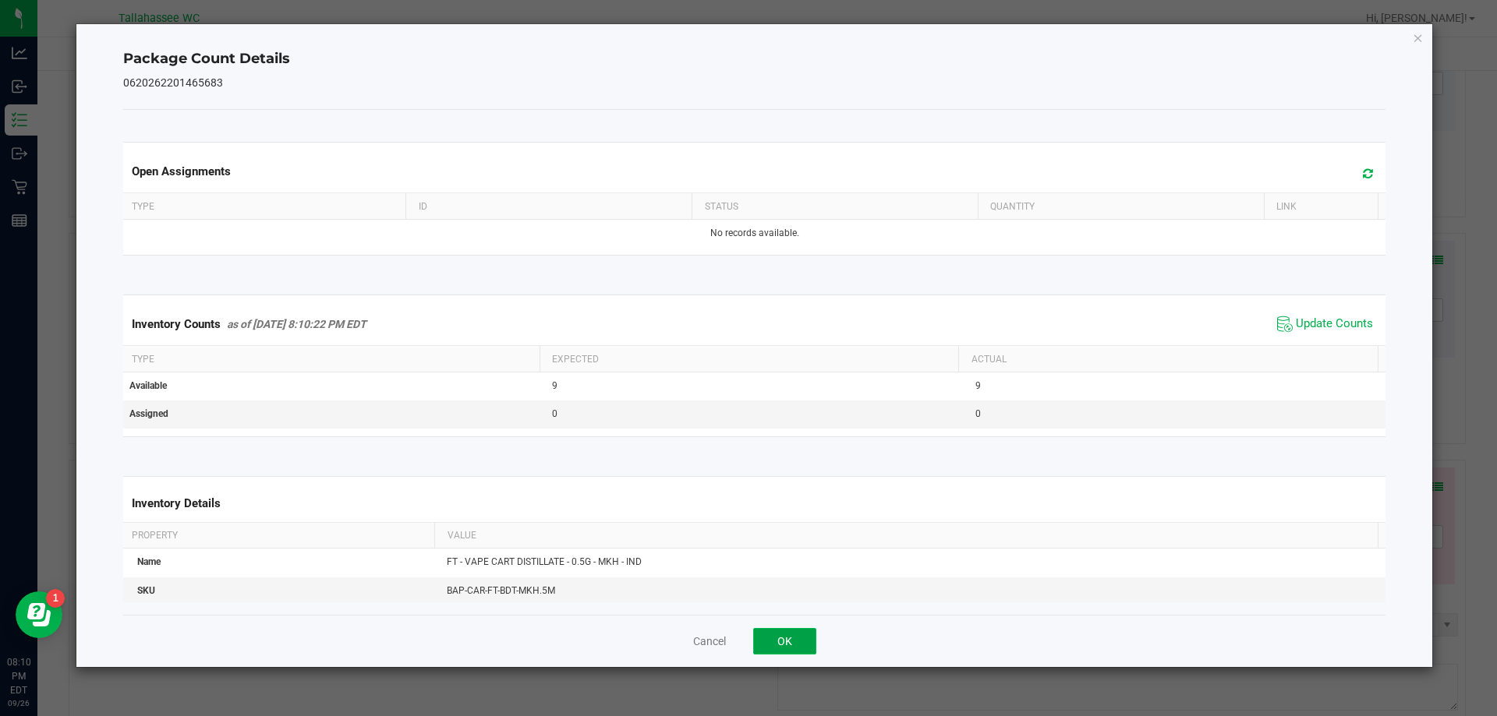
click at [776, 646] on button "OK" at bounding box center [784, 641] width 63 height 27
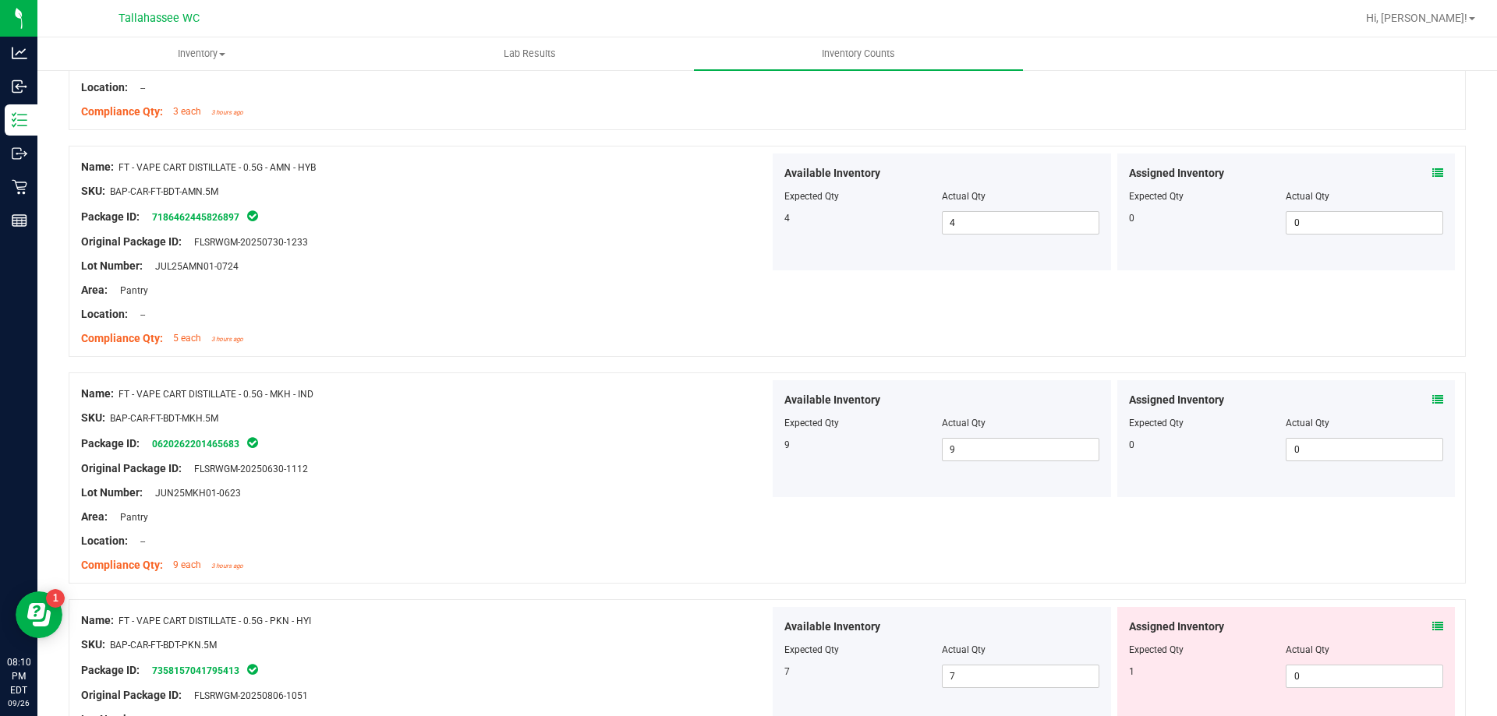
scroll to position [3585, 0]
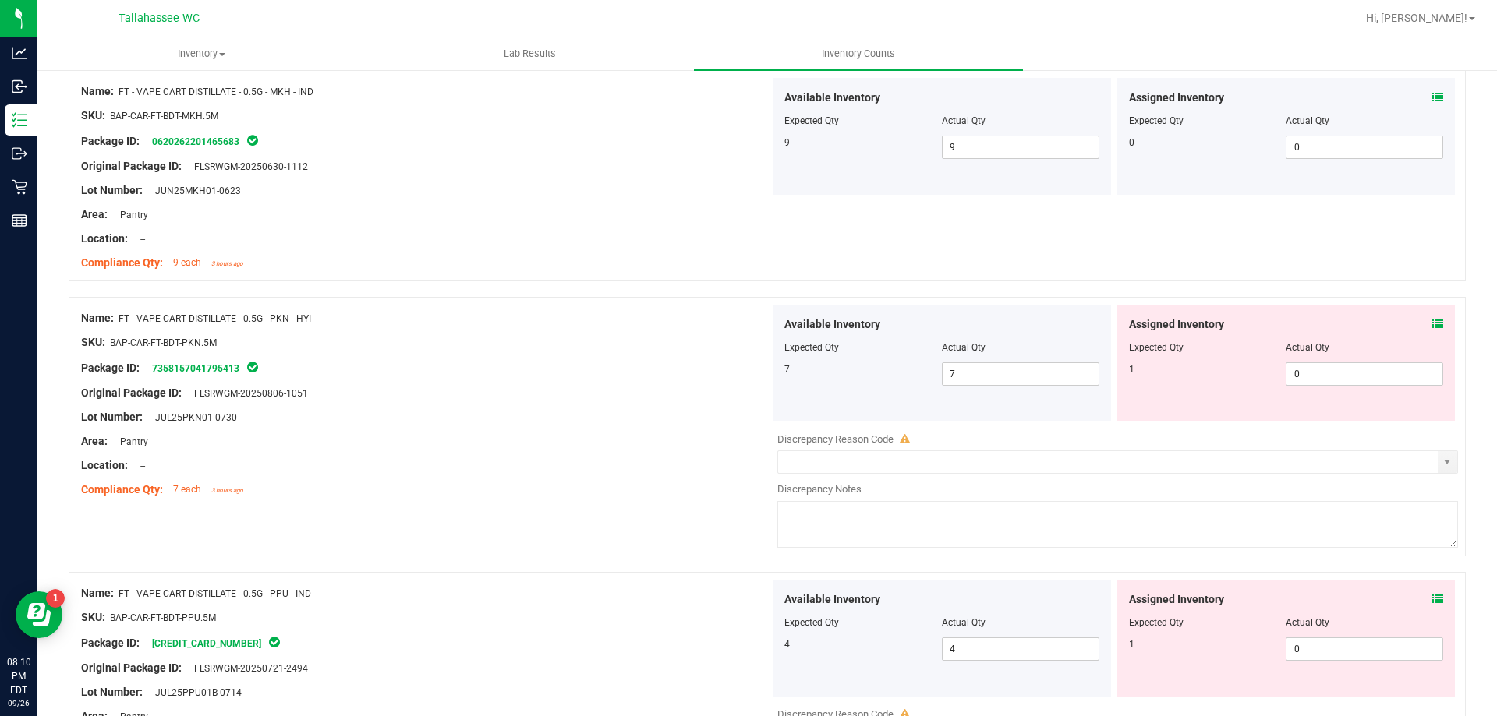
click at [1432, 324] on icon at bounding box center [1437, 324] width 11 height 11
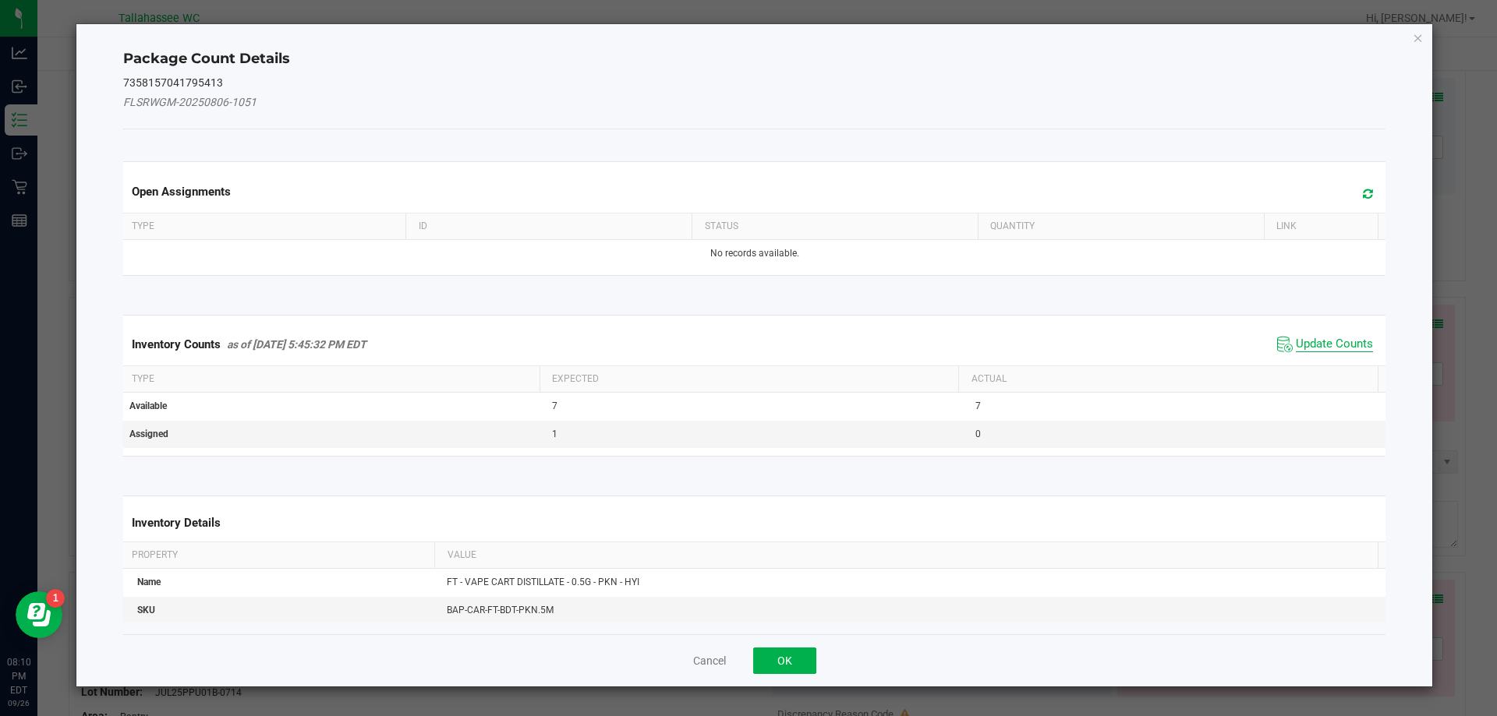
click at [1299, 337] on span "Update Counts" at bounding box center [1333, 345] width 77 height 16
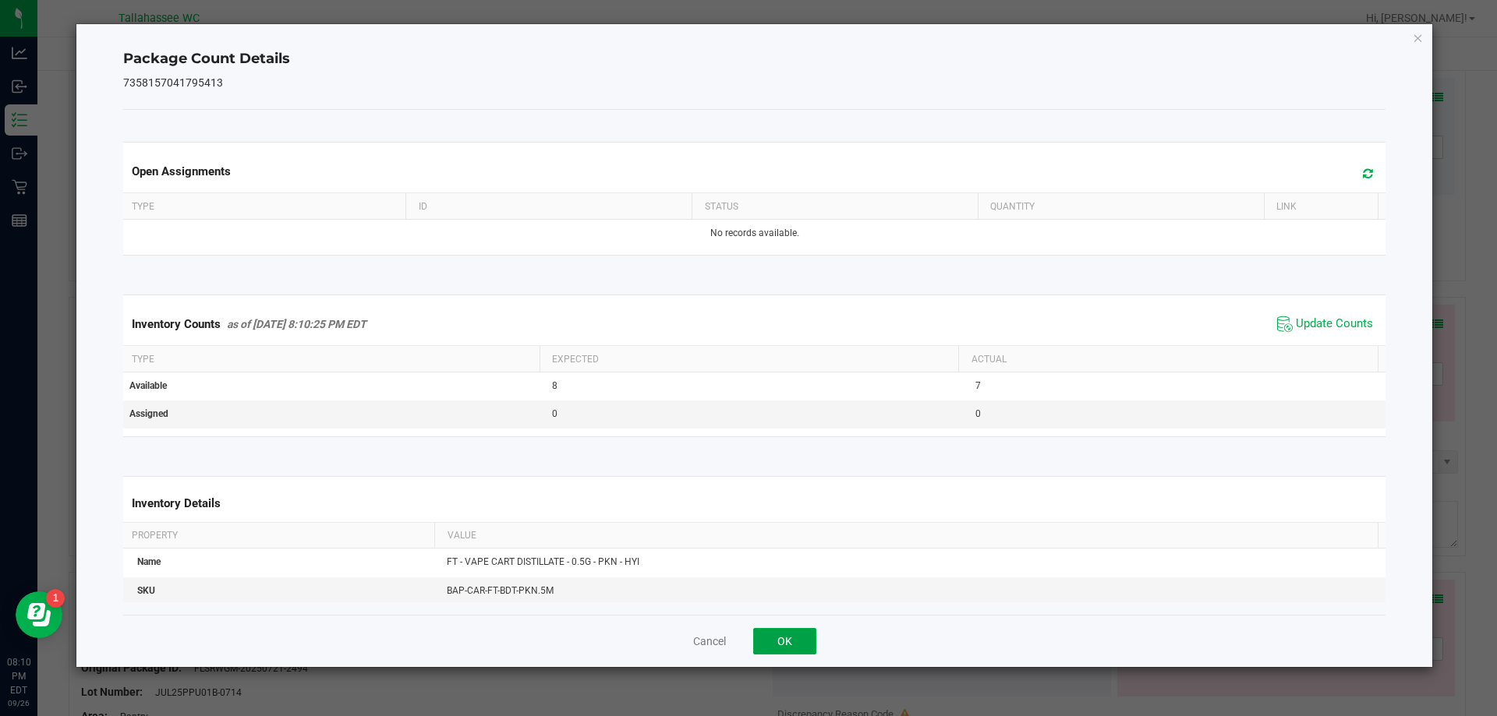
drag, startPoint x: 805, startPoint y: 635, endPoint x: 934, endPoint y: 532, distance: 164.7
click at [808, 635] on button "OK" at bounding box center [784, 641] width 63 height 27
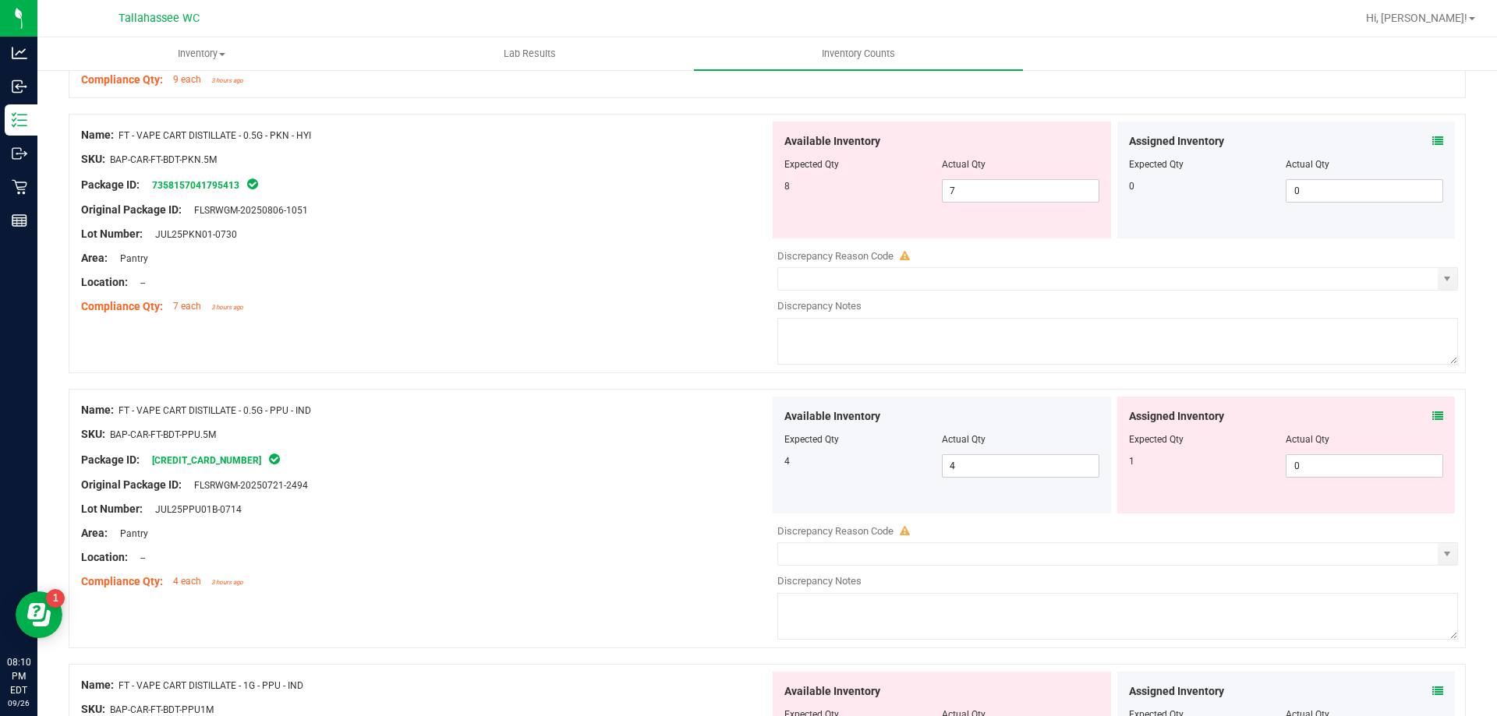
scroll to position [3741, 0]
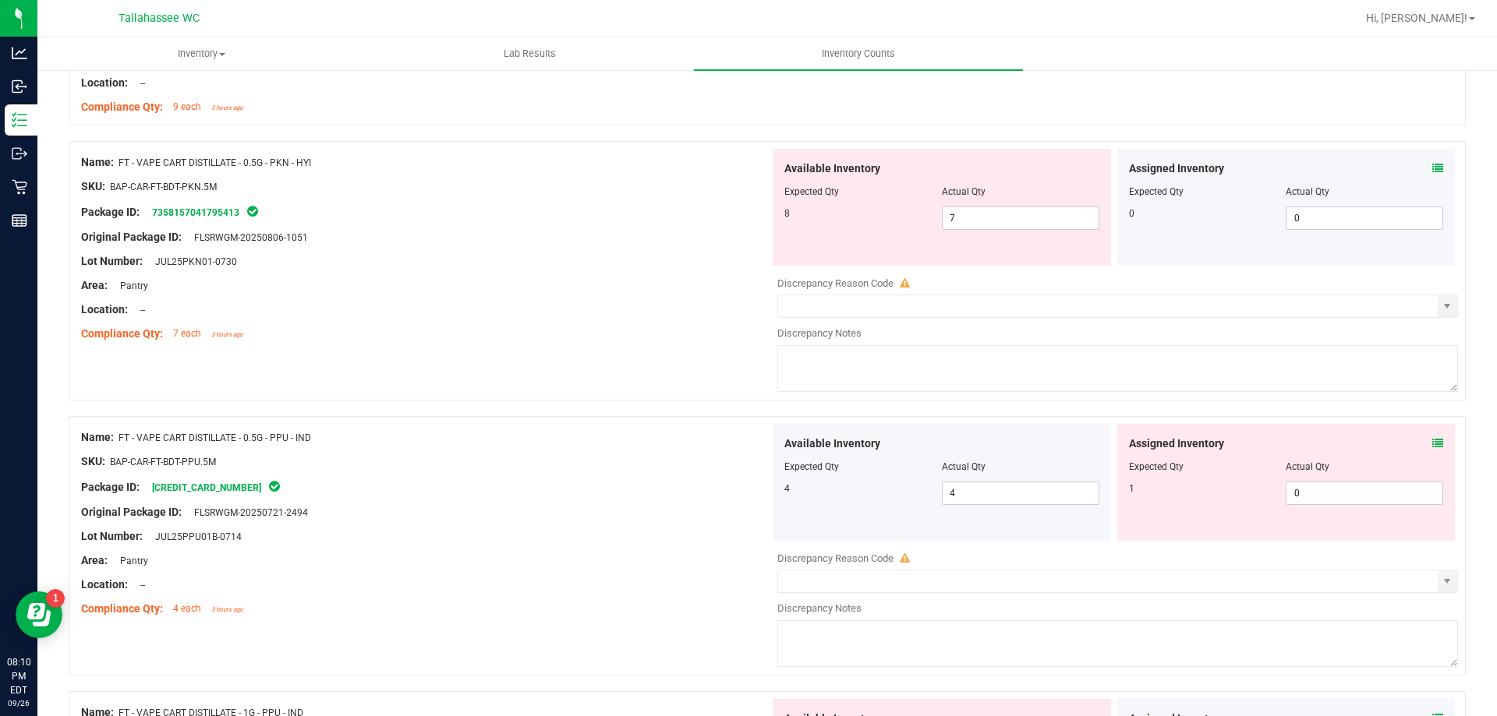
click at [1432, 438] on icon at bounding box center [1437, 443] width 11 height 11
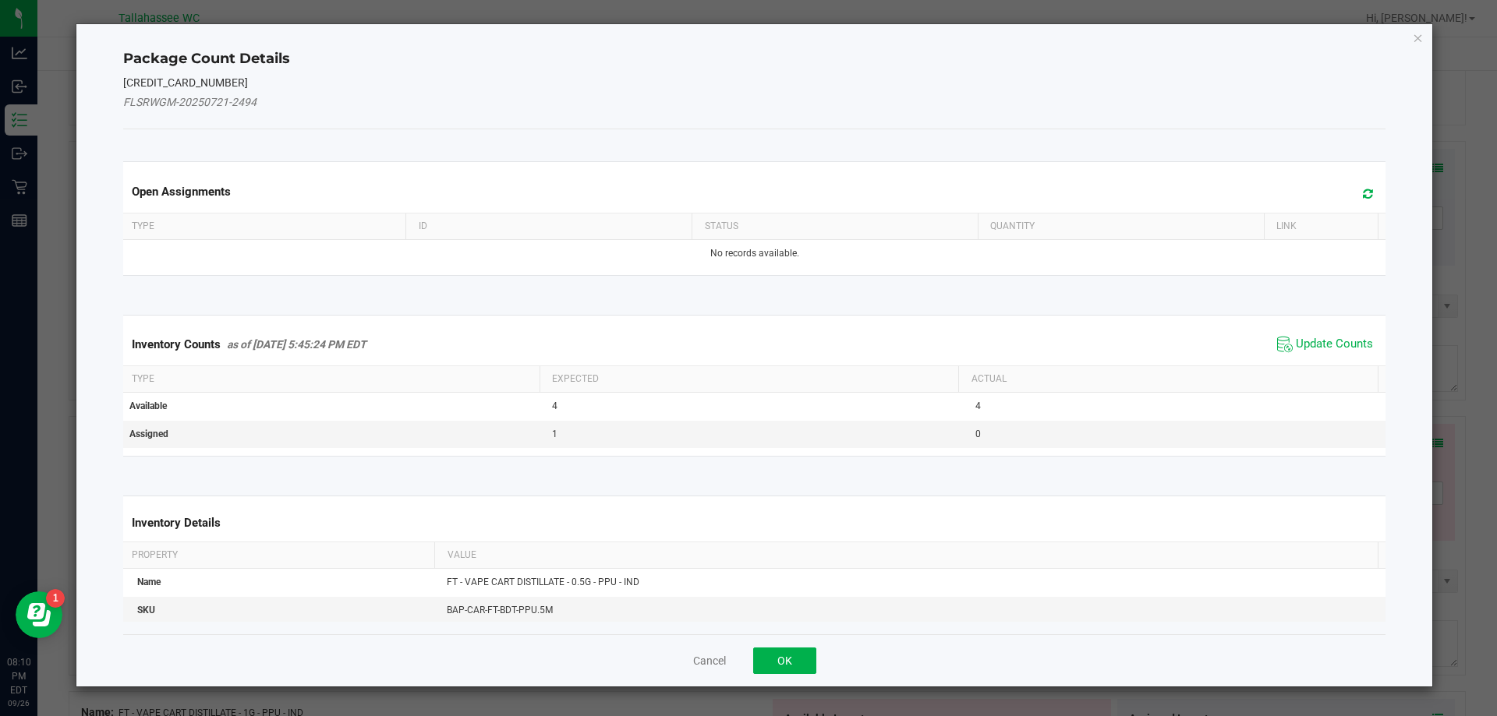
click at [1339, 330] on div "Inventory Counts as of Sep 26, 2025 5:45:24 PM EDT Update Counts" at bounding box center [754, 344] width 1269 height 42
click at [1322, 335] on span "Update Counts" at bounding box center [1325, 344] width 104 height 23
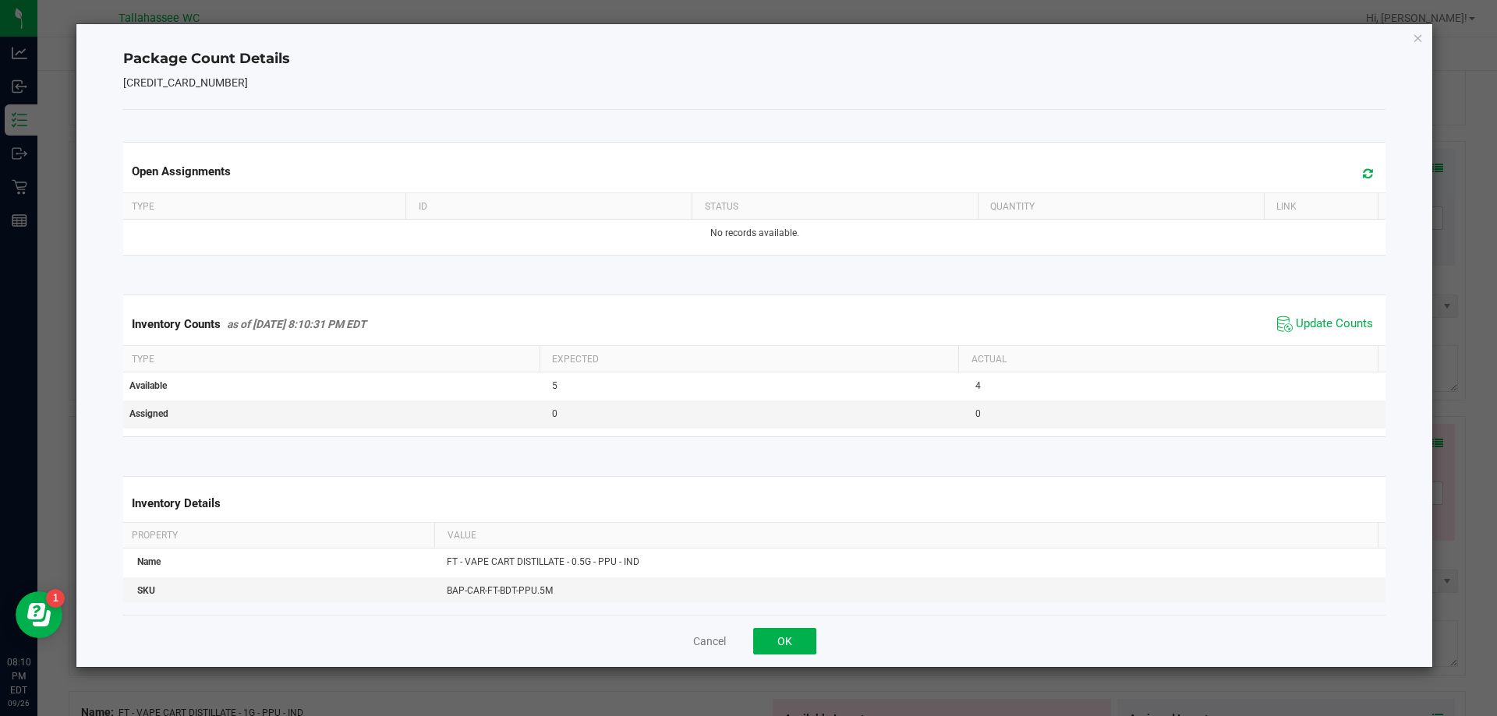
click at [816, 640] on div "Cancel OK" at bounding box center [754, 641] width 1263 height 52
click at [791, 638] on button "OK" at bounding box center [784, 641] width 63 height 27
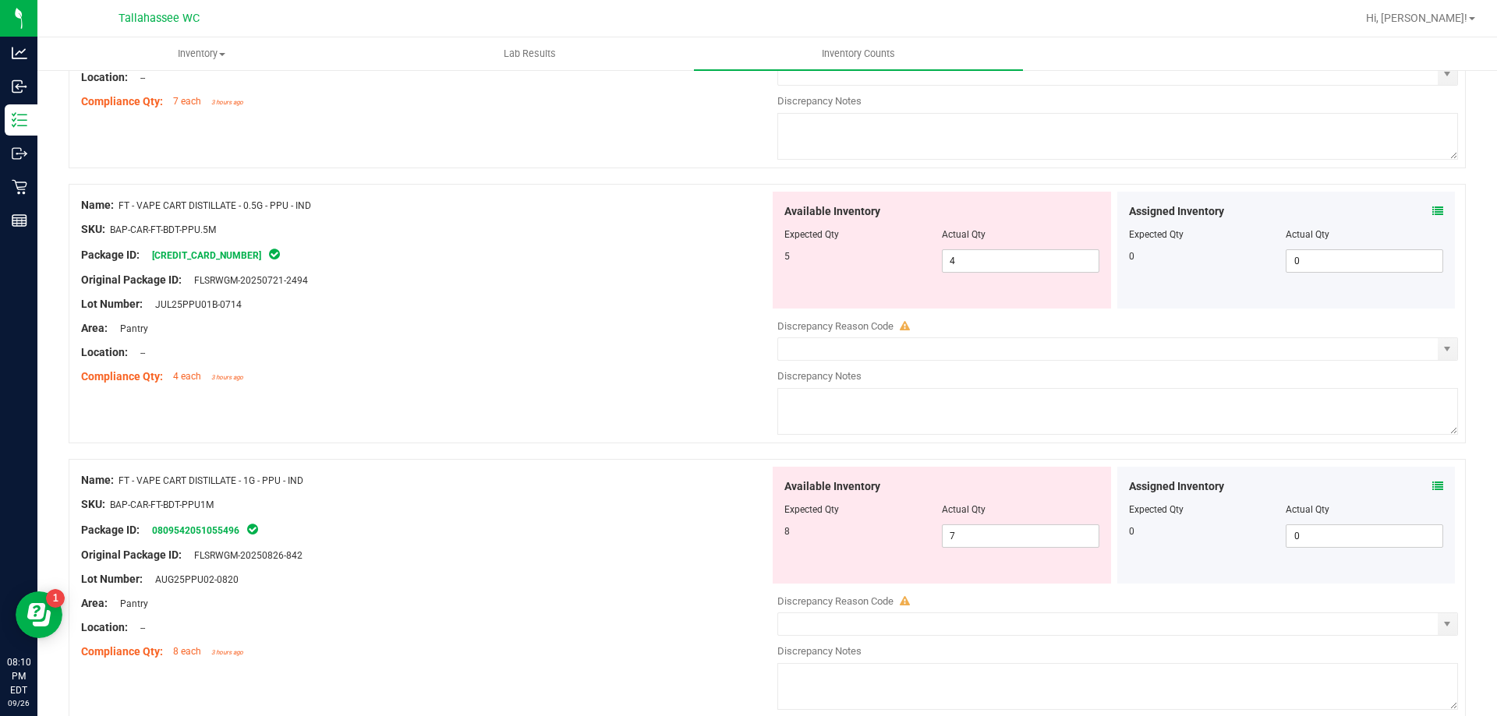
scroll to position [3975, 0]
click at [1432, 205] on icon at bounding box center [1437, 209] width 11 height 11
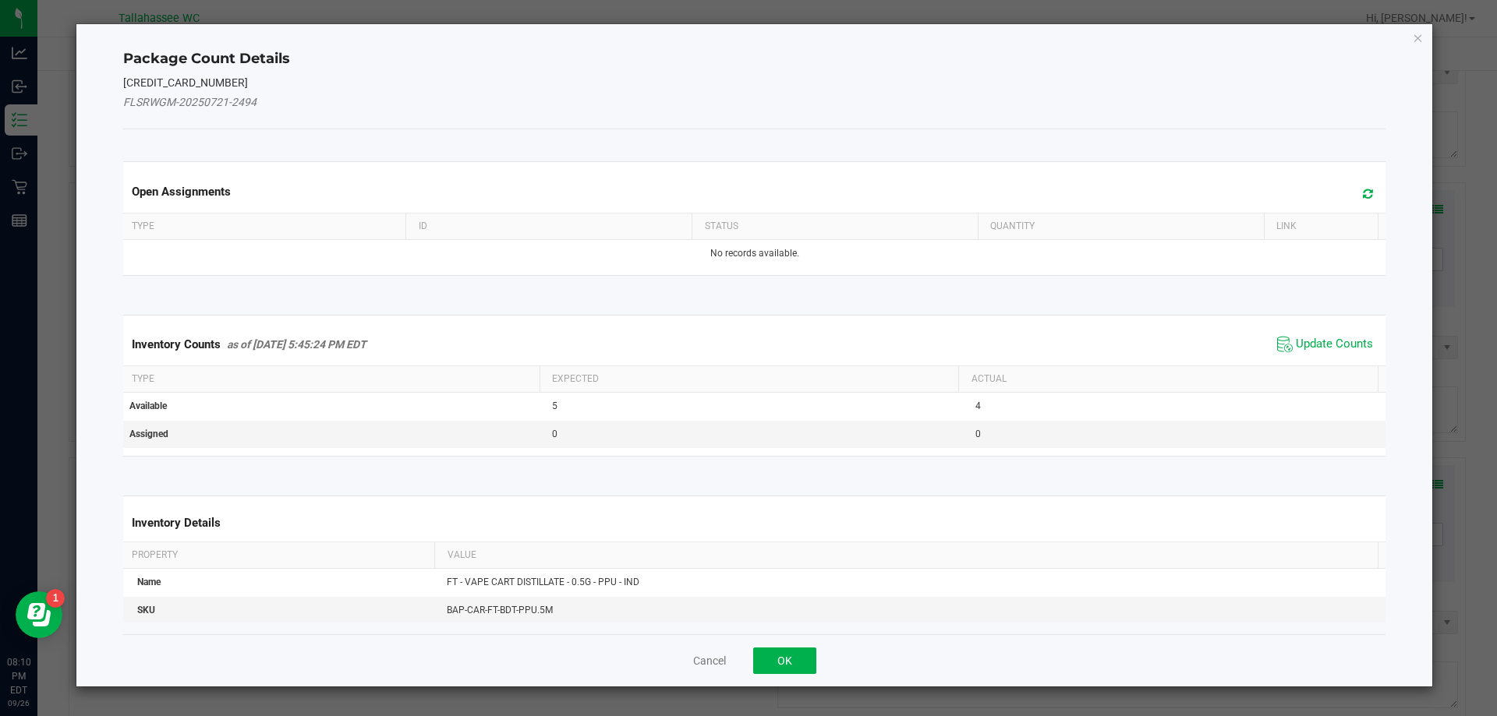
click at [1299, 354] on span "Update Counts" at bounding box center [1325, 344] width 104 height 23
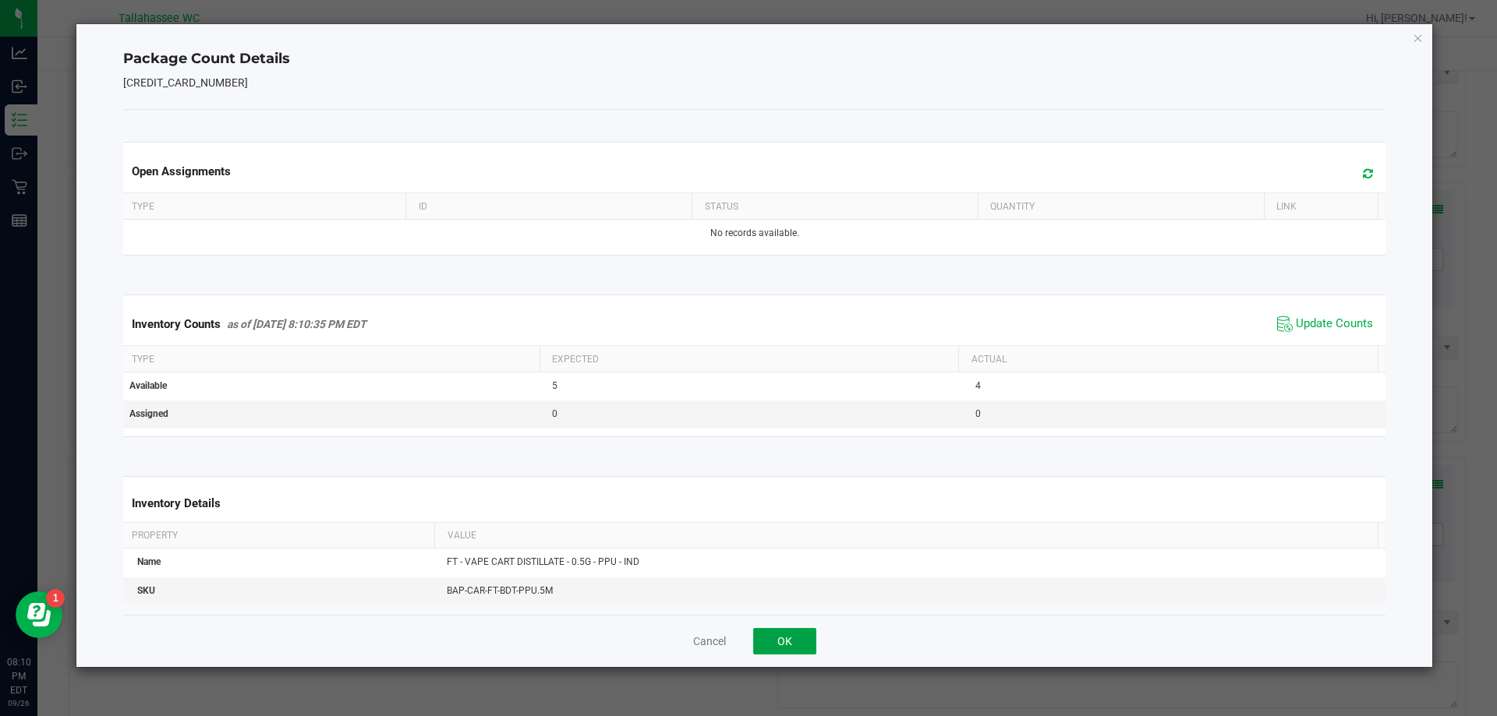
drag, startPoint x: 788, startPoint y: 647, endPoint x: 907, endPoint y: 459, distance: 222.5
click at [789, 645] on button "OK" at bounding box center [784, 641] width 63 height 27
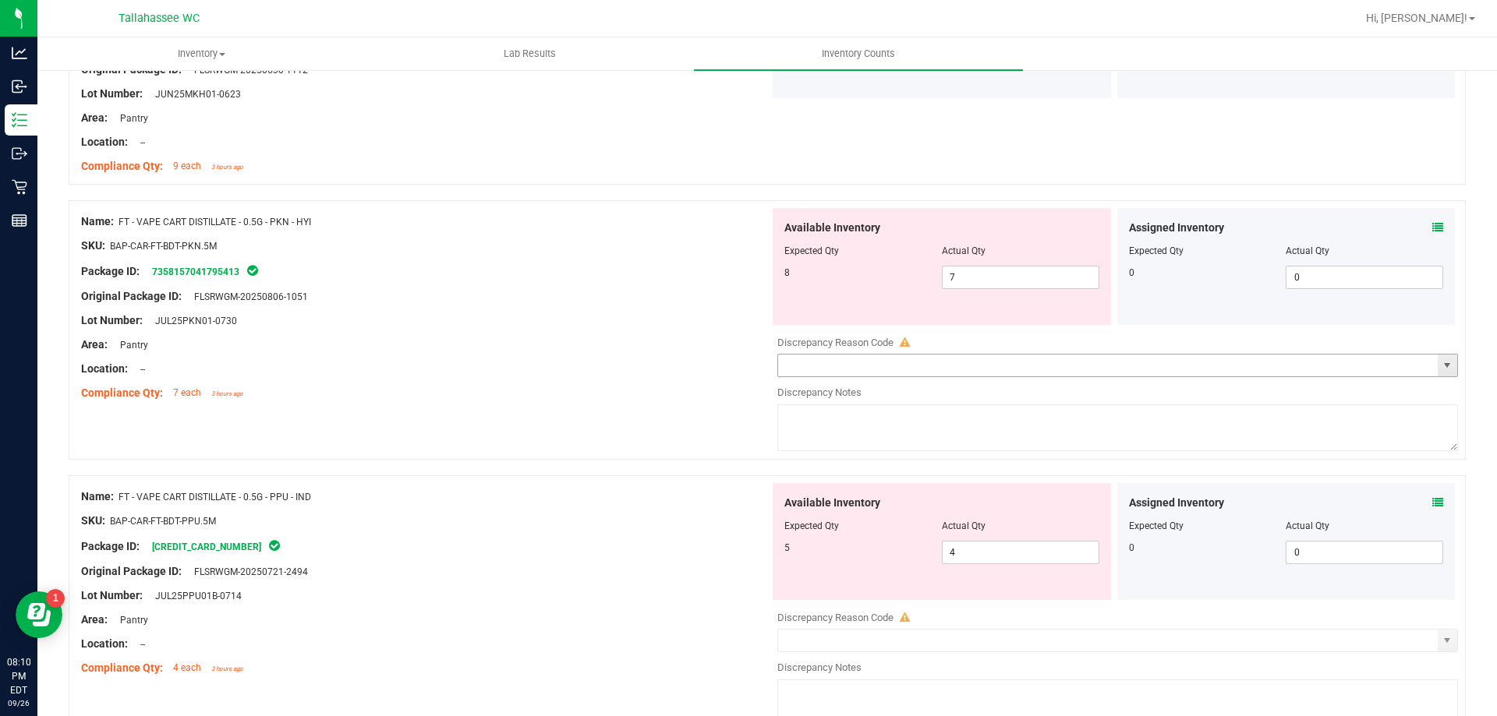
scroll to position [3663, 0]
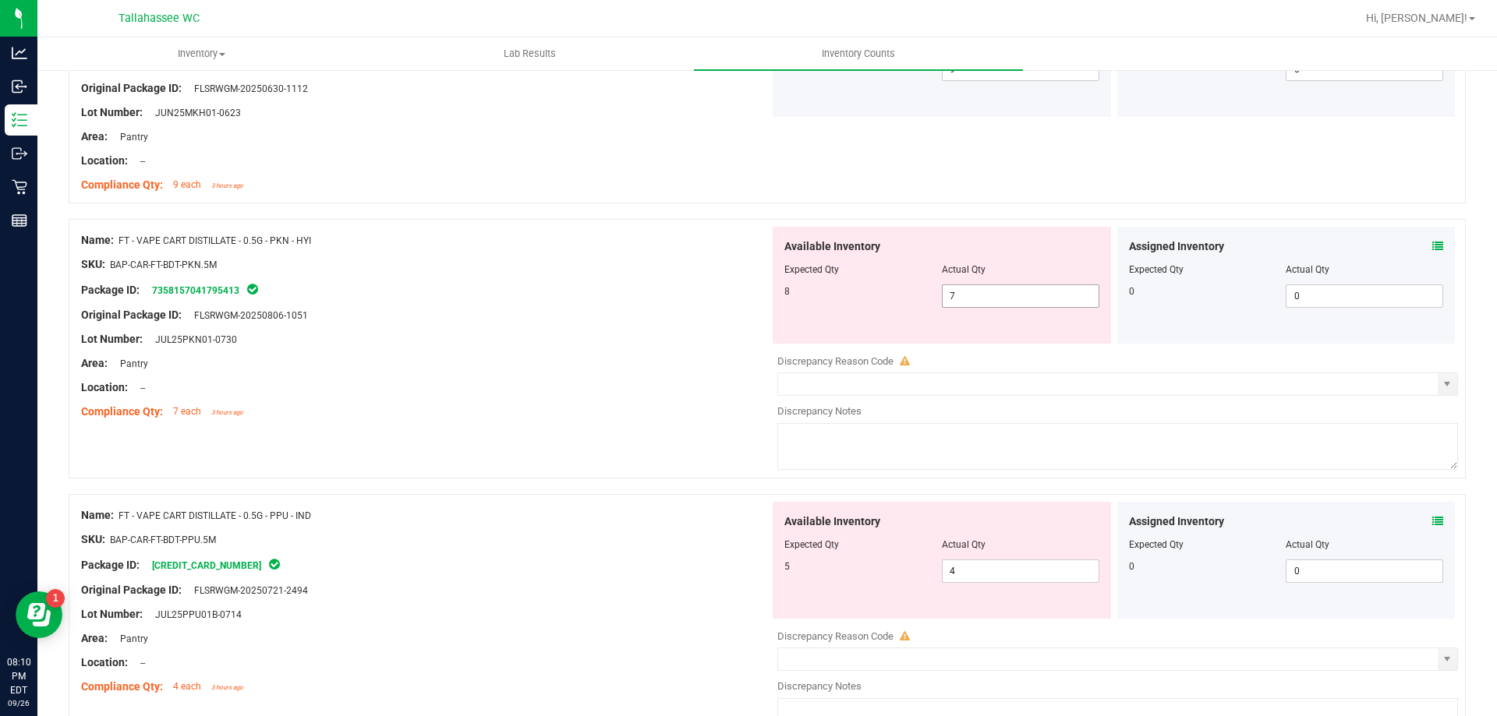
click at [969, 304] on span "7 7" at bounding box center [1020, 295] width 157 height 23
click at [969, 299] on input "7" at bounding box center [1020, 296] width 156 height 22
click at [969, 303] on input "7" at bounding box center [1020, 296] width 156 height 22
type input "8"
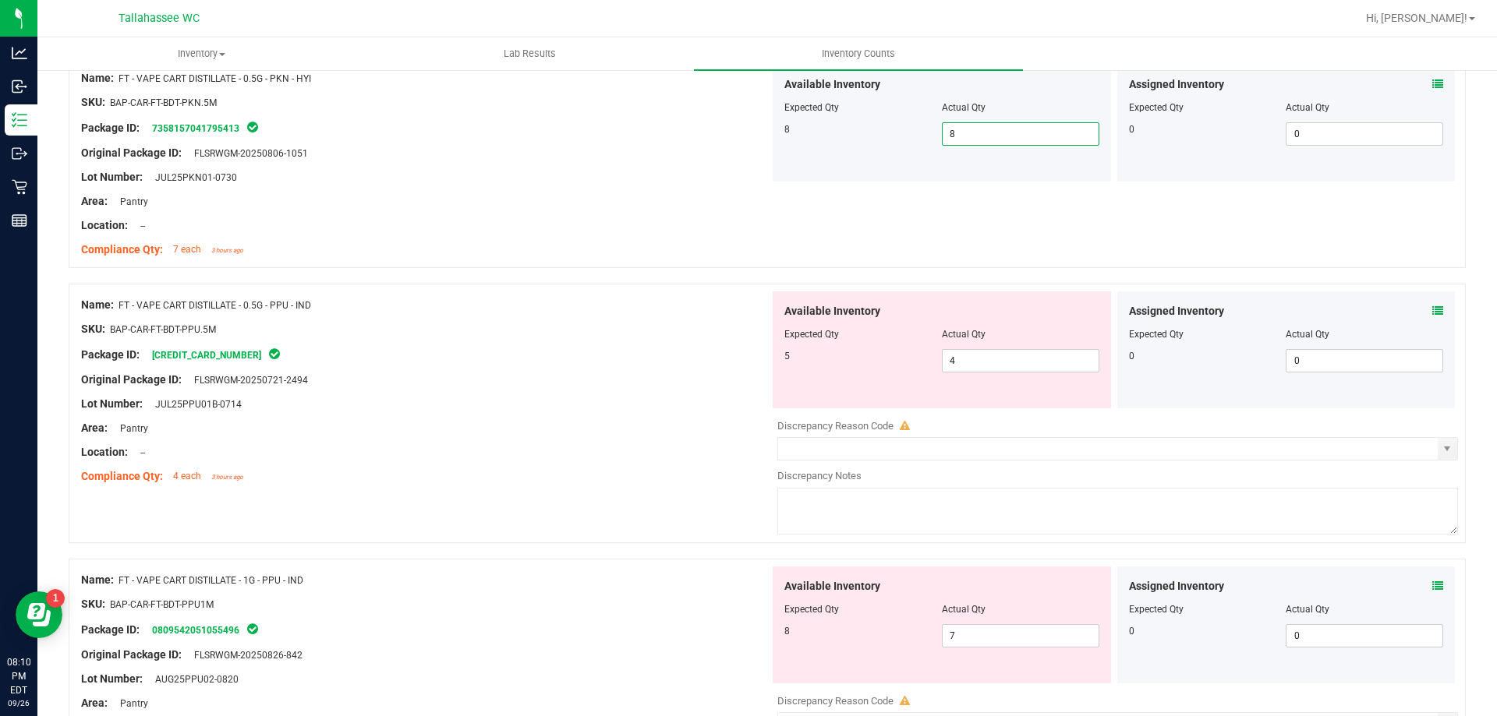
scroll to position [3975, 0]
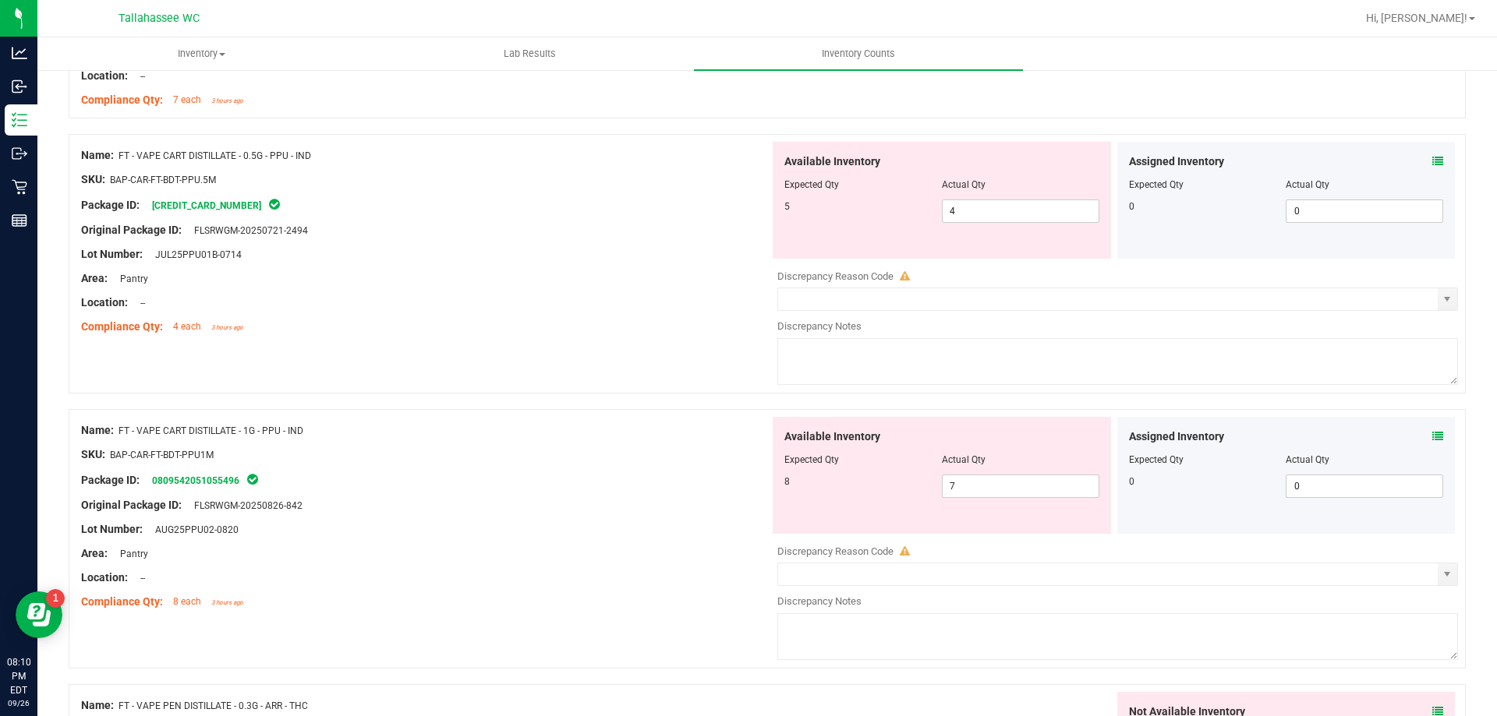
click at [1432, 161] on icon at bounding box center [1437, 161] width 11 height 11
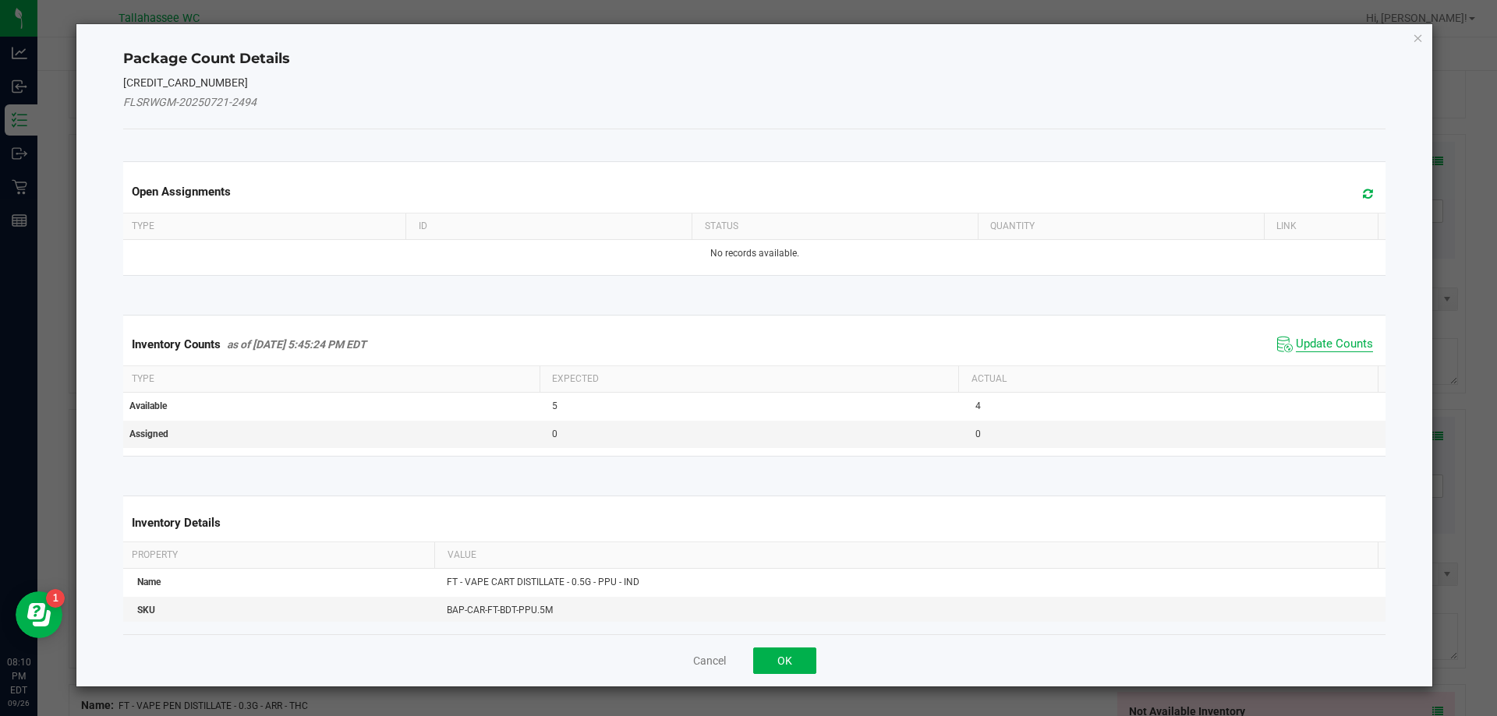
click at [1313, 348] on span "Update Counts" at bounding box center [1333, 345] width 77 height 16
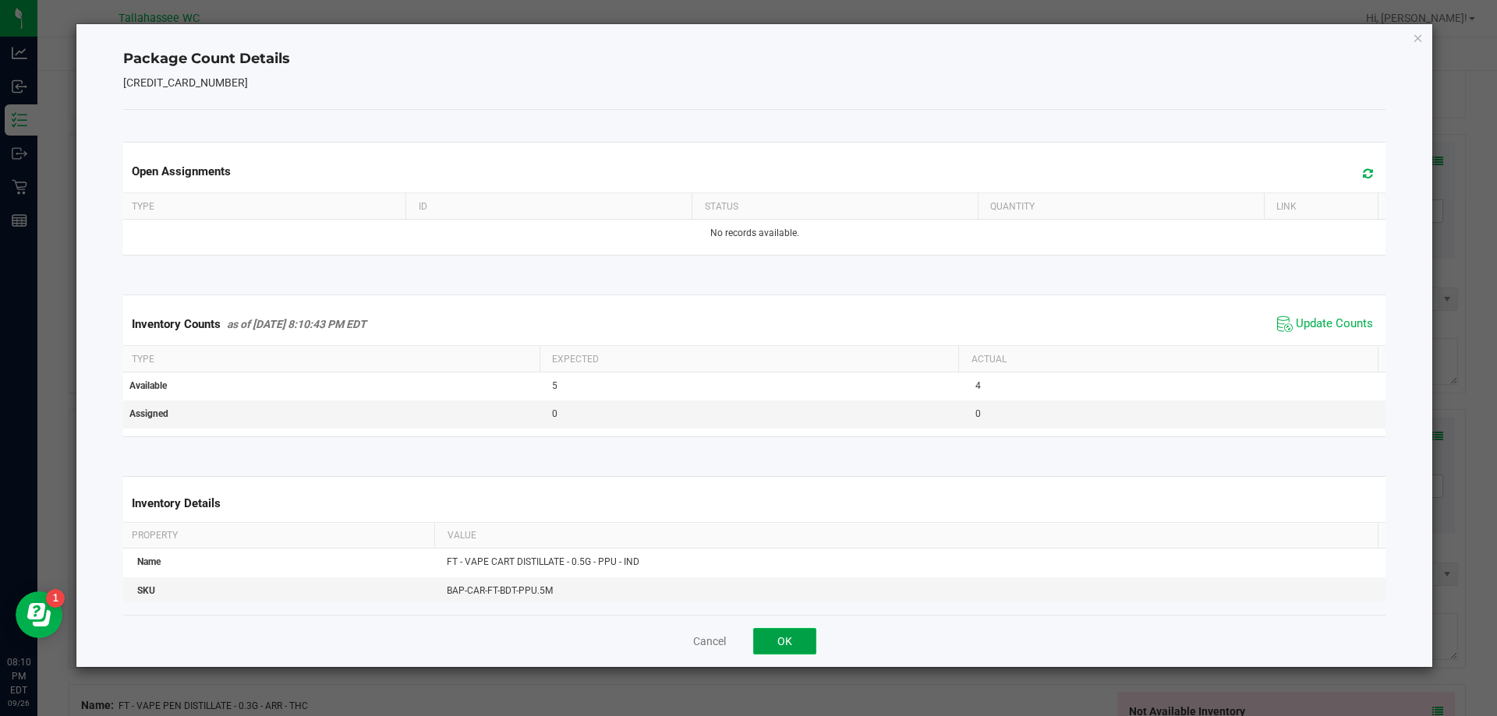
click at [793, 635] on button "OK" at bounding box center [784, 641] width 63 height 27
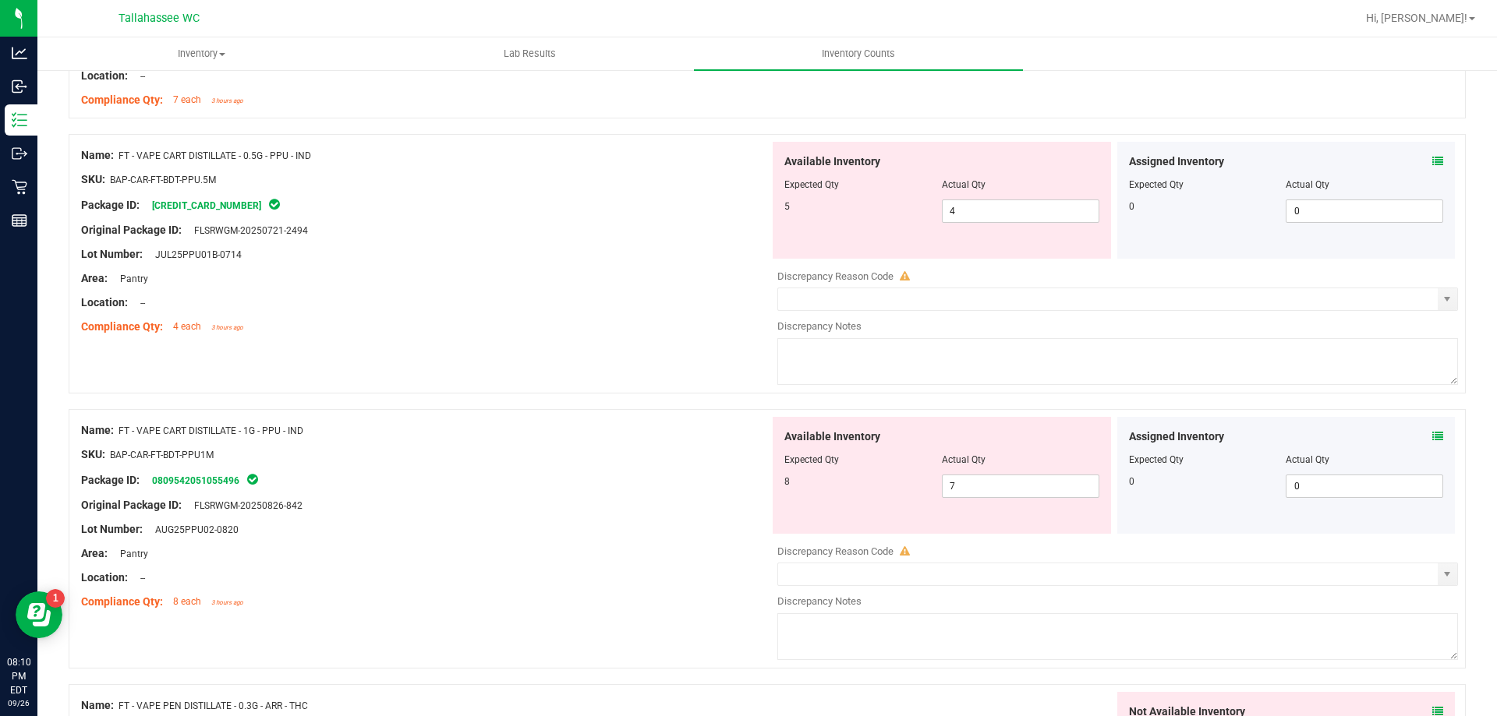
click at [1432, 436] on icon at bounding box center [1437, 436] width 11 height 11
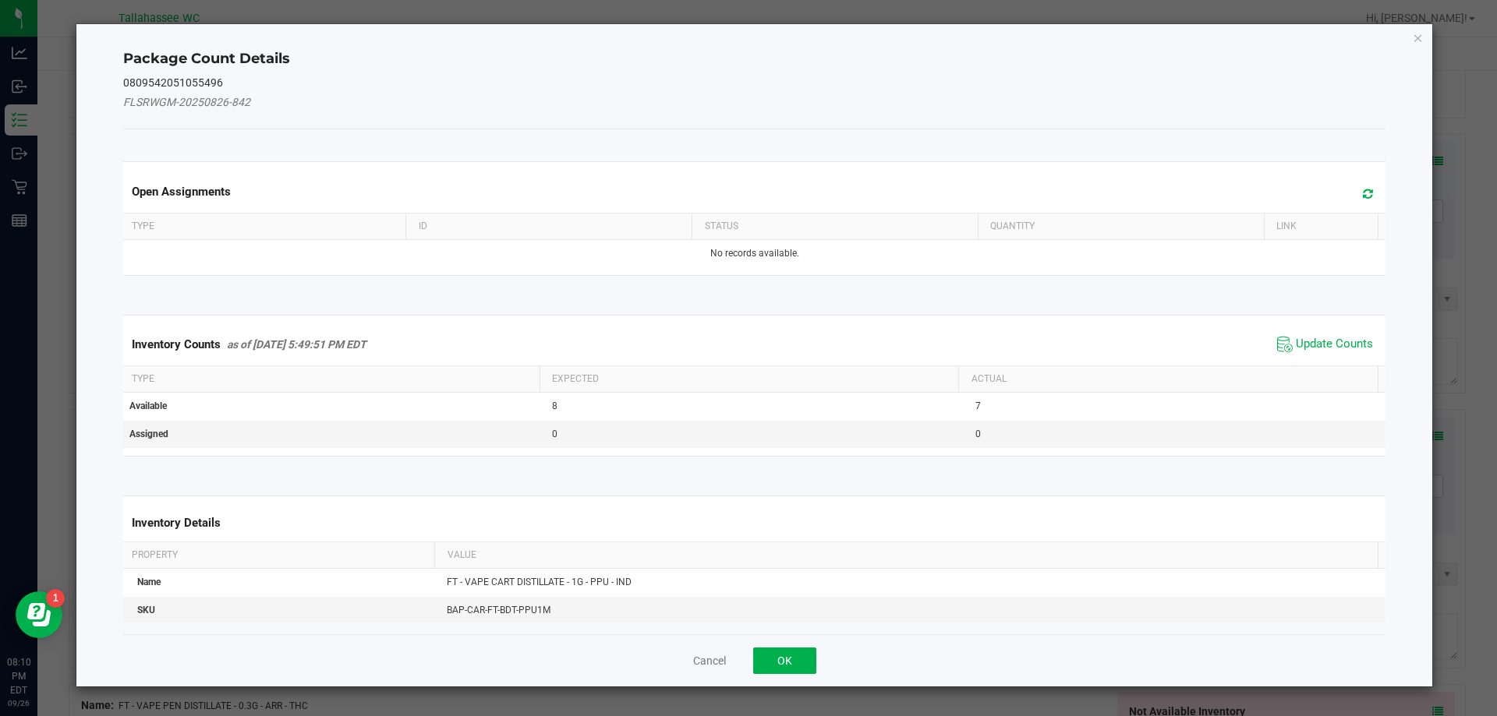
click at [1307, 369] on th "Actual" at bounding box center [1167, 379] width 419 height 27
click at [1306, 349] on span "Update Counts" at bounding box center [1333, 345] width 77 height 16
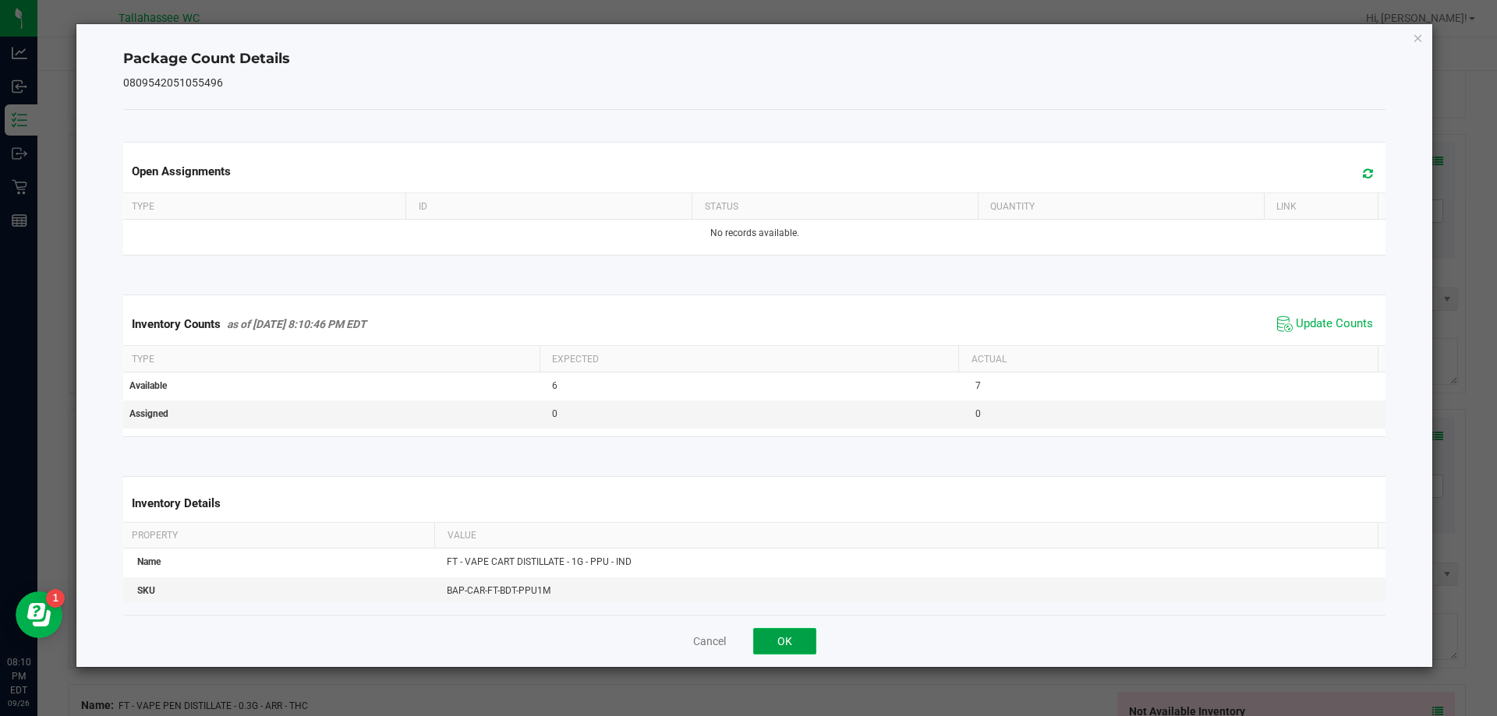
click at [801, 651] on button "OK" at bounding box center [784, 641] width 63 height 27
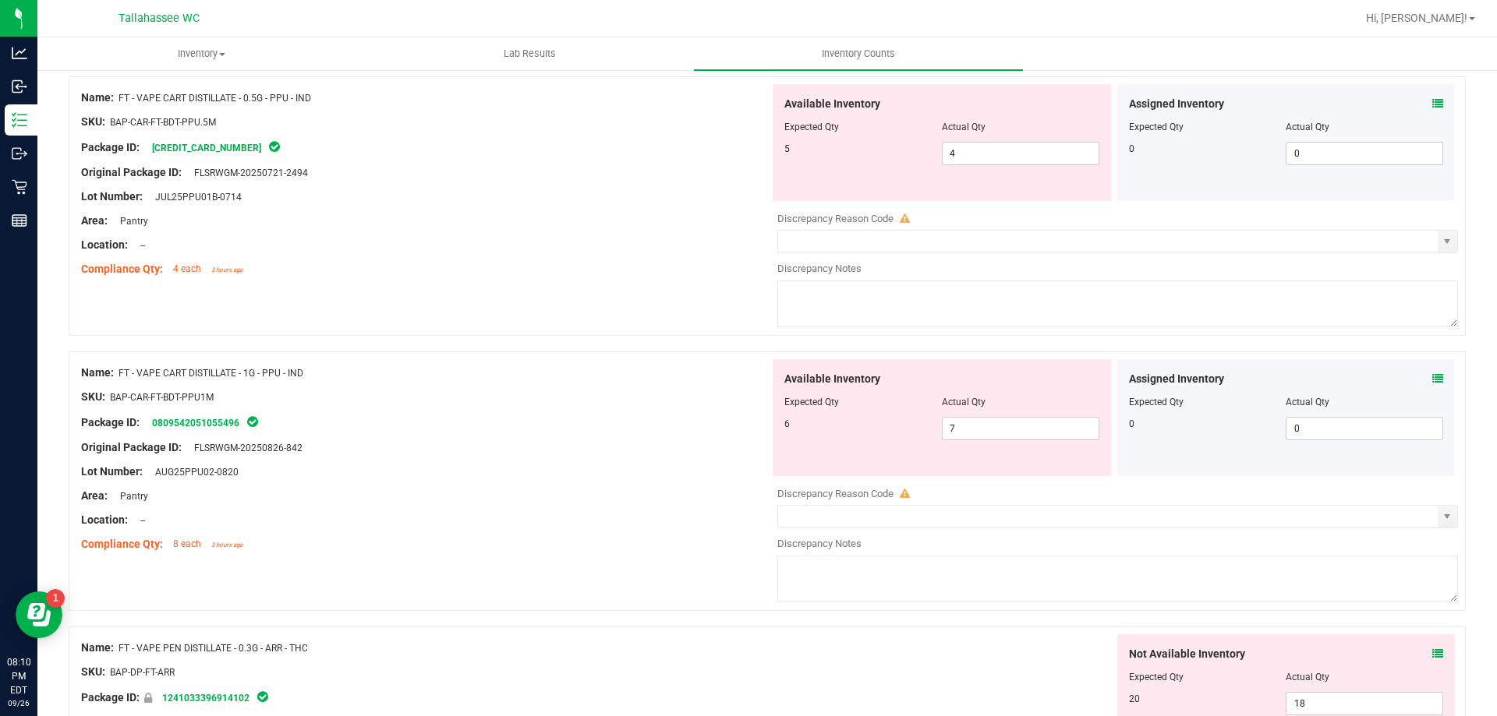
scroll to position [4009, 0]
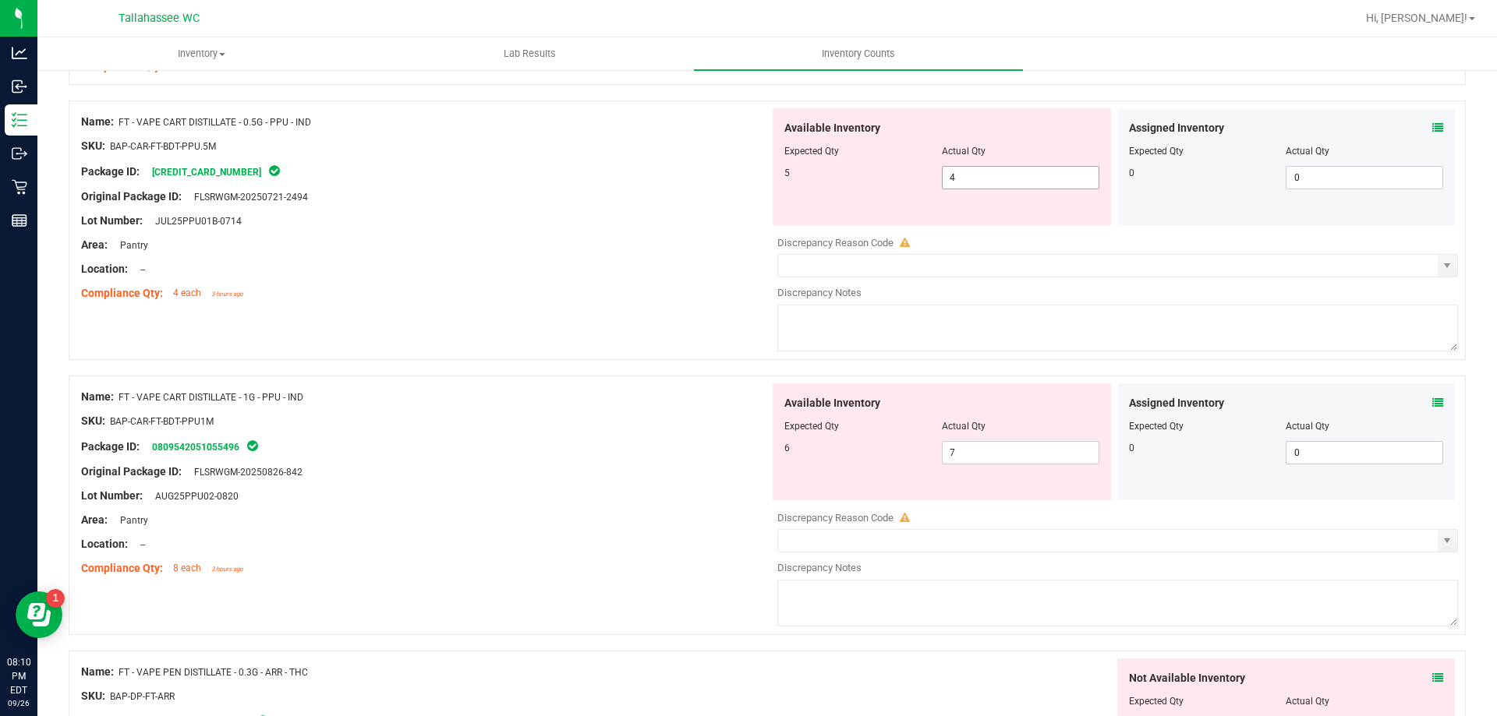
click at [978, 174] on input "4" at bounding box center [1020, 178] width 156 height 22
type input "8"
type input "5"
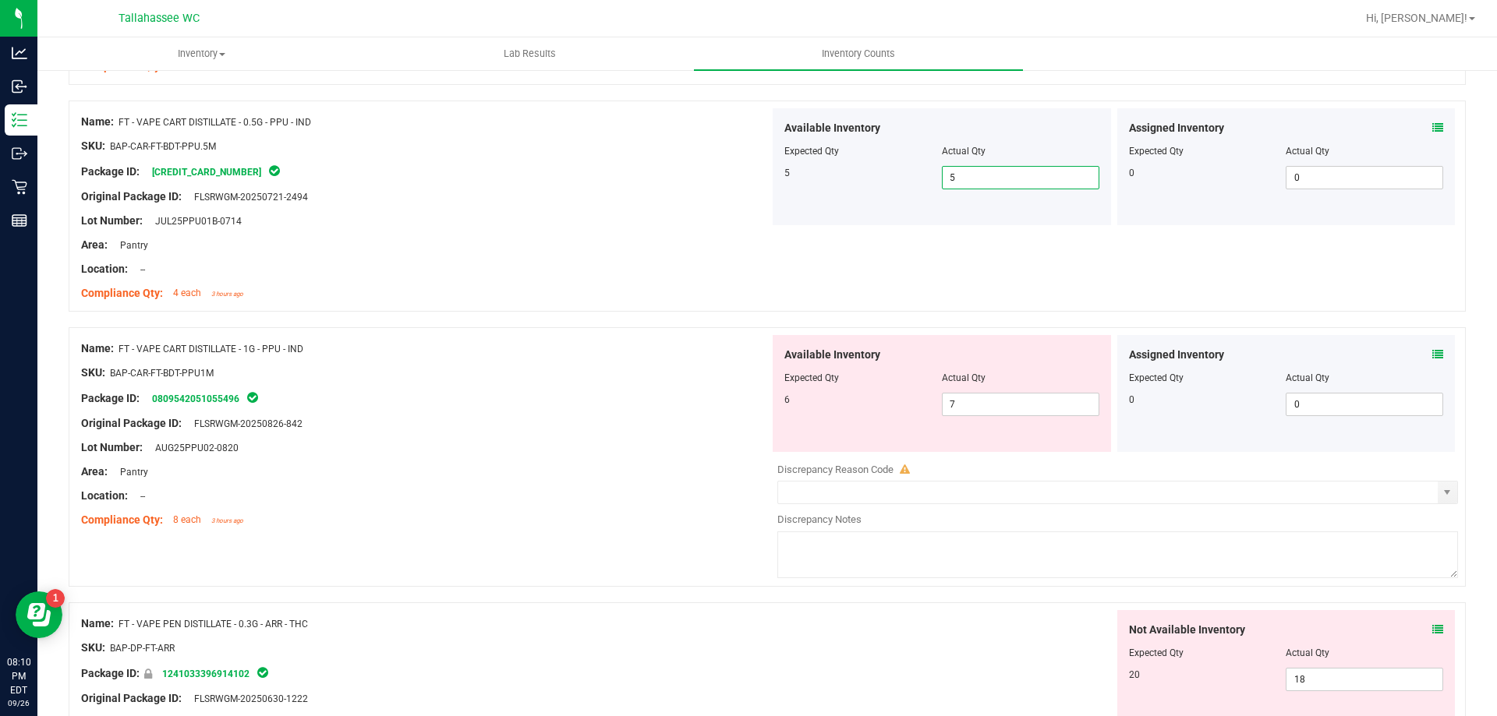
click at [1432, 354] on icon at bounding box center [1437, 354] width 11 height 11
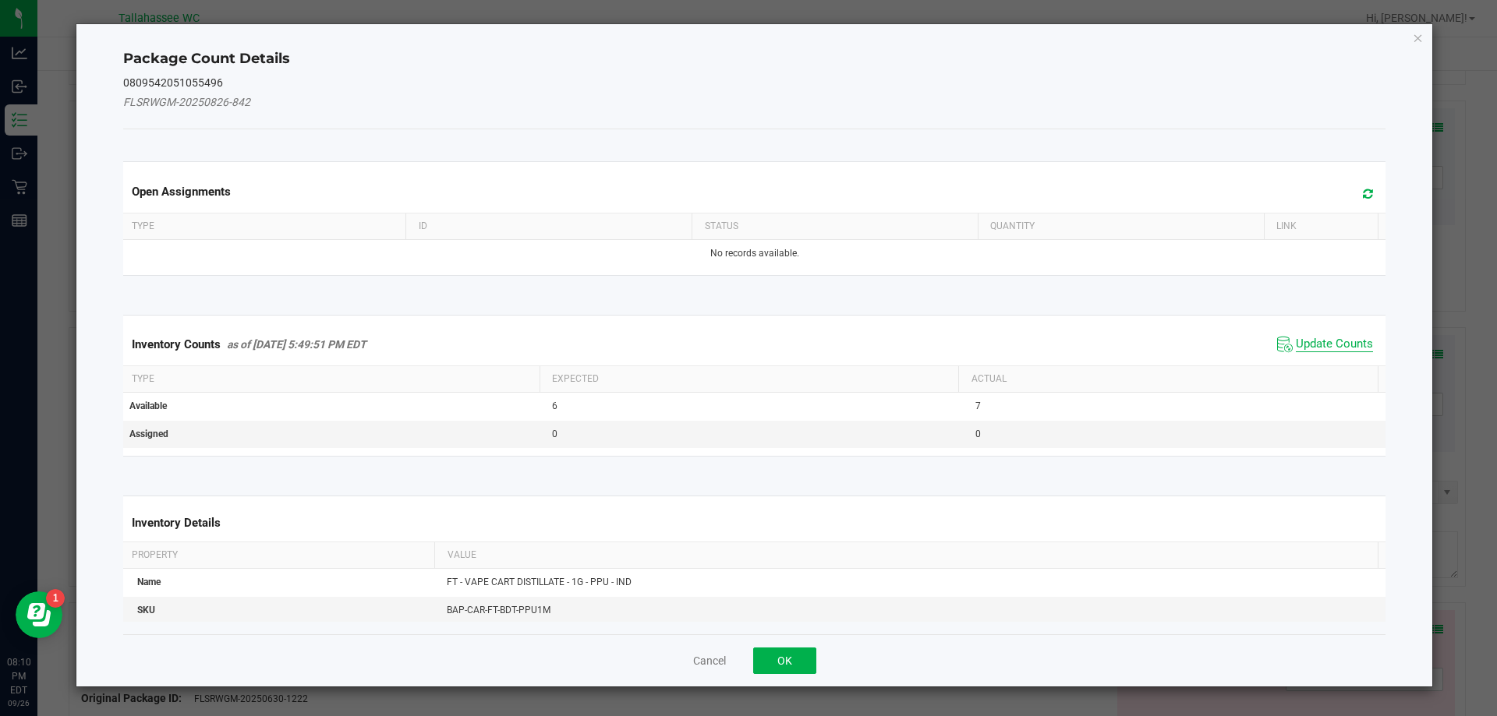
click at [1303, 341] on span "Update Counts" at bounding box center [1333, 345] width 77 height 16
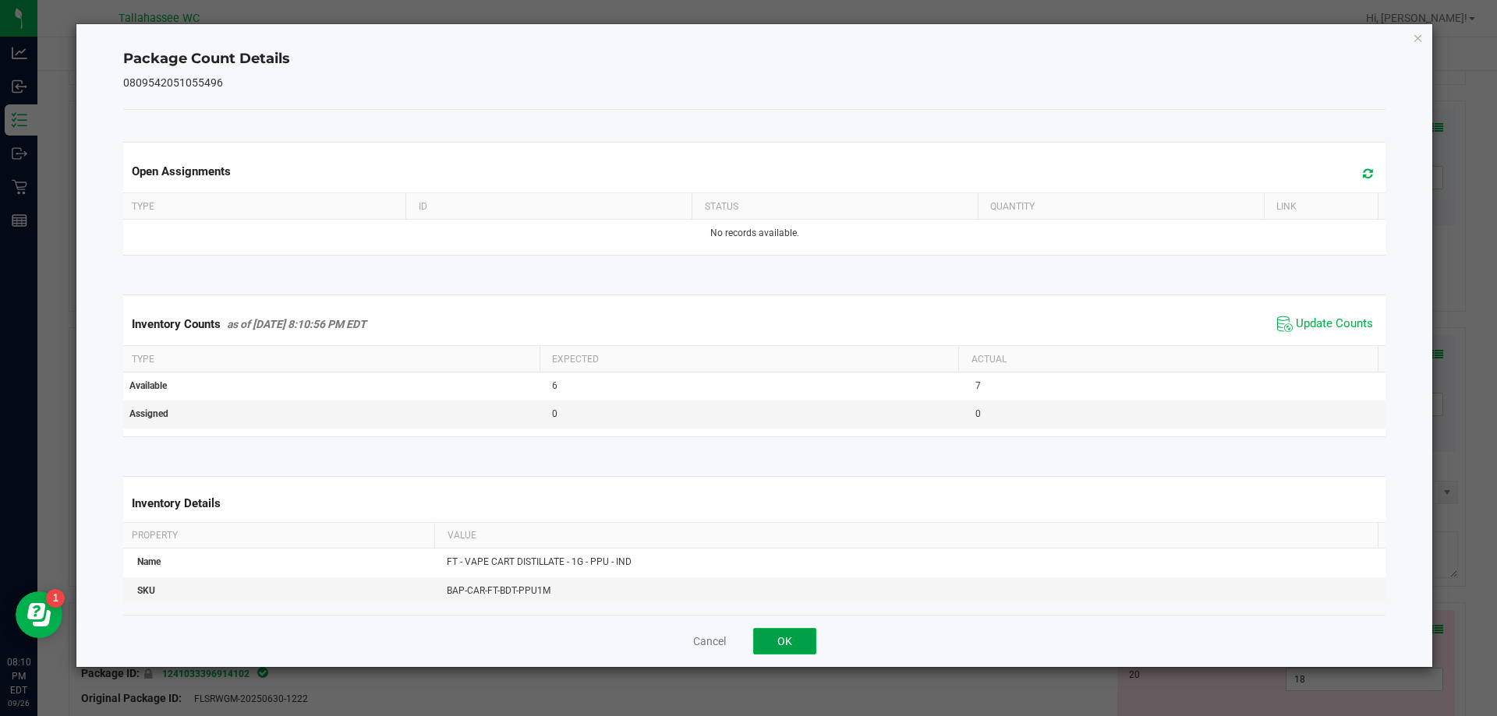
click at [779, 638] on button "OK" at bounding box center [784, 641] width 63 height 27
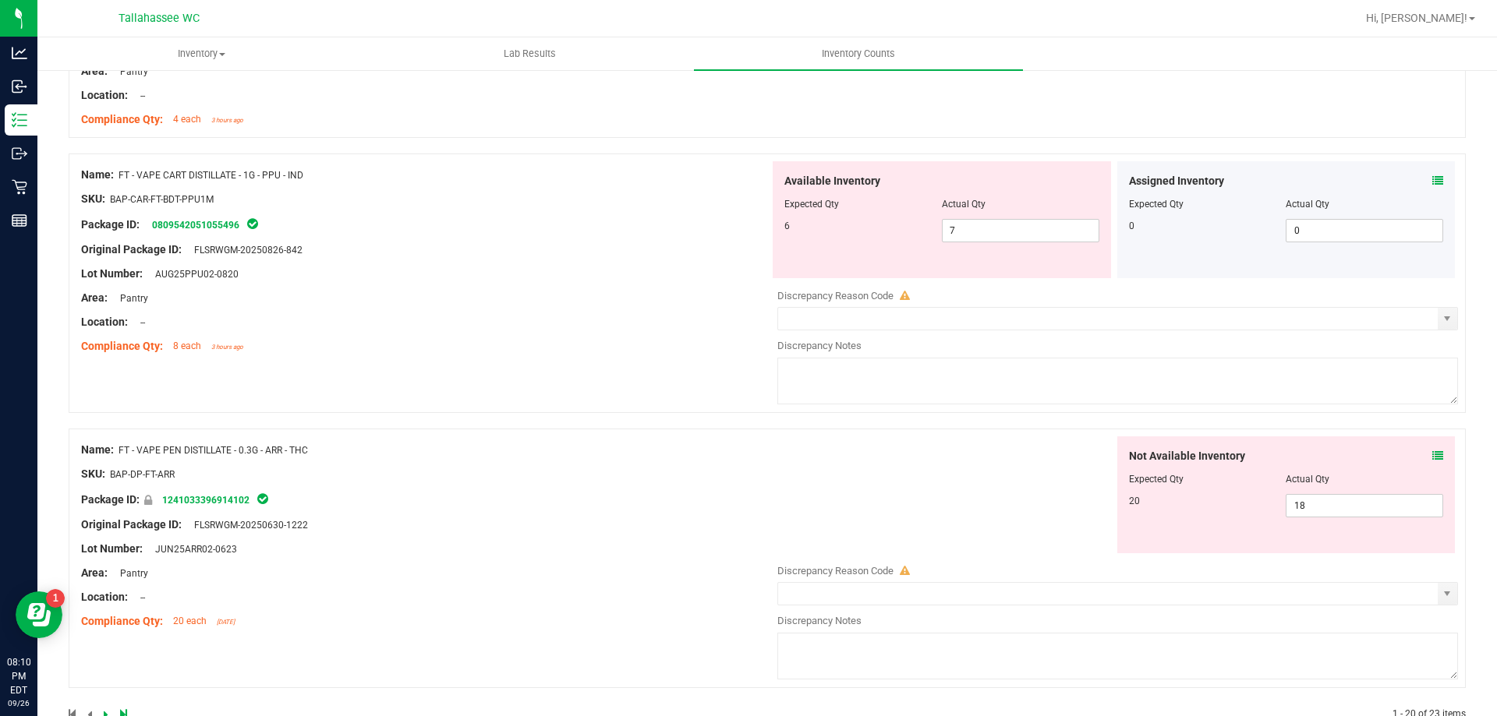
scroll to position [4192, 0]
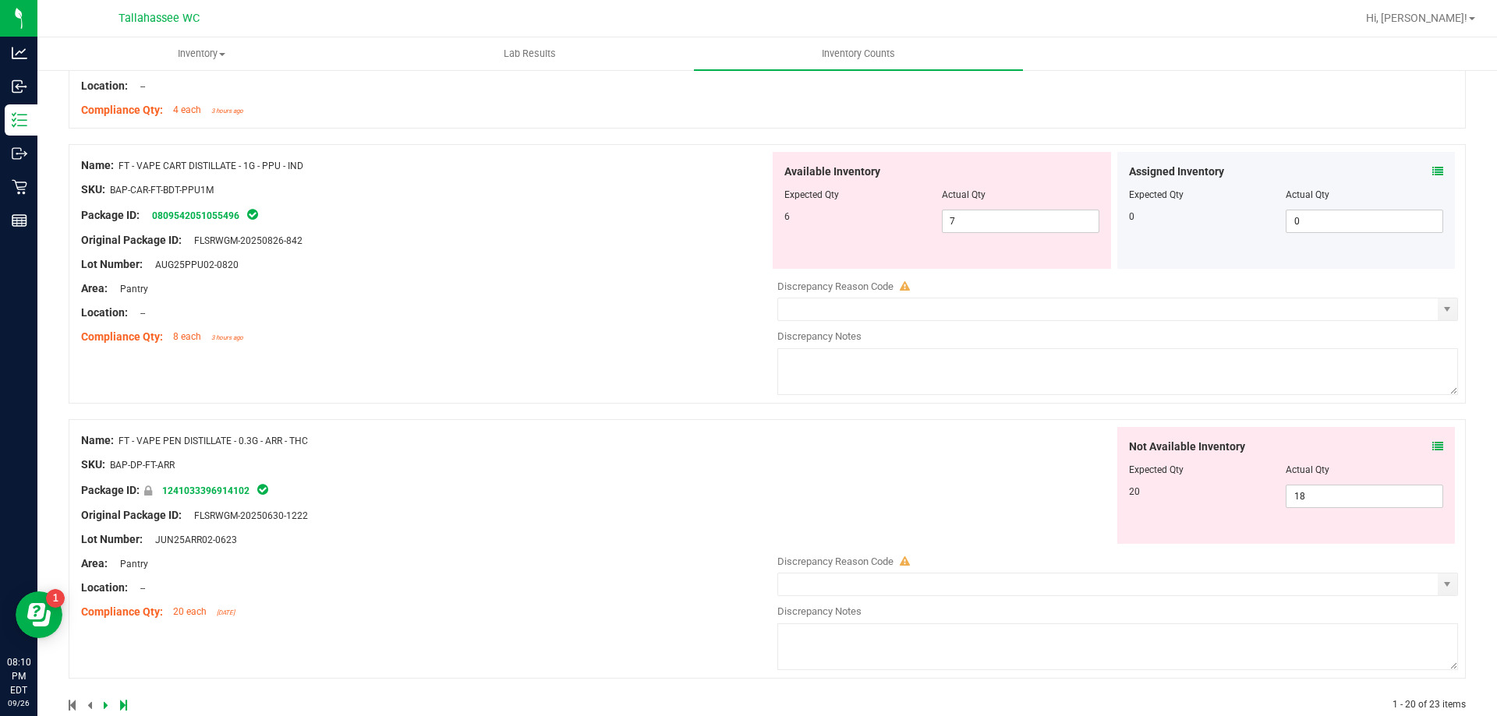
click at [1432, 446] on icon at bounding box center [1437, 446] width 11 height 11
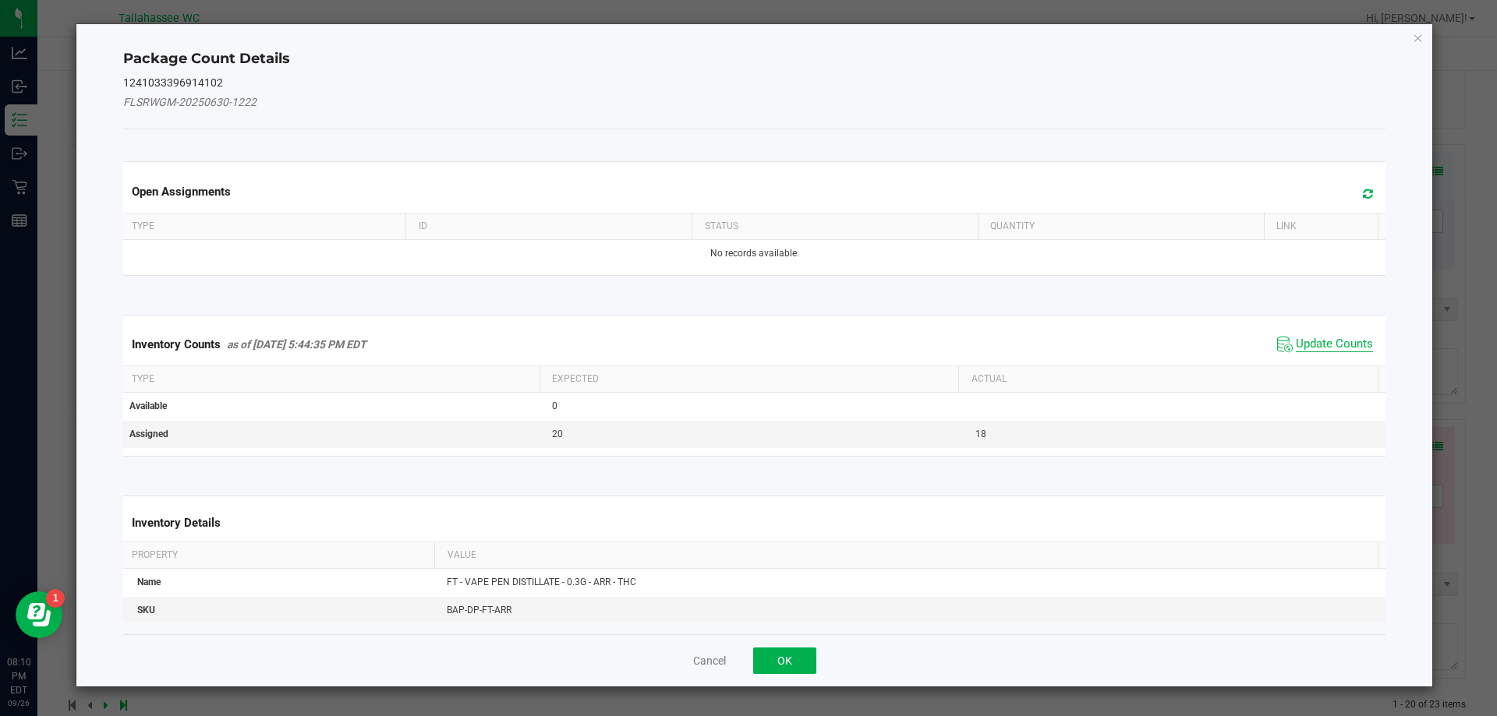
click at [1310, 341] on span "Update Counts" at bounding box center [1333, 345] width 77 height 16
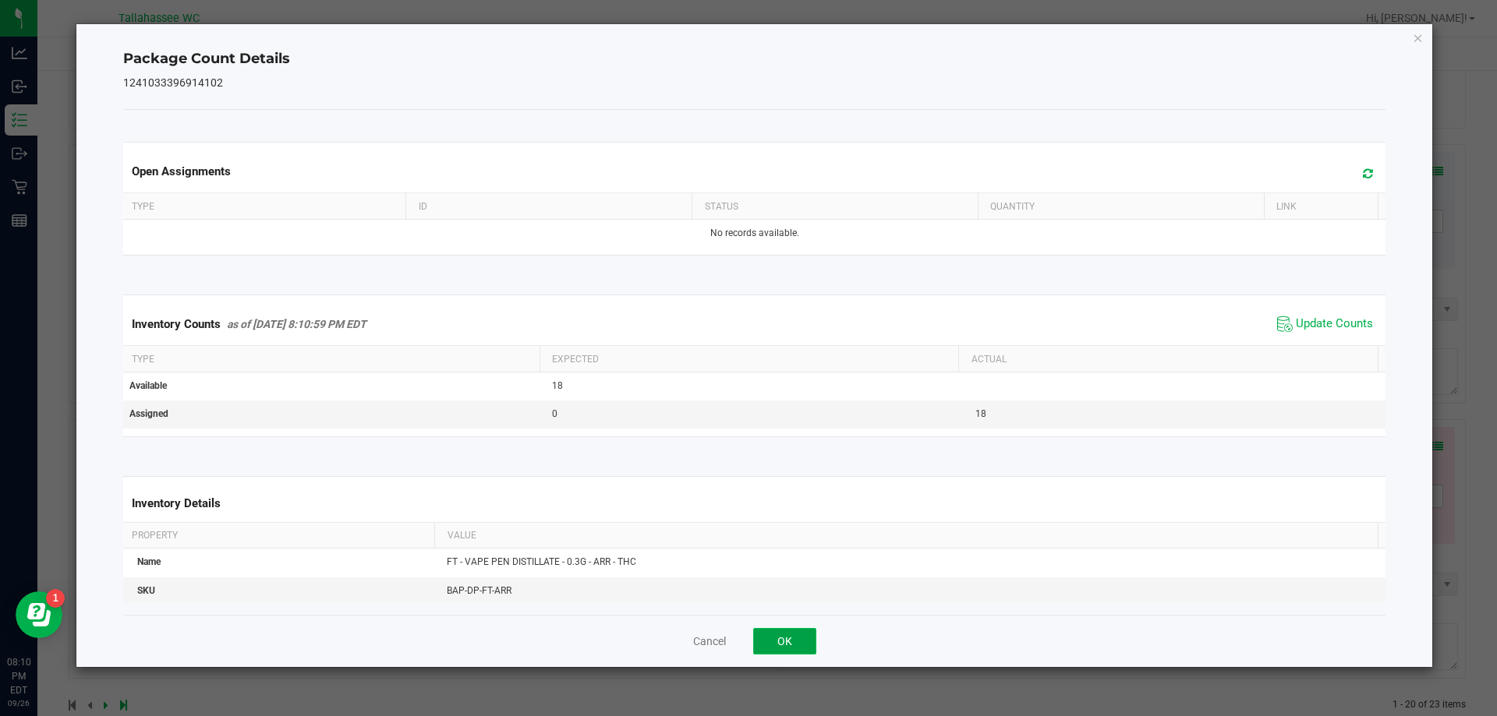
click at [808, 638] on button "OK" at bounding box center [784, 641] width 63 height 27
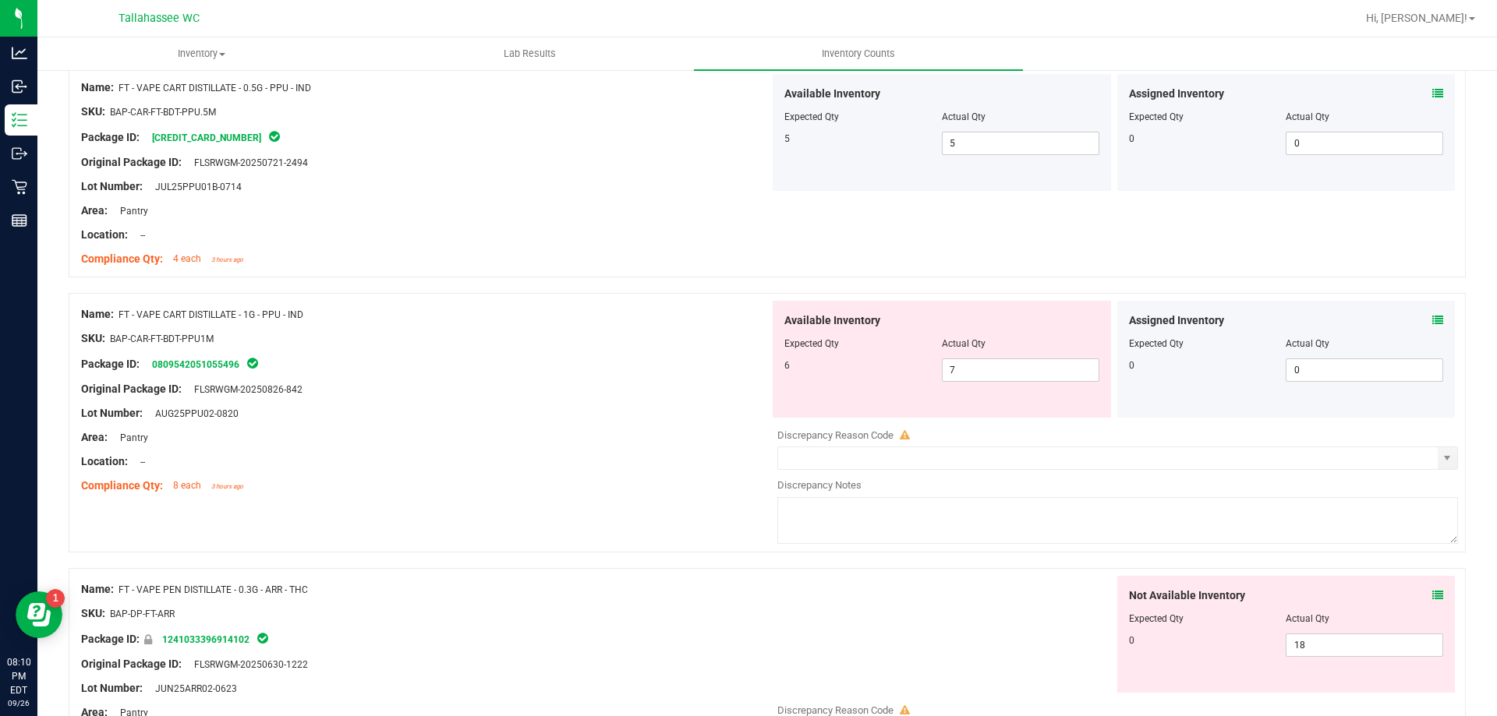
scroll to position [4037, 0]
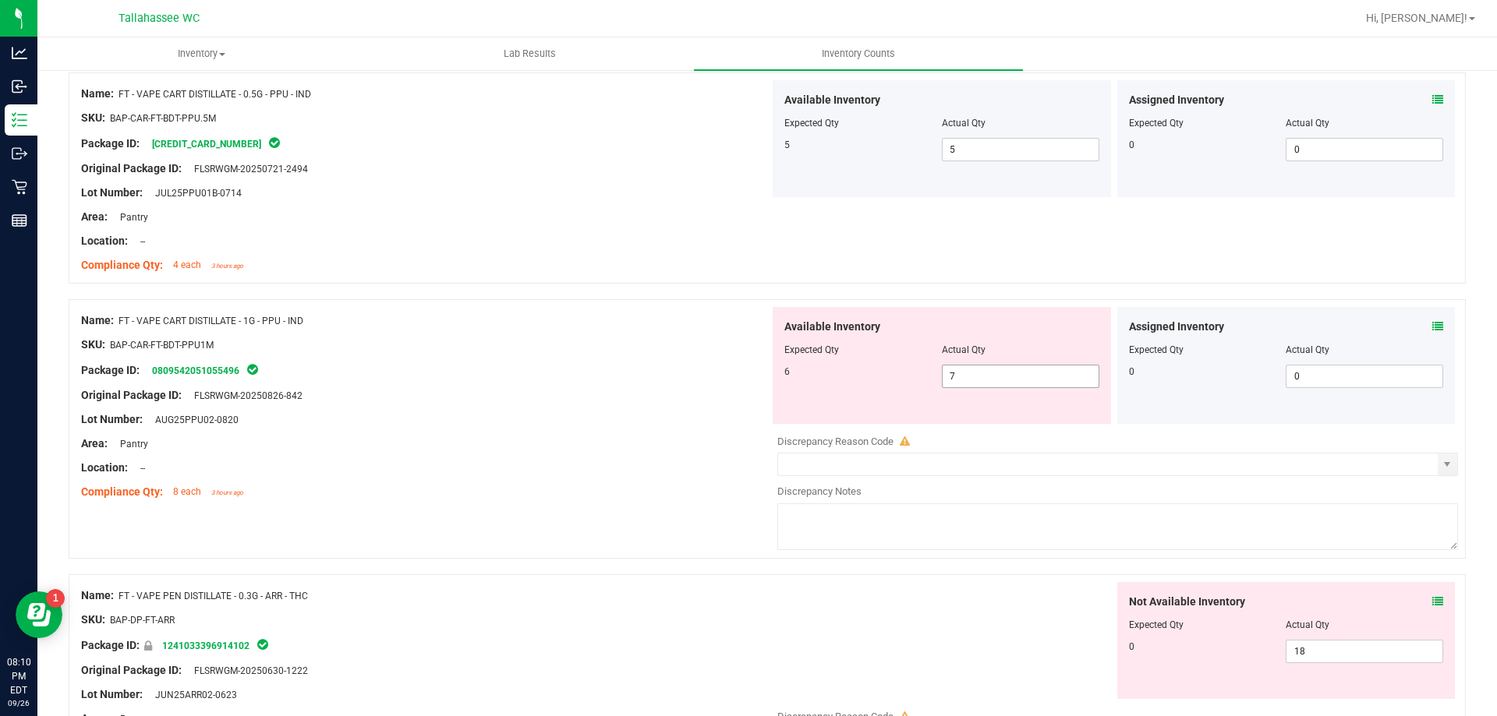
click at [977, 377] on input "7" at bounding box center [1020, 377] width 156 height 22
type input "6"
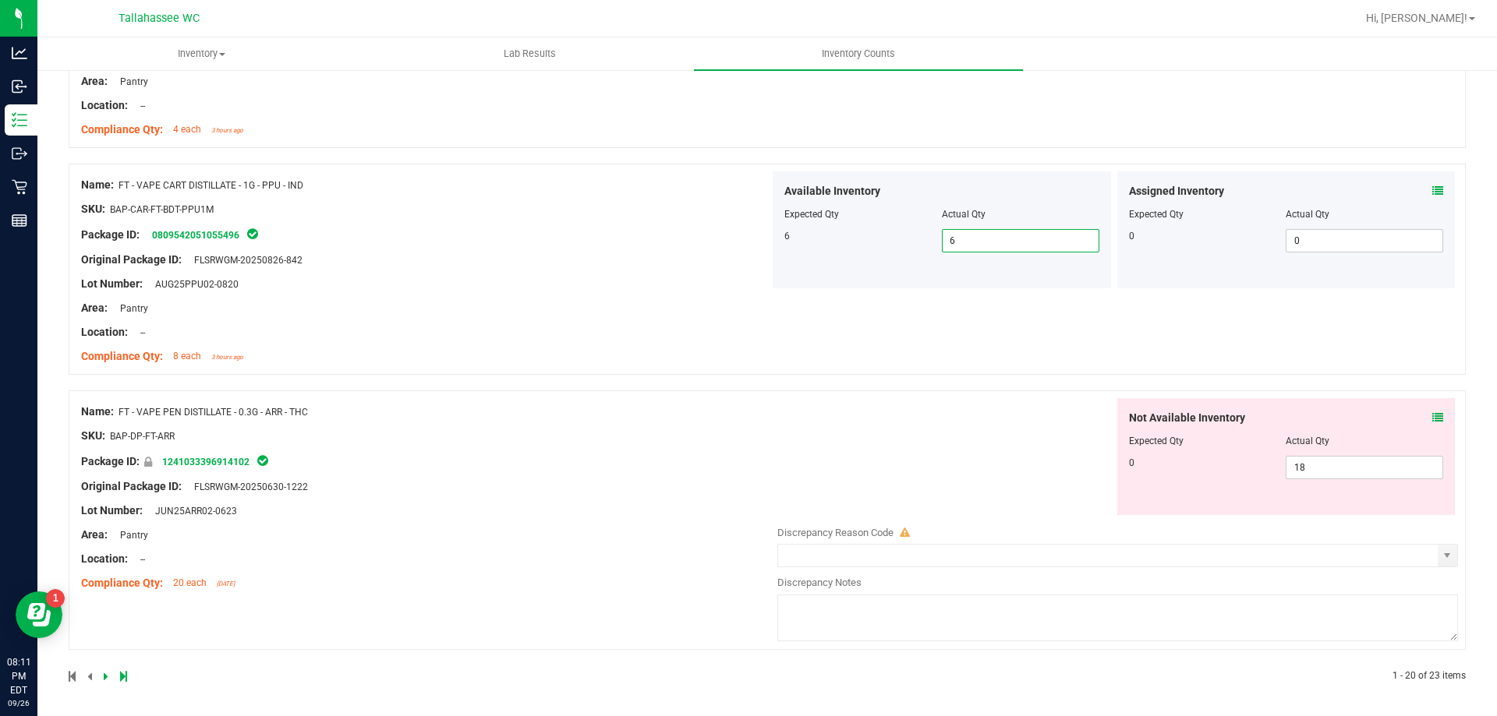
scroll to position [4175, 0]
click at [1318, 464] on span "18 18" at bounding box center [1363, 465] width 157 height 23
click at [1318, 464] on input "18" at bounding box center [1364, 465] width 156 height 22
type input "0"
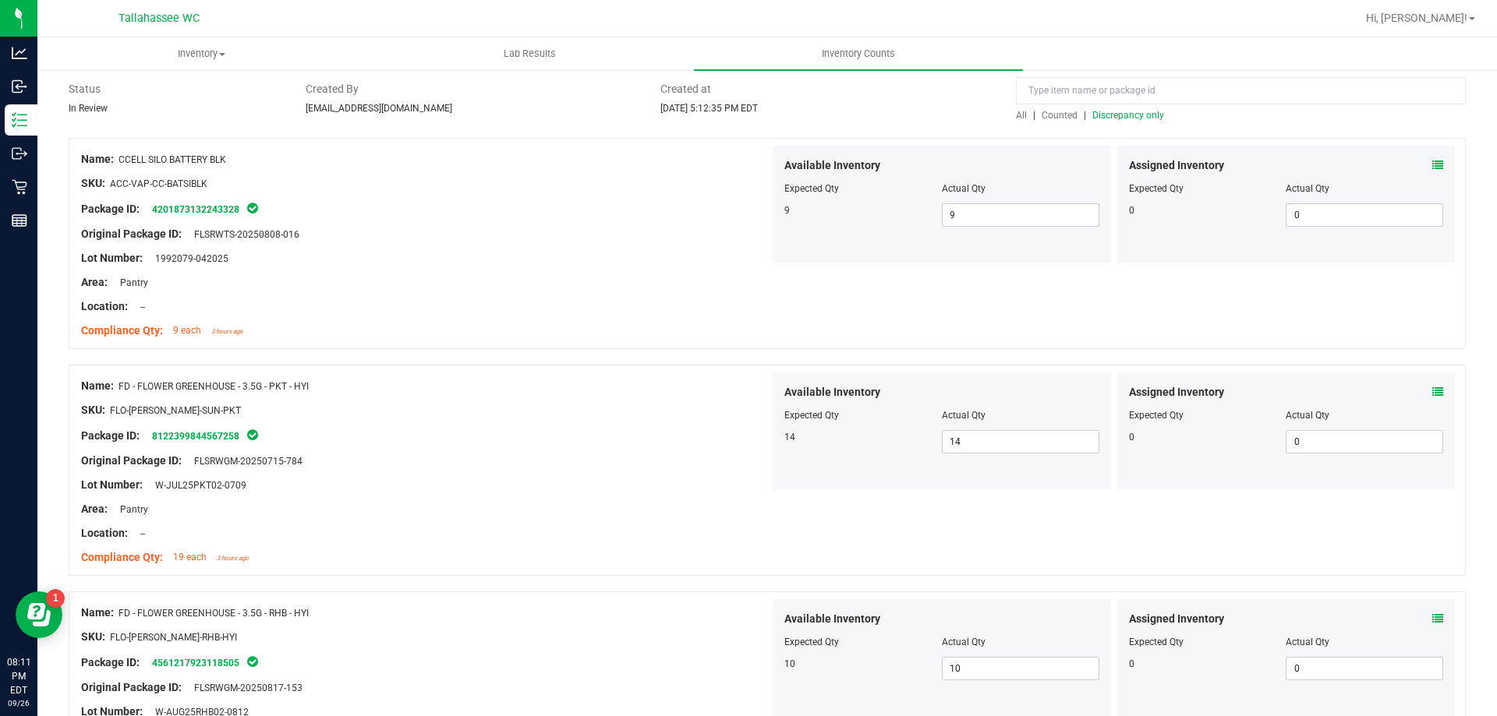
scroll to position [58, 0]
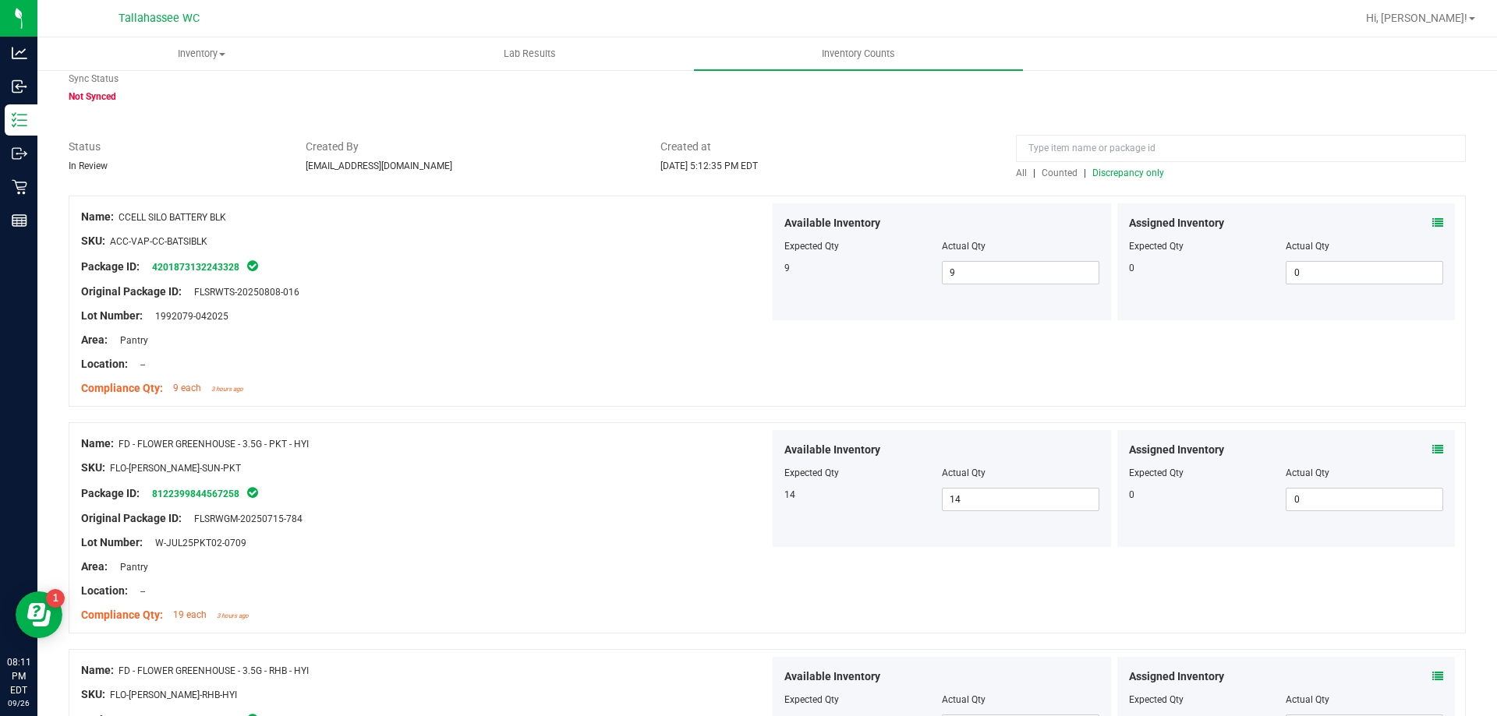
click at [1140, 173] on span "Discrepancy only" at bounding box center [1128, 173] width 72 height 11
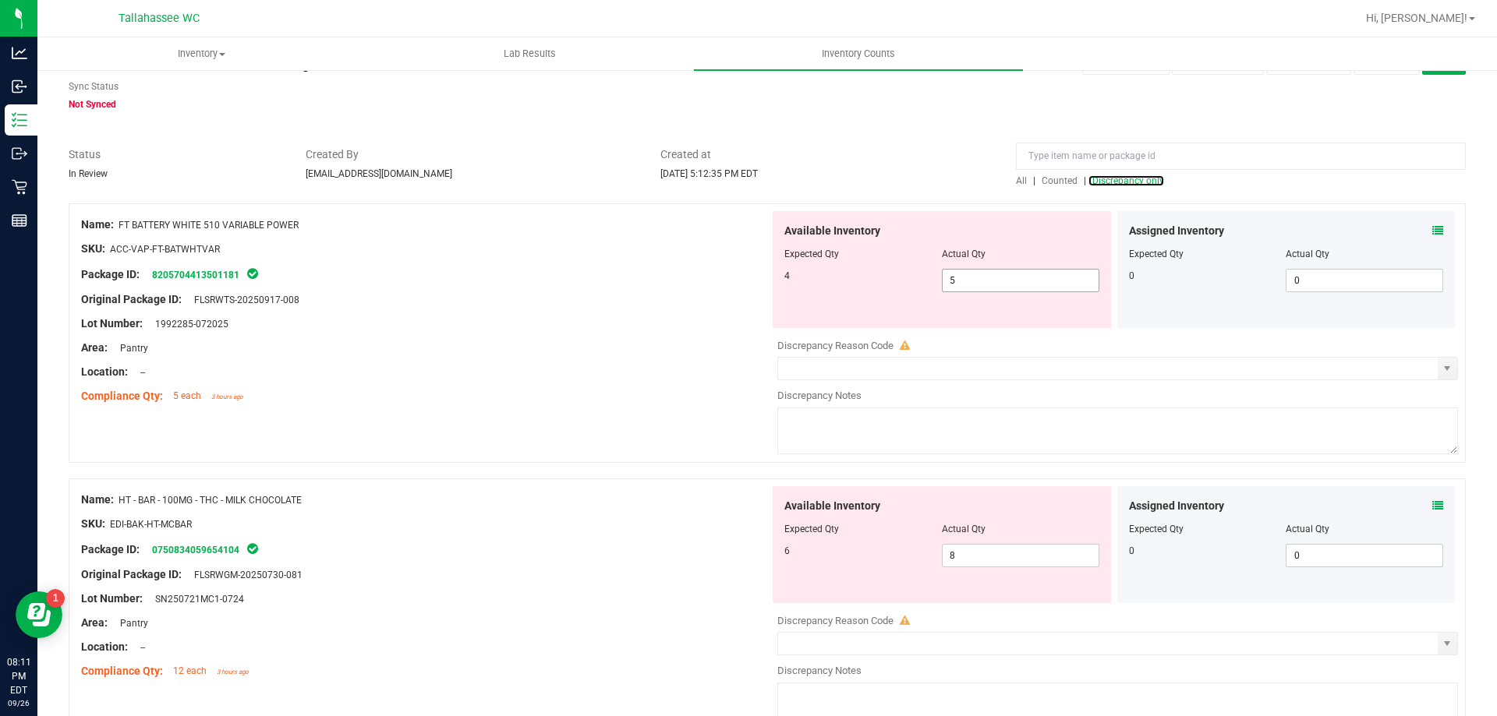
scroll to position [78, 0]
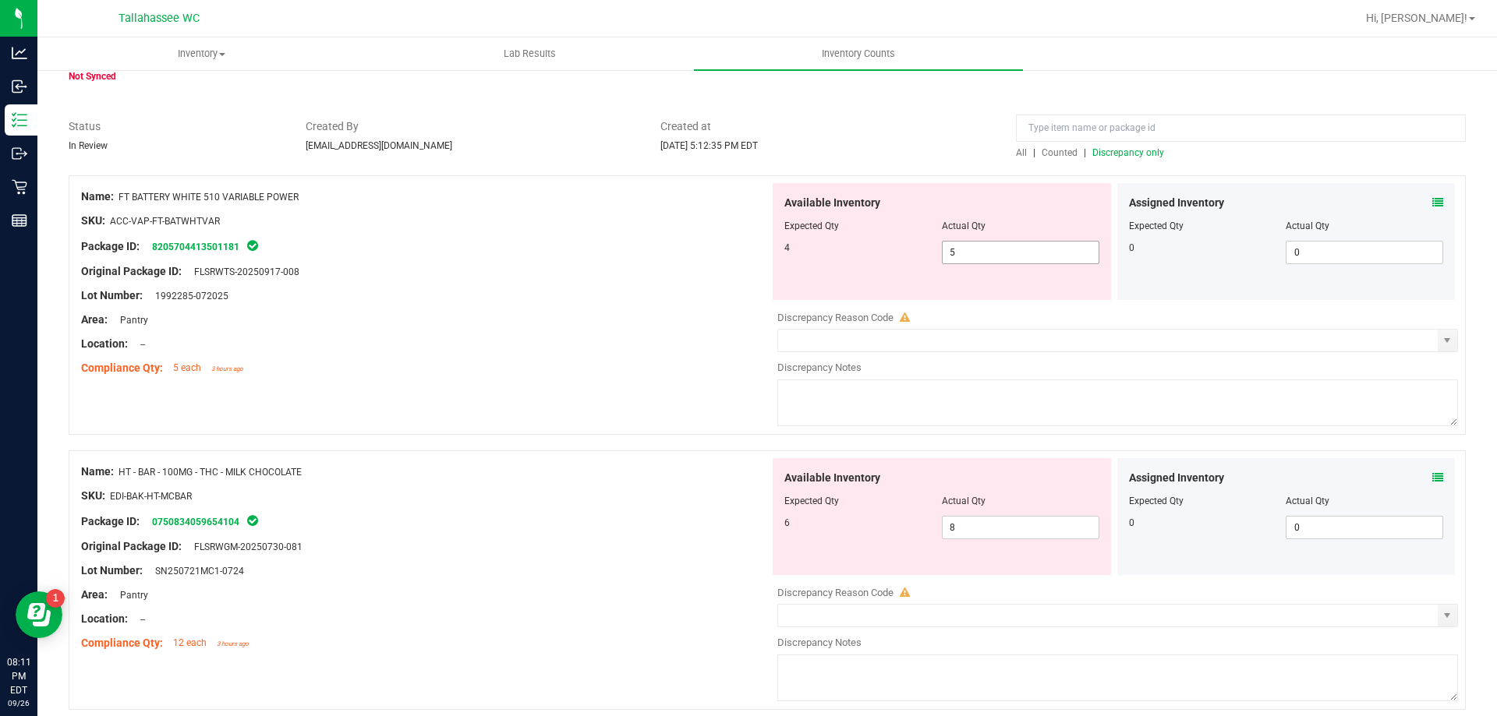
click at [1002, 253] on span "5 5" at bounding box center [1020, 252] width 157 height 23
click at [1002, 253] on input "5" at bounding box center [1020, 253] width 156 height 22
type input "4"
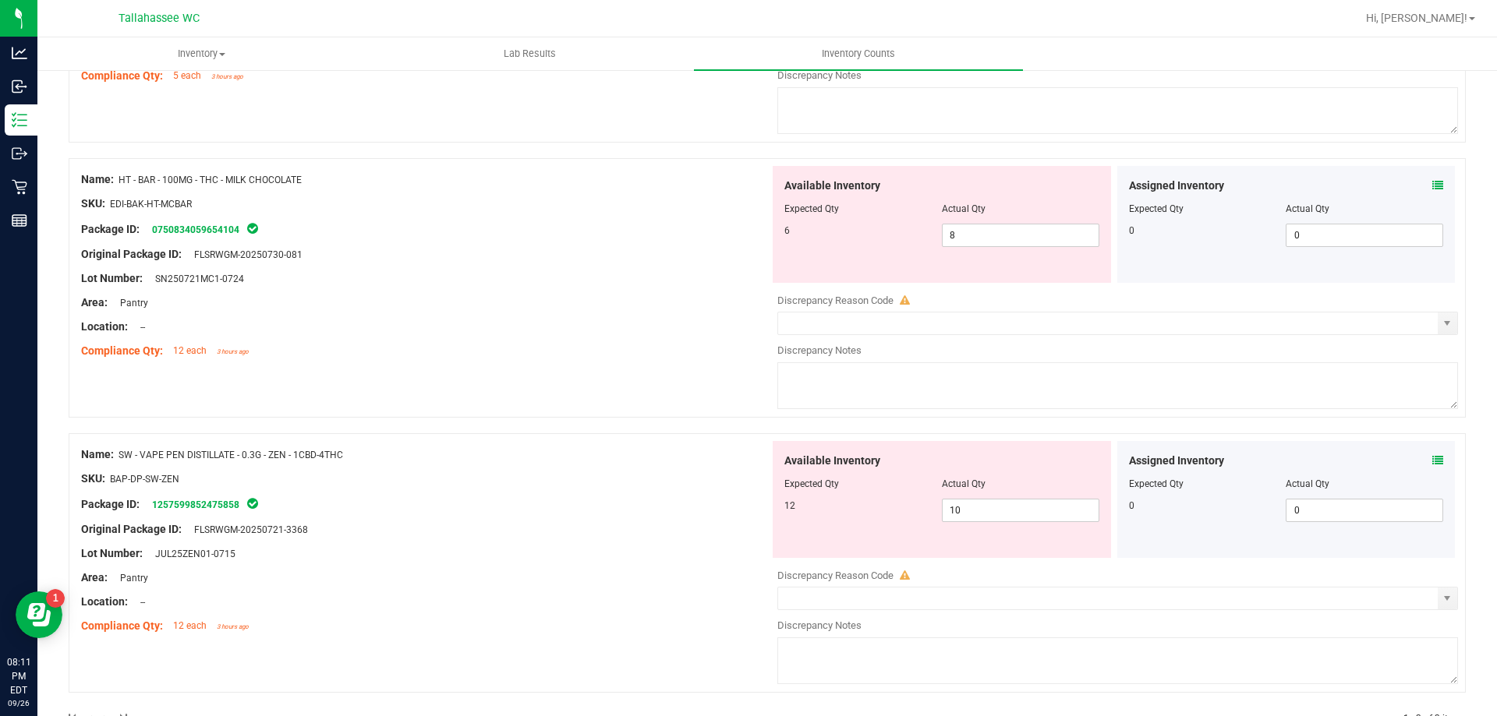
scroll to position [390, 0]
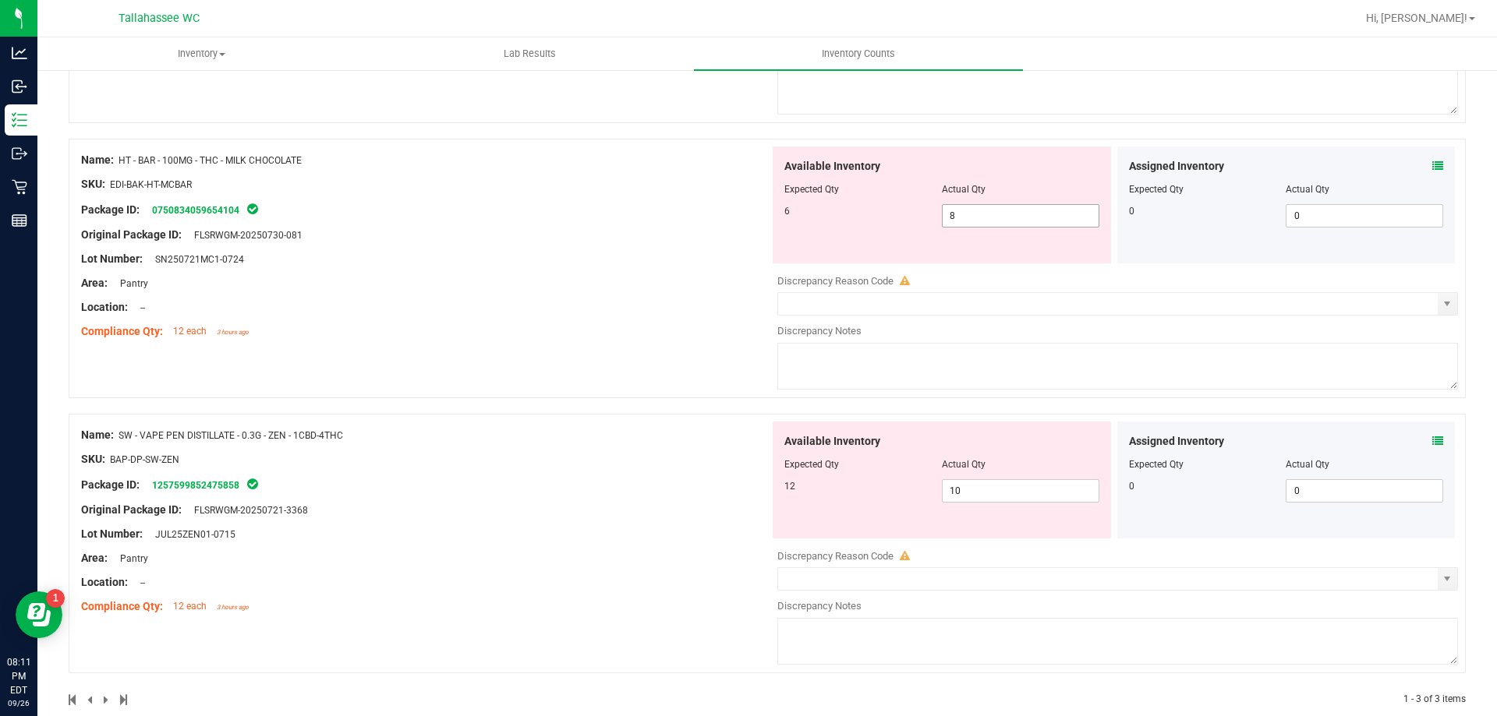
type input "4"
click at [981, 215] on div "Available Inventory Expected Qty Actual Qty 6 8 8" at bounding box center [941, 205] width 338 height 117
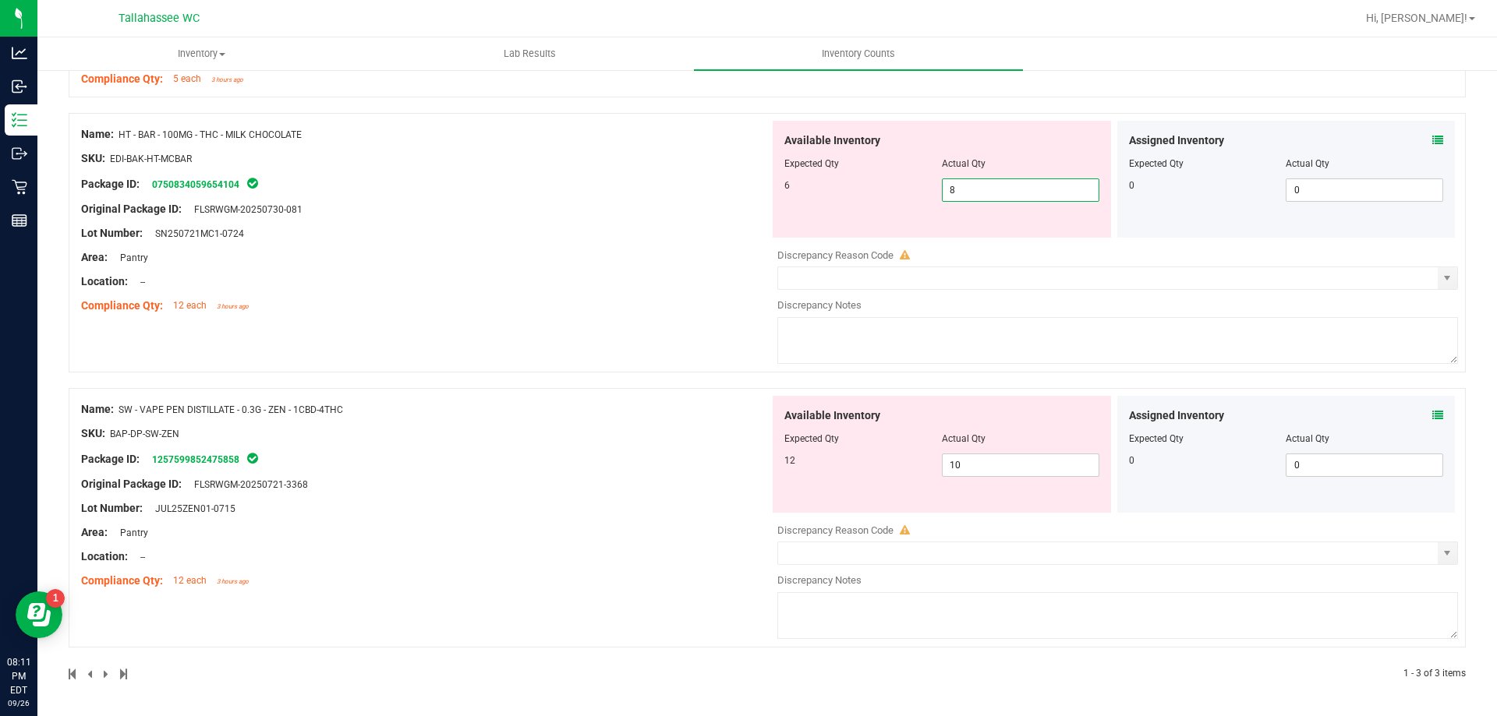
click at [1432, 135] on icon at bounding box center [1437, 140] width 11 height 11
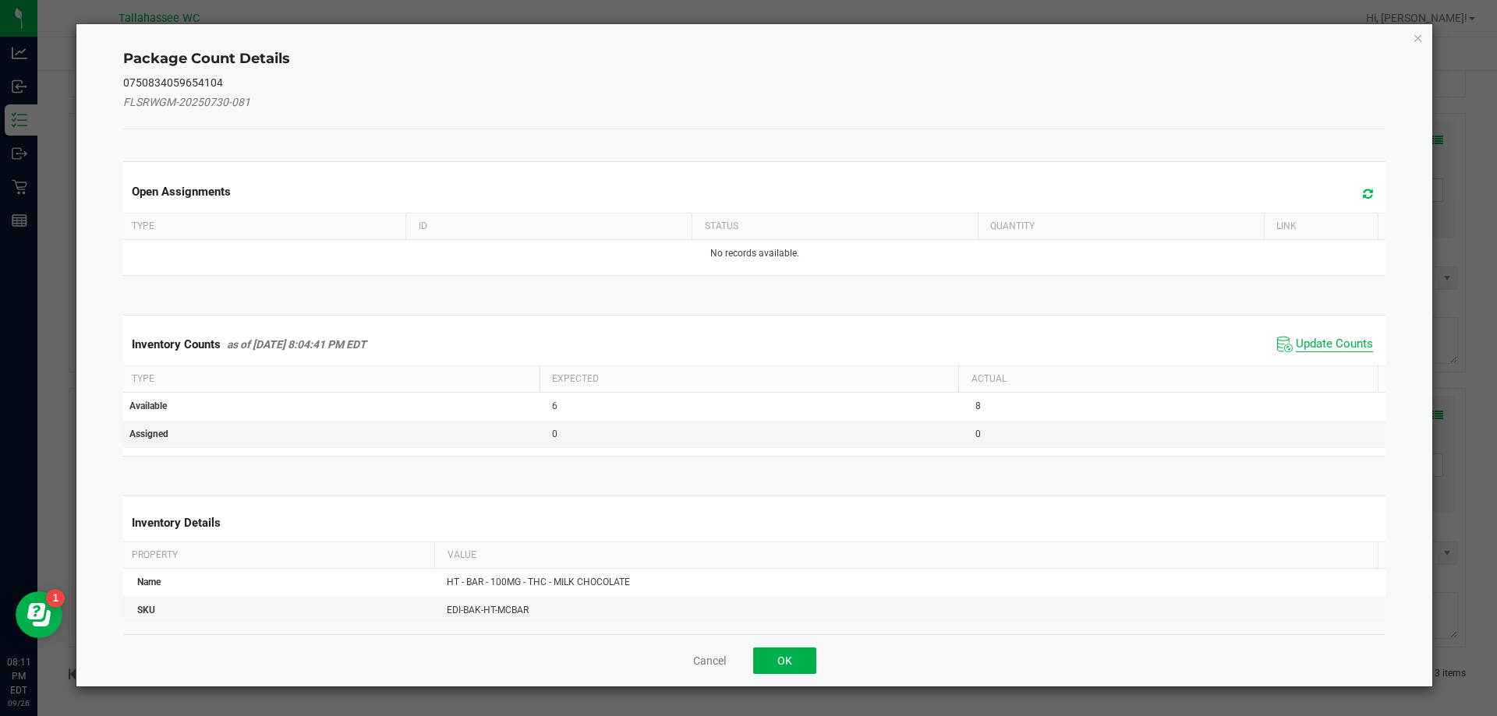
click at [1325, 342] on span "Update Counts" at bounding box center [1333, 345] width 77 height 16
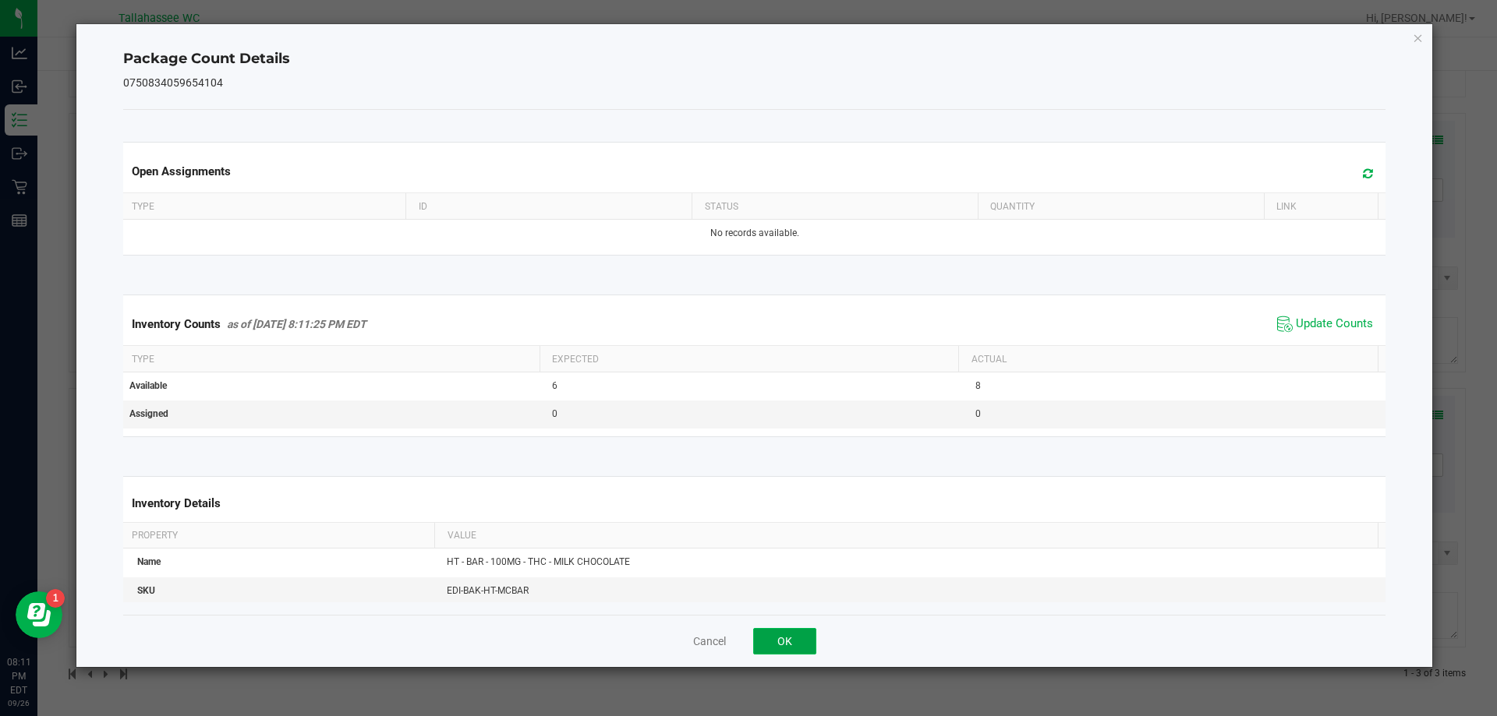
click at [787, 634] on button "OK" at bounding box center [784, 641] width 63 height 27
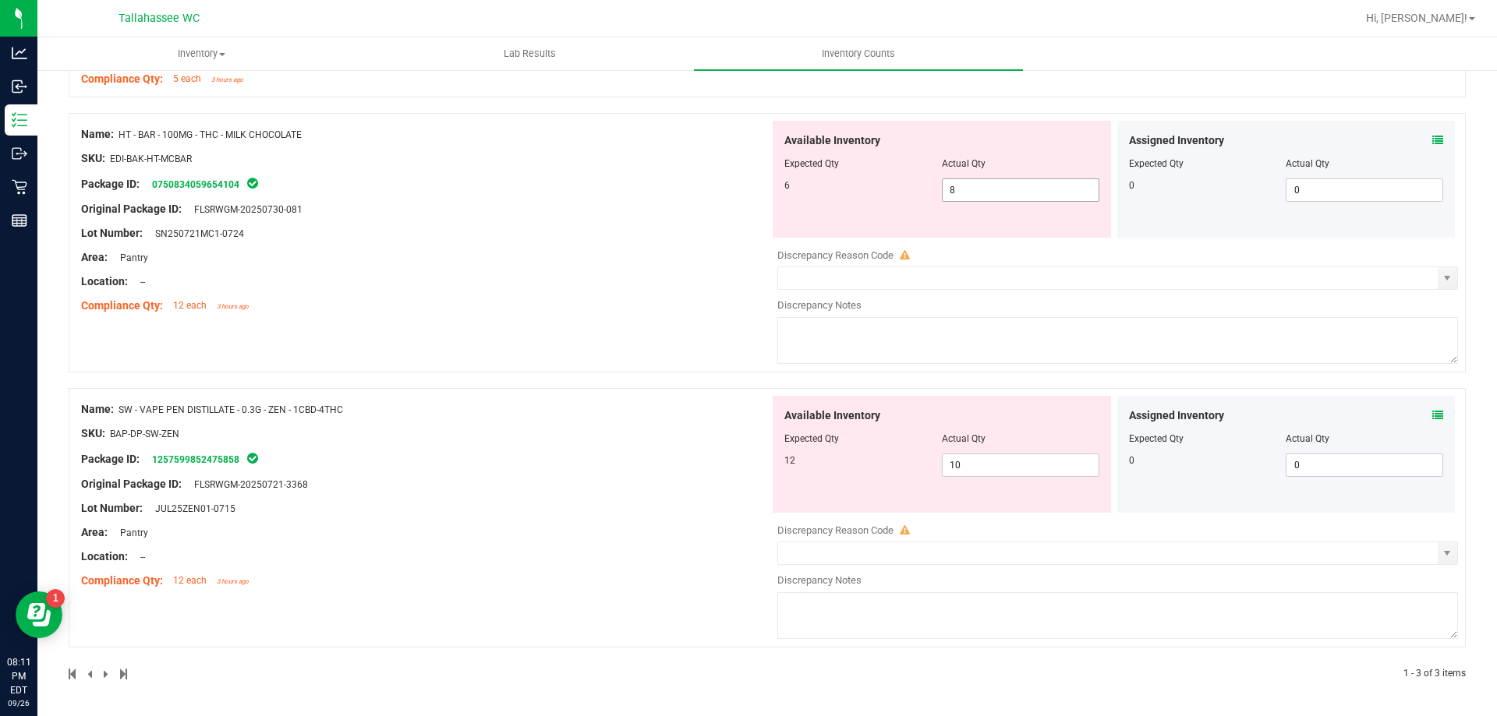
click at [985, 189] on input "8" at bounding box center [1020, 190] width 156 height 22
type input "6"
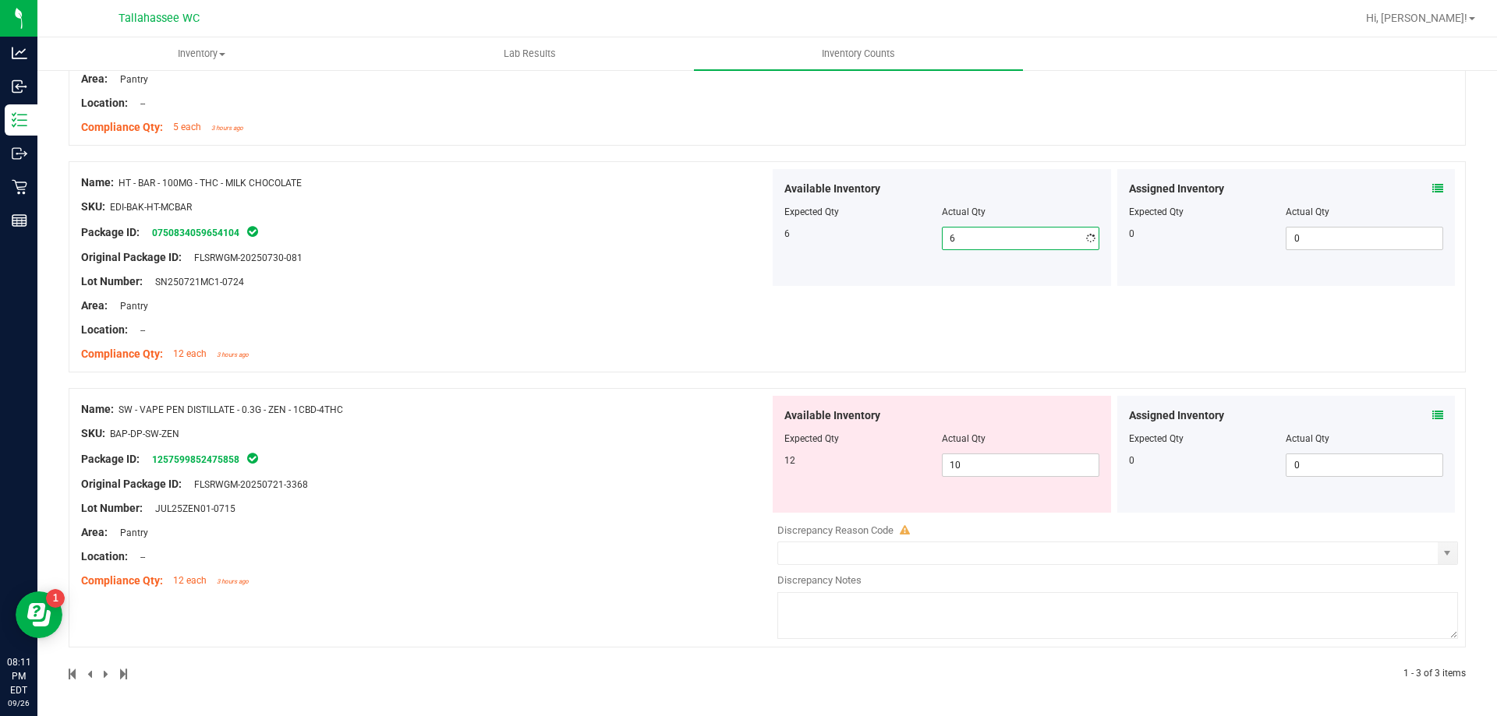
scroll to position [319, 0]
click at [1432, 416] on icon at bounding box center [1437, 415] width 11 height 11
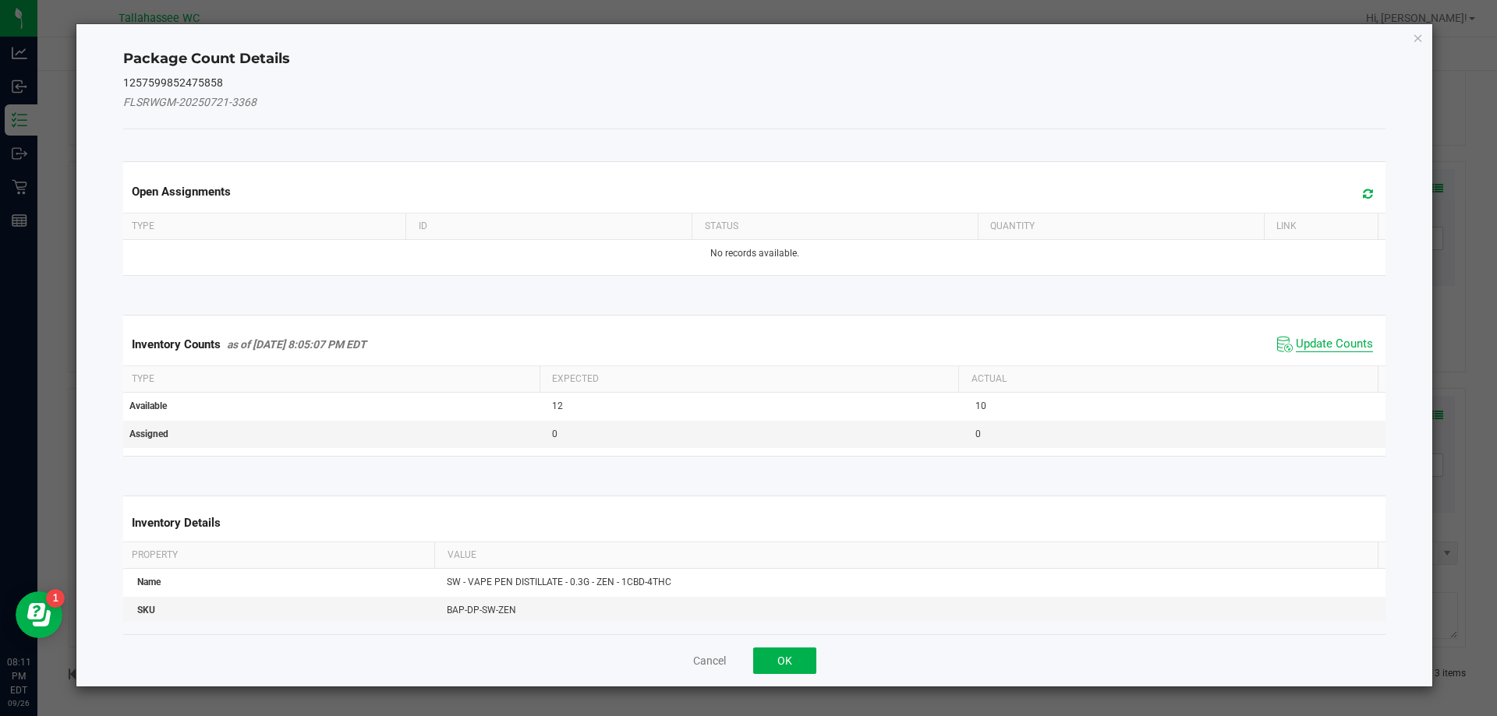
click at [1301, 345] on span "Update Counts" at bounding box center [1333, 345] width 77 height 16
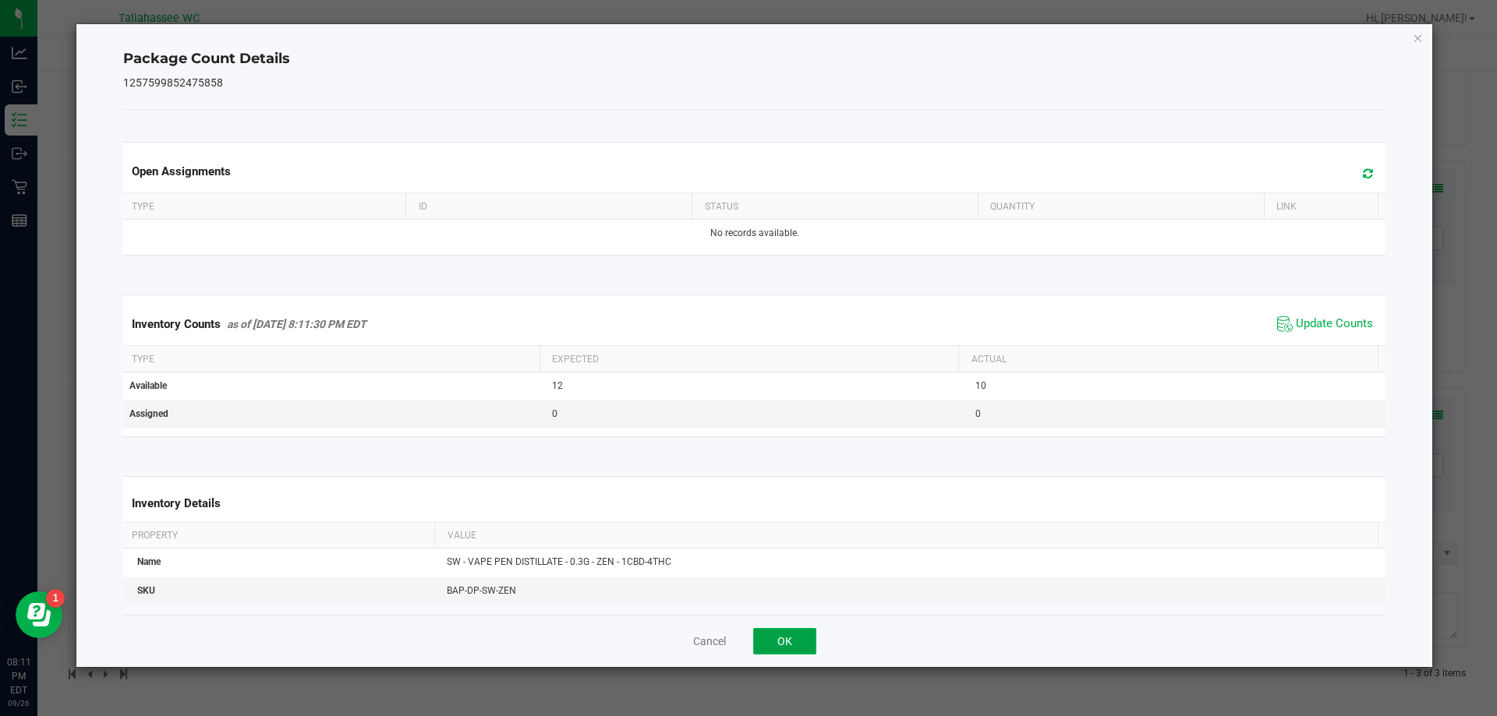
click at [793, 637] on button "OK" at bounding box center [784, 641] width 63 height 27
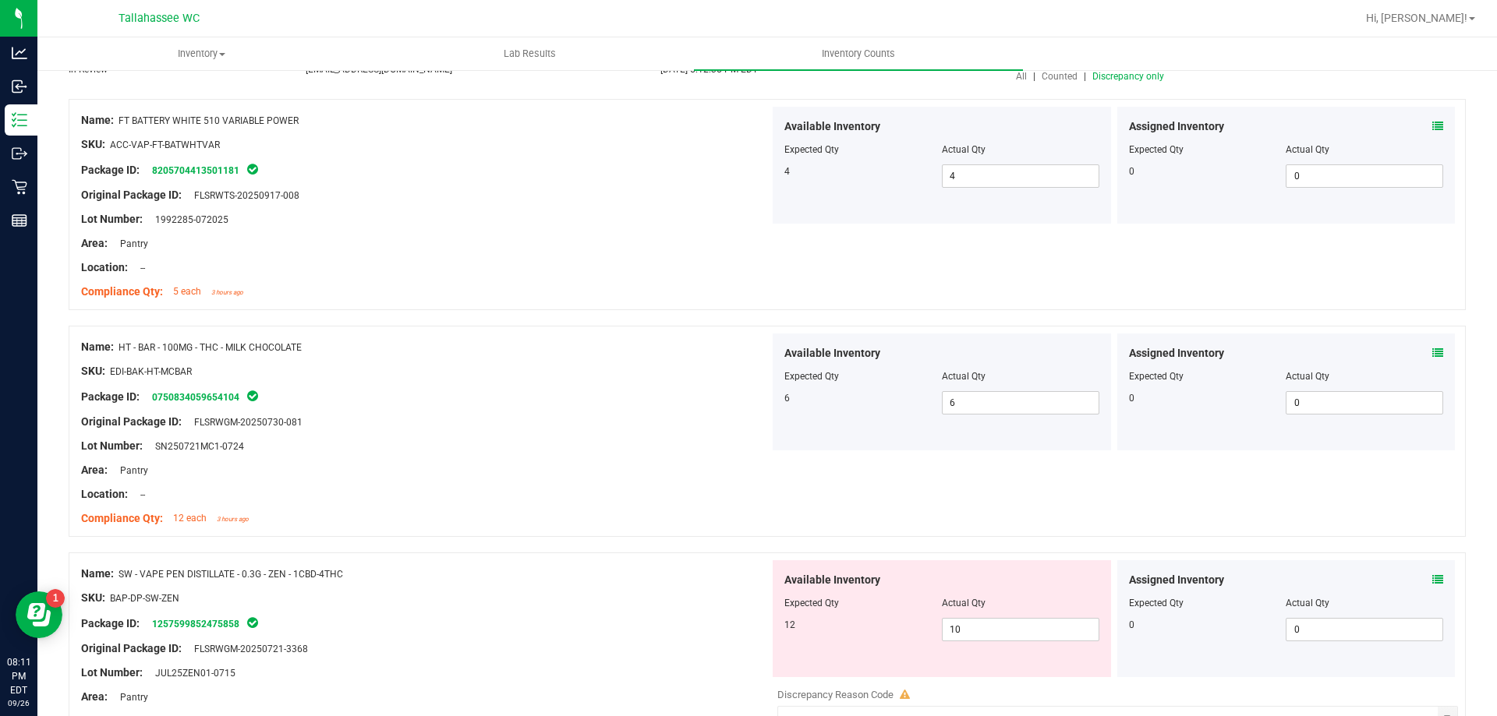
scroll to position [0, 0]
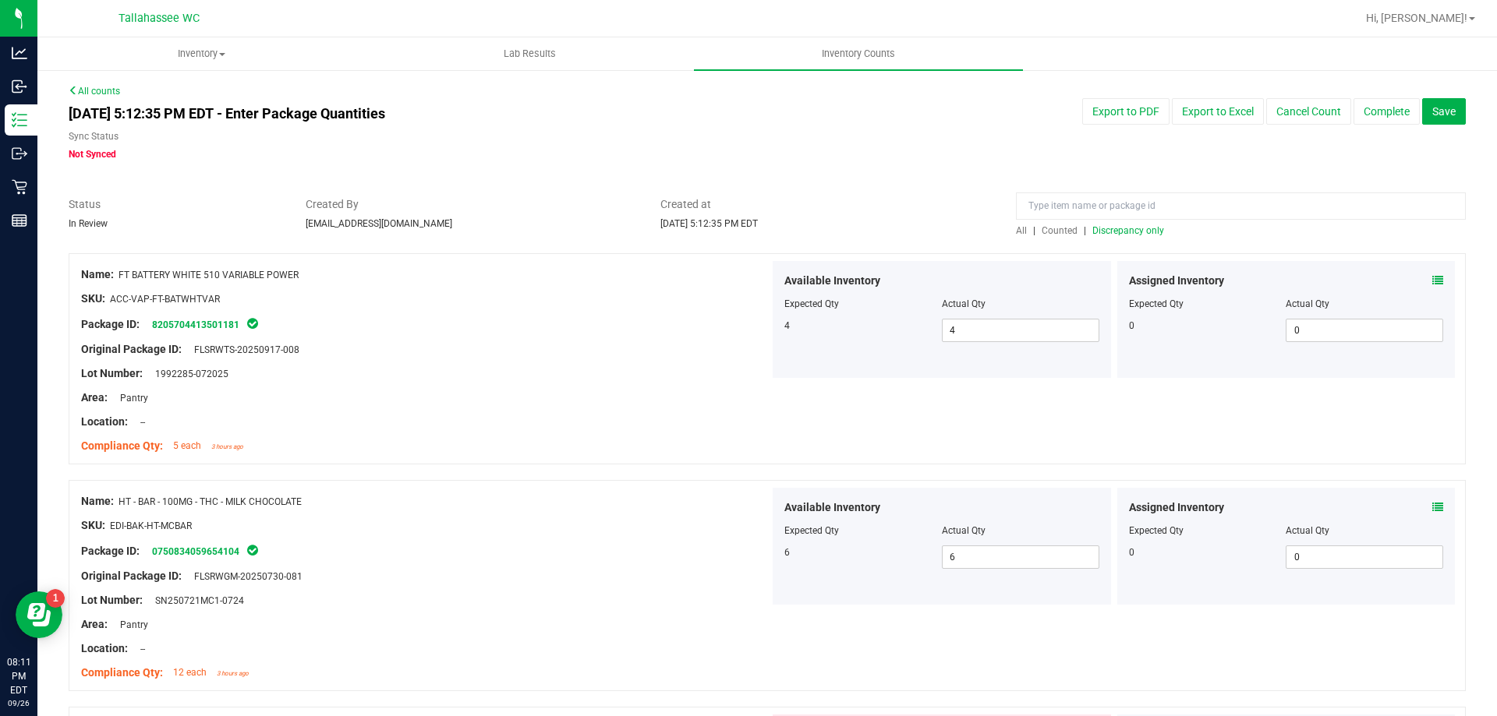
click at [1120, 231] on span "Discrepancy only" at bounding box center [1128, 230] width 72 height 11
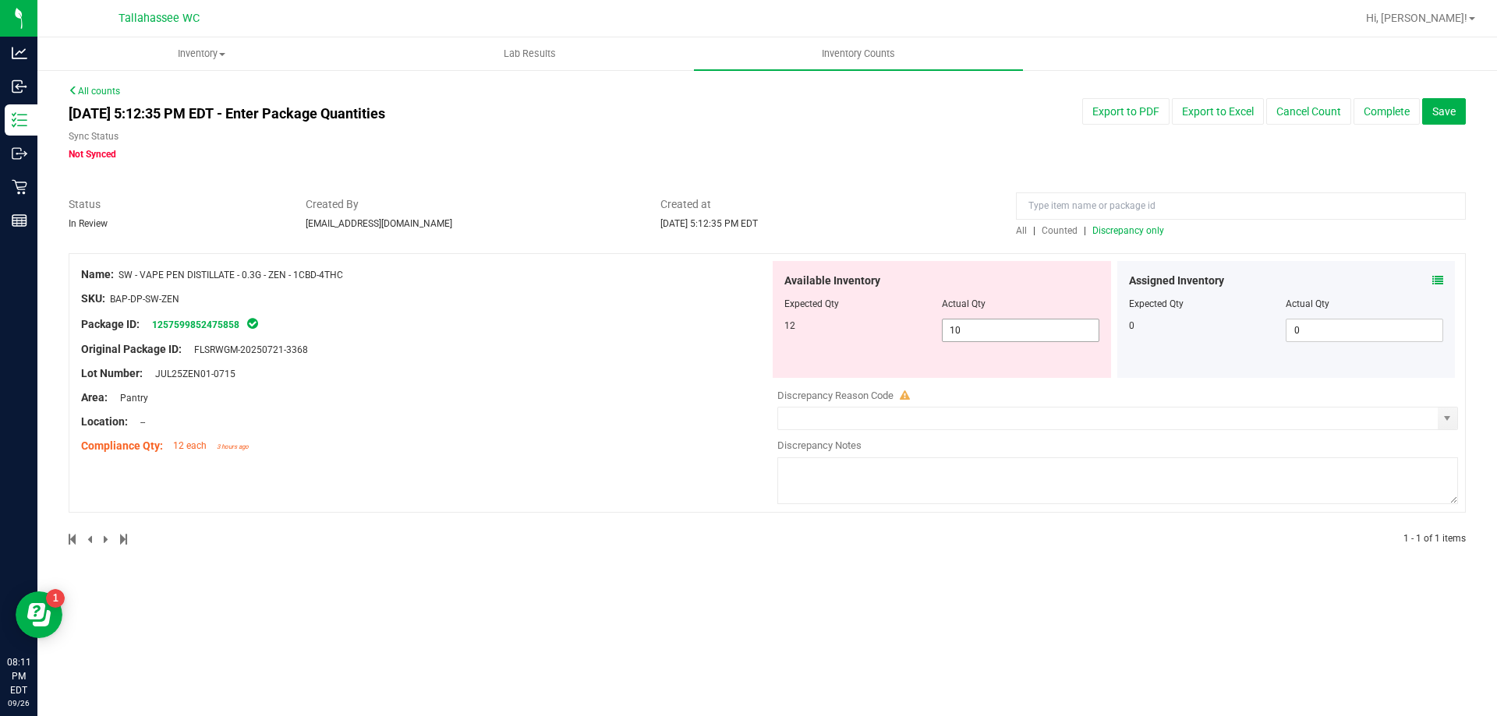
click at [991, 338] on span "10 10" at bounding box center [1020, 330] width 157 height 23
click at [989, 336] on input "10" at bounding box center [1020, 331] width 156 height 22
type input "12"
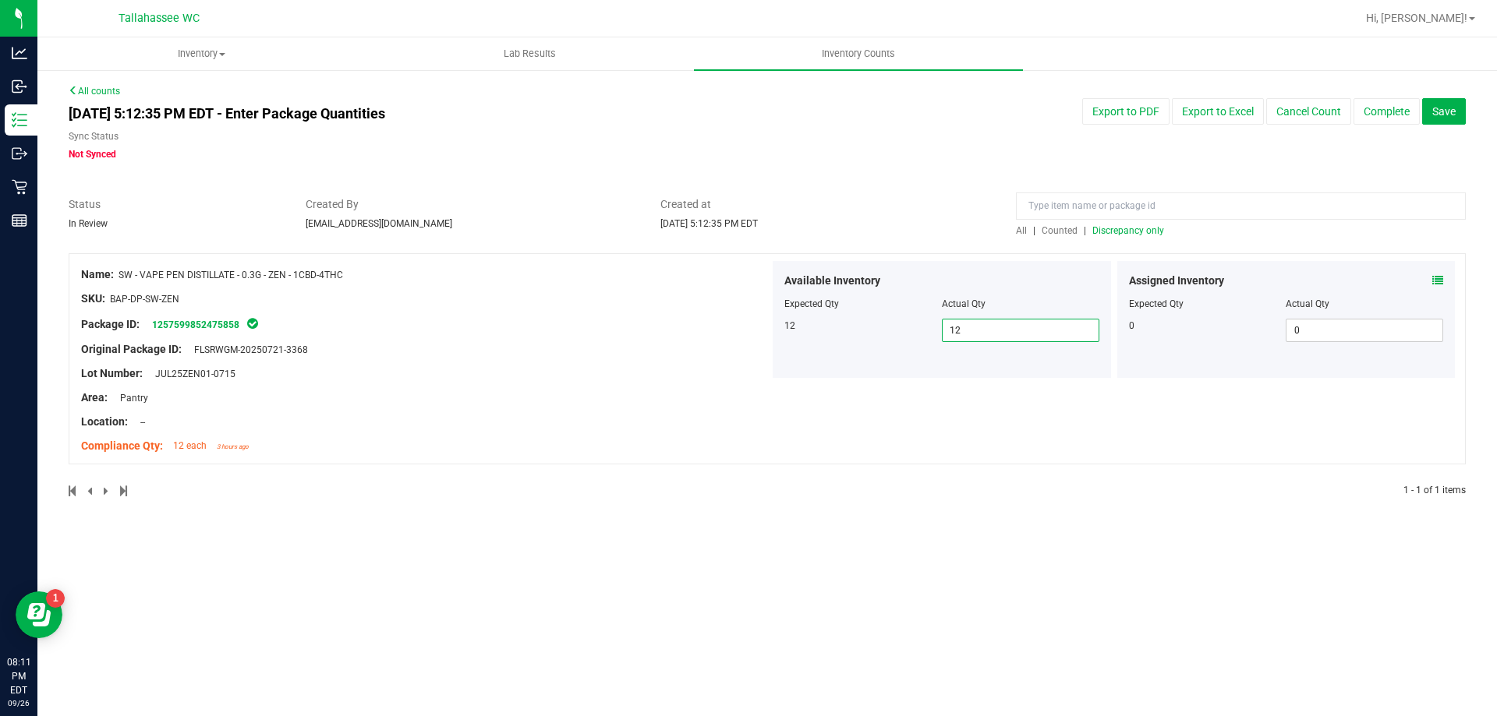
click at [1107, 228] on span "Discrepancy only" at bounding box center [1128, 230] width 72 height 11
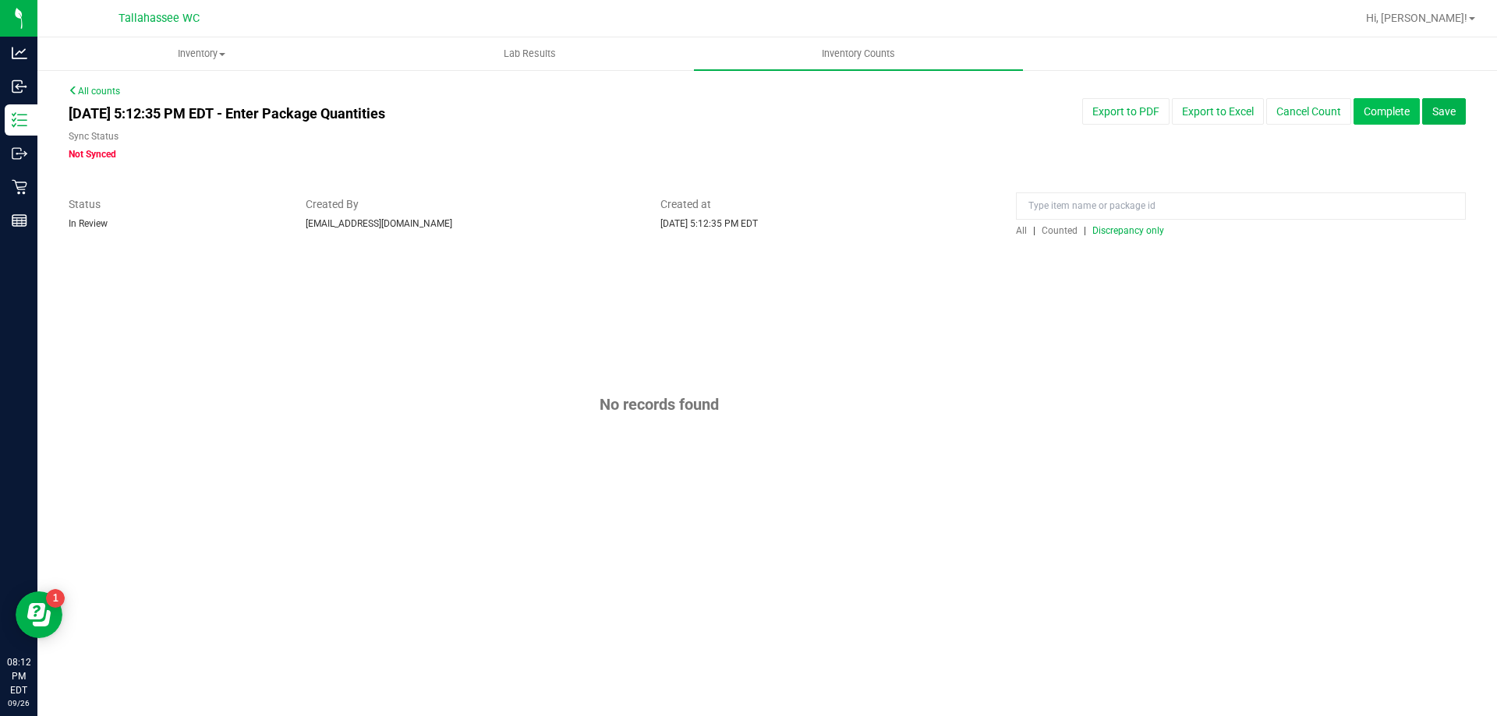
click at [1385, 111] on button "Complete" at bounding box center [1386, 111] width 66 height 27
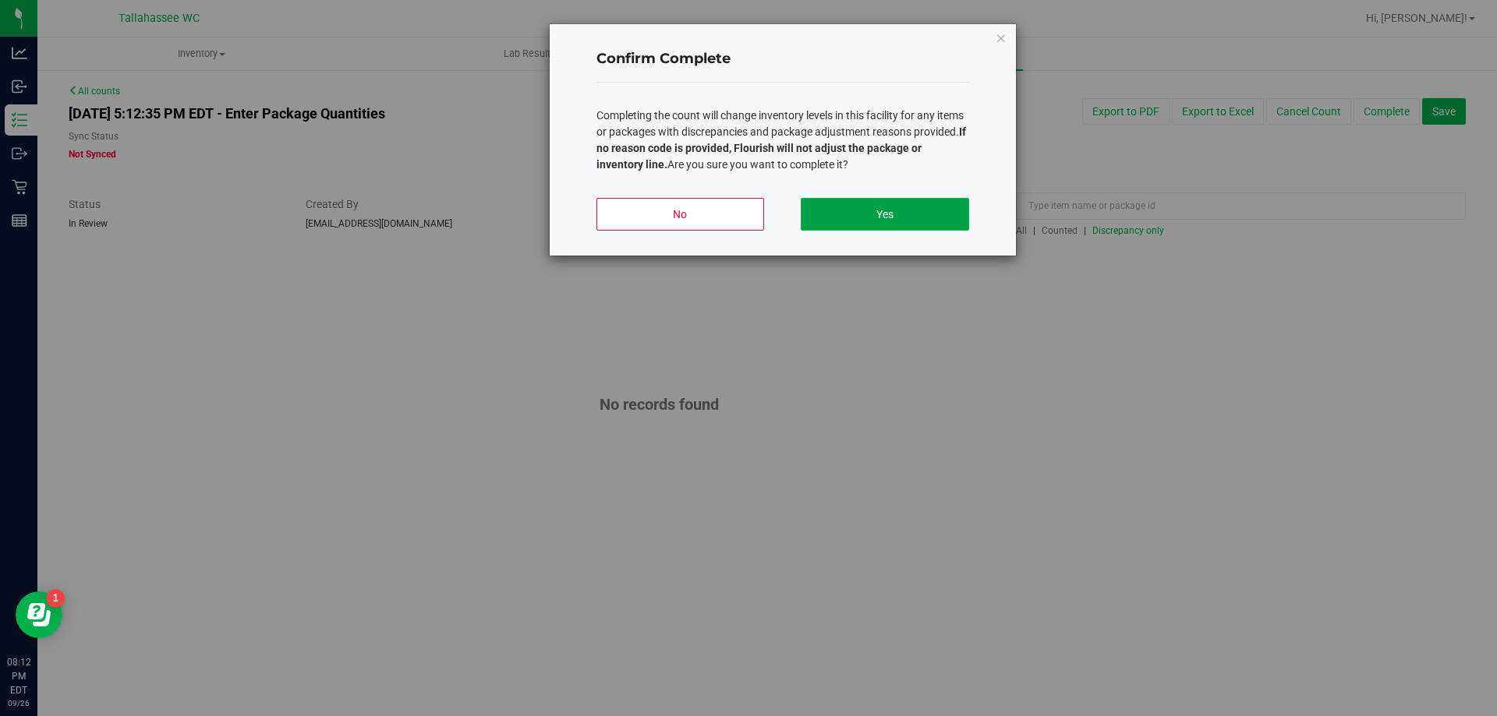
click at [872, 221] on button "Yes" at bounding box center [884, 214] width 168 height 33
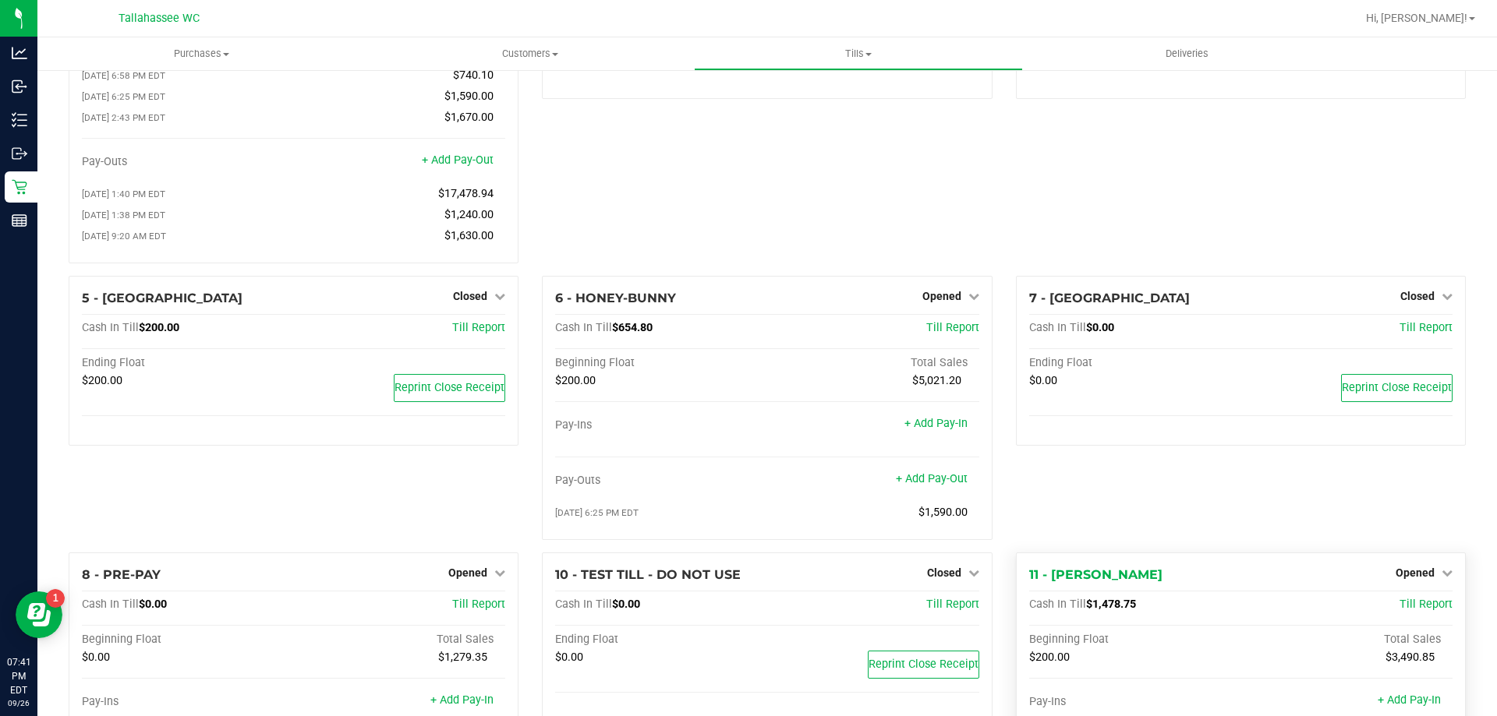
scroll to position [270, 0]
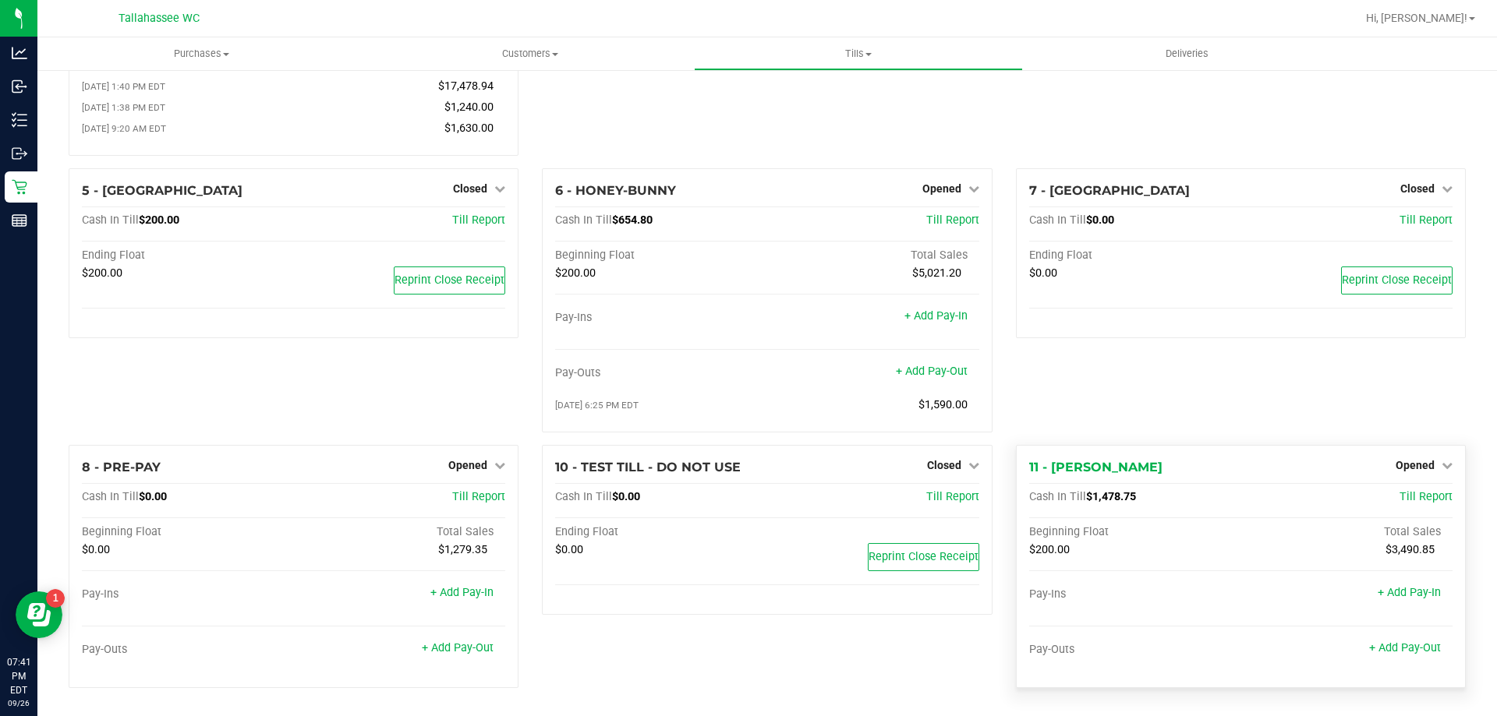
click at [1086, 494] on span "$1,478.75" at bounding box center [1111, 496] width 50 height 13
copy span "1,478.75"
click at [1425, 465] on link "Opened" at bounding box center [1423, 465] width 57 height 12
click at [1402, 500] on link "Close Till" at bounding box center [1416, 497] width 42 height 12
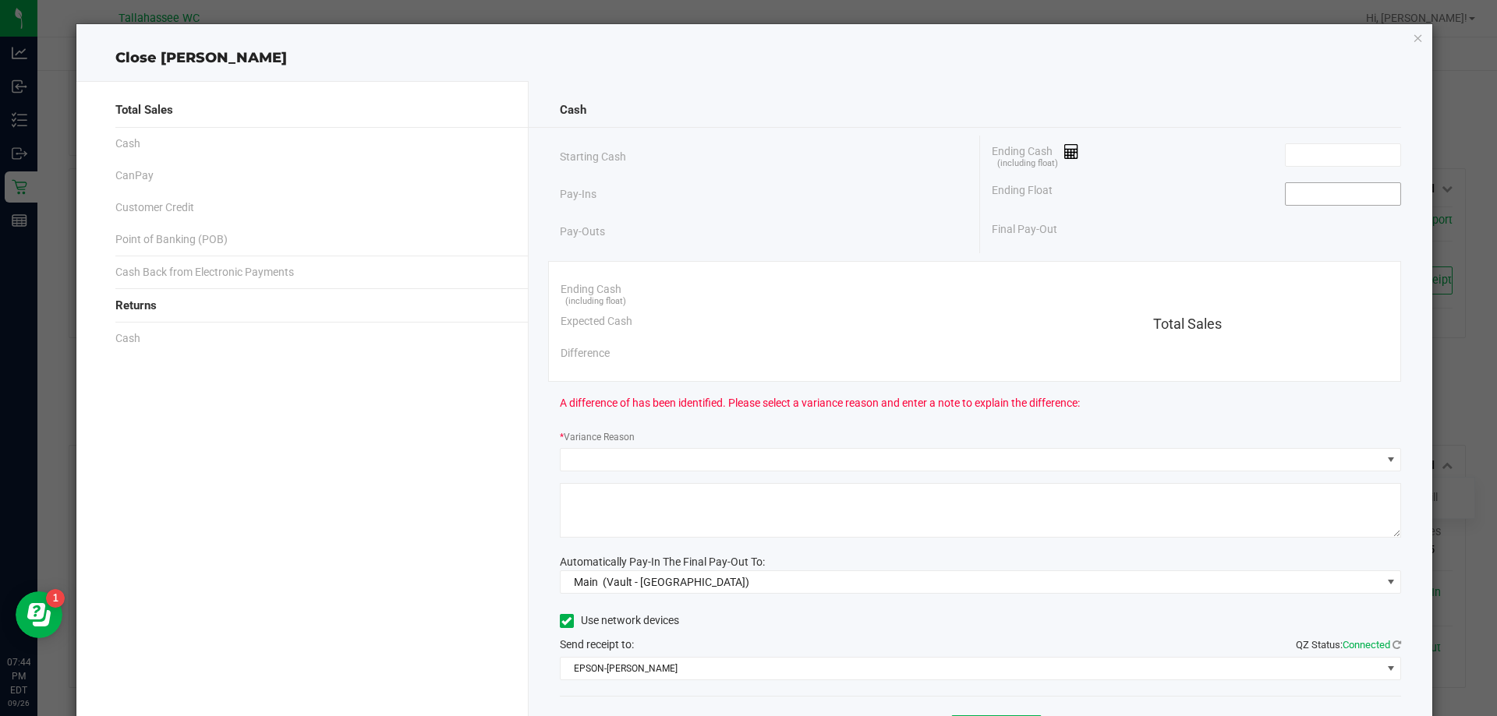
click at [1285, 193] on input at bounding box center [1342, 194] width 115 height 22
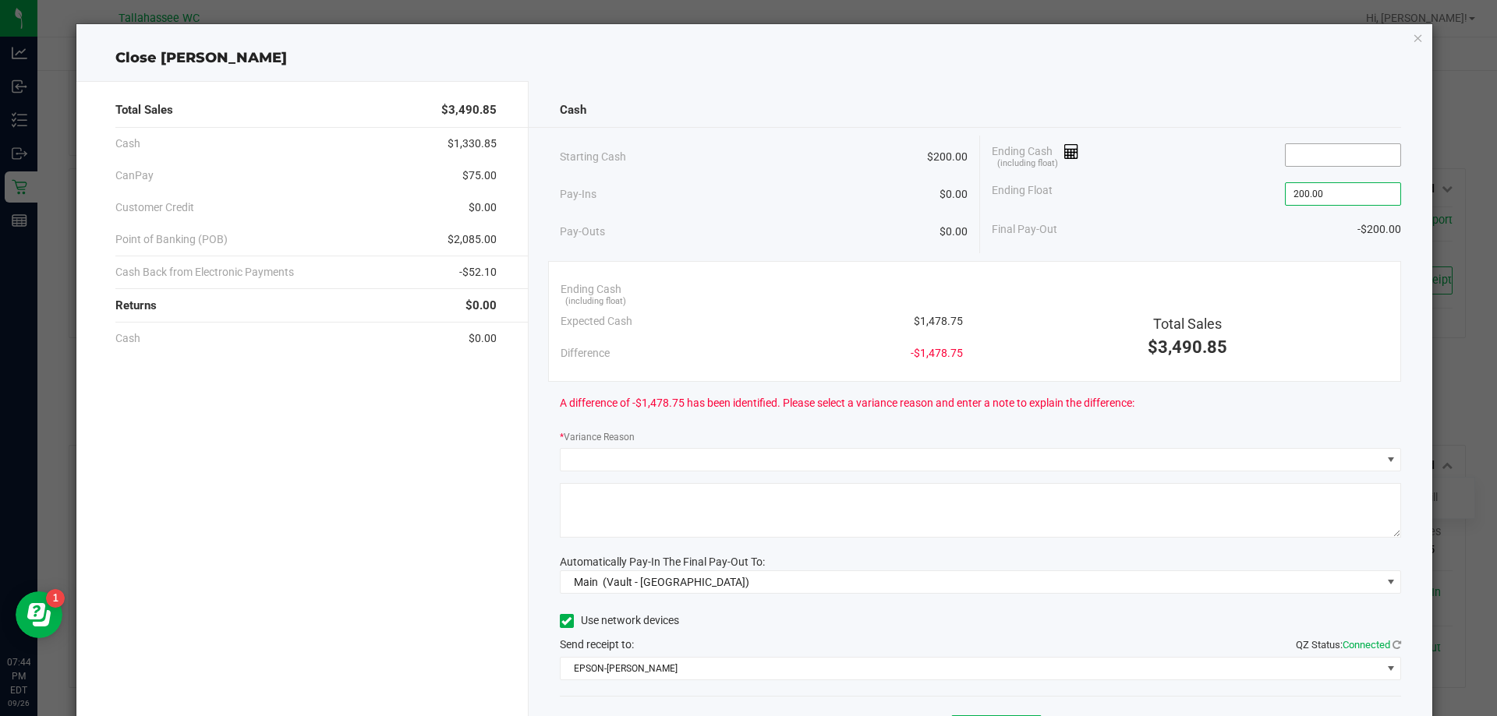
type input "$200.00"
click at [1376, 160] on input at bounding box center [1342, 155] width 115 height 22
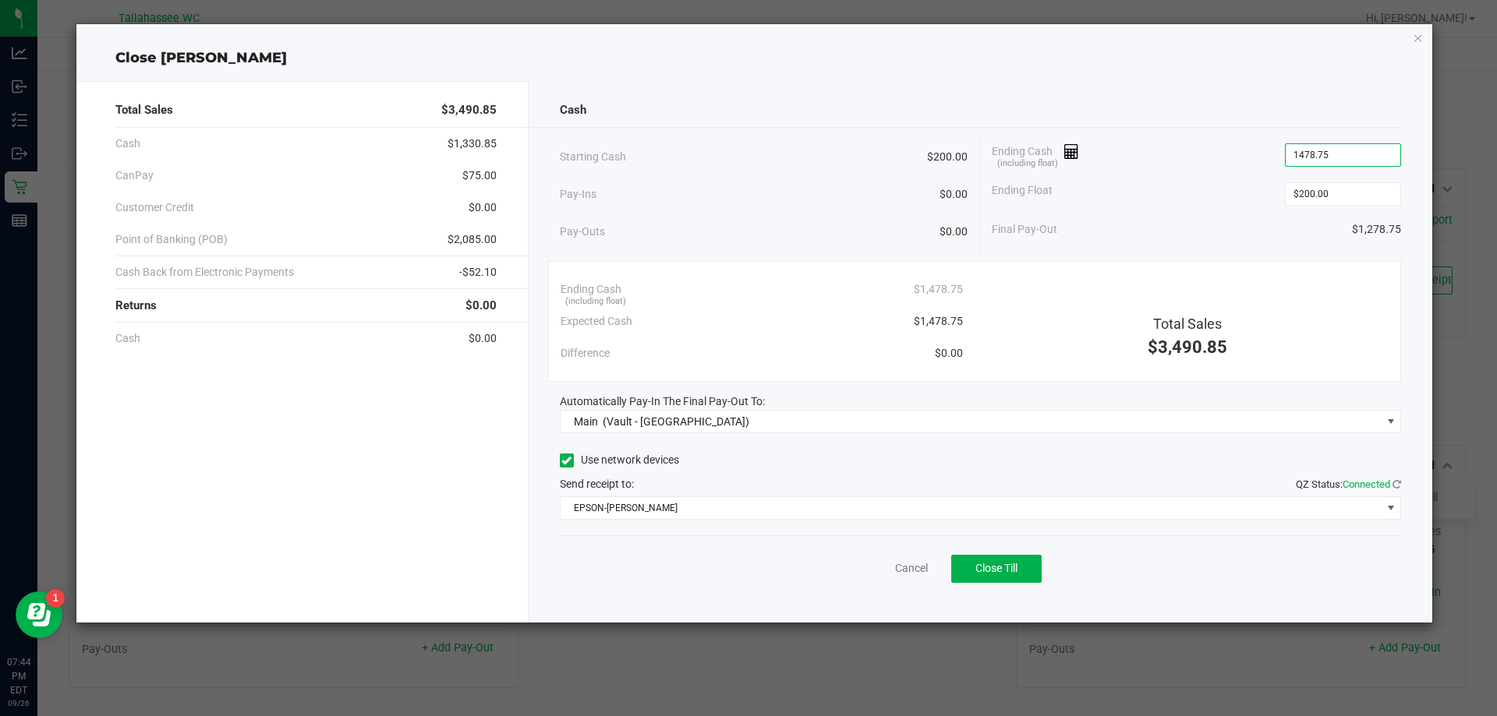
type input "$1,478.75"
click at [470, 173] on span "$75.00" at bounding box center [479, 176] width 34 height 16
click at [470, 172] on span "$75.00" at bounding box center [479, 176] width 34 height 16
copy span "75.00"
click at [472, 269] on span "-$52.10" at bounding box center [477, 272] width 37 height 16
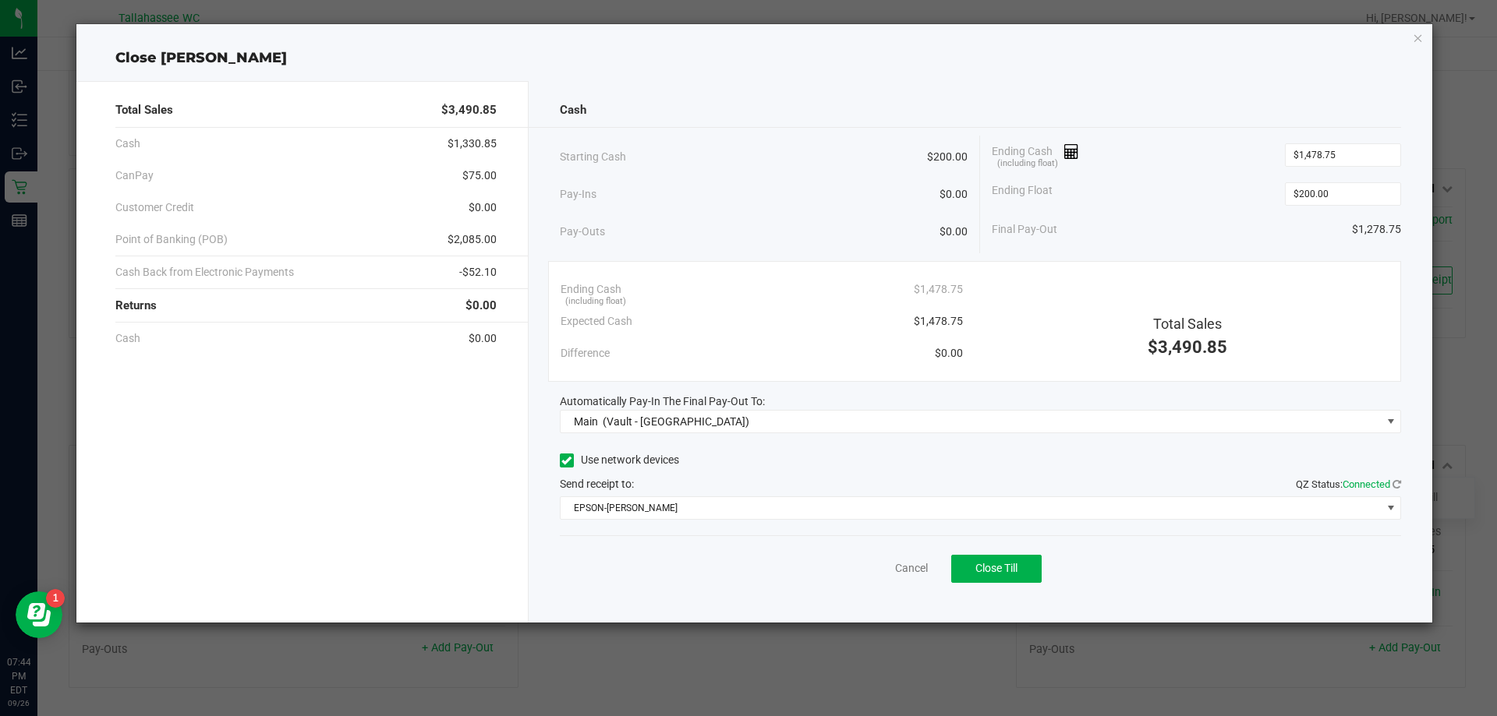
click at [472, 268] on span "-$52.10" at bounding box center [477, 272] width 37 height 16
copy span "52.10"
click at [455, 234] on span "$2,085.00" at bounding box center [471, 239] width 49 height 16
copy span "2,085.00"
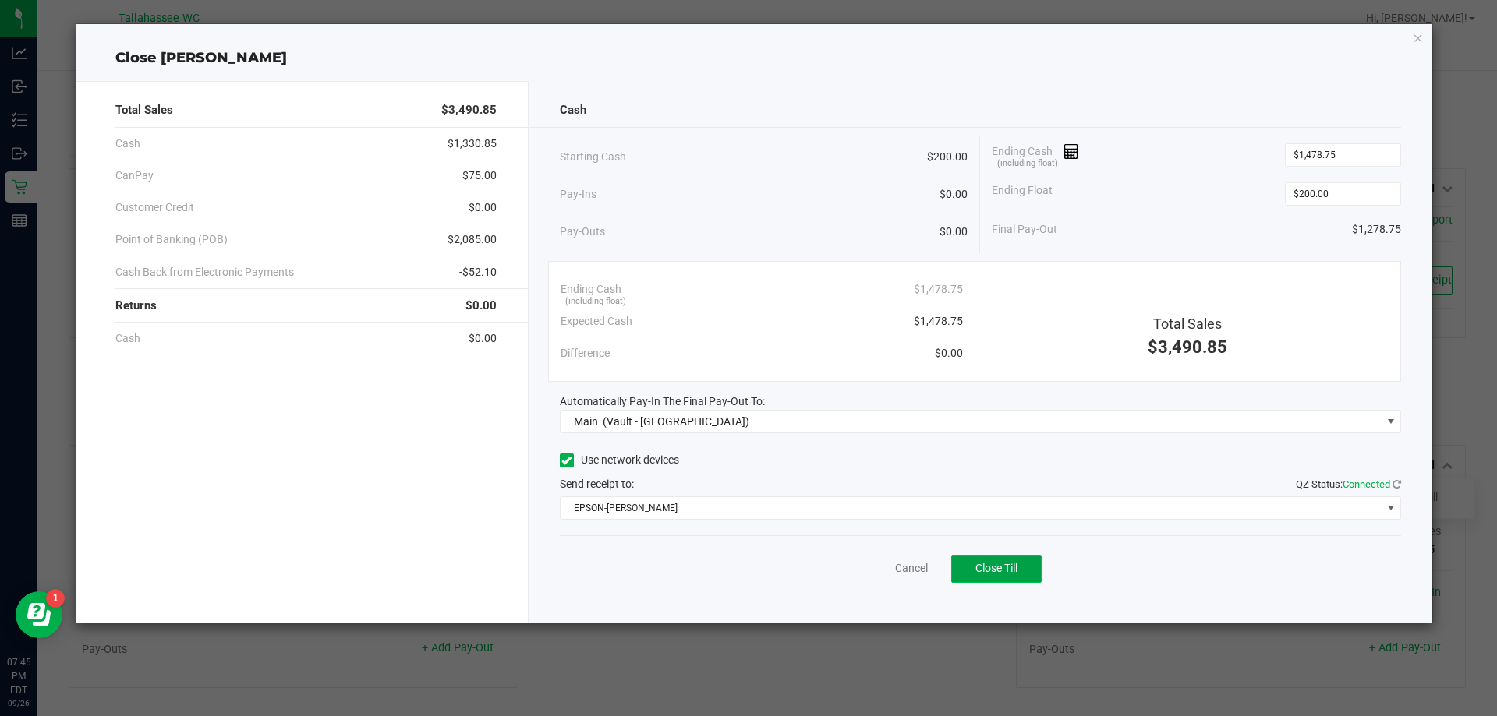
click at [1024, 567] on button "Close Till" at bounding box center [996, 569] width 90 height 28
click at [885, 574] on link "Dismiss" at bounding box center [876, 568] width 37 height 16
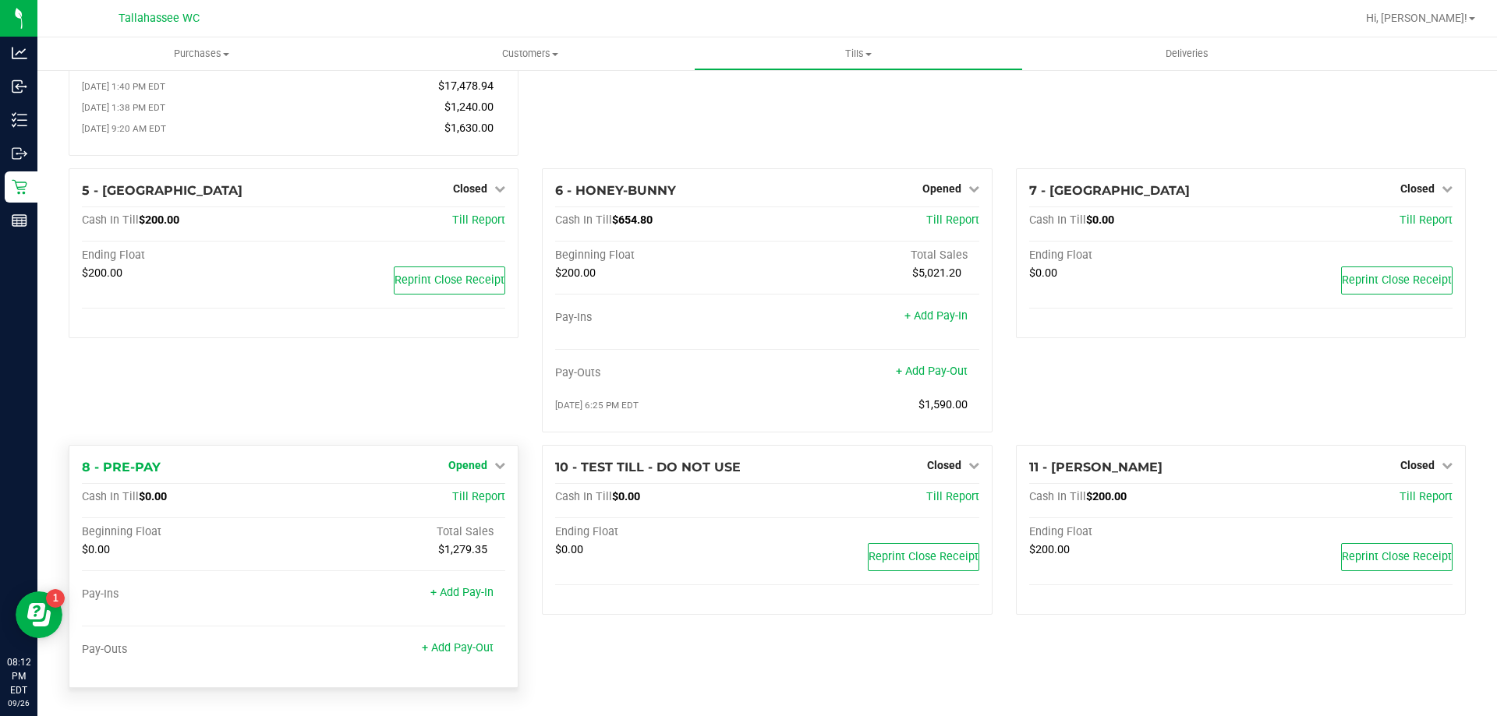
click at [467, 468] on span "Opened" at bounding box center [467, 465] width 39 height 12
click at [468, 493] on link "Close Till" at bounding box center [470, 497] width 42 height 12
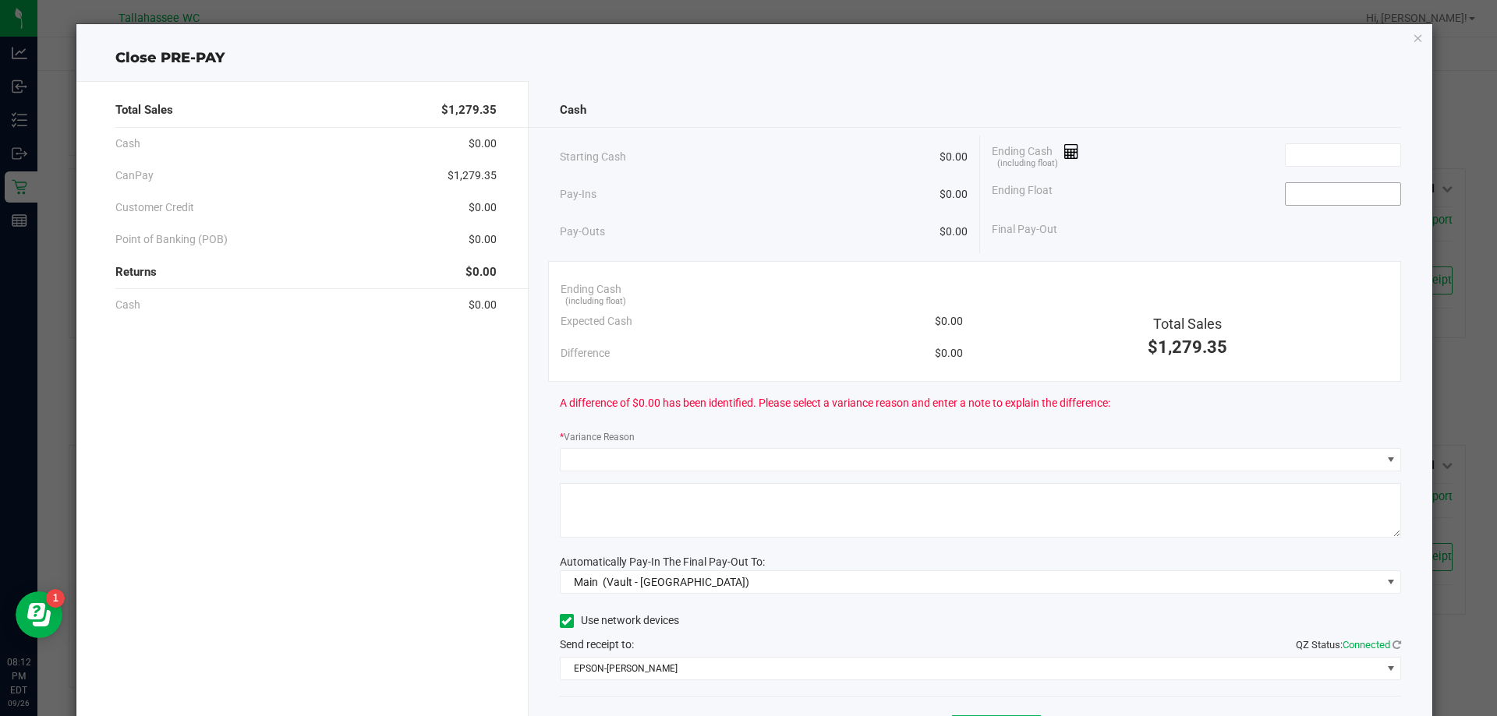
click at [1311, 188] on input at bounding box center [1342, 194] width 115 height 22
type input "$0.00"
click at [1290, 157] on input at bounding box center [1342, 155] width 115 height 22
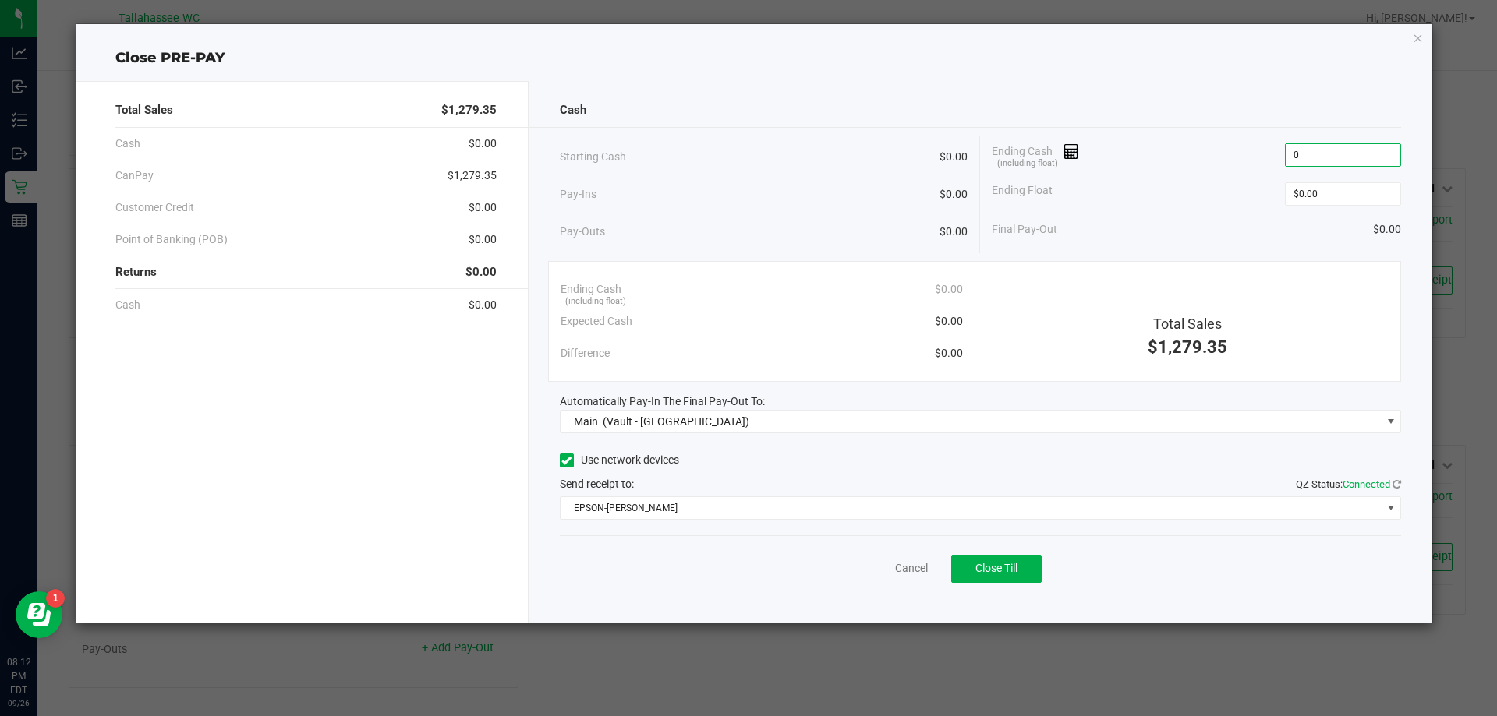
type input "$0.00"
click at [459, 174] on span "$1,279.35" at bounding box center [471, 176] width 49 height 16
copy span "1,279.35"
click at [998, 576] on button "Close Till" at bounding box center [996, 569] width 90 height 28
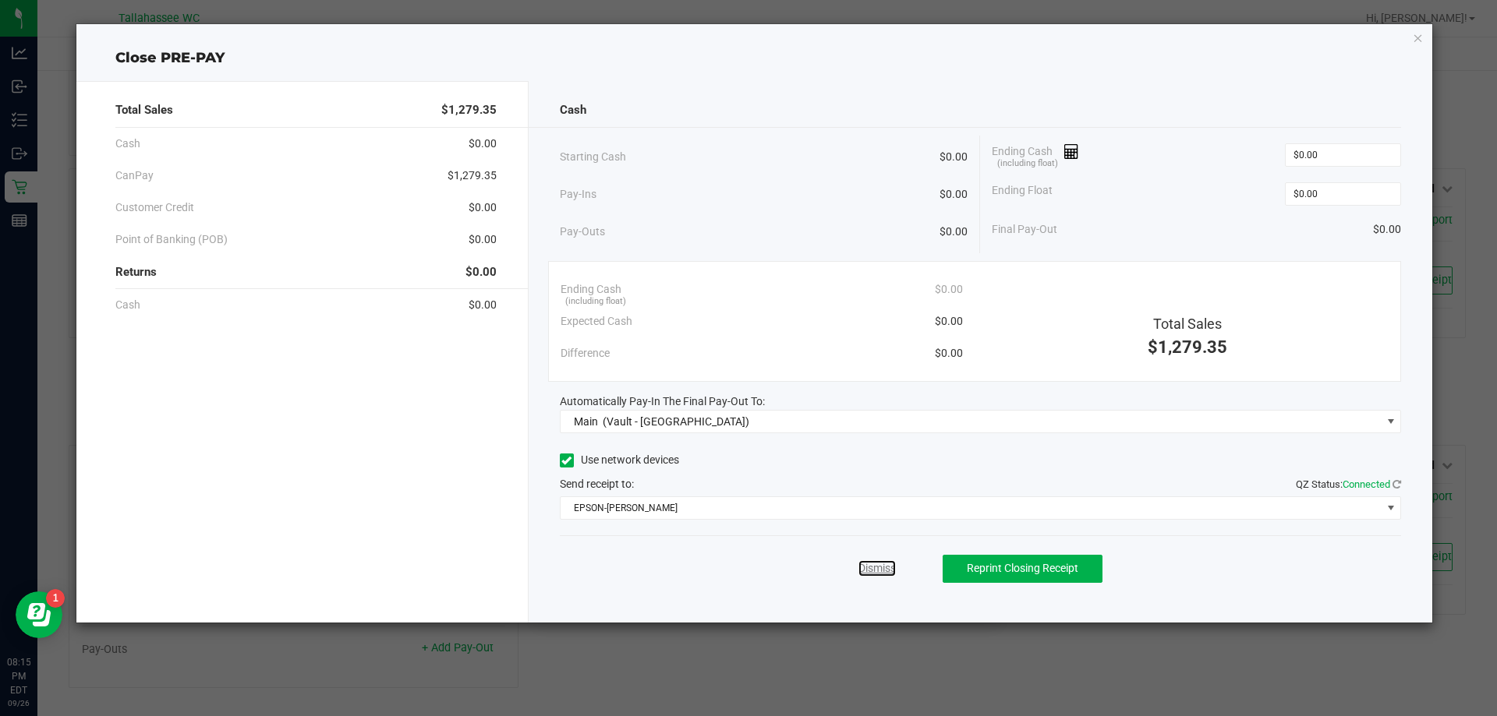
click at [859, 564] on link "Dismiss" at bounding box center [876, 568] width 37 height 16
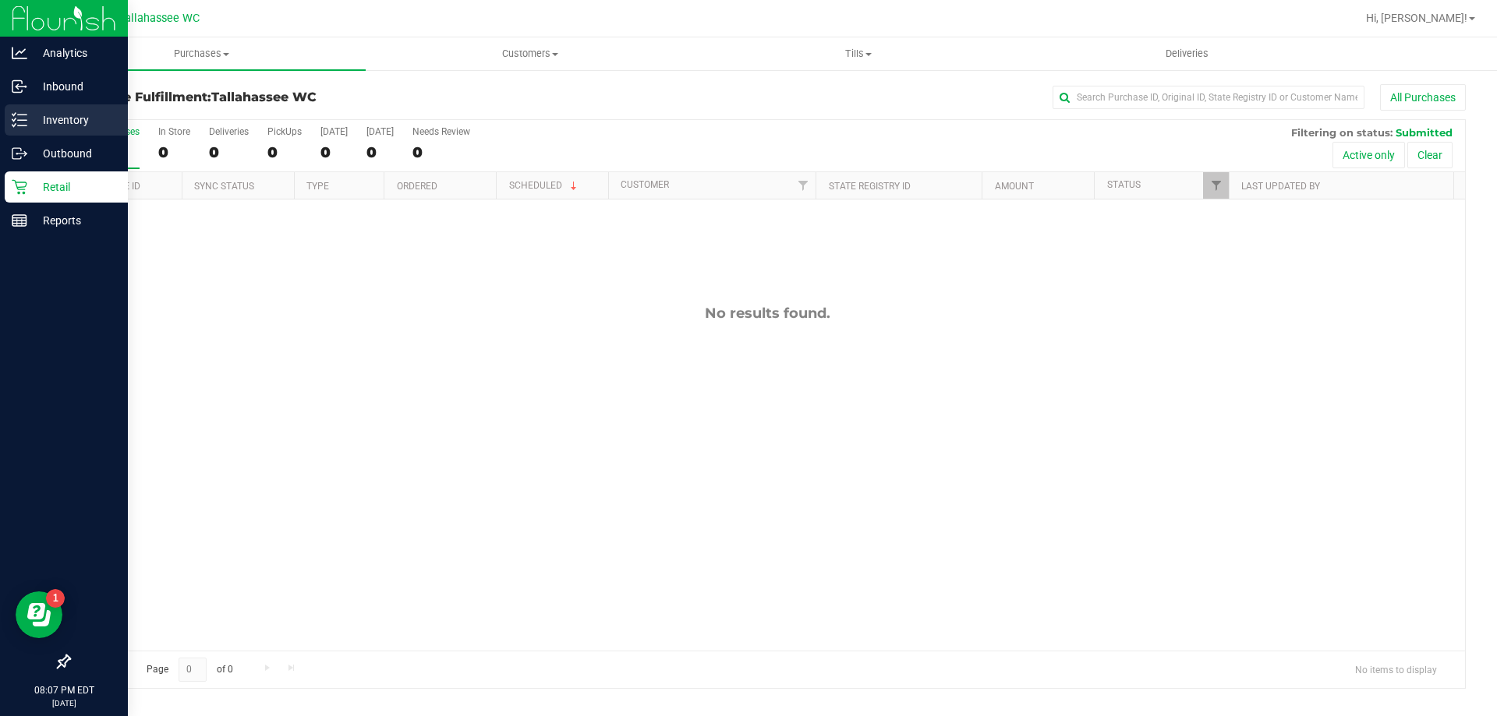
click at [15, 122] on icon at bounding box center [20, 120] width 16 height 16
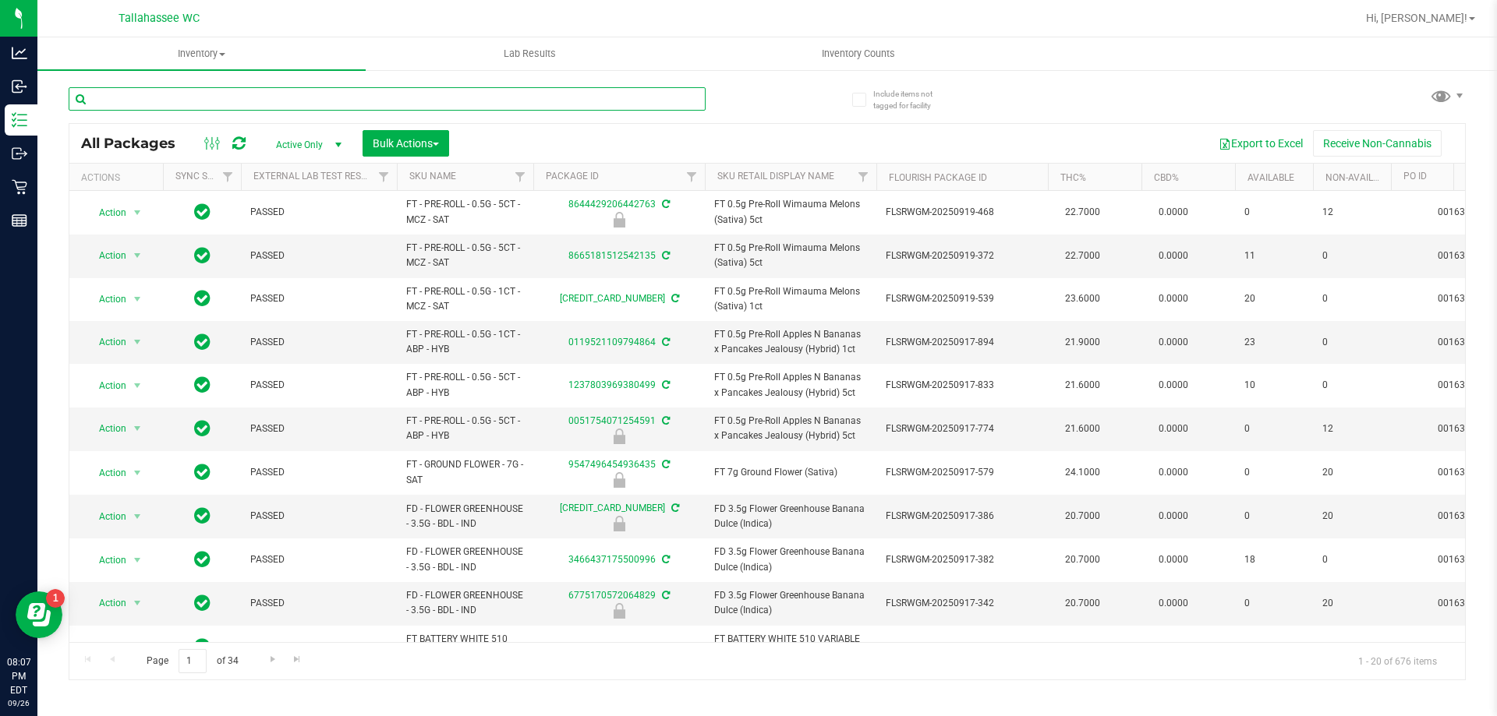
click at [320, 100] on input "text" at bounding box center [387, 98] width 637 height 23
paste input "FD - FLOWER GREENHOUSE - 3.5G - PKT - HYI"
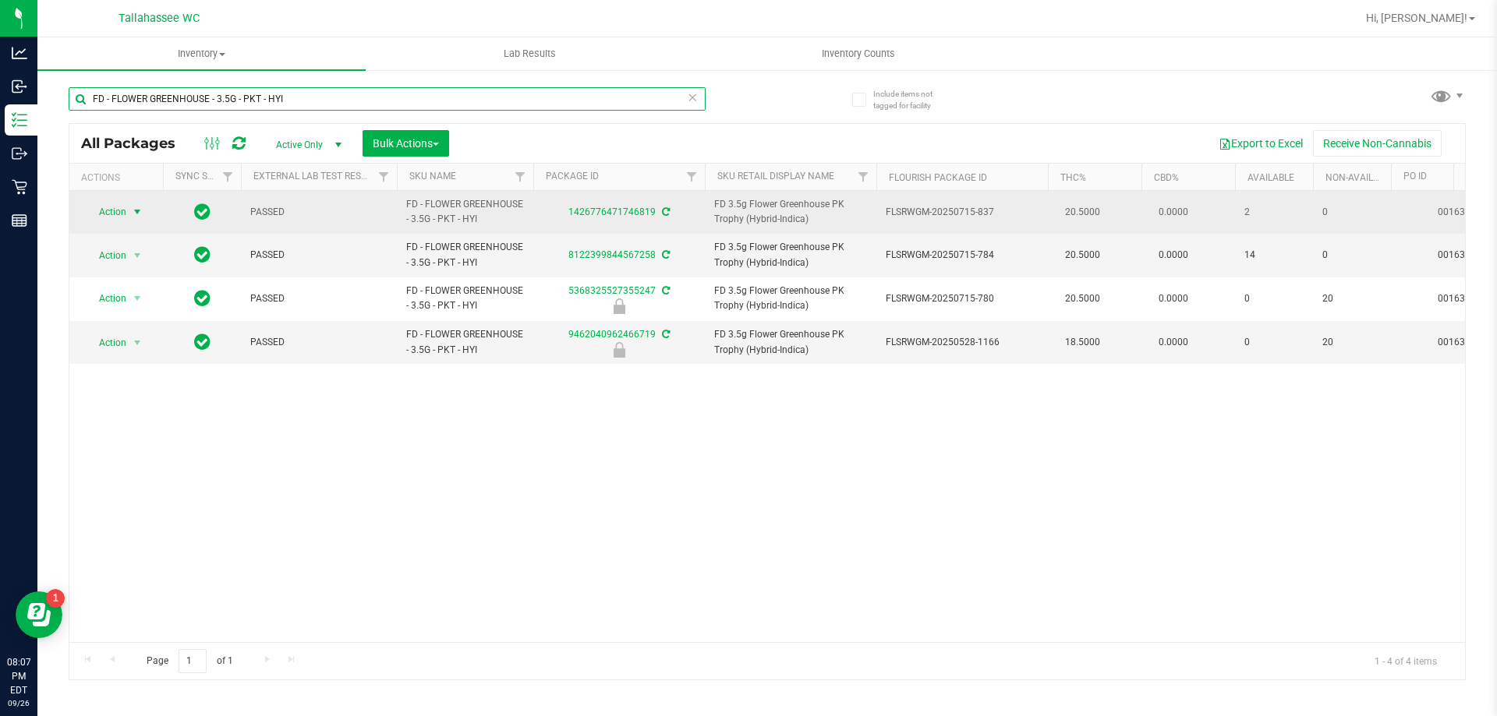
type input "FD - FLOWER GREENHOUSE - 3.5G - PKT - HYI"
click at [138, 210] on span "select" at bounding box center [137, 212] width 12 height 12
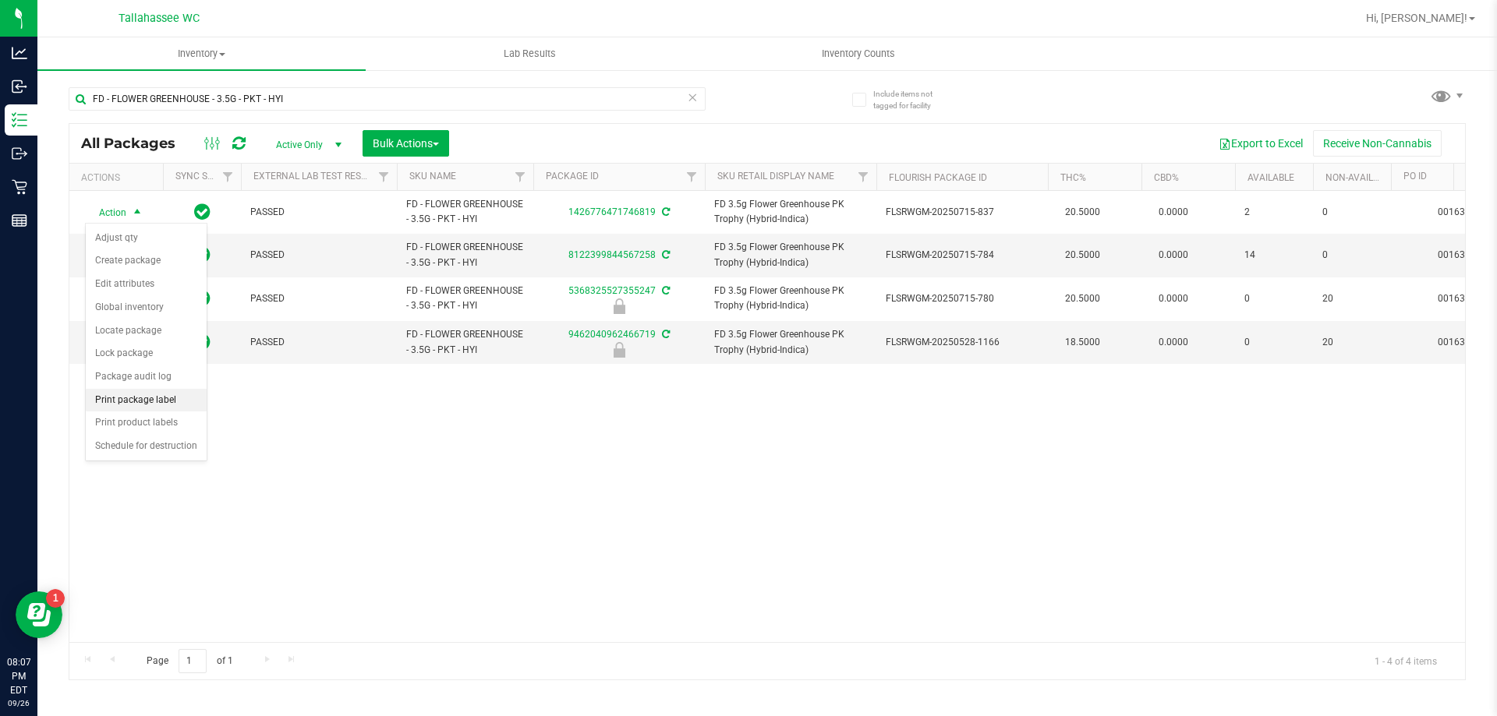
click at [175, 398] on li "Print package label" at bounding box center [146, 400] width 121 height 23
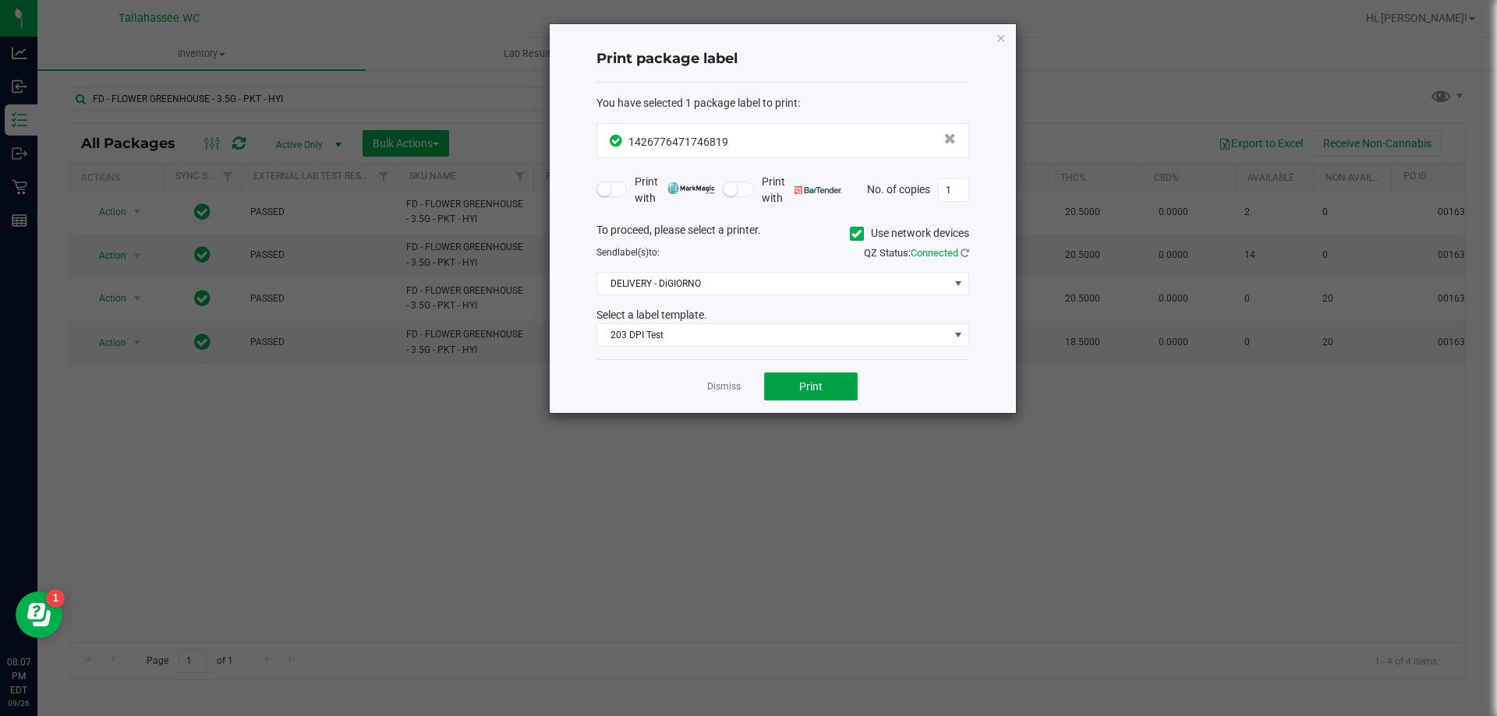
click at [828, 394] on button "Print" at bounding box center [811, 387] width 94 height 28
click at [827, 394] on button "Print" at bounding box center [811, 387] width 94 height 28
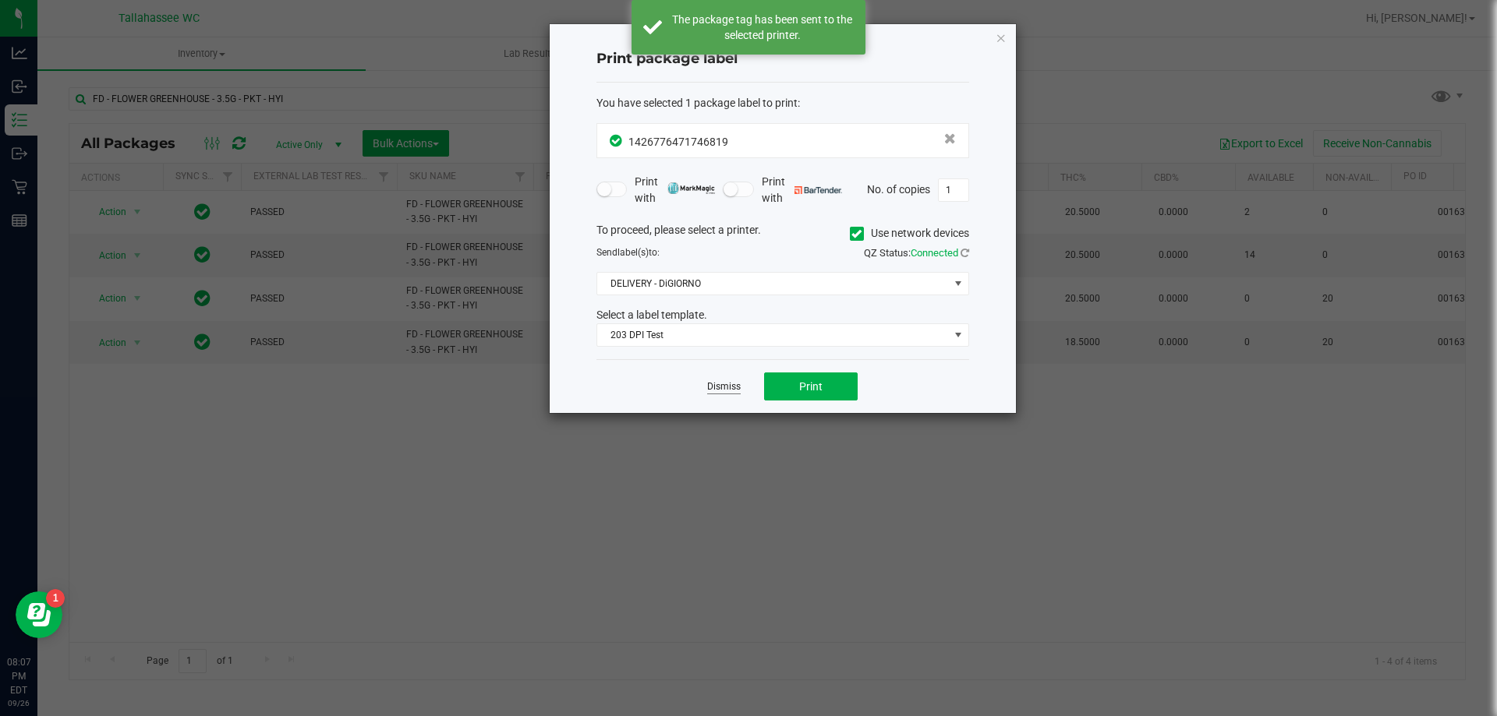
click at [734, 387] on link "Dismiss" at bounding box center [724, 386] width 34 height 13
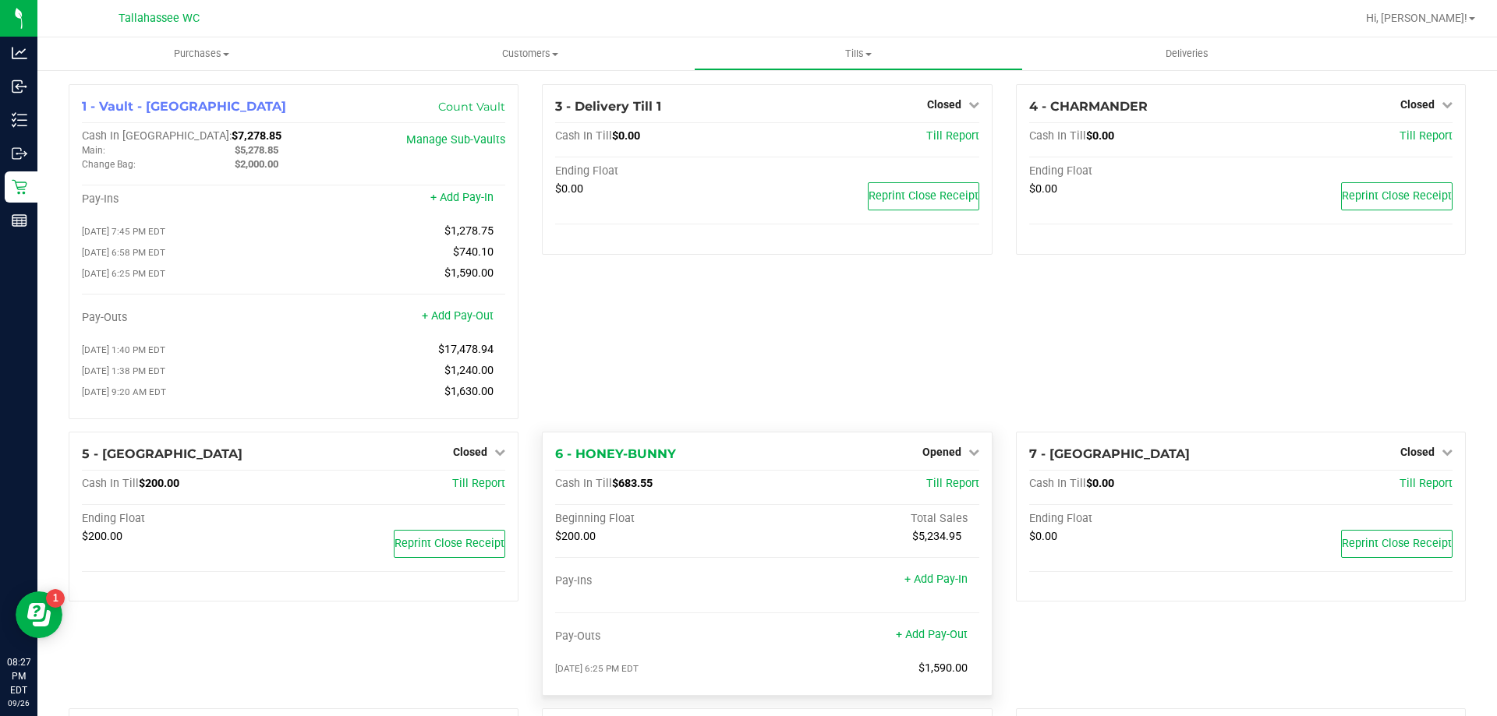
click at [619, 490] on span "$683.55" at bounding box center [632, 483] width 41 height 13
copy span "683.55"
click at [949, 458] on span "Opened" at bounding box center [941, 452] width 39 height 12
click at [923, 490] on link "Close Till" at bounding box center [943, 484] width 42 height 12
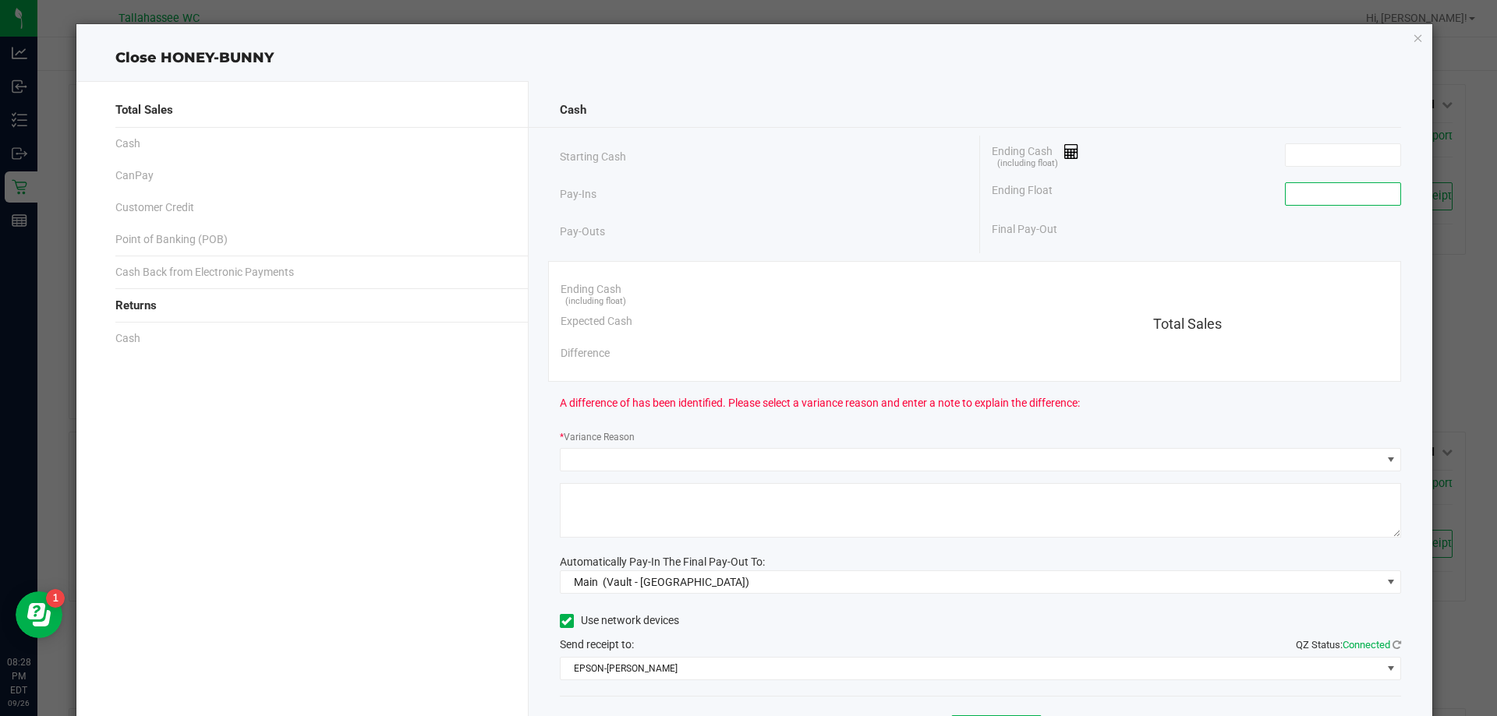
click at [1371, 200] on input at bounding box center [1342, 194] width 115 height 22
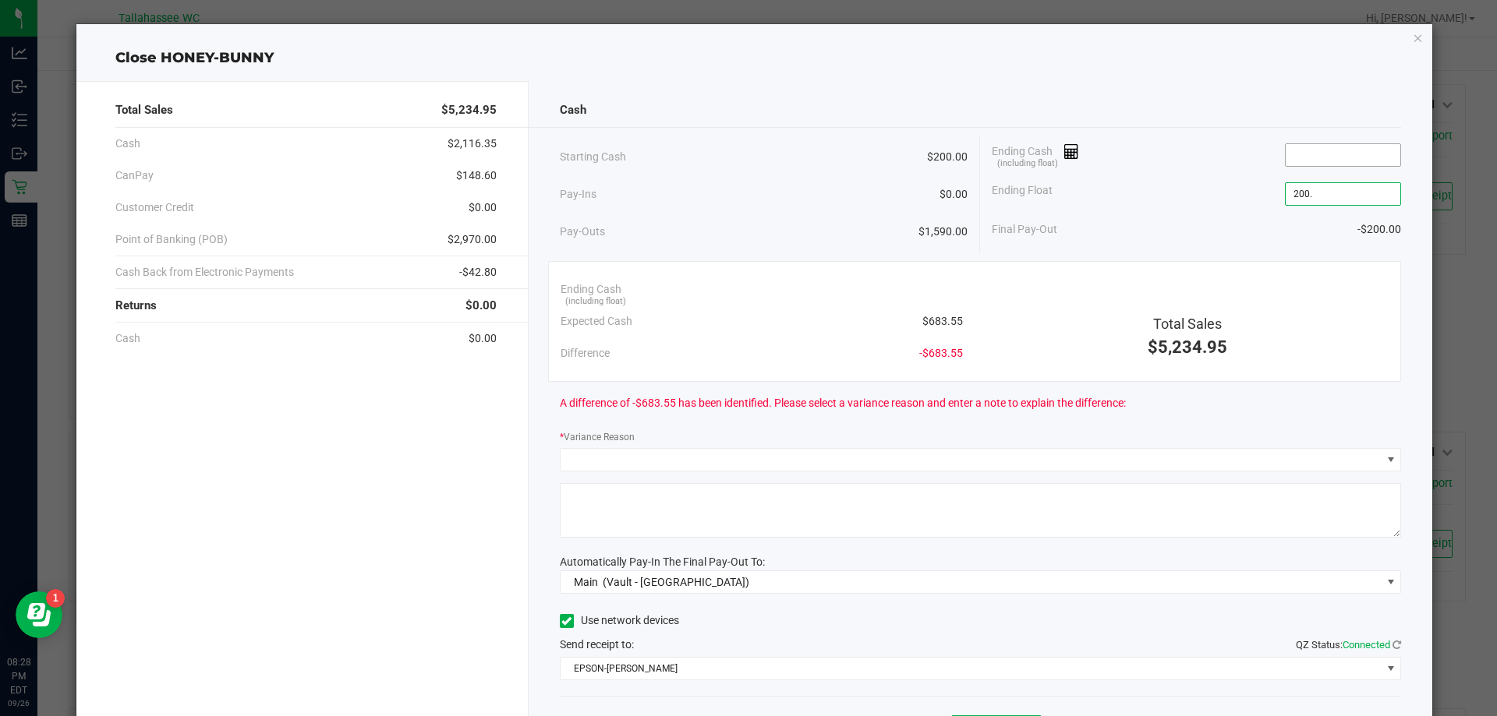
type input "$200.00"
click at [1305, 157] on input at bounding box center [1342, 155] width 115 height 22
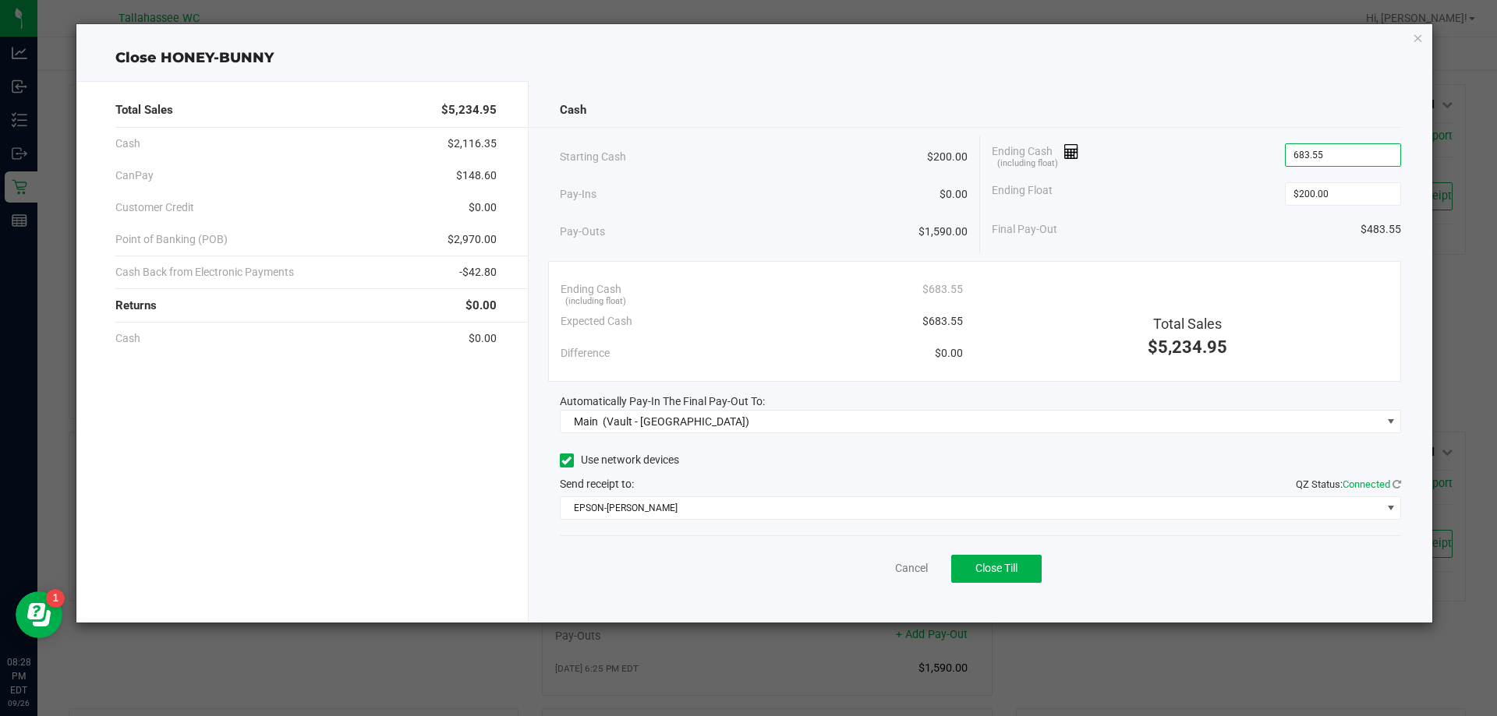
type input "$683.55"
click at [465, 170] on span "$148.60" at bounding box center [476, 176] width 41 height 16
click at [464, 170] on span "$148.60" at bounding box center [476, 176] width 41 height 16
copy span "148.60"
click at [468, 271] on span "-$42.80" at bounding box center [477, 272] width 37 height 16
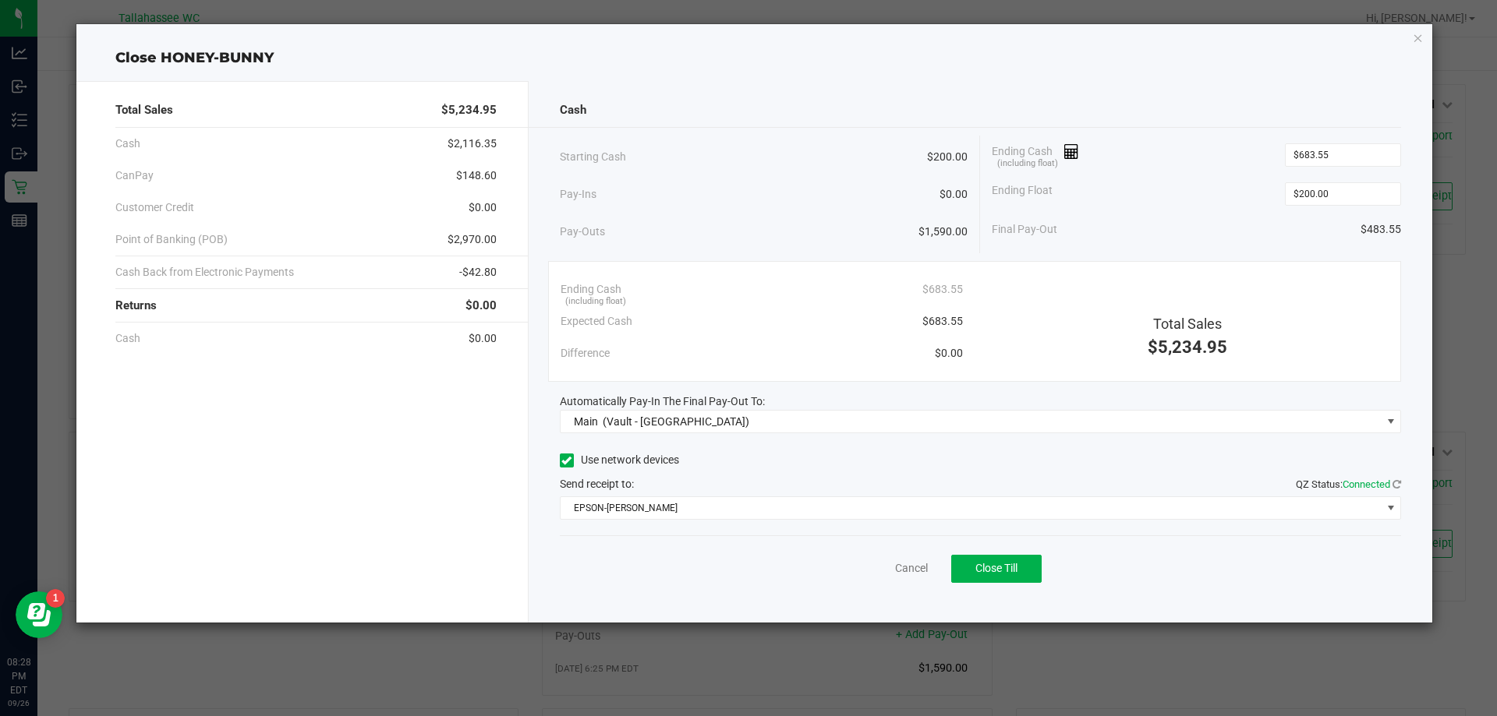
click at [468, 271] on span "-$42.80" at bounding box center [477, 272] width 37 height 16
copy span "42.80"
click at [461, 238] on span "$2,970.00" at bounding box center [471, 239] width 49 height 16
copy span "2,970.00"
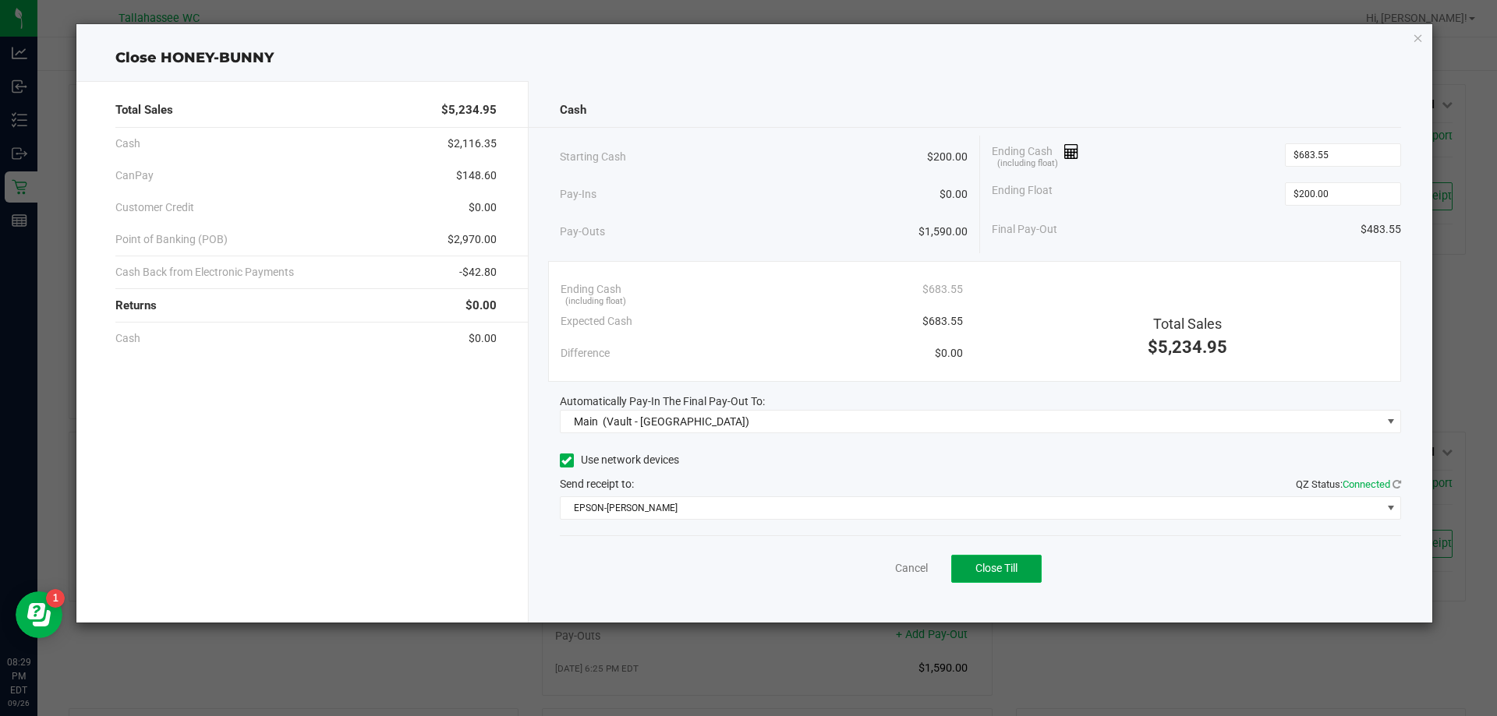
click at [986, 568] on span "Close Till" at bounding box center [996, 568] width 42 height 12
click at [887, 562] on link "Dismiss" at bounding box center [876, 568] width 37 height 16
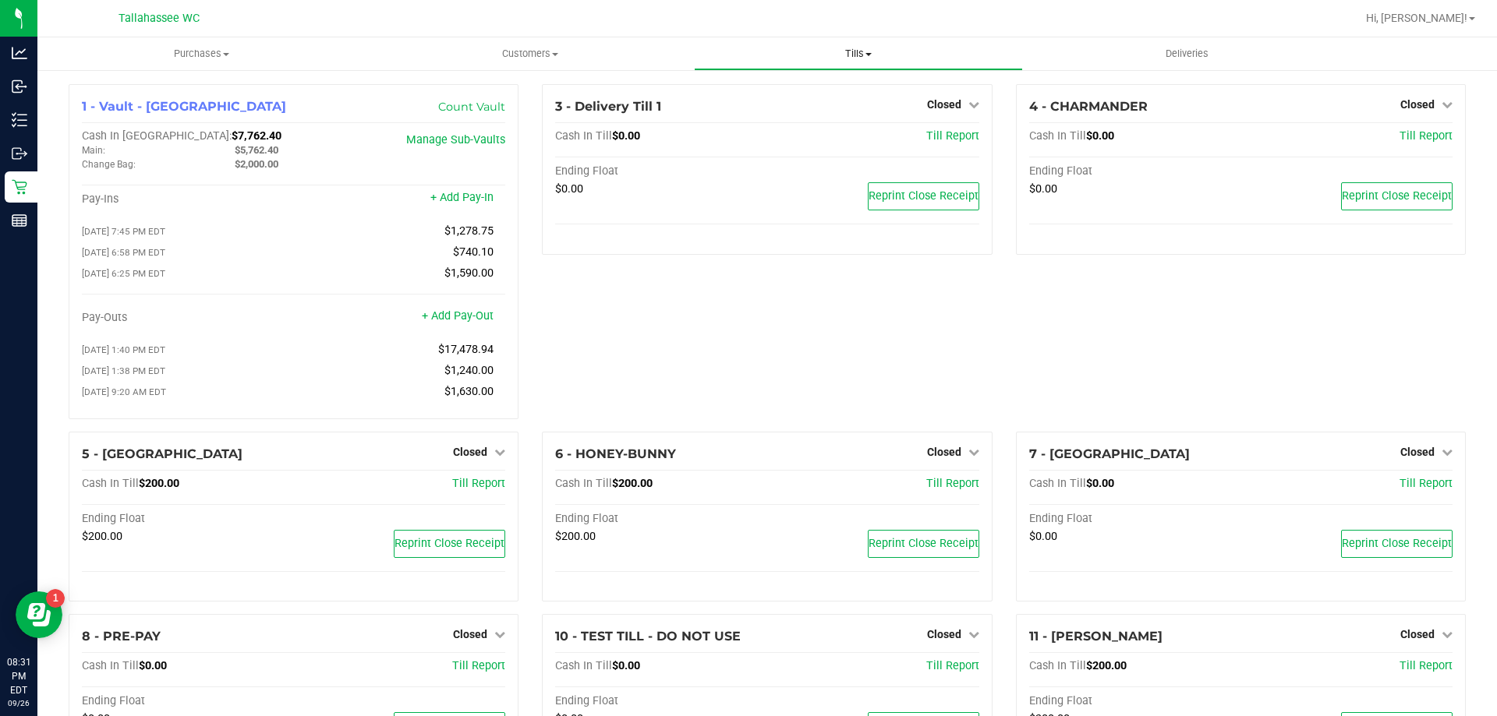
click at [862, 53] on span "Tills" at bounding box center [857, 54] width 327 height 14
click at [816, 109] on span "Reconcile e-payments" at bounding box center [771, 112] width 155 height 13
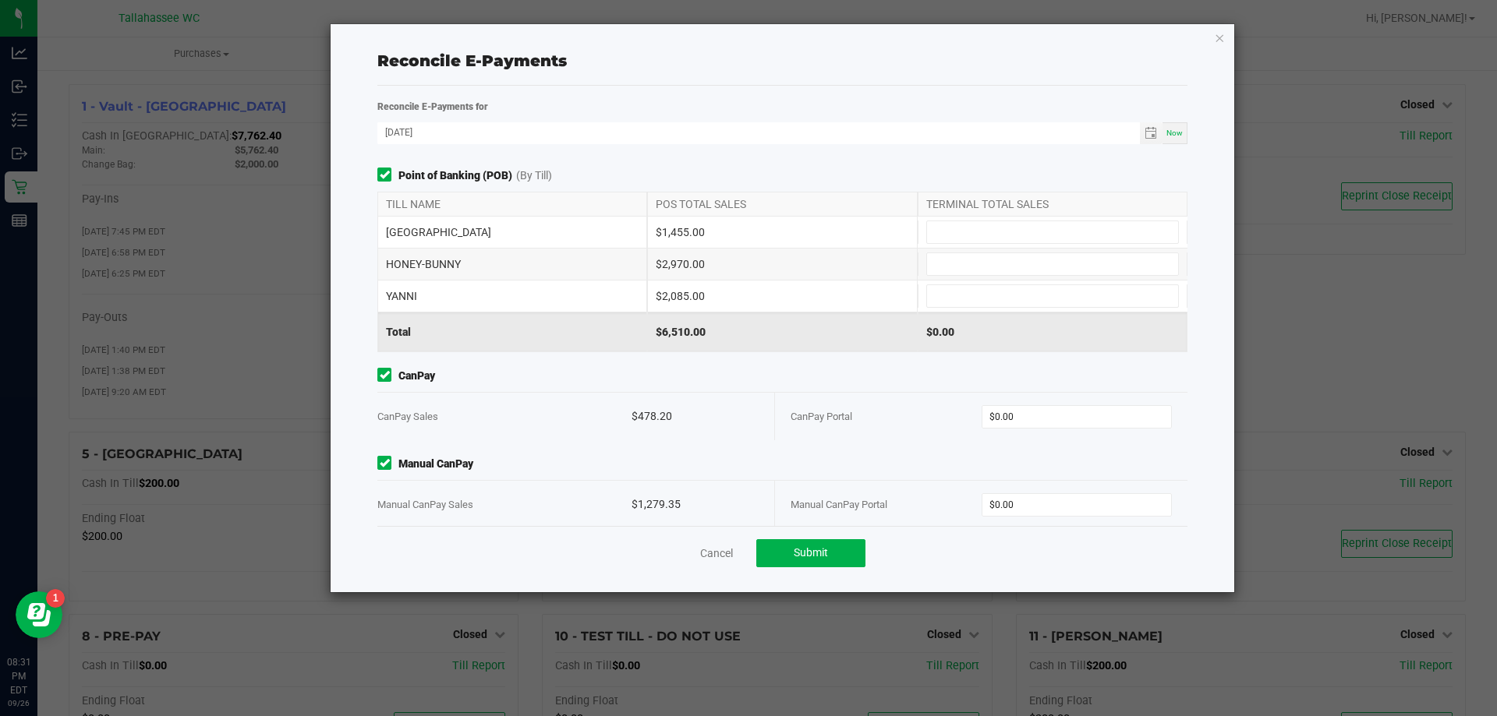
click at [666, 231] on div "$1,455.00" at bounding box center [782, 232] width 270 height 31
copy div "1,455.00"
click at [940, 221] on input at bounding box center [1052, 232] width 251 height 22
paste input "1455"
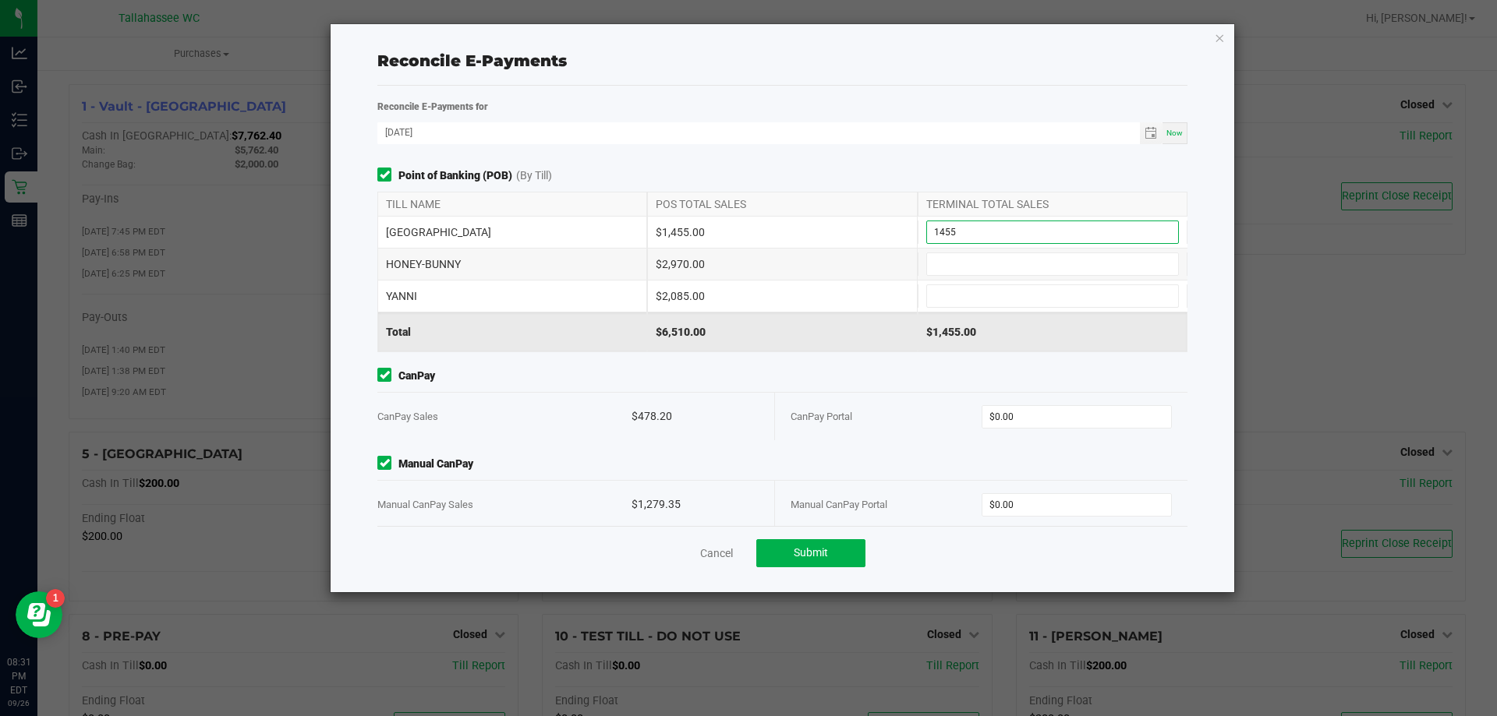
type input "$1,455.00"
click at [666, 263] on div "$2,970.00" at bounding box center [782, 264] width 270 height 31
copy div "2,970.00"
click at [962, 267] on input at bounding box center [1052, 264] width 251 height 22
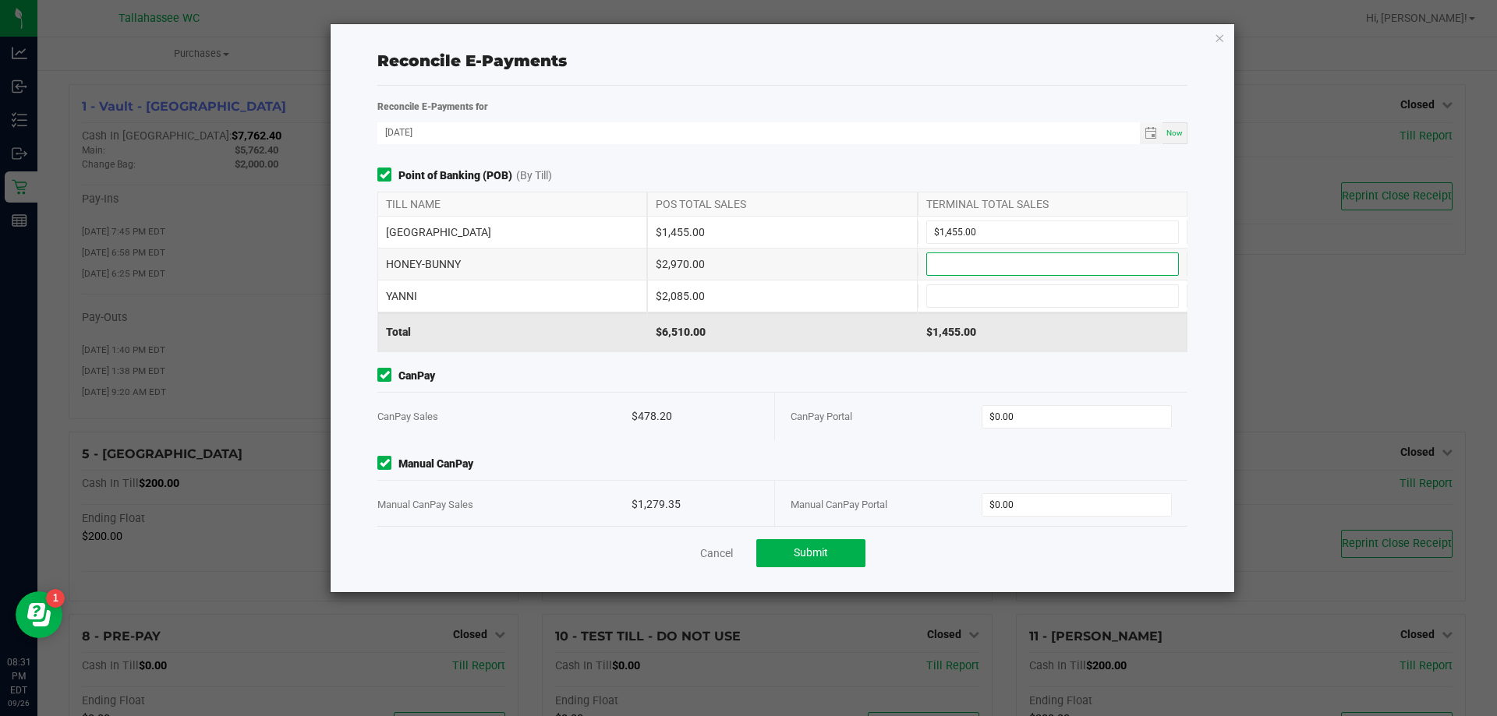
paste input "2970"
type input "$2,970.00"
click at [667, 295] on div "$2,085.00" at bounding box center [782, 296] width 270 height 31
copy div "2,085.00"
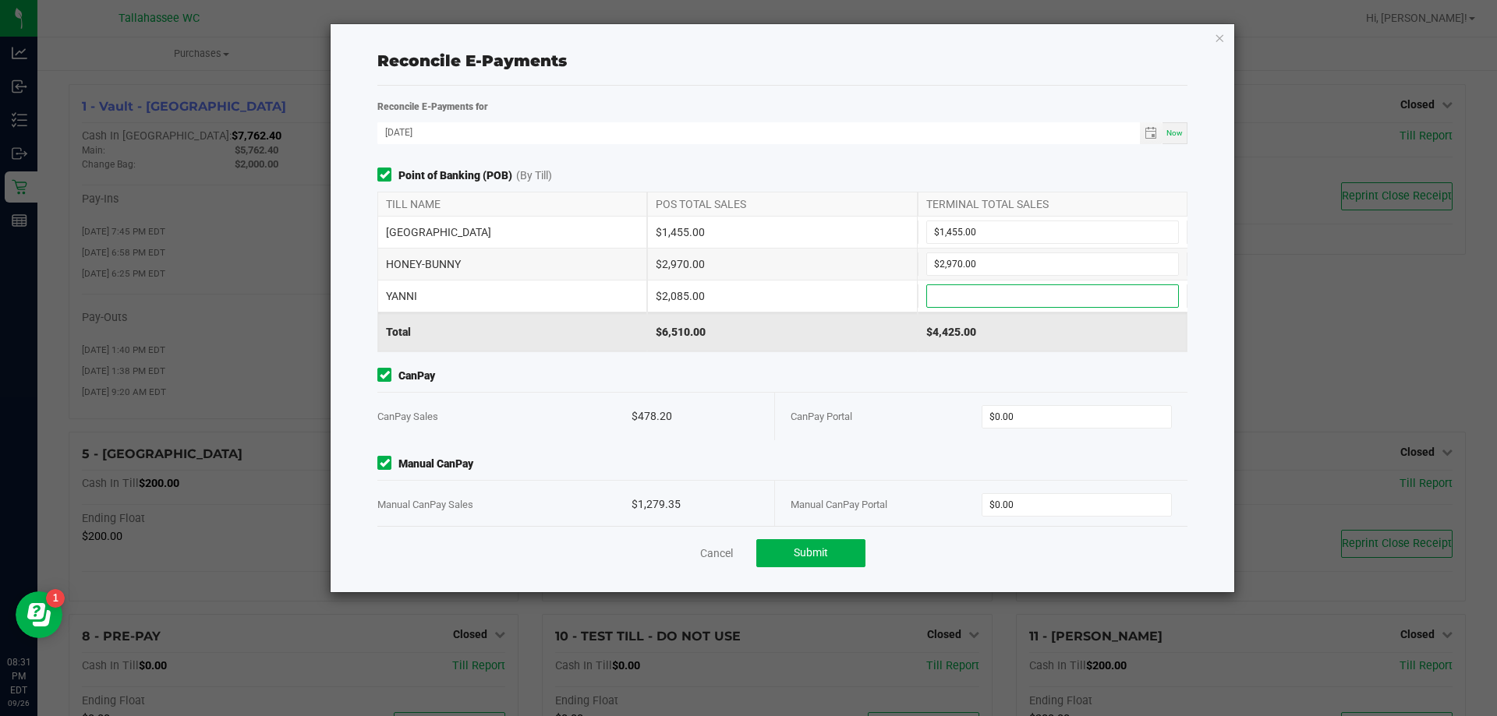
click at [1008, 299] on input at bounding box center [1052, 296] width 251 height 22
paste input "2085"
type input "$2,085.00"
click at [634, 415] on div "$478.20" at bounding box center [694, 417] width 127 height 48
click at [636, 415] on div "$478.20" at bounding box center [694, 417] width 127 height 48
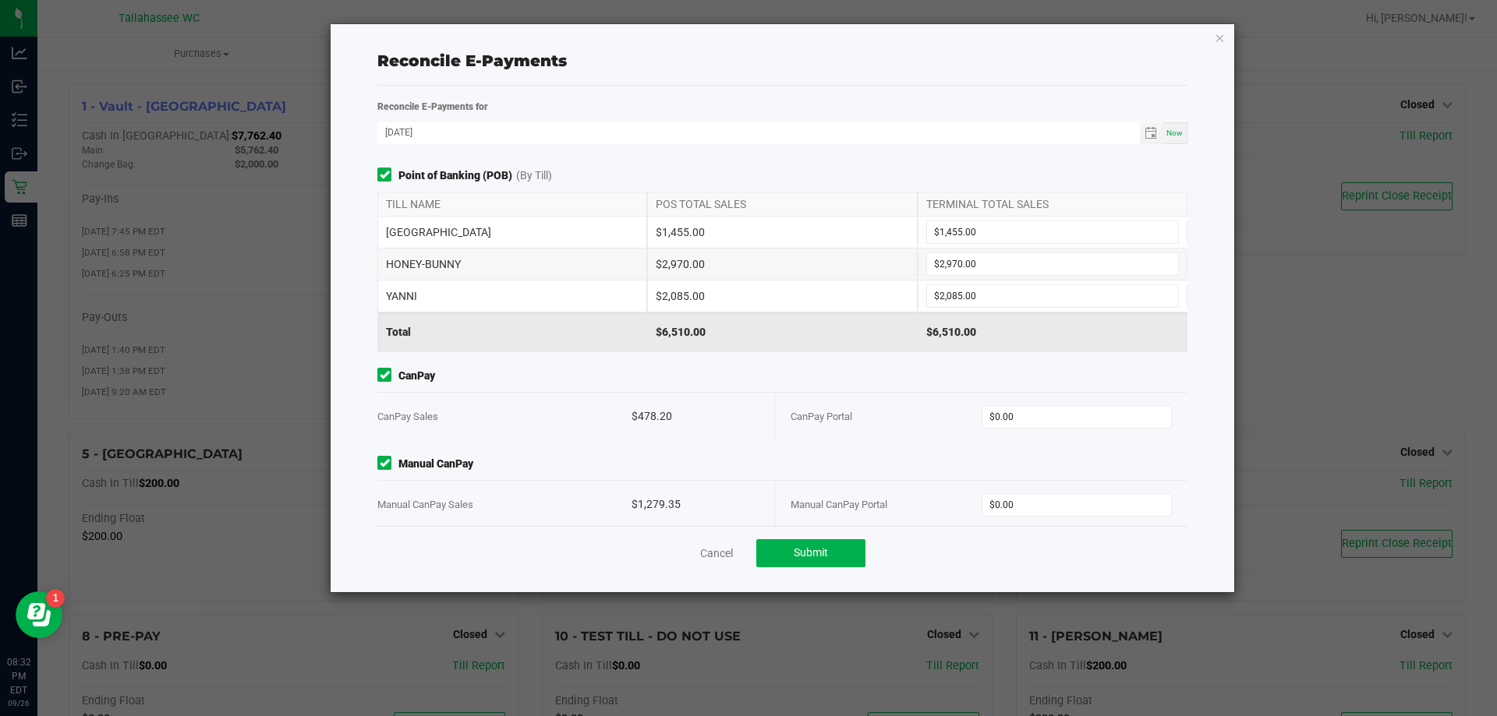
copy div "478.20"
click at [1038, 409] on input "0" at bounding box center [1076, 417] width 189 height 22
paste input "478.2"
type input "$478.20"
click at [636, 504] on div "$1,279.35" at bounding box center [694, 505] width 127 height 48
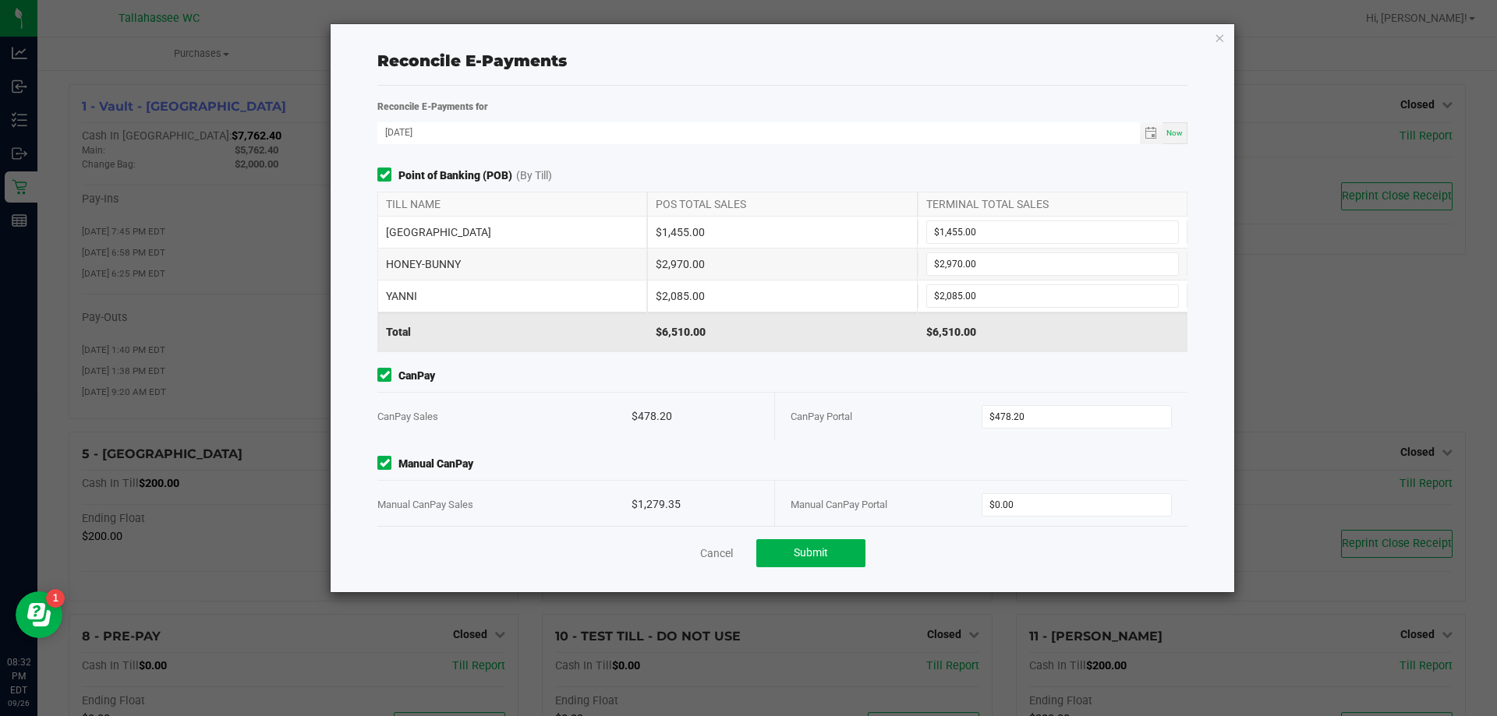
click at [636, 503] on div "$1,279.35" at bounding box center [694, 505] width 127 height 48
copy div "1,279.35"
click at [1014, 504] on input "0" at bounding box center [1076, 505] width 189 height 22
paste input "1279.35"
type input "$1,279.35"
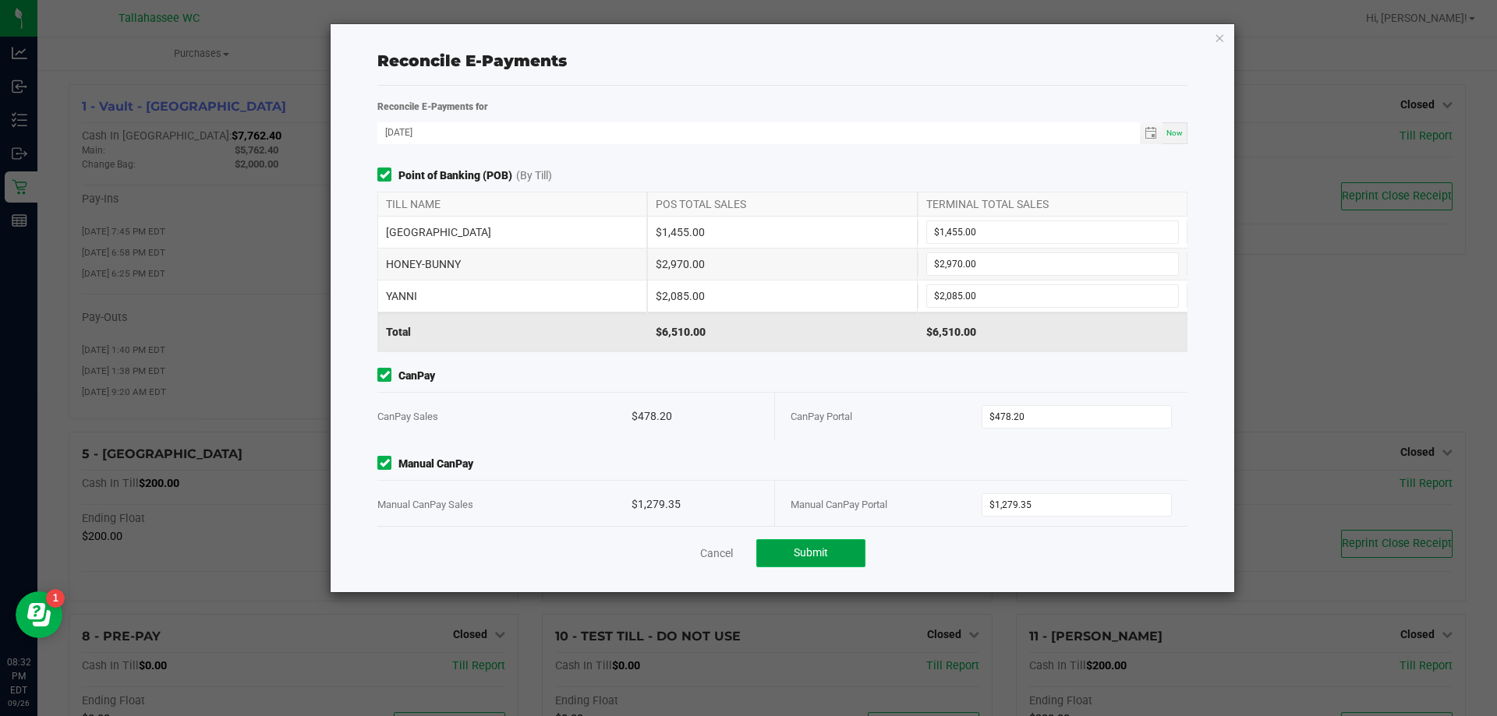
click at [846, 555] on button "Submit" at bounding box center [810, 553] width 109 height 28
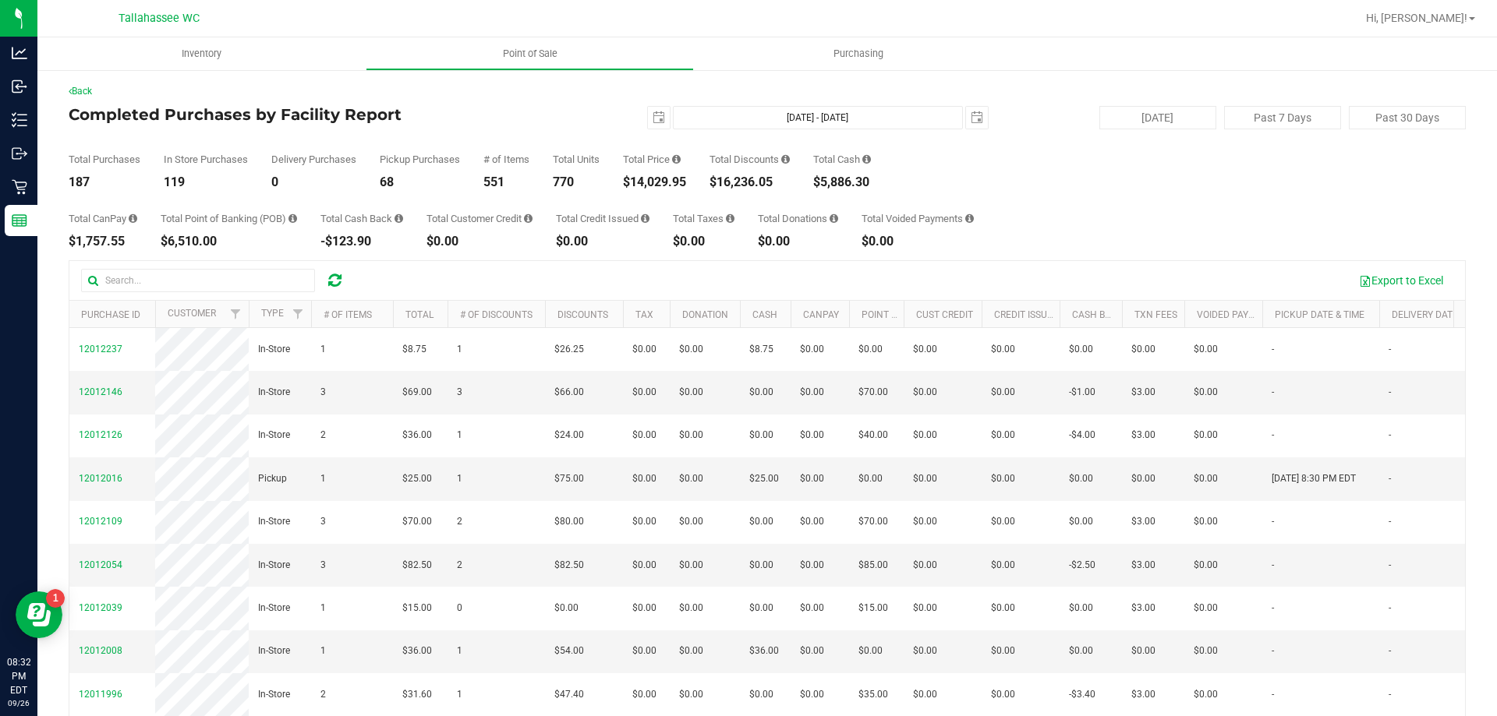
click at [172, 236] on div "$6,510.00" at bounding box center [229, 241] width 136 height 12
click at [172, 235] on div "$6,510.00" at bounding box center [229, 241] width 136 height 12
copy div "6,510.00"
click at [829, 179] on div "$5,886.30" at bounding box center [842, 182] width 58 height 12
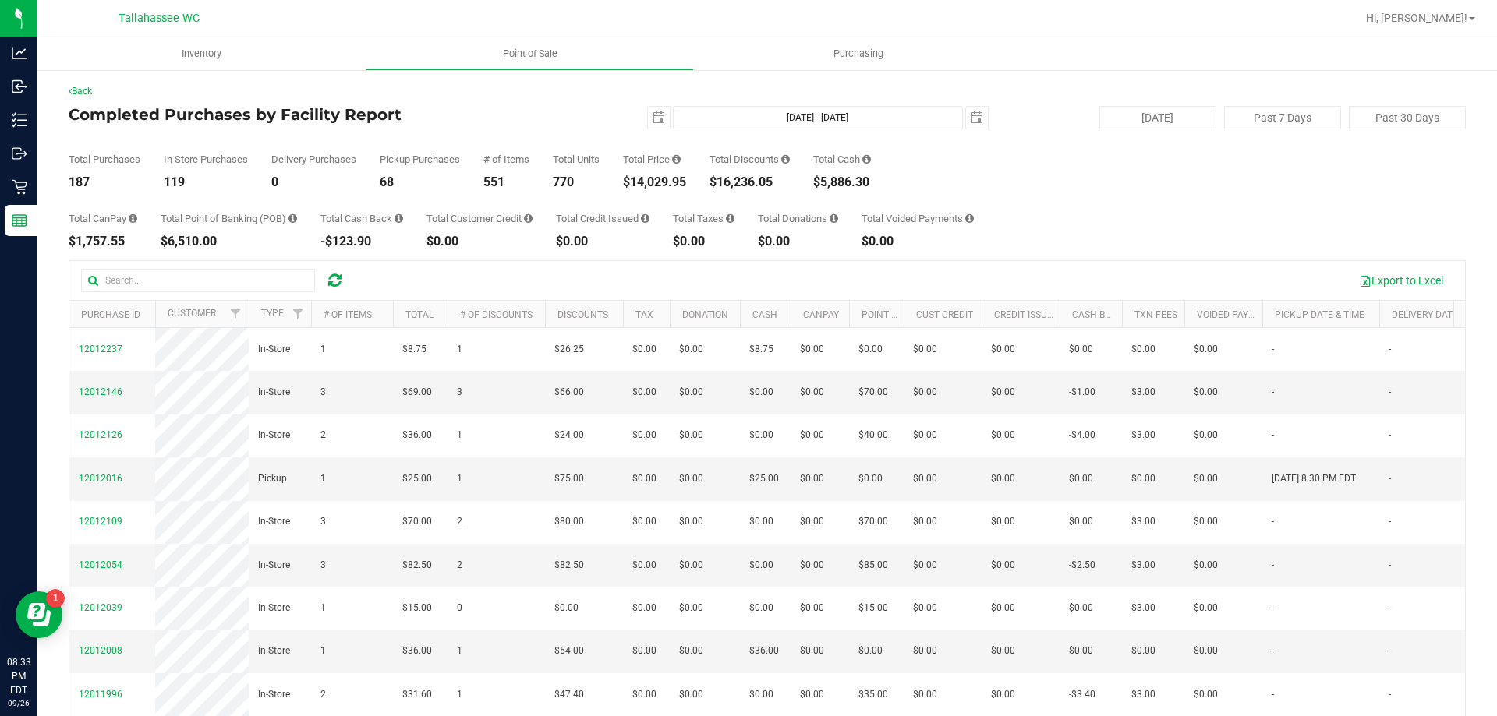
copy div "5,886.30"
